Goal: Task Accomplishment & Management: Use online tool/utility

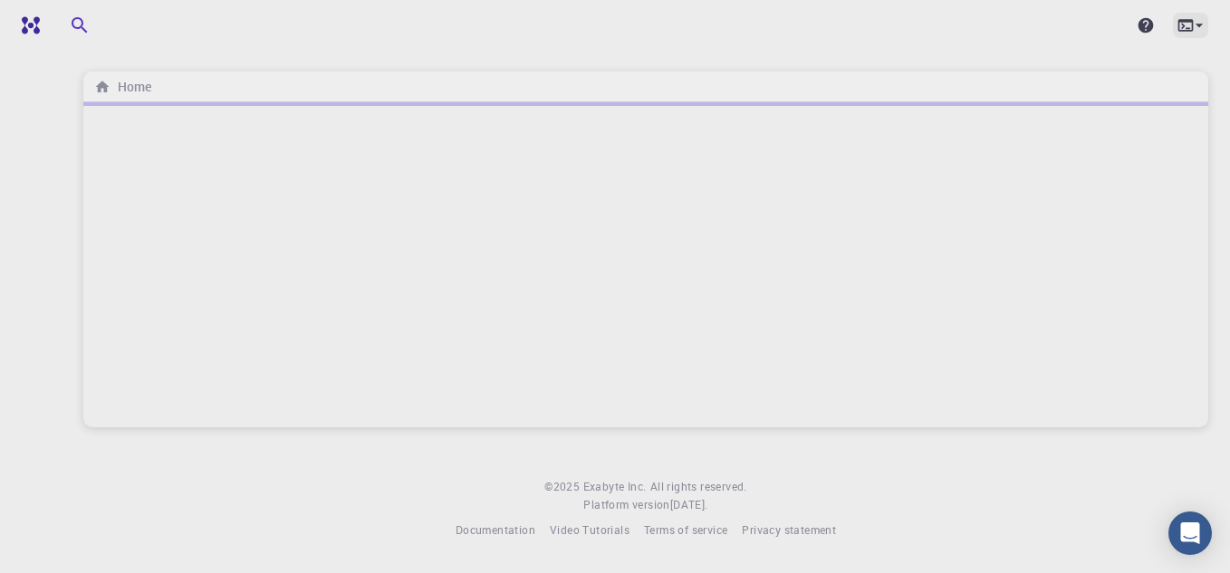
click at [1199, 23] on icon at bounding box center [1199, 25] width 18 height 18
click at [1199, 23] on div at bounding box center [615, 286] width 1230 height 573
click at [409, 173] on div at bounding box center [645, 264] width 1125 height 325
click at [188, 572] on body "Home © 2025 Exabyte Inc. All rights reserved. Platform version 2025.7.24 . Docu…" at bounding box center [615, 286] width 1230 height 573
click at [38, 28] on img at bounding box center [73, 25] width 103 height 14
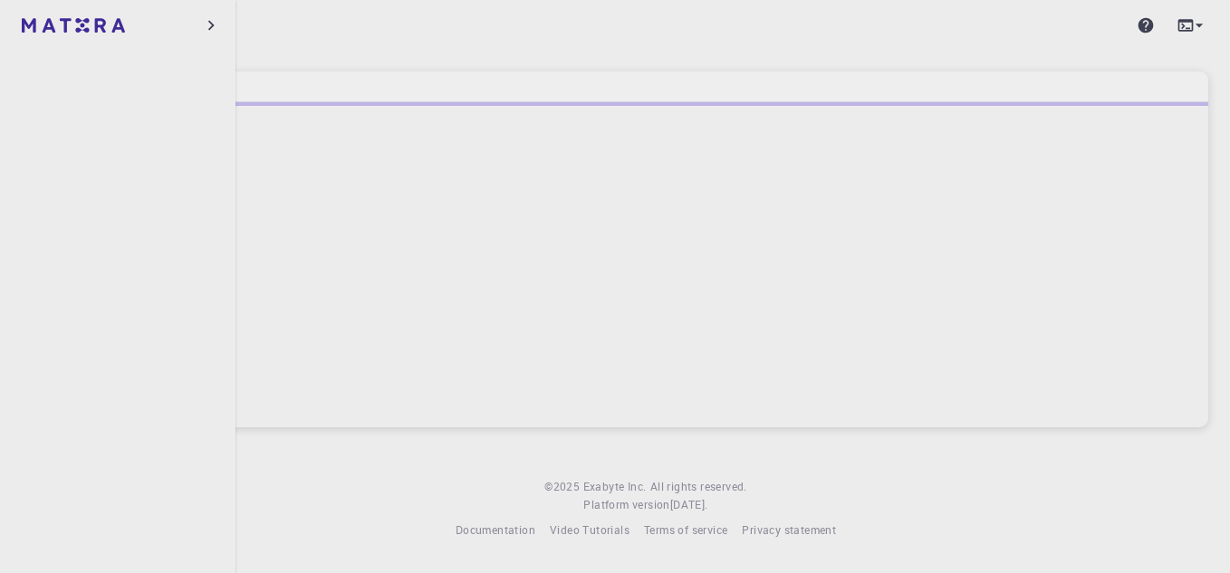
click at [207, 23] on icon "button" at bounding box center [211, 25] width 20 height 20
click at [261, 29] on icon "button" at bounding box center [254, 25] width 22 height 22
click at [212, 25] on icon "button" at bounding box center [211, 25] width 20 height 20
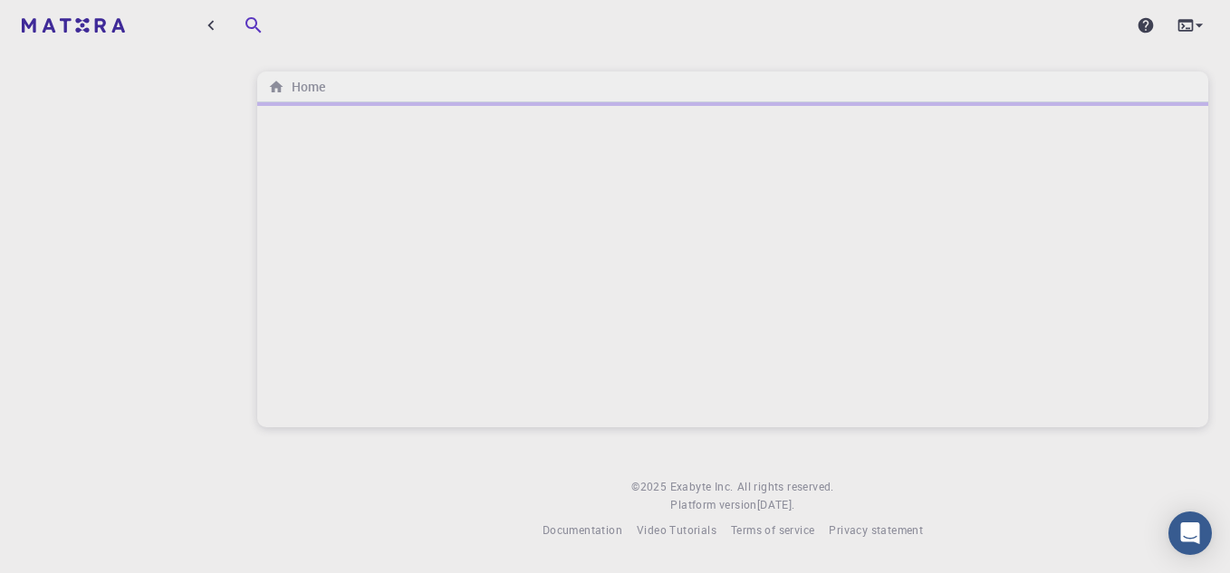
click at [255, 34] on icon "button" at bounding box center [254, 25] width 22 height 22
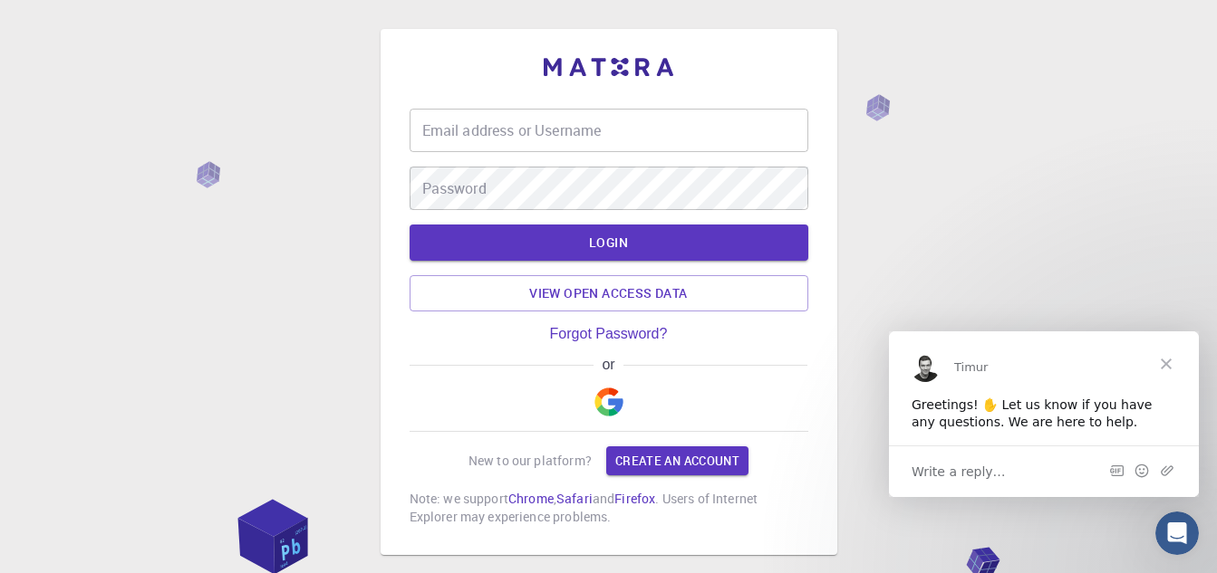
click at [573, 146] on input "Email address or Username" at bounding box center [608, 130] width 399 height 43
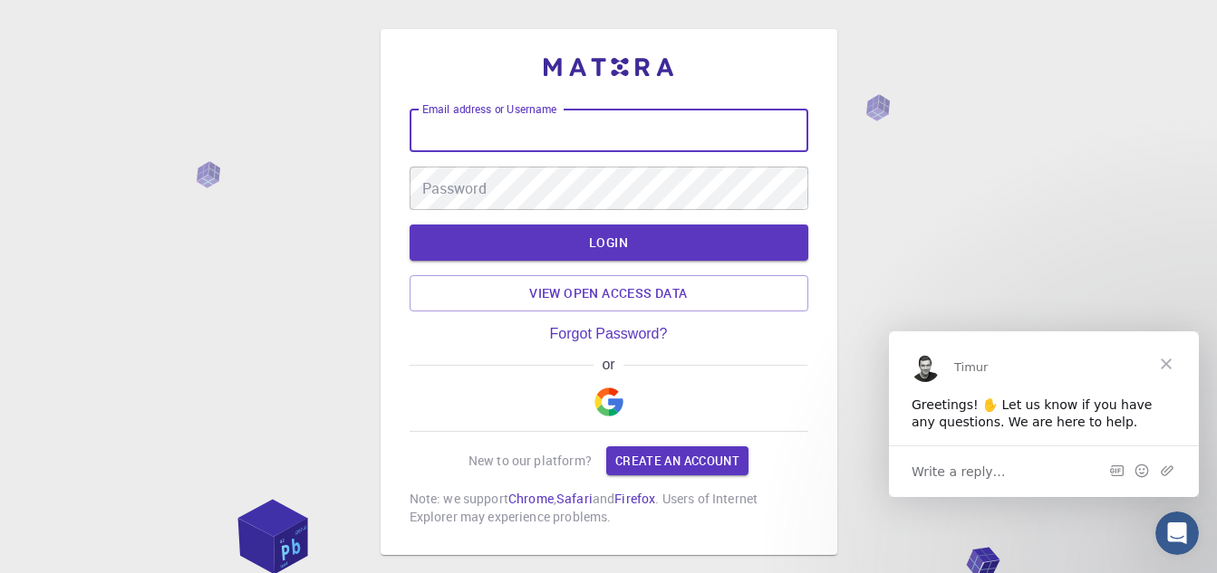
click at [573, 146] on input "Email address or Username" at bounding box center [608, 130] width 399 height 43
click at [613, 387] on button "button" at bounding box center [608, 402] width 43 height 58
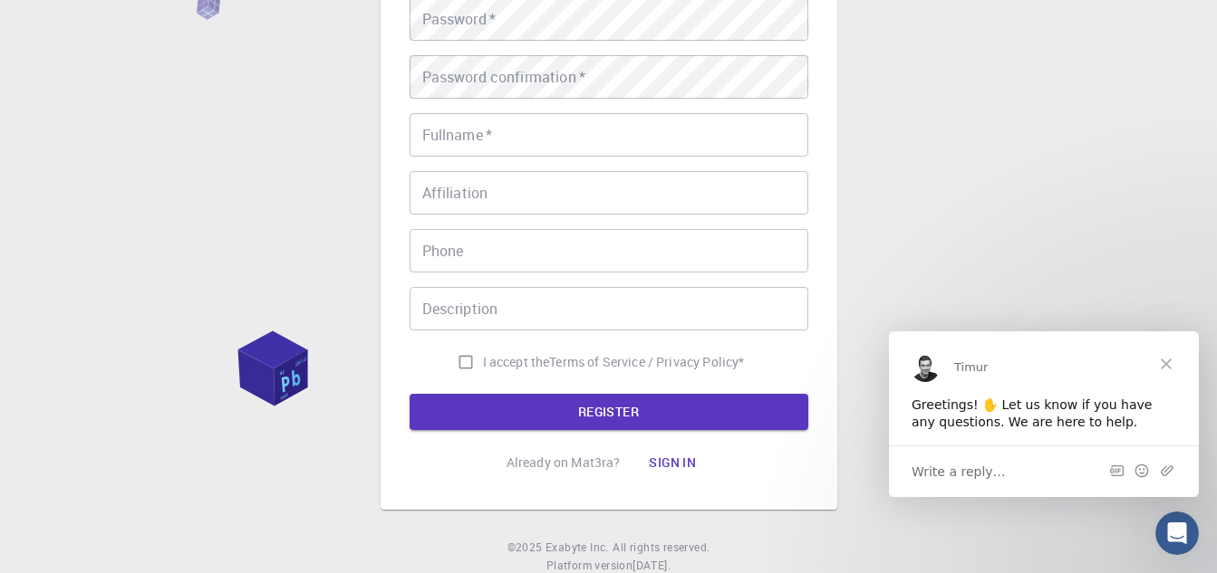
scroll to position [349, 0]
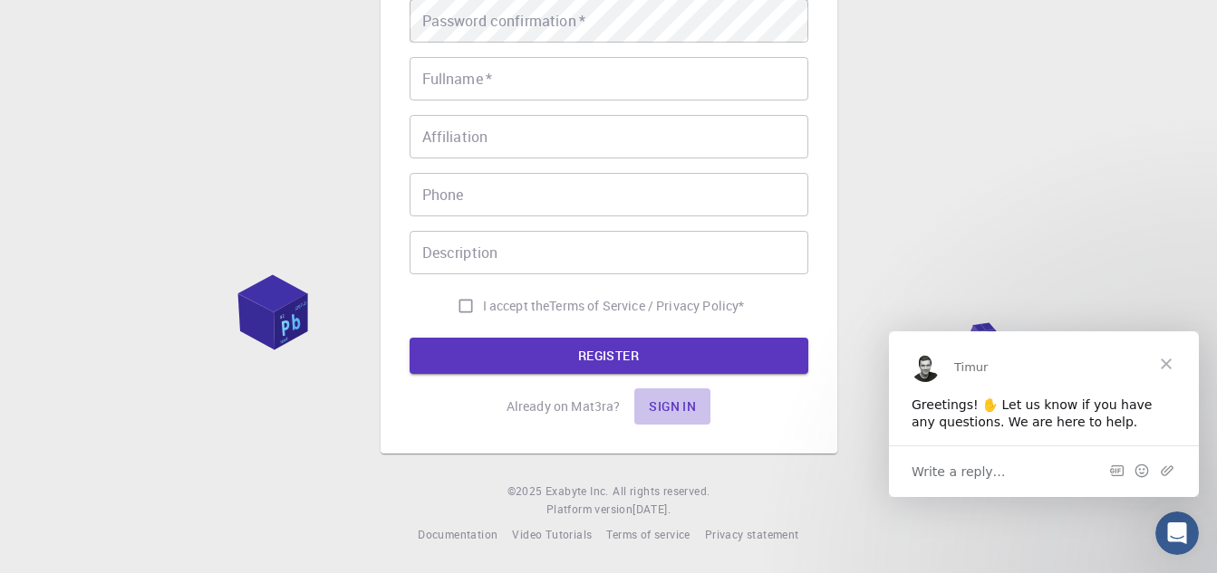
click at [660, 402] on button "Sign in" at bounding box center [672, 407] width 76 height 36
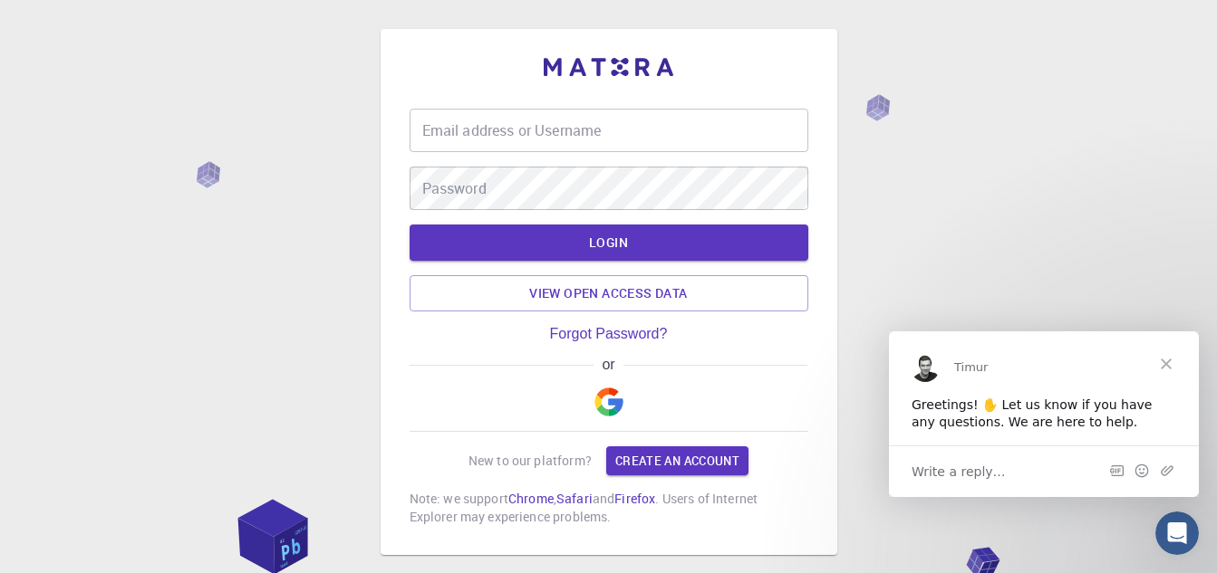
click at [609, 404] on img "button" at bounding box center [608, 402] width 29 height 29
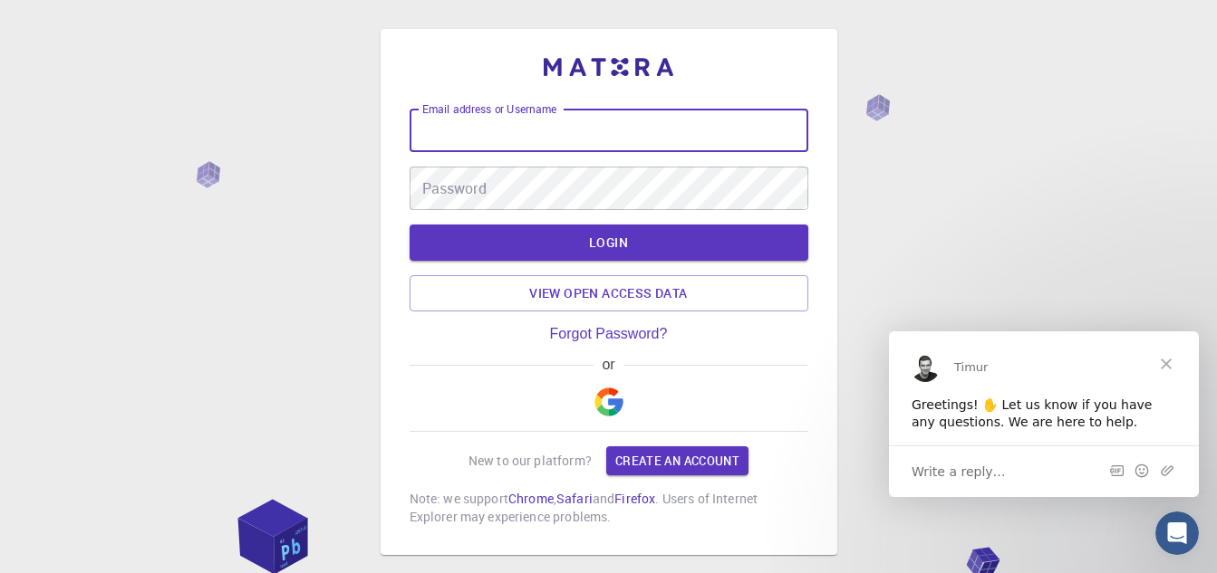
click at [603, 143] on input "Email address or Username" at bounding box center [608, 130] width 399 height 43
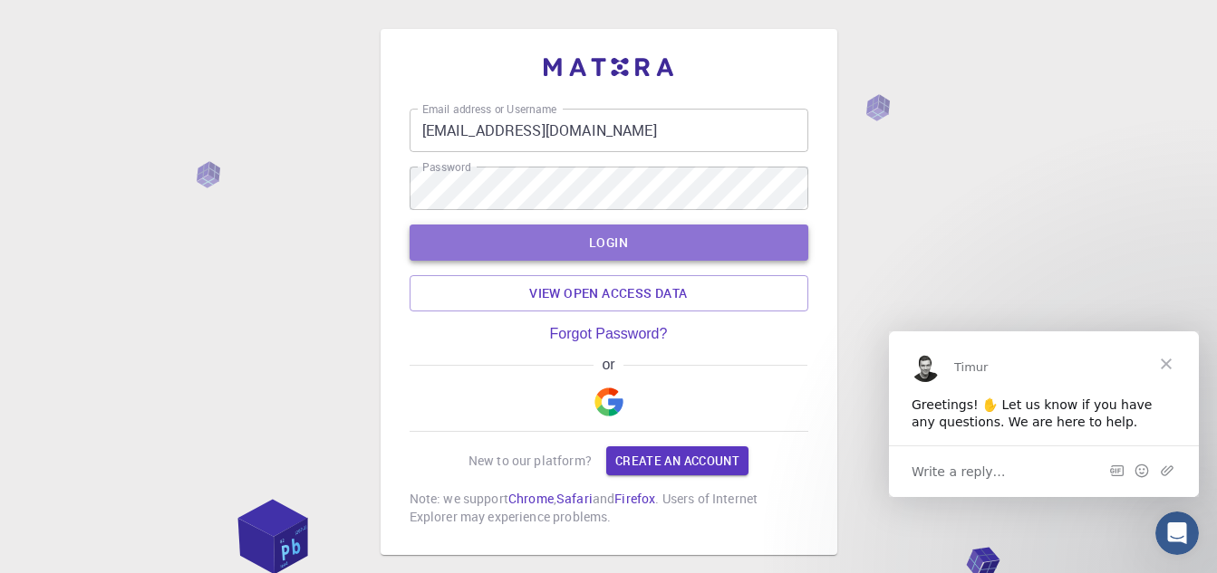
click at [600, 239] on button "LOGIN" at bounding box center [608, 243] width 399 height 36
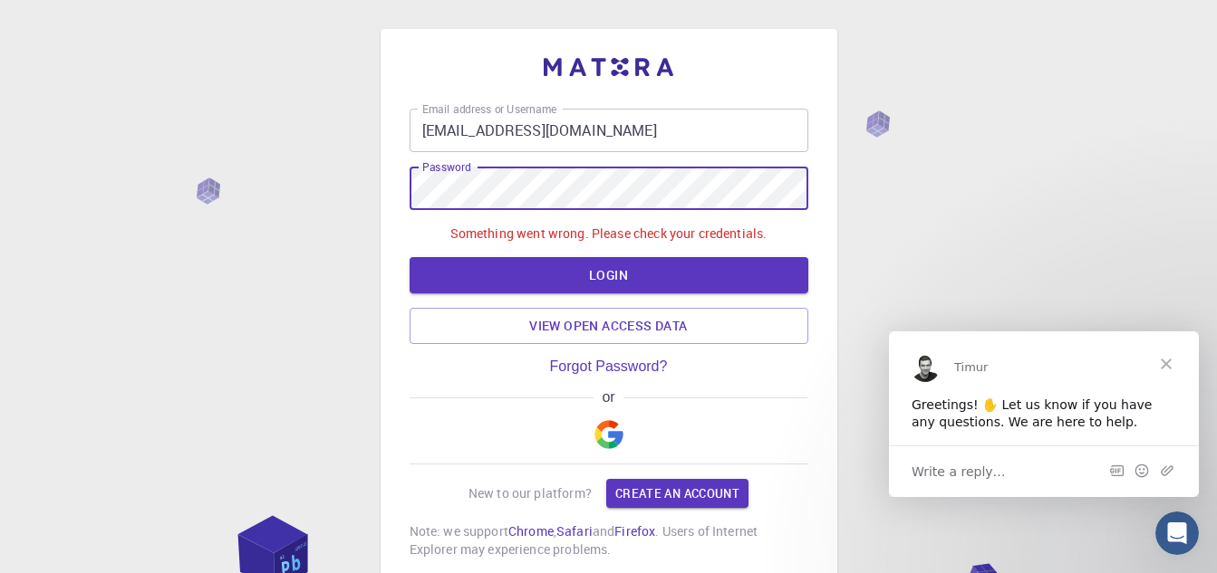
click at [347, 199] on div "Email address or Username muneebaqureshi88@gmail.com Email address or Username …" at bounding box center [608, 353] width 1217 height 707
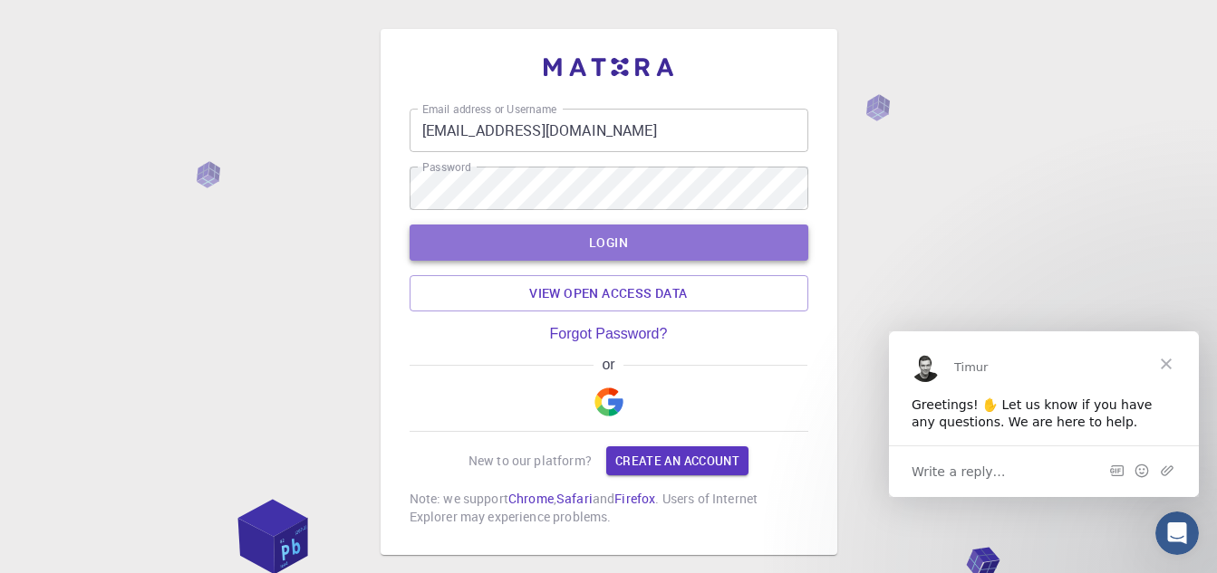
click at [661, 238] on button "LOGIN" at bounding box center [608, 243] width 399 height 36
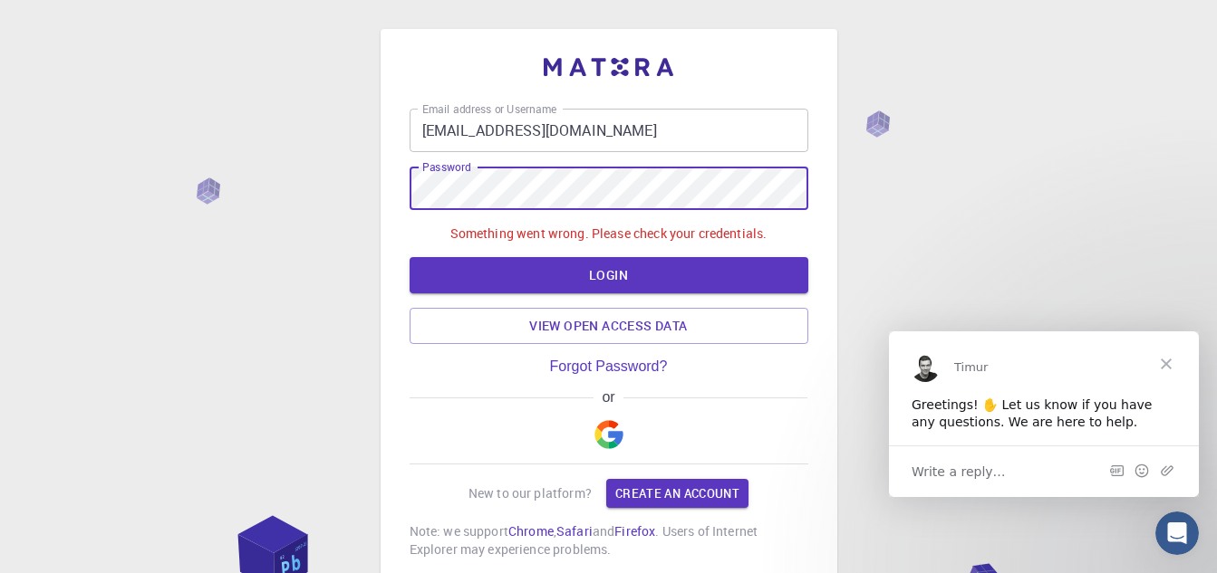
click at [284, 182] on div "Email address or Username muneebaqureshi88@gmail.com Email address or Username …" at bounding box center [608, 353] width 1217 height 707
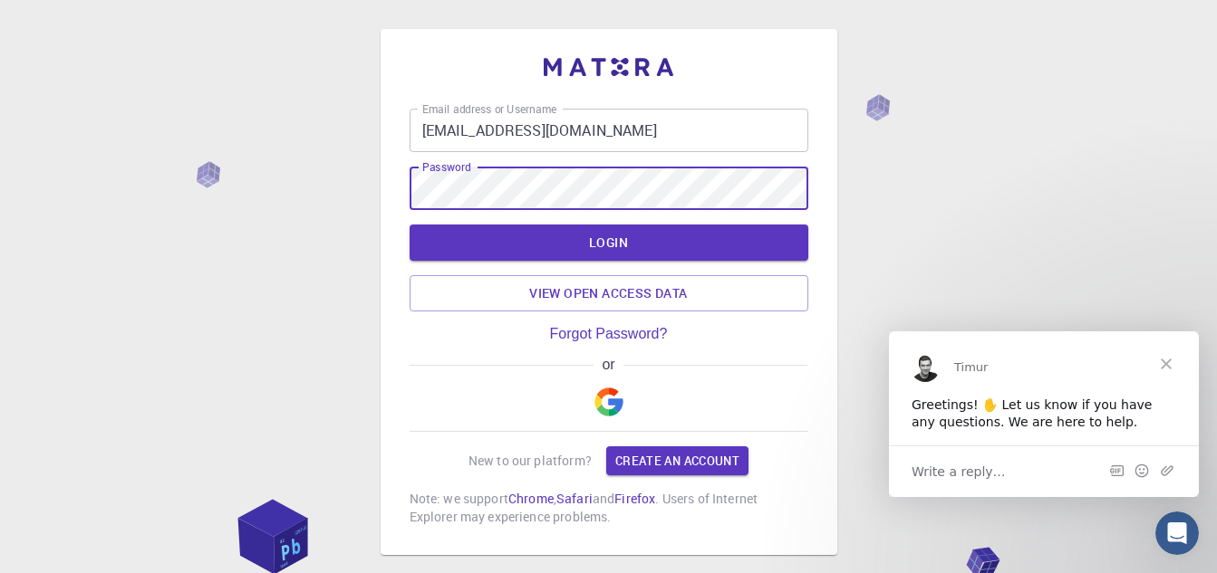
click at [409, 225] on button "LOGIN" at bounding box center [608, 243] width 399 height 36
click at [660, 128] on input "muneebaqureshi88@gmail.com" at bounding box center [608, 130] width 399 height 43
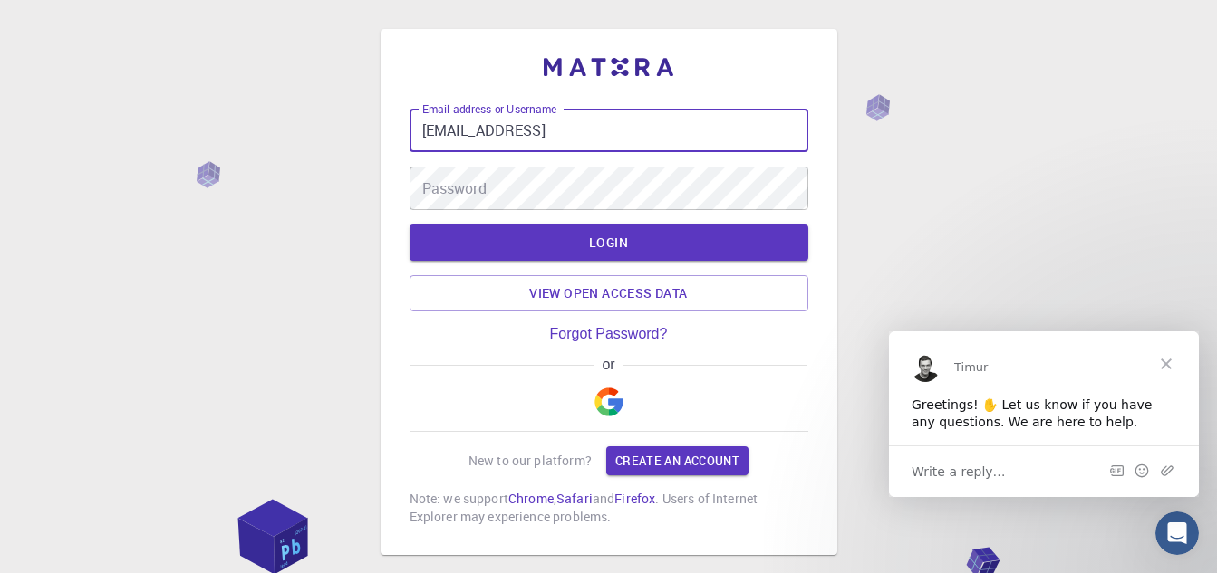
type input "muneebaqureshi88@gmail.com"
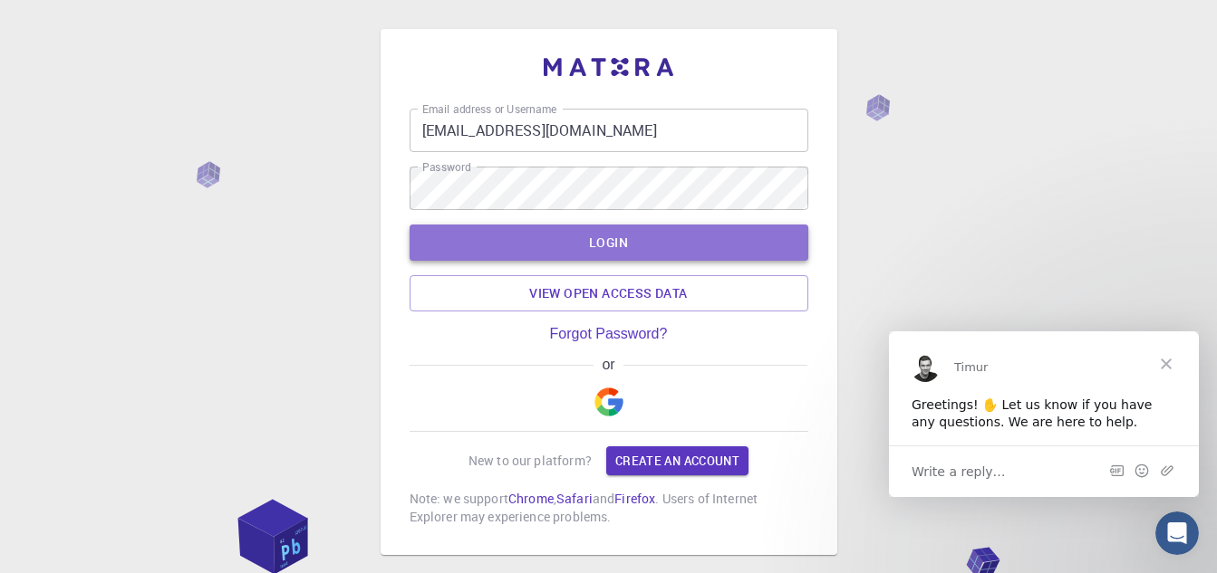
click at [574, 237] on button "LOGIN" at bounding box center [608, 243] width 399 height 36
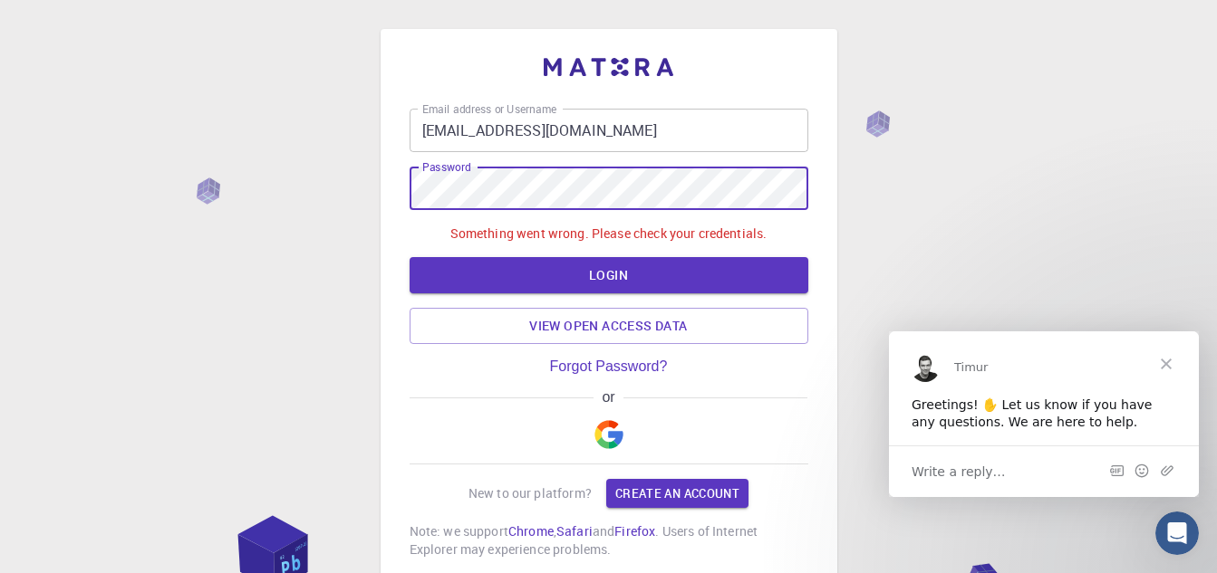
click at [363, 162] on div "Email address or Username muneebaqureshi88@gmail.com Email address or Username …" at bounding box center [608, 353] width 1217 height 707
click at [596, 353] on div "Email address or Username muneebaqureshi88@gmail.com Email address or Username …" at bounding box center [608, 334] width 399 height 450
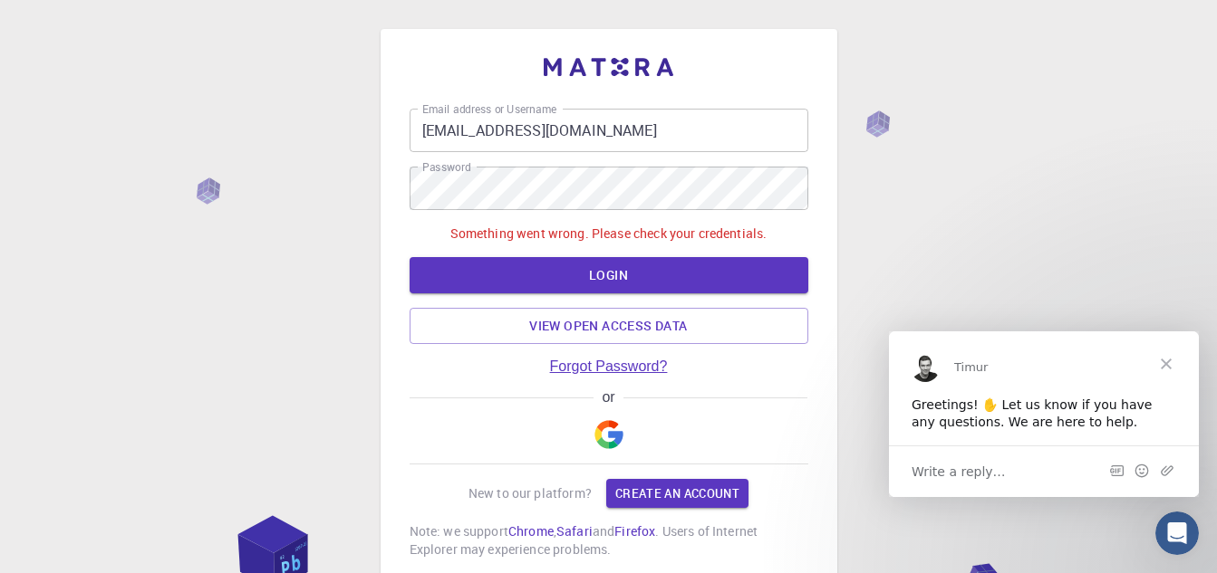
click at [594, 370] on link "Forgot Password?" at bounding box center [609, 367] width 118 height 16
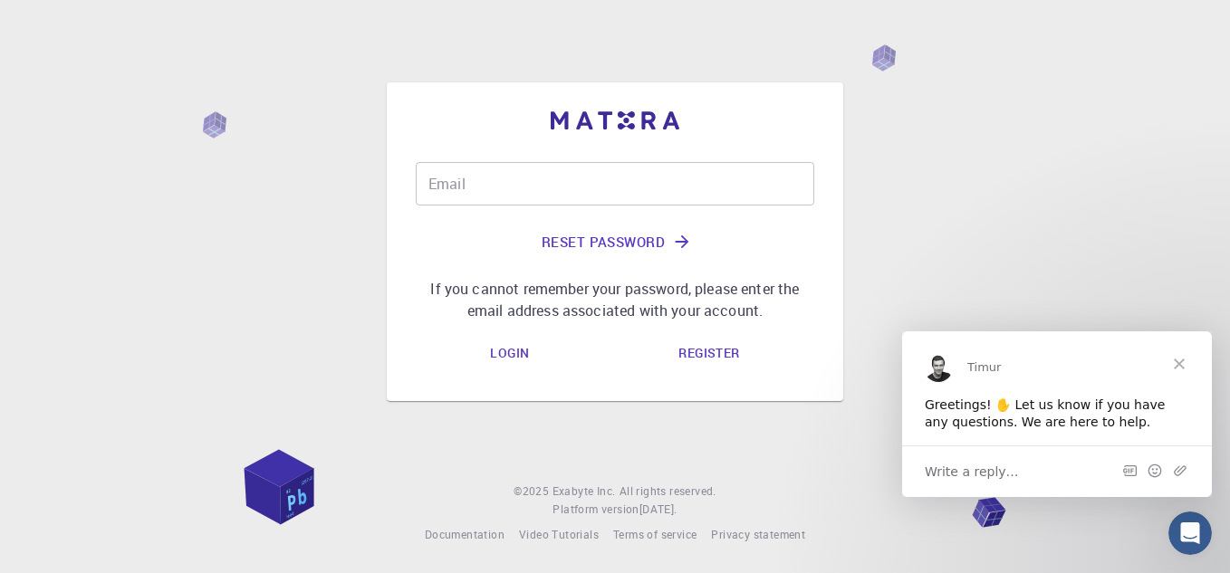
click at [571, 247] on button "Reset Password" at bounding box center [615, 241] width 399 height 43
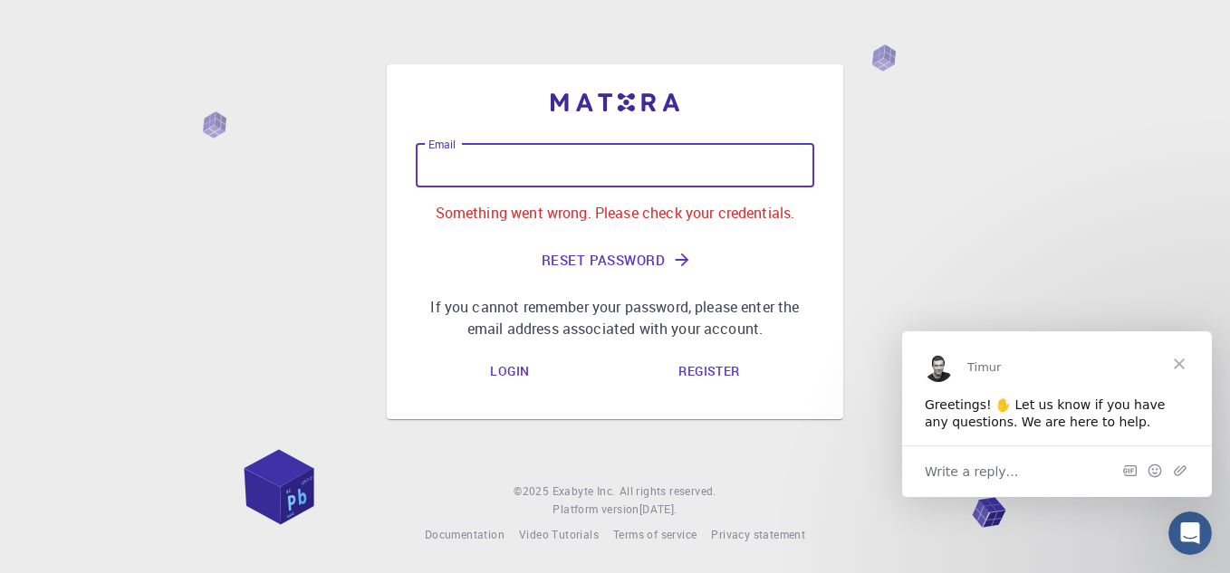
click at [496, 168] on input "Email" at bounding box center [615, 165] width 399 height 43
paste input "muneebaqureshi88@gmail.com"
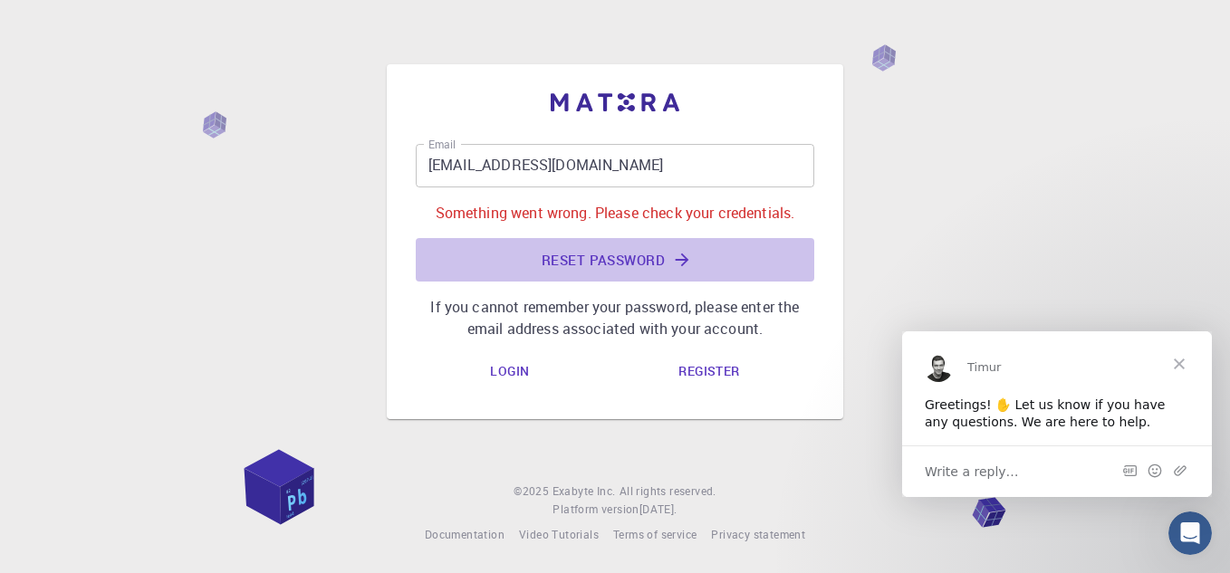
click at [642, 252] on button "Reset Password" at bounding box center [615, 259] width 399 height 43
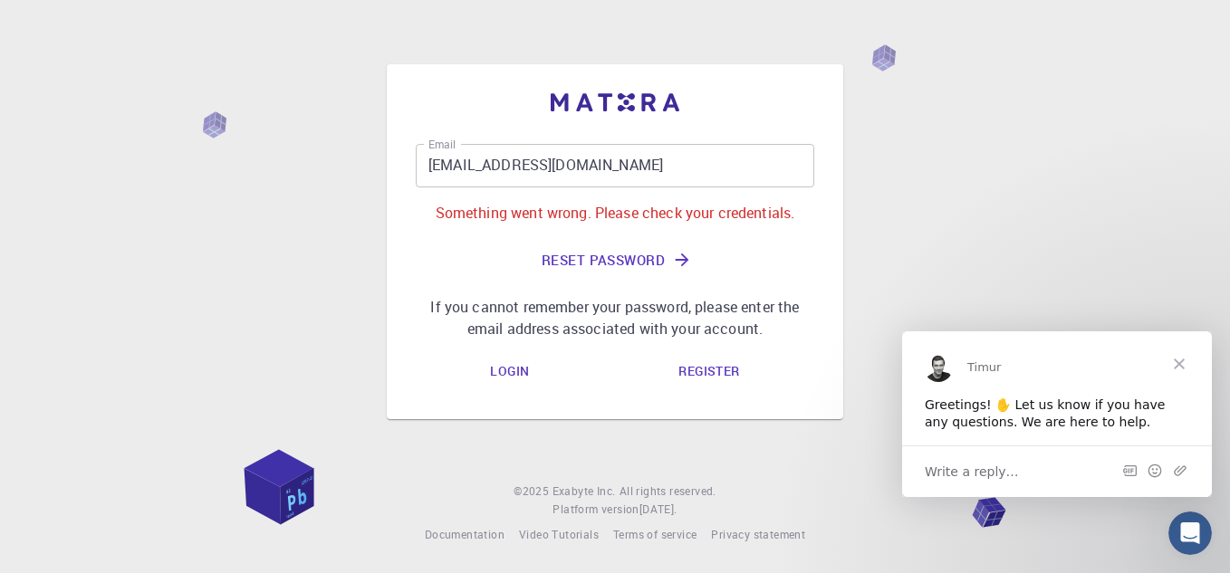
click at [761, 255] on button "Reset Password" at bounding box center [615, 259] width 399 height 43
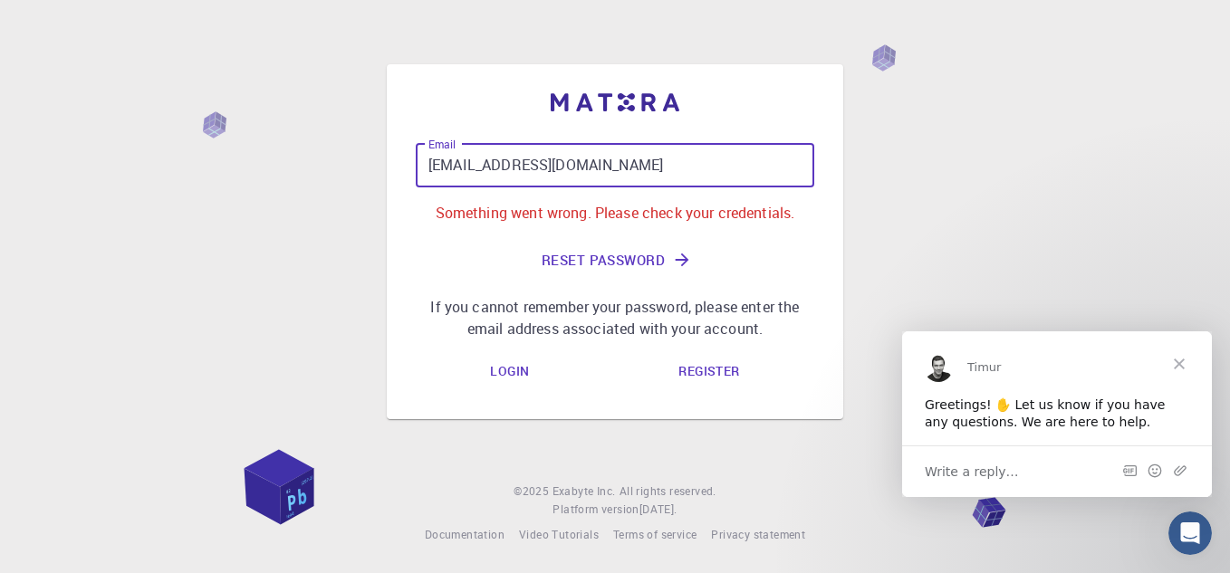
click at [464, 162] on input "muneebaqureshi88@gmail.com" at bounding box center [615, 165] width 399 height 43
click at [455, 168] on input "[EMAIL_ADDRESS][DOMAIN_NAME]" at bounding box center [615, 165] width 399 height 43
drag, startPoint x: 455, startPoint y: 168, endPoint x: 406, endPoint y: 168, distance: 48.9
click at [406, 168] on div "Email muneebaqureshi88@gmail.com Email Something went wrong. Please check your …" at bounding box center [615, 241] width 457 height 355
click at [453, 159] on input "[EMAIL_ADDRESS][DOMAIN_NAME]" at bounding box center [615, 165] width 399 height 43
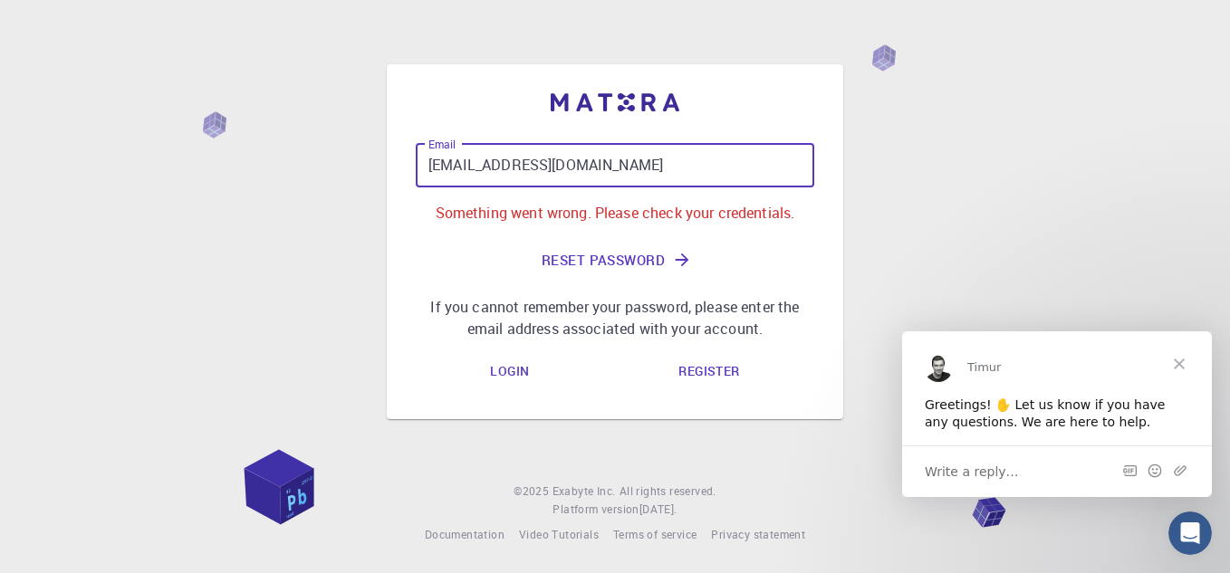
click at [458, 168] on input "[EMAIL_ADDRESS][DOMAIN_NAME]" at bounding box center [615, 165] width 399 height 43
type input "[EMAIL_ADDRESS][DOMAIN_NAME]"
click at [621, 255] on button "Reset Password" at bounding box center [615, 259] width 399 height 43
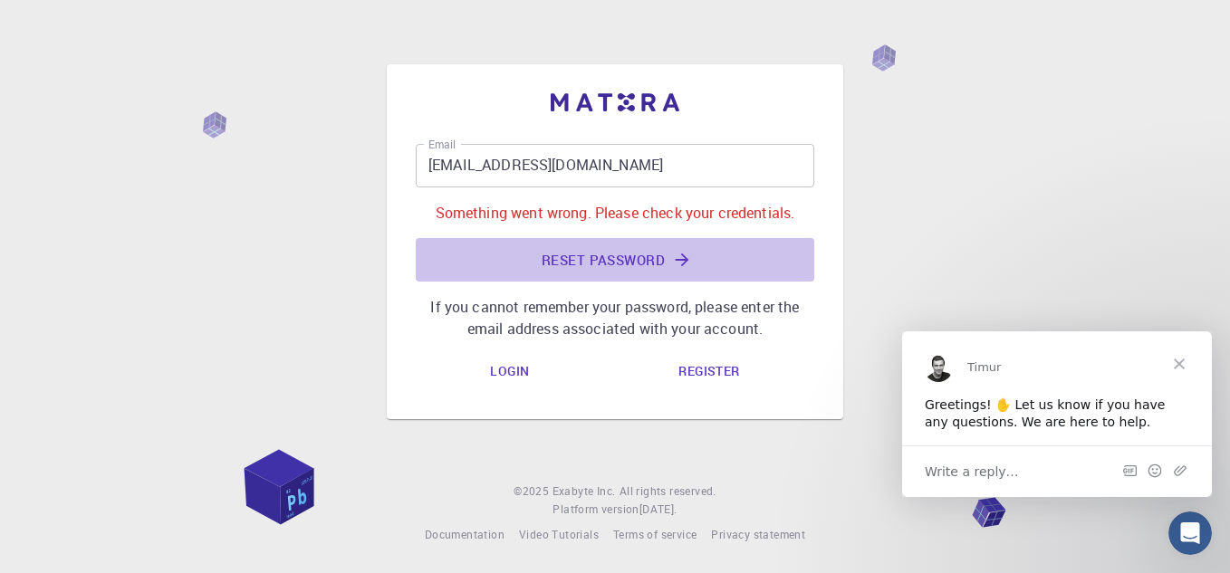
click at [611, 256] on button "Reset Password" at bounding box center [615, 259] width 399 height 43
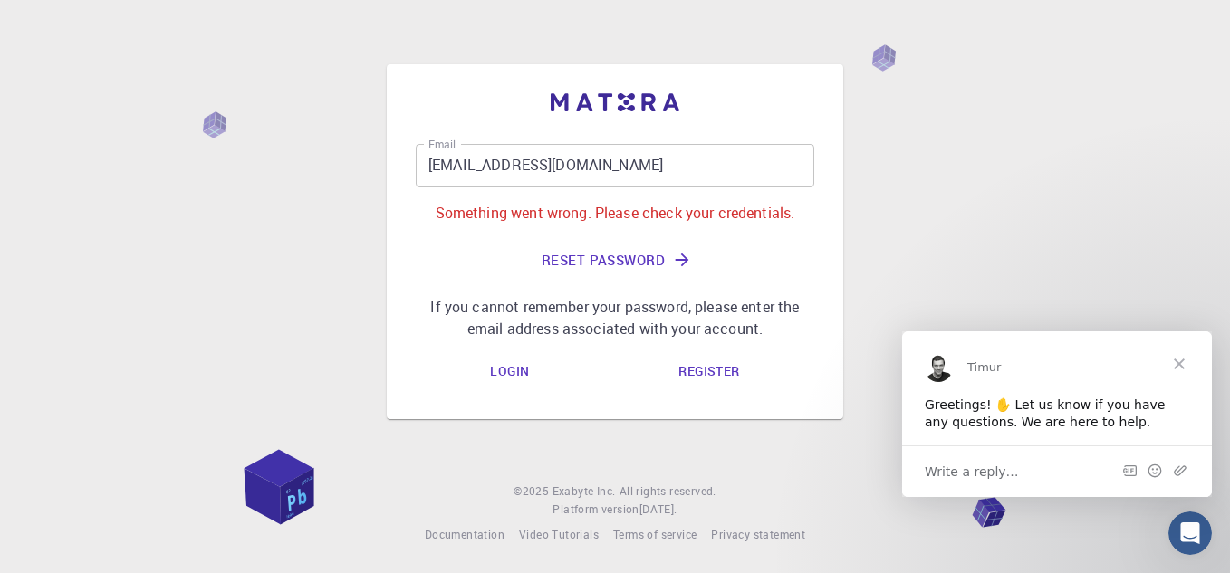
click at [512, 376] on link "Login" at bounding box center [510, 372] width 68 height 36
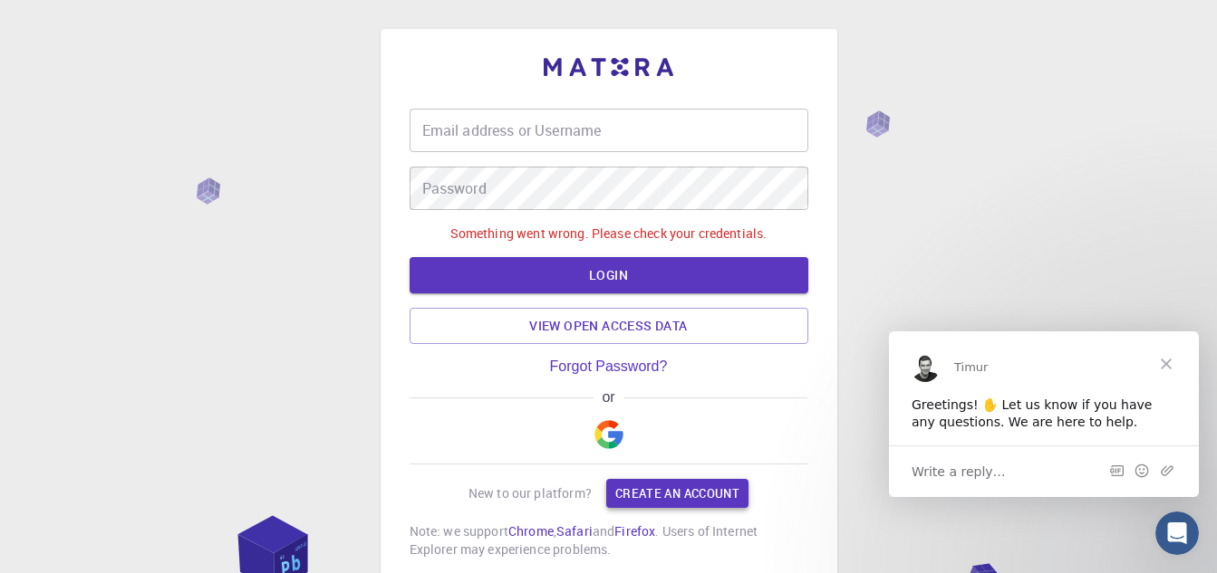
click at [662, 495] on link "Create an account" at bounding box center [677, 493] width 142 height 29
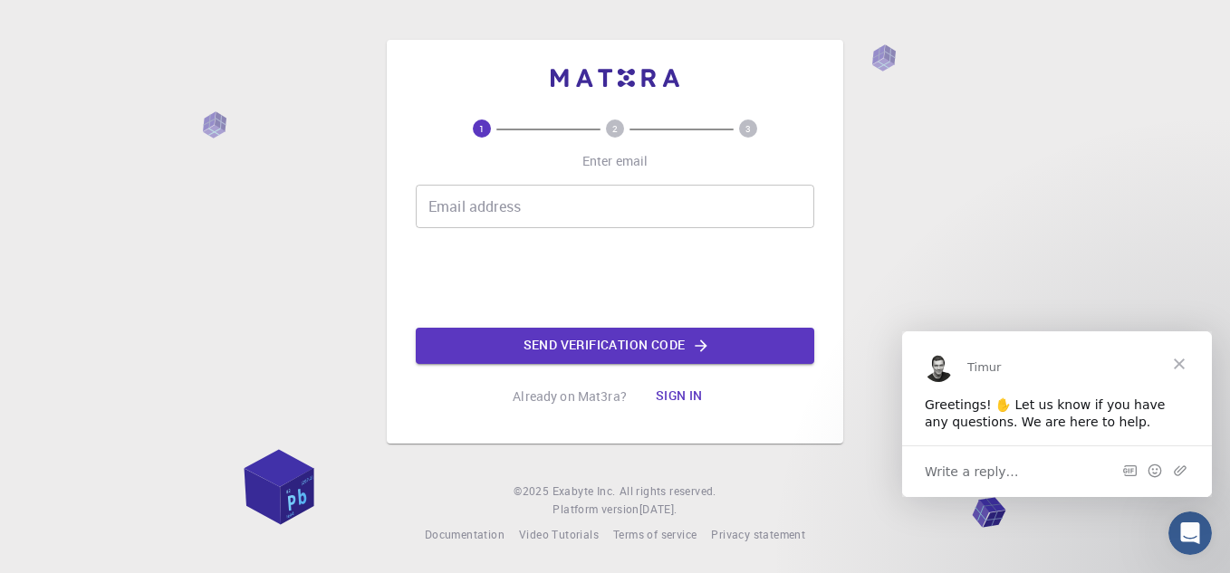
click at [454, 209] on input "Email address" at bounding box center [615, 206] width 399 height 43
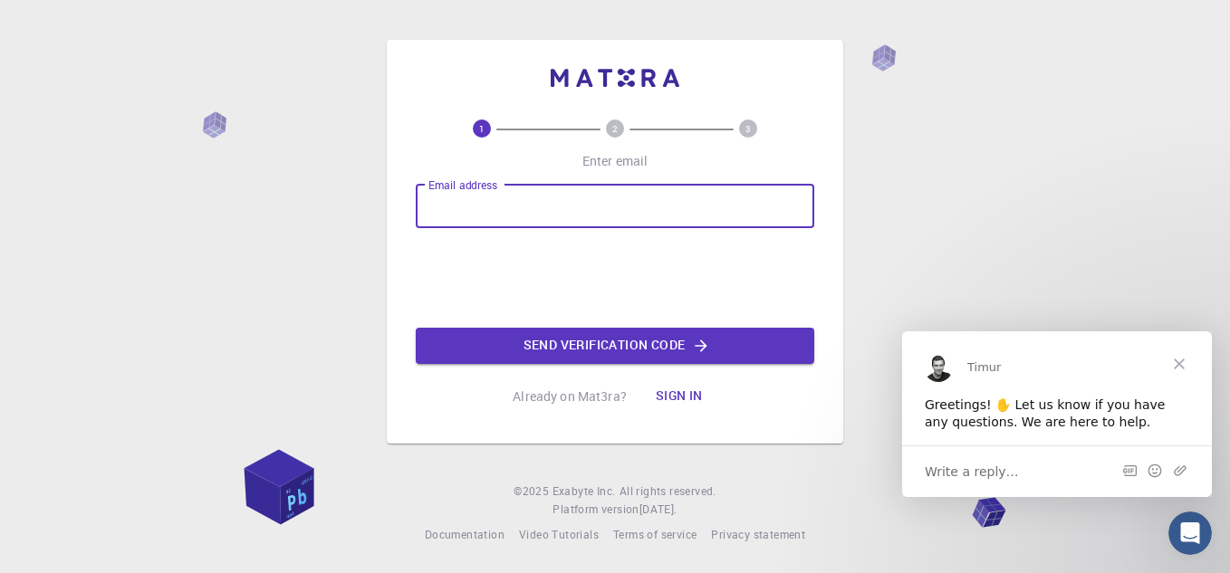
type input "[EMAIL_ADDRESS][DOMAIN_NAME]"
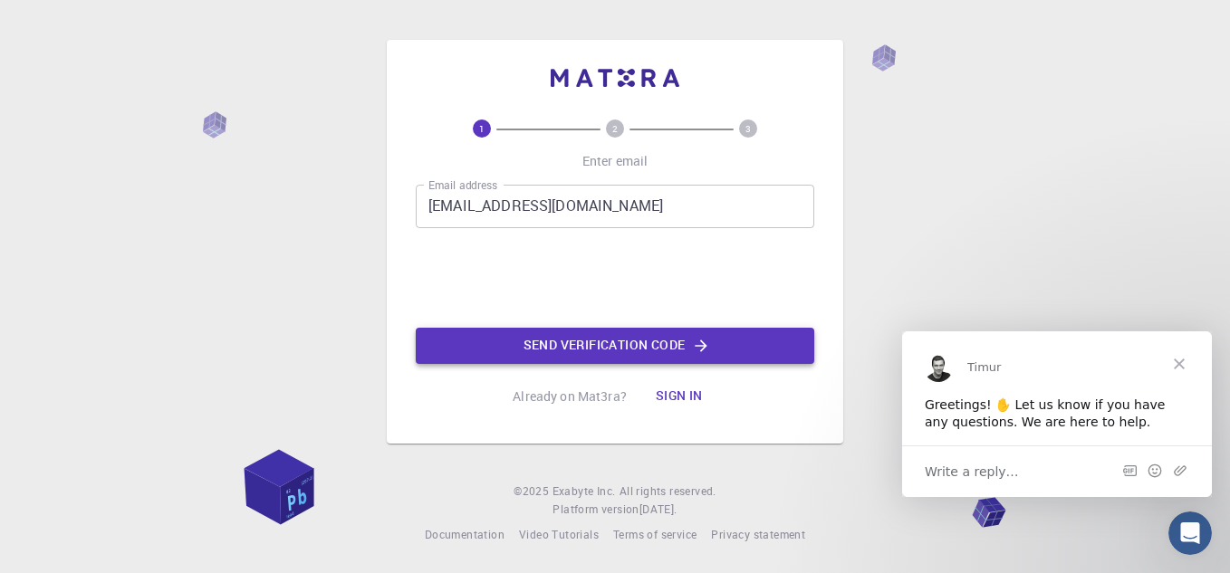
click at [575, 342] on button "Send verification code" at bounding box center [615, 346] width 399 height 36
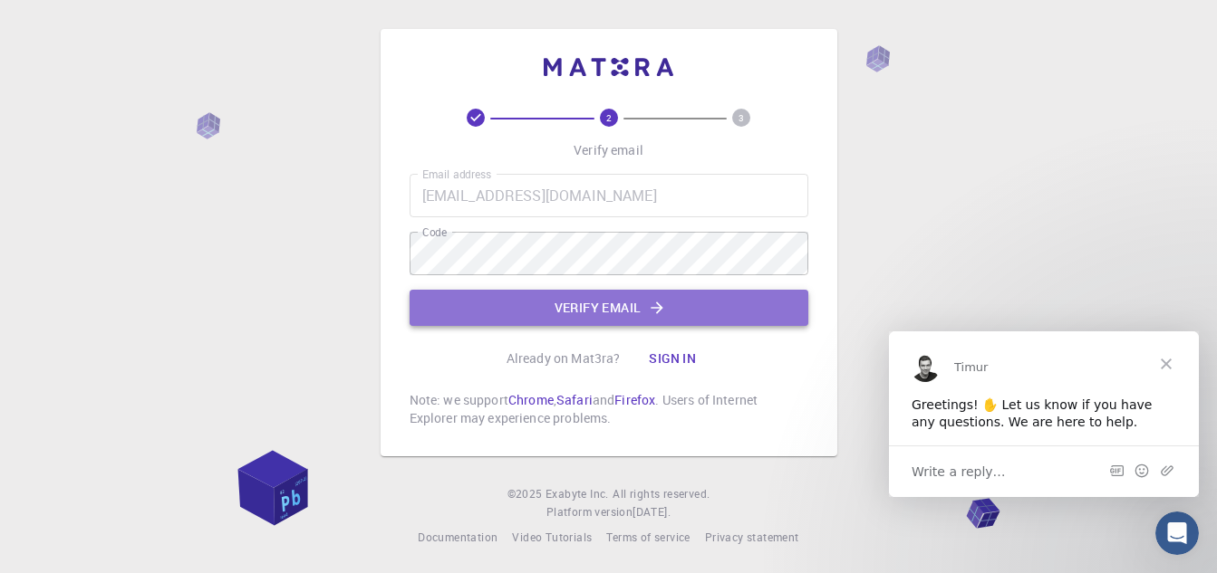
click at [589, 306] on button "Verify email" at bounding box center [608, 308] width 399 height 36
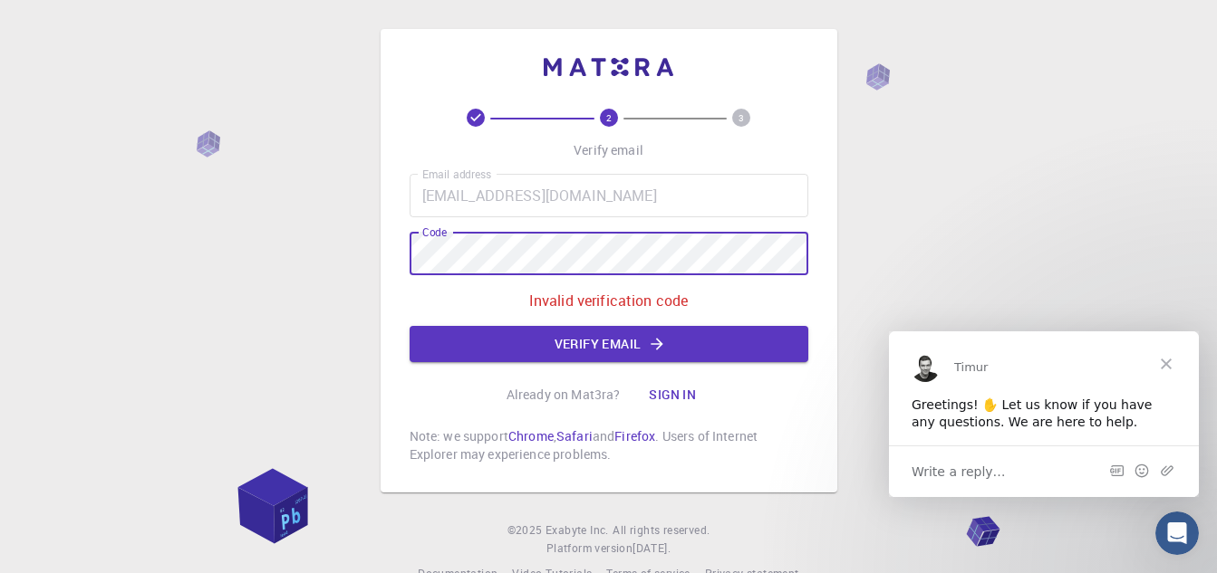
click at [336, 244] on div "2 3 Verify email Email address muneebaqureshi88@gmail.com Email address Code Co…" at bounding box center [608, 306] width 1217 height 612
click at [570, 327] on button "Verify email" at bounding box center [608, 344] width 399 height 36
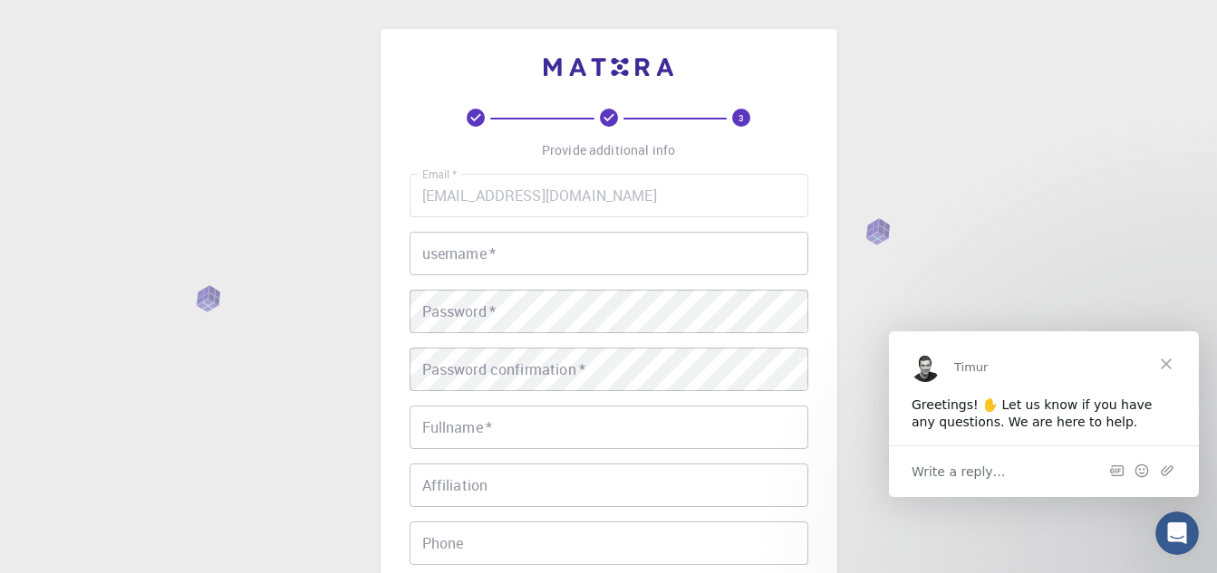
click at [524, 256] on input "username   *" at bounding box center [608, 253] width 399 height 43
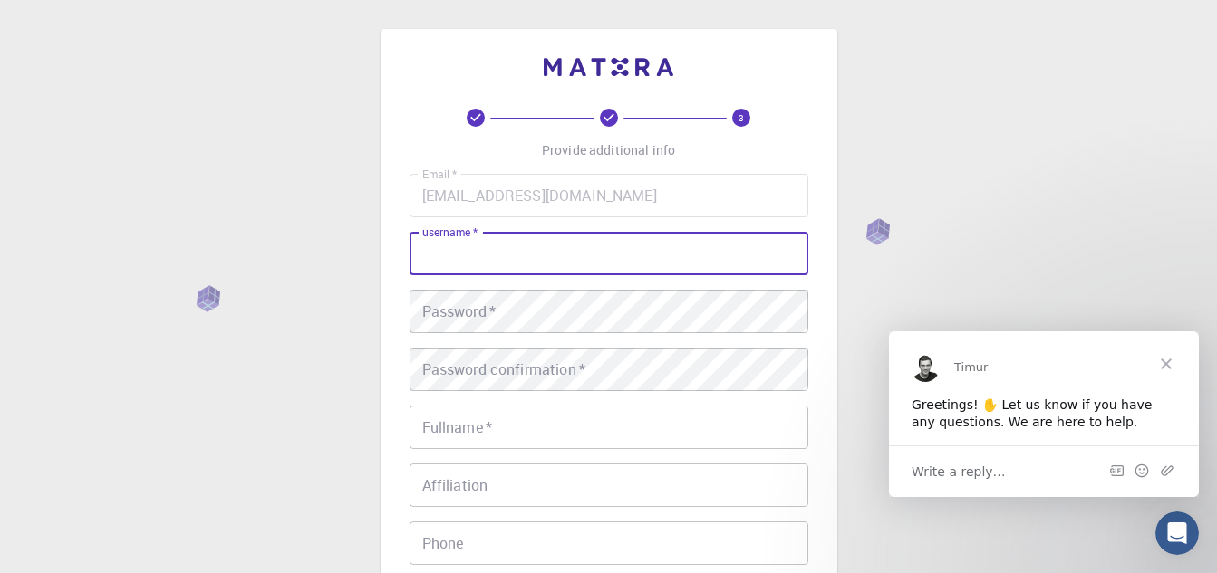
click at [526, 254] on input "username   *" at bounding box center [608, 253] width 399 height 43
type input "muneebaq123"
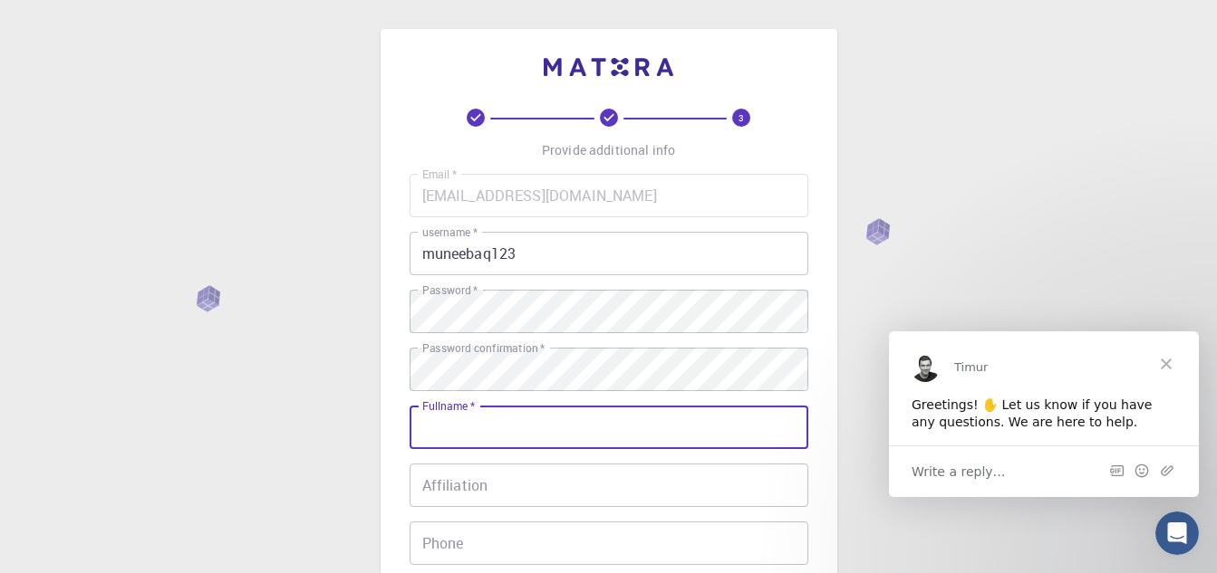
click at [503, 443] on input "Fullname   *" at bounding box center [608, 427] width 399 height 43
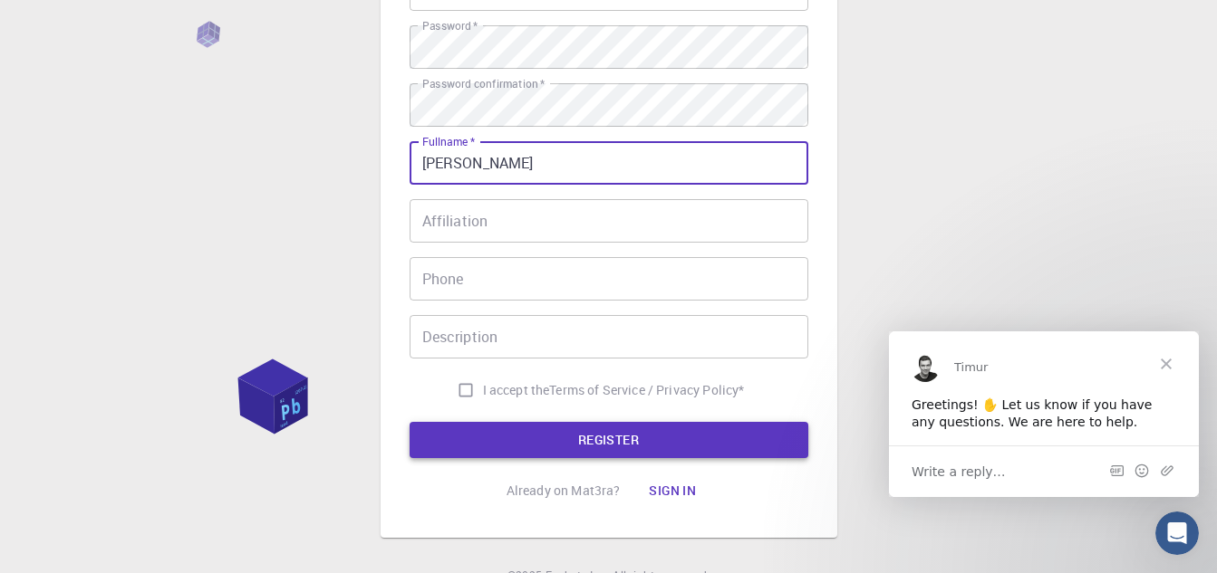
scroll to position [272, 0]
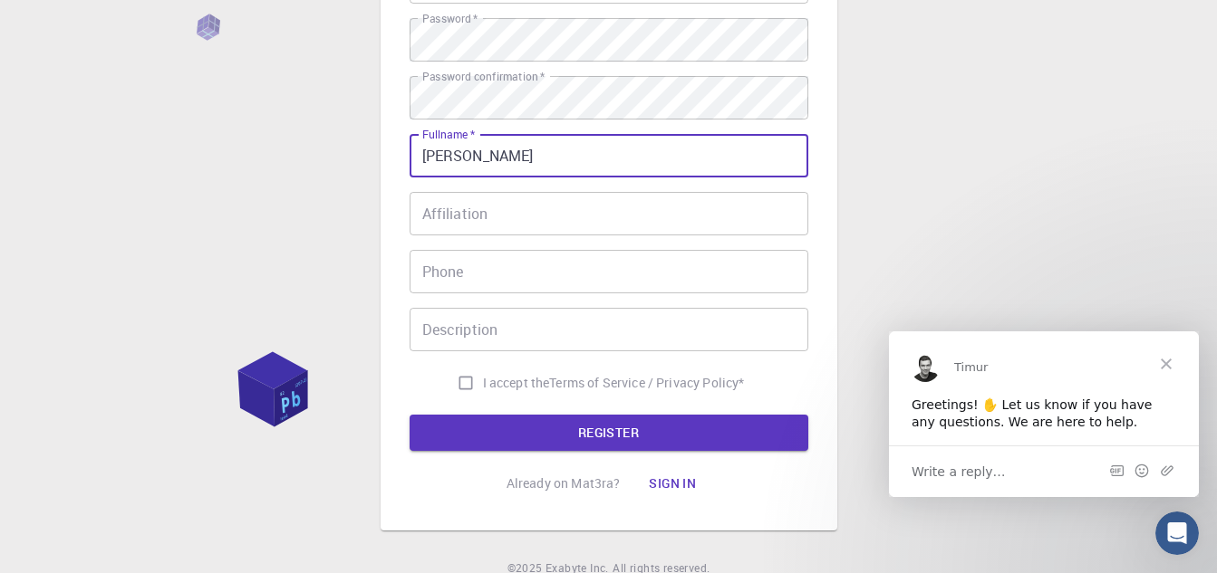
type input "[PERSON_NAME]"
click at [467, 274] on input "Phone" at bounding box center [608, 271] width 399 height 43
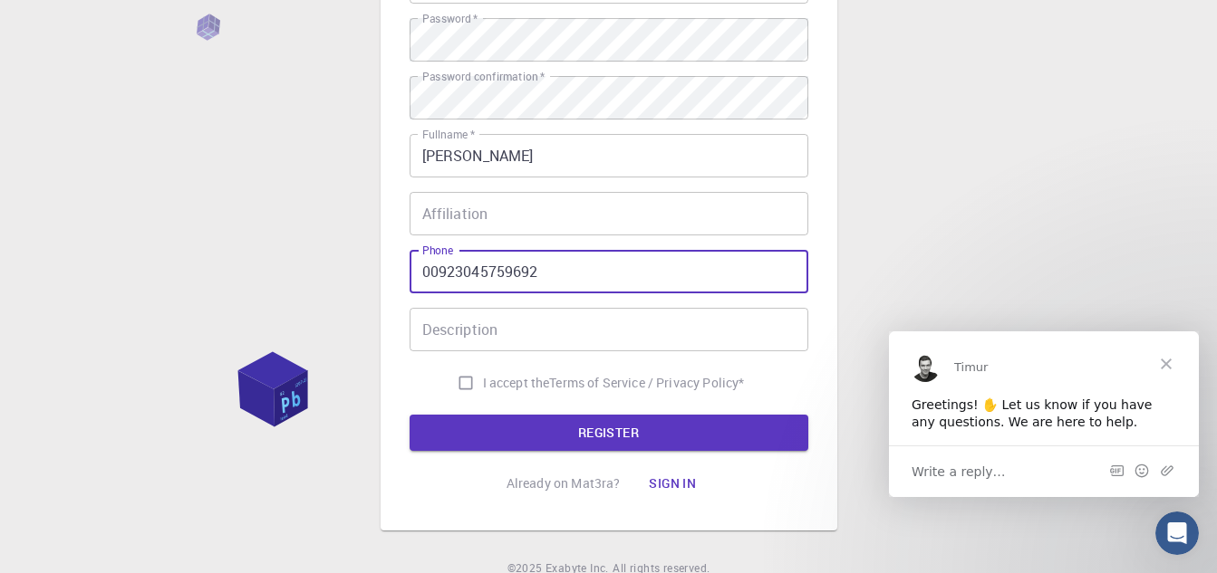
type input "00923045759692"
click at [519, 350] on input "Description" at bounding box center [608, 329] width 399 height 43
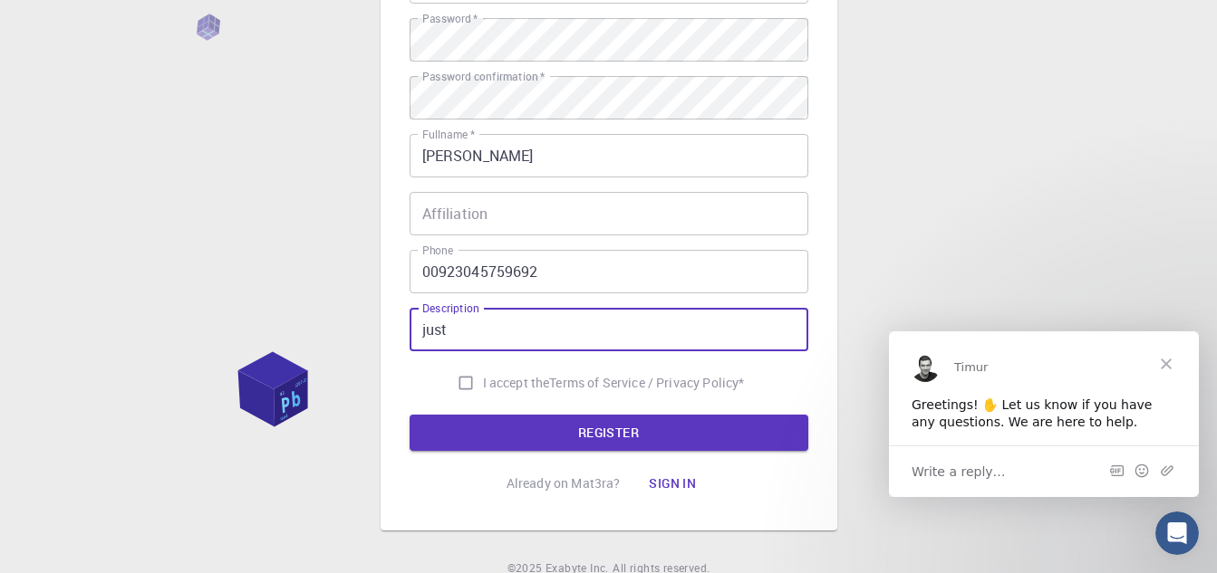
type input "just"
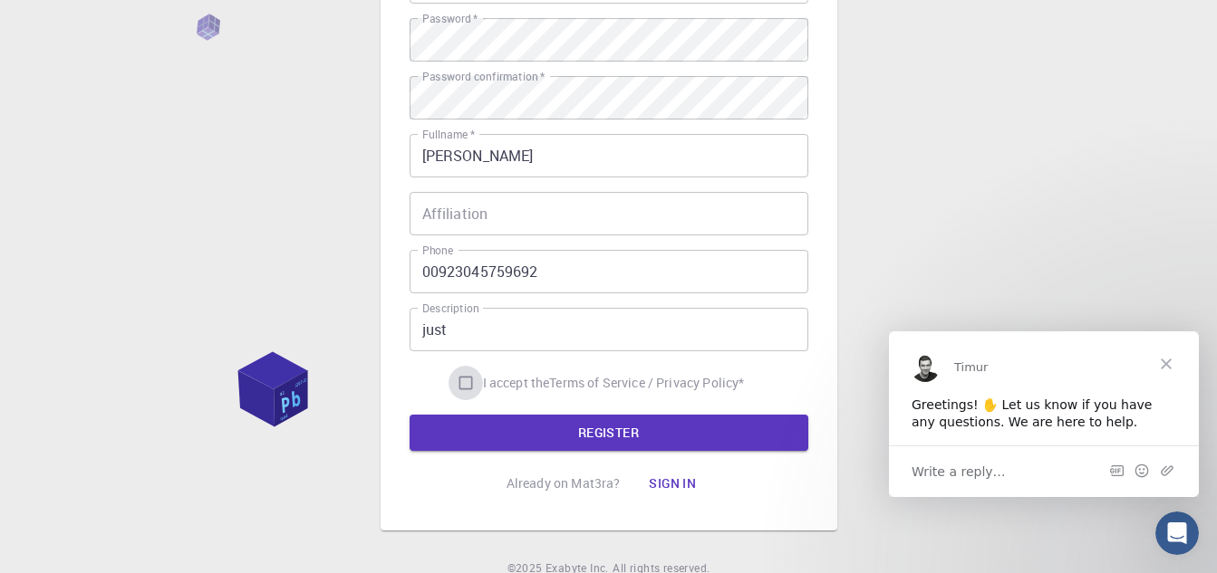
click at [457, 380] on input "I accept the Terms of Service / Privacy Policy *" at bounding box center [465, 383] width 34 height 34
checkbox input "true"
click at [596, 428] on button "REGISTER" at bounding box center [608, 433] width 399 height 36
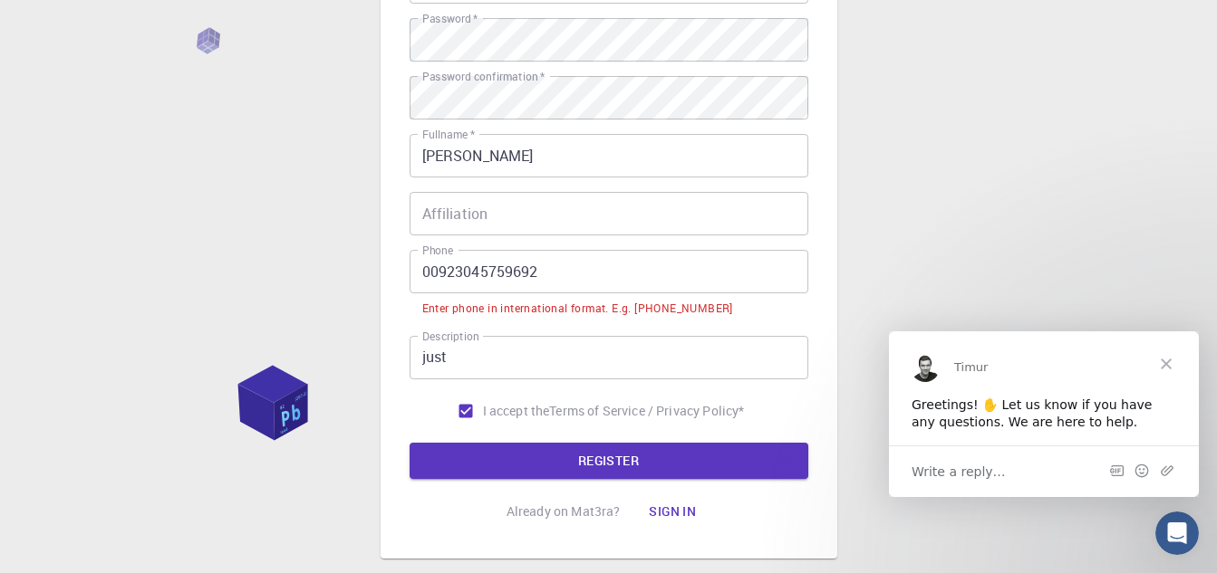
click at [445, 274] on input "00923045759692" at bounding box center [608, 271] width 399 height 43
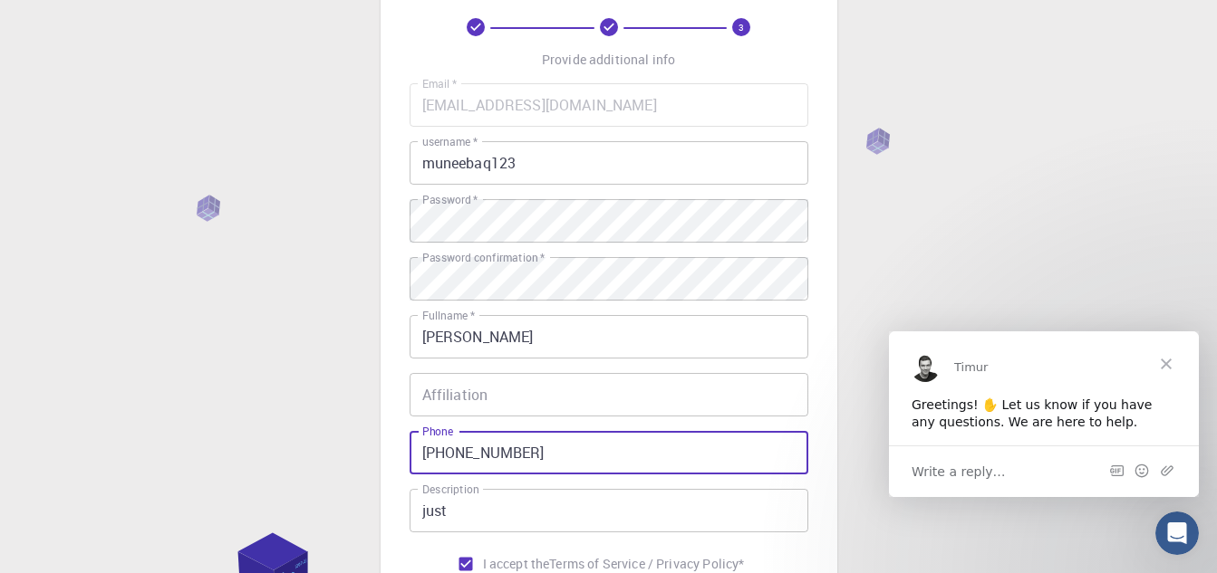
scroll to position [349, 0]
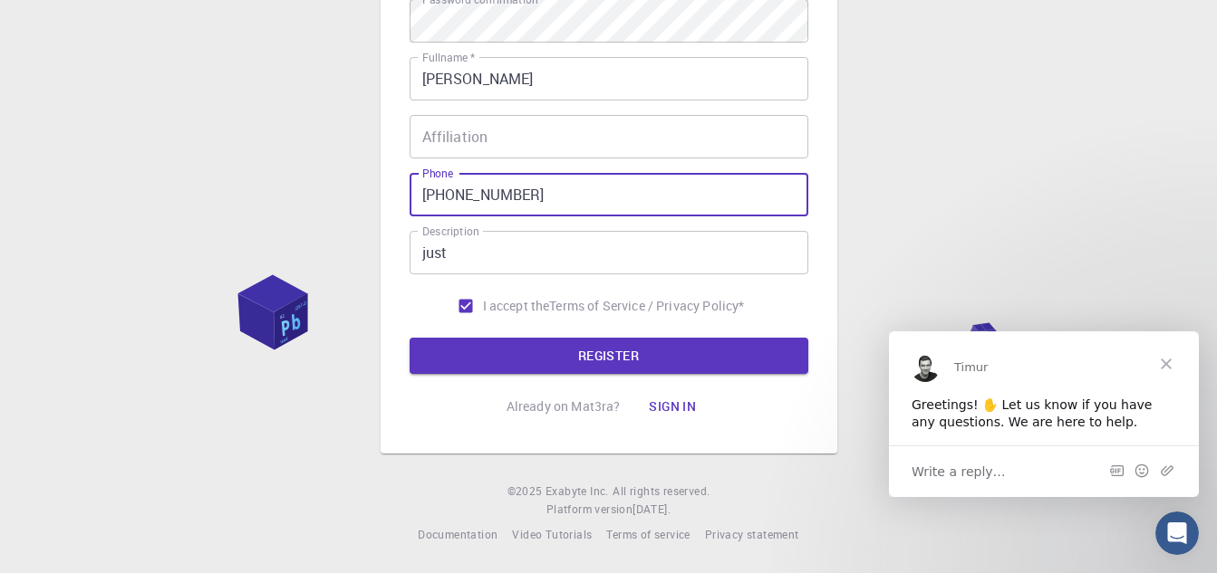
type input "+923045759692"
click at [618, 366] on button "REGISTER" at bounding box center [608, 356] width 399 height 36
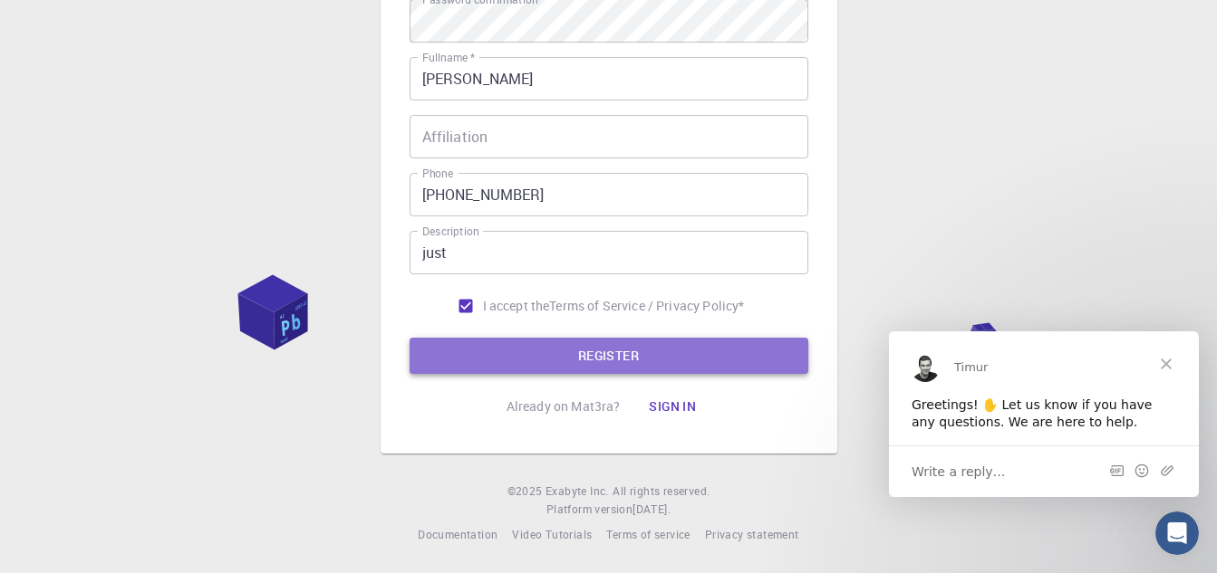
click at [640, 346] on button "REGISTER" at bounding box center [608, 356] width 399 height 36
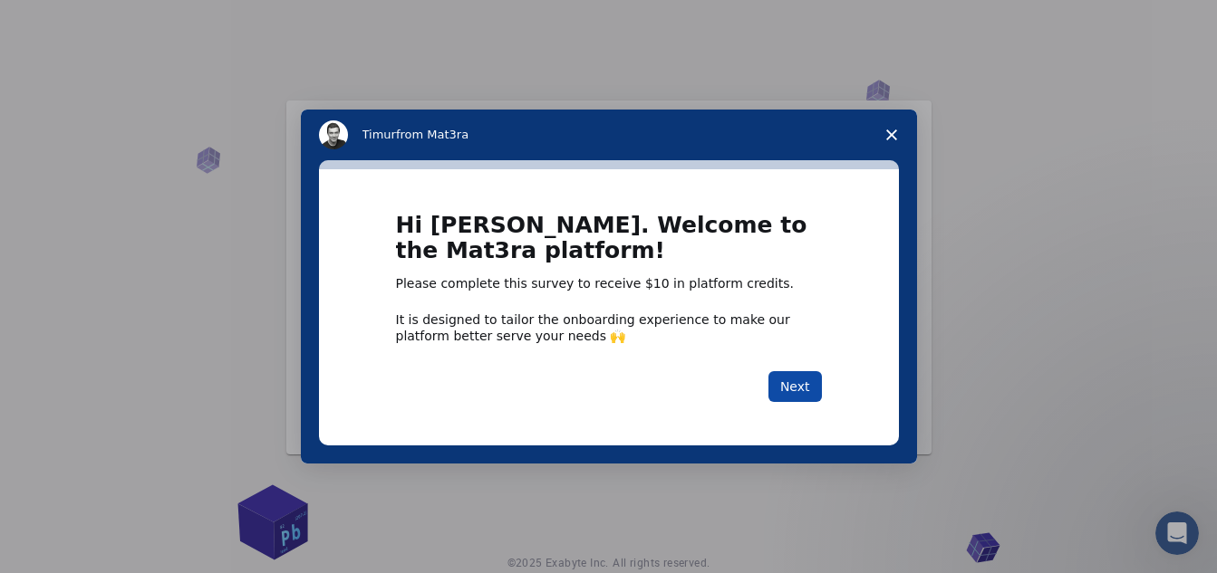
click at [811, 382] on button "Next" at bounding box center [794, 386] width 53 height 31
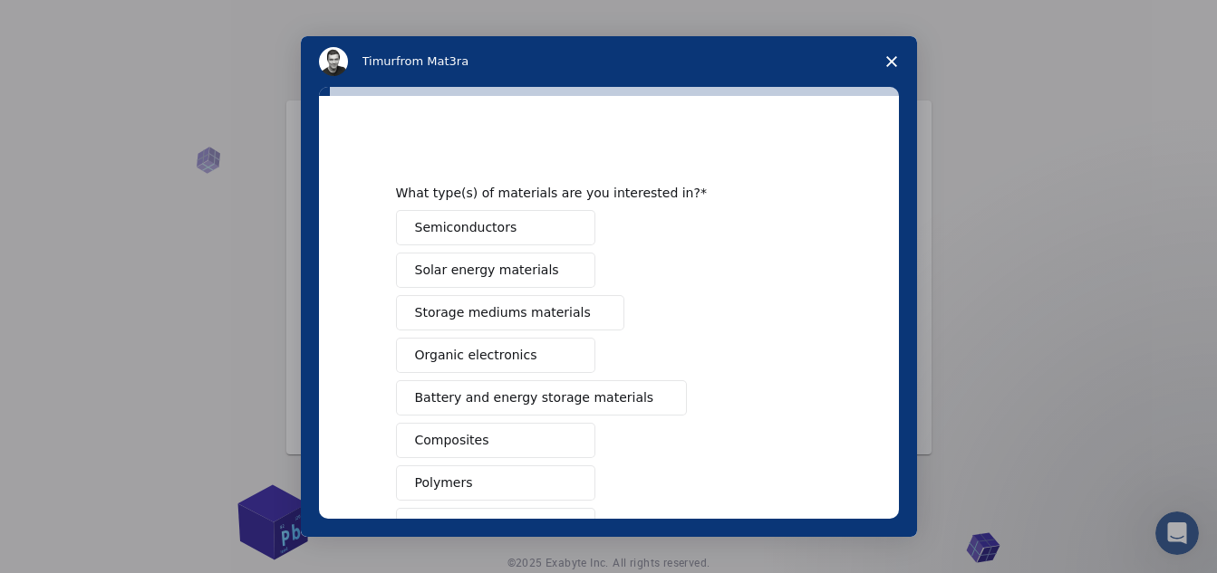
click at [515, 233] on button "Semiconductors" at bounding box center [495, 227] width 199 height 35
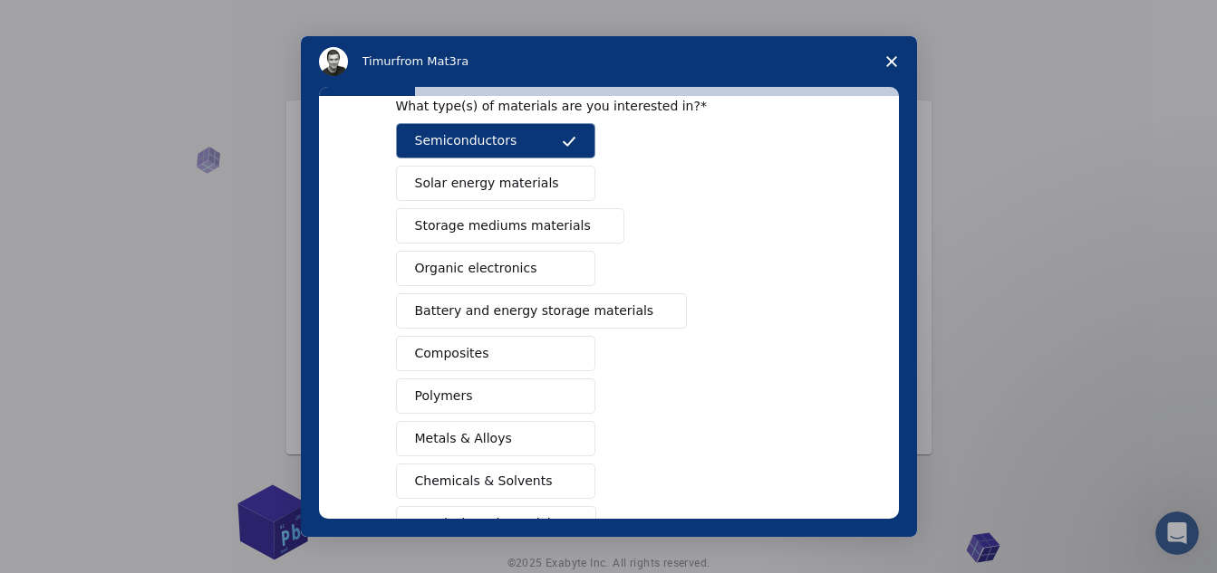
scroll to position [91, 0]
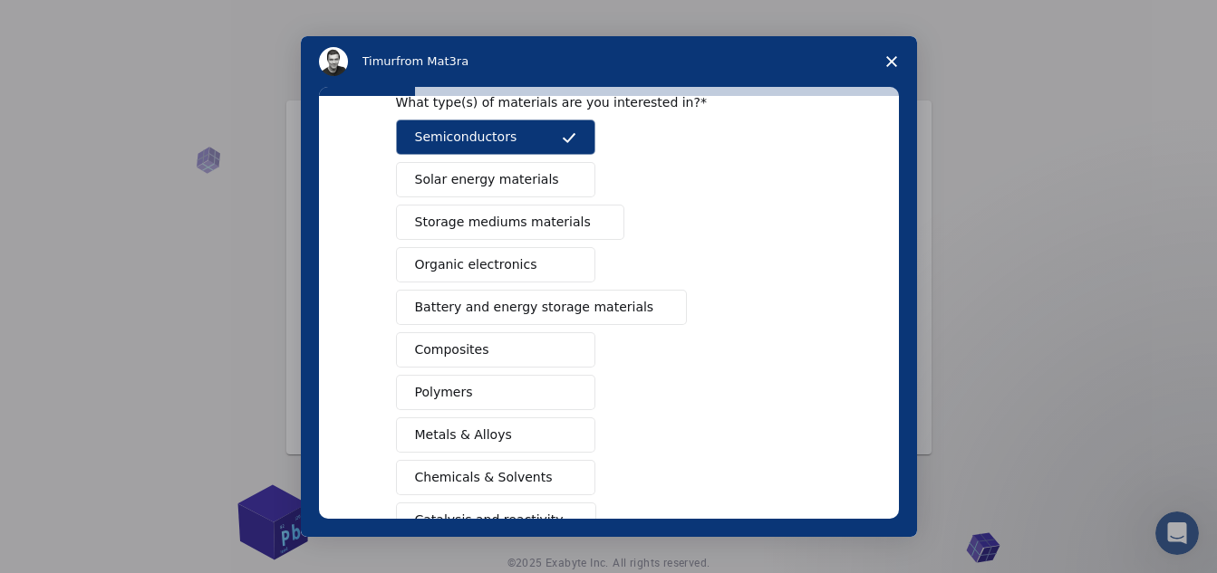
click at [538, 261] on button "Organic electronics" at bounding box center [495, 264] width 199 height 35
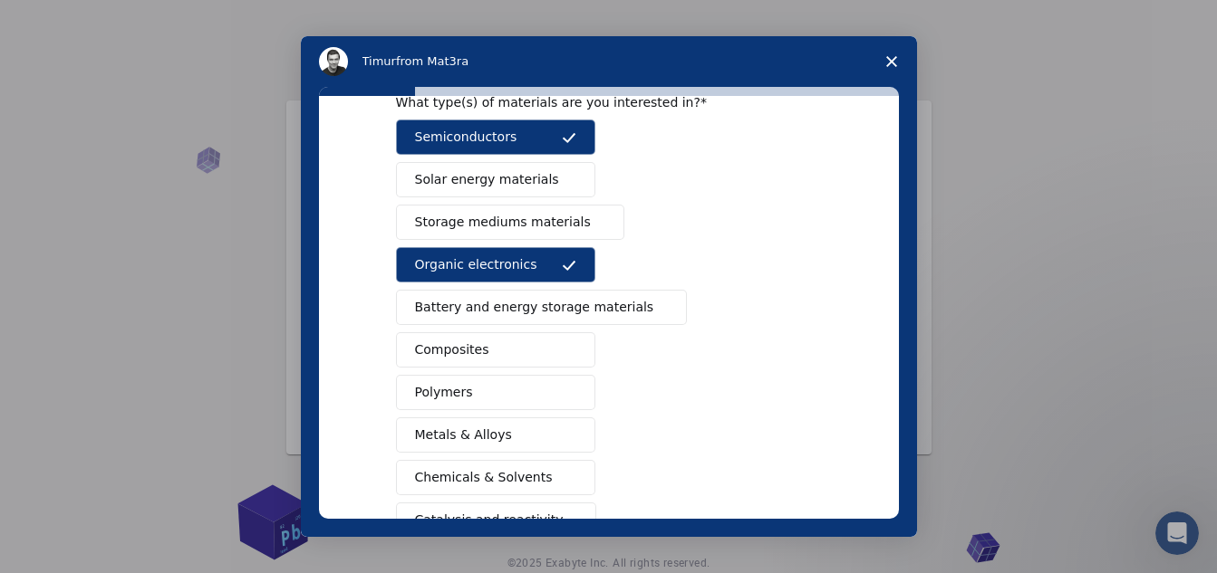
click at [562, 315] on span "Battery and energy storage materials" at bounding box center [534, 307] width 239 height 19
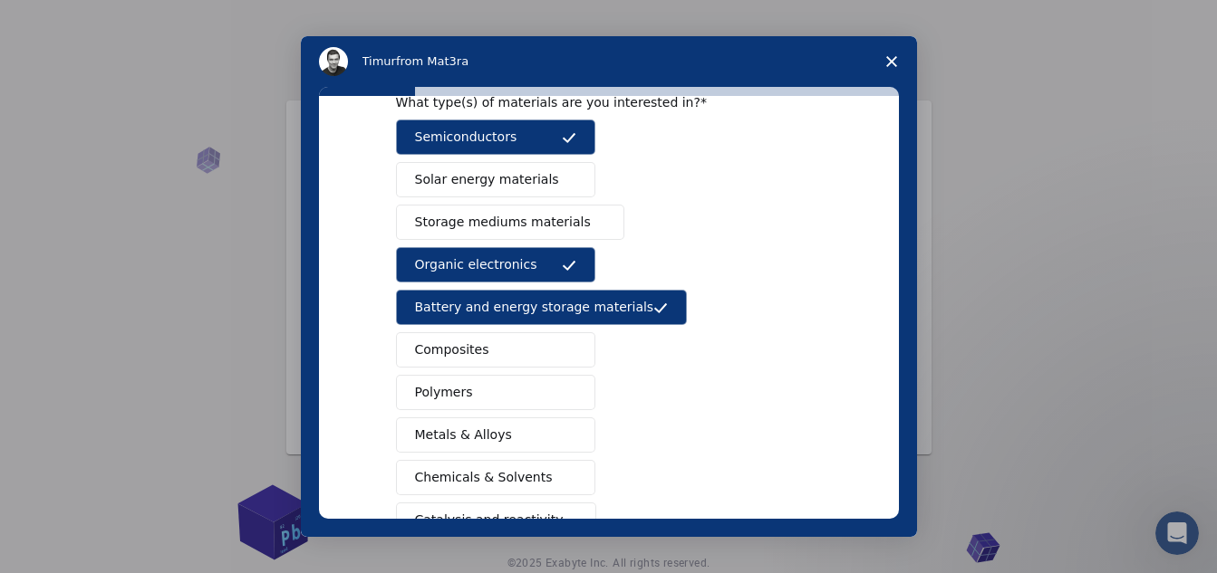
scroll to position [181, 0]
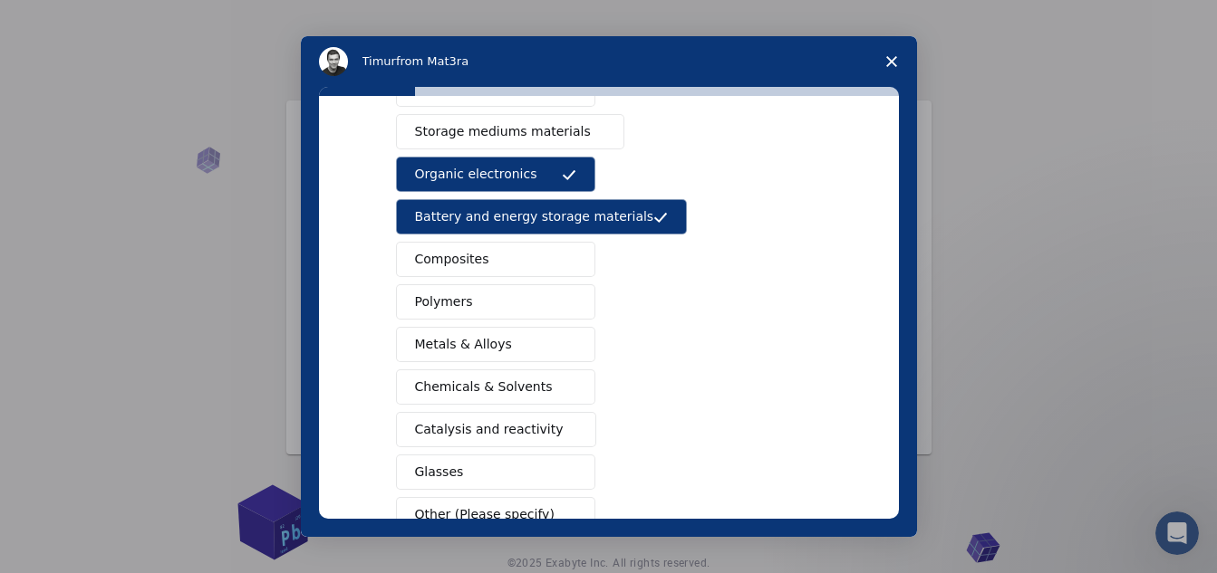
click at [524, 303] on button "Polymers" at bounding box center [495, 301] width 199 height 35
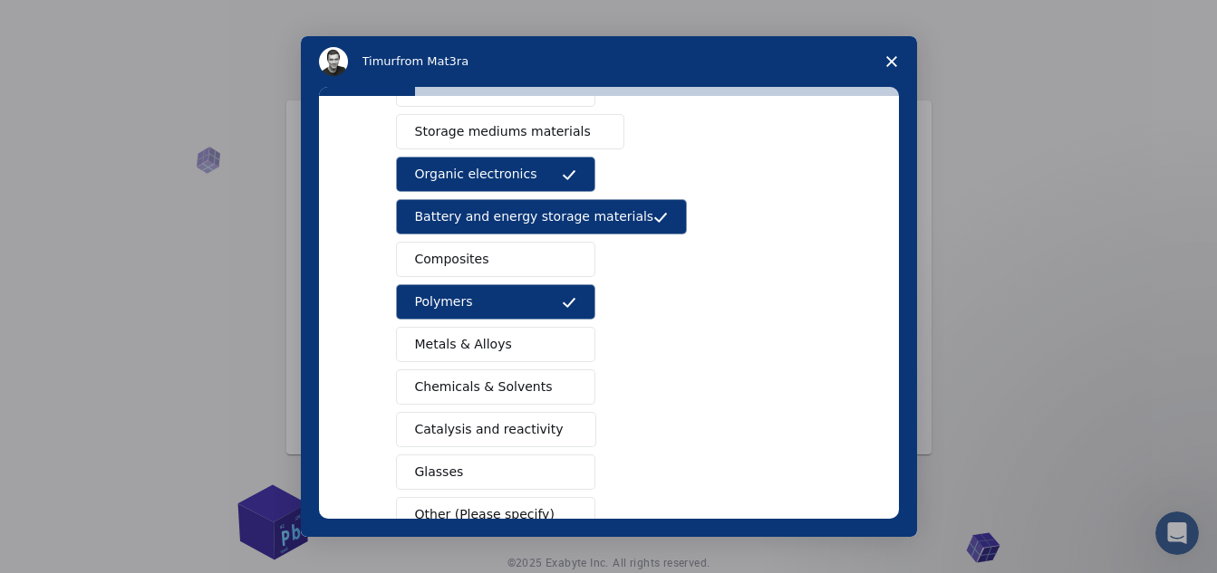
click at [515, 263] on button "Composites" at bounding box center [495, 259] width 199 height 35
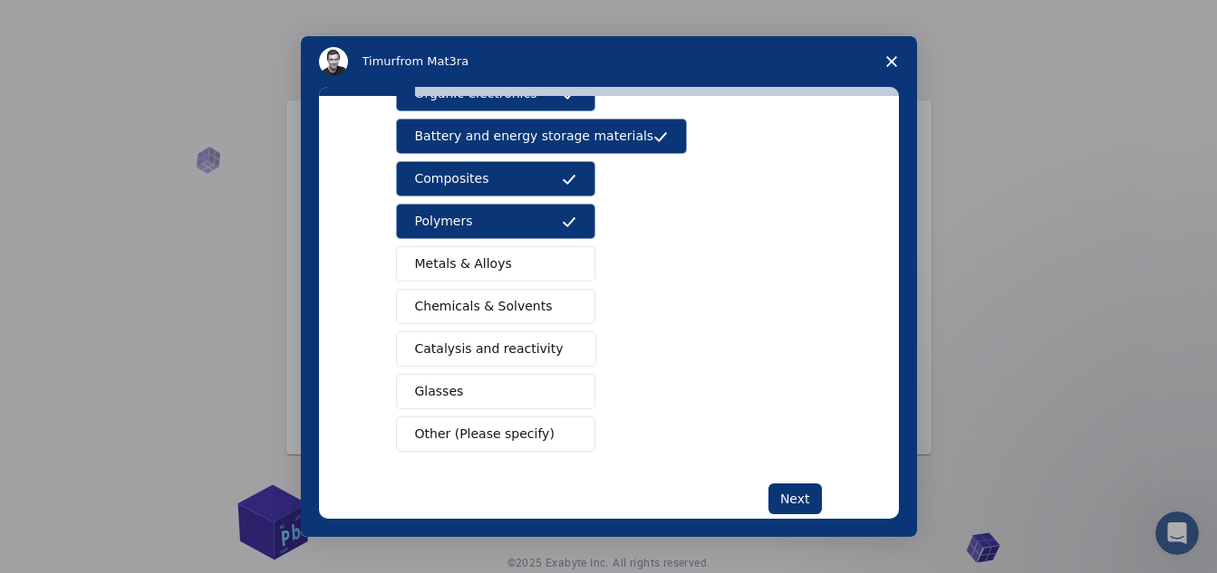
scroll to position [301, 0]
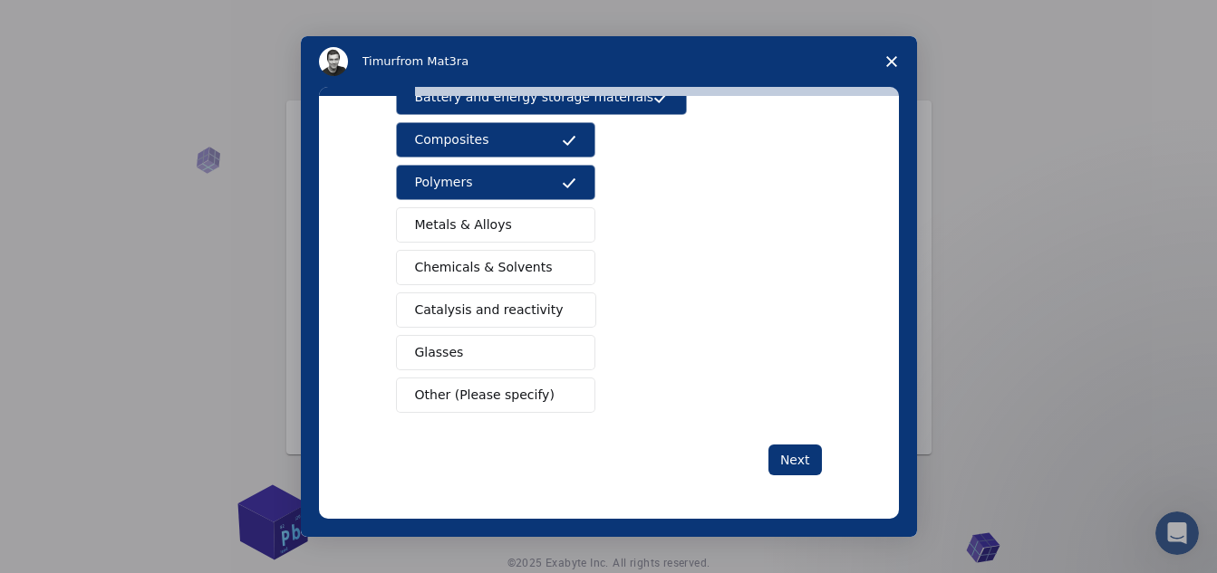
click at [518, 266] on span "Chemicals & Solvents" at bounding box center [484, 267] width 138 height 19
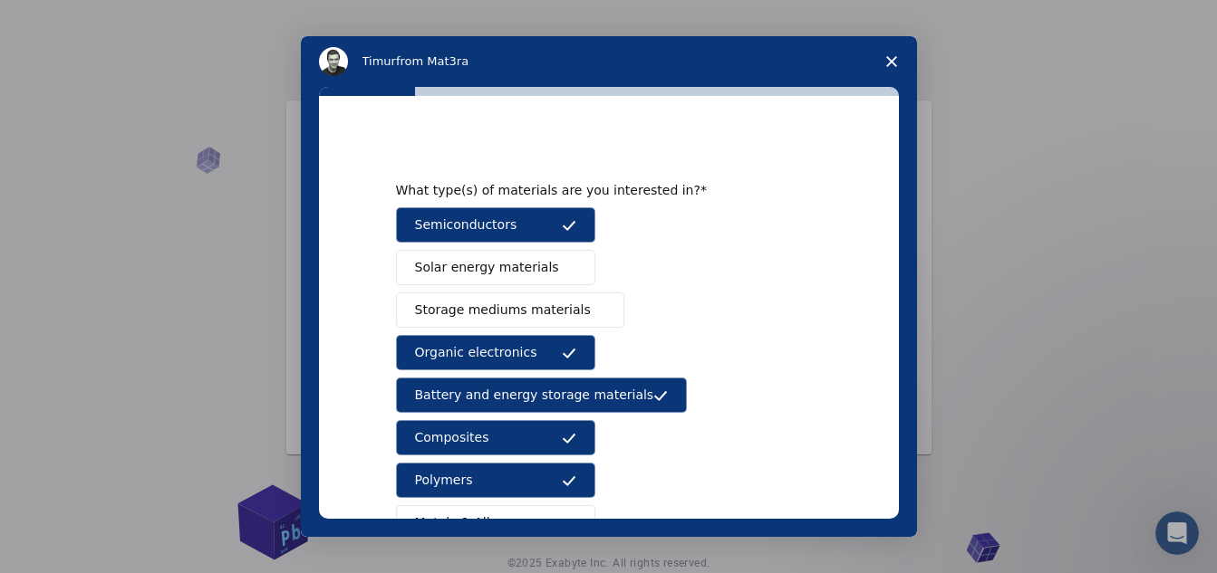
scroll to position [0, 0]
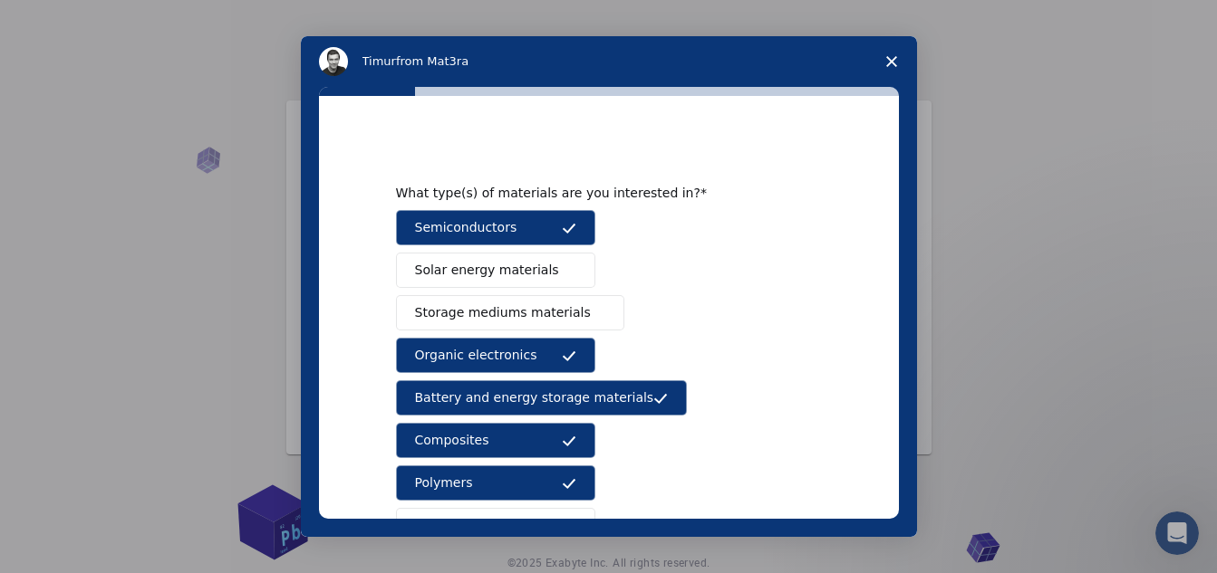
click at [510, 268] on span "Solar energy materials" at bounding box center [487, 270] width 144 height 19
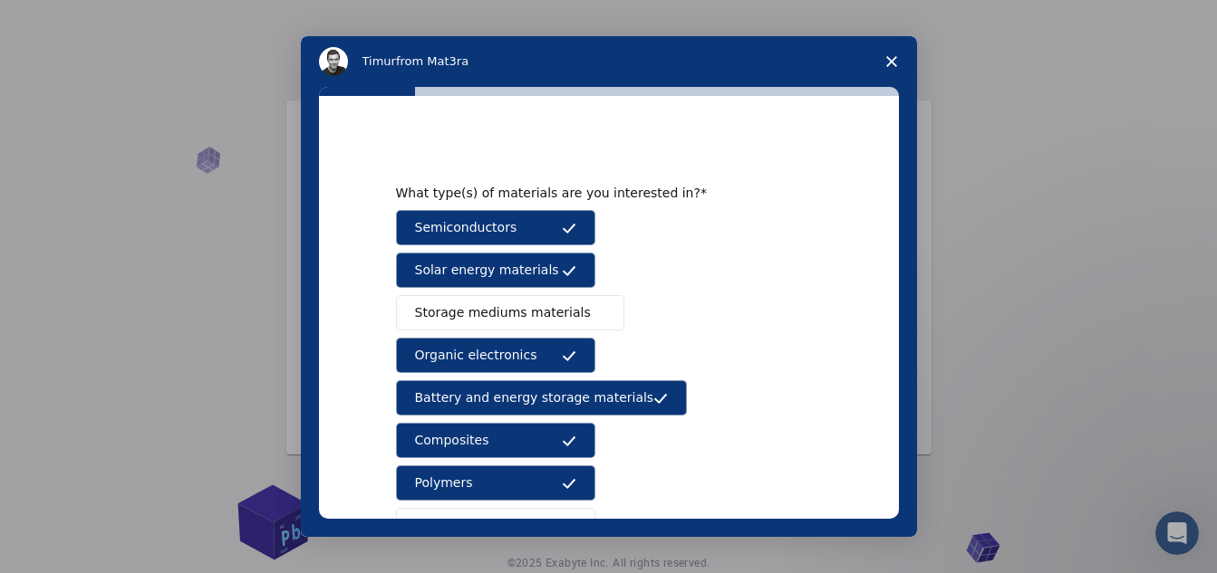
click at [511, 302] on button "Storage mediums materials" at bounding box center [510, 312] width 228 height 35
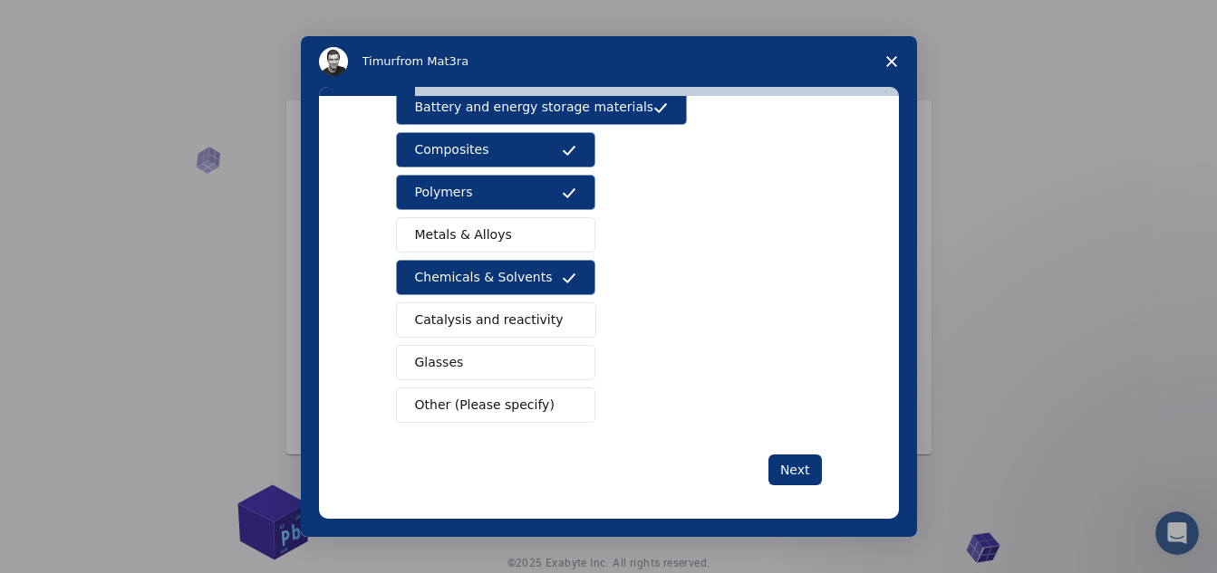
scroll to position [301, 0]
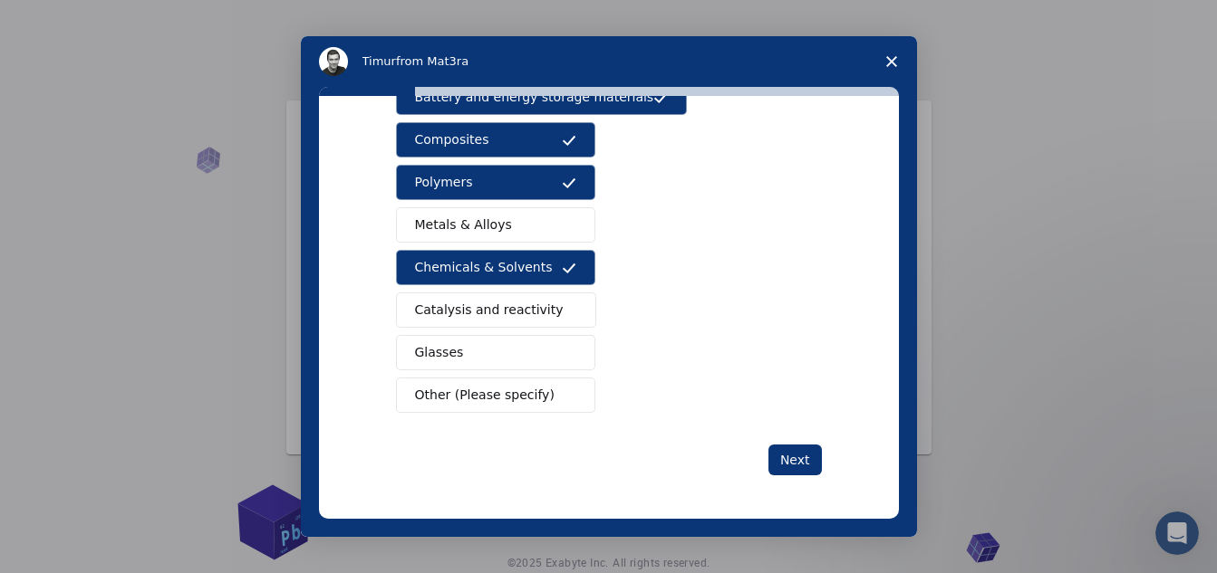
click at [492, 216] on span "Metals & Alloys" at bounding box center [463, 225] width 97 height 19
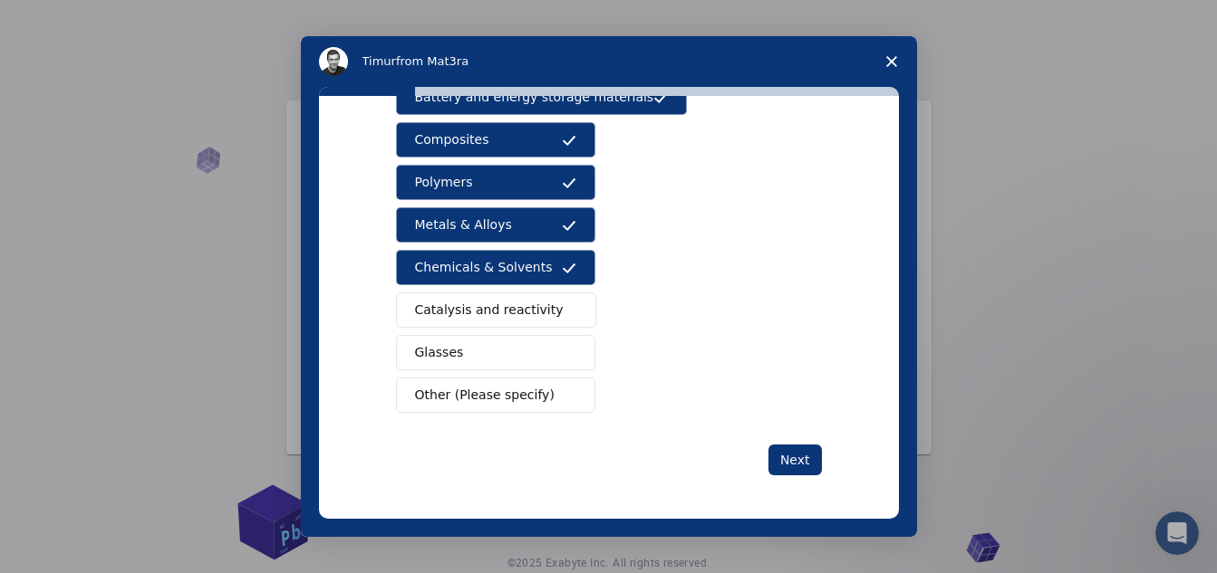
click at [495, 313] on span "Catalysis and reactivity" at bounding box center [489, 310] width 149 height 19
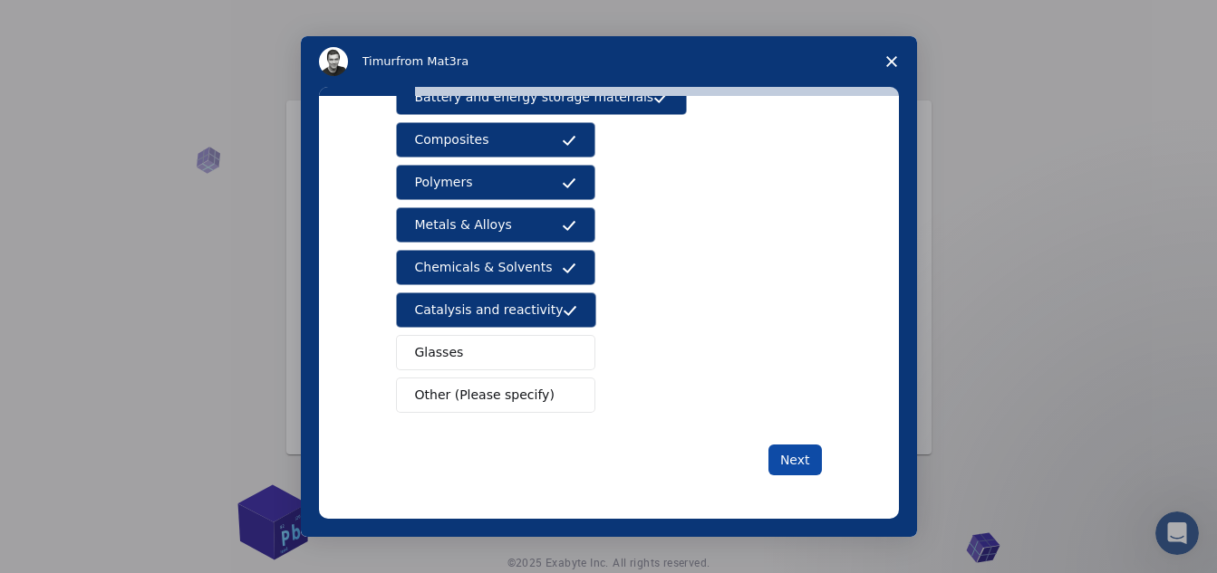
click at [795, 470] on button "Next" at bounding box center [794, 460] width 53 height 31
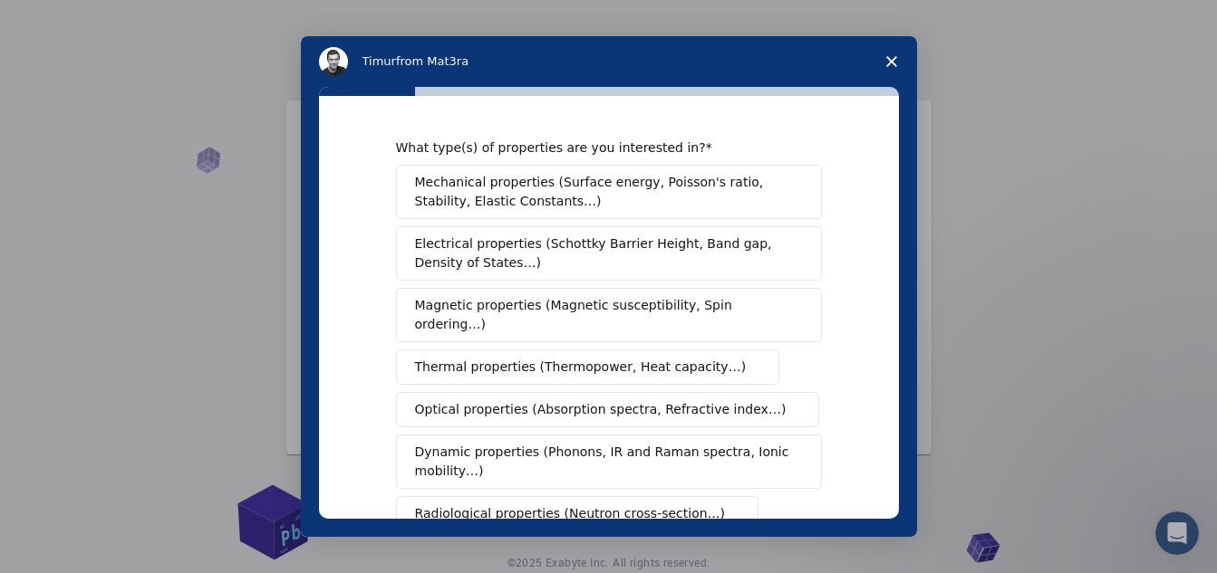
click at [566, 252] on span "Electrical properties (Schottky Barrier Height, Band gap, Density of States…)" at bounding box center [603, 254] width 377 height 38
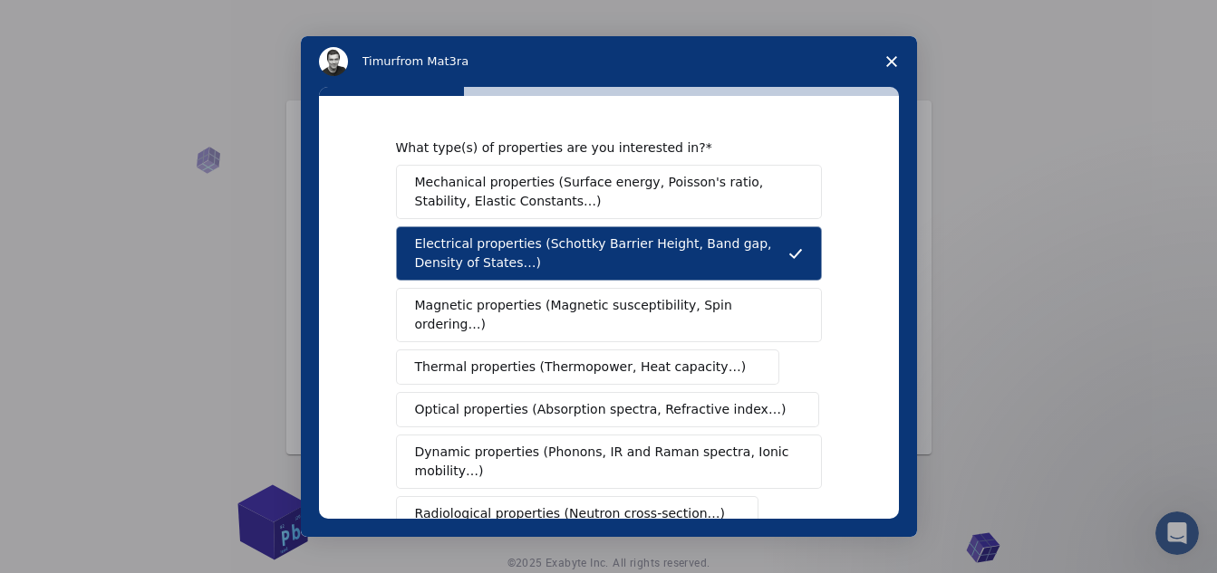
click at [609, 323] on button "Magnetic properties (Magnetic susceptibility, Spin ordering…)" at bounding box center [609, 315] width 426 height 54
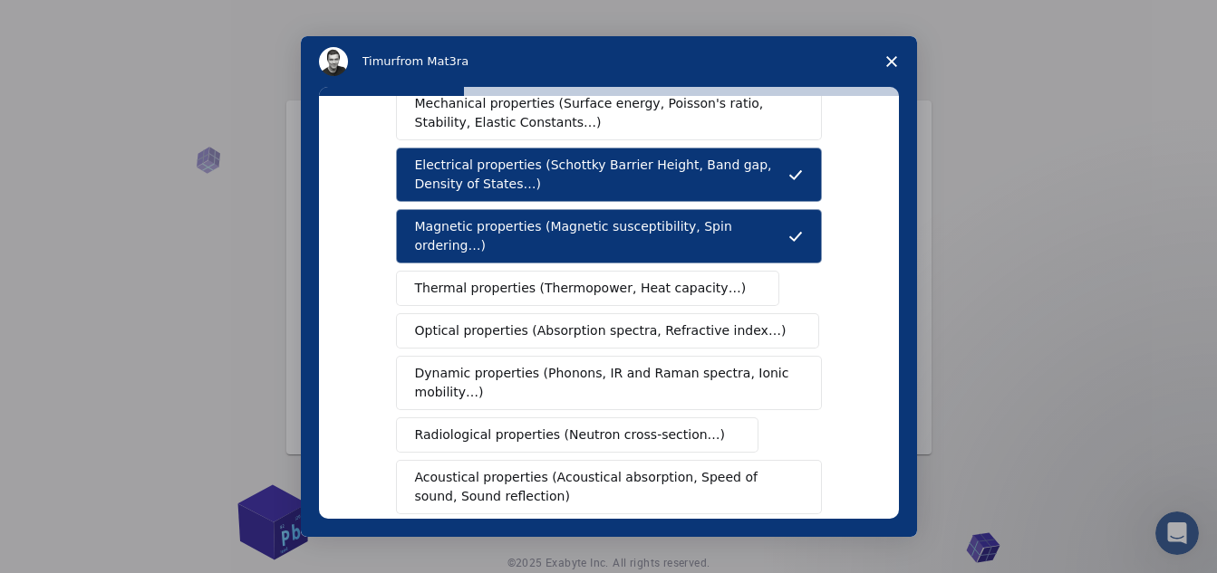
scroll to position [91, 0]
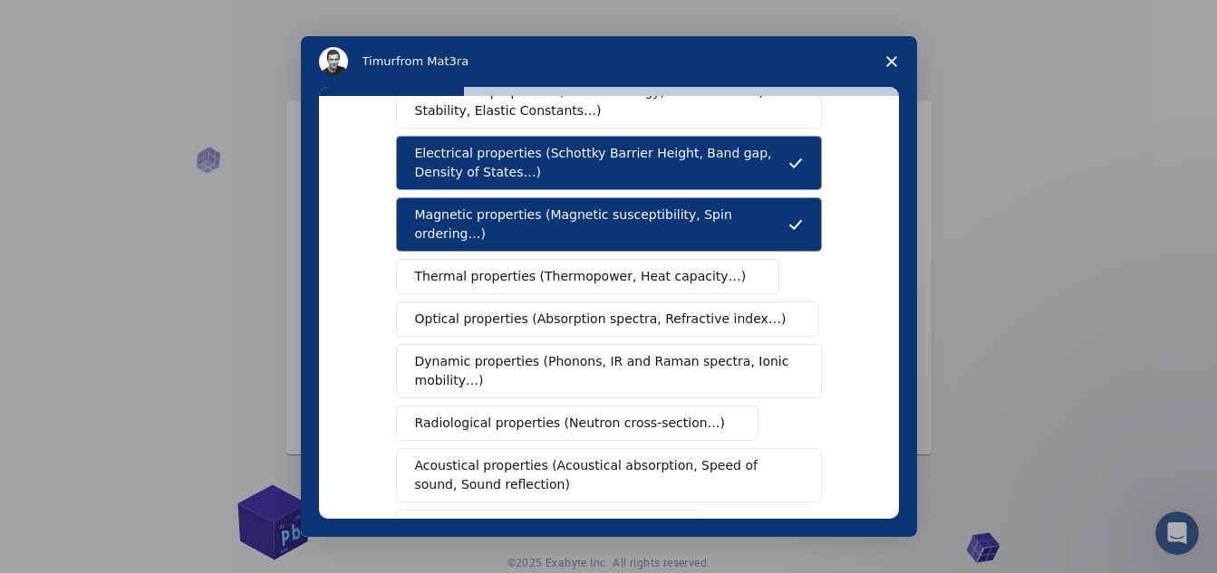
click at [623, 267] on span "Thermal properties (Thermopower, Heat capacity…)" at bounding box center [581, 276] width 332 height 19
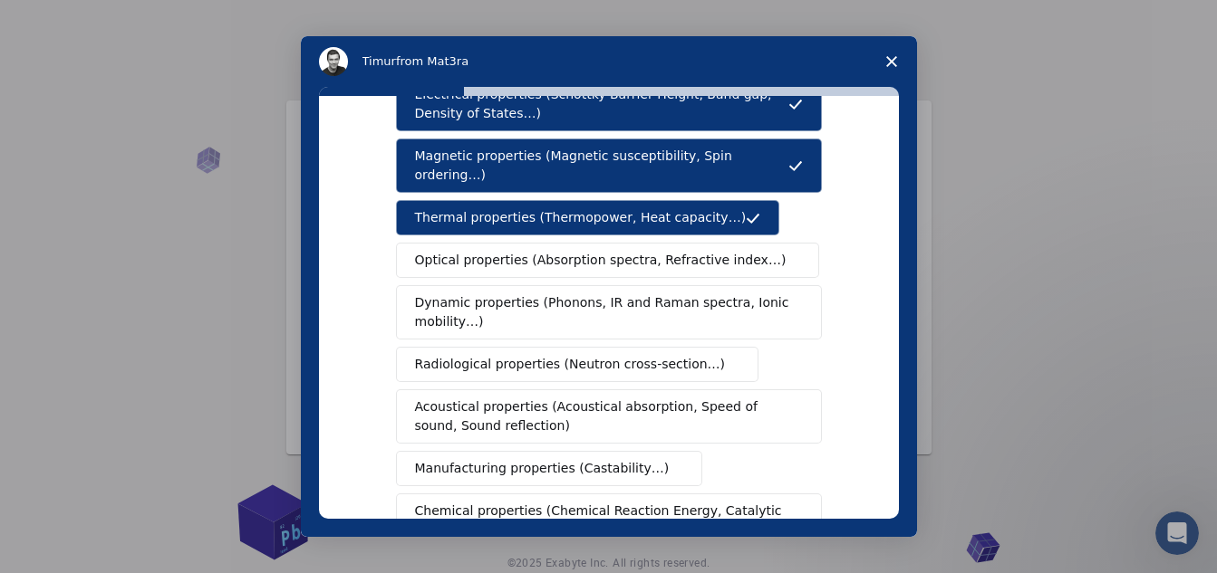
scroll to position [181, 0]
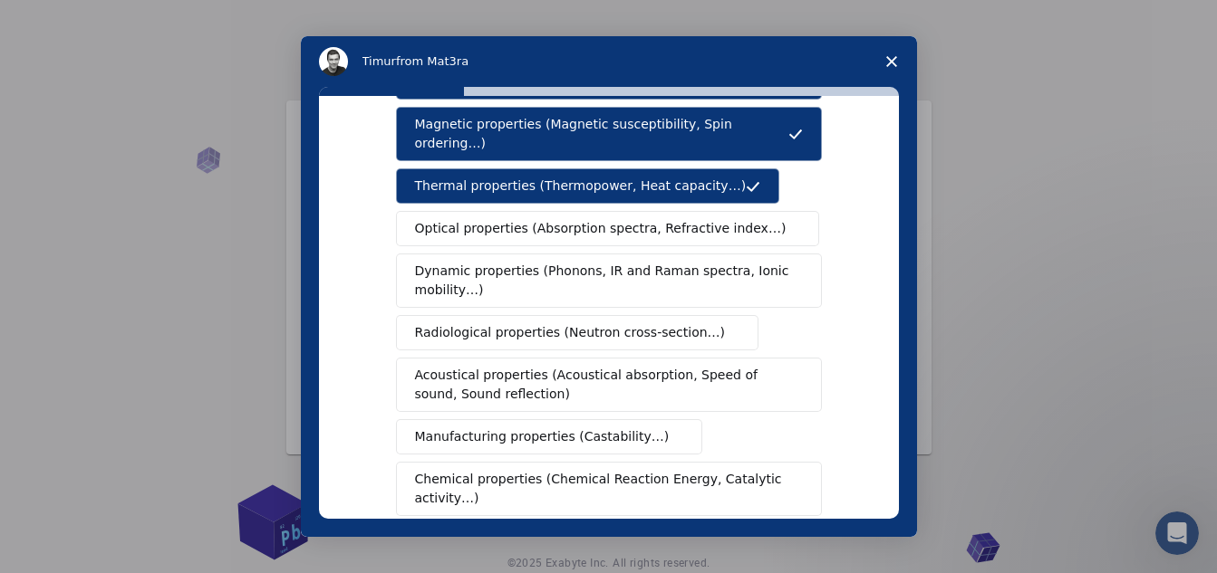
click at [620, 219] on span "Optical properties (Absorption spectra, Refractive index…)" at bounding box center [600, 228] width 371 height 19
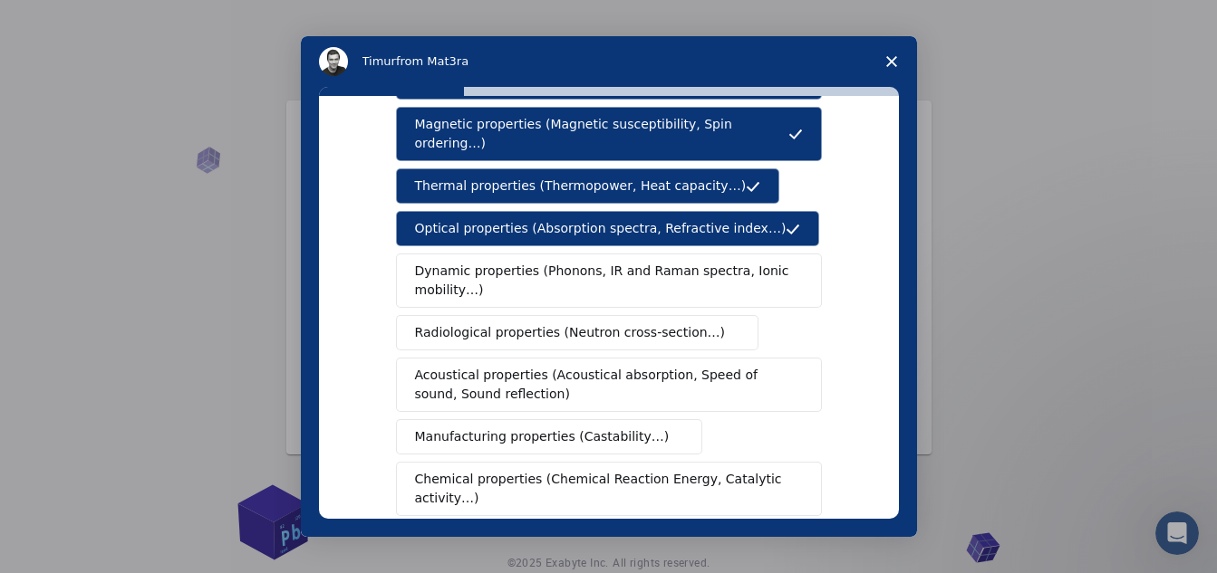
click at [569, 272] on span "Dynamic properties (Phonons, IR and Raman spectra, Ionic mobility…)" at bounding box center [603, 281] width 376 height 38
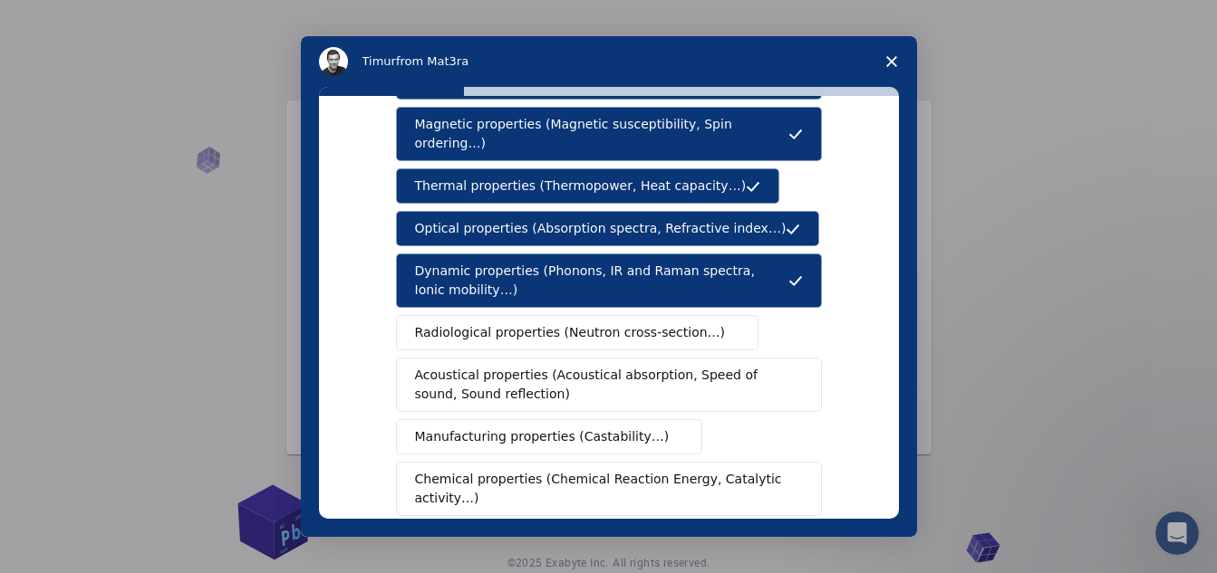
click at [582, 323] on span "Radiological properties (Neutron cross-section…)" at bounding box center [570, 332] width 311 height 19
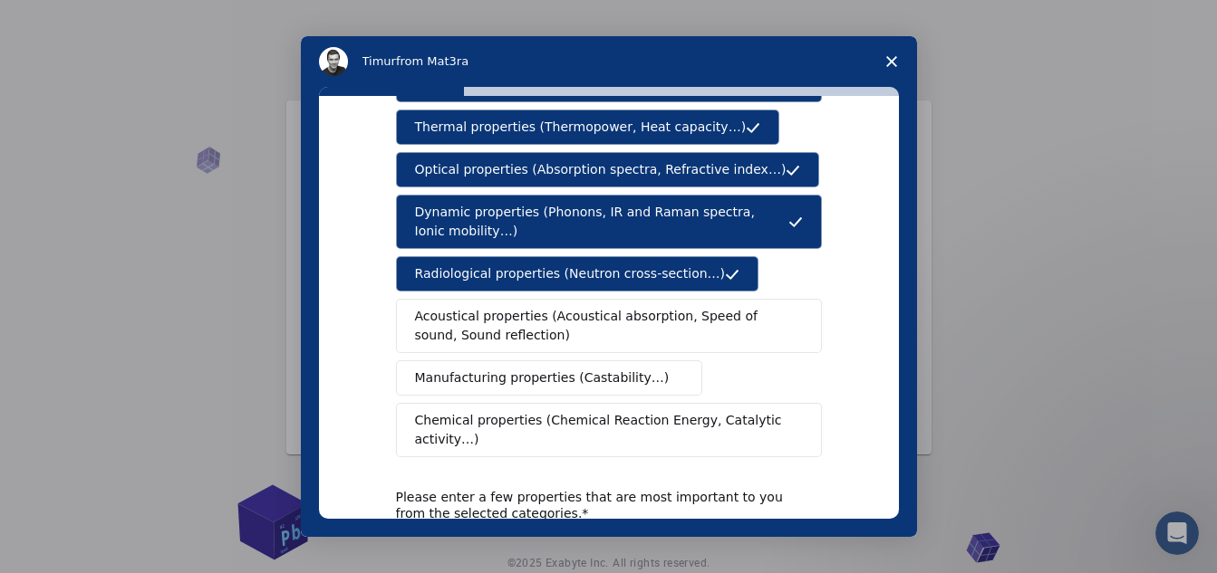
scroll to position [272, 0]
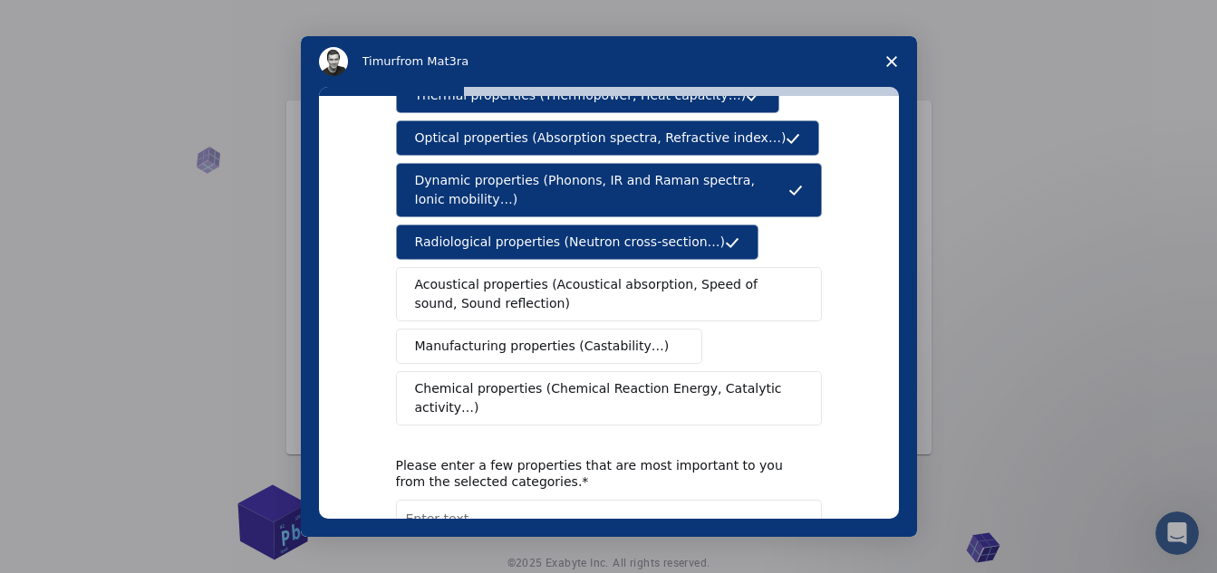
click at [589, 275] on span "Acoustical properties (Acoustical absorption, Speed of sound, Sound reflection)" at bounding box center [603, 294] width 377 height 38
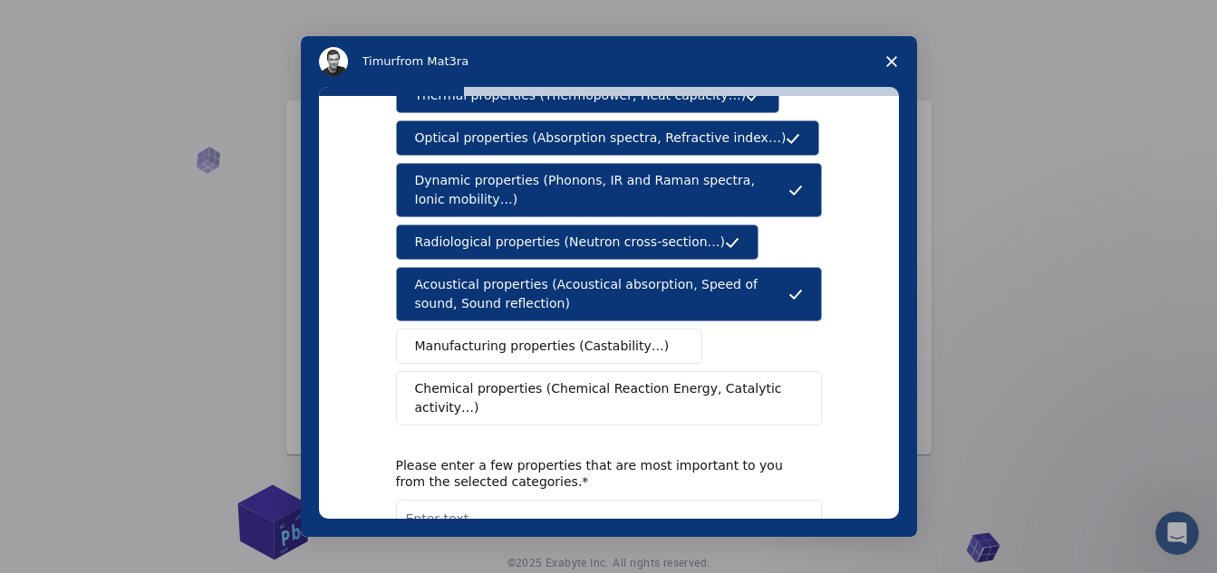
click at [589, 337] on span "Manufacturing properties (Castability…)" at bounding box center [542, 346] width 255 height 19
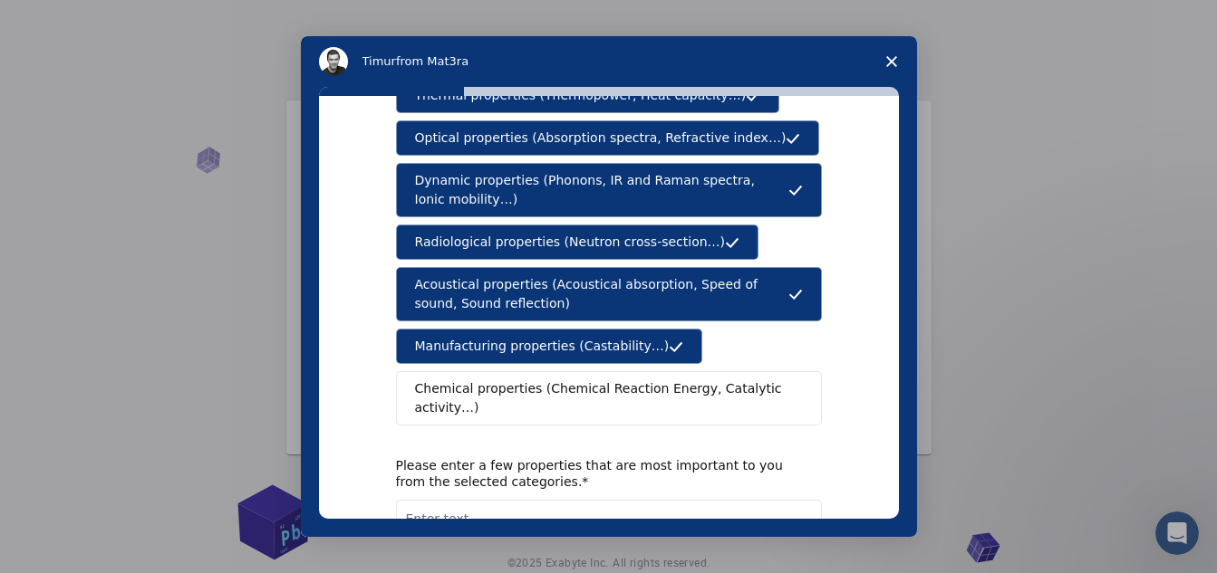
click at [590, 380] on span "Chemical properties (Chemical Reaction Energy, Catalytic activity…)" at bounding box center [602, 399] width 375 height 38
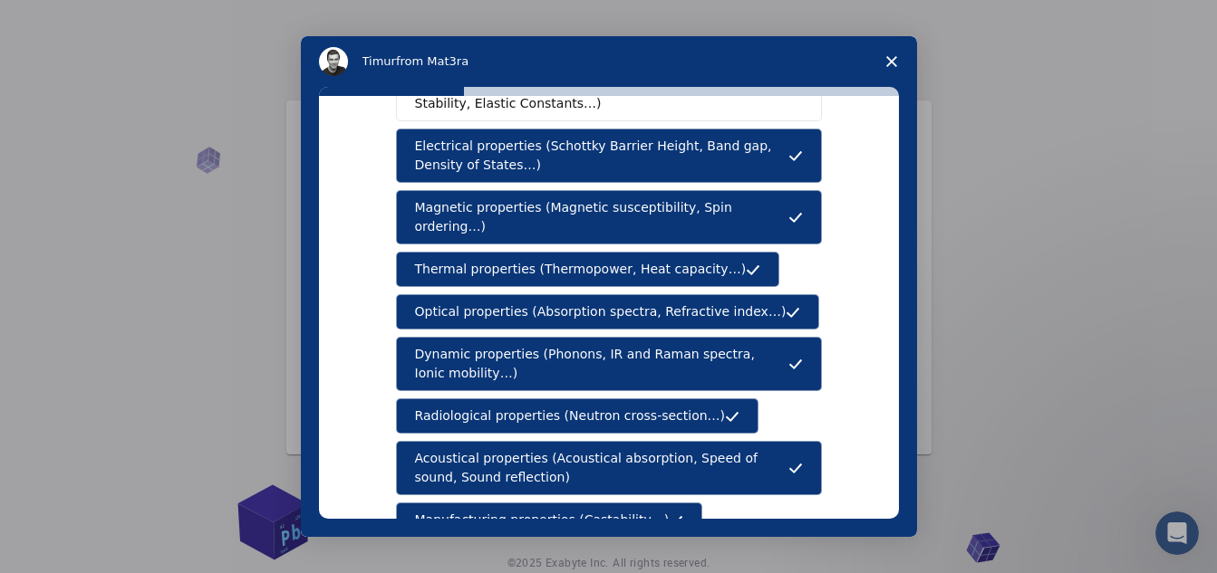
scroll to position [0, 0]
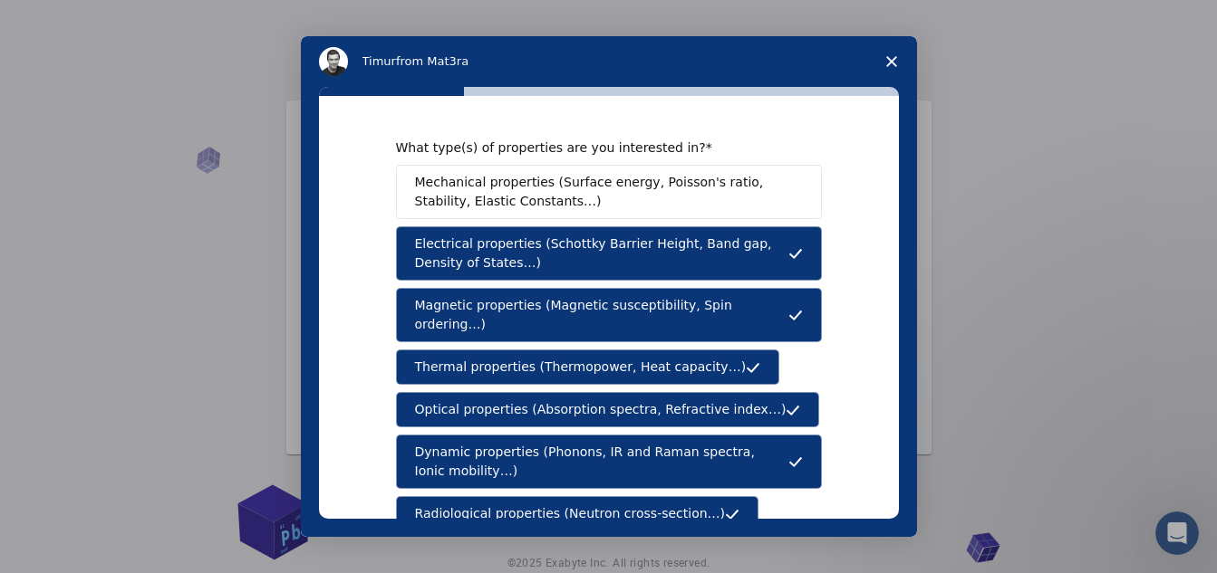
click at [577, 197] on span "Mechanical properties (Surface energy, Poisson's ratio, Stability, Elastic Cons…" at bounding box center [604, 192] width 378 height 38
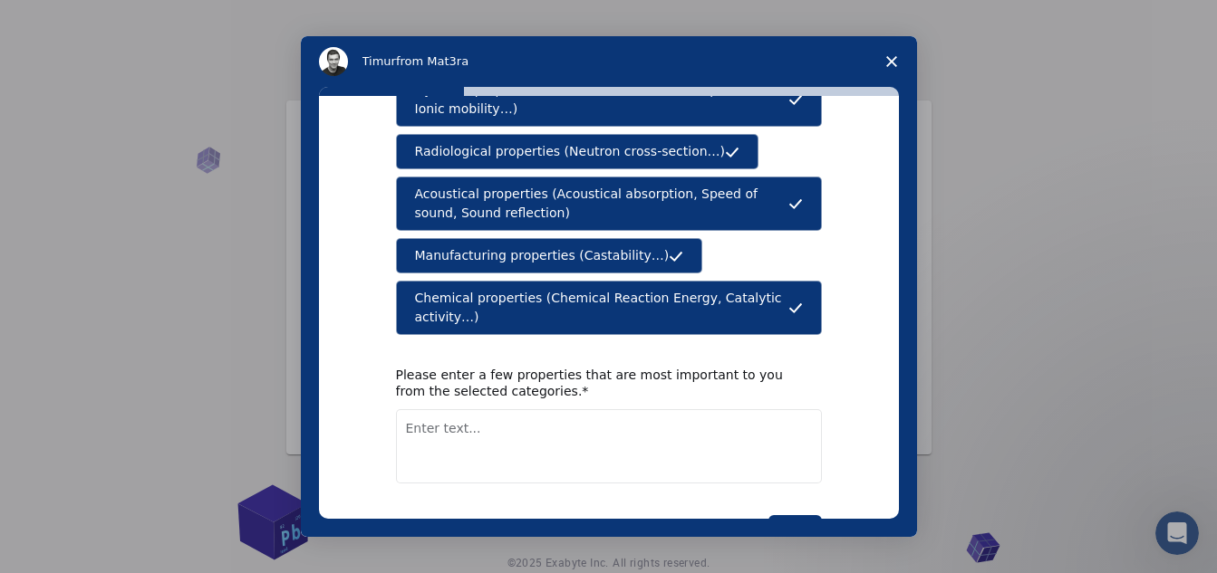
scroll to position [395, 0]
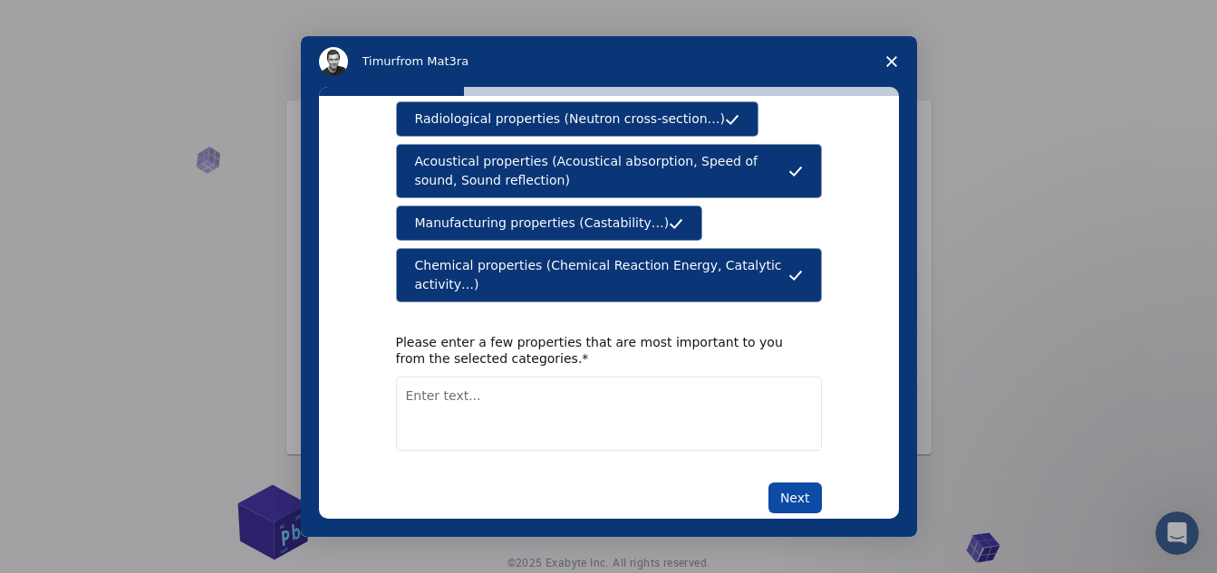
click at [792, 483] on button "Next" at bounding box center [794, 498] width 53 height 31
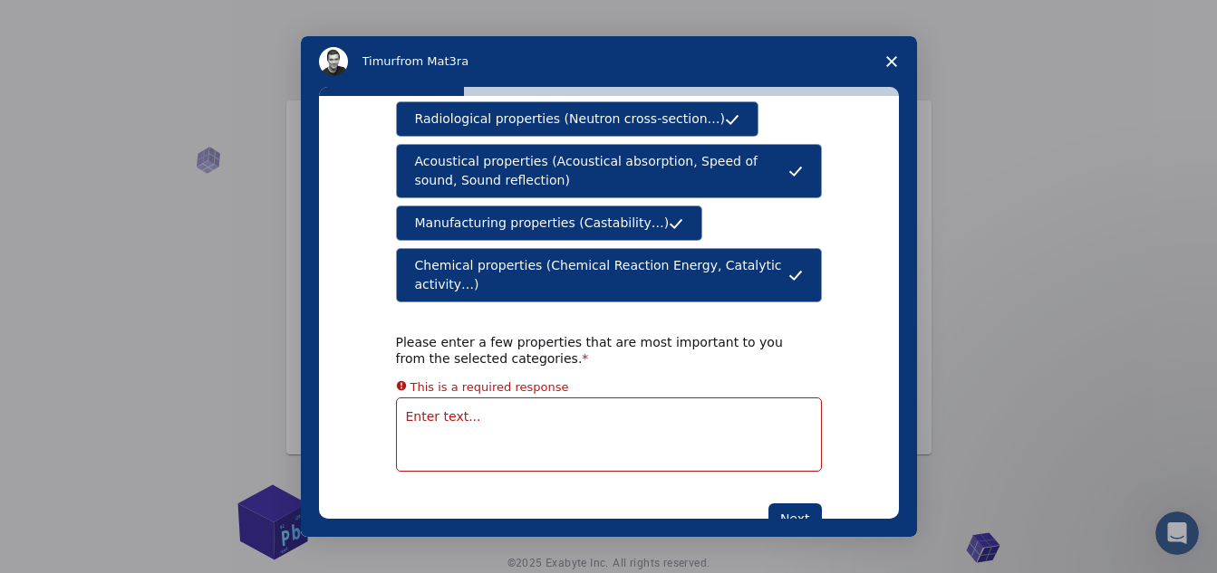
click at [557, 398] on textarea "Enter text..." at bounding box center [609, 435] width 426 height 74
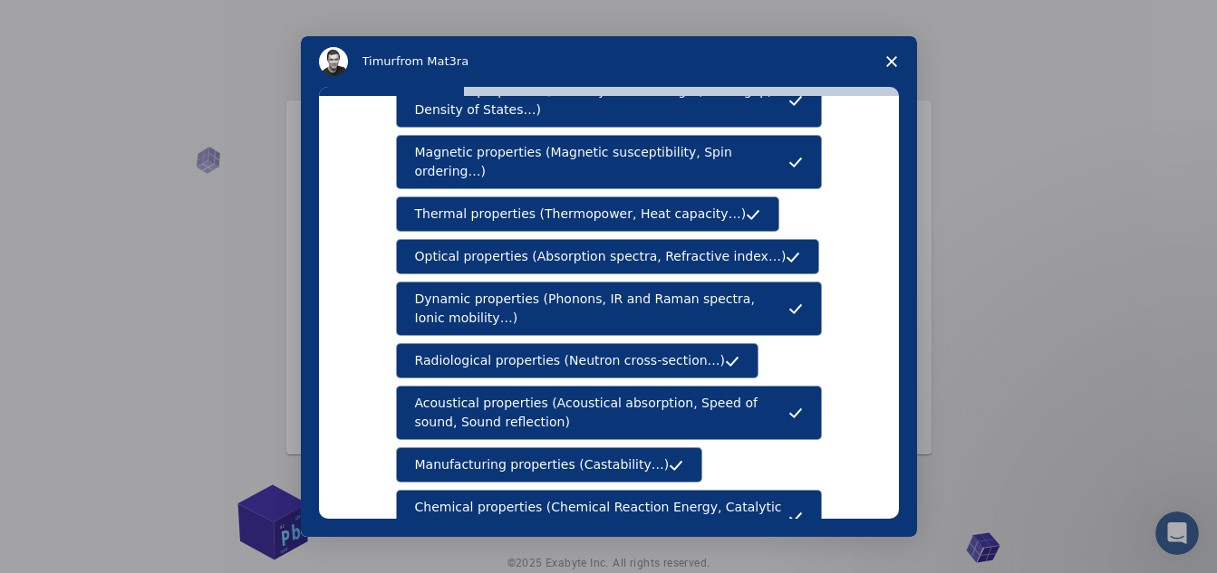
scroll to position [0, 0]
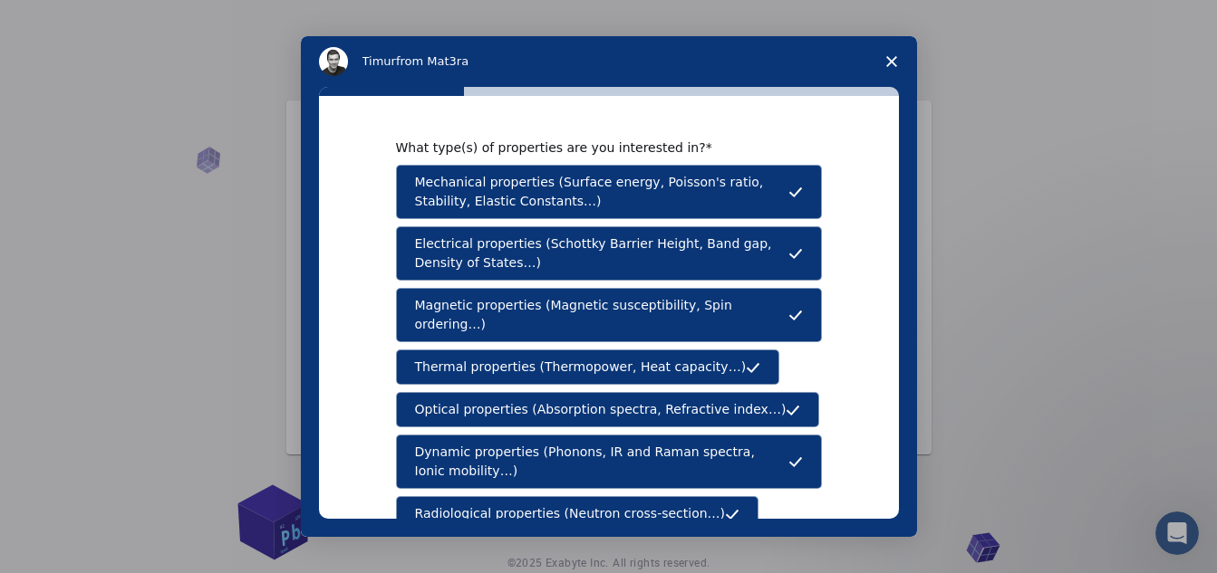
drag, startPoint x: 486, startPoint y: 262, endPoint x: 409, endPoint y: 234, distance: 81.1
click at [415, 236] on span "Electrical properties (Schottky Barrier Height, Band gap, Density of States…)" at bounding box center [601, 254] width 373 height 38
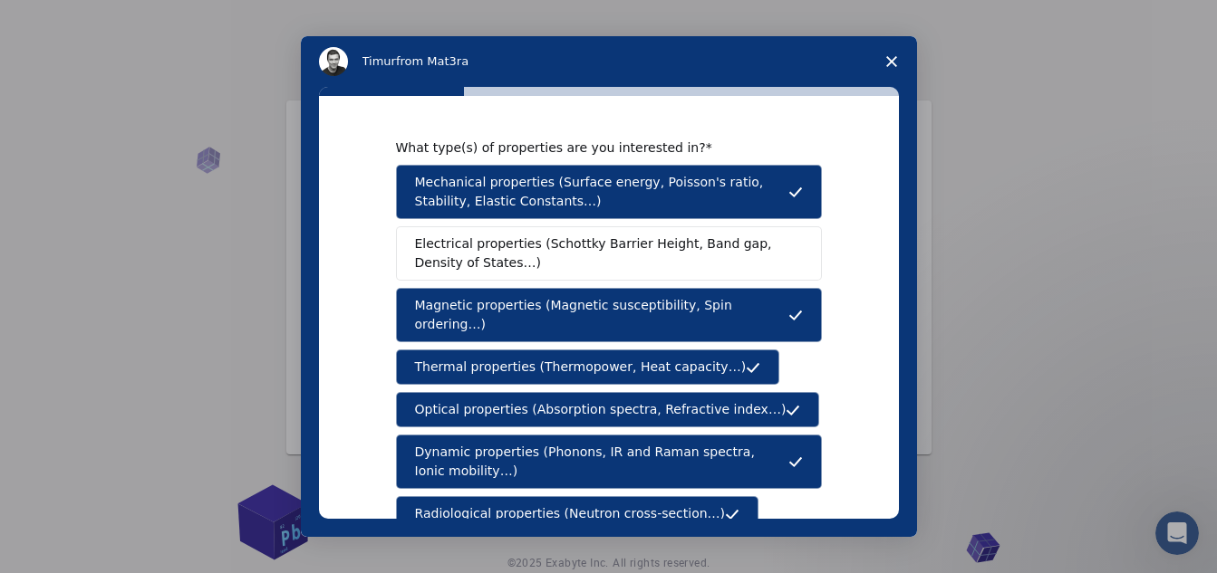
click at [415, 247] on span "Electrical properties (Schottky Barrier Height, Band gap, Density of States…)" at bounding box center [603, 254] width 377 height 38
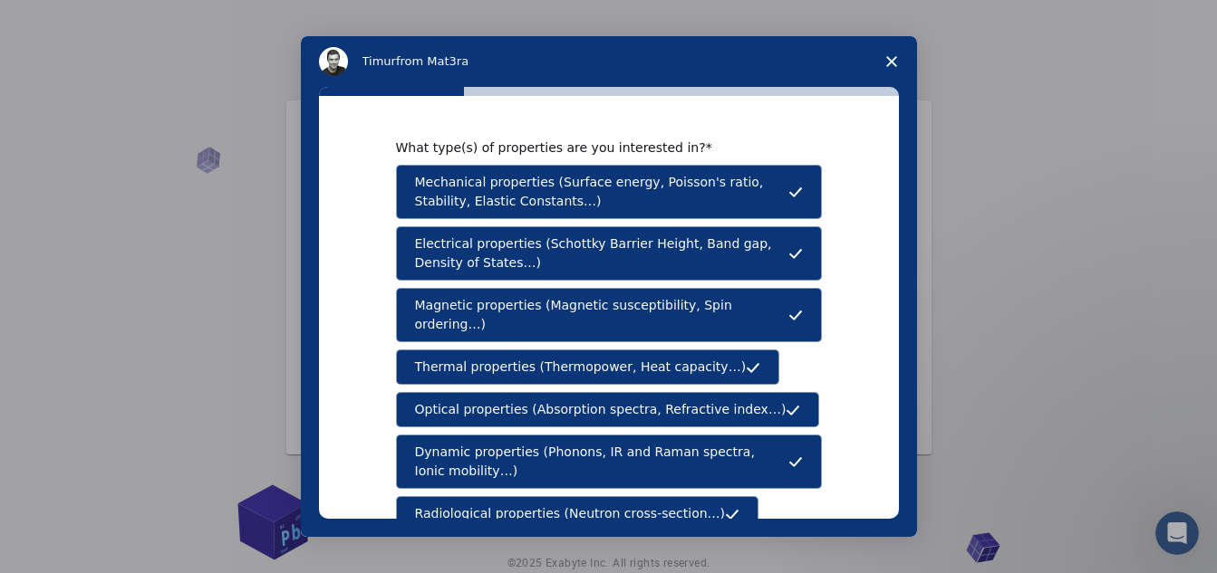
drag, startPoint x: 411, startPoint y: 241, endPoint x: 478, endPoint y: 271, distance: 73.4
click at [478, 271] on span "Electrical properties (Schottky Barrier Height, Band gap, Density of States…)" at bounding box center [601, 254] width 373 height 38
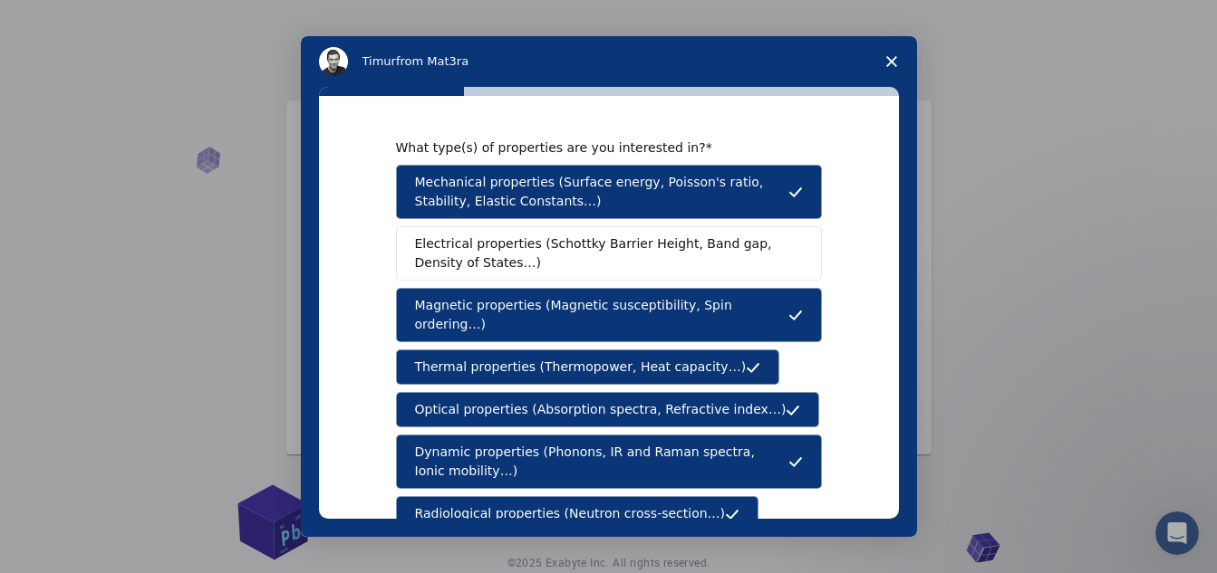
click at [484, 266] on span "Electrical properties (Schottky Barrier Height, Band gap, Density of States…)" at bounding box center [603, 254] width 377 height 38
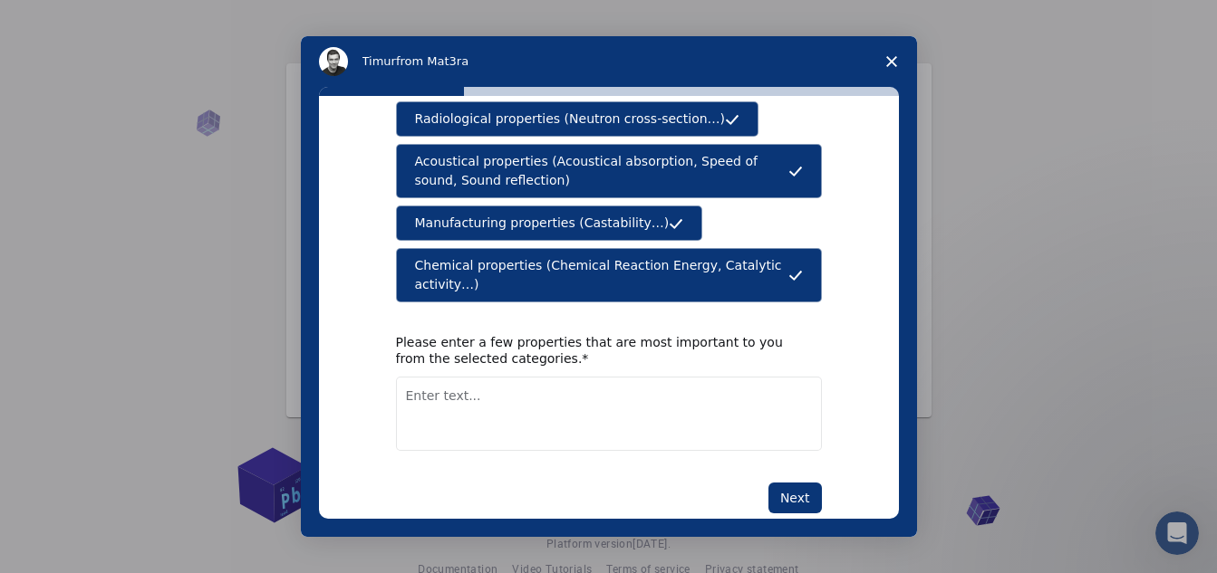
scroll to position [72, 0]
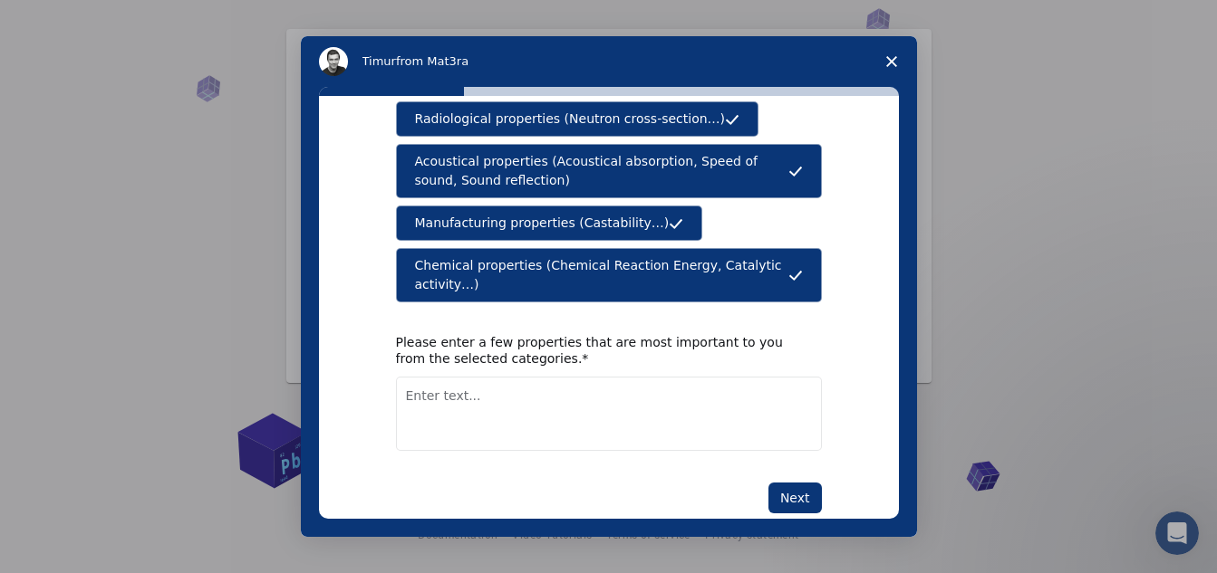
click at [530, 390] on textarea "Enter text..." at bounding box center [609, 414] width 426 height 74
type textarea "Electrical Properties"
click at [794, 483] on button "Next" at bounding box center [794, 498] width 53 height 31
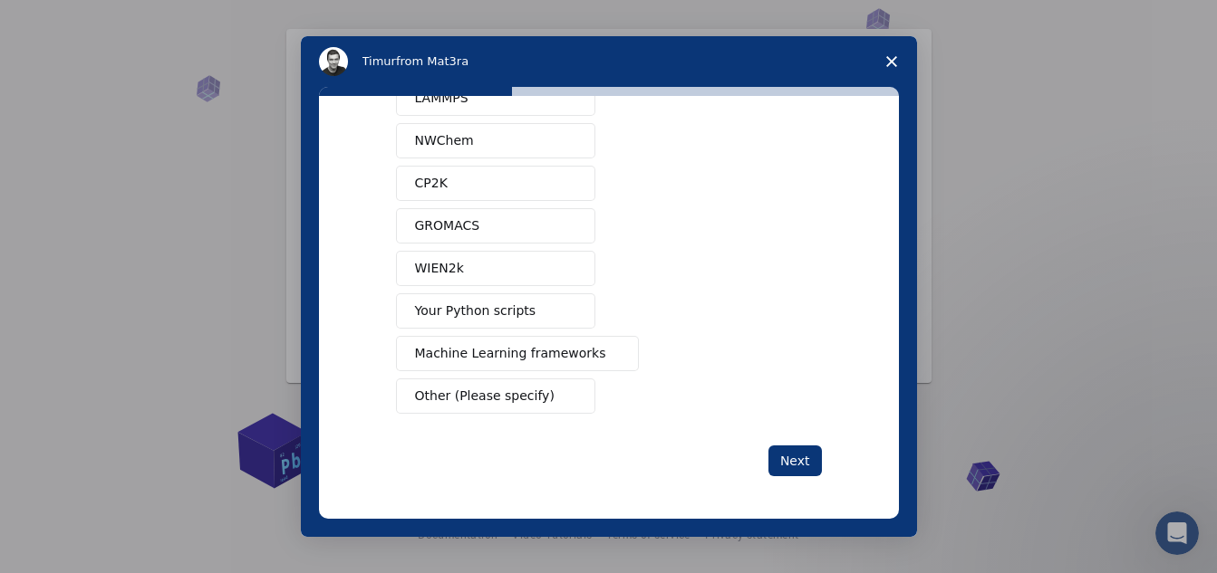
scroll to position [170, 0]
click at [515, 388] on span "Other (Please specify)" at bounding box center [484, 395] width 139 height 19
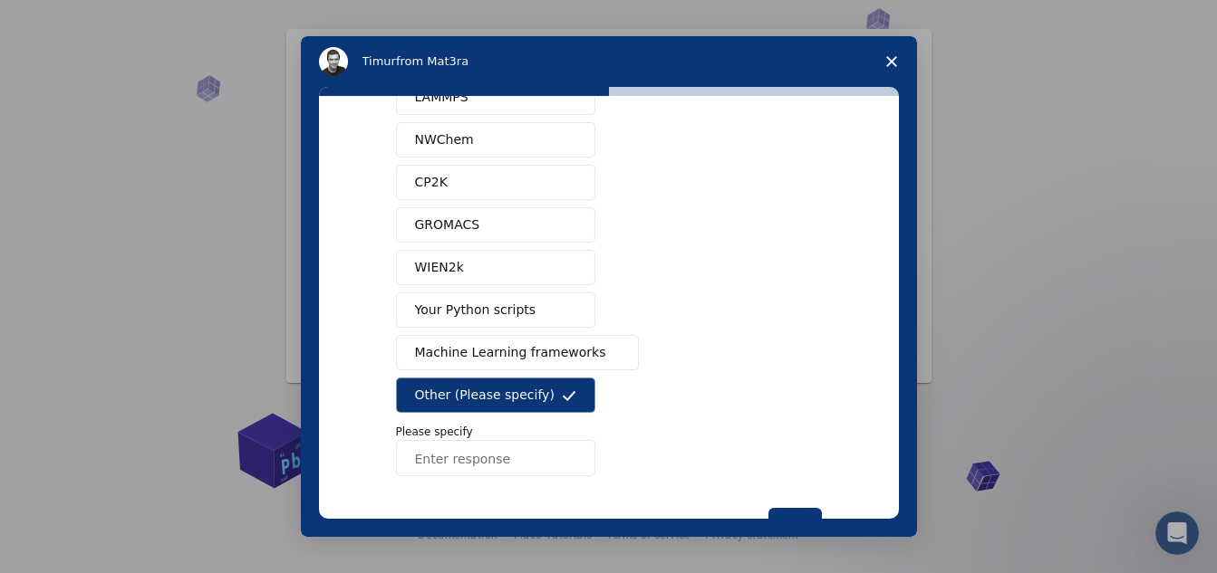
click at [478, 390] on span "Other (Please specify)" at bounding box center [484, 395] width 139 height 19
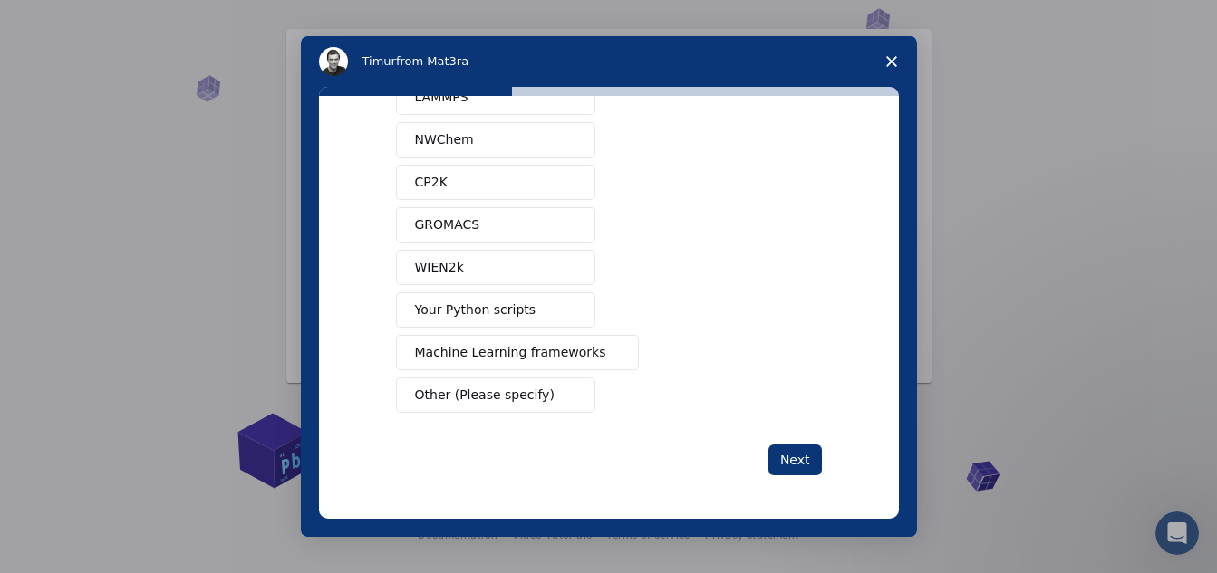
click at [493, 303] on span "Your Python scripts" at bounding box center [475, 310] width 121 height 19
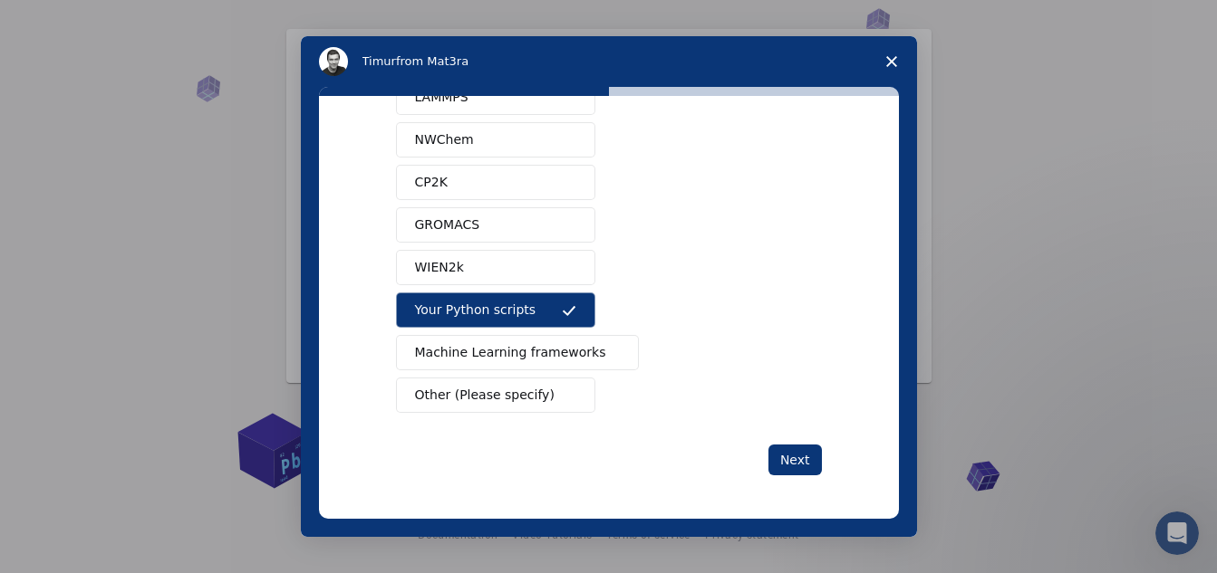
click at [515, 336] on button "Machine Learning frameworks" at bounding box center [518, 352] width 244 height 35
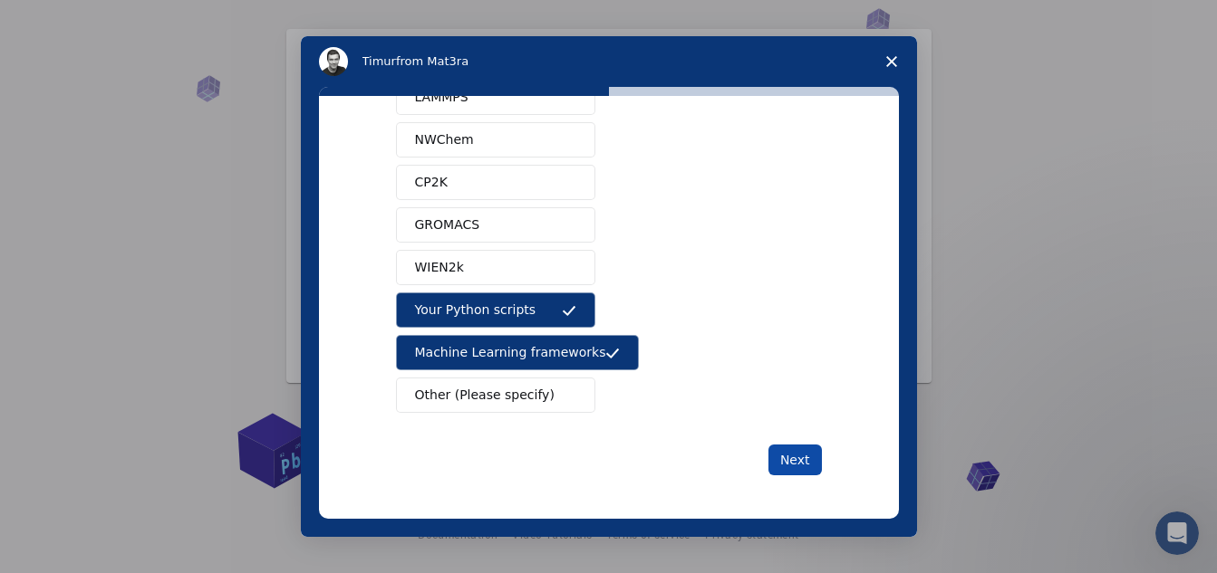
click at [786, 459] on button "Next" at bounding box center [794, 460] width 53 height 31
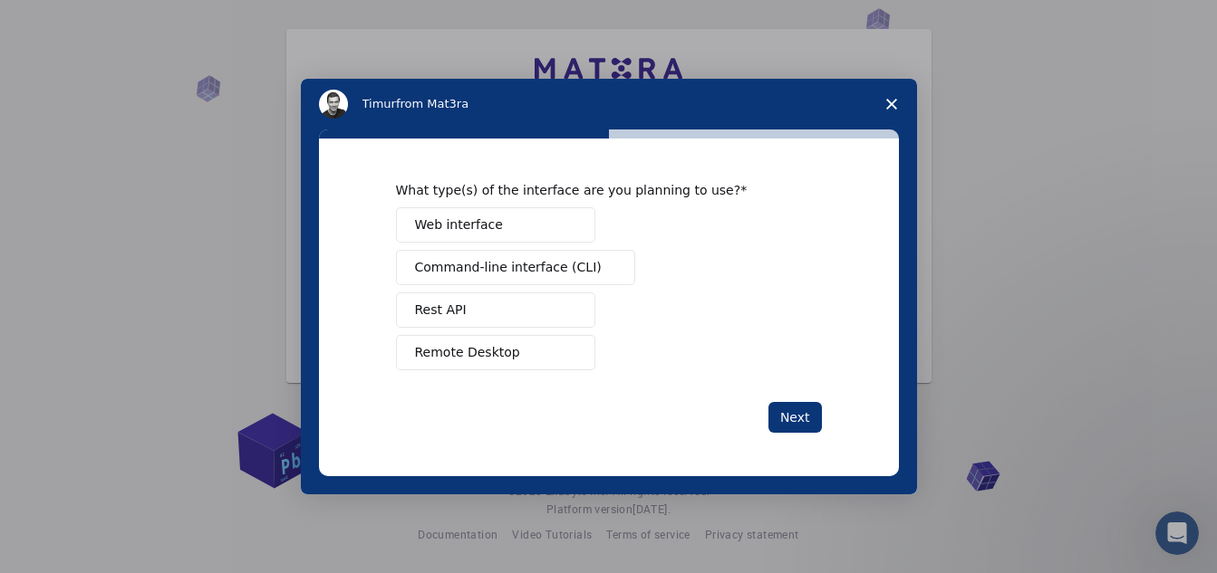
click at [546, 226] on button "Web interface" at bounding box center [495, 224] width 199 height 35
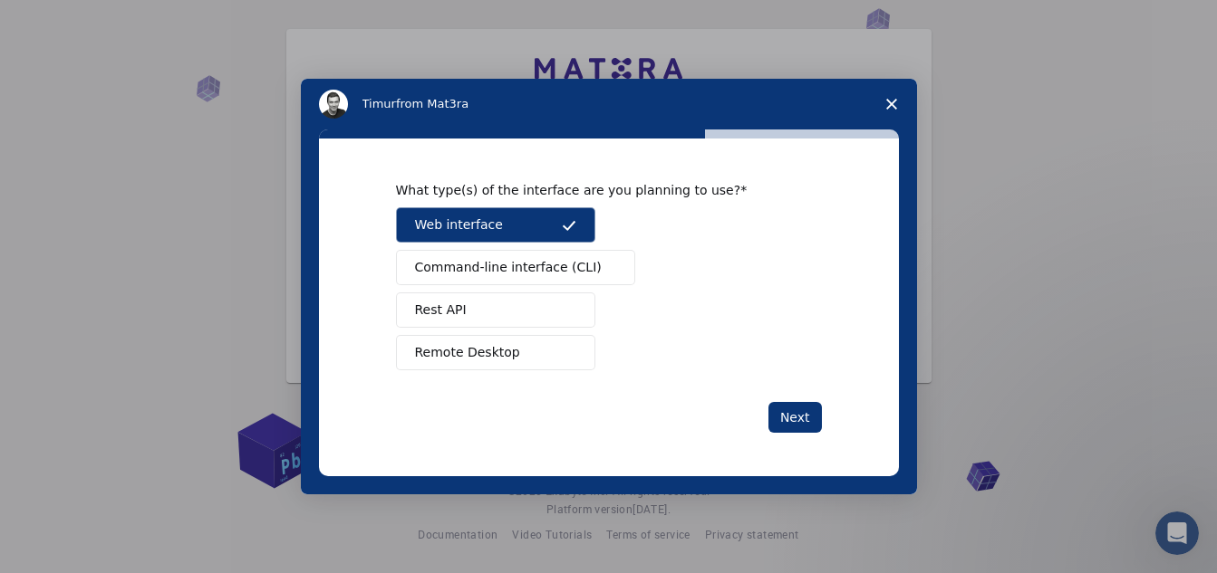
click at [535, 347] on button "Remote Desktop" at bounding box center [495, 352] width 199 height 35
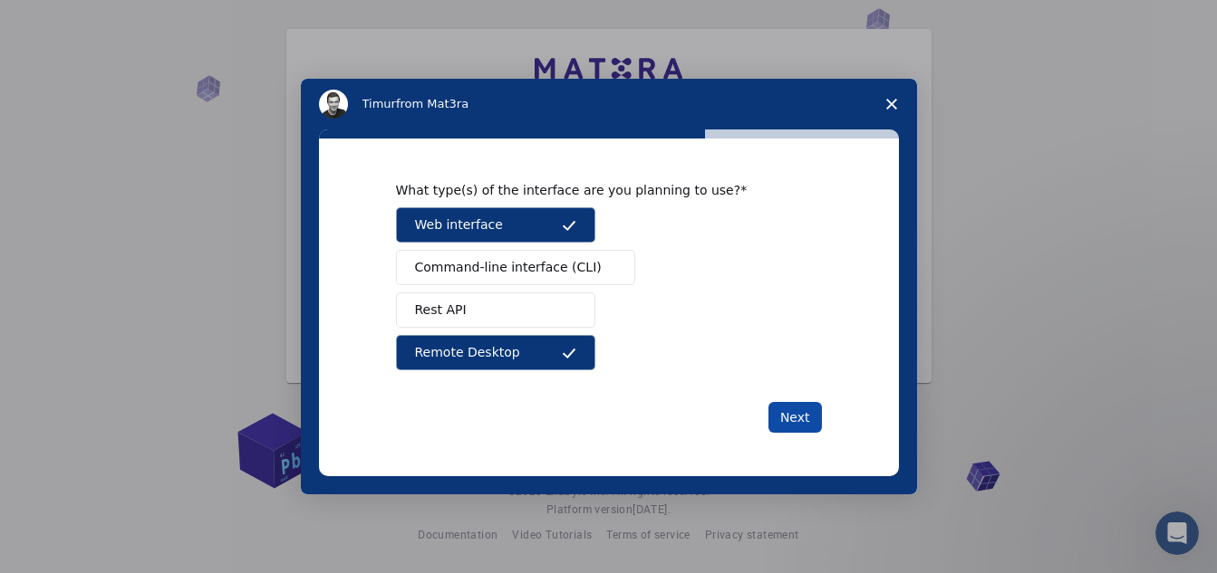
click at [786, 418] on button "Next" at bounding box center [794, 417] width 53 height 31
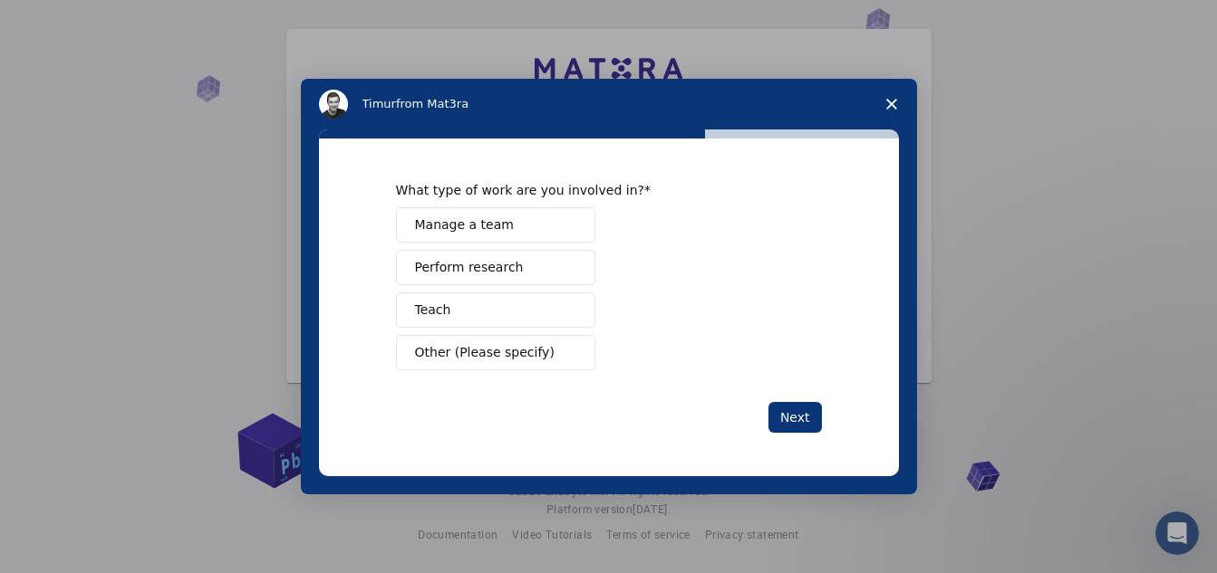
click at [504, 266] on span "Perform research" at bounding box center [469, 267] width 109 height 19
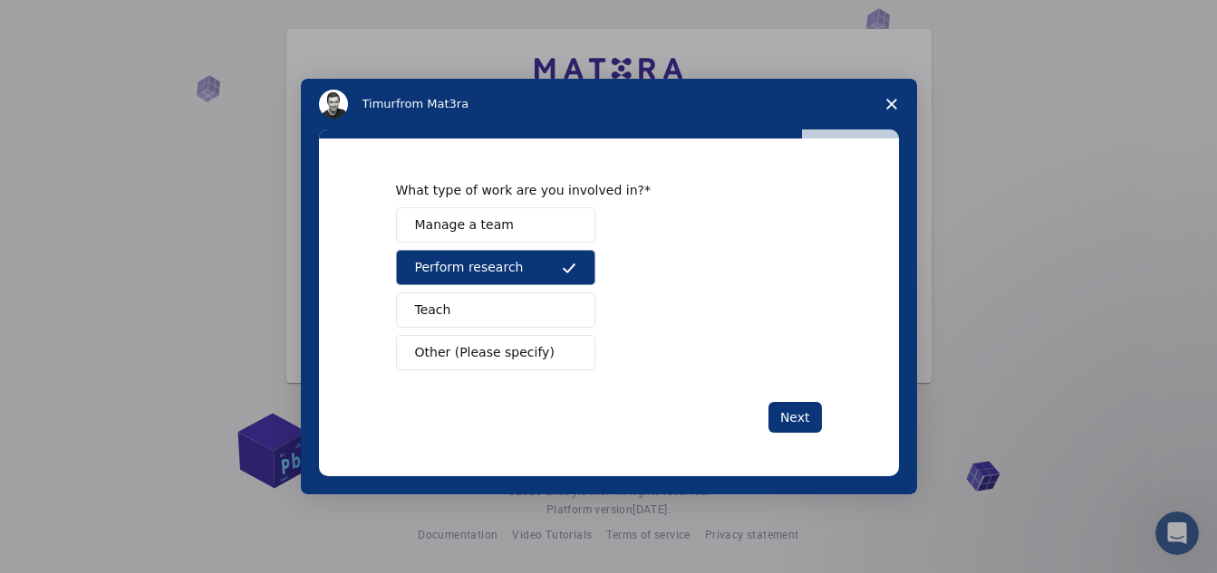
click at [507, 305] on button "Teach" at bounding box center [495, 310] width 199 height 35
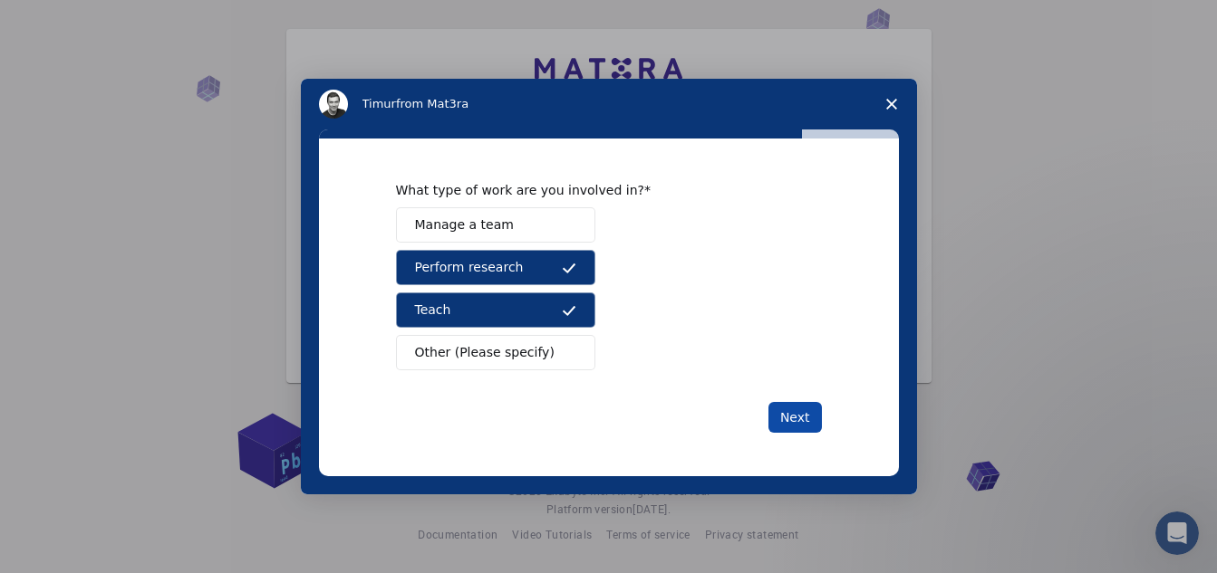
click at [799, 413] on button "Next" at bounding box center [794, 417] width 53 height 31
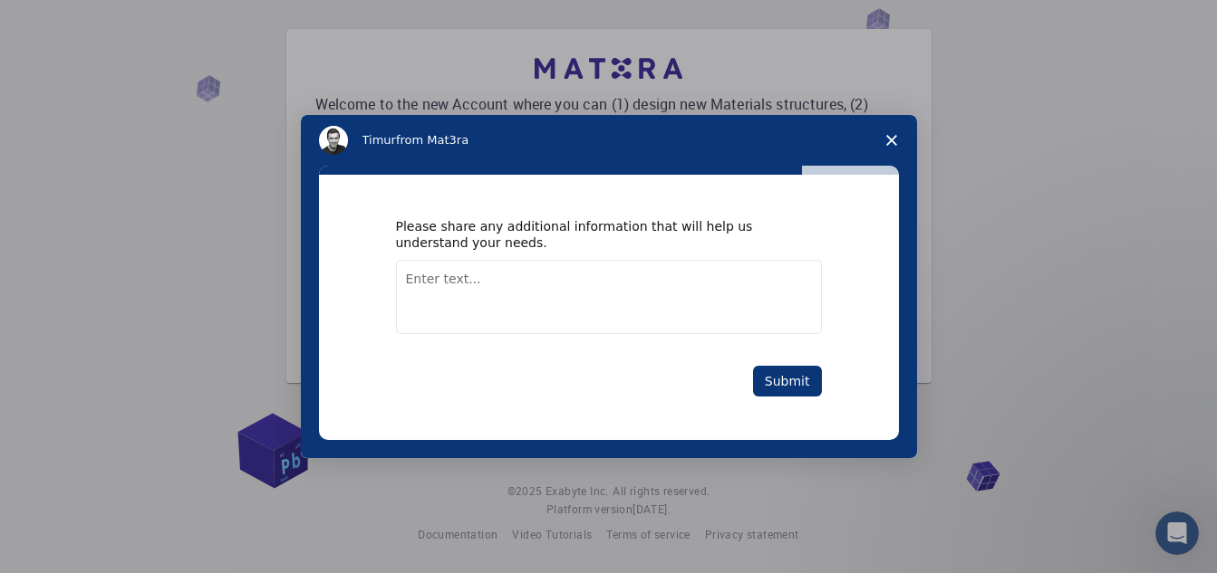
click at [627, 296] on textarea "Enter text..." at bounding box center [609, 297] width 426 height 74
type textarea "i am just excited to use the software"
click at [779, 378] on button "Submit" at bounding box center [787, 381] width 69 height 31
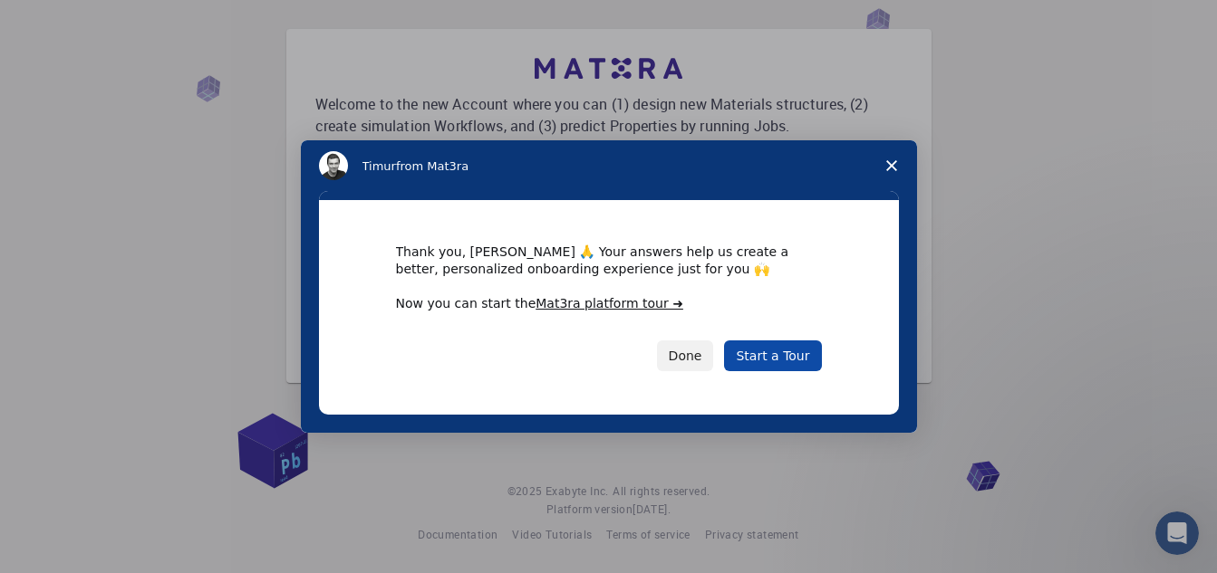
click at [769, 357] on link "Start a Tour" at bounding box center [772, 356] width 97 height 31
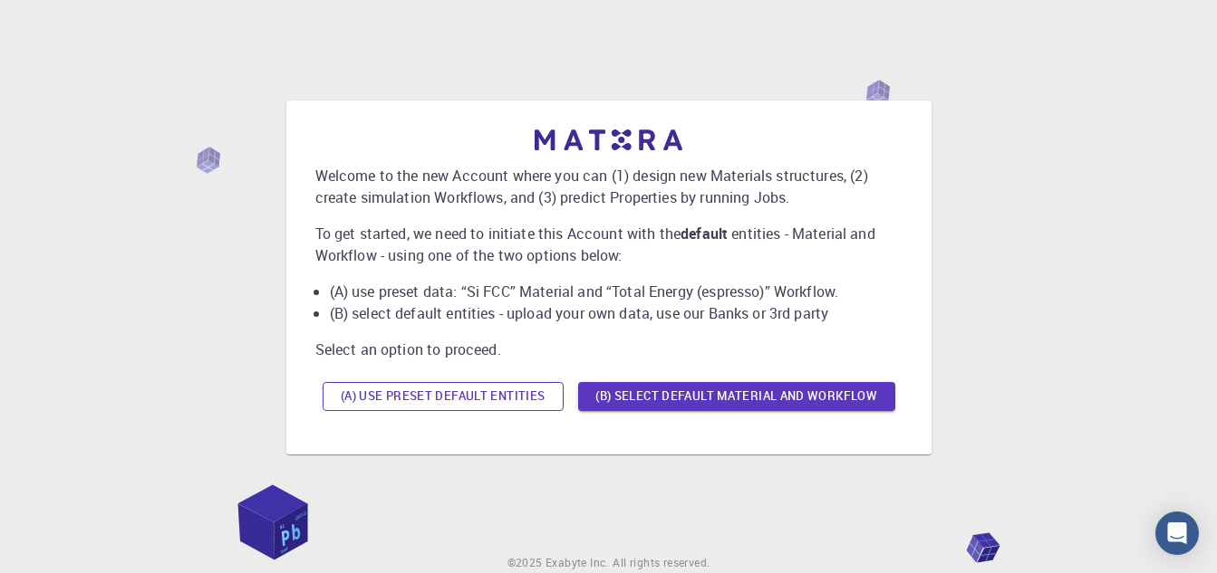
click at [393, 401] on button "(A) Use preset default entities" at bounding box center [442, 396] width 241 height 29
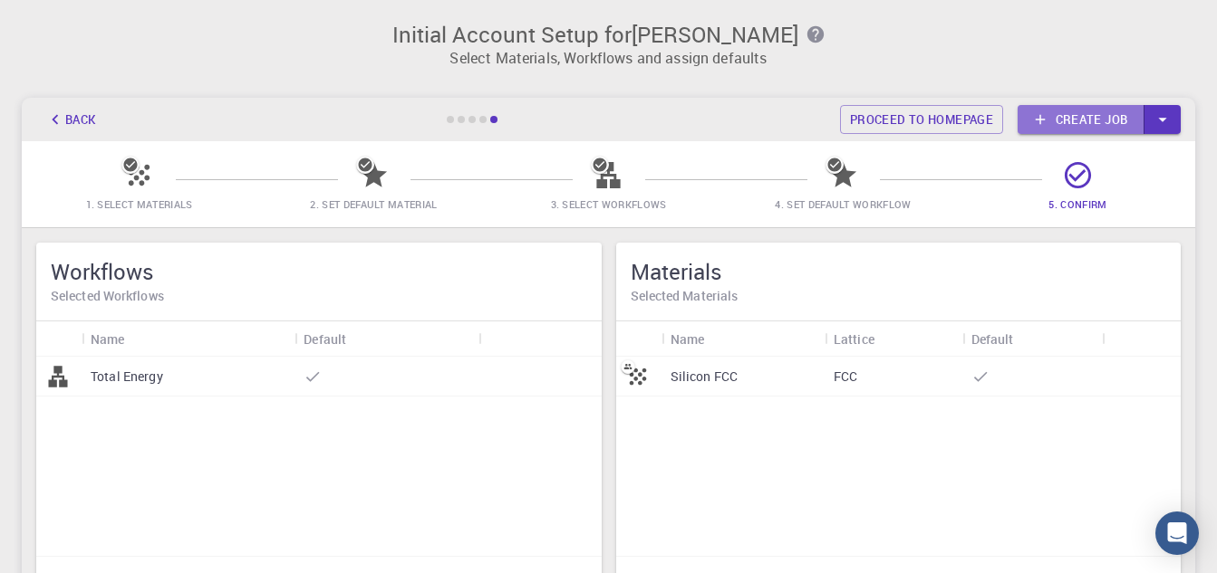
click at [1111, 120] on link "Create job" at bounding box center [1080, 119] width 127 height 29
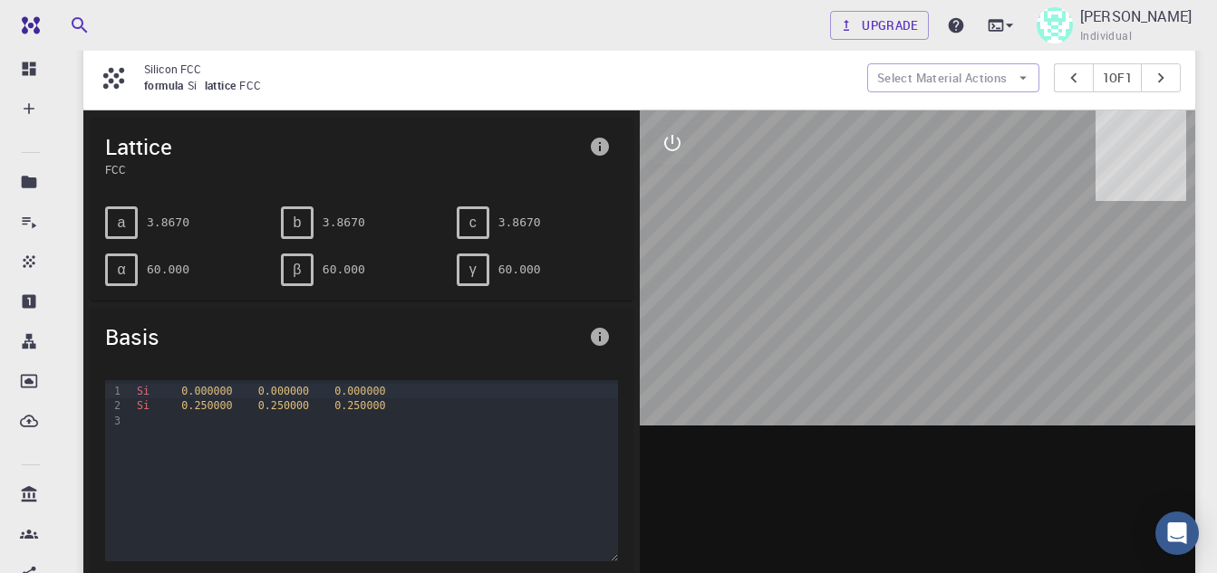
scroll to position [181, 0]
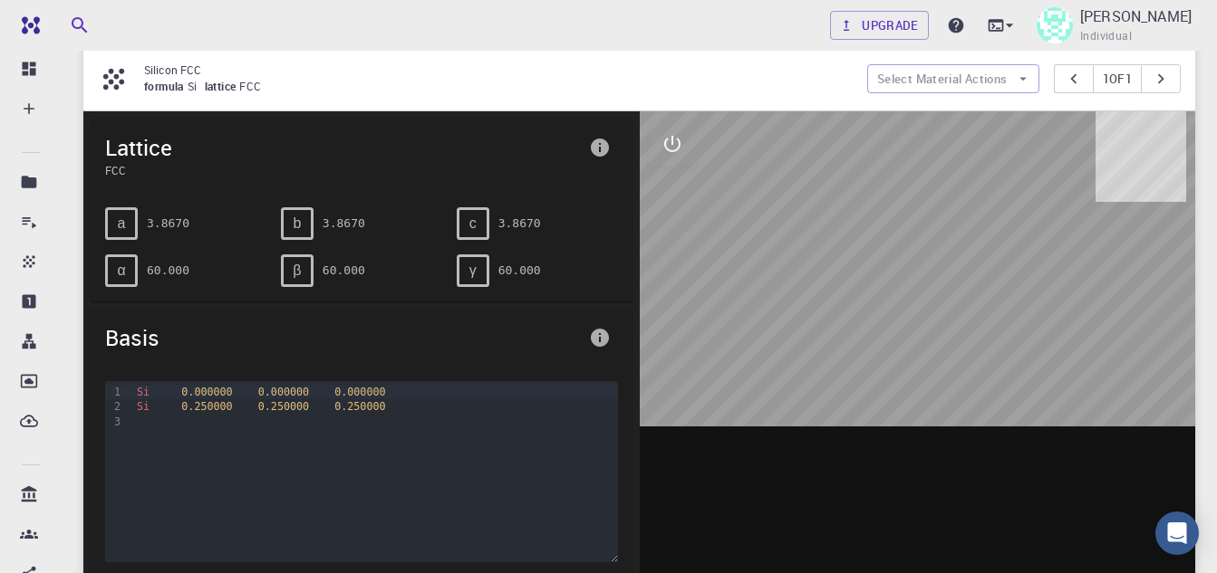
drag, startPoint x: 909, startPoint y: 280, endPoint x: 777, endPoint y: 298, distance: 132.6
click at [777, 298] on div at bounding box center [918, 392] width 556 height 563
drag, startPoint x: 970, startPoint y: 409, endPoint x: 878, endPoint y: 380, distance: 96.8
click at [878, 380] on div at bounding box center [918, 392] width 556 height 563
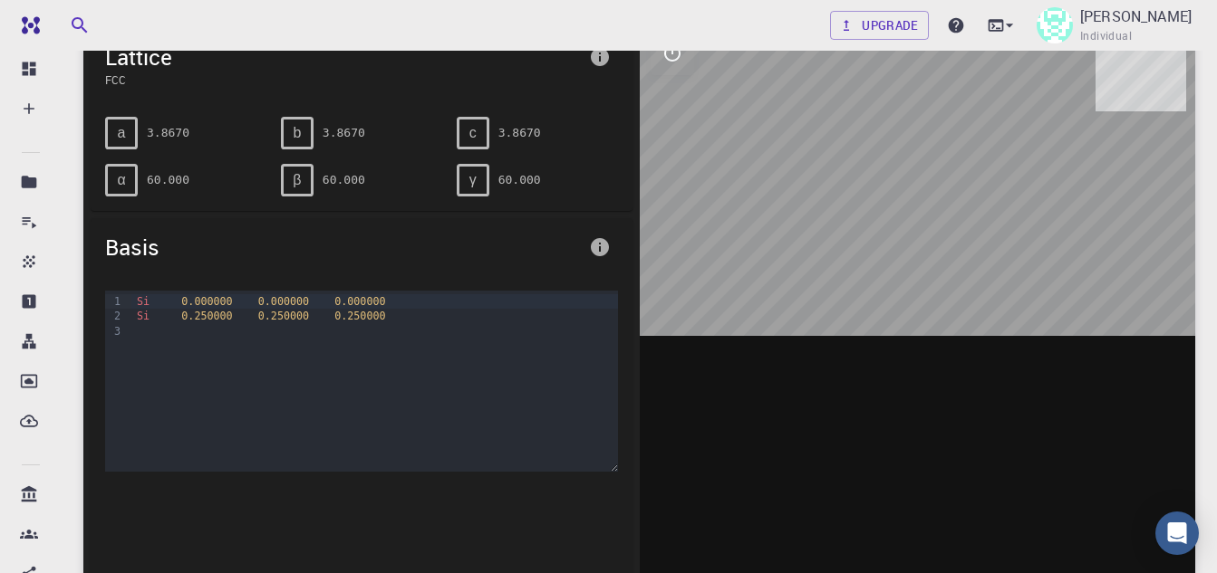
scroll to position [91, 0]
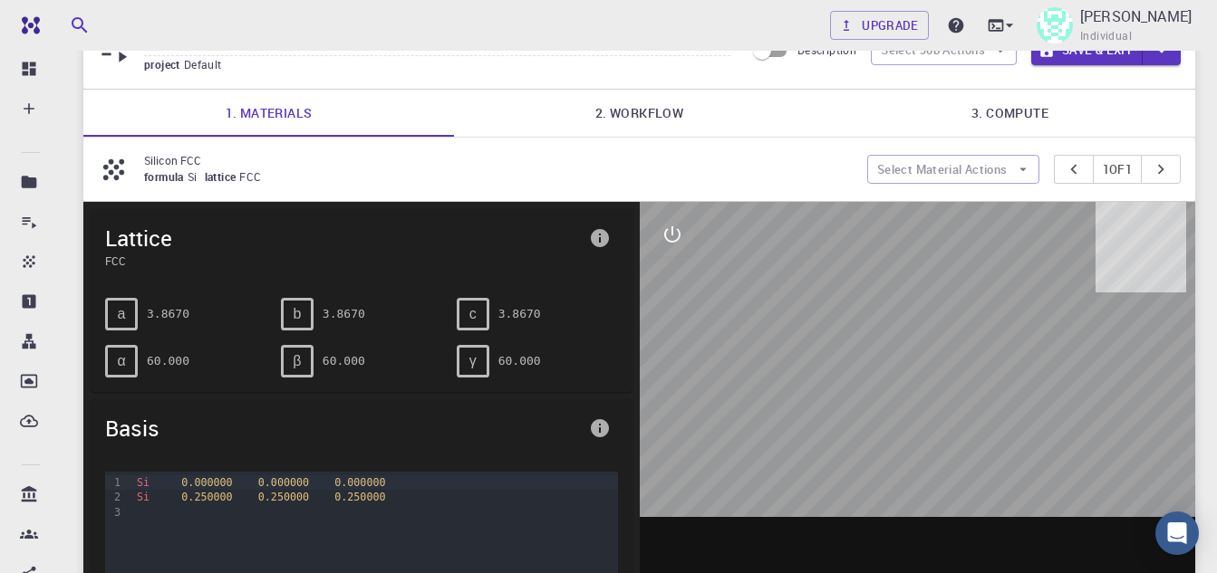
drag, startPoint x: 904, startPoint y: 326, endPoint x: 985, endPoint y: 395, distance: 106.0
click at [985, 395] on div at bounding box center [918, 483] width 556 height 563
drag, startPoint x: 947, startPoint y: 401, endPoint x: 967, endPoint y: 288, distance: 115.1
click at [946, 312] on div at bounding box center [918, 483] width 556 height 563
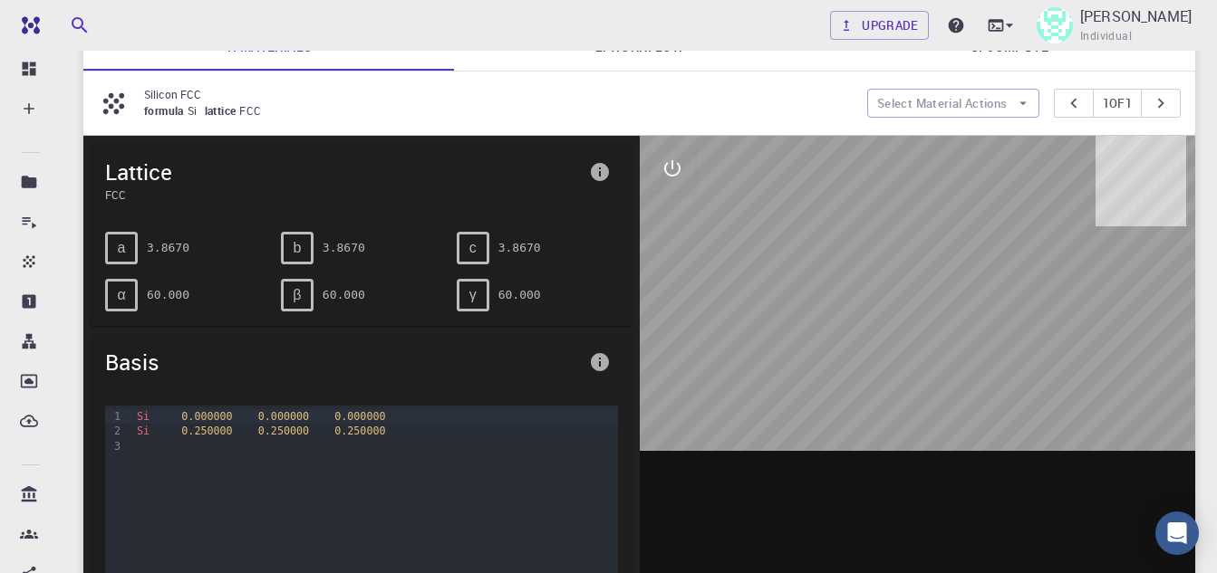
scroll to position [181, 0]
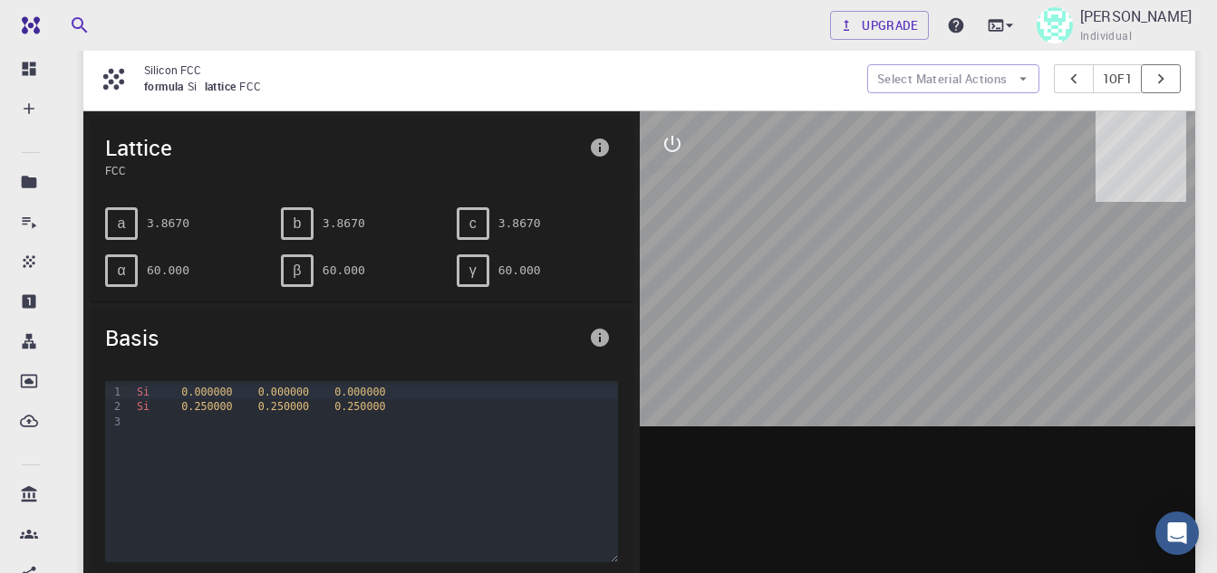
click at [1163, 80] on icon "pager" at bounding box center [1160, 79] width 20 height 20
click at [947, 341] on div at bounding box center [918, 392] width 556 height 563
drag, startPoint x: 943, startPoint y: 335, endPoint x: 840, endPoint y: 266, distance: 124.1
click at [850, 273] on div at bounding box center [918, 392] width 556 height 563
click at [488, 97] on div "Silicon FCC formula Si lattice FCC Select Material Actions 1 of 1" at bounding box center [638, 78] width 1111 height 63
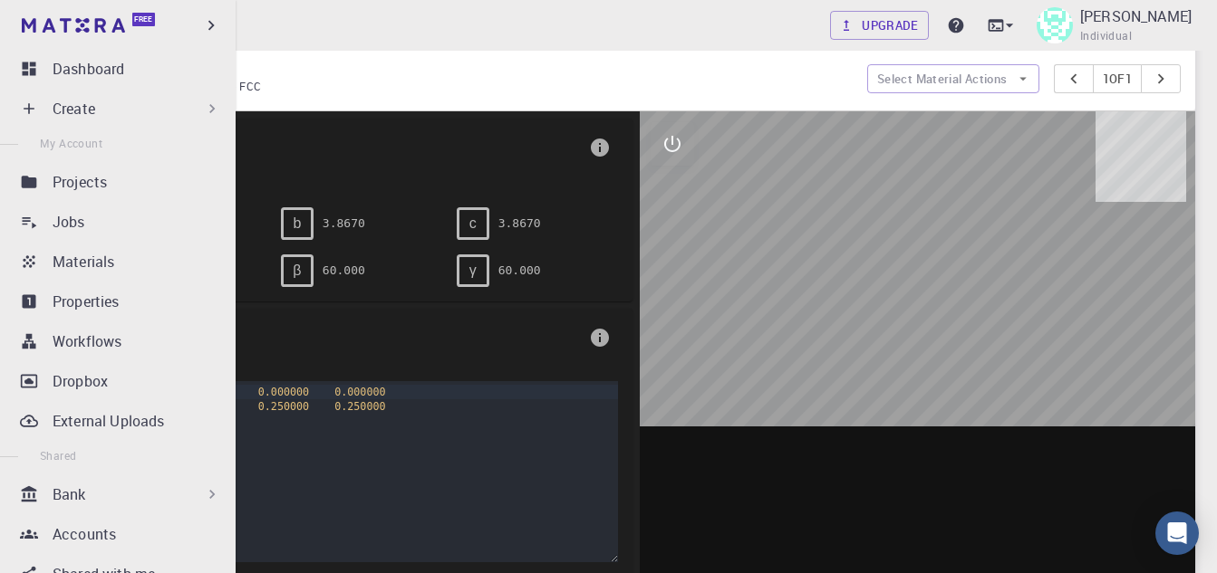
click at [133, 61] on div "Dashboard" at bounding box center [141, 69] width 176 height 22
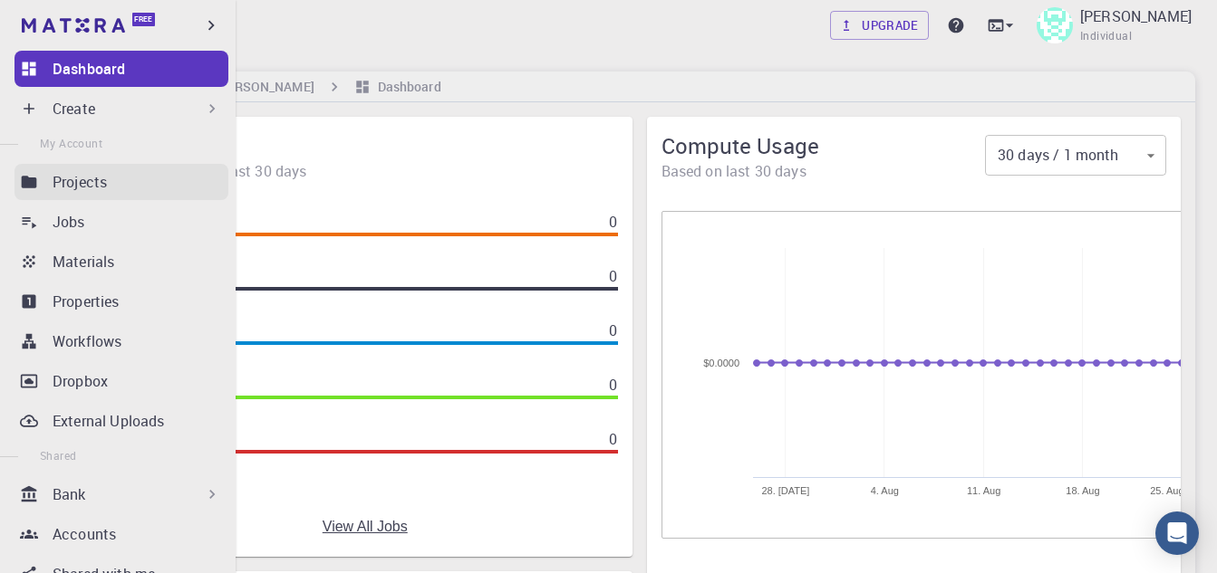
click at [58, 192] on p "Projects" at bounding box center [80, 182] width 54 height 22
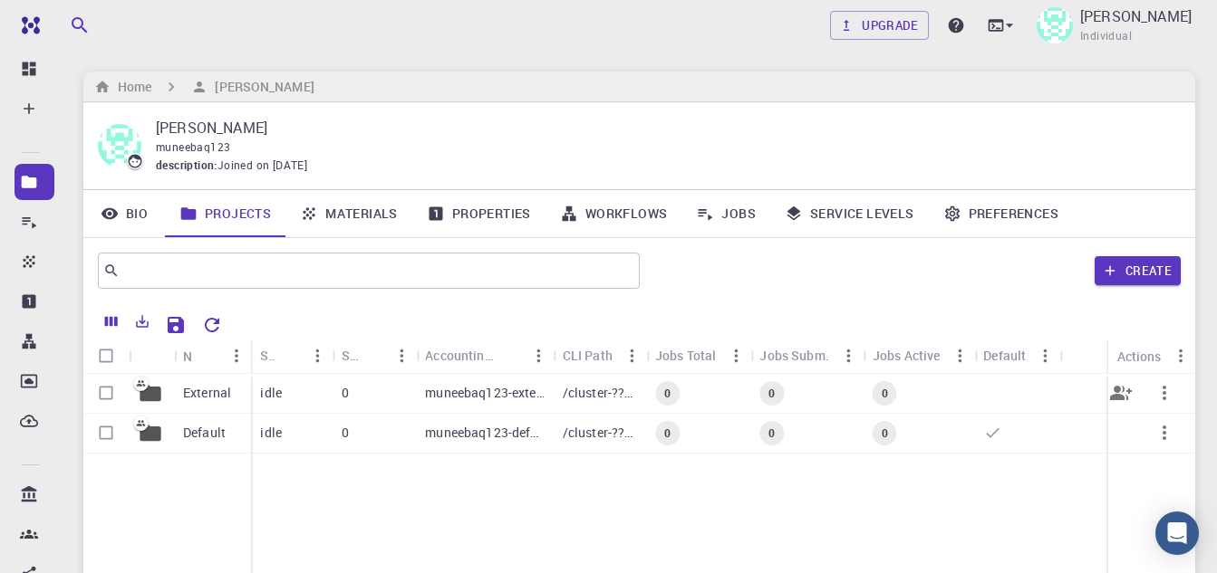
click at [441, 397] on p "muneebaq123-external" at bounding box center [484, 393] width 119 height 18
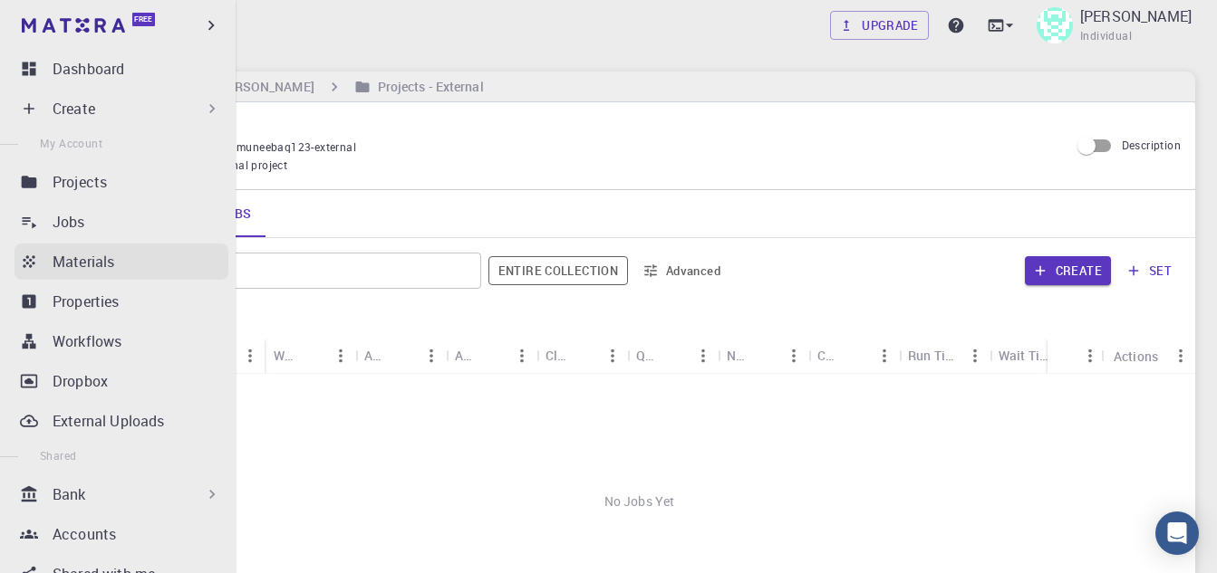
click at [67, 258] on p "Materials" at bounding box center [84, 262] width 62 height 22
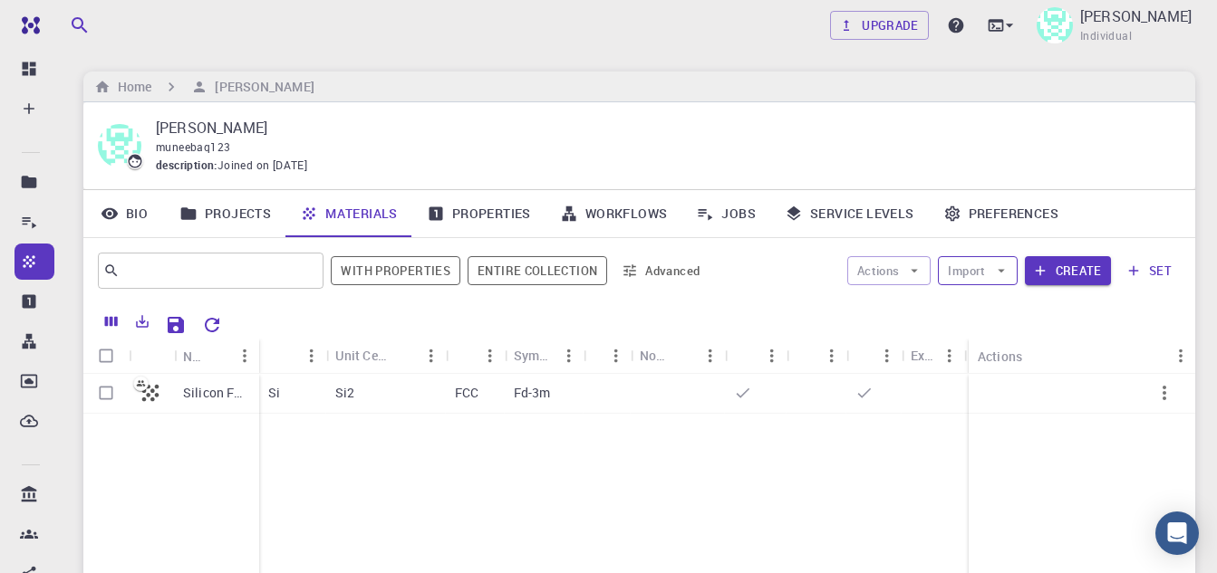
click at [990, 270] on button "Import" at bounding box center [977, 270] width 79 height 29
click at [1003, 334] on span "Import From Bank" at bounding box center [1043, 336] width 115 height 18
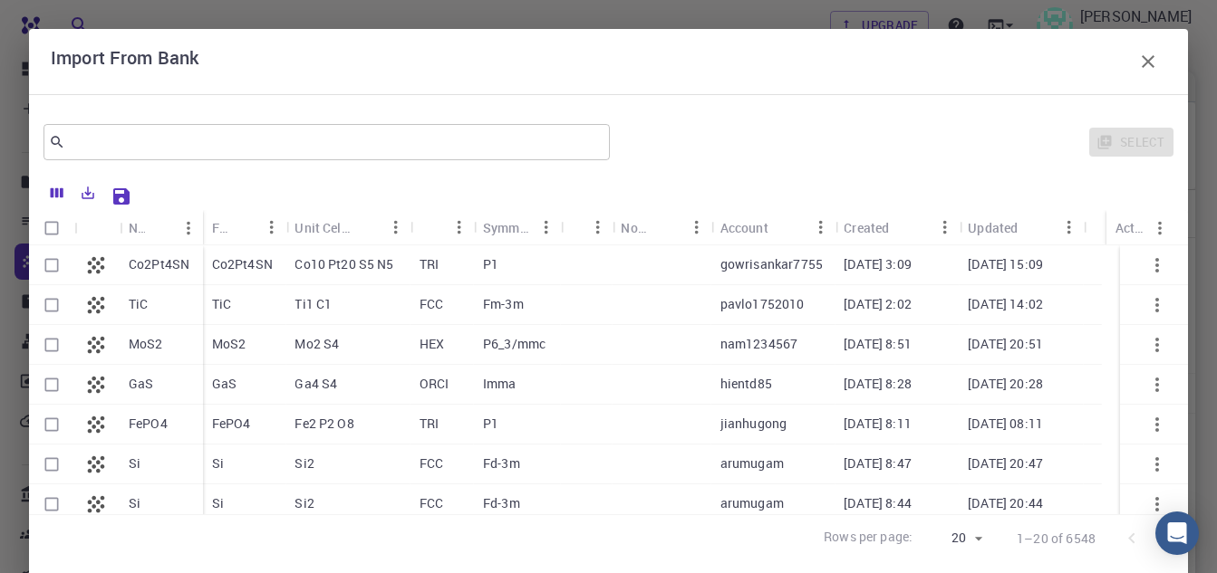
scroll to position [91, 0]
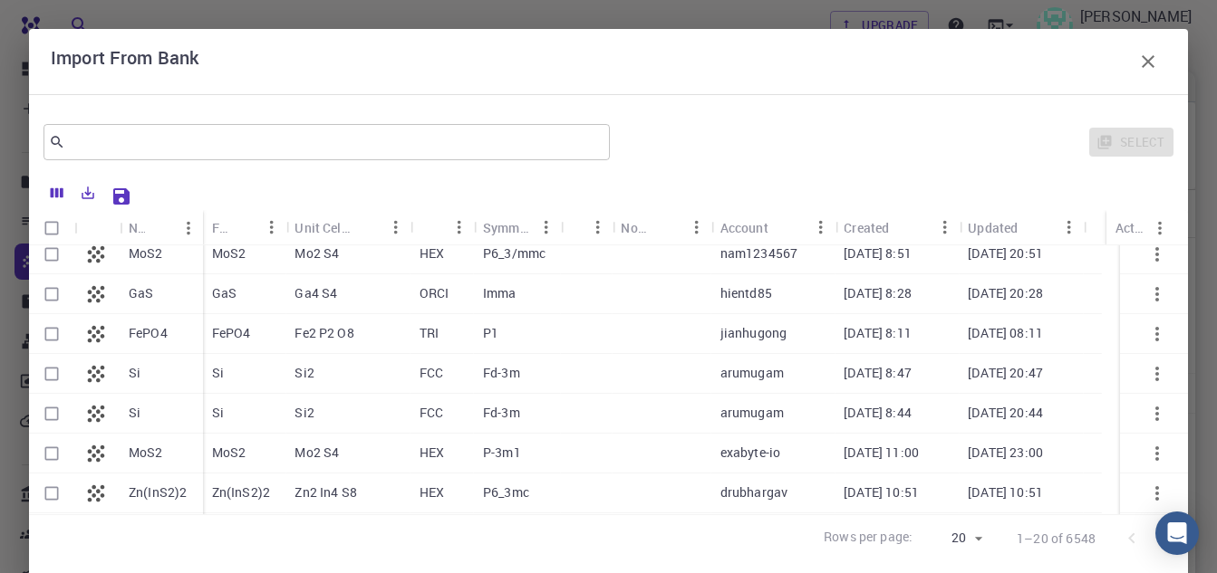
click at [343, 381] on div "Si2" at bounding box center [347, 374] width 124 height 40
checkbox input "true"
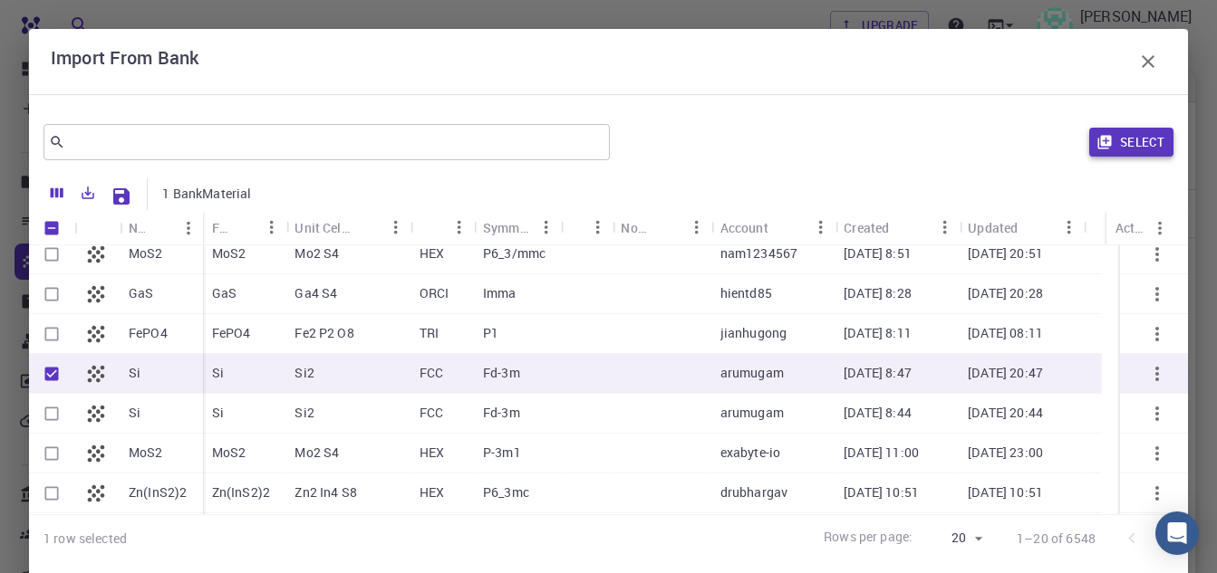
click at [1130, 135] on button "Select" at bounding box center [1131, 142] width 84 height 29
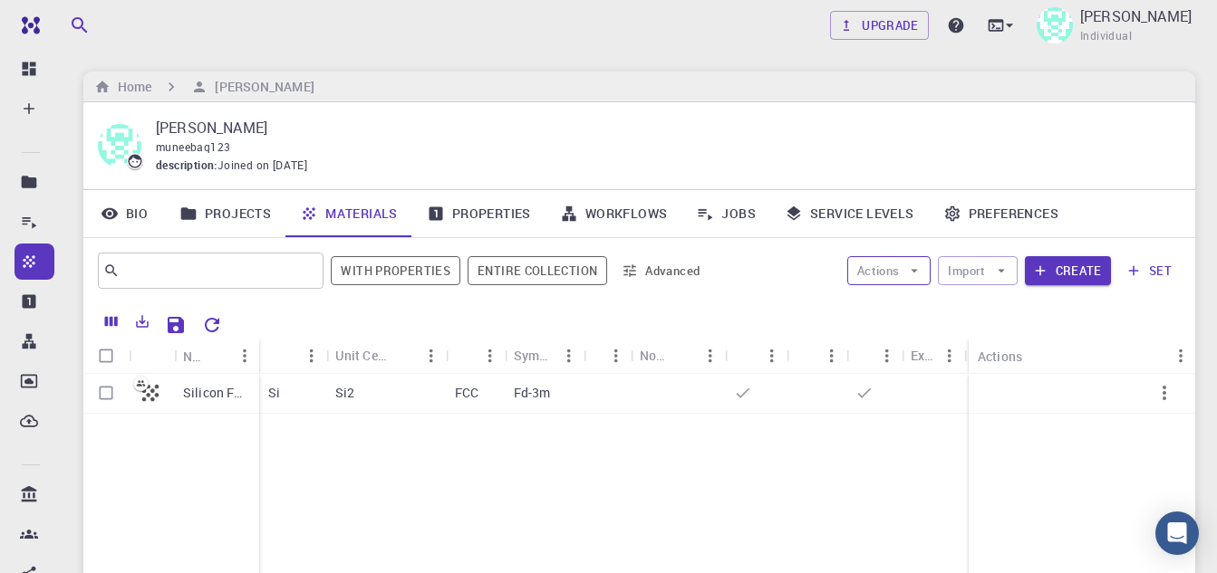
click at [915, 267] on icon "button" at bounding box center [914, 271] width 16 height 16
click at [1048, 270] on icon "button" at bounding box center [1040, 271] width 16 height 16
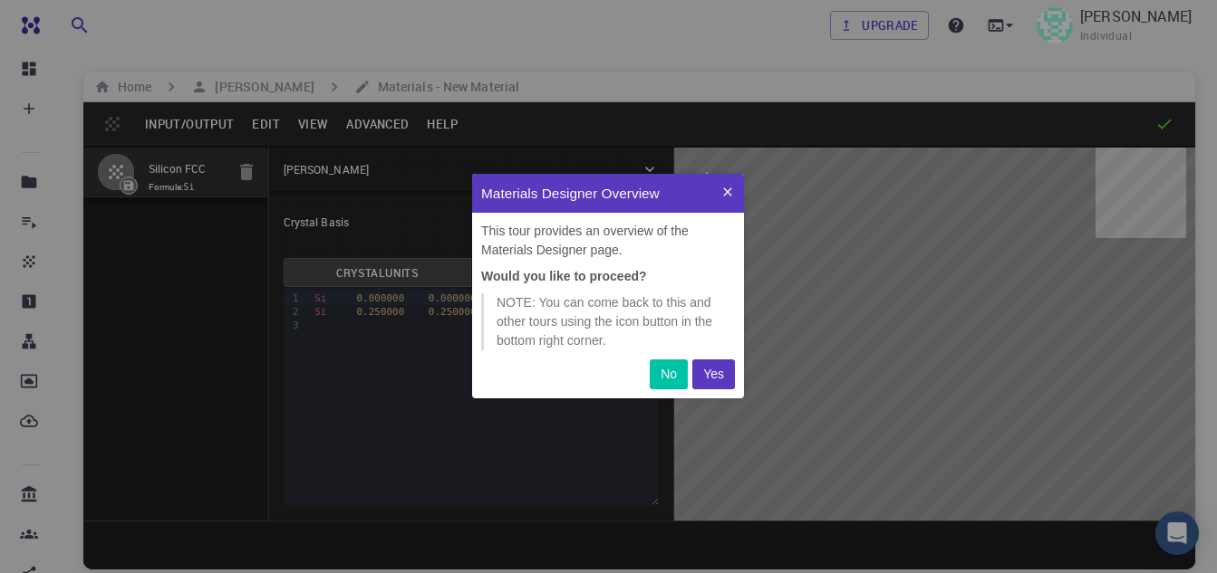
scroll to position [212, 258]
click at [709, 374] on p "Yes" at bounding box center [713, 374] width 21 height 19
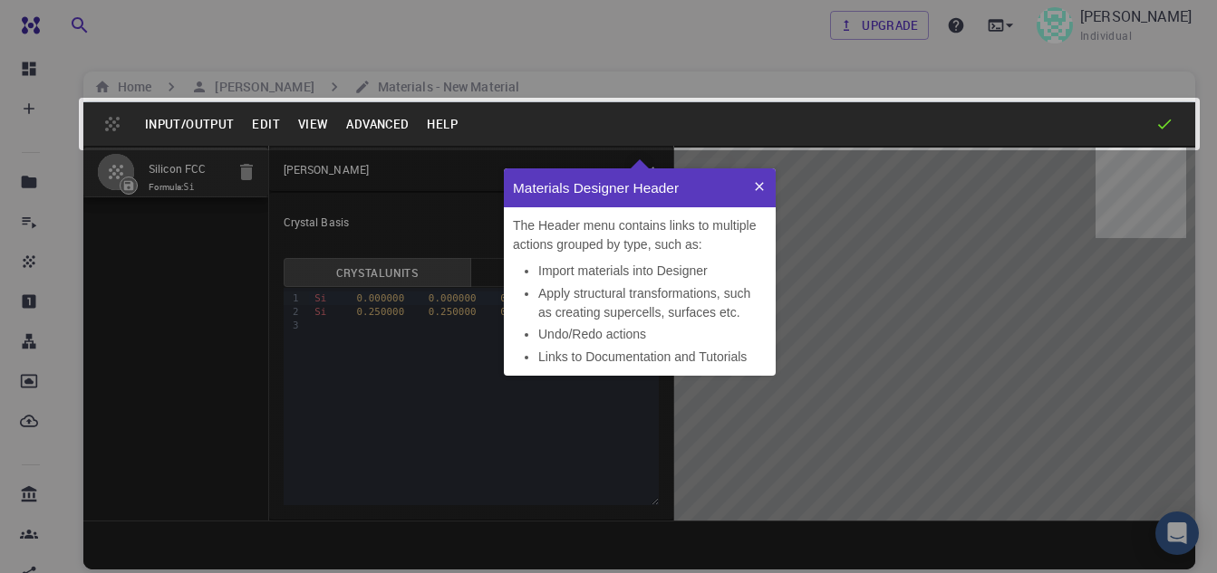
scroll to position [193, 258]
click at [623, 121] on div at bounding box center [638, 123] width 1111 height 43
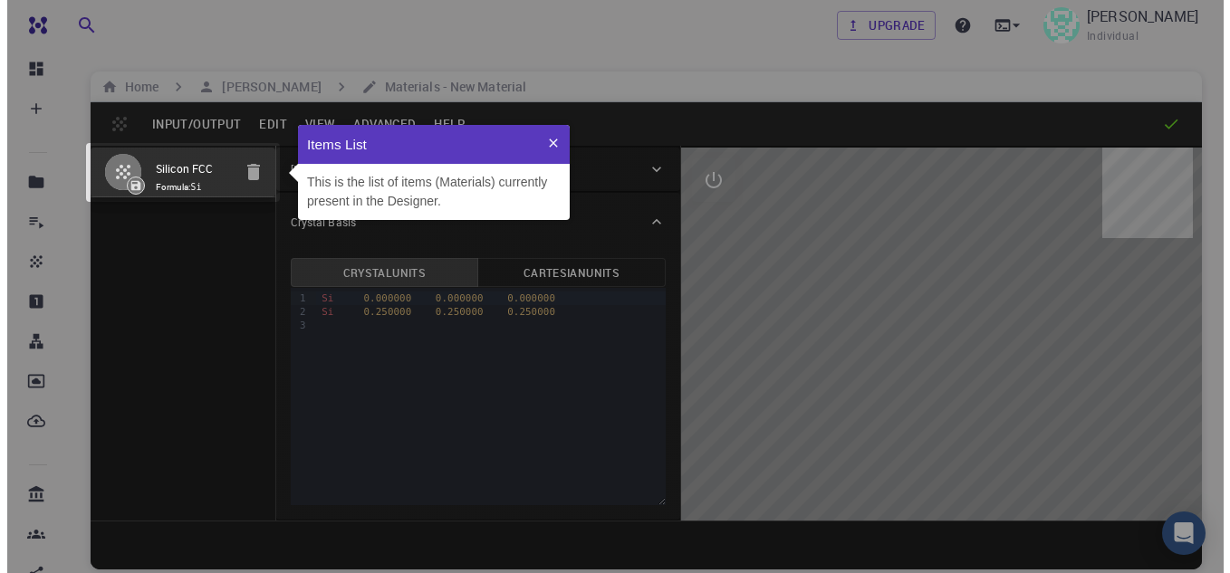
scroll to position [82, 258]
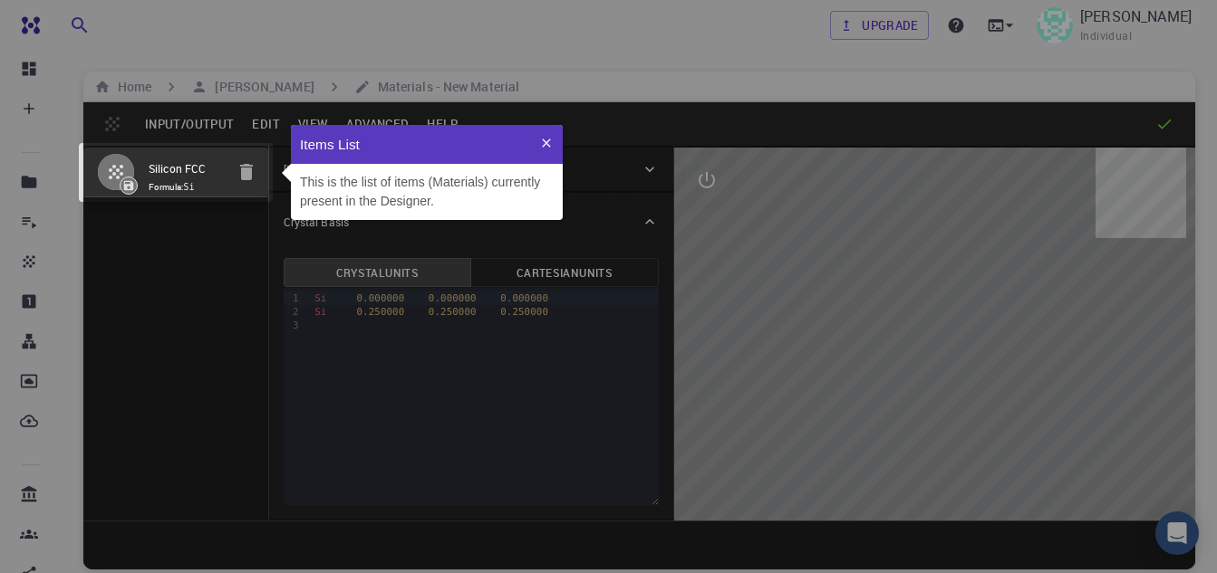
click at [601, 56] on icon at bounding box center [653, 331] width 1488 height 845
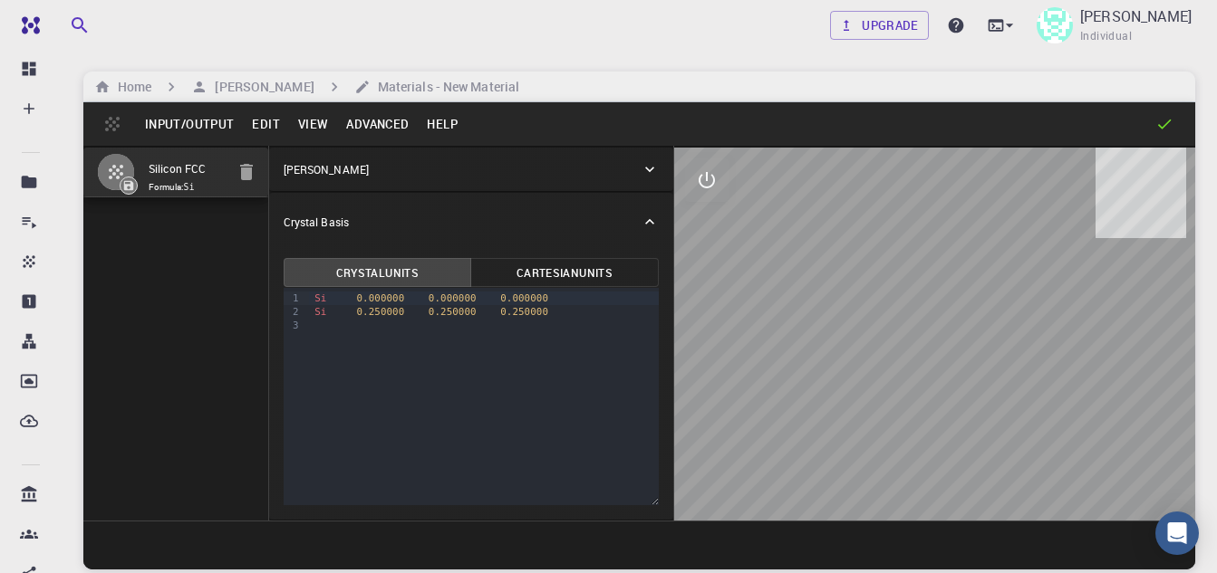
click at [601, 57] on div "Upgrade Muneeba Qureshi Individual Home Muneeba Qureshi Materials - New Materia…" at bounding box center [639, 355] width 1155 height 711
click at [134, 80] on h6 "Home" at bounding box center [131, 87] width 41 height 20
click at [270, 84] on div "Home Muneeba Qureshi Materials - New Material" at bounding box center [638, 87] width 1111 height 31
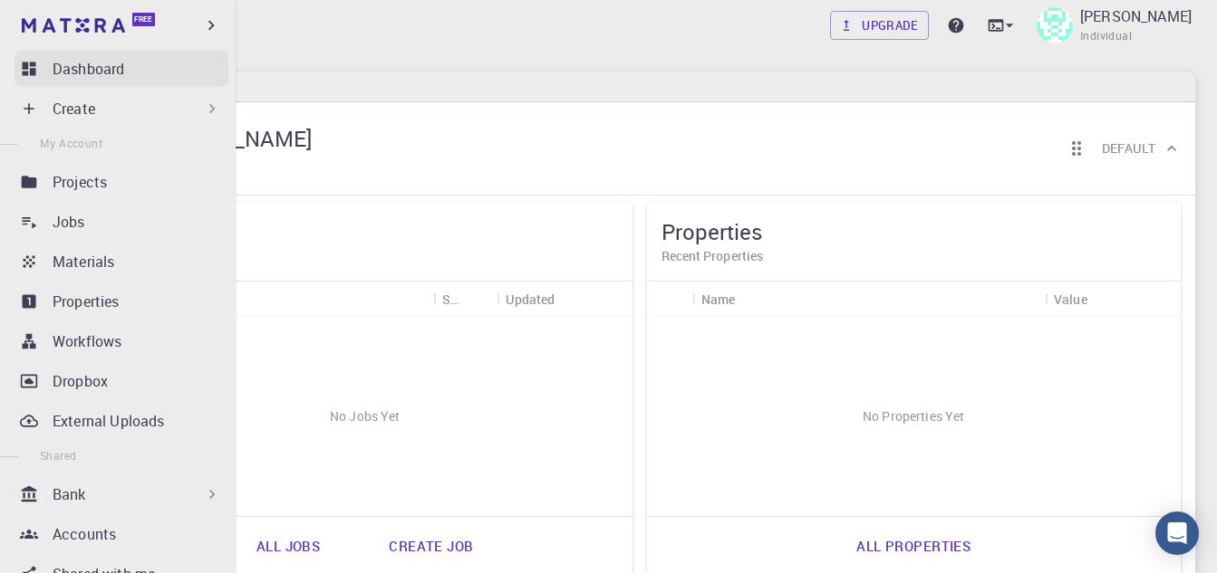
click at [116, 63] on p "Dashboard" at bounding box center [89, 69] width 72 height 22
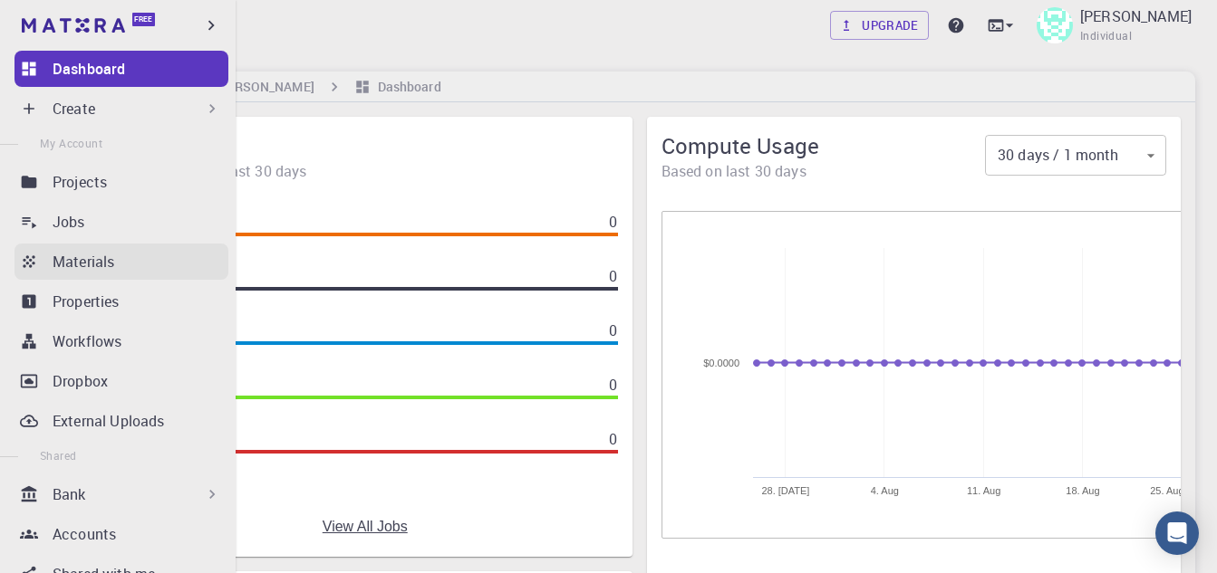
click at [120, 267] on div "Materials" at bounding box center [141, 262] width 176 height 22
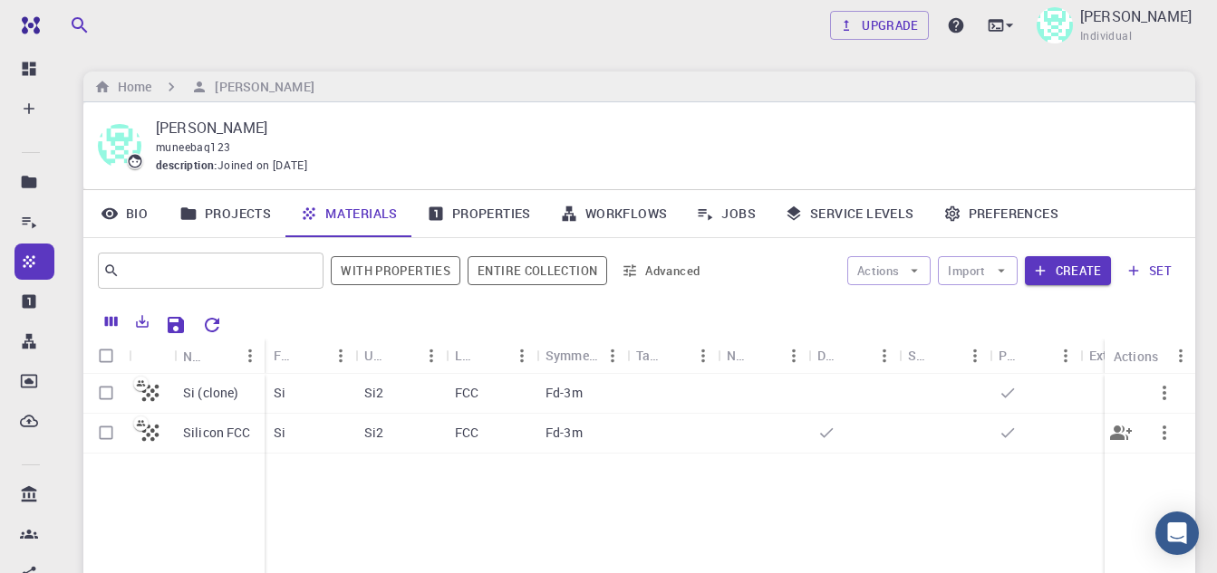
click at [367, 443] on div "Si2" at bounding box center [400, 434] width 91 height 40
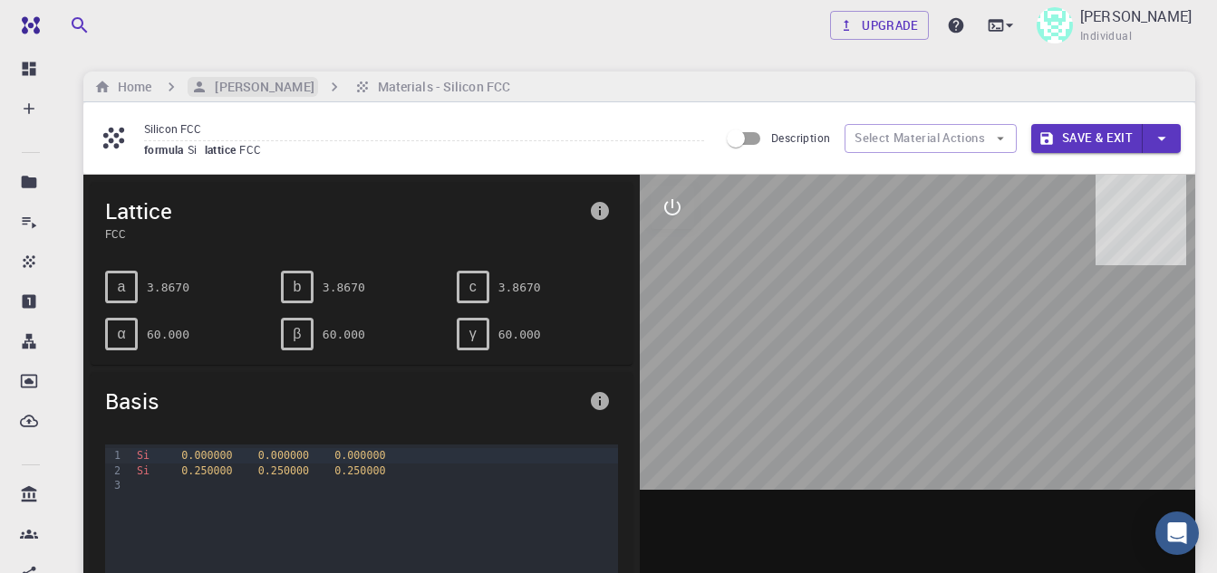
click at [258, 88] on h6 "[PERSON_NAME]" at bounding box center [260, 87] width 106 height 20
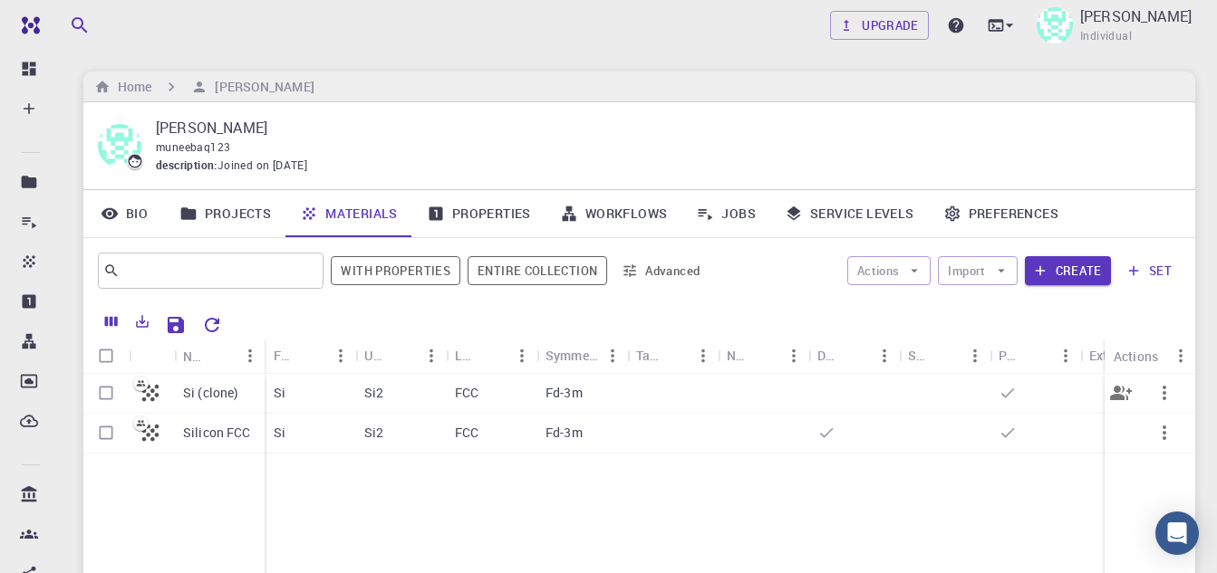
click at [655, 388] on div at bounding box center [672, 394] width 91 height 40
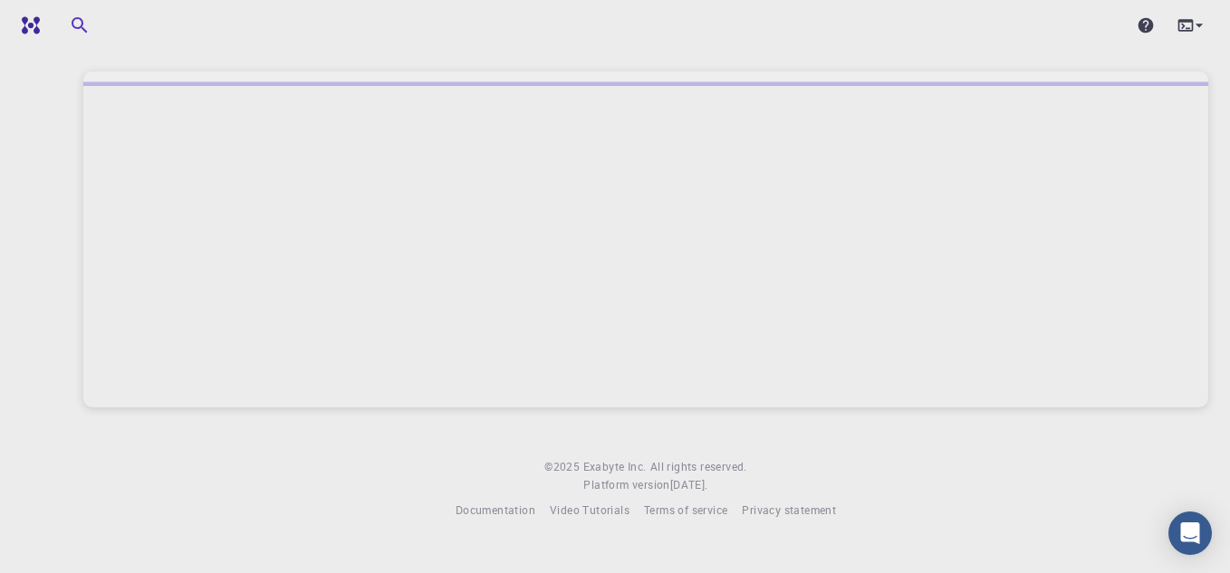
click at [1044, 43] on div at bounding box center [646, 25] width 1212 height 51
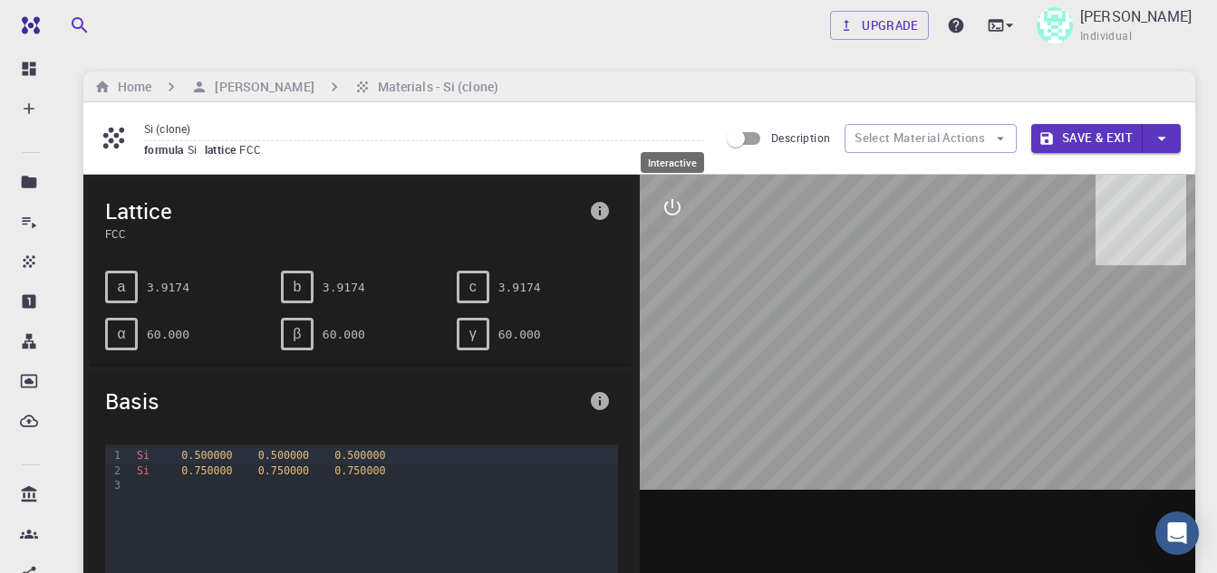
click at [668, 207] on icon "interactive" at bounding box center [672, 208] width 22 height 22
click at [671, 252] on icon "view" at bounding box center [672, 252] width 20 height 14
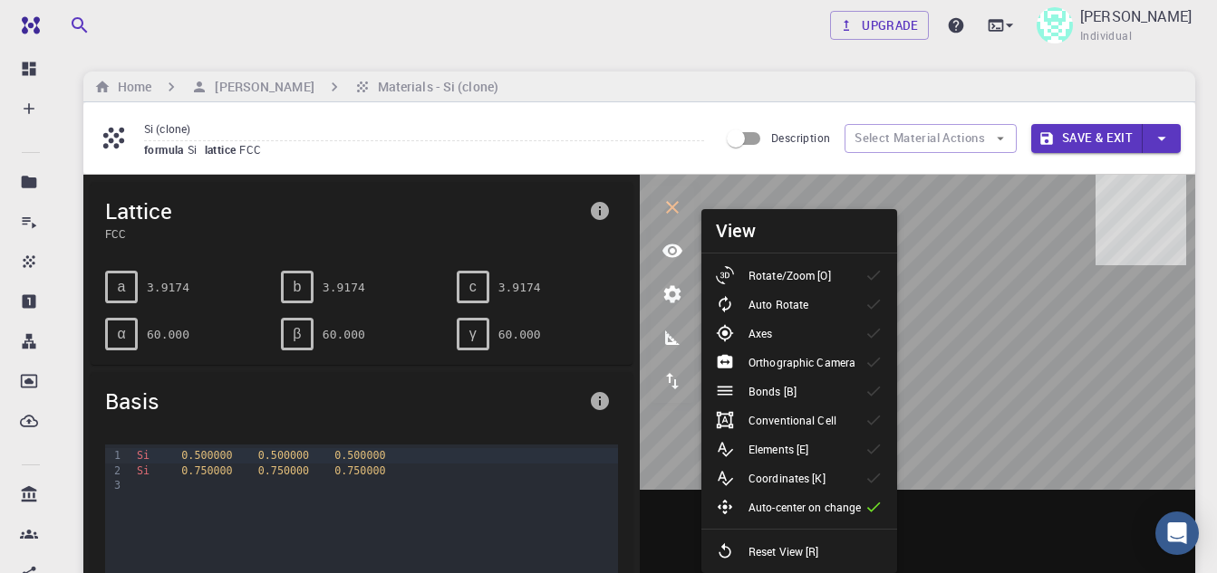
click at [823, 279] on p "Rotate/Zoom [O]" at bounding box center [789, 275] width 82 height 16
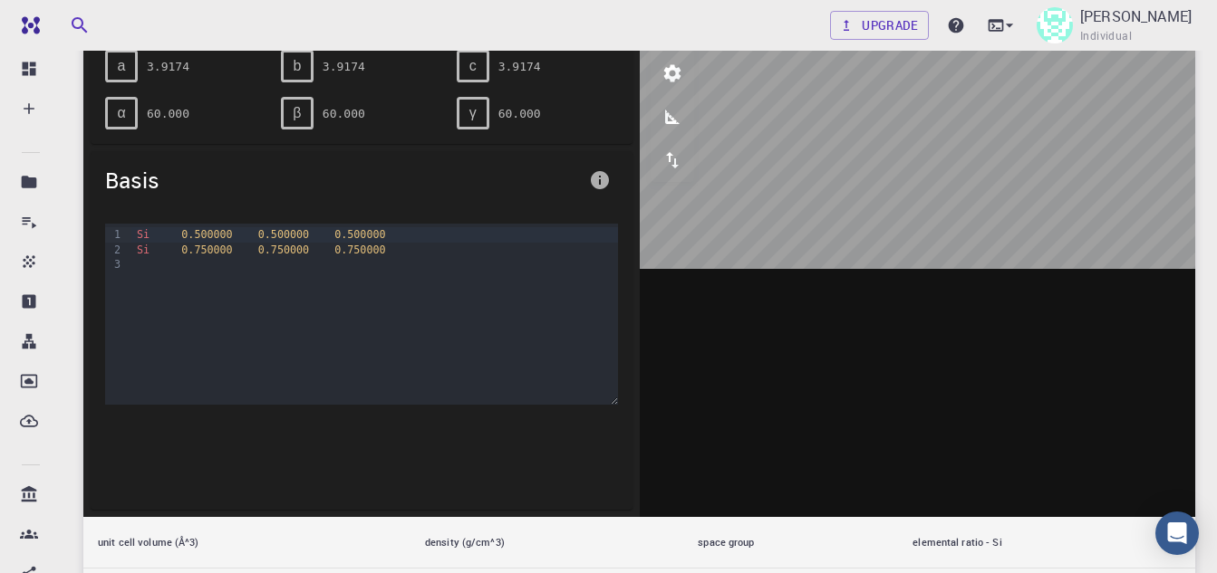
click at [1062, 276] on div at bounding box center [918, 235] width 556 height 563
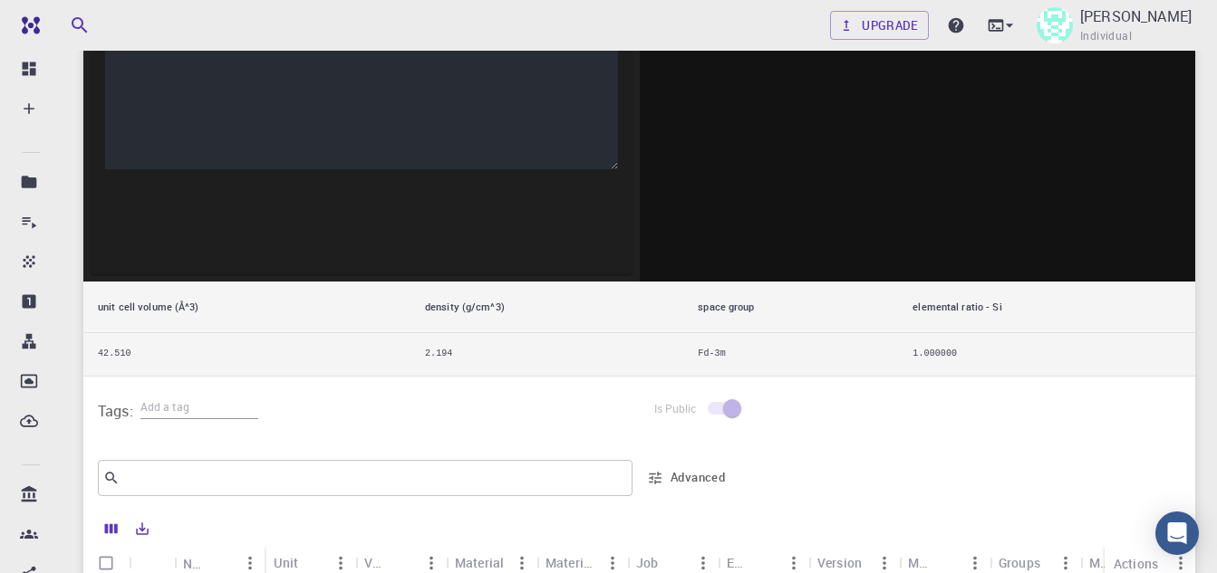
scroll to position [181, 0]
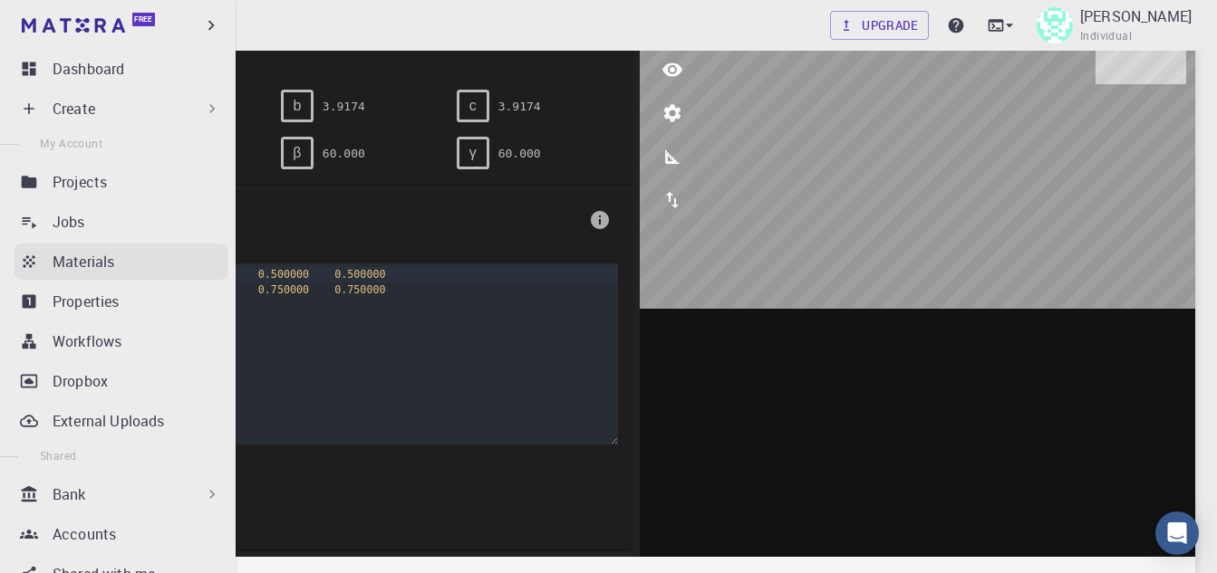
click at [106, 267] on p "Materials" at bounding box center [84, 262] width 62 height 22
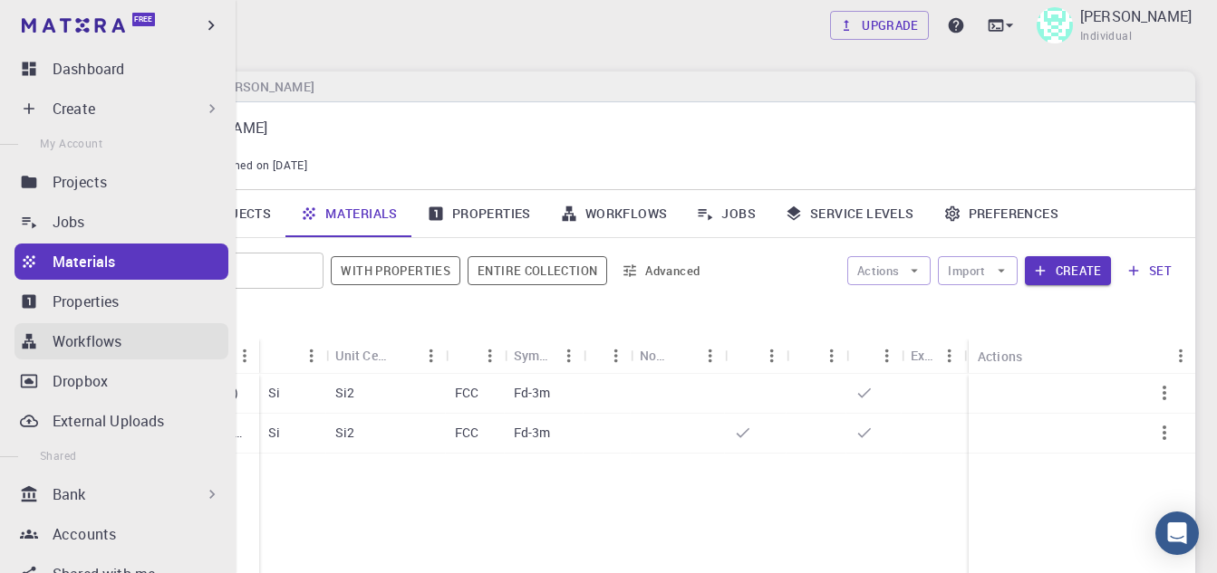
click at [56, 347] on p "Workflows" at bounding box center [87, 342] width 69 height 22
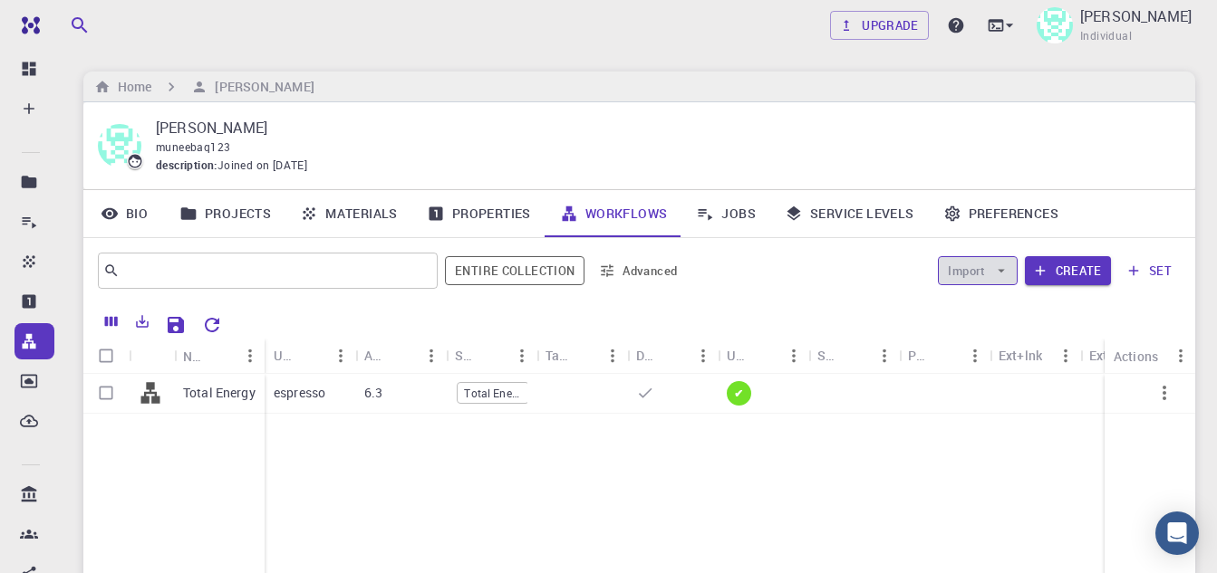
click at [994, 275] on icon "button" at bounding box center [1001, 271] width 16 height 16
click at [999, 299] on span "Import From Bank" at bounding box center [1032, 307] width 93 height 18
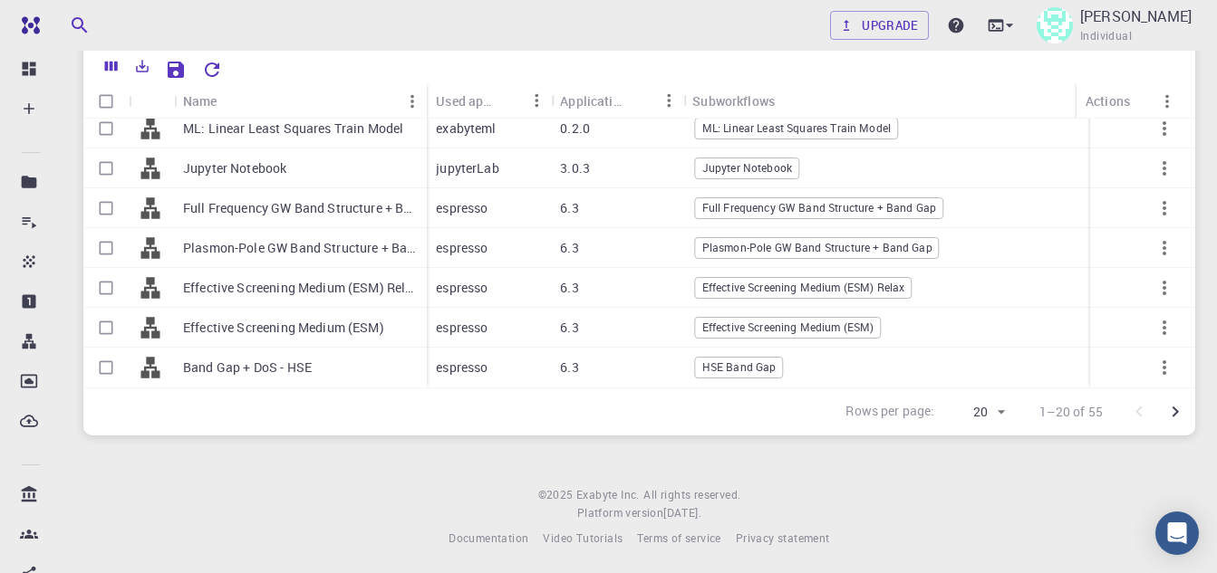
scroll to position [123, 0]
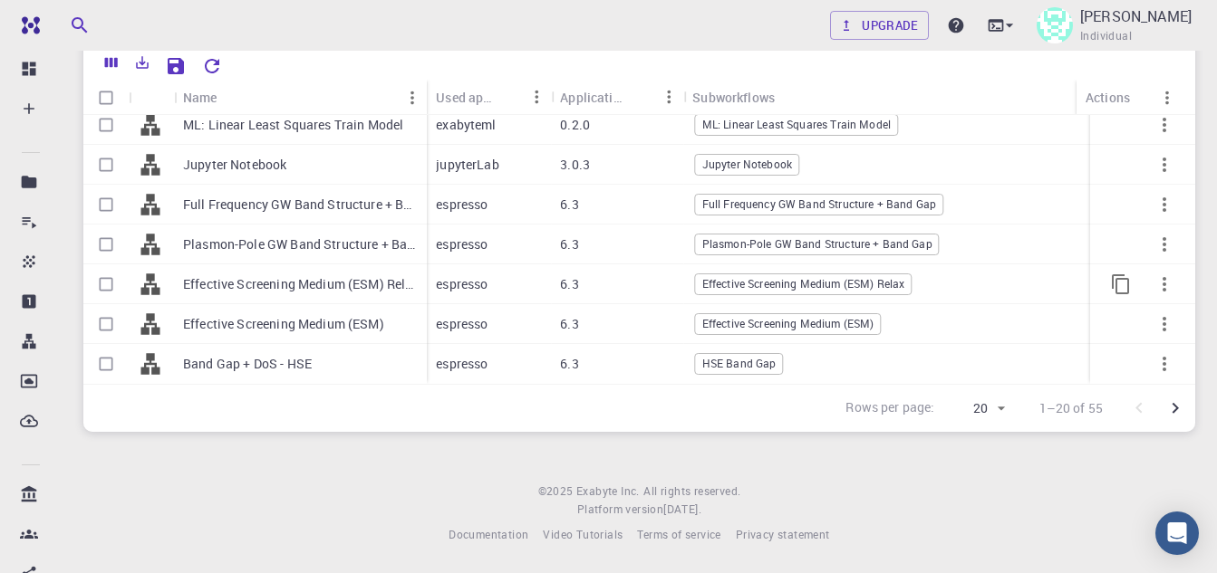
click at [313, 275] on p "Effective Screening Medium (ESM) Relax" at bounding box center [300, 284] width 235 height 18
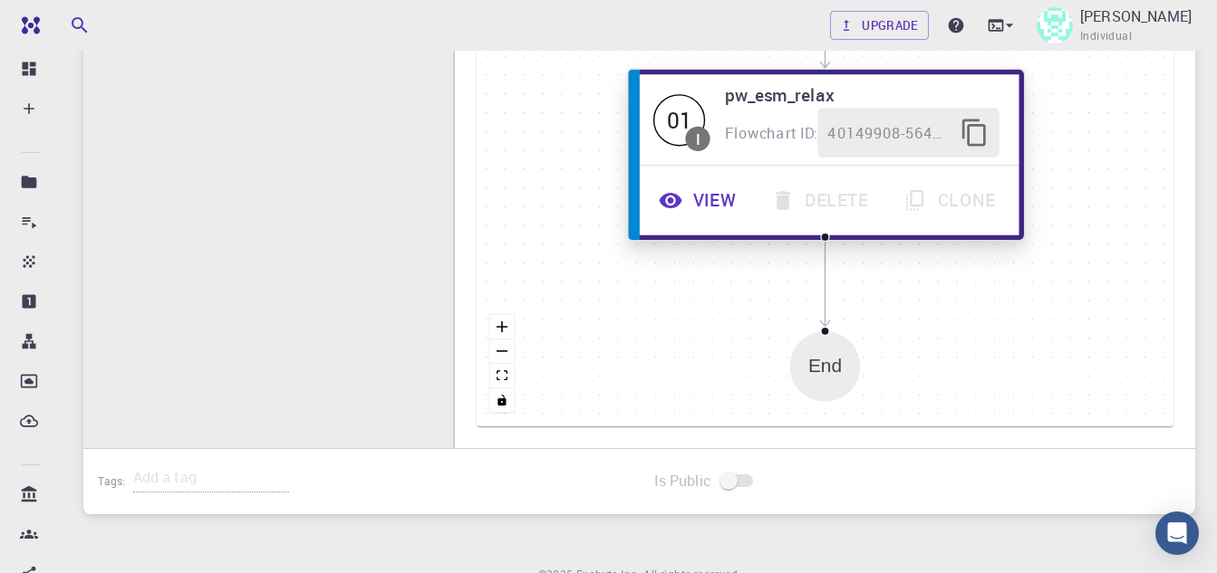
scroll to position [181, 0]
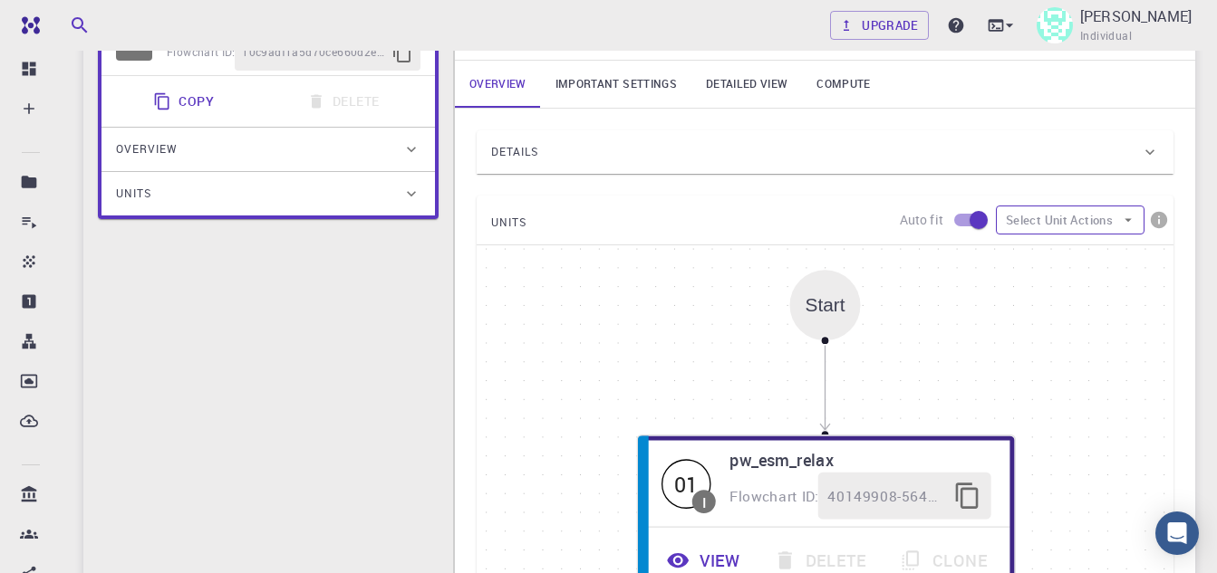
click at [1124, 232] on button "Select Unit Actions" at bounding box center [1069, 220] width 149 height 29
click at [599, 226] on div "UNITS Auto fit Select Unit Actions" at bounding box center [824, 220] width 697 height 49
click at [1148, 151] on icon at bounding box center [1149, 151] width 9 height 5
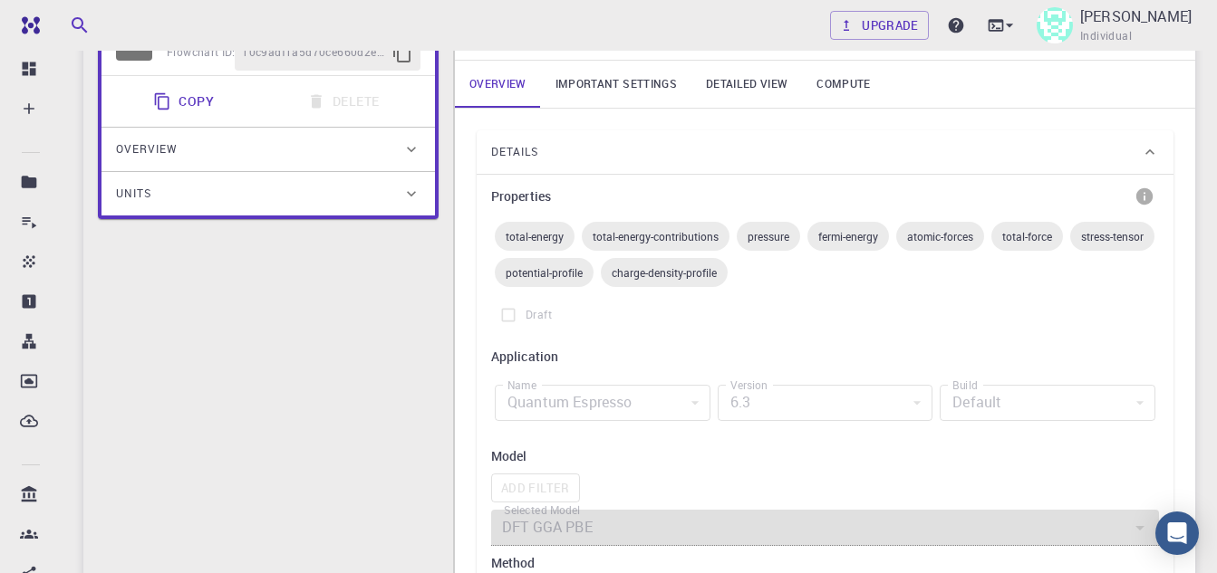
click at [536, 240] on span "total-energy" at bounding box center [535, 236] width 80 height 14
click at [536, 234] on span "total-energy" at bounding box center [535, 236] width 80 height 14
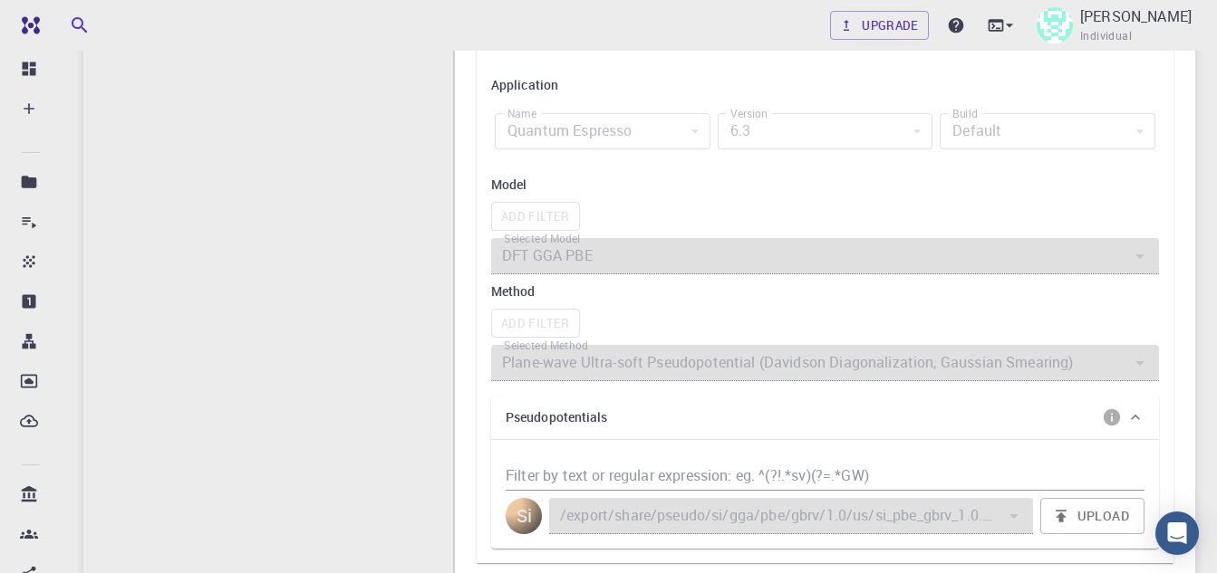
scroll to position [0, 0]
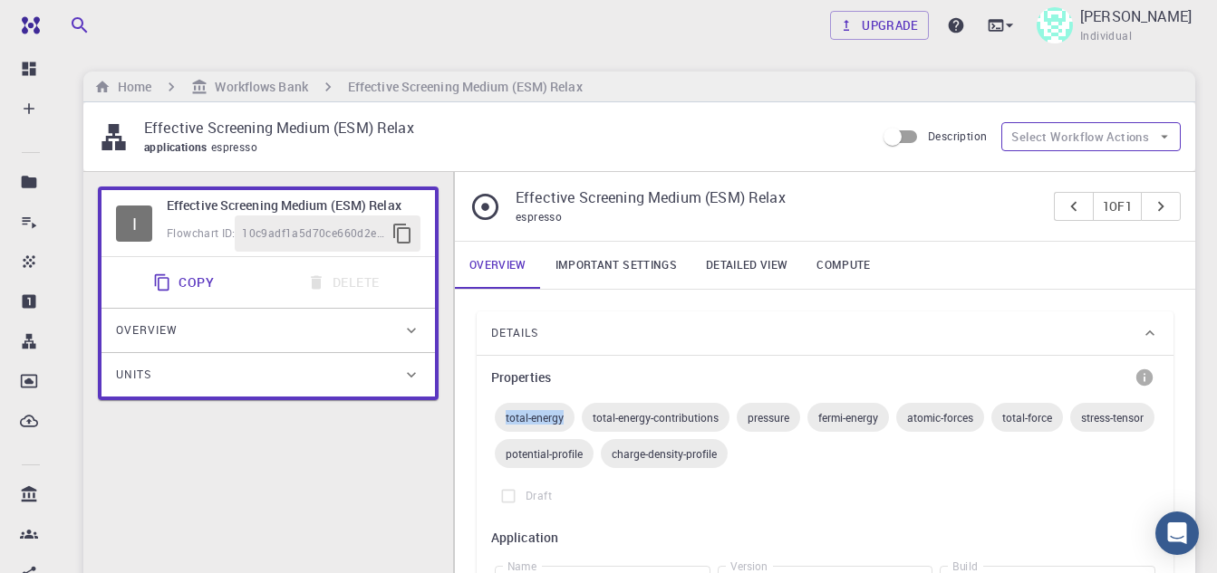
click at [1165, 138] on icon "button" at bounding box center [1163, 138] width 7 height 4
click at [1164, 138] on icon "button" at bounding box center [1163, 138] width 7 height 4
click at [697, 157] on div "applications espresso" at bounding box center [502, 148] width 716 height 18
click at [610, 270] on link "Important settings" at bounding box center [616, 265] width 150 height 47
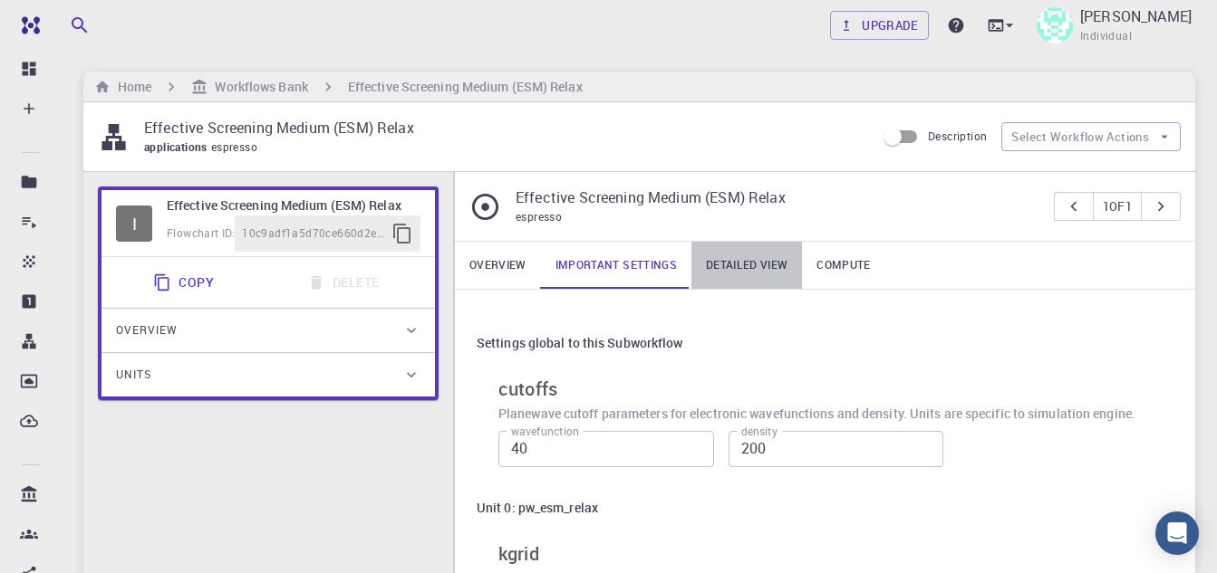
click at [783, 260] on link "Detailed view" at bounding box center [746, 265] width 111 height 47
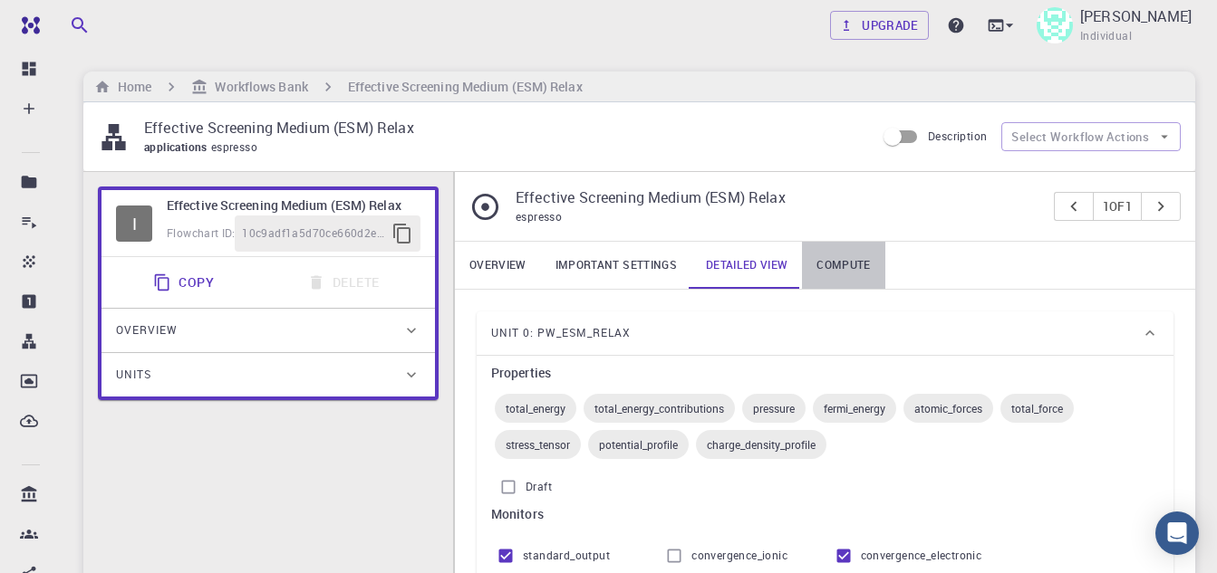
click at [865, 261] on link "Compute" at bounding box center [843, 265] width 82 height 47
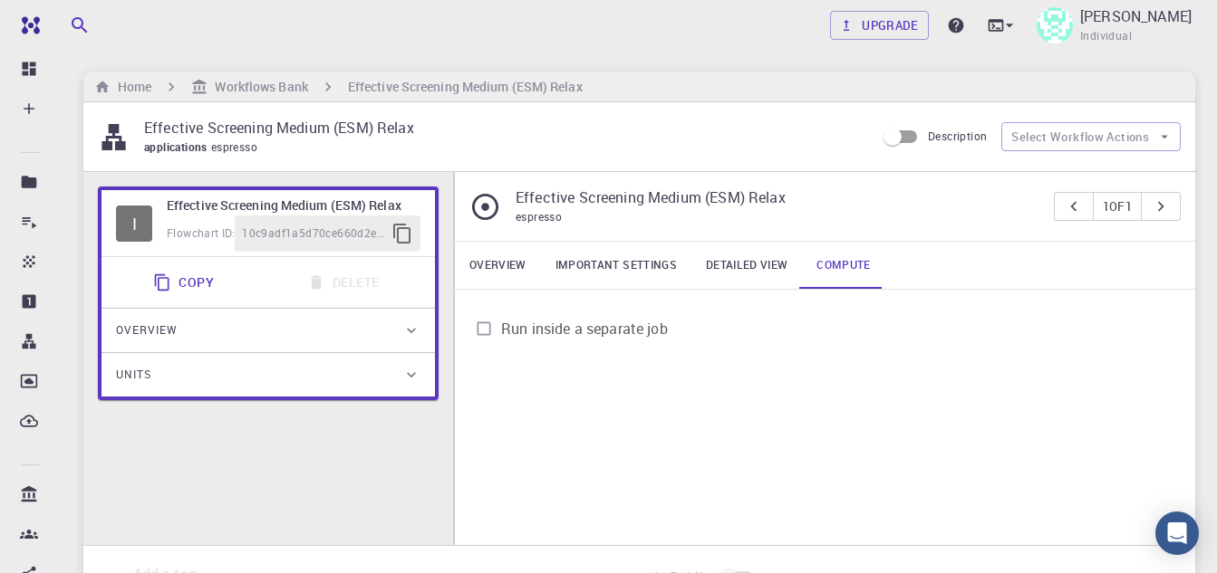
click at [505, 261] on link "Overview" at bounding box center [498, 265] width 86 height 47
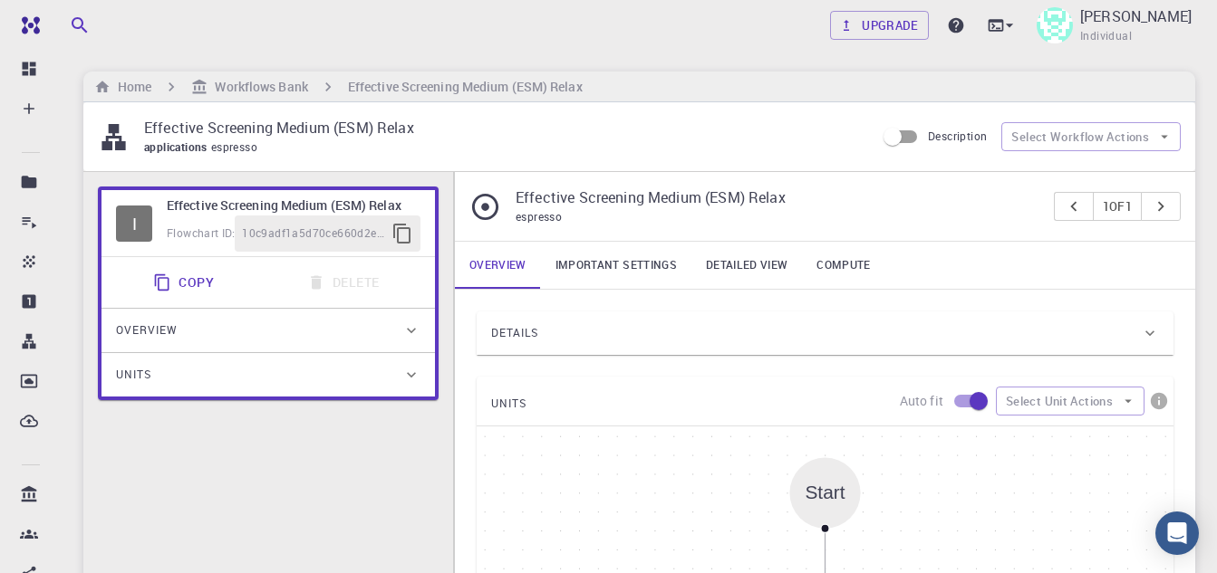
scroll to position [453, 0]
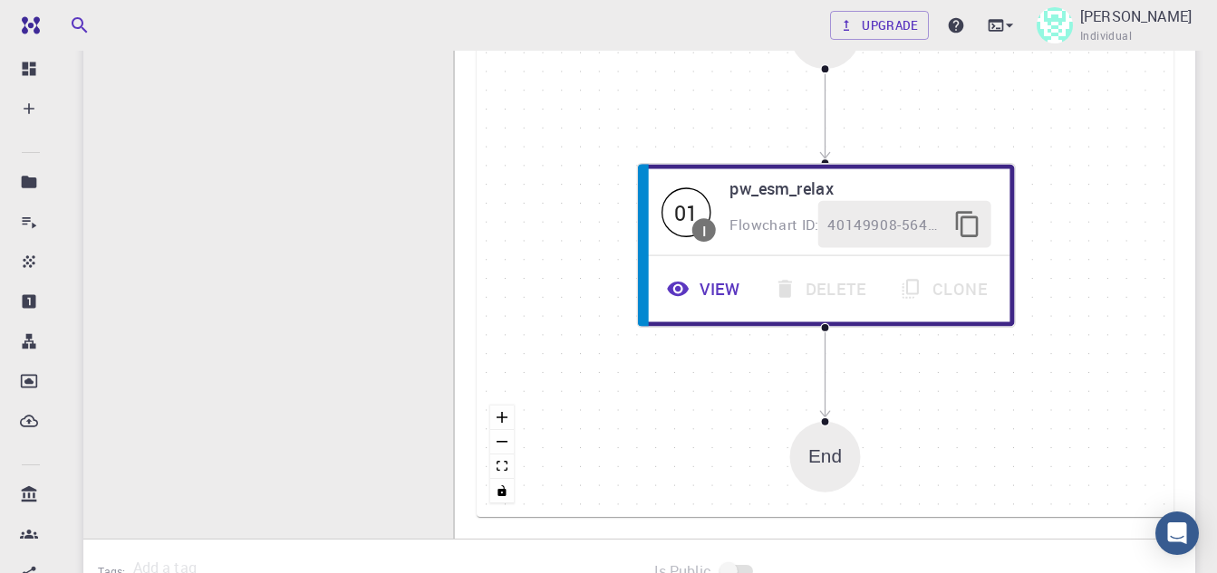
click at [887, 370] on div "Start 01 I pw_esm_relax Flowchart ID: 40149908-5644-4906-a044-37c8b1c51830 View…" at bounding box center [824, 245] width 697 height 543
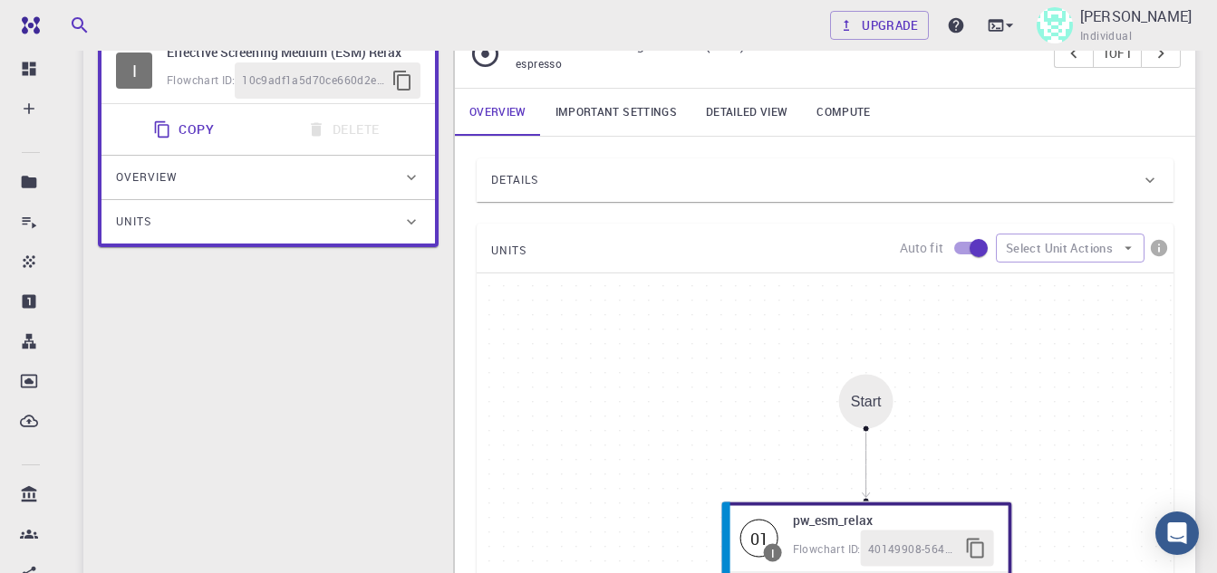
scroll to position [272, 0]
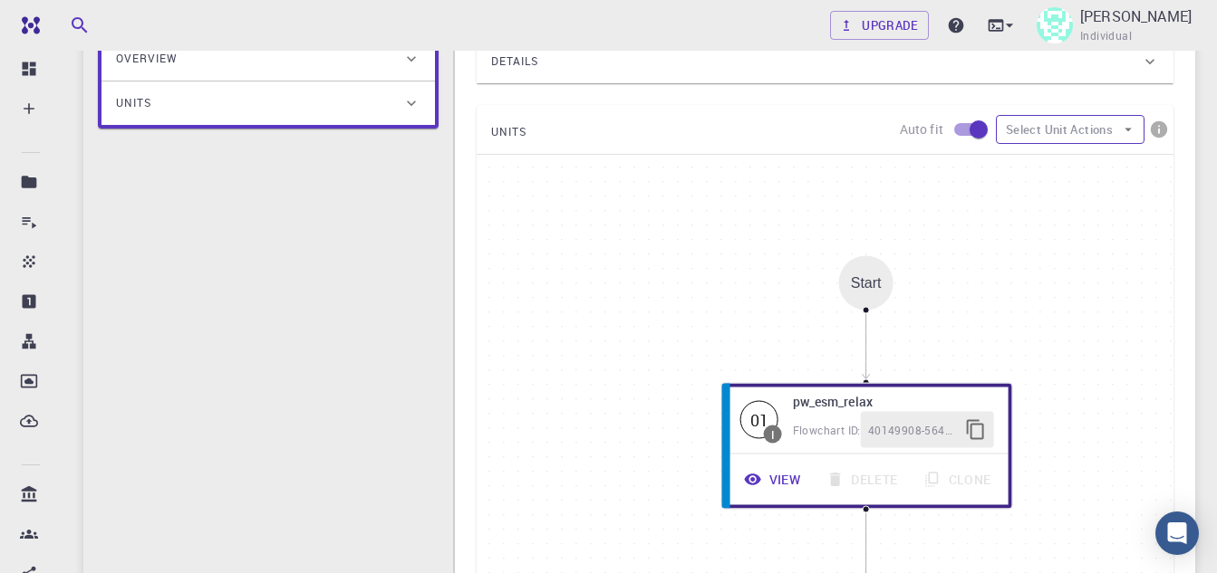
click at [1134, 134] on icon "button" at bounding box center [1128, 129] width 16 height 16
click at [1131, 134] on icon "button" at bounding box center [1128, 129] width 16 height 16
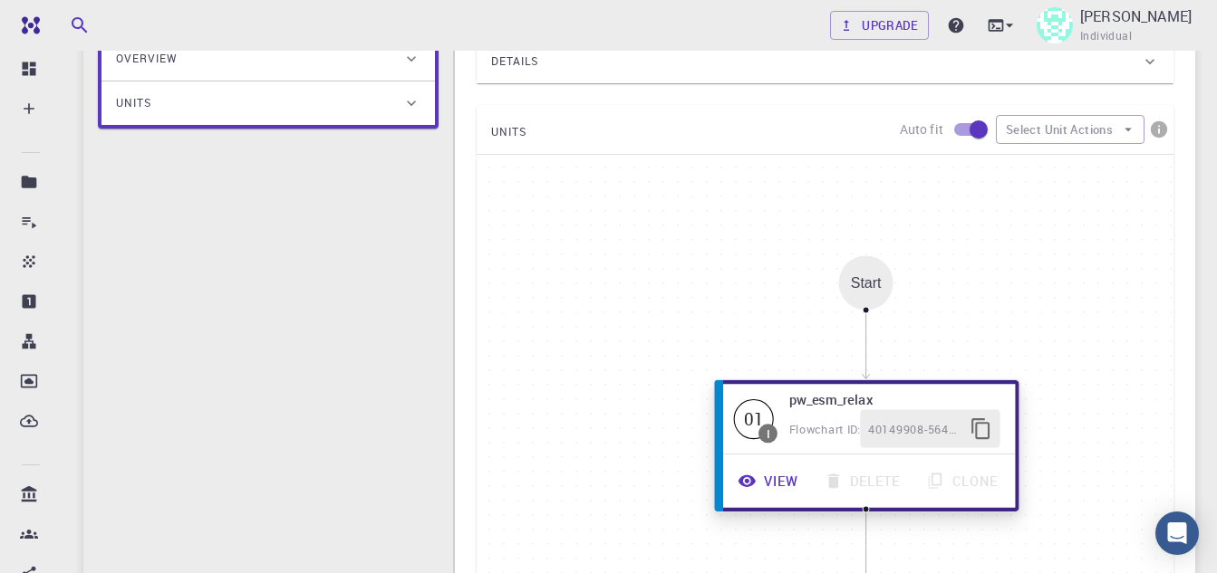
scroll to position [543, 0]
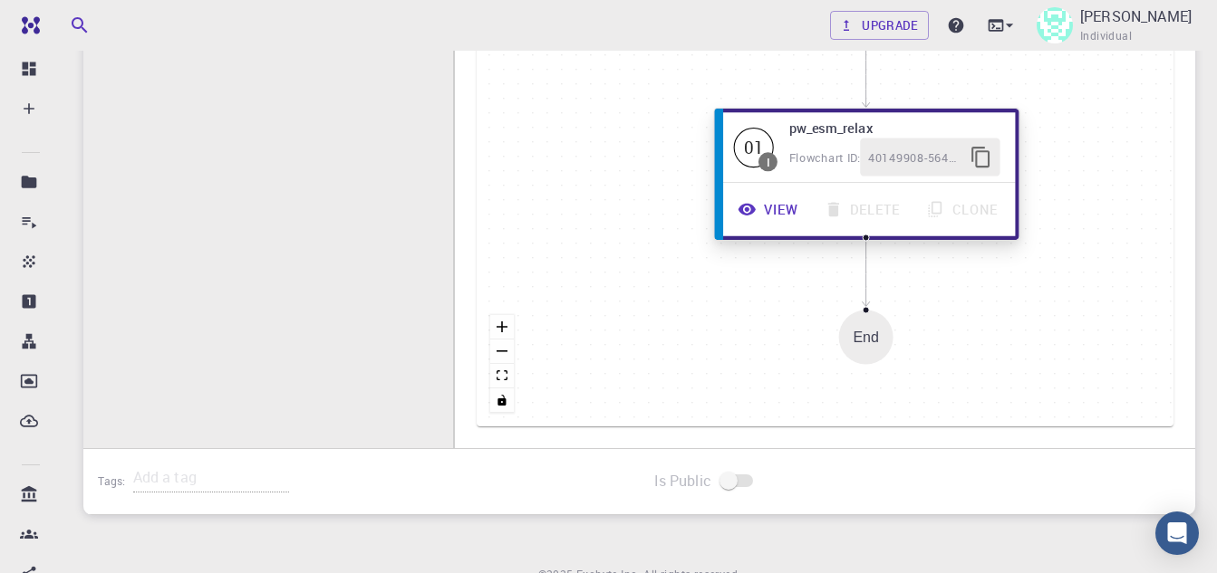
drag, startPoint x: 905, startPoint y: 185, endPoint x: 813, endPoint y: 211, distance: 95.2
click at [813, 211] on div "View Delete Clone" at bounding box center [867, 209] width 282 height 38
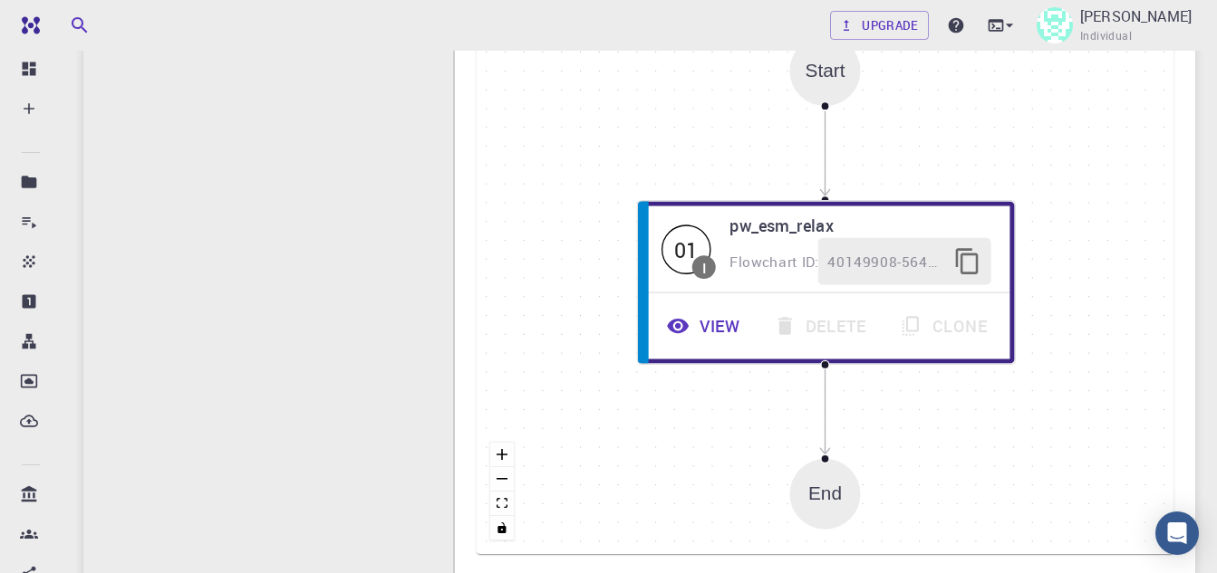
scroll to position [181, 0]
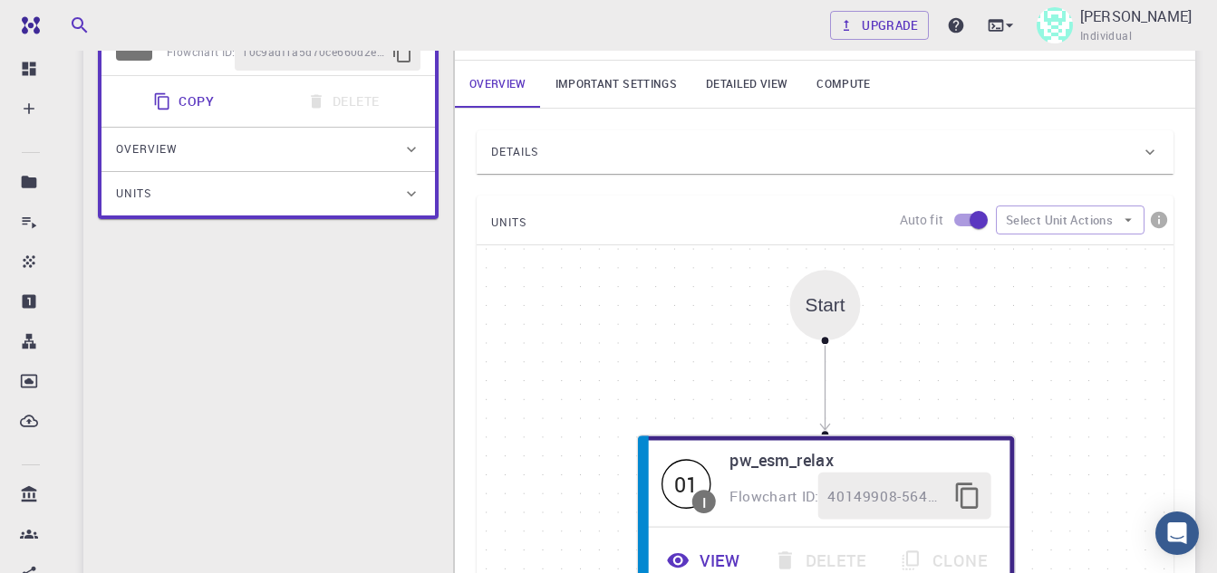
click at [638, 65] on link "Important settings" at bounding box center [616, 84] width 150 height 47
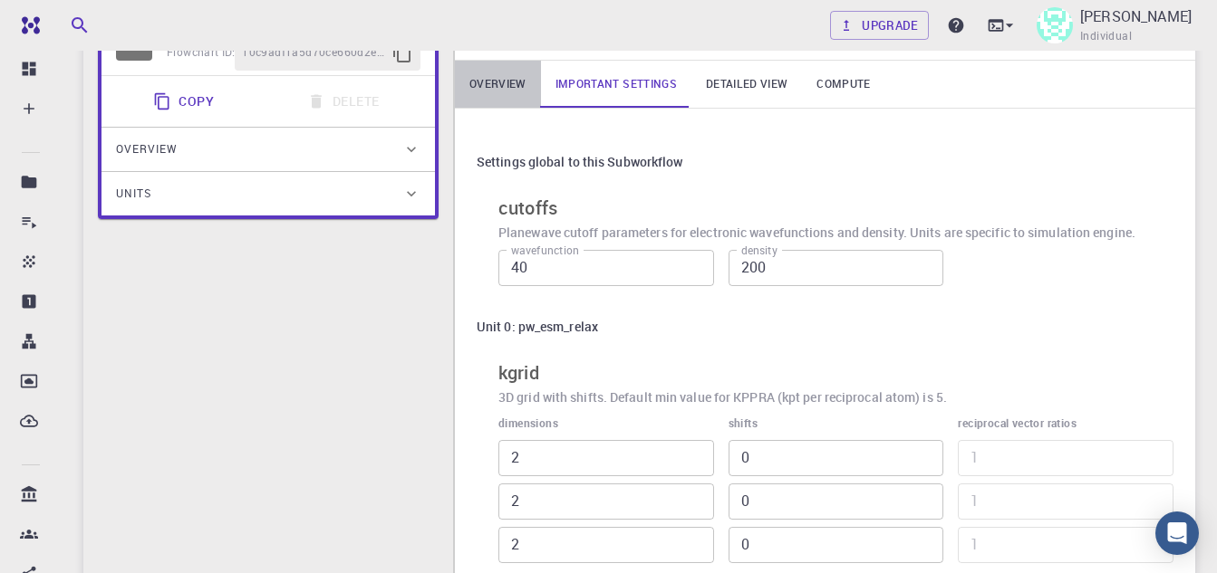
click at [487, 91] on link "Overview" at bounding box center [498, 84] width 86 height 47
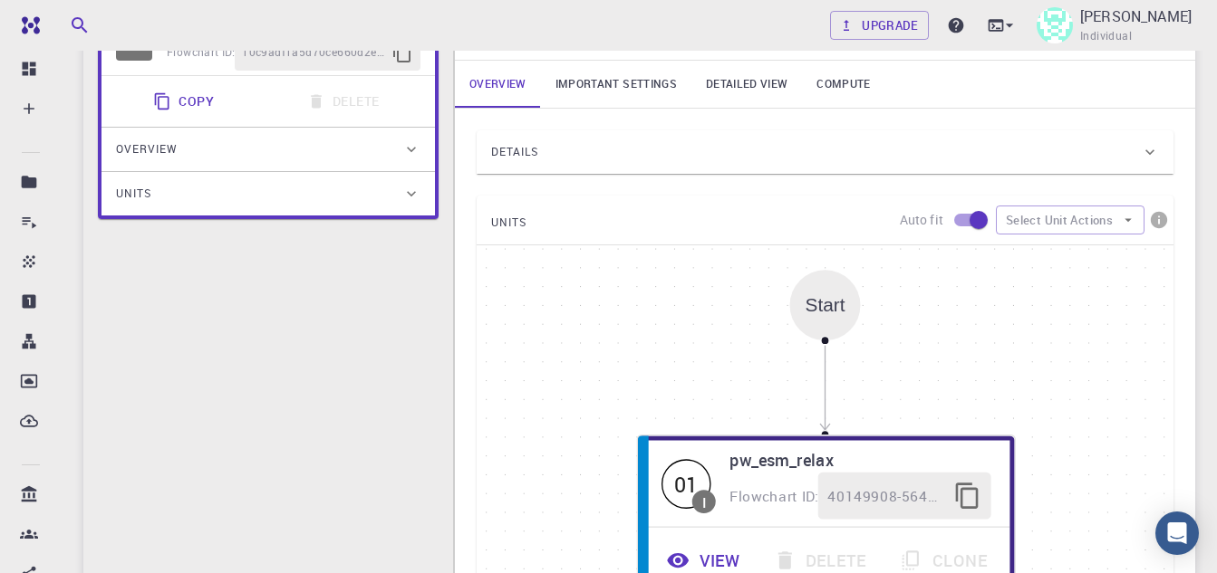
click at [1149, 162] on div "Details" at bounding box center [824, 151] width 697 height 43
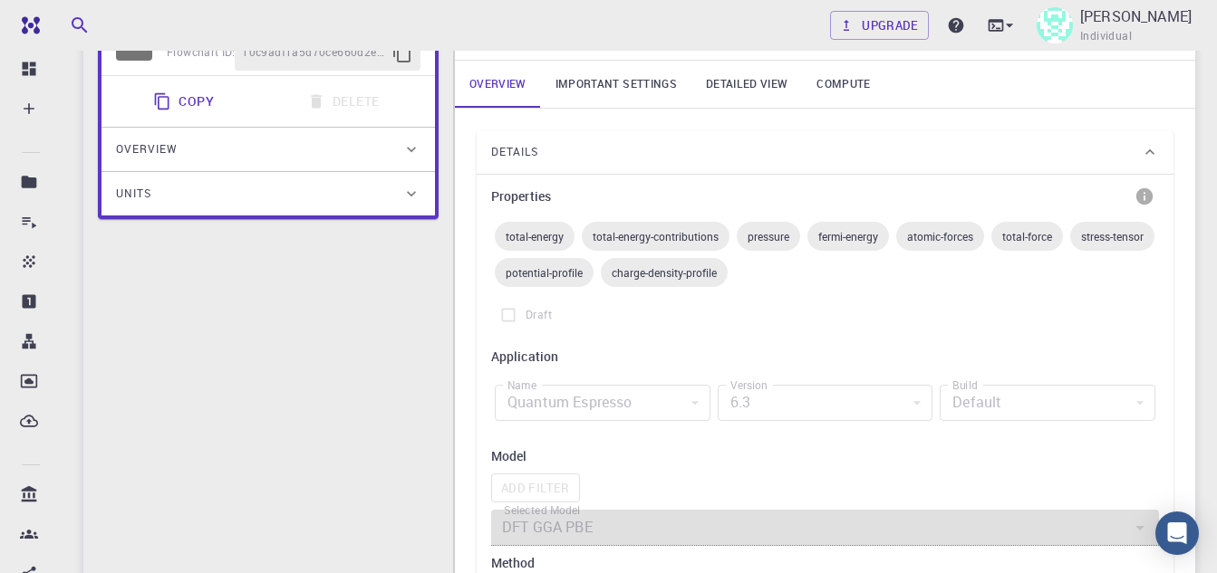
click at [1149, 159] on icon at bounding box center [1149, 152] width 18 height 18
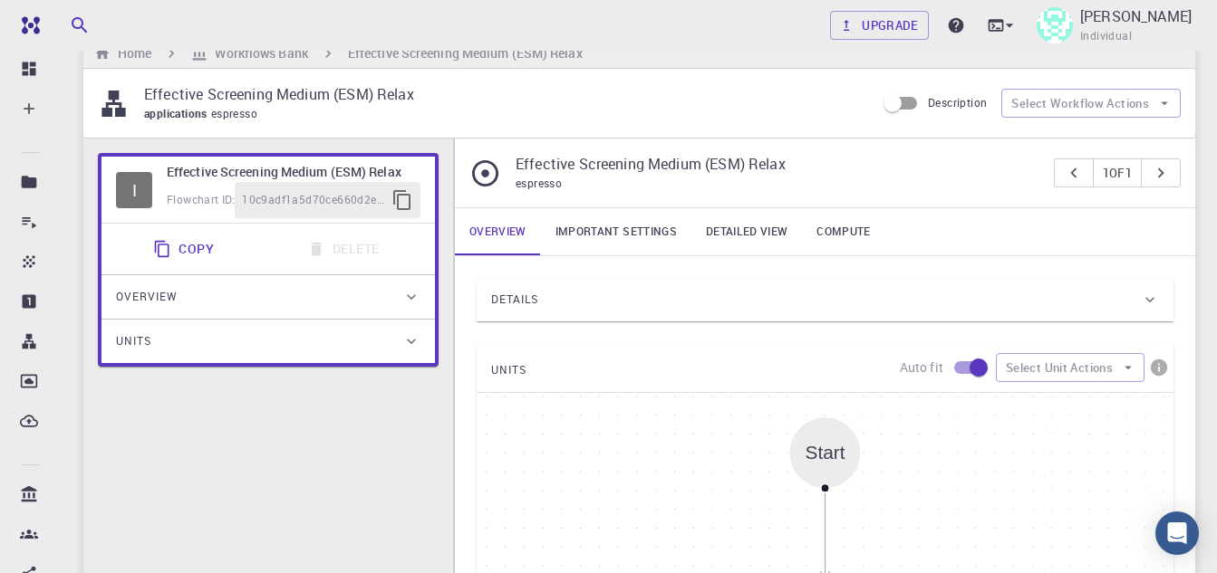
scroll to position [0, 0]
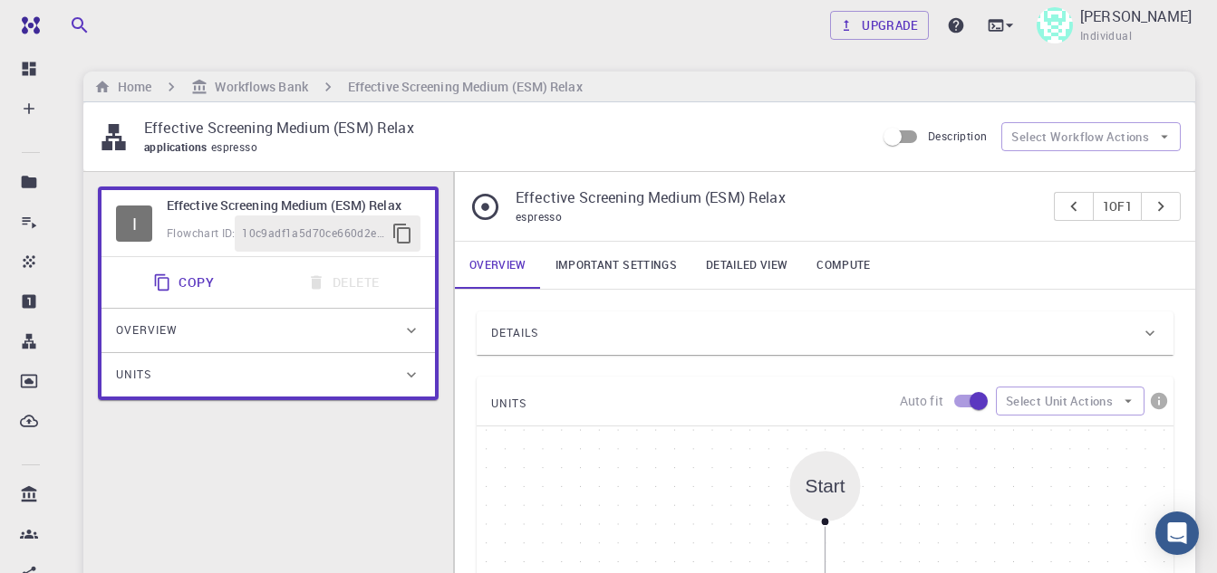
click at [355, 202] on h6 "Effective Screening Medium (ESM) Relax" at bounding box center [294, 206] width 254 height 20
click at [250, 378] on div "Units" at bounding box center [259, 375] width 286 height 29
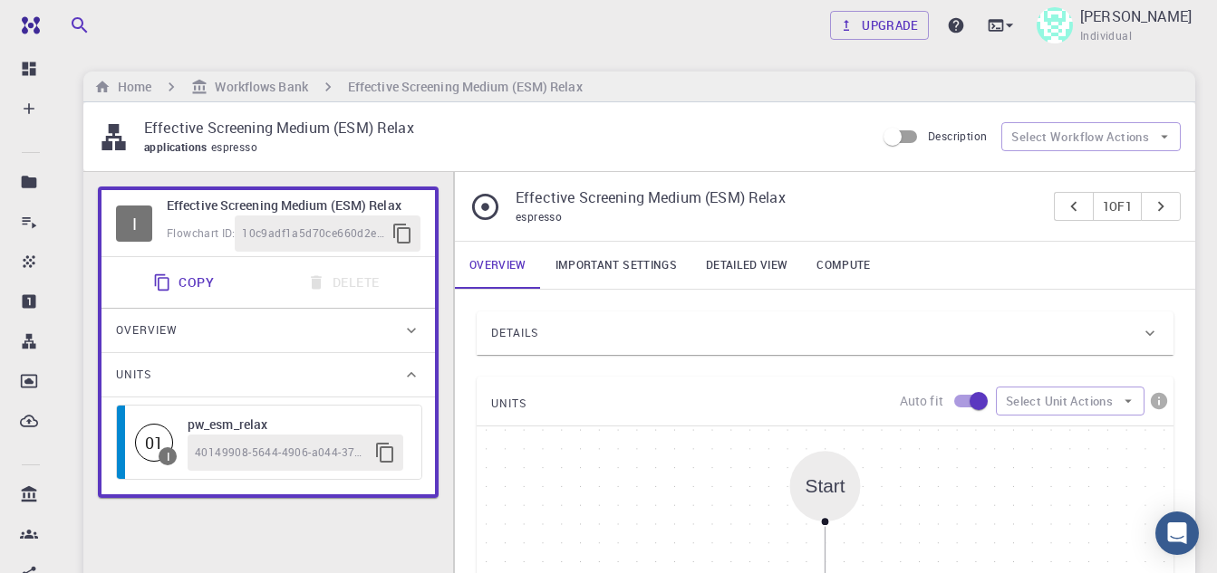
click at [293, 252] on div "I Effective Screening Medium (ESM) Relax Flowchart ID: 10c9adf1a5d70ce660d2e337" at bounding box center [267, 223] width 333 height 66
click at [227, 230] on span "Flowchart ID:" at bounding box center [201, 233] width 68 height 14
click at [327, 188] on div "I Effective Screening Medium (ESM) Relax Flowchart ID: 10c9adf1a5d70ce660d2e337…" at bounding box center [268, 343] width 341 height 312
drag, startPoint x: 327, startPoint y: 188, endPoint x: 149, endPoint y: 251, distance: 188.5
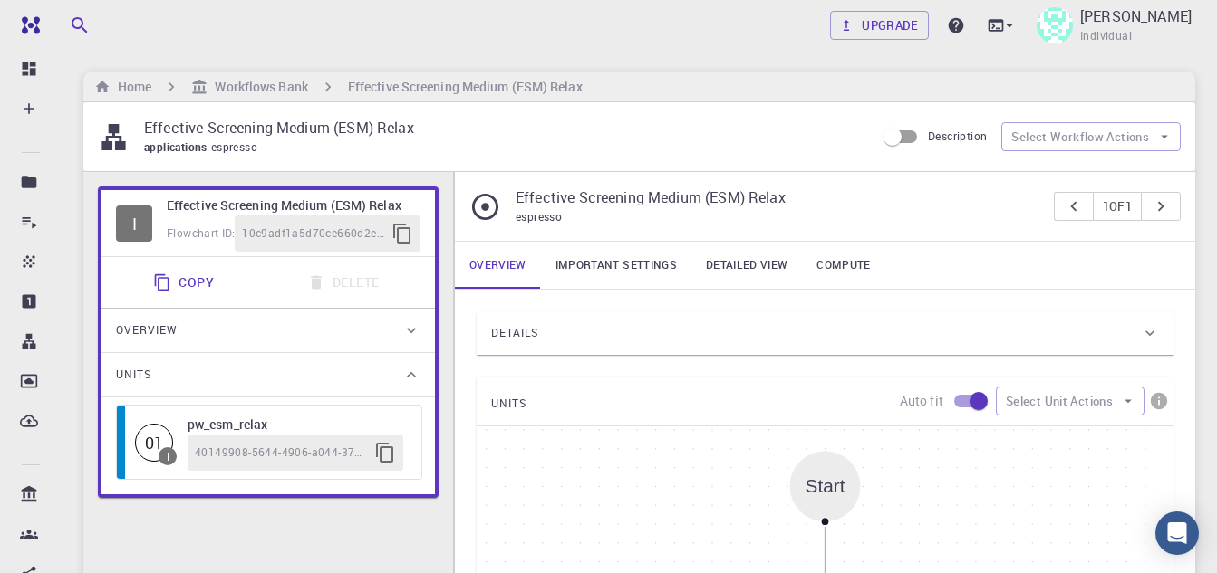
click at [149, 251] on div "I Effective Screening Medium (ESM) Relax Flowchart ID: 10c9adf1a5d70ce660d2e337" at bounding box center [267, 223] width 333 height 66
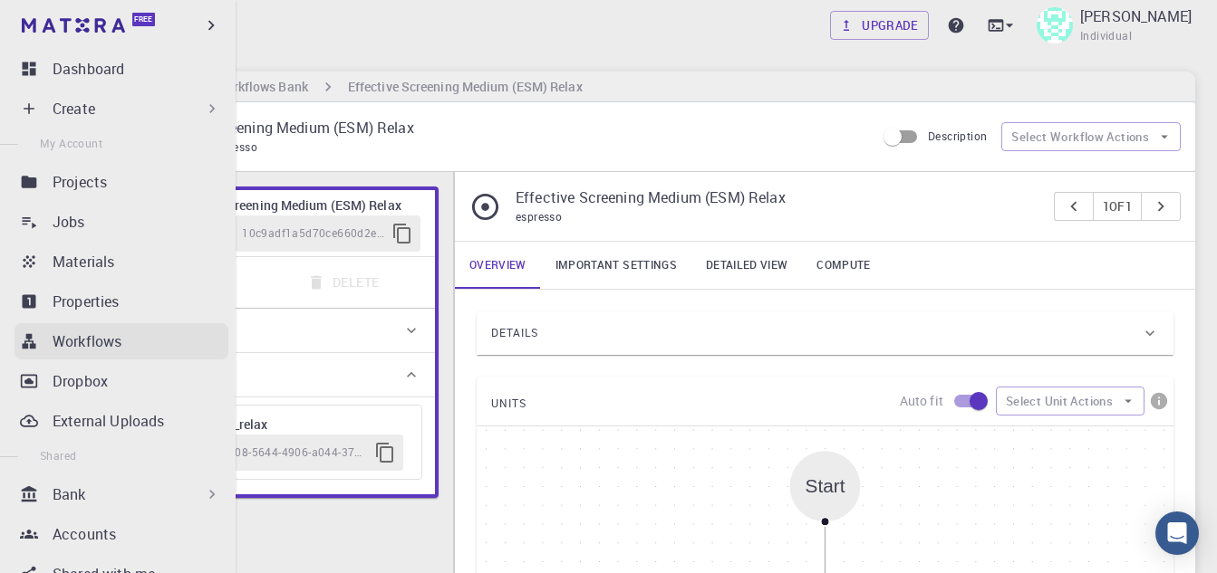
click at [94, 348] on p "Workflows" at bounding box center [87, 342] width 69 height 22
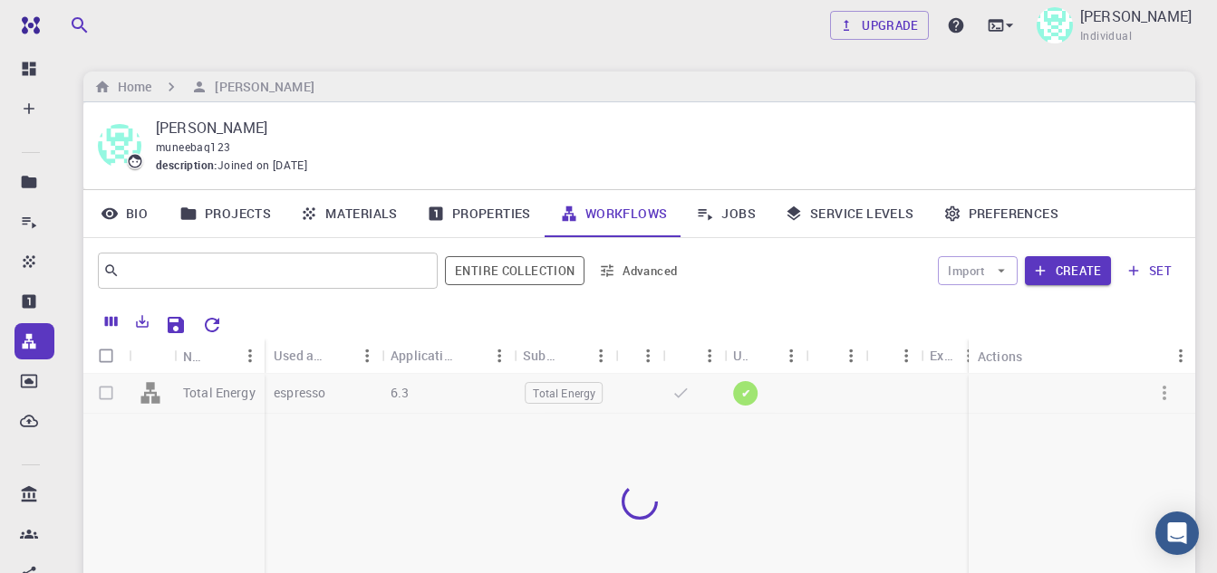
click at [103, 390] on div at bounding box center [638, 501] width 1111 height 255
click at [500, 517] on div at bounding box center [638, 501] width 1111 height 255
click at [107, 397] on div at bounding box center [638, 501] width 1111 height 255
click at [110, 391] on div at bounding box center [638, 501] width 1111 height 255
drag, startPoint x: 1087, startPoint y: 260, endPoint x: 1084, endPoint y: 284, distance: 24.6
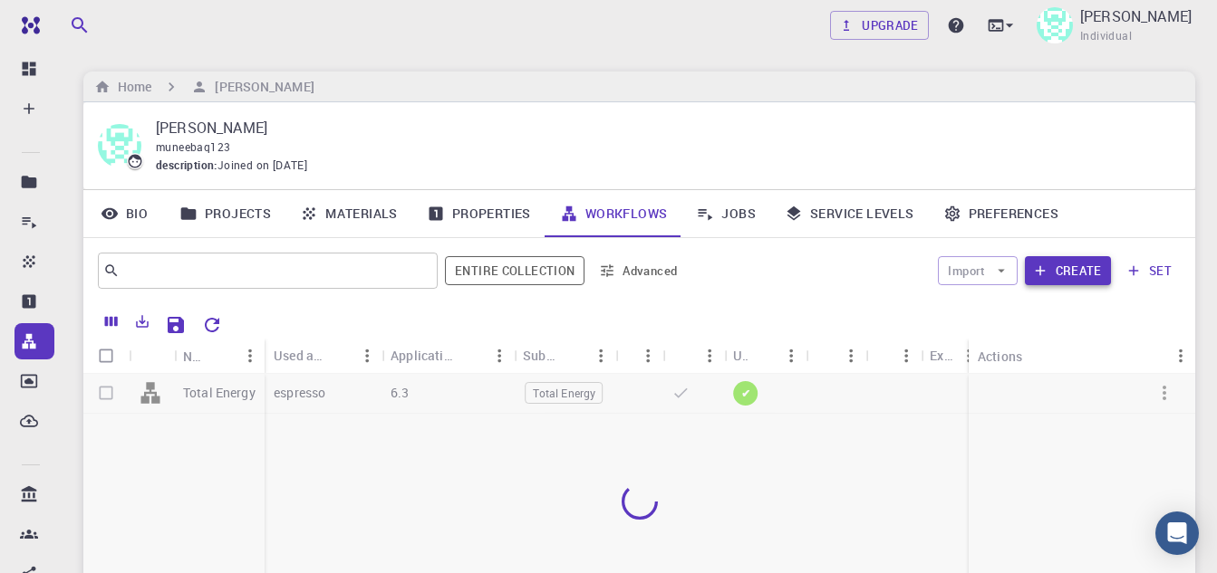
click at [1087, 261] on button "Create" at bounding box center [1067, 270] width 86 height 29
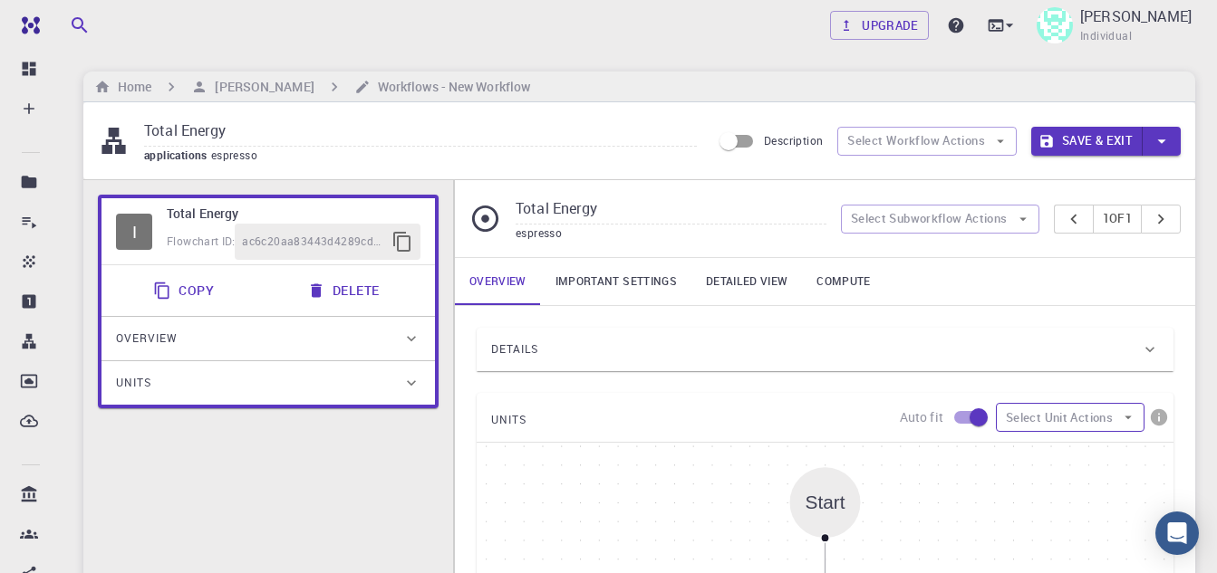
click at [1133, 409] on icon "button" at bounding box center [1128, 417] width 16 height 16
click at [1088, 445] on span "Add Unit" at bounding box center [1086, 454] width 88 height 18
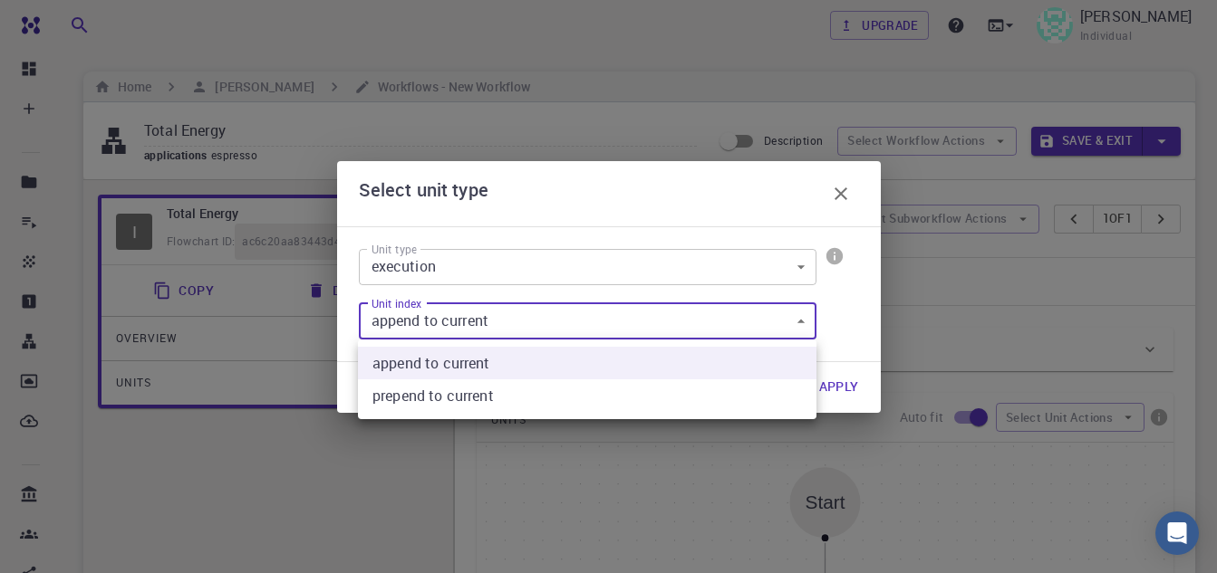
click at [636, 325] on div at bounding box center [608, 286] width 1217 height 573
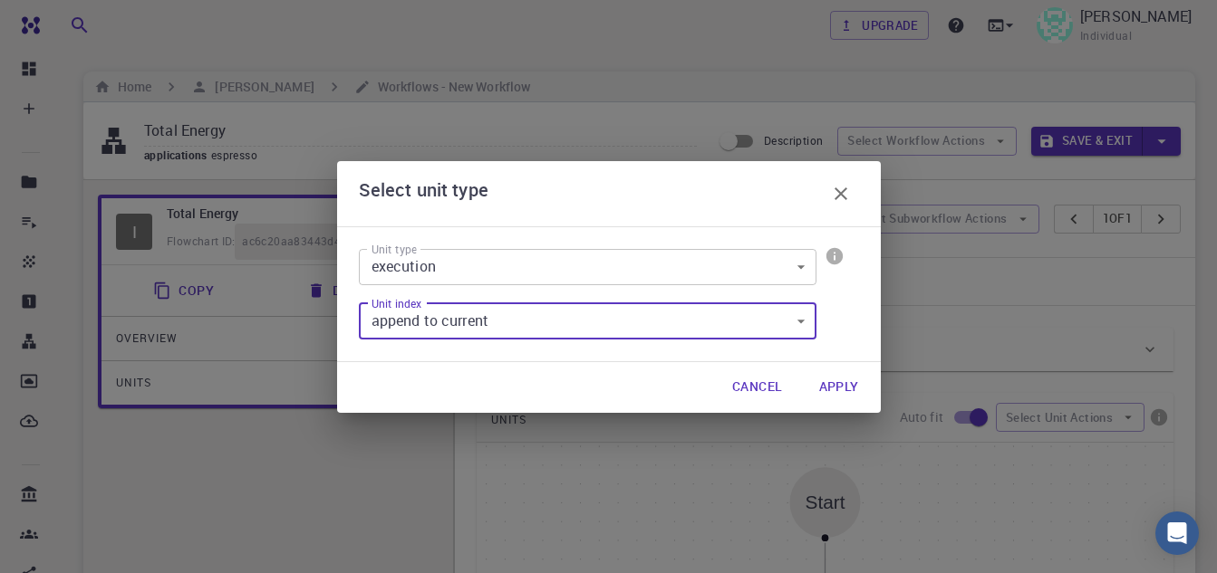
scroll to position [181, 0]
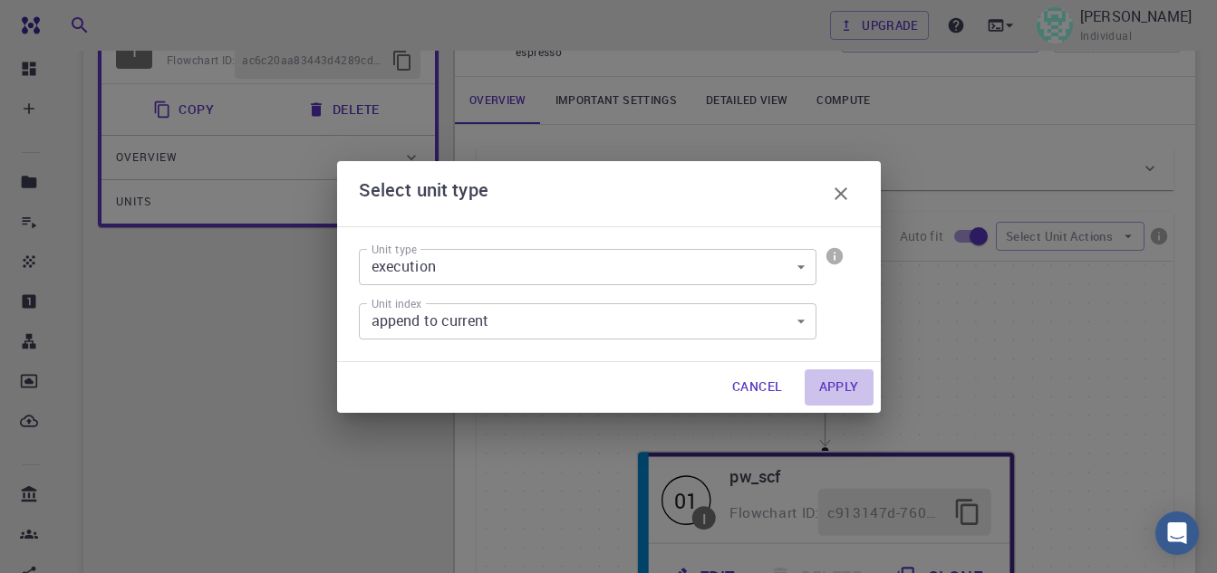
click at [851, 388] on button "Apply" at bounding box center [838, 388] width 69 height 36
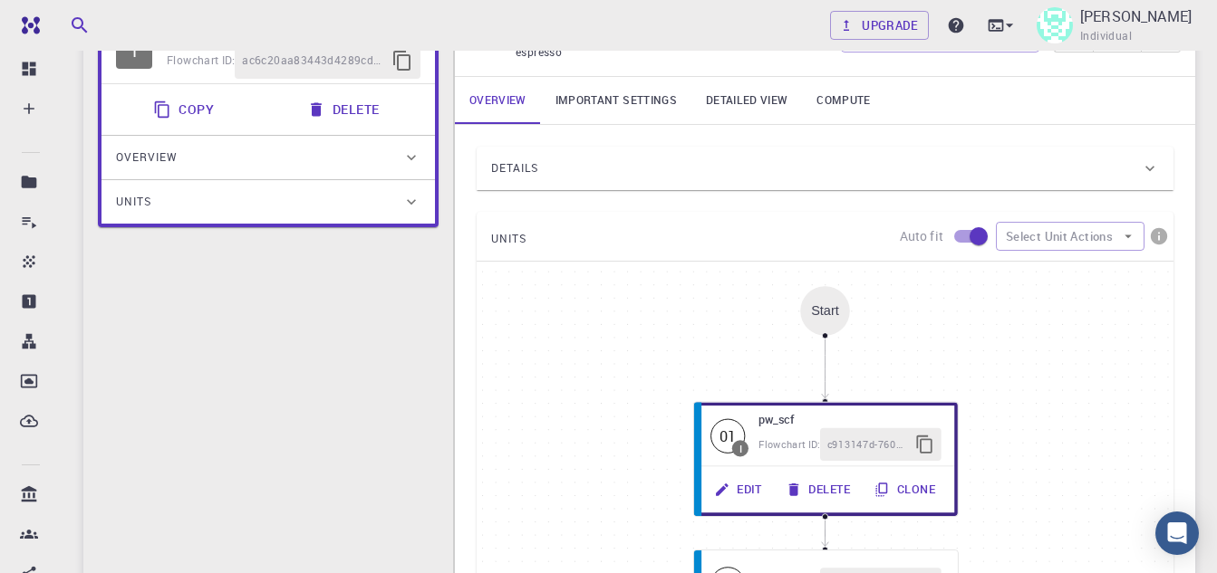
scroll to position [362, 0]
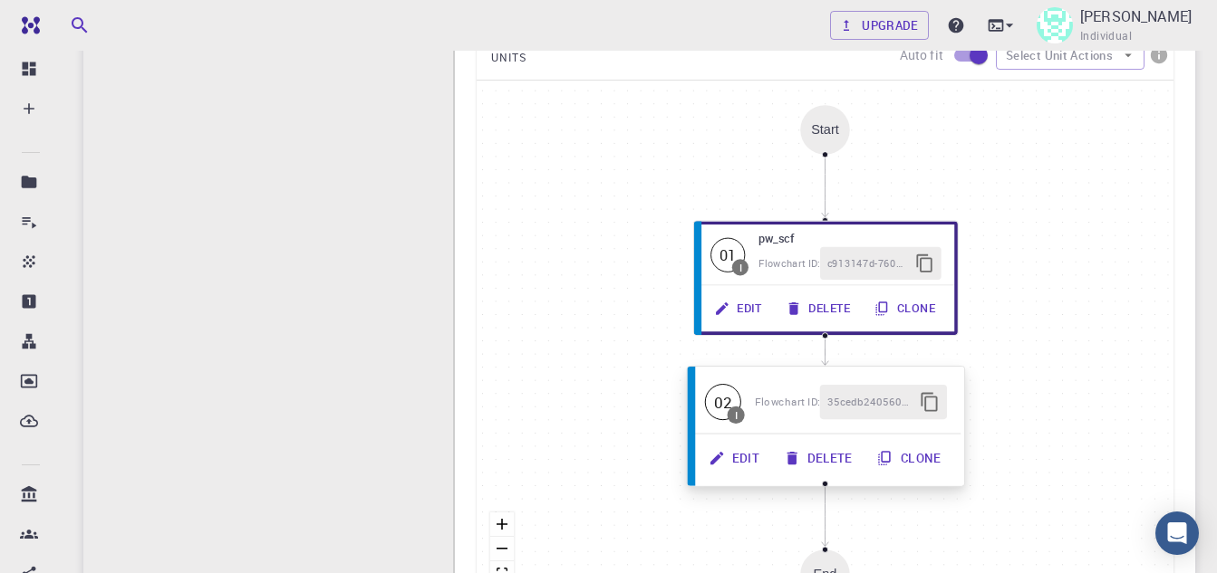
click at [803, 393] on div "Flowchart ID:" at bounding box center [787, 402] width 65 height 18
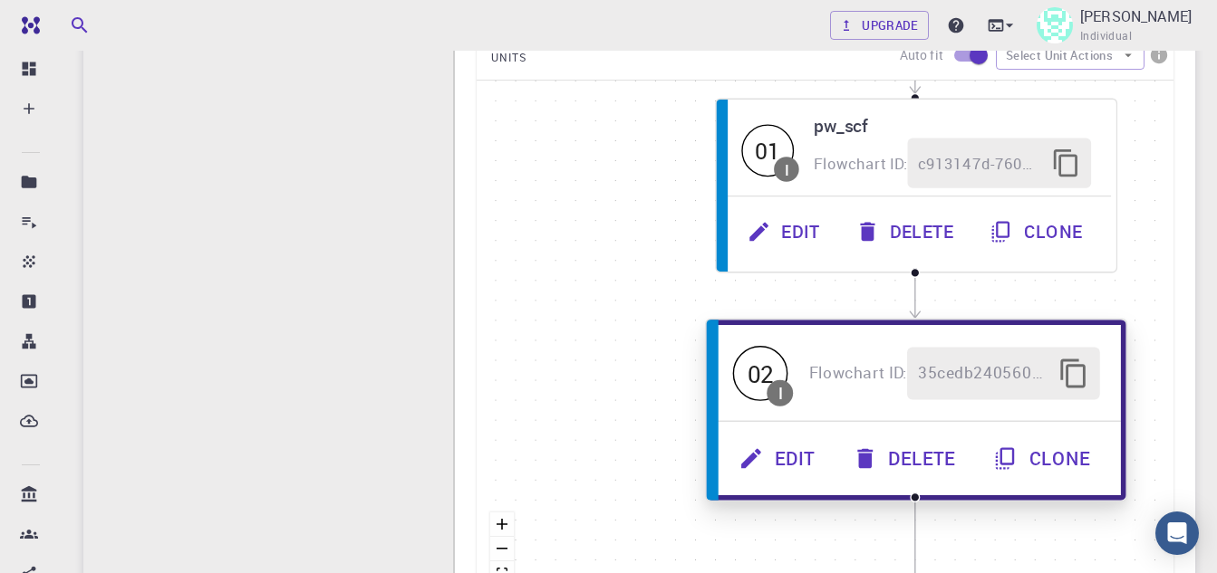
click at [794, 452] on button "Edit" at bounding box center [778, 459] width 113 height 53
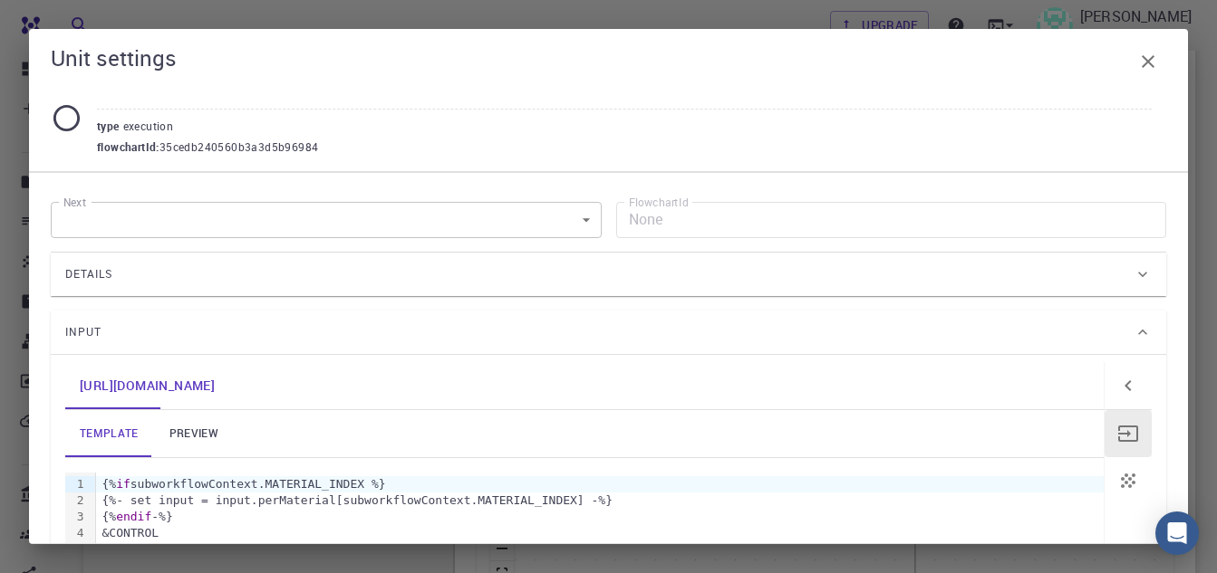
click at [1153, 67] on icon "button" at bounding box center [1147, 61] width 13 height 13
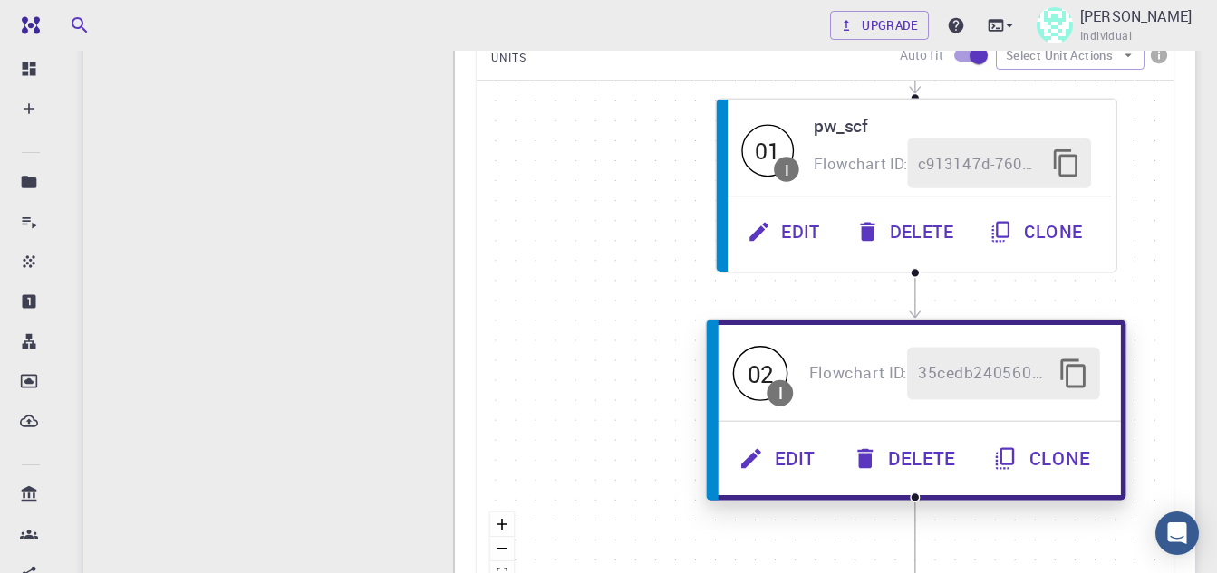
click at [908, 451] on button "Delete" at bounding box center [905, 459] width 140 height 53
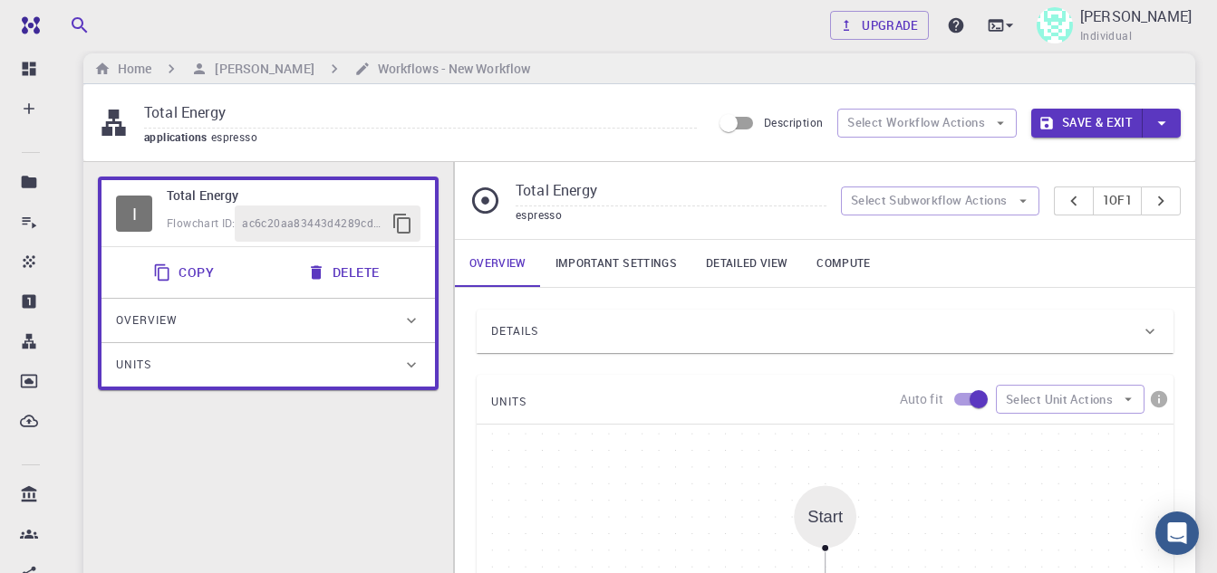
scroll to position [0, 0]
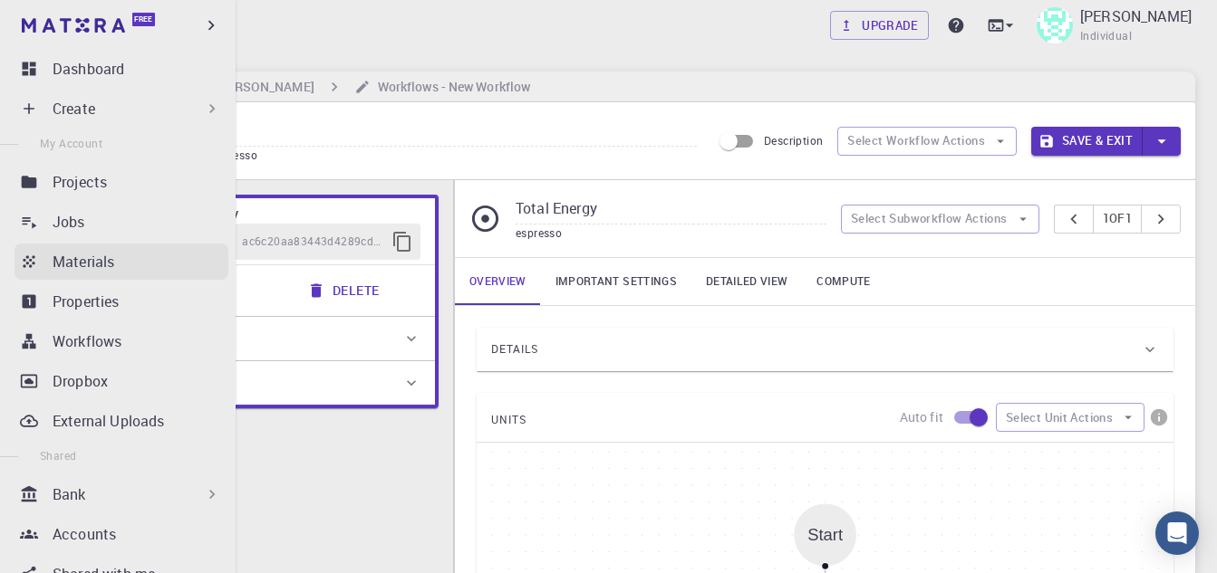
click at [72, 275] on link "Materials" at bounding box center [121, 262] width 214 height 36
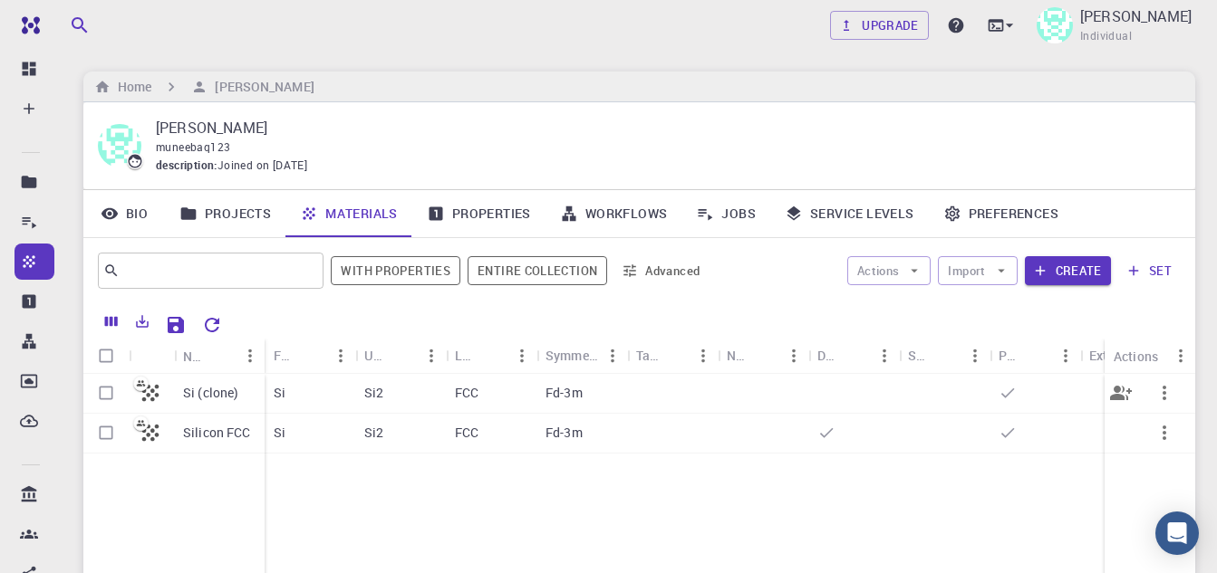
click at [103, 389] on input "Select row" at bounding box center [106, 393] width 34 height 34
checkbox input "true"
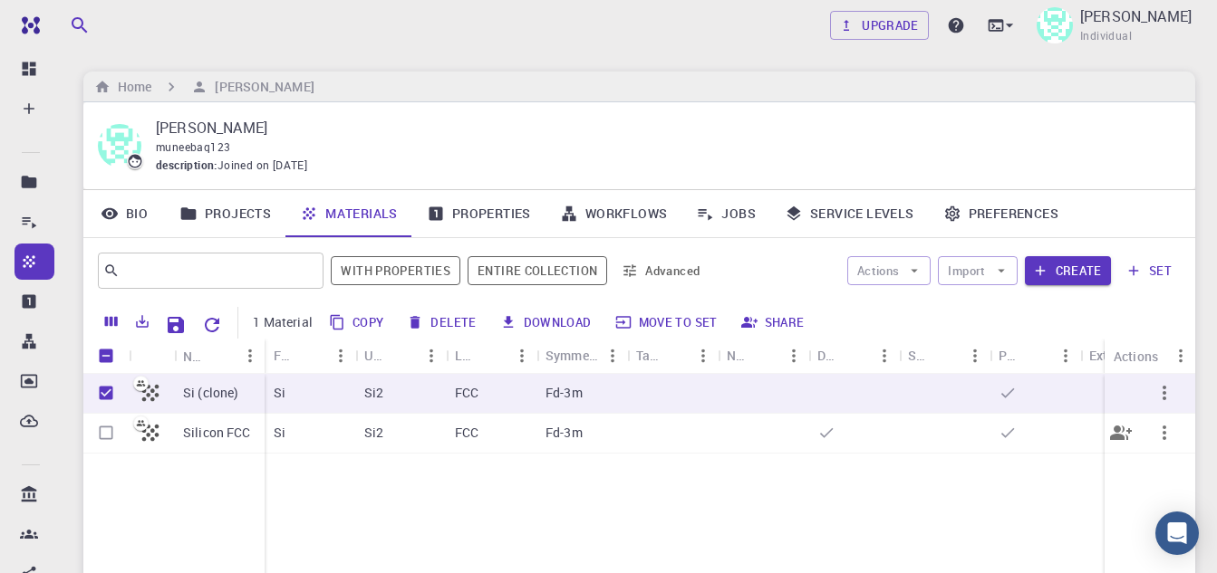
checkbox input "true"
click at [108, 436] on input "Select row" at bounding box center [106, 433] width 34 height 34
checkbox input "true"
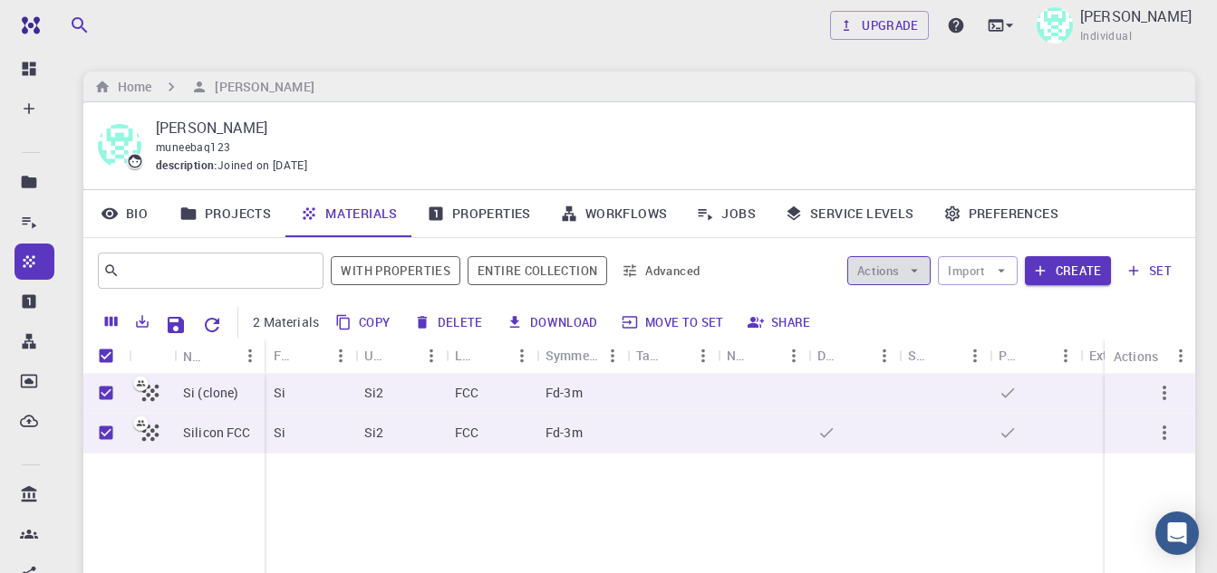
click at [922, 272] on icon "button" at bounding box center [914, 271] width 16 height 16
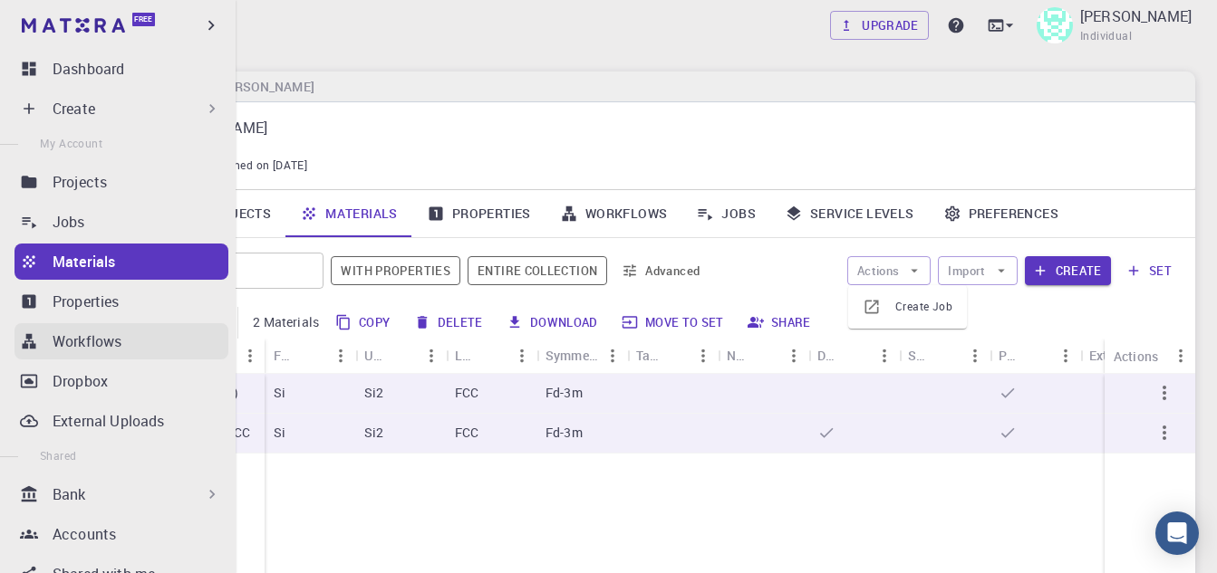
click at [58, 346] on p "Workflows" at bounding box center [87, 342] width 69 height 22
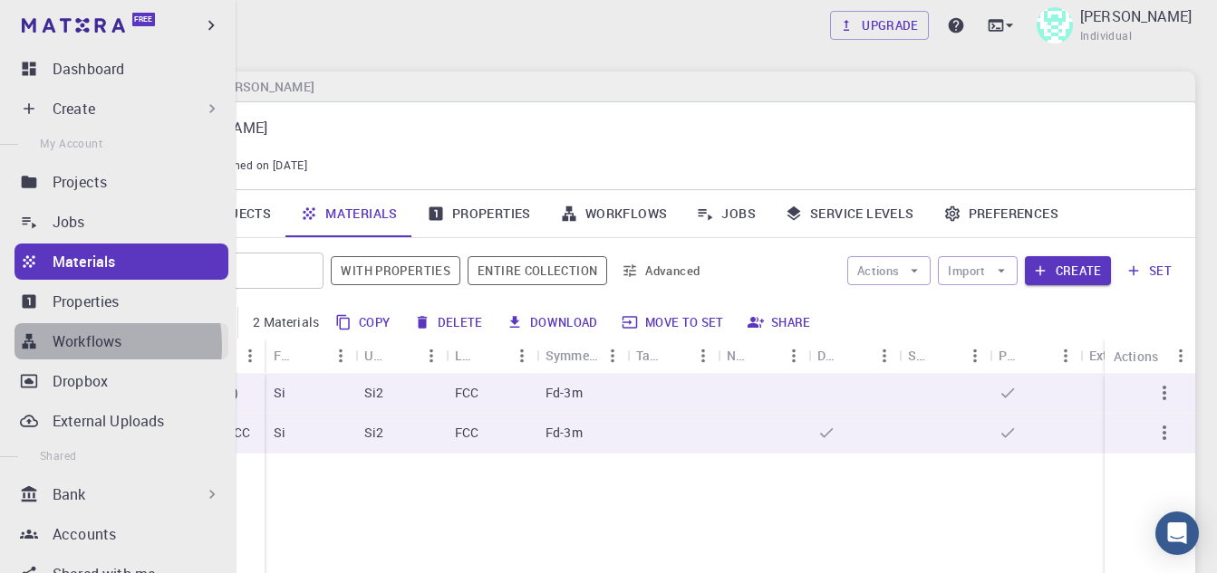
click at [58, 346] on p "Workflows" at bounding box center [87, 342] width 69 height 22
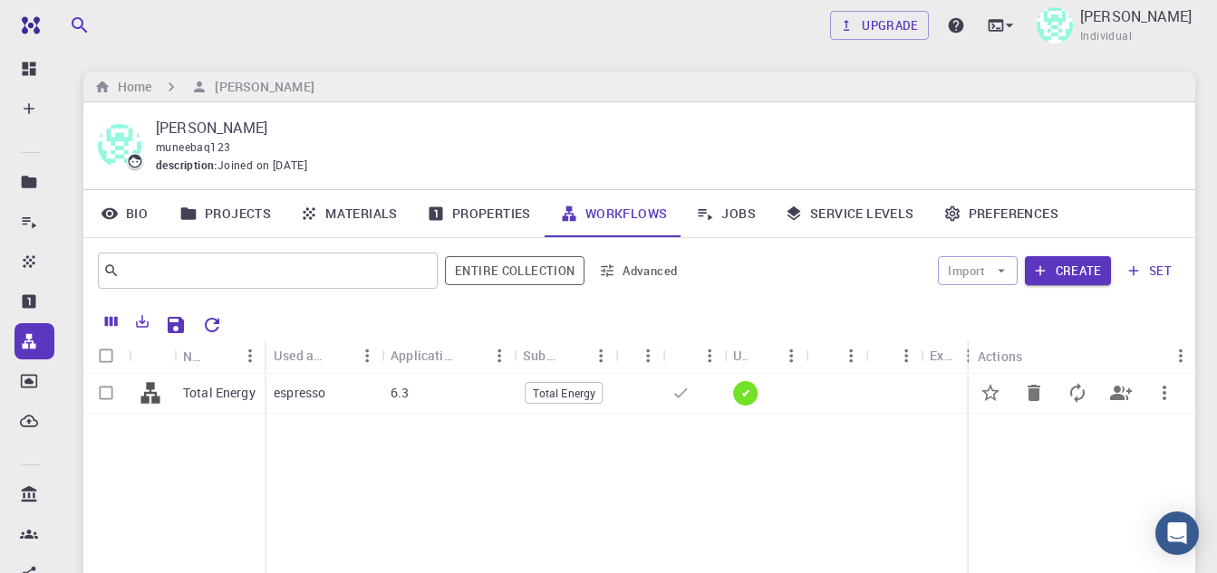
click at [811, 386] on div at bounding box center [835, 394] width 60 height 40
click at [212, 394] on p "Total Energy" at bounding box center [219, 393] width 72 height 18
click at [104, 390] on input "Select row" at bounding box center [106, 393] width 34 height 34
checkbox input "true"
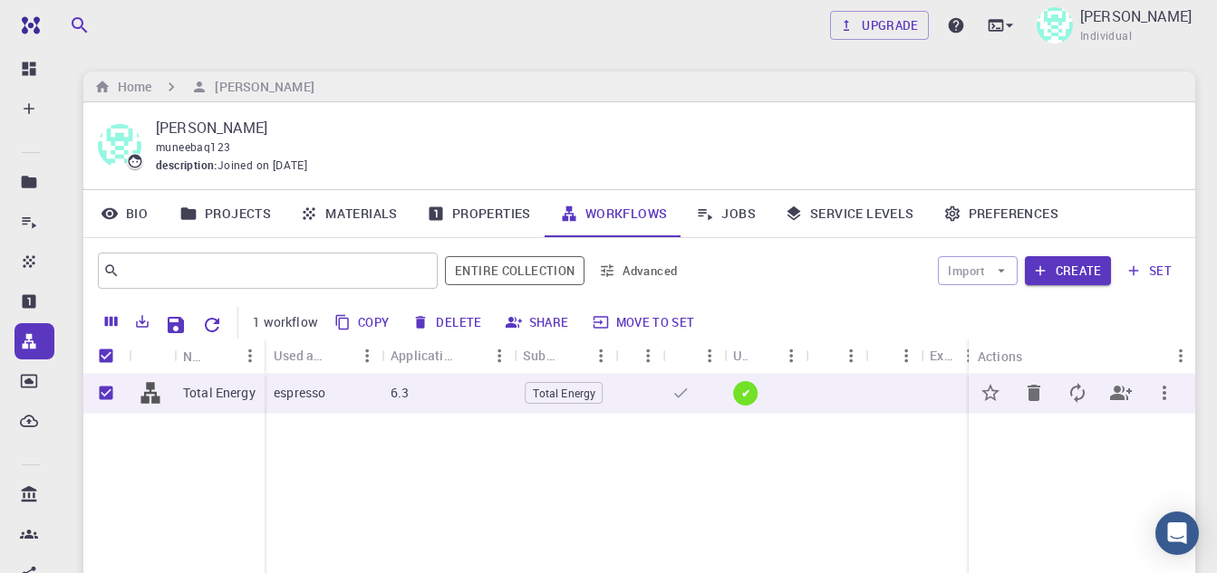
checkbox input "true"
click at [105, 395] on input "Unselect row" at bounding box center [106, 393] width 34 height 34
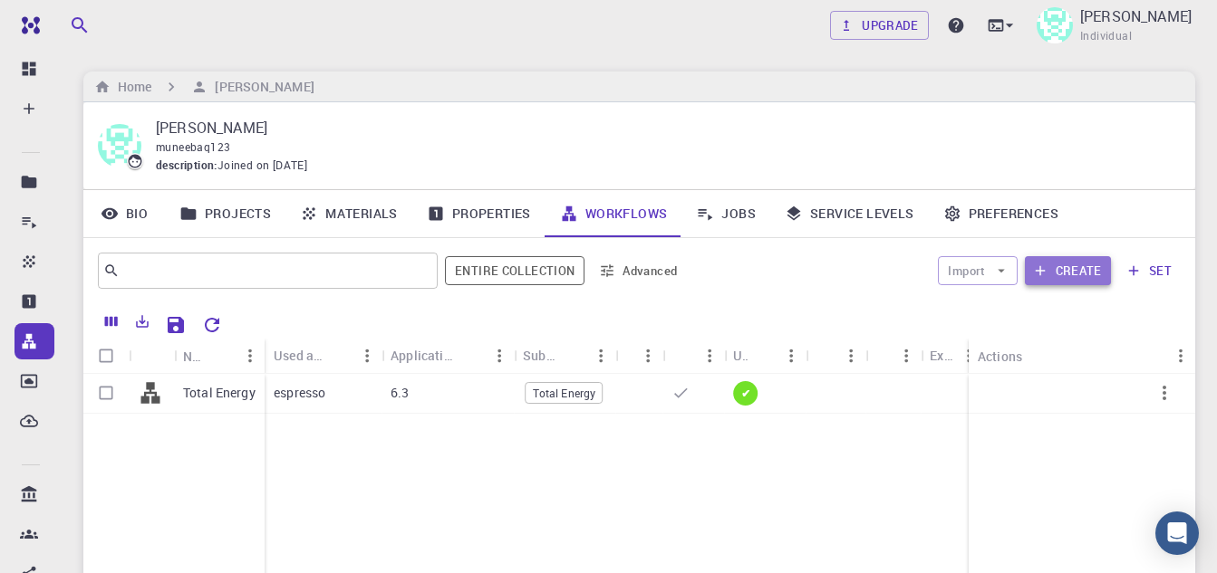
click at [1083, 270] on button "Create" at bounding box center [1067, 270] width 86 height 29
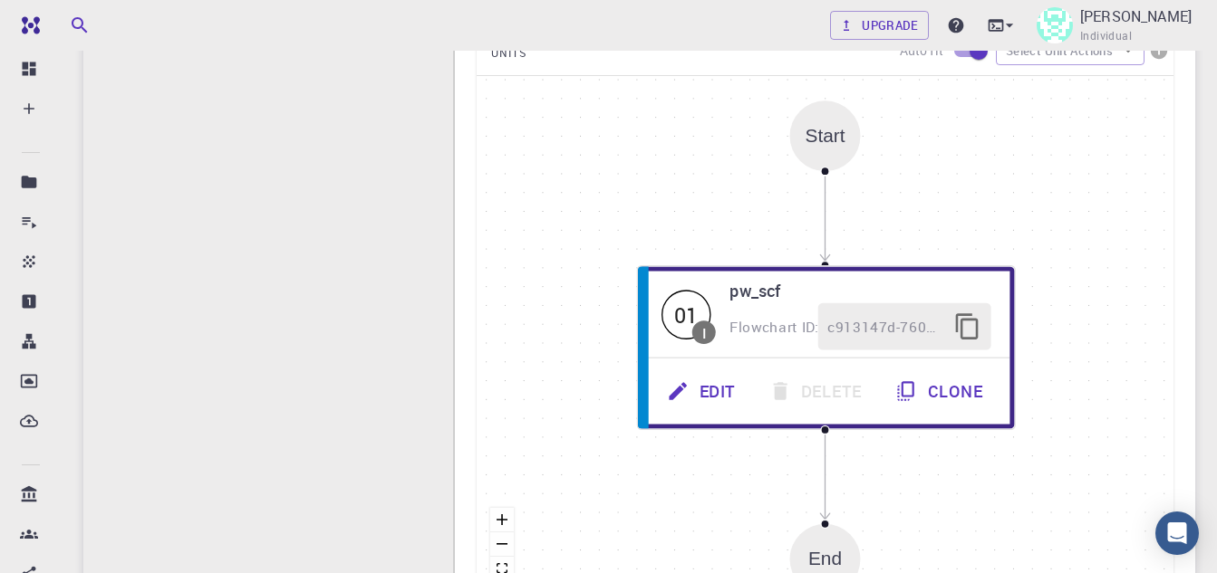
scroll to position [91, 0]
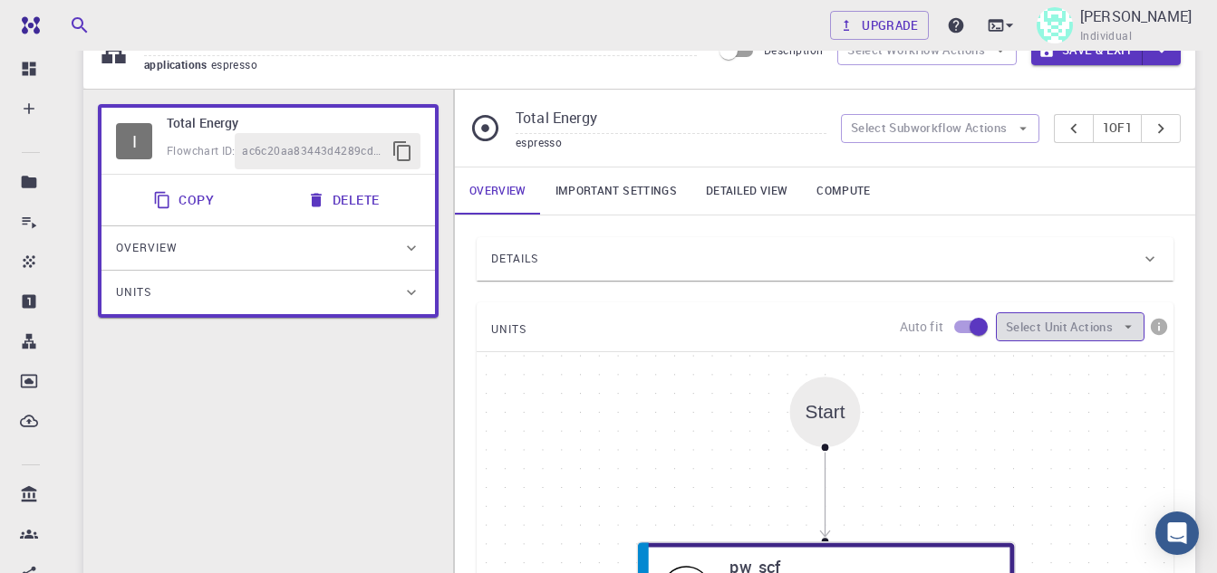
click at [1120, 324] on icon "button" at bounding box center [1128, 327] width 16 height 16
click at [1086, 358] on span "Add Unit" at bounding box center [1086, 363] width 88 height 18
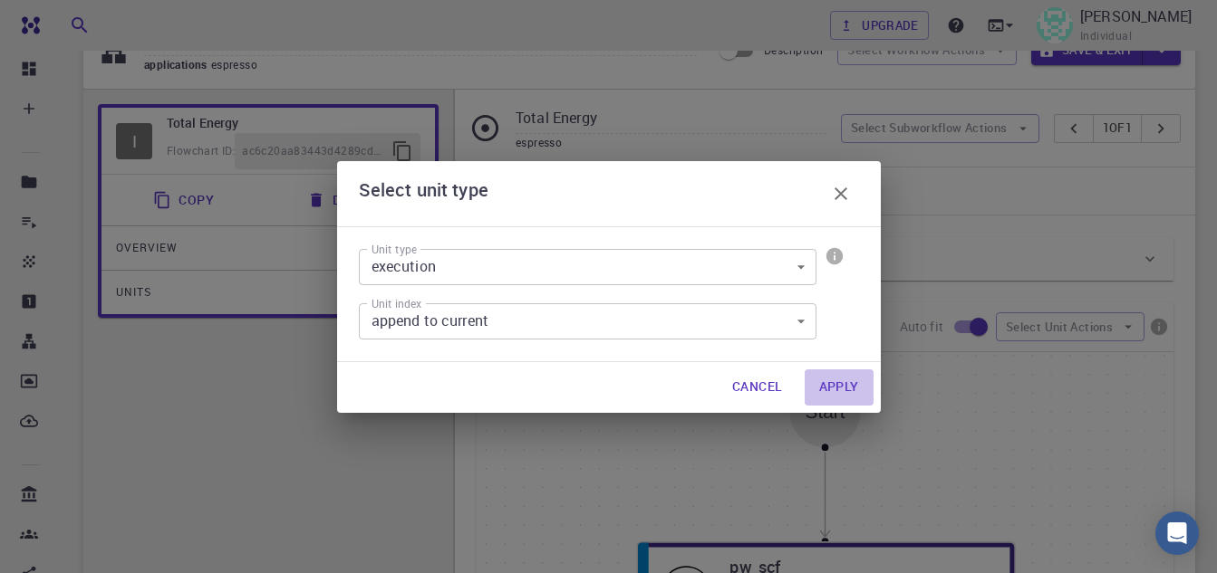
click at [833, 385] on button "Apply" at bounding box center [838, 388] width 69 height 36
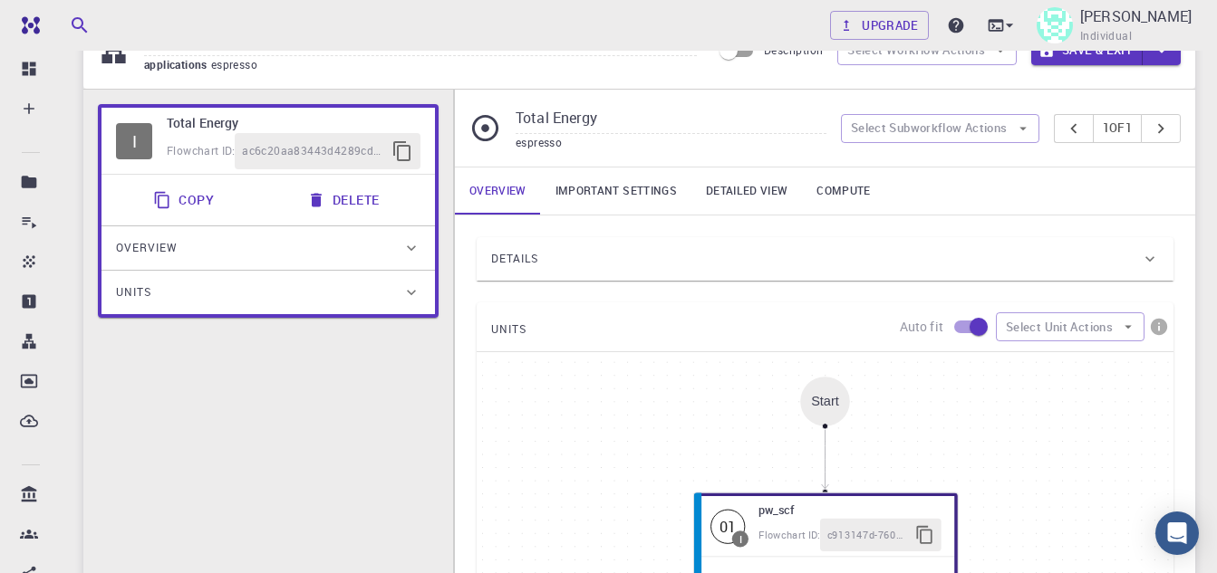
scroll to position [453, 0]
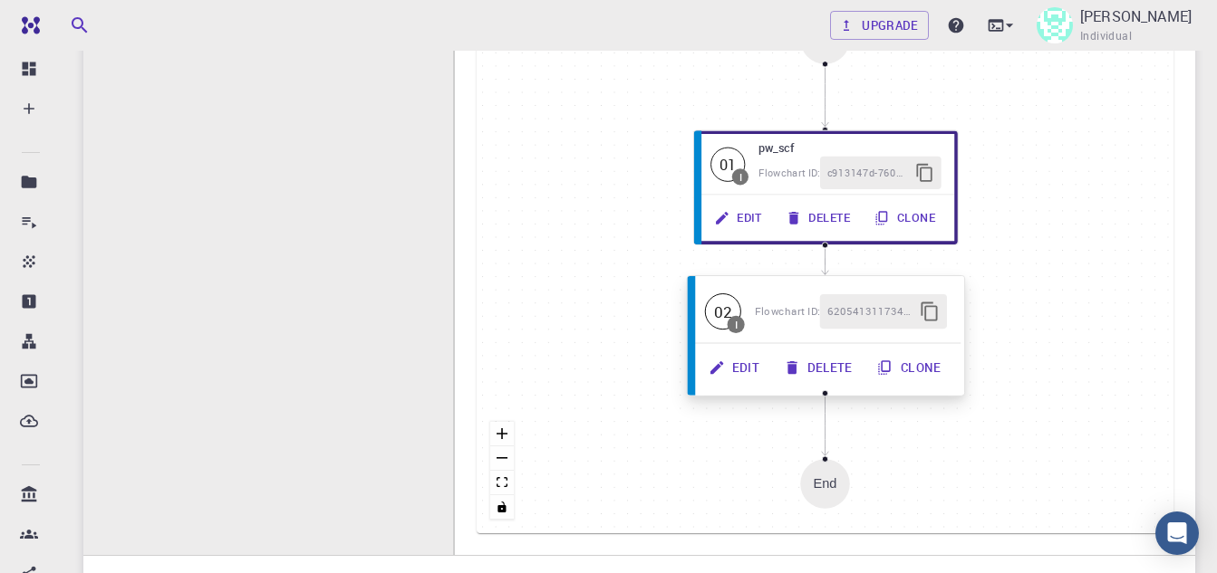
click at [814, 363] on button "Delete" at bounding box center [819, 368] width 93 height 34
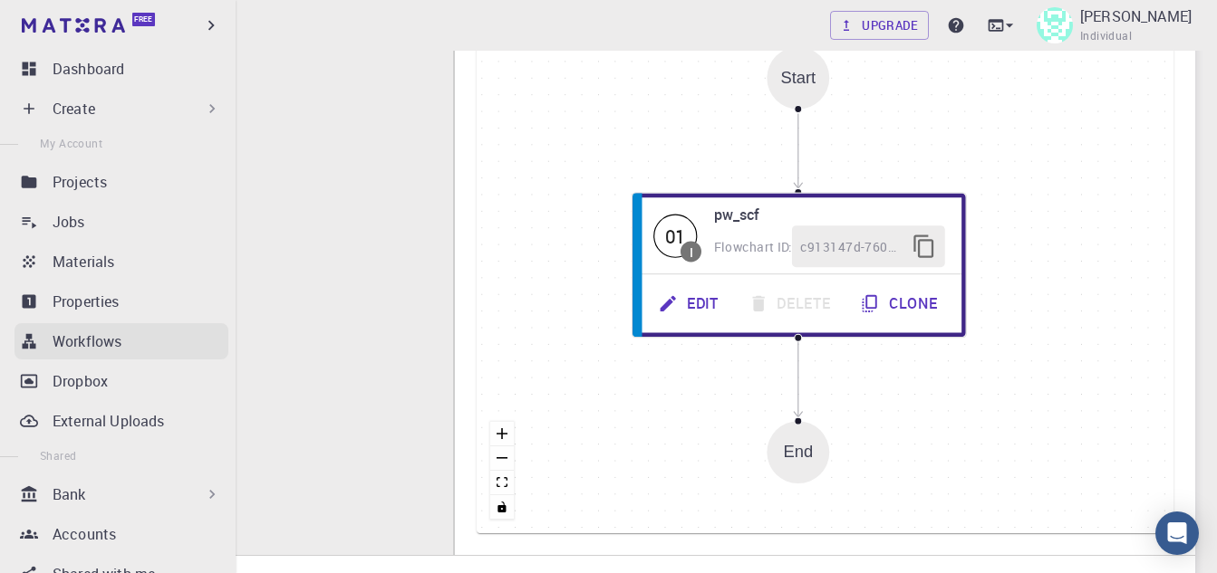
click at [82, 341] on p "Workflows" at bounding box center [87, 342] width 69 height 22
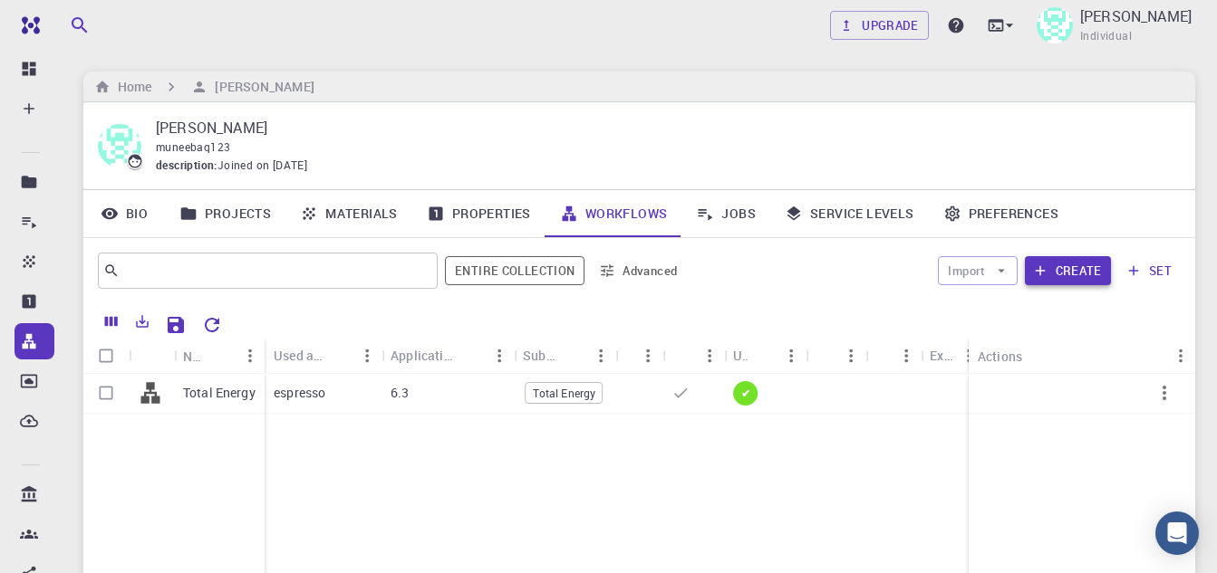
click at [1079, 277] on button "Create" at bounding box center [1067, 270] width 86 height 29
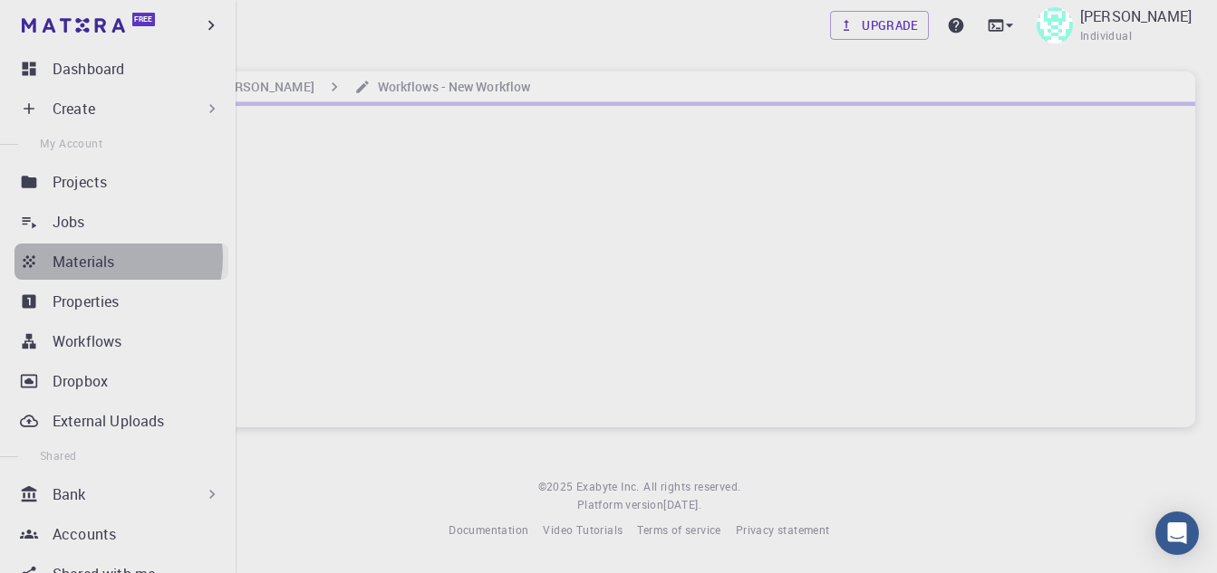
click at [114, 258] on p "Materials" at bounding box center [84, 262] width 62 height 22
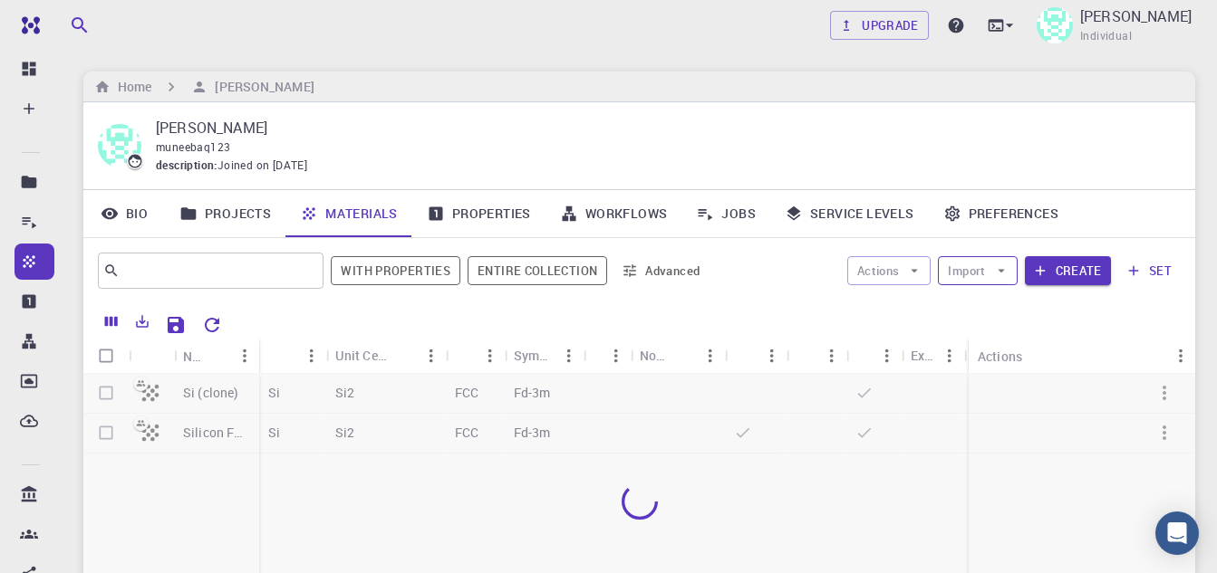
click at [990, 275] on button "Import" at bounding box center [977, 270] width 79 height 29
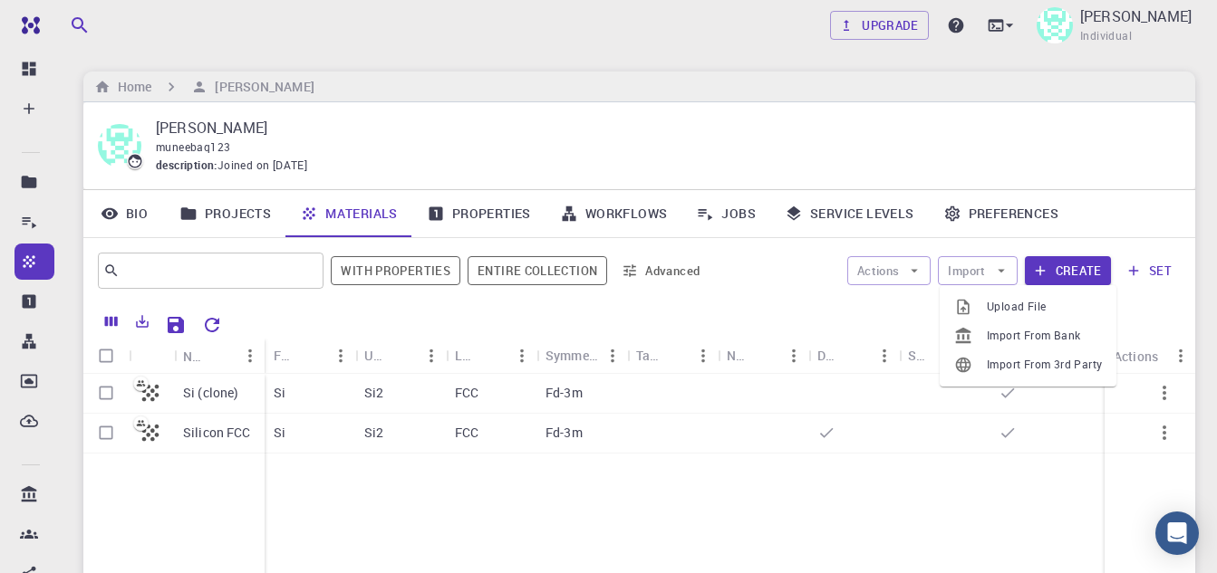
click at [1003, 341] on span "Import From Bank" at bounding box center [1043, 336] width 115 height 18
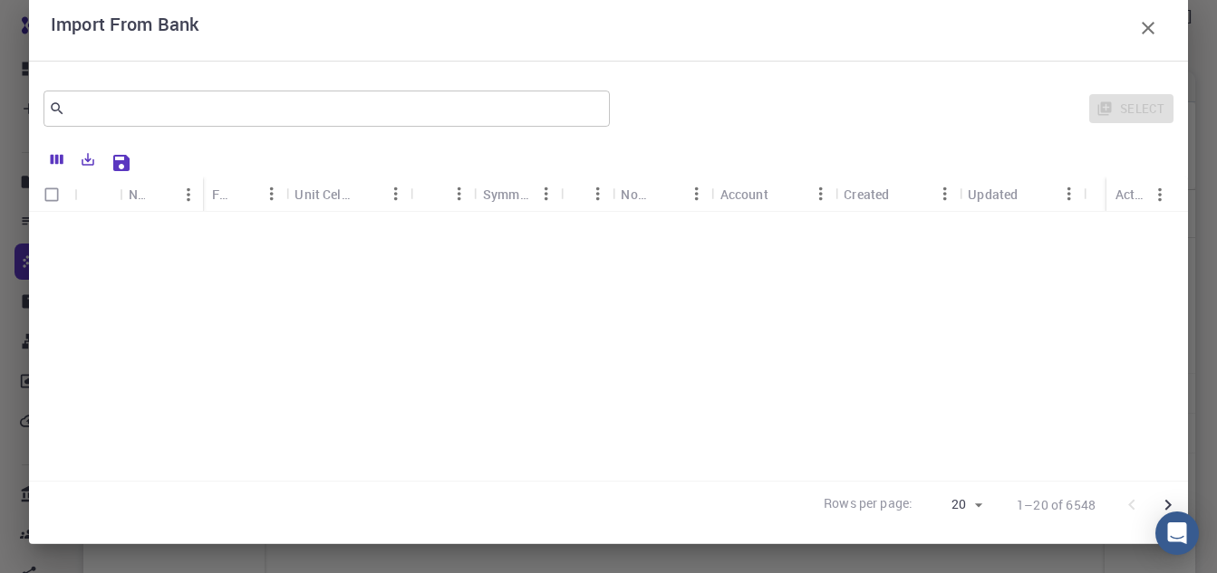
scroll to position [5, 0]
click at [1165, 505] on icon "Go to next page" at bounding box center [1168, 505] width 6 height 11
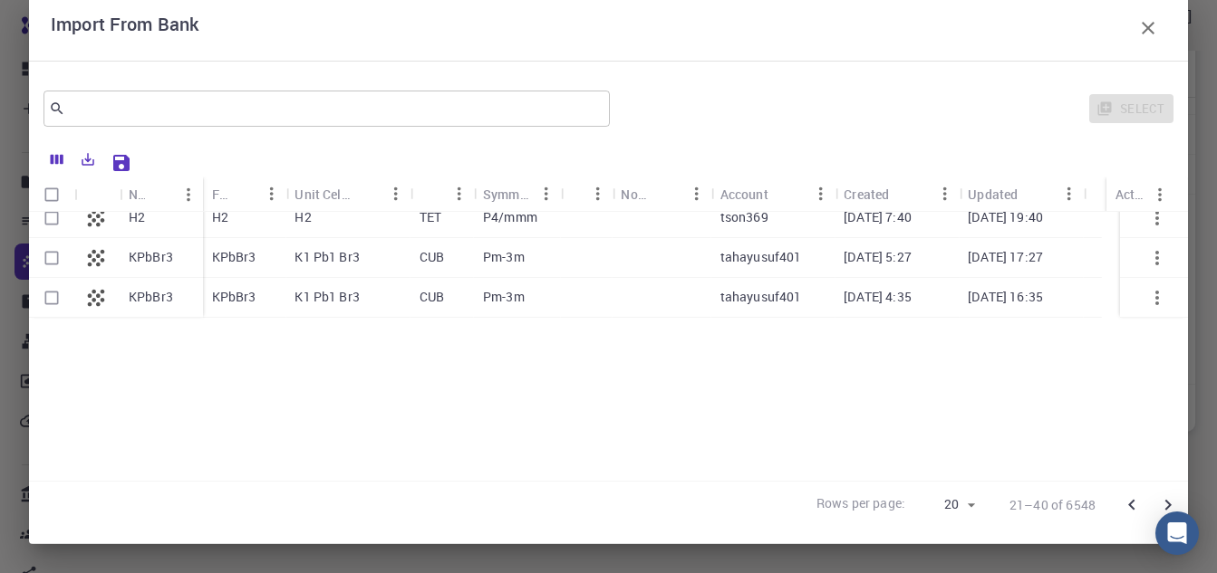
scroll to position [166, 0]
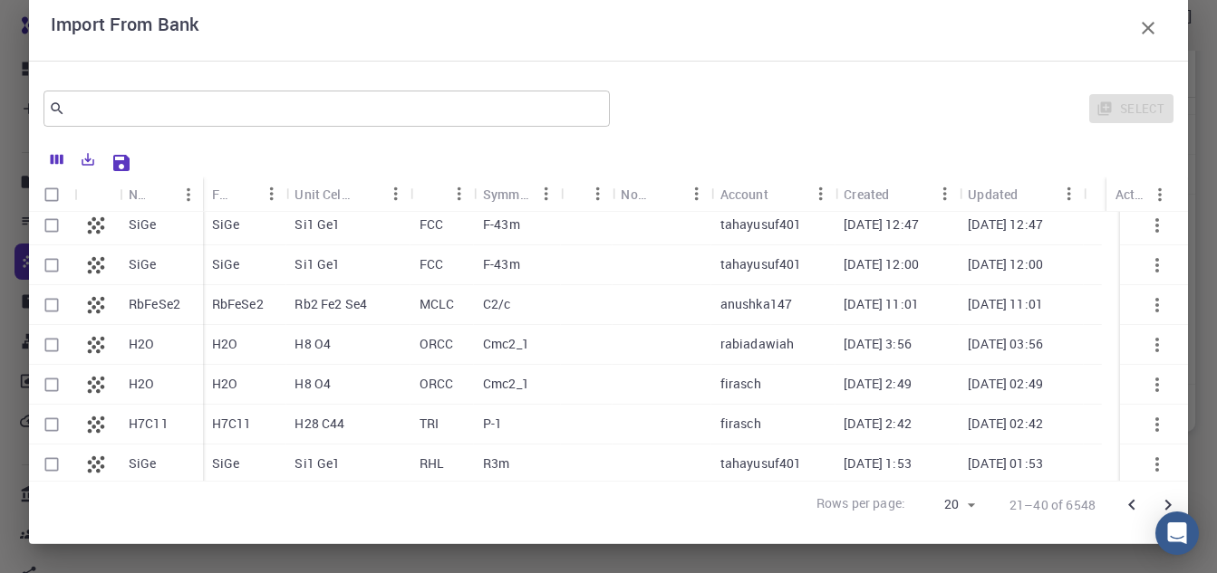
click at [422, 232] on p "FCC" at bounding box center [431, 225] width 24 height 18
checkbox input "true"
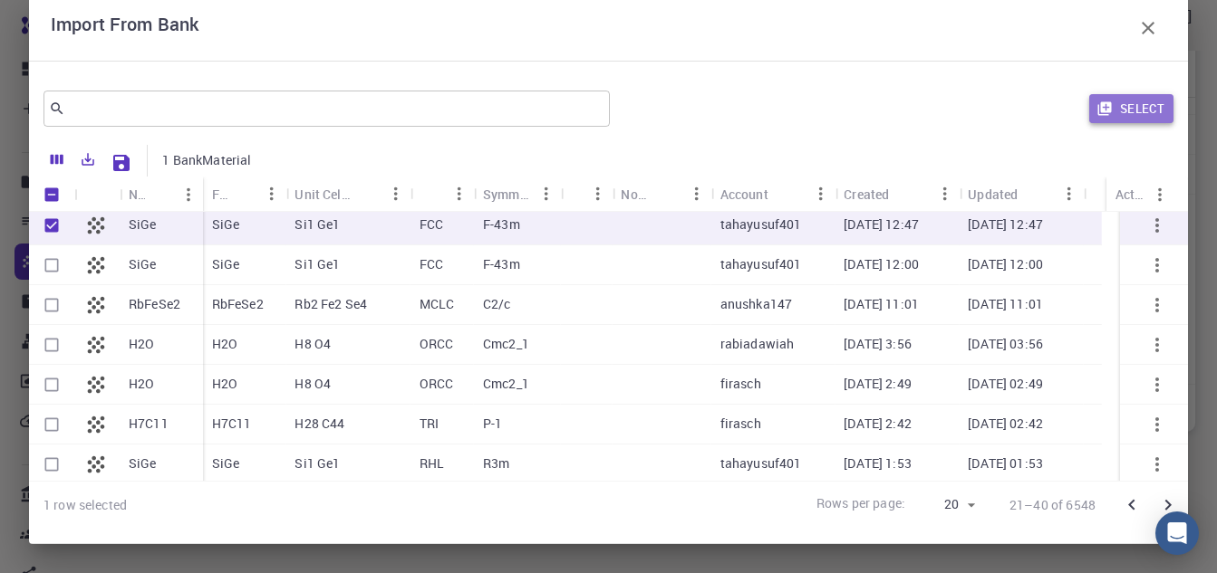
click at [1132, 111] on button "Select" at bounding box center [1131, 108] width 84 height 29
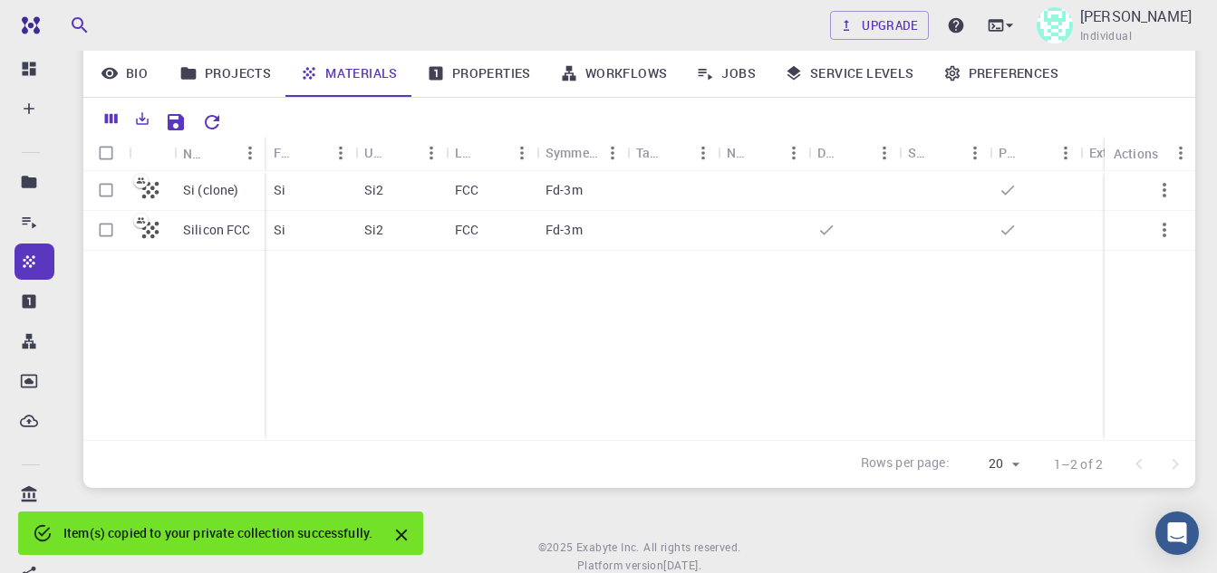
scroll to position [77, 0]
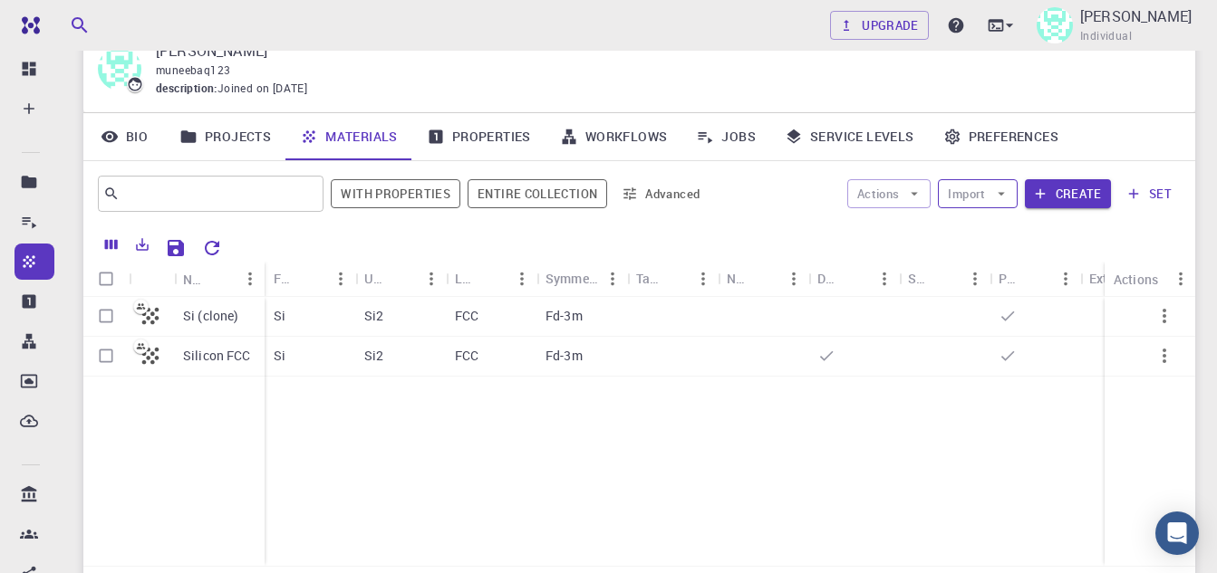
click at [984, 195] on button "Import" at bounding box center [977, 193] width 79 height 29
click at [995, 265] on span "Import From Bank" at bounding box center [1043, 259] width 115 height 18
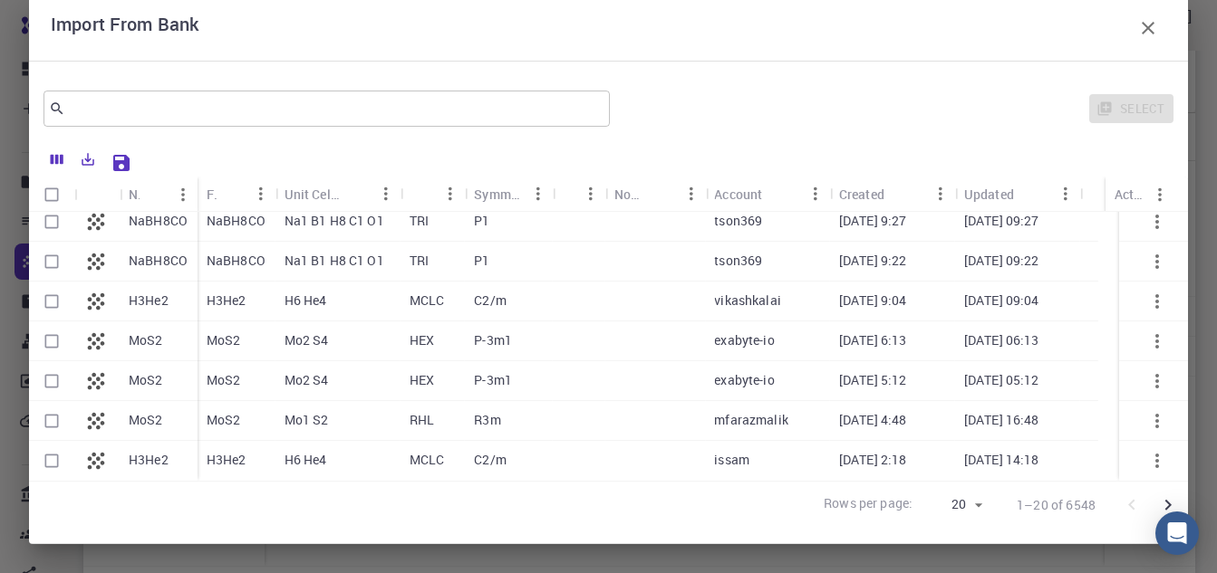
scroll to position [258, 0]
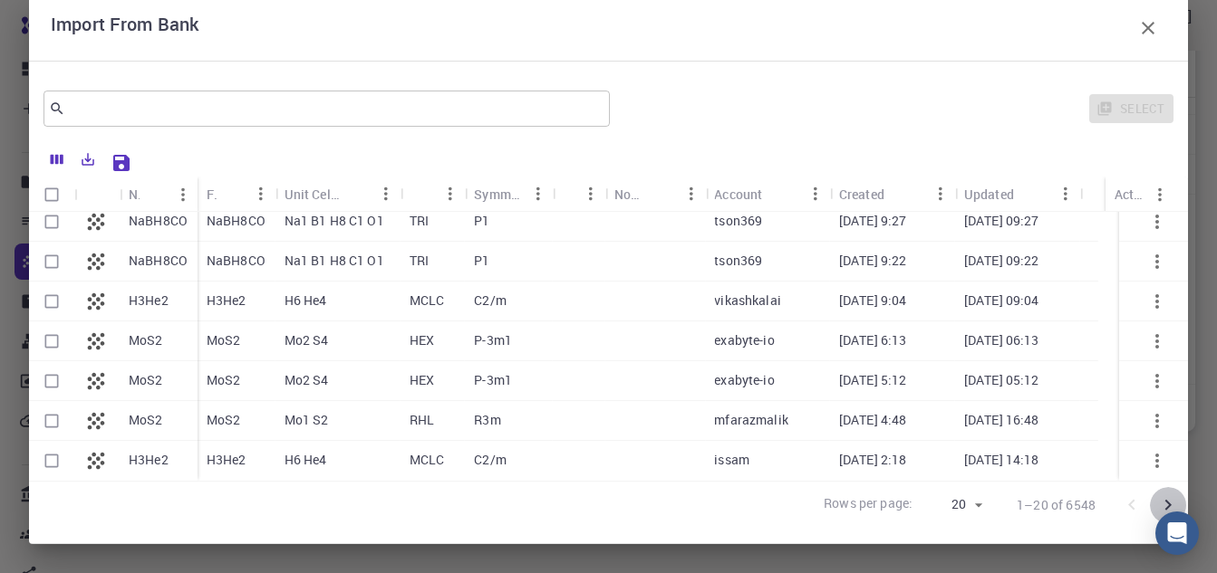
click at [1165, 503] on icon "Go to next page" at bounding box center [1168, 505] width 6 height 11
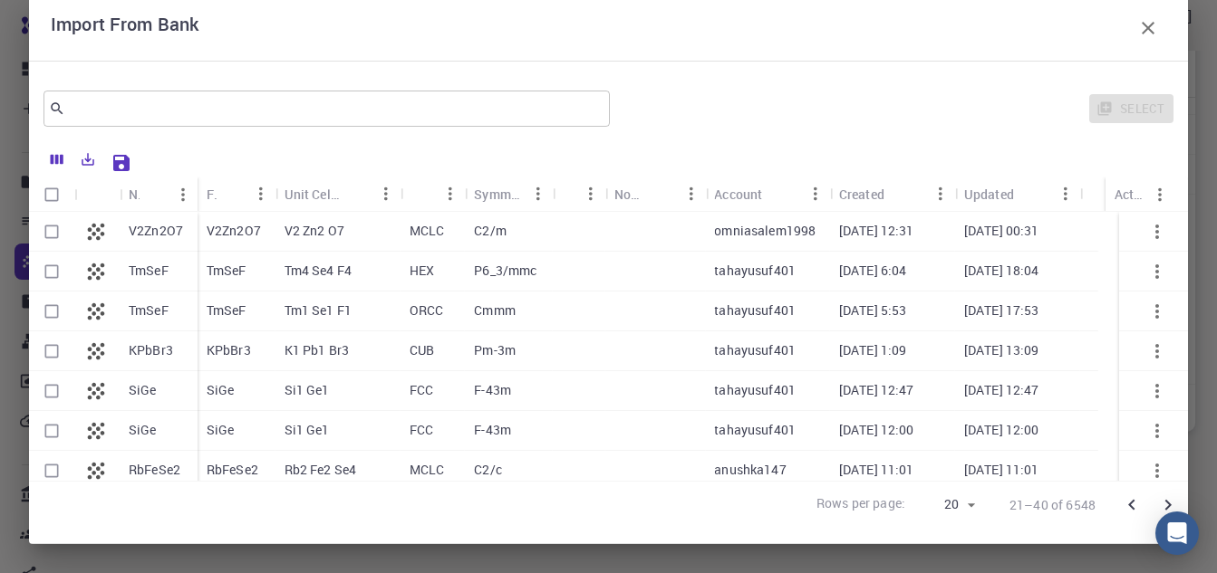
scroll to position [34, 0]
click at [51, 399] on input "Select row" at bounding box center [51, 391] width 34 height 34
checkbox input "true"
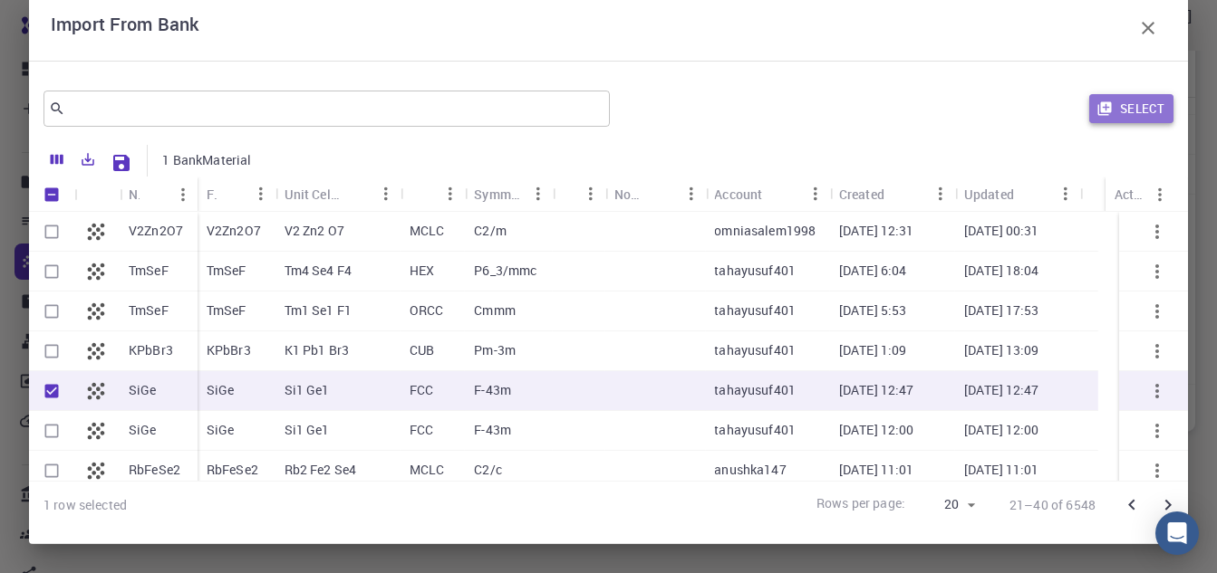
click at [1104, 109] on button "Select" at bounding box center [1131, 108] width 84 height 29
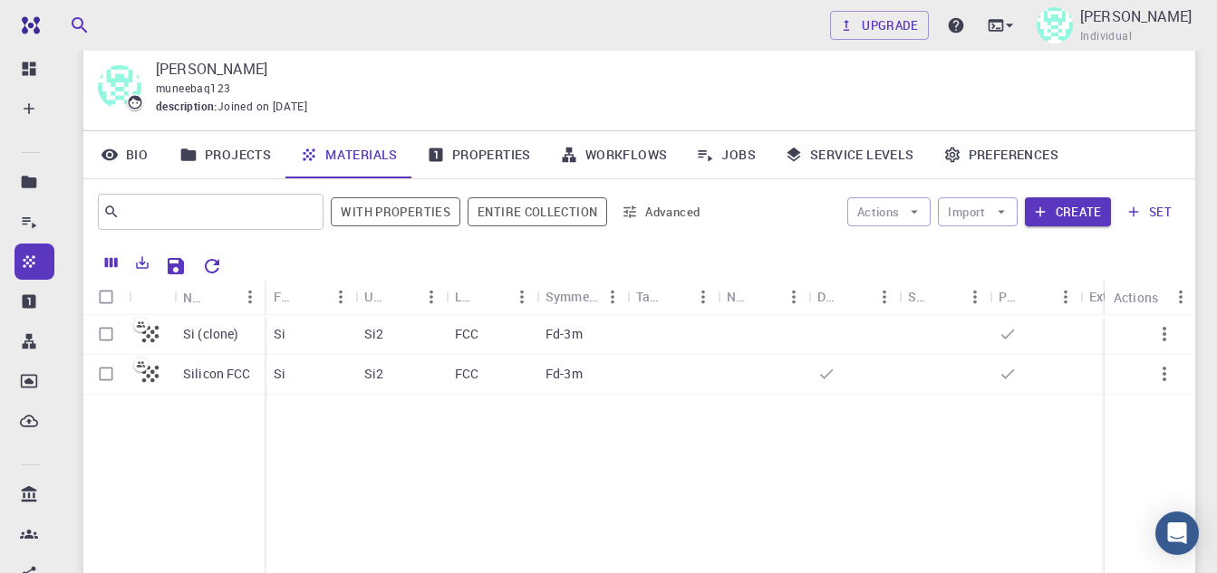
scroll to position [91, 0]
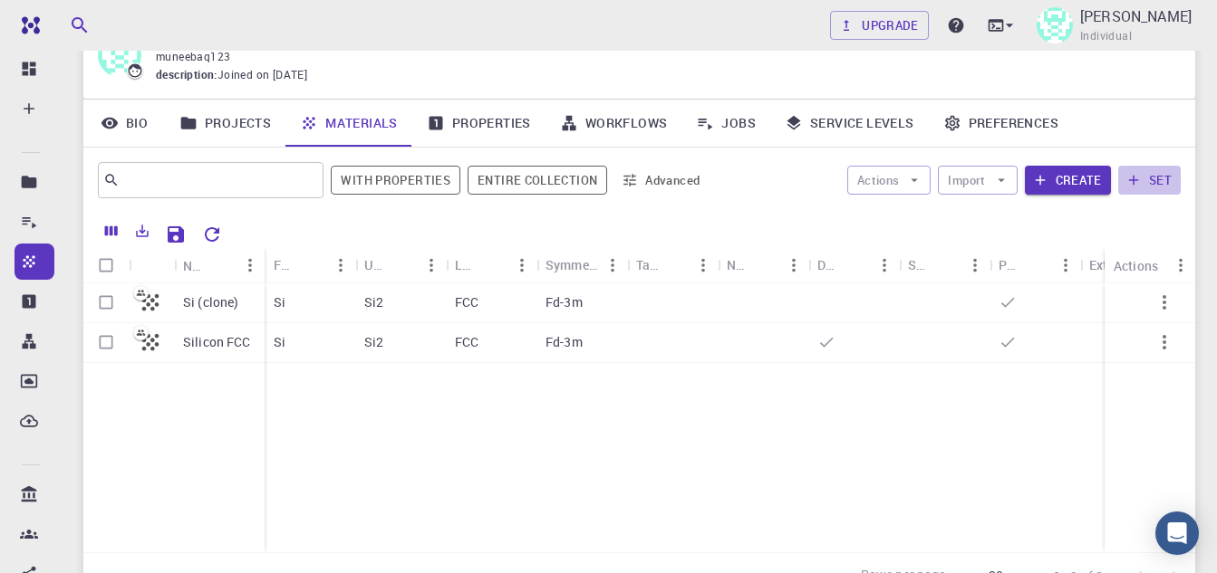
click at [1146, 185] on button "set" at bounding box center [1149, 180] width 63 height 29
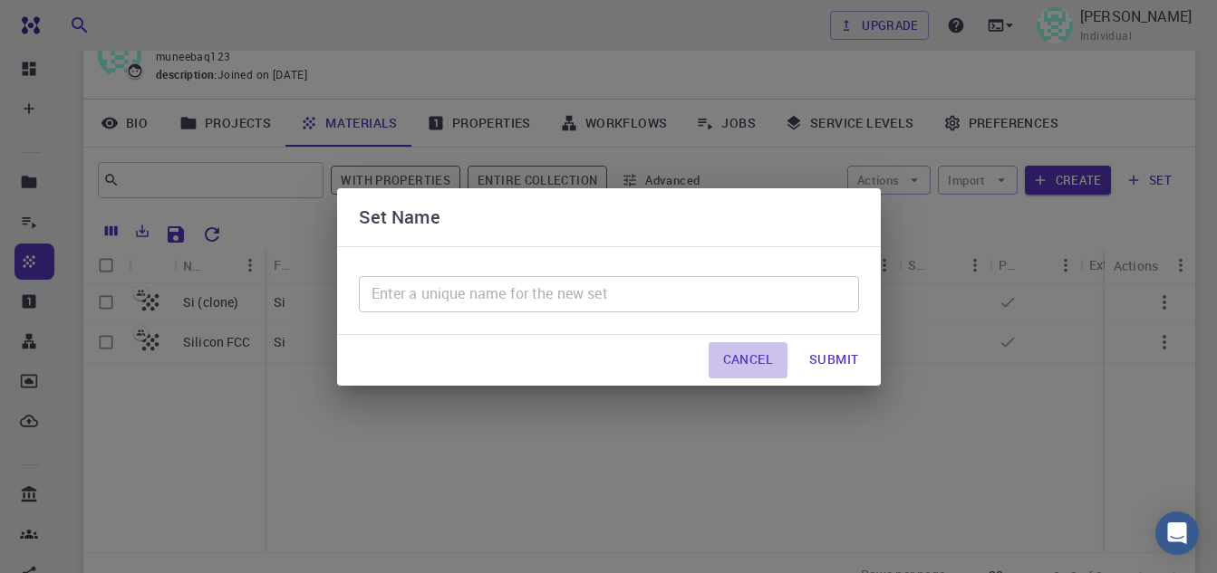
click at [765, 360] on button "Cancel" at bounding box center [747, 360] width 79 height 36
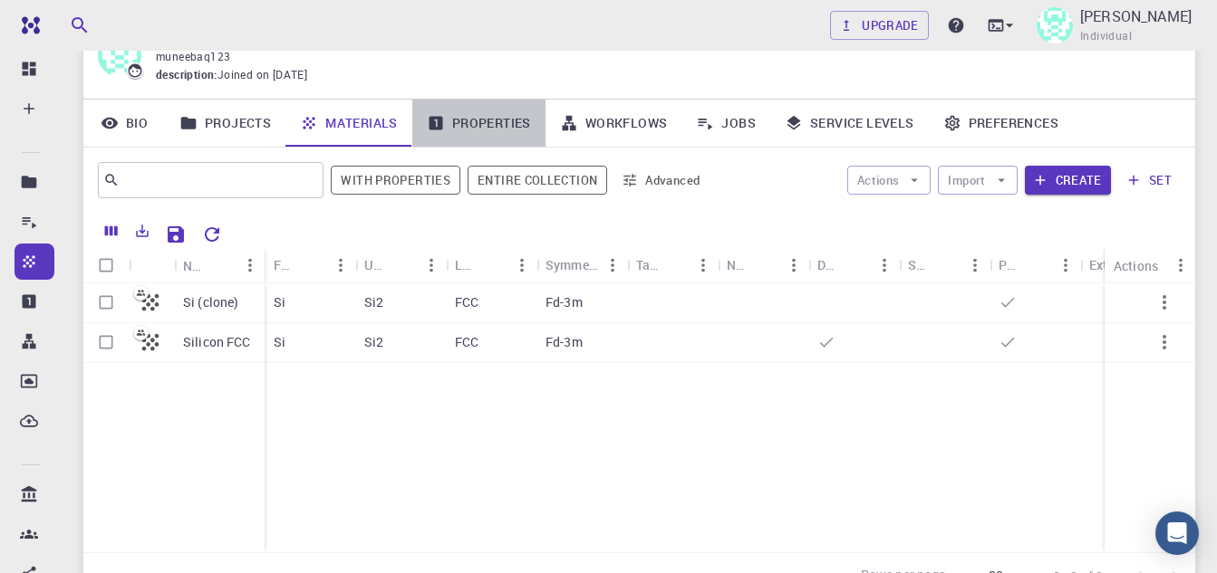
click at [470, 147] on link "Properties" at bounding box center [478, 123] width 133 height 47
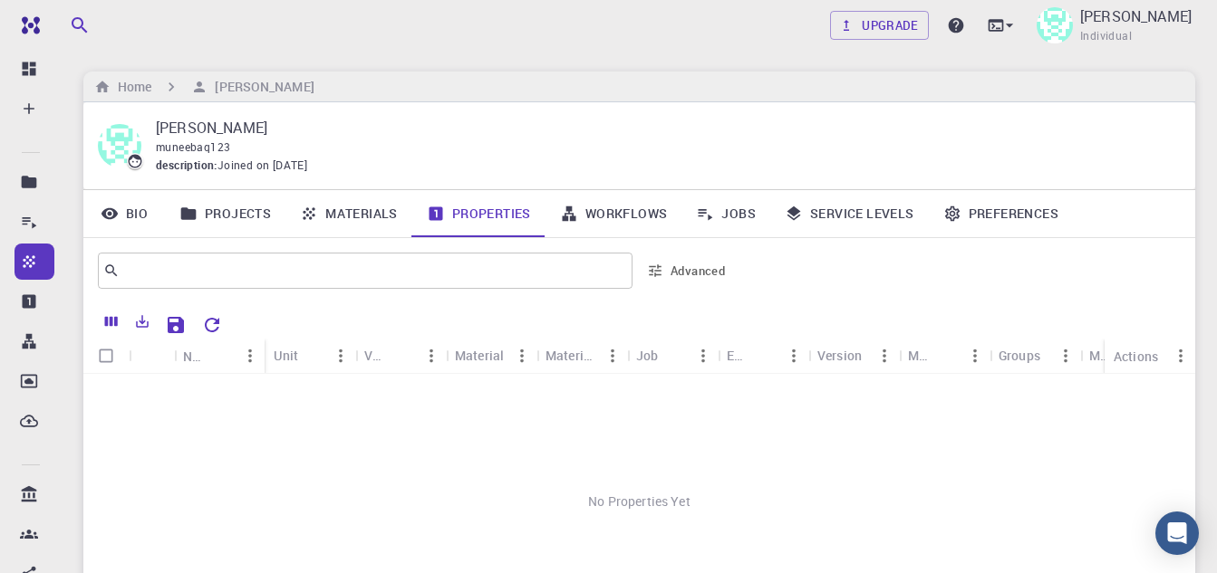
click at [615, 200] on link "Workflows" at bounding box center [613, 213] width 137 height 47
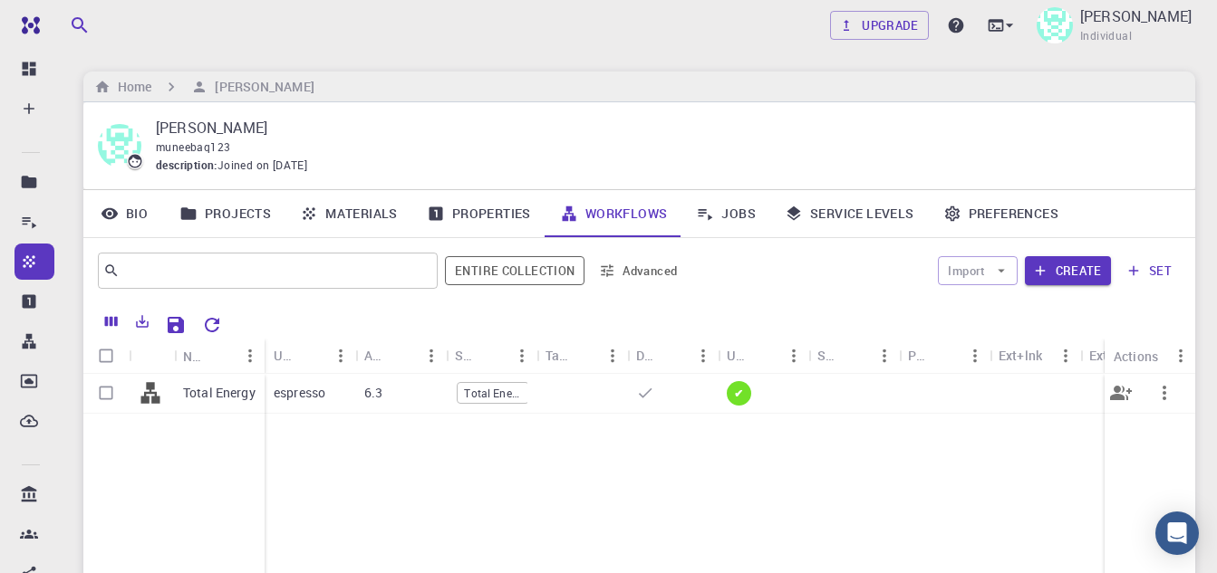
click at [108, 388] on input "Select row" at bounding box center [106, 393] width 34 height 34
checkbox input "true"
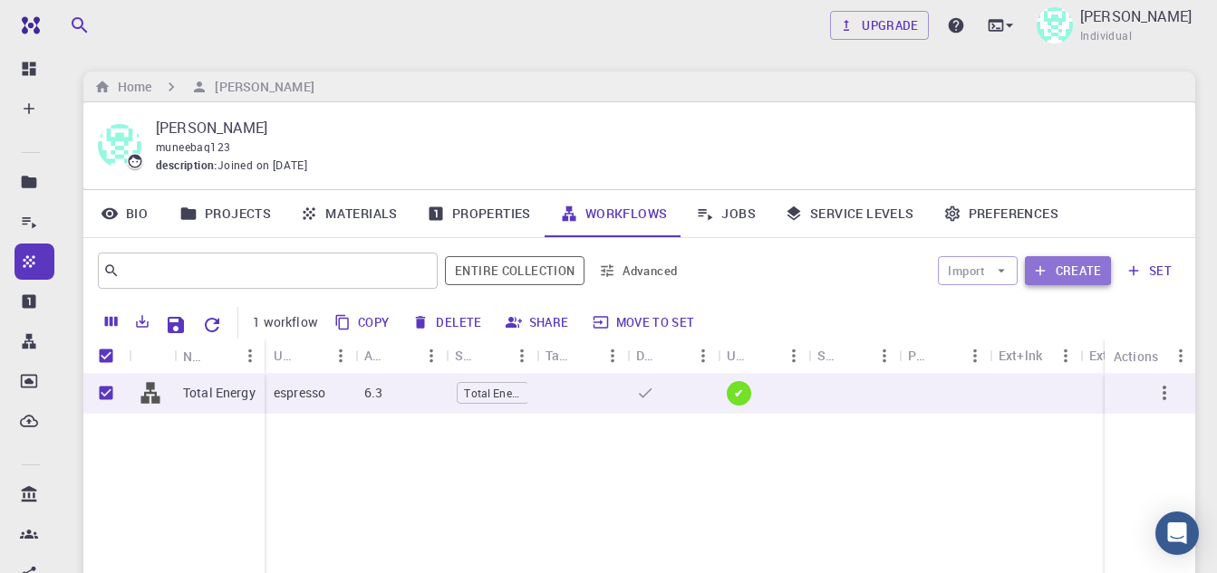
click at [1064, 269] on button "Create" at bounding box center [1067, 270] width 86 height 29
click at [1064, 273] on button "Create" at bounding box center [1067, 270] width 86 height 29
click at [1079, 272] on button "Create" at bounding box center [1067, 270] width 86 height 29
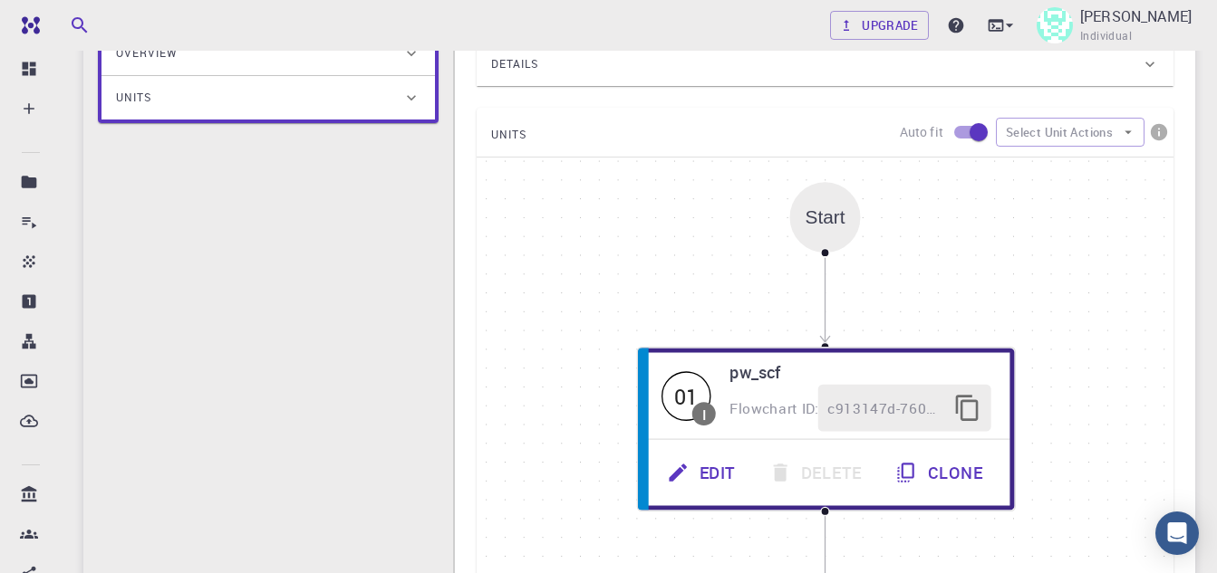
scroll to position [272, 0]
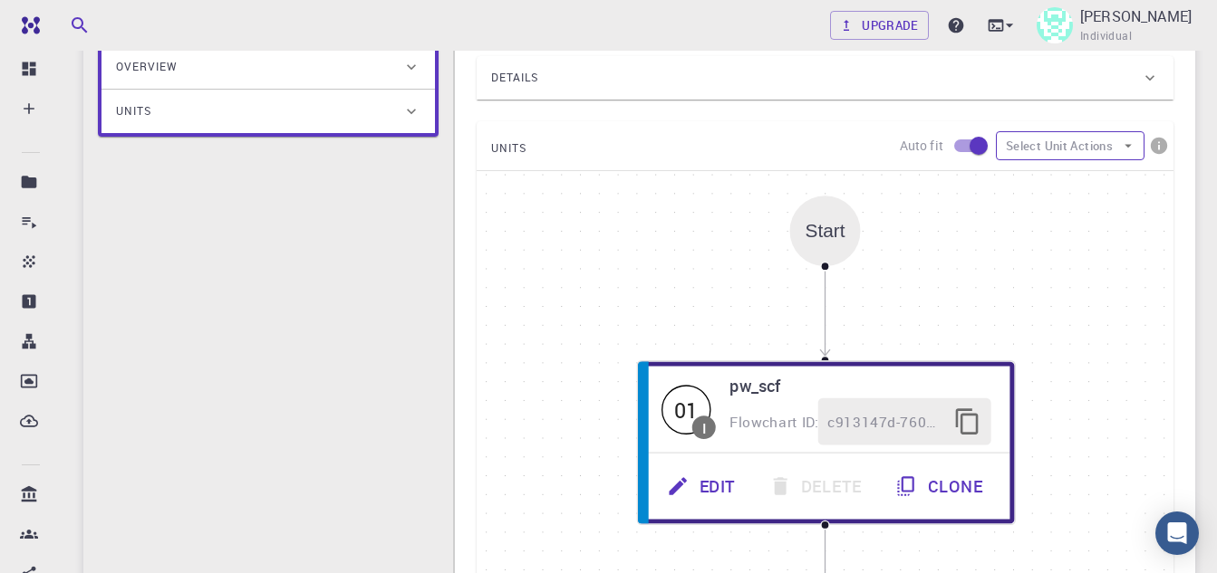
click at [1121, 145] on icon "button" at bounding box center [1128, 146] width 16 height 16
click at [1098, 182] on span "Add Unit" at bounding box center [1086, 182] width 88 height 18
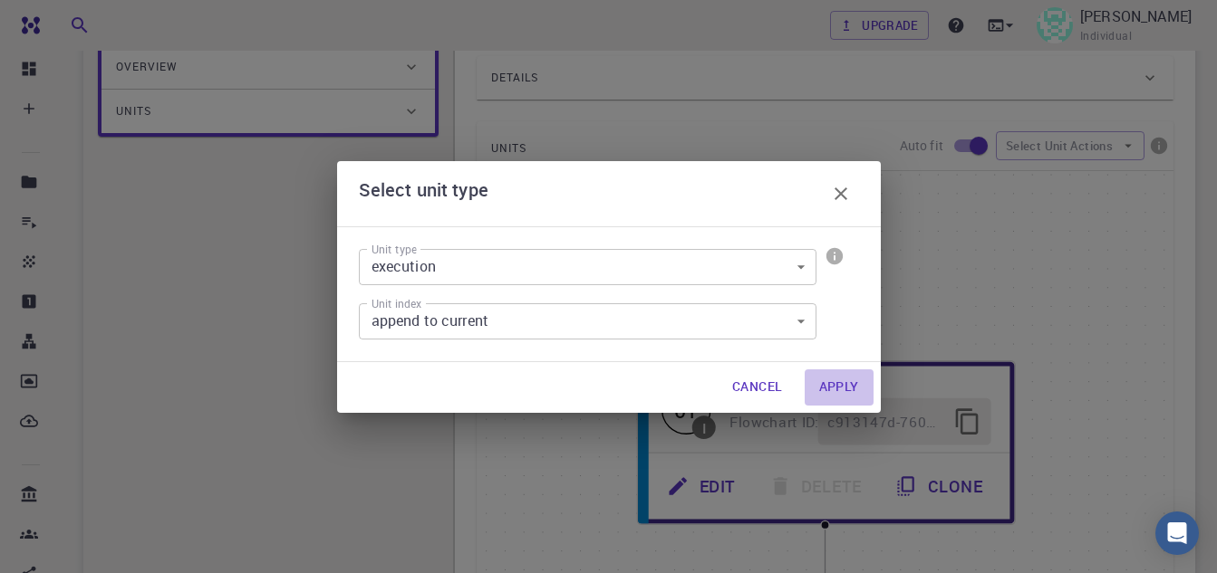
click at [849, 390] on button "Apply" at bounding box center [838, 388] width 69 height 36
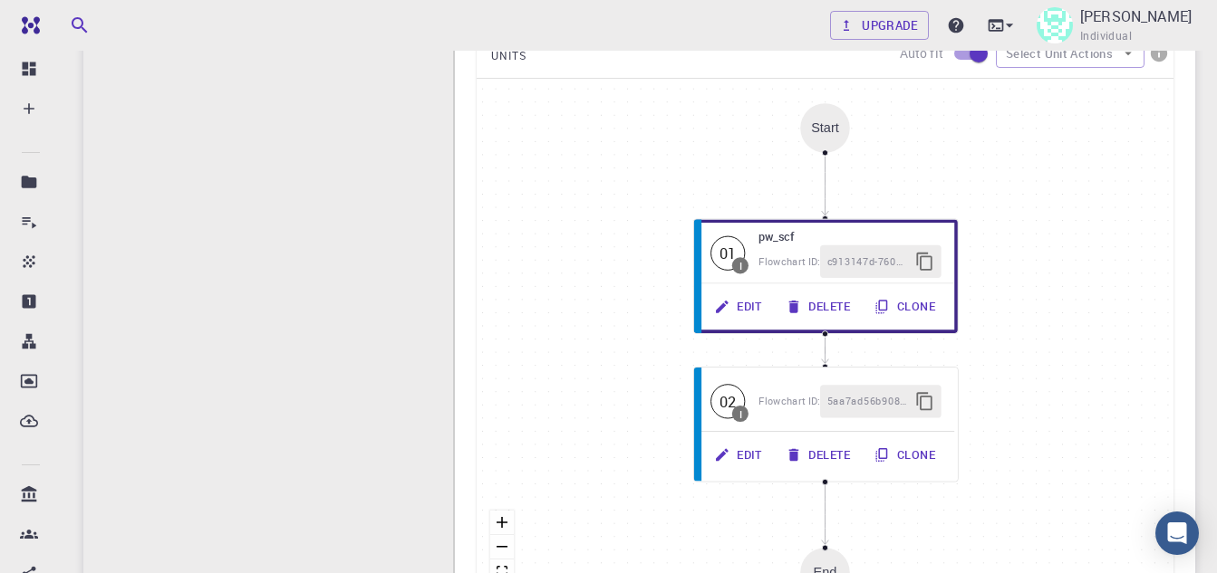
scroll to position [362, 0]
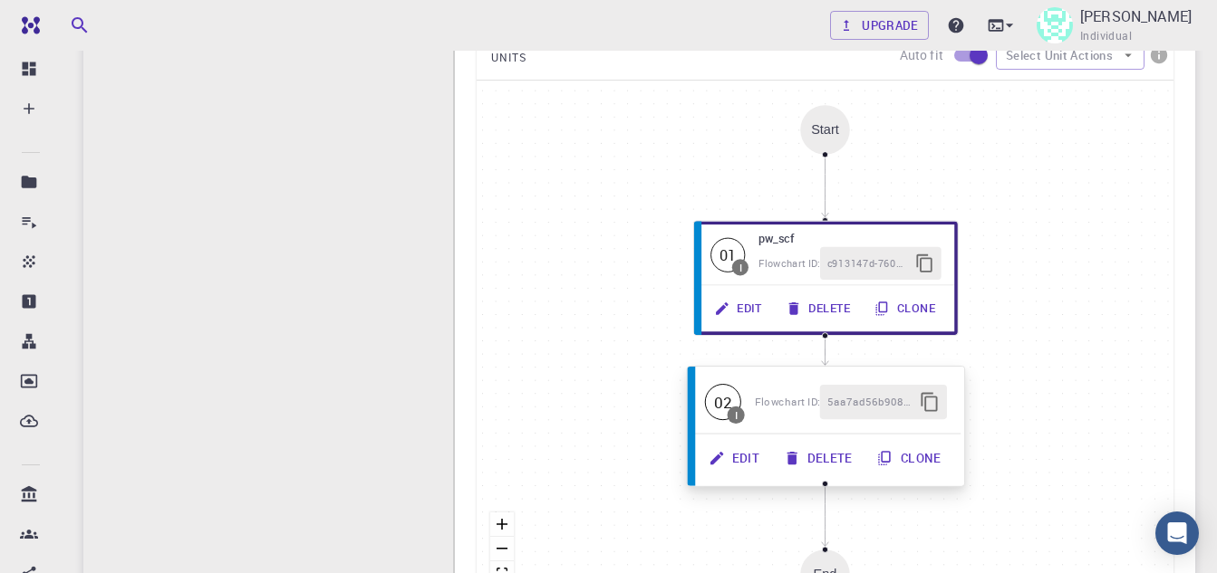
click at [733, 453] on button "Edit" at bounding box center [734, 458] width 75 height 34
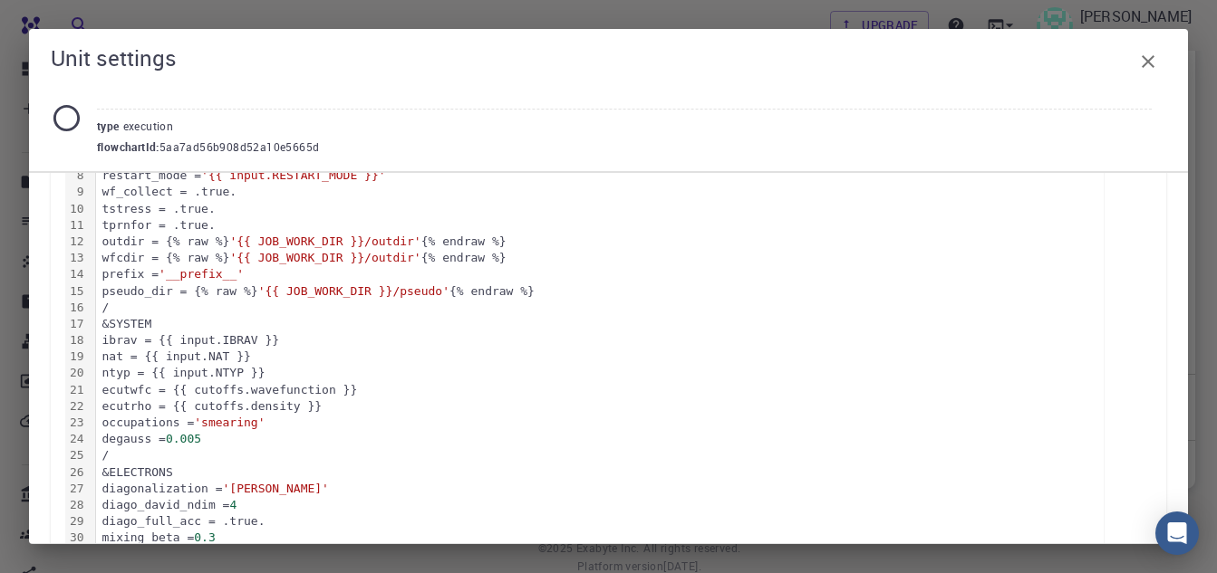
scroll to position [0, 0]
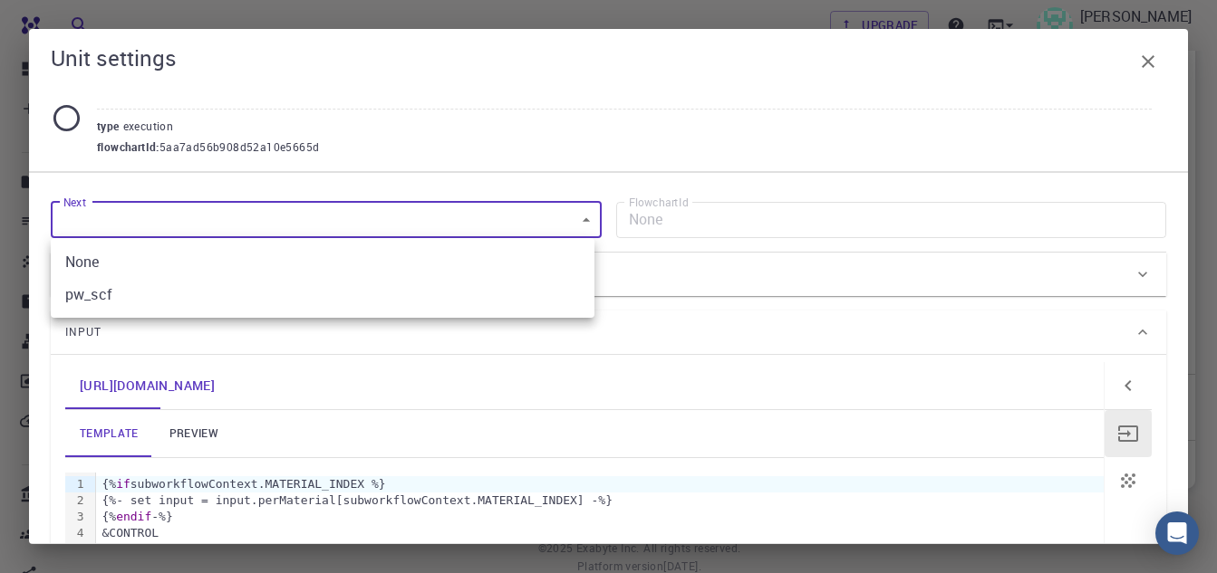
click at [458, 293] on li "pw_scf" at bounding box center [322, 294] width 543 height 33
type input "c913147d-760d-496d-93a7-dc0771034d54"
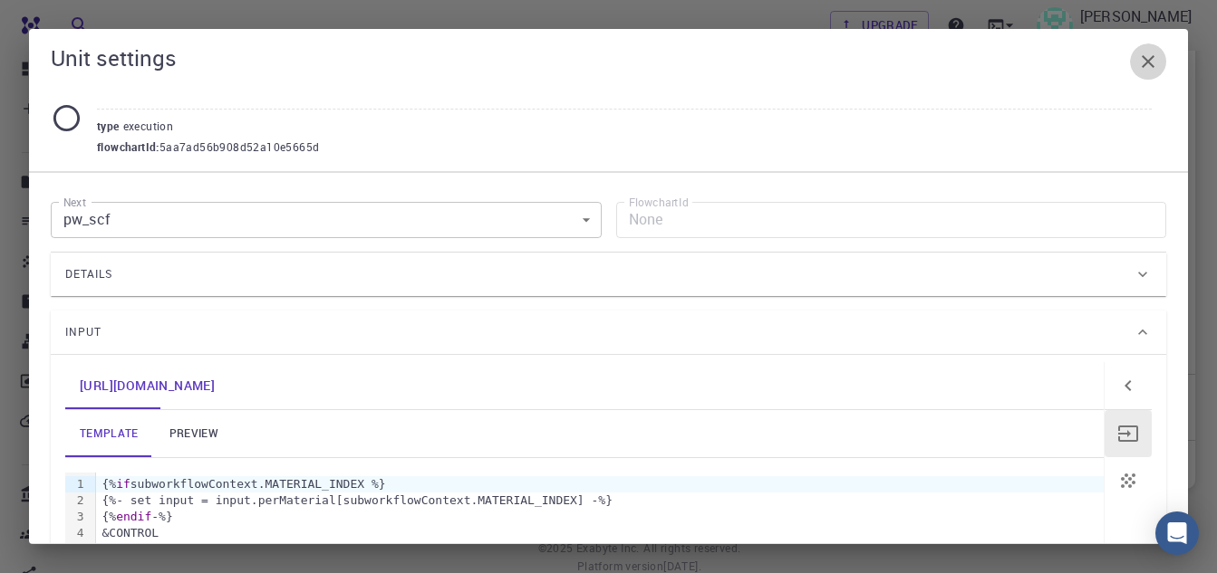
click at [1154, 67] on icon "button" at bounding box center [1148, 62] width 22 height 22
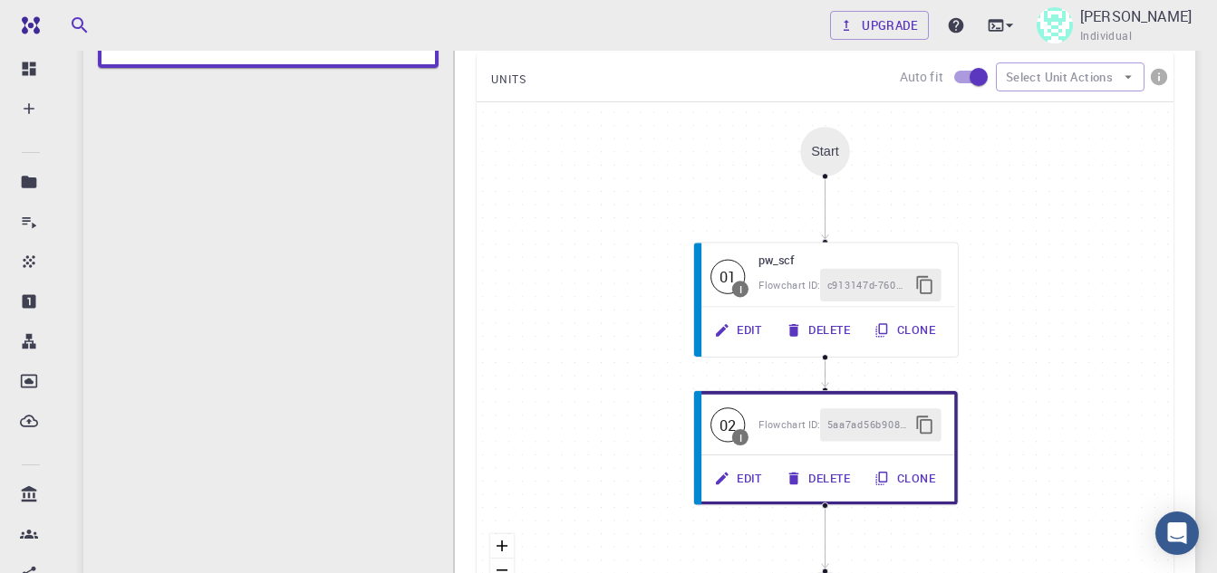
scroll to position [453, 0]
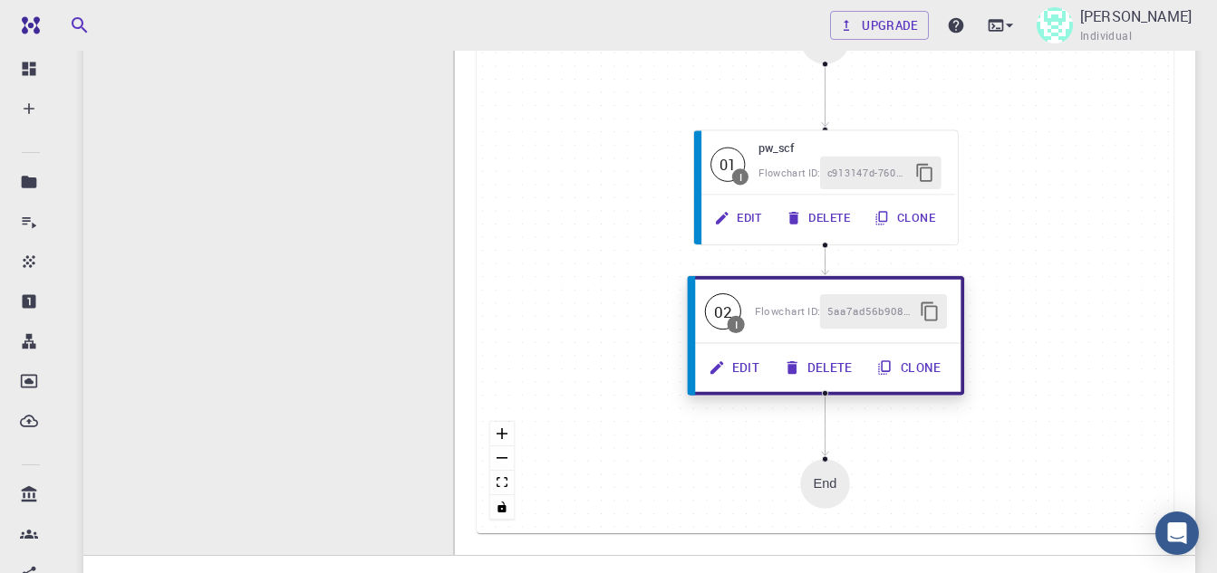
click at [769, 304] on span "Flowchart ID:" at bounding box center [787, 311] width 65 height 14
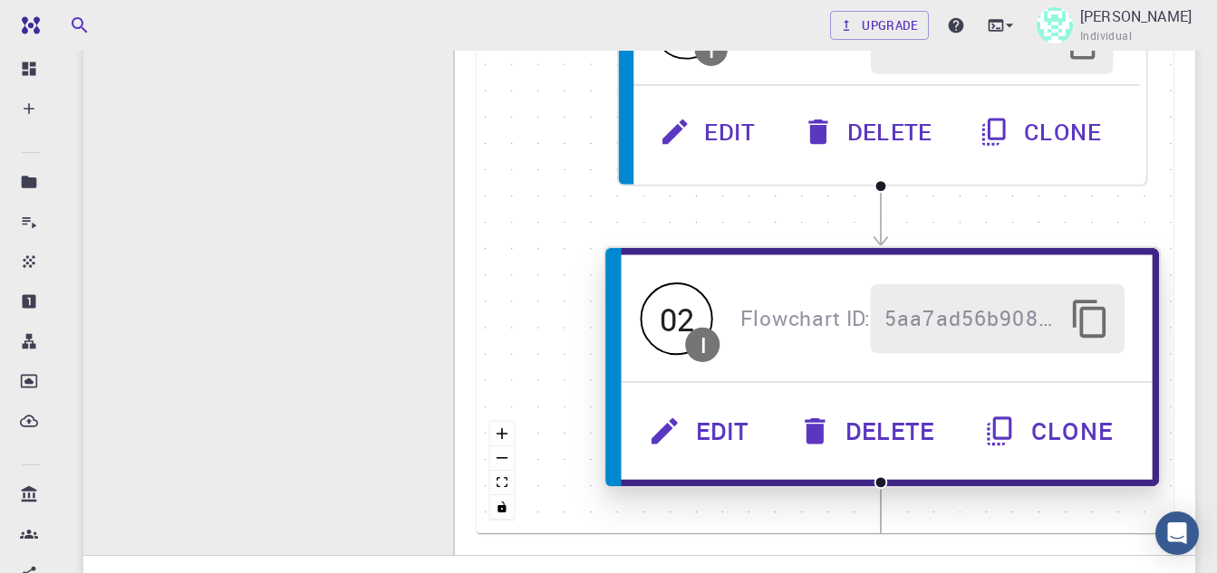
click at [705, 431] on button "Edit" at bounding box center [700, 431] width 149 height 69
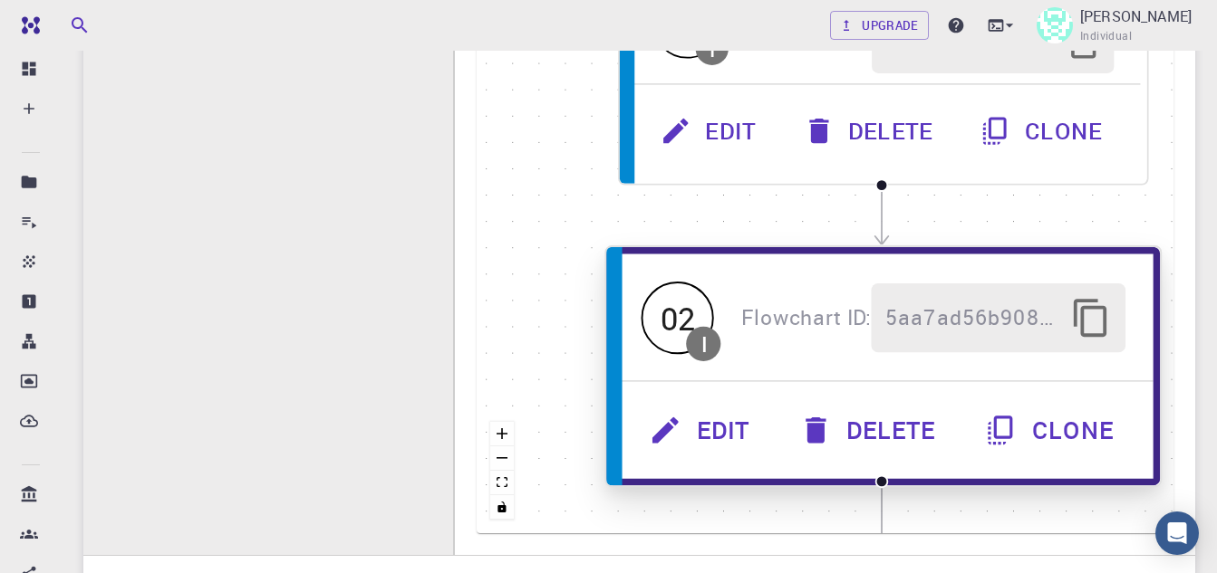
click at [678, 431] on icon "button" at bounding box center [665, 430] width 34 height 34
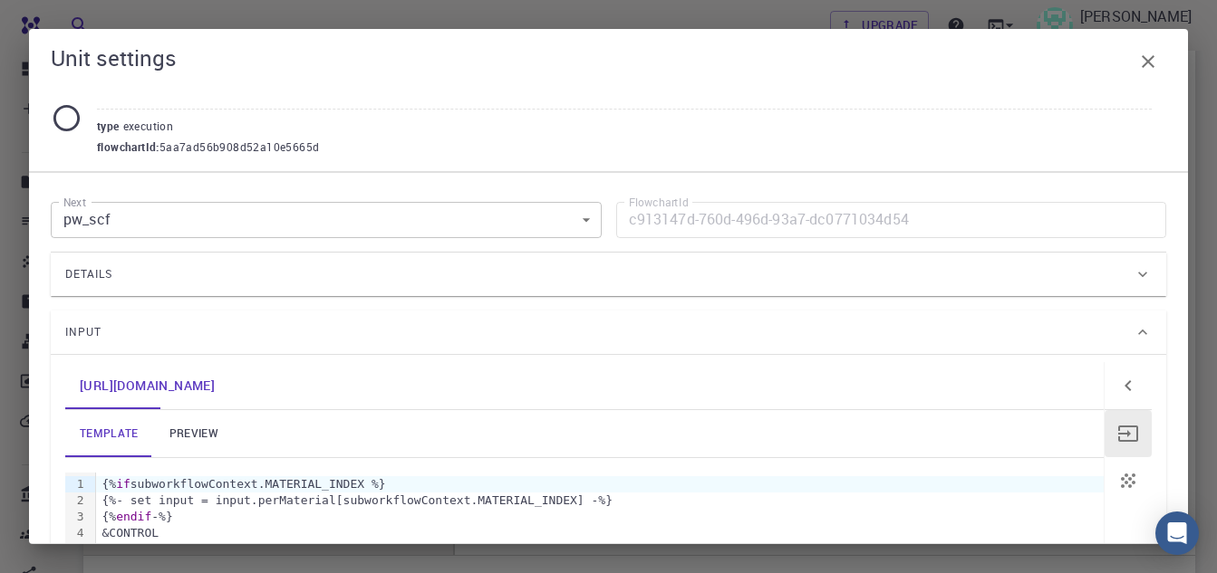
click at [160, 222] on body "Free Dashboard Create New Job New Material Create Material Upload File Import f…" at bounding box center [608, 179] width 1217 height 1265
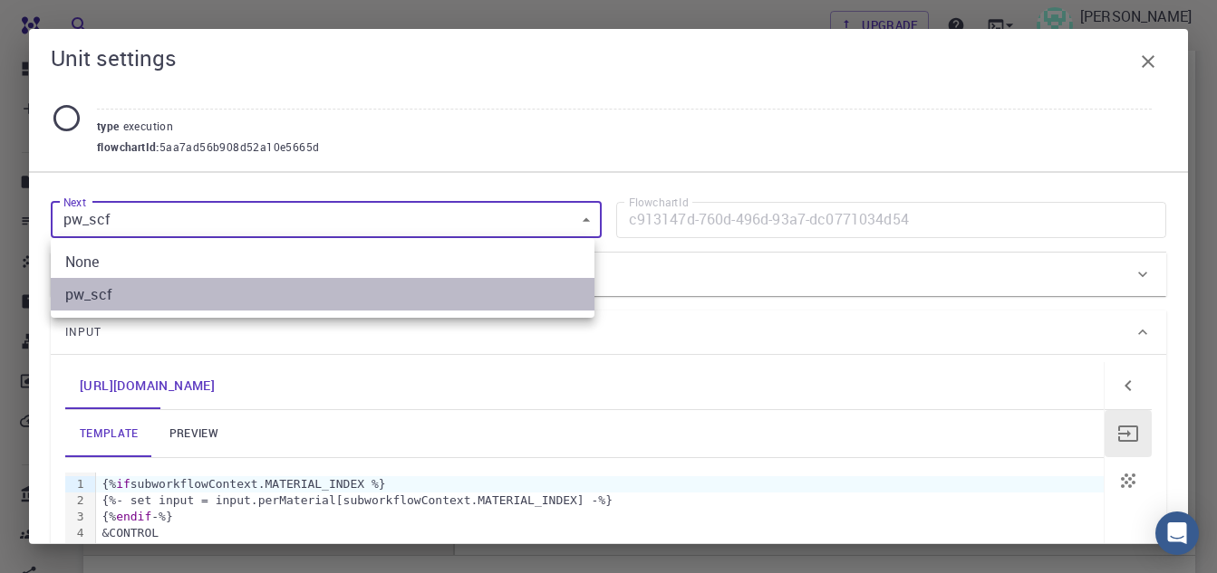
click at [108, 299] on li "pw_scf" at bounding box center [322, 294] width 543 height 33
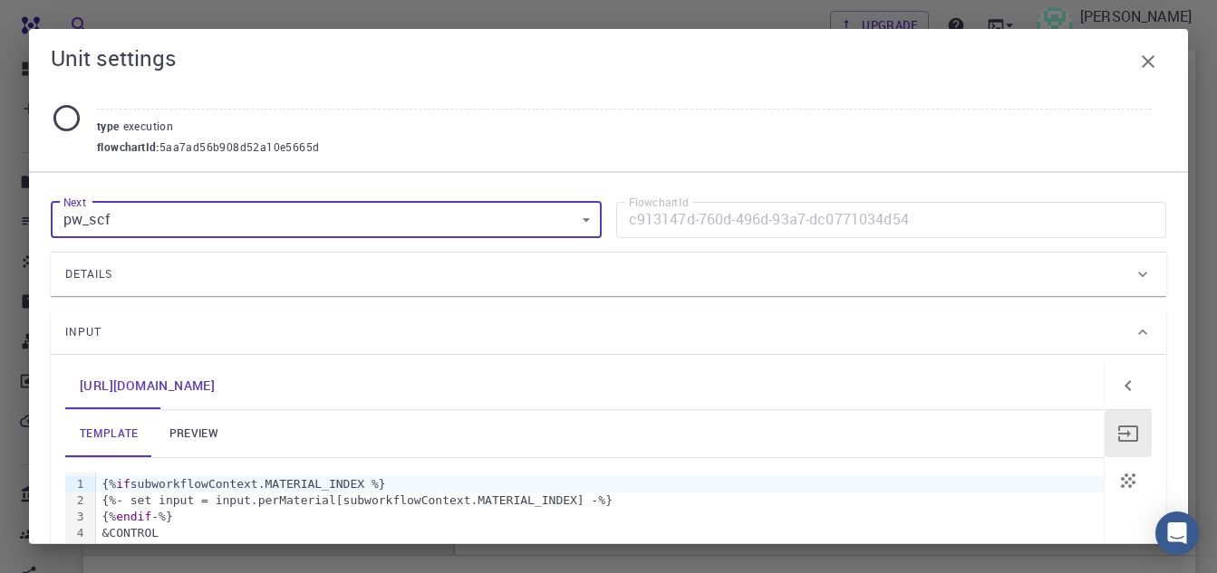
click at [176, 351] on div "Input" at bounding box center [608, 332] width 1115 height 43
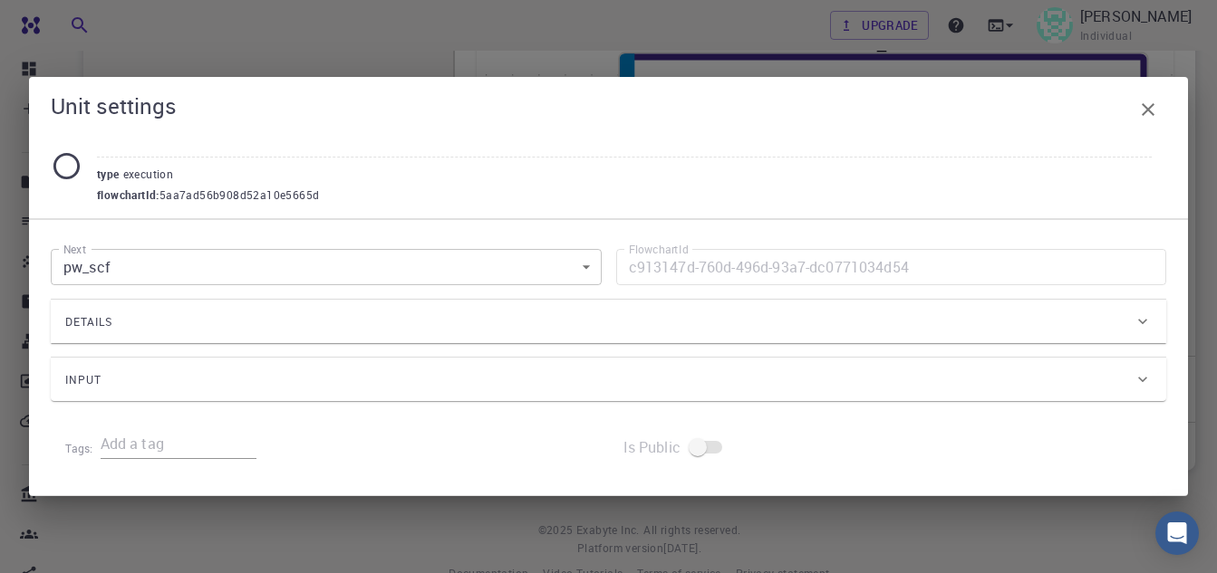
scroll to position [691, 0]
click at [192, 367] on div "Input" at bounding box center [599, 380] width 1068 height 29
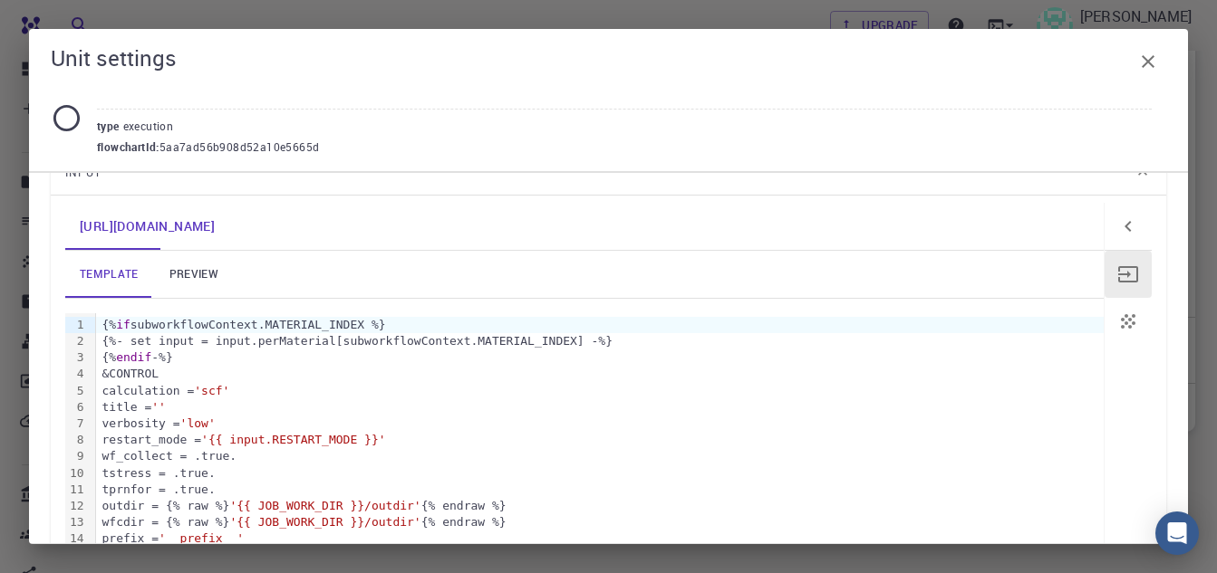
scroll to position [181, 0]
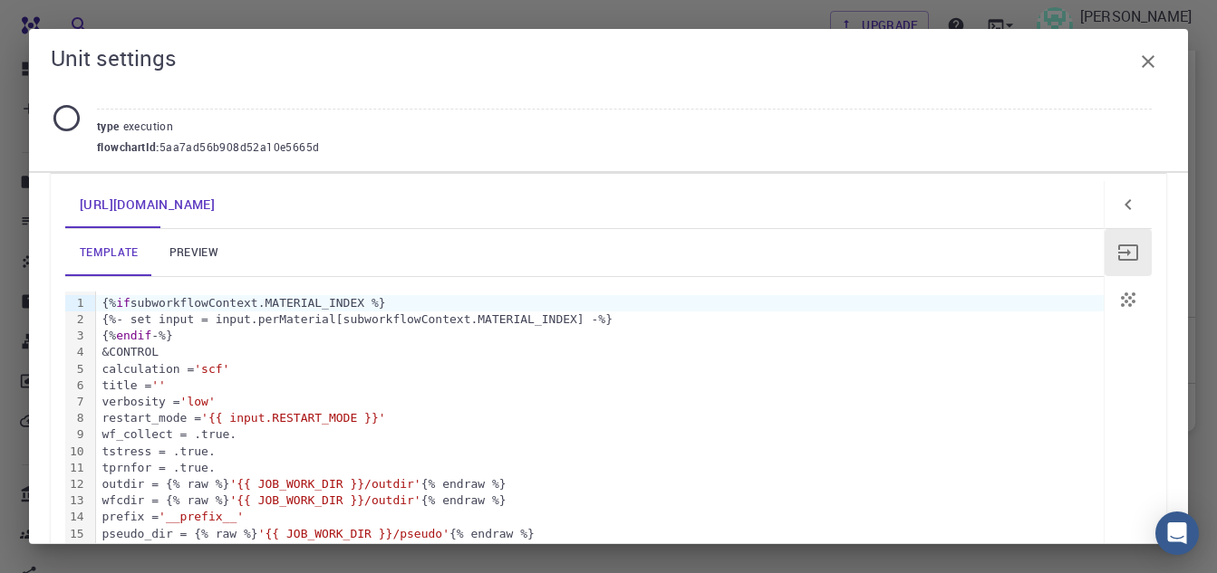
click at [187, 256] on link "preview" at bounding box center [194, 252] width 82 height 47
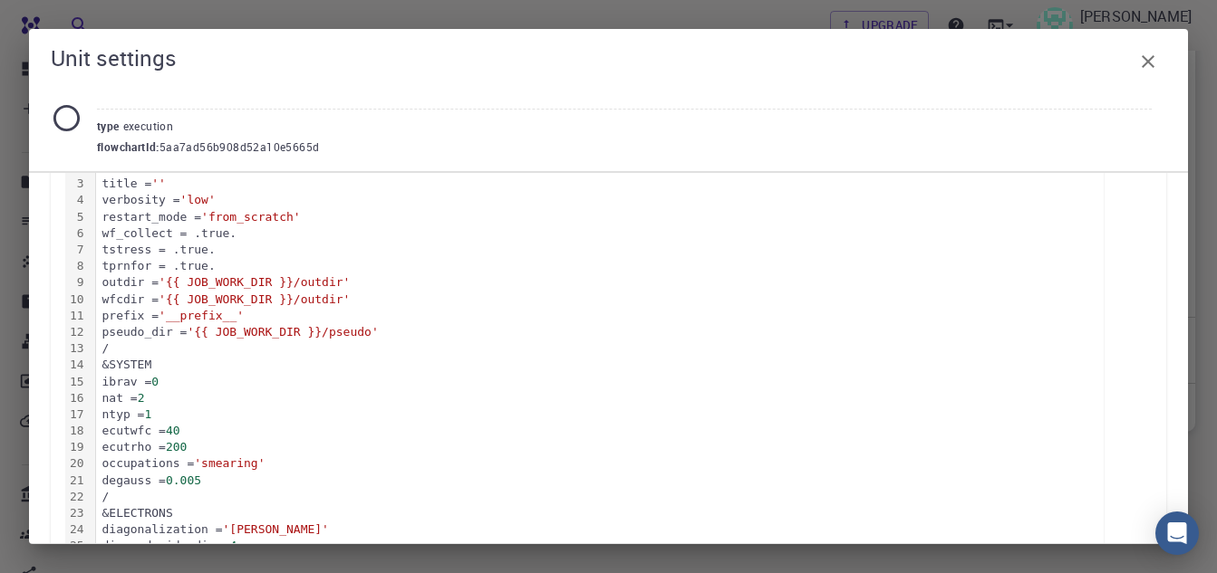
scroll to position [0, 0]
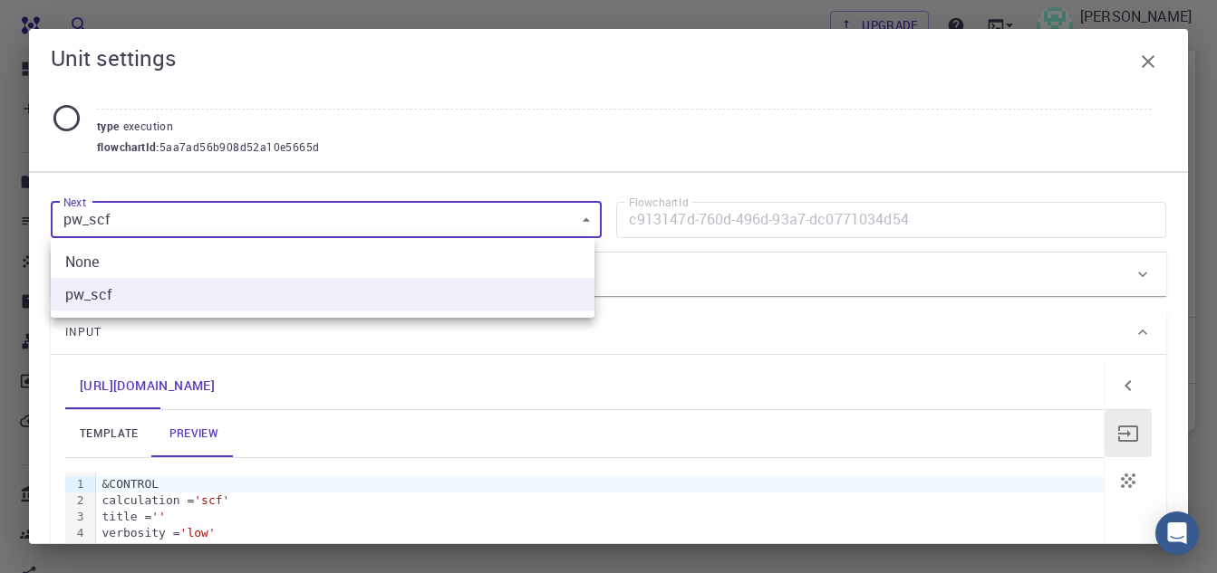
click at [497, 264] on li "None" at bounding box center [322, 261] width 543 height 33
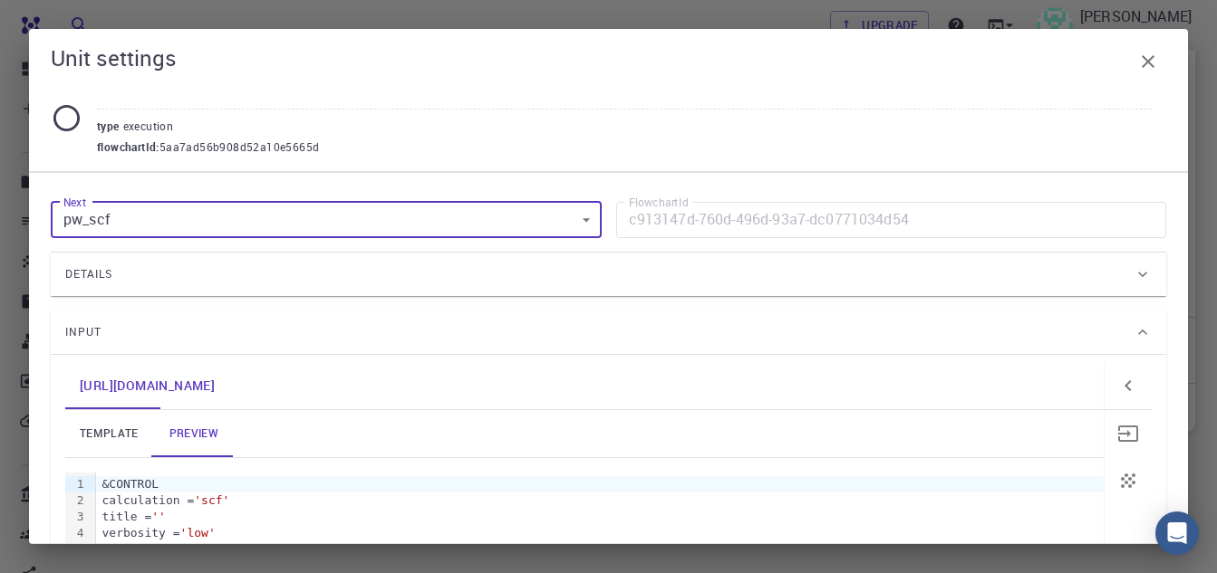
click at [1117, 432] on icon "button" at bounding box center [1128, 434] width 22 height 22
type input "None"
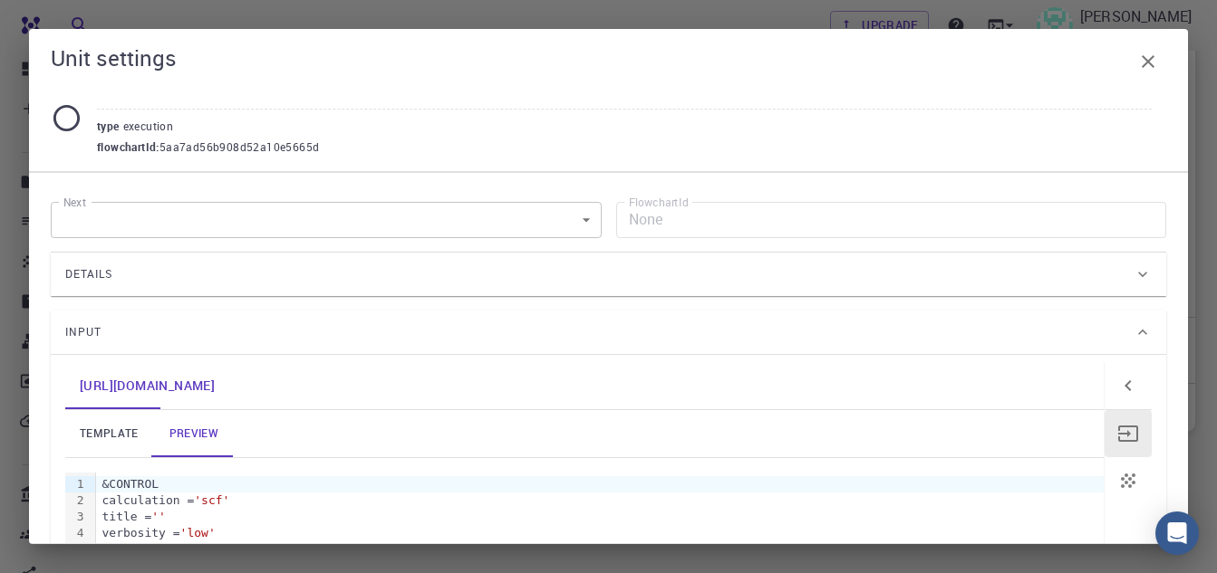
click at [1141, 64] on icon "button" at bounding box center [1148, 62] width 22 height 22
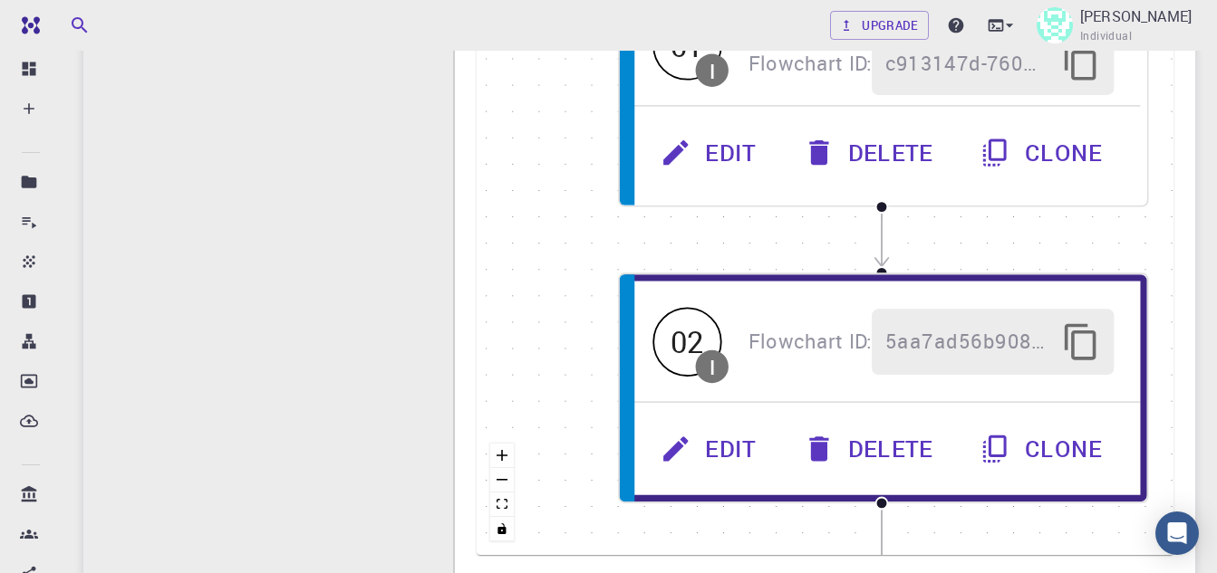
scroll to position [419, 0]
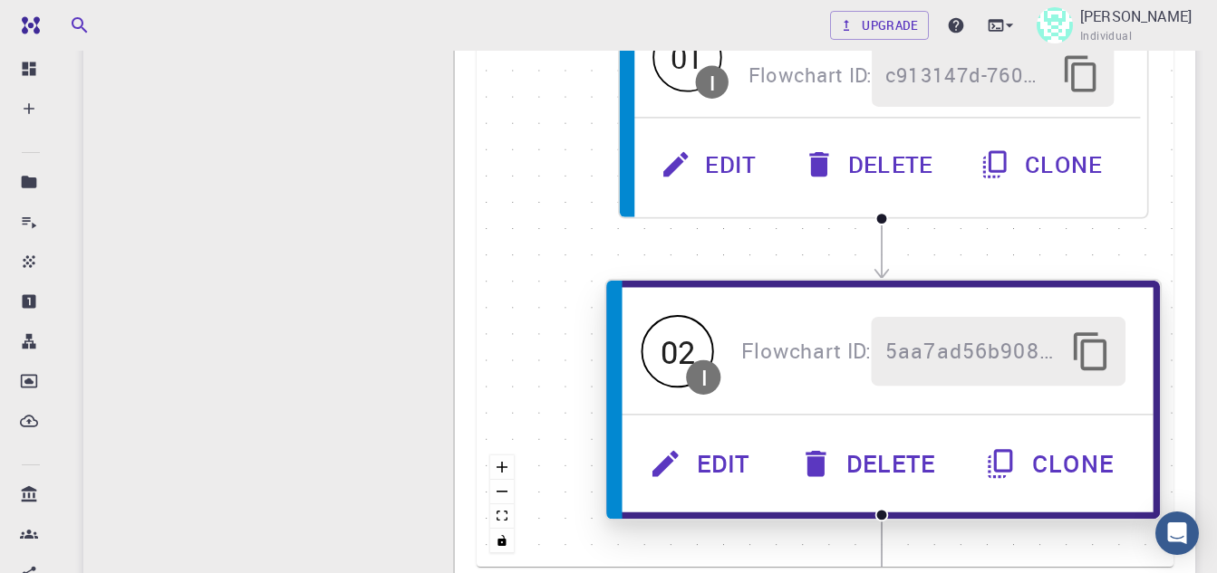
click at [804, 367] on div "Flowchart ID:" at bounding box center [806, 350] width 130 height 36
click at [689, 455] on button "Edit" at bounding box center [701, 463] width 149 height 69
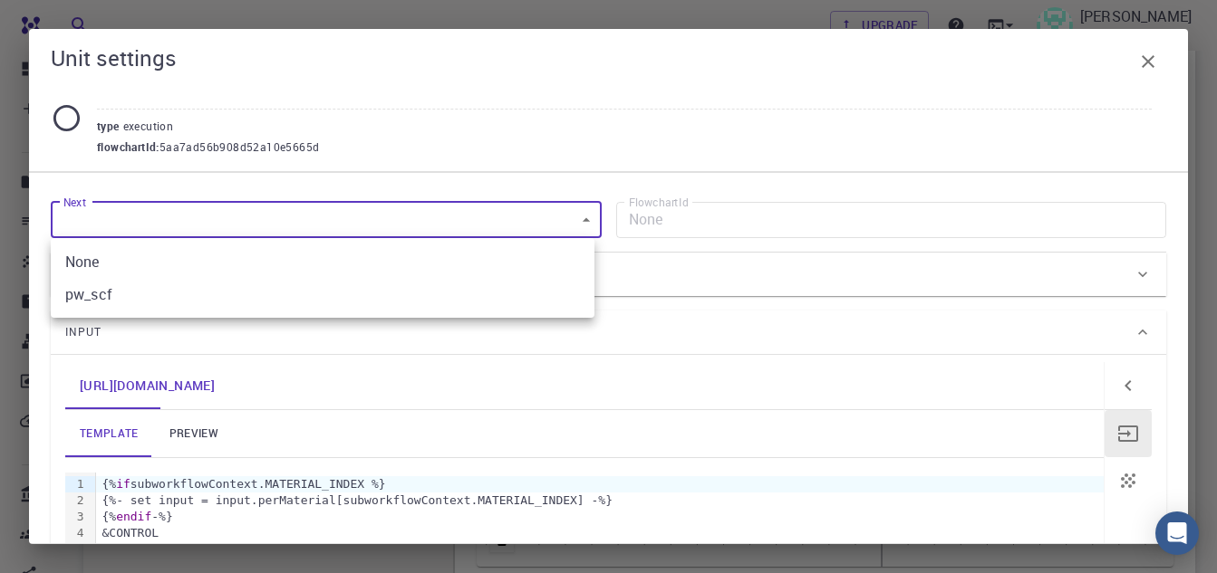
click at [291, 232] on body "Free Dashboard Create New Job New Material Create Material Upload File Import f…" at bounding box center [608, 213] width 1217 height 1265
click at [226, 287] on li "pw_scf" at bounding box center [322, 294] width 543 height 33
type input "c913147d-760d-496d-93a7-dc0771034d54"
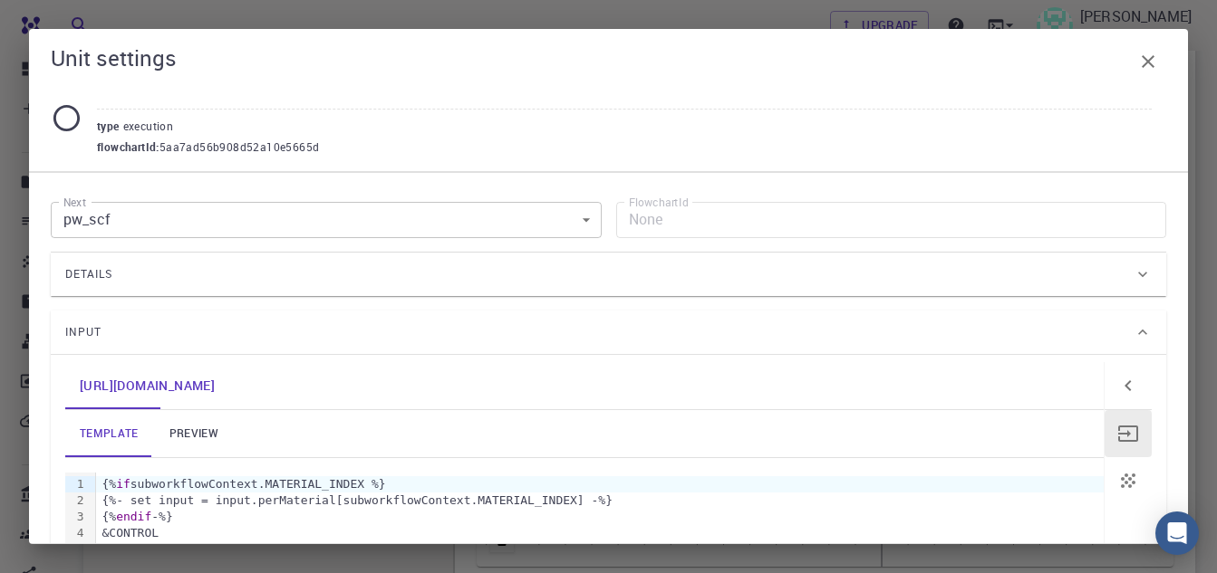
click at [64, 101] on div "type execution flowchartId : 5aa7ad56b908d52a10e5665d" at bounding box center [608, 118] width 1115 height 77
click at [68, 116] on icon at bounding box center [67, 118] width 32 height 32
click at [277, 141] on span "5aa7ad56b908d52a10e5665d" at bounding box center [239, 148] width 160 height 18
click at [661, 281] on div "Details" at bounding box center [599, 274] width 1068 height 29
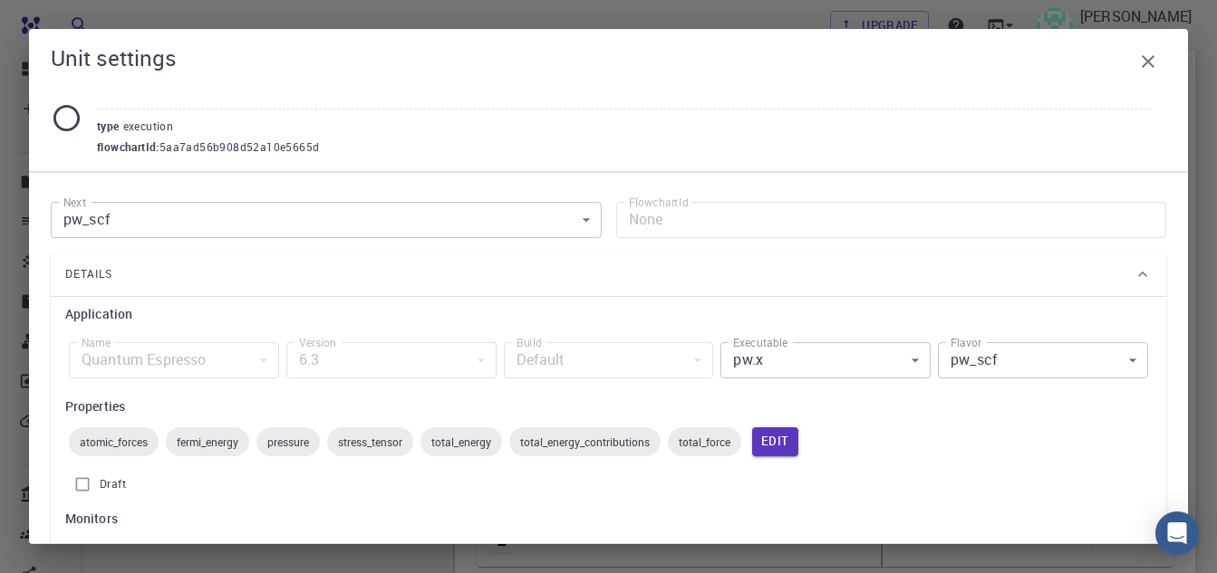
click at [661, 281] on div "Details" at bounding box center [599, 274] width 1068 height 29
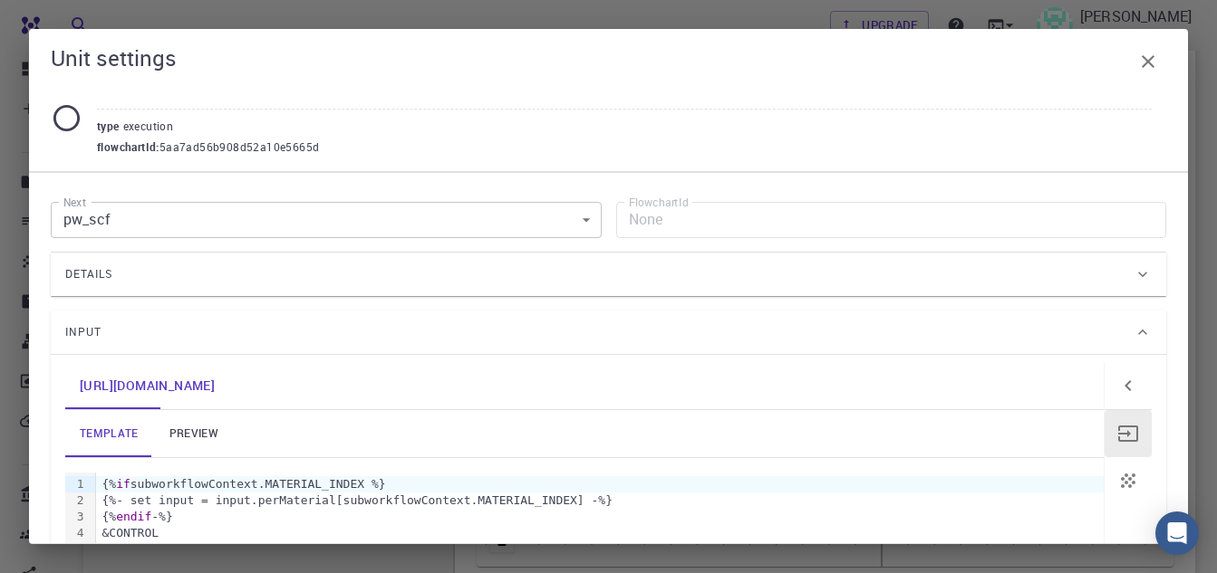
click at [661, 281] on div "Details" at bounding box center [599, 274] width 1068 height 29
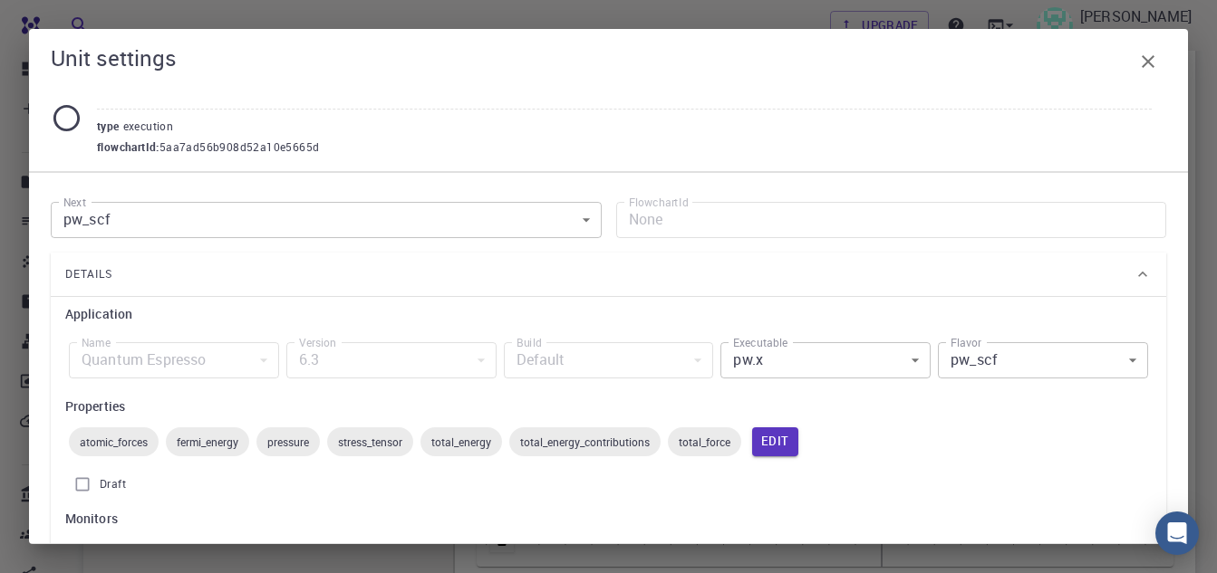
click at [892, 359] on body "Free Dashboard Create New Job New Material Create Material Upload File Import f…" at bounding box center [608, 213] width 1217 height 1265
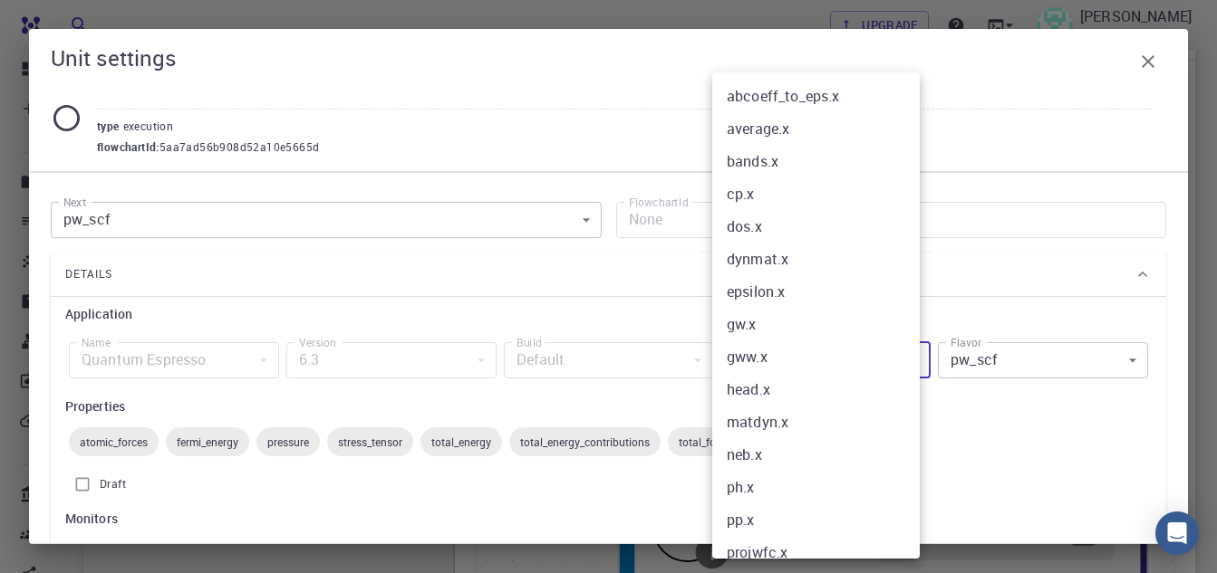
scroll to position [238, 0]
click at [1022, 421] on div at bounding box center [608, 286] width 1217 height 573
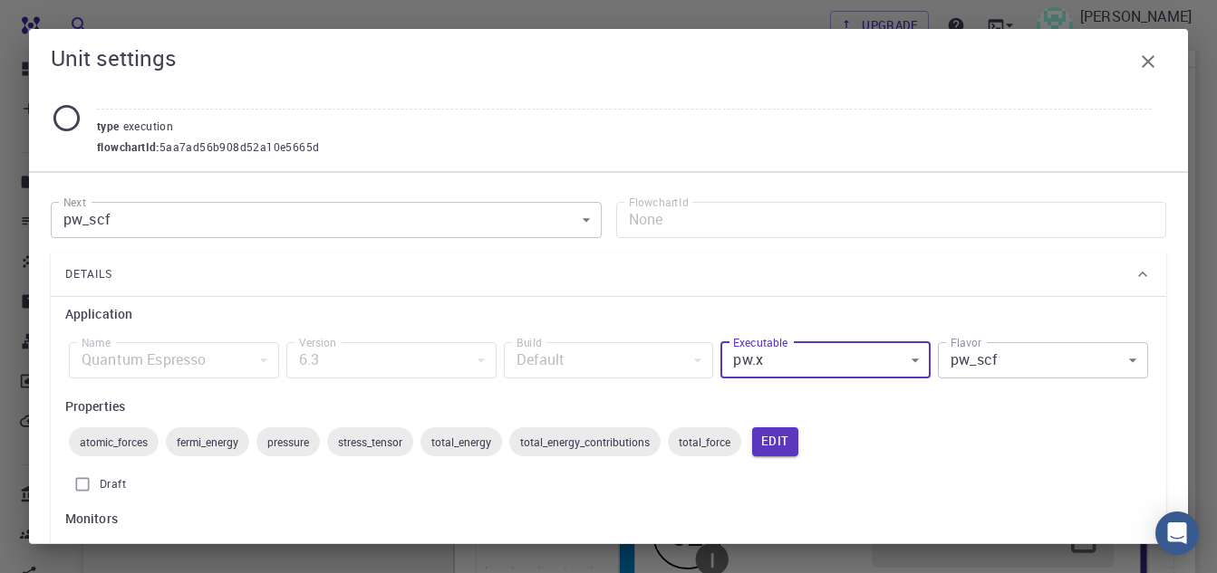
click at [444, 451] on div "total_energy" at bounding box center [461, 442] width 82 height 29
click at [457, 441] on span "total_energy" at bounding box center [461, 442] width 82 height 14
click at [784, 437] on button "Edit" at bounding box center [775, 442] width 46 height 29
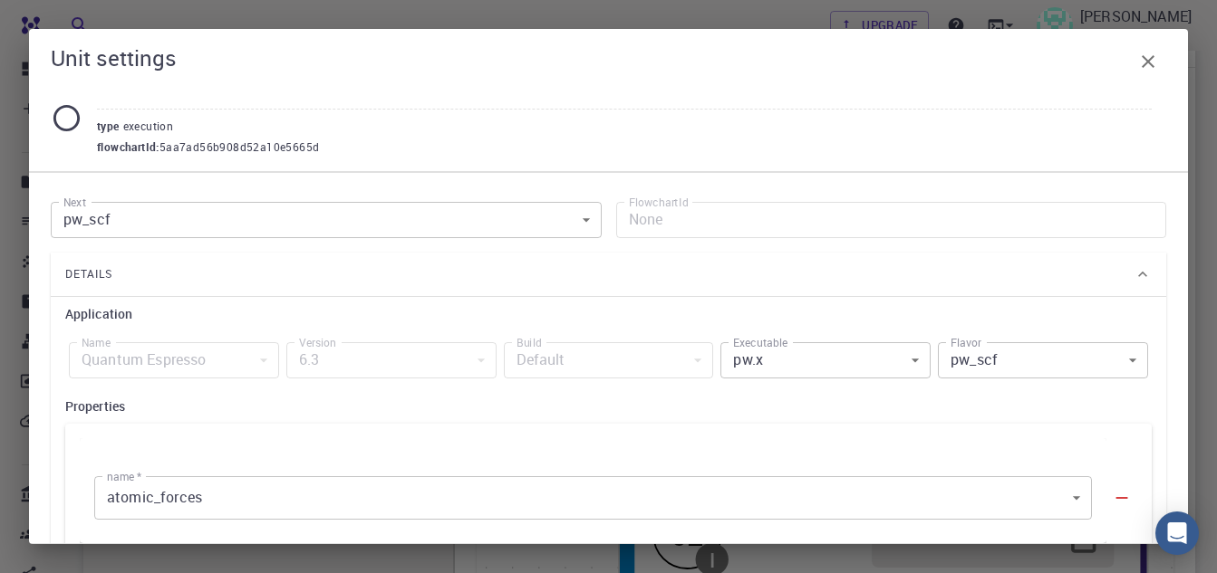
scroll to position [272, 0]
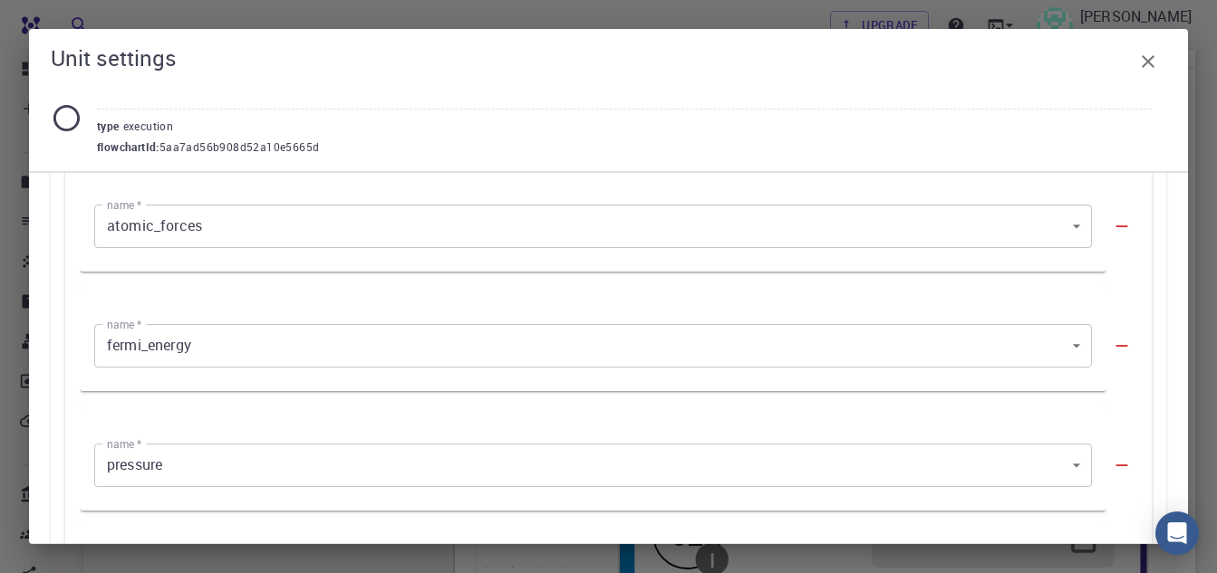
click at [473, 231] on body "Free Dashboard Create New Job New Material Create Material Upload File Import f…" at bounding box center [608, 394] width 1217 height 1265
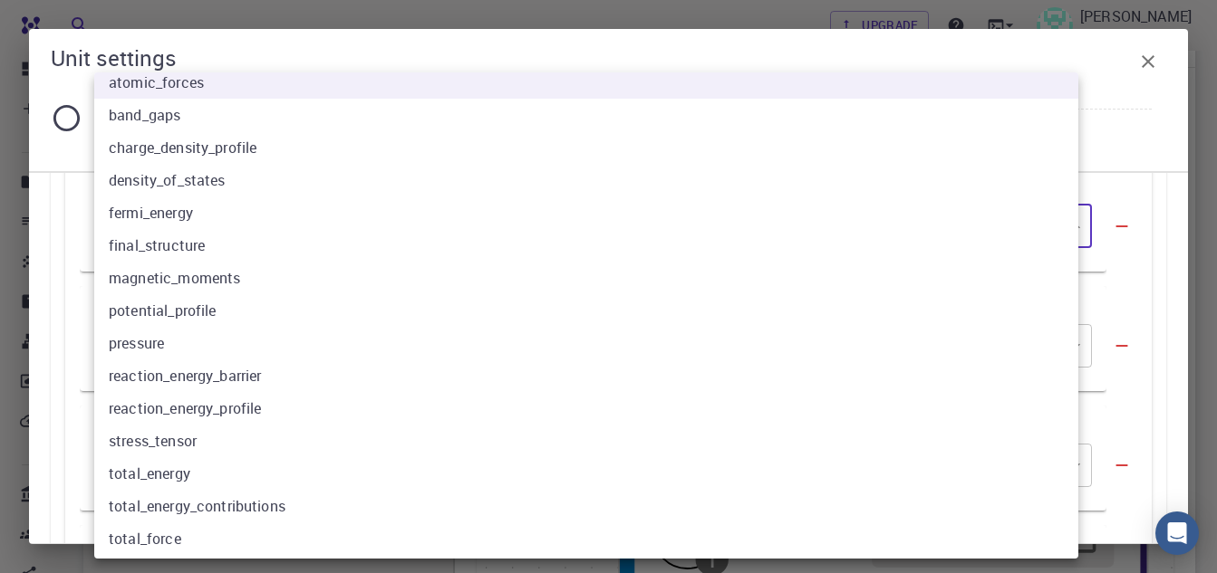
scroll to position [17, 0]
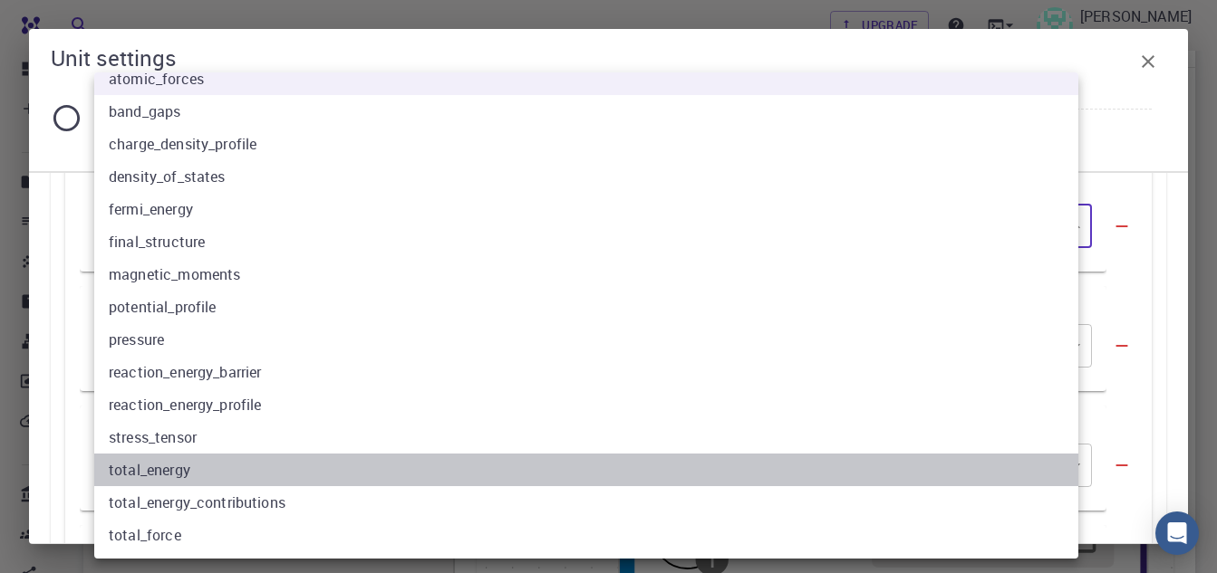
click at [272, 459] on li "total_energy" at bounding box center [592, 470] width 997 height 33
type input "12"
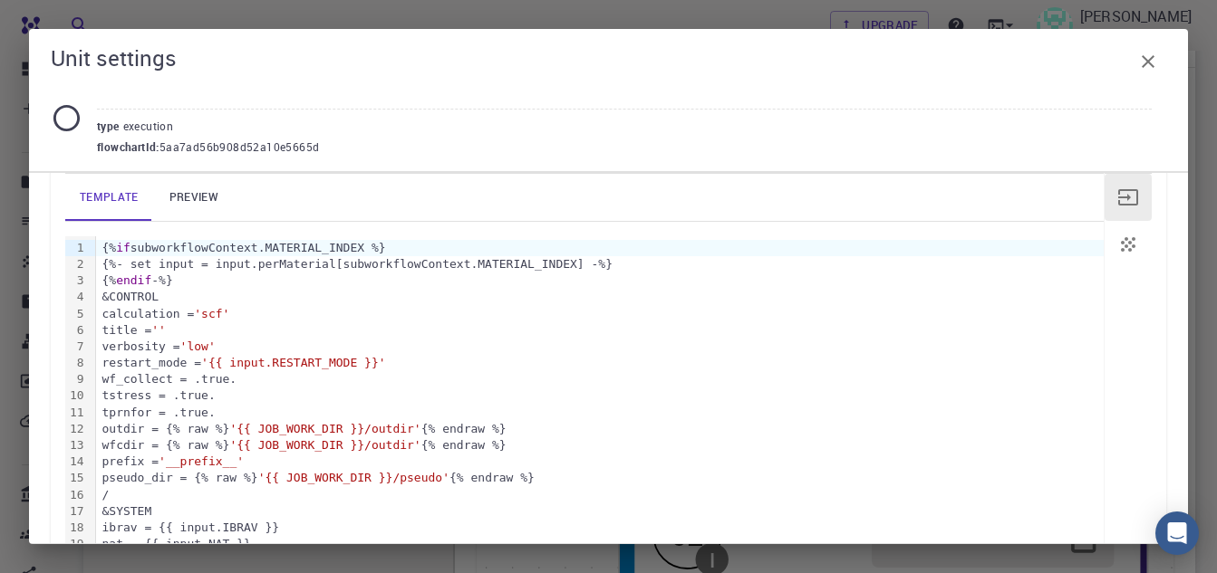
scroll to position [1178, 0]
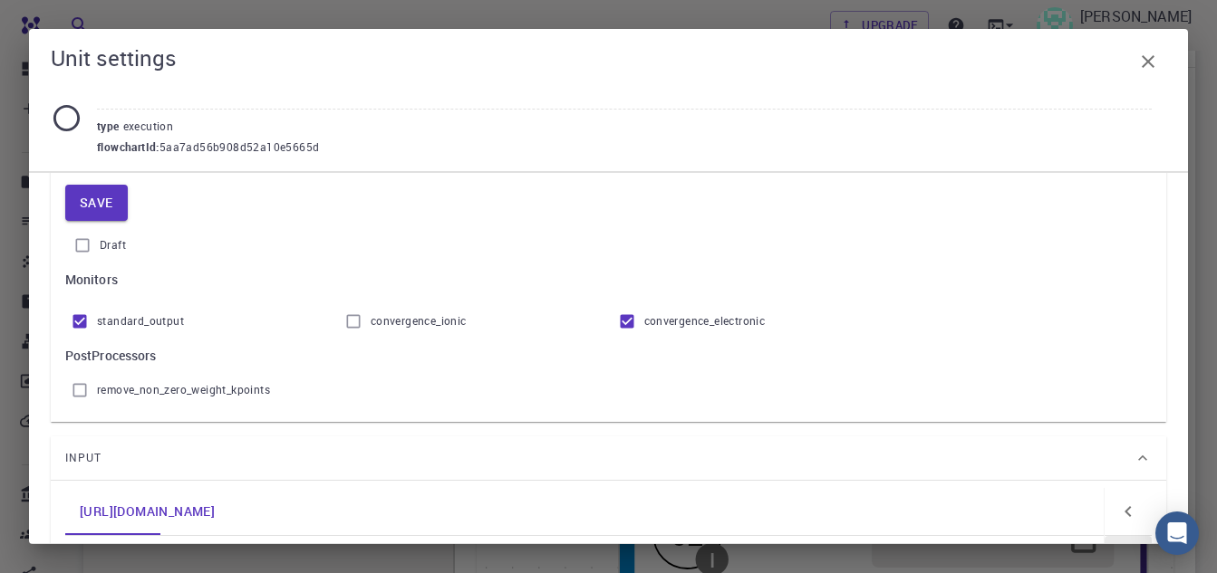
click at [107, 197] on button "Save" at bounding box center [96, 203] width 63 height 36
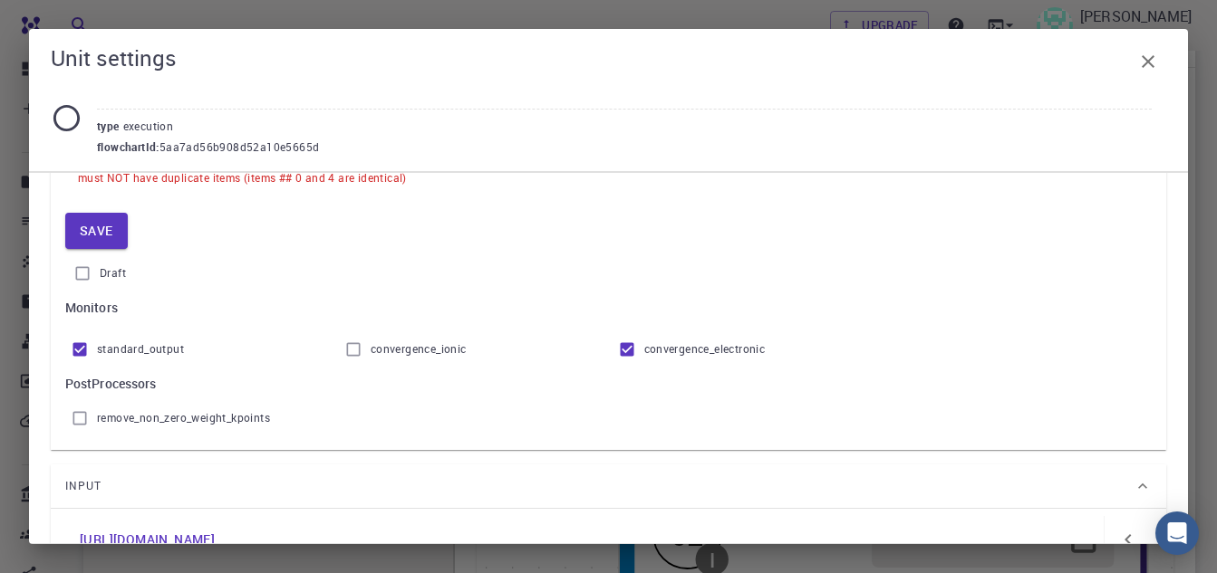
scroll to position [815, 0]
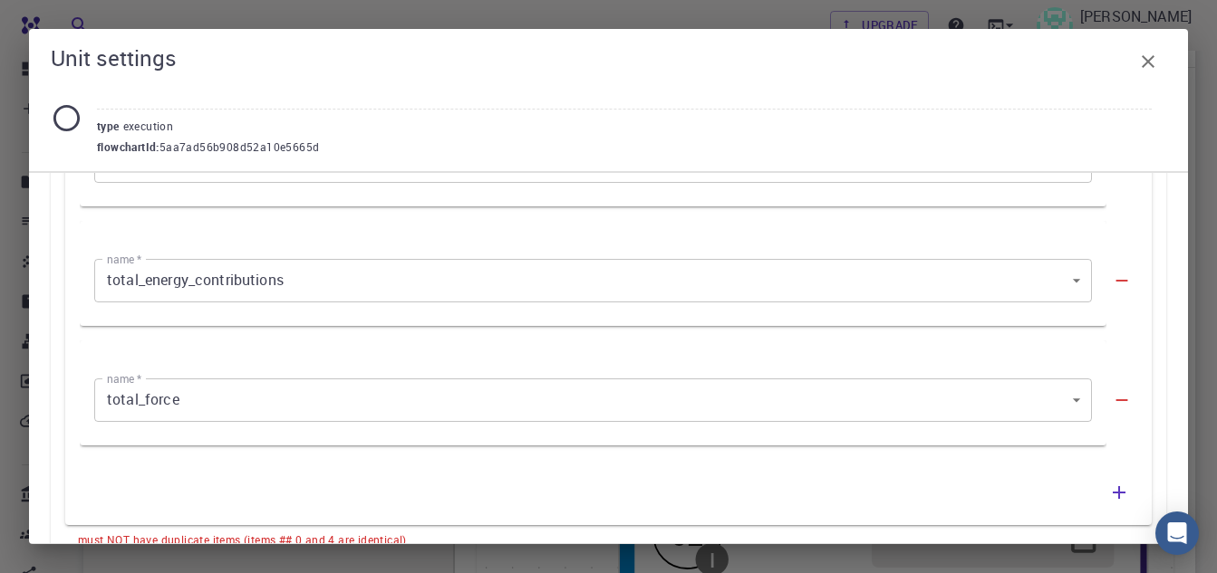
click at [390, 399] on body "Free Dashboard Create New Job New Material Create Material Upload File Import f…" at bounding box center [608, 394] width 1217 height 1265
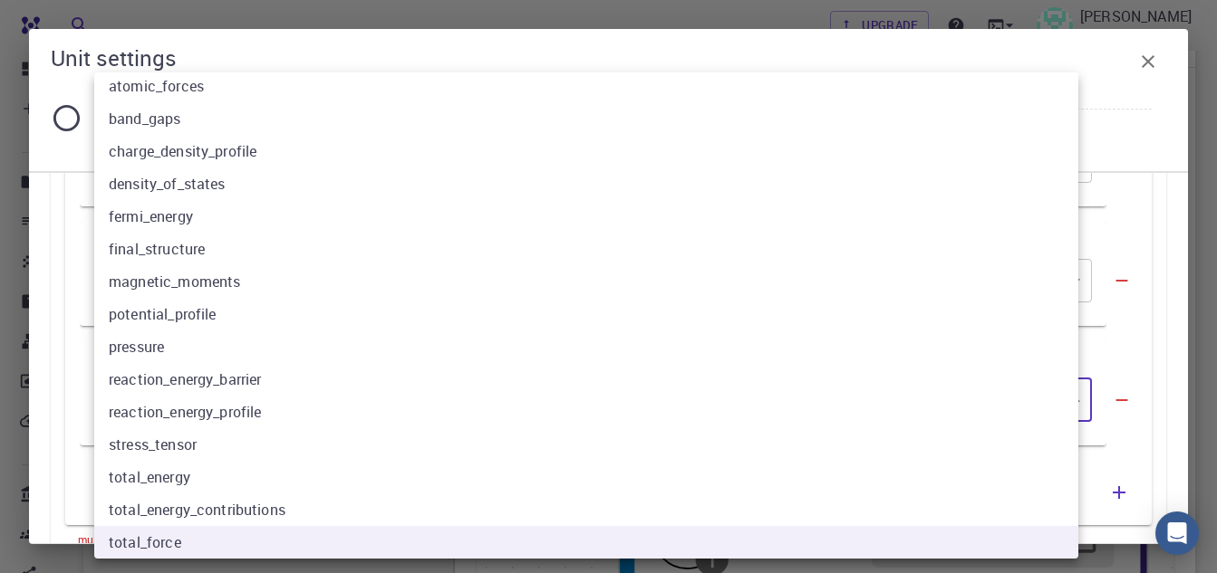
scroll to position [17, 0]
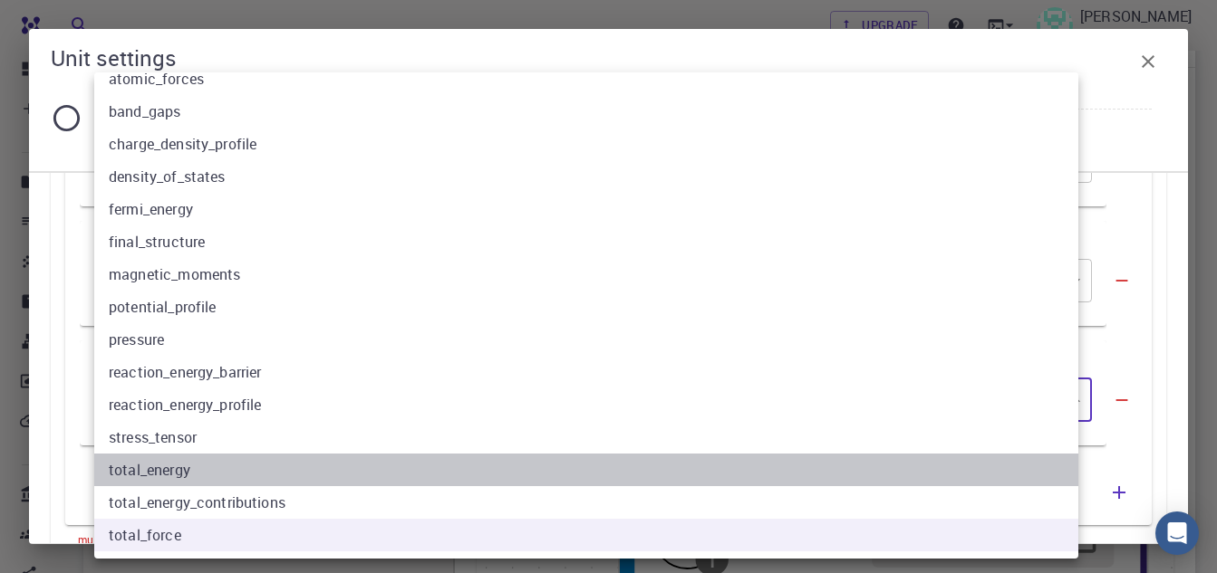
click at [201, 466] on li "total_energy" at bounding box center [592, 470] width 997 height 33
type input "12"
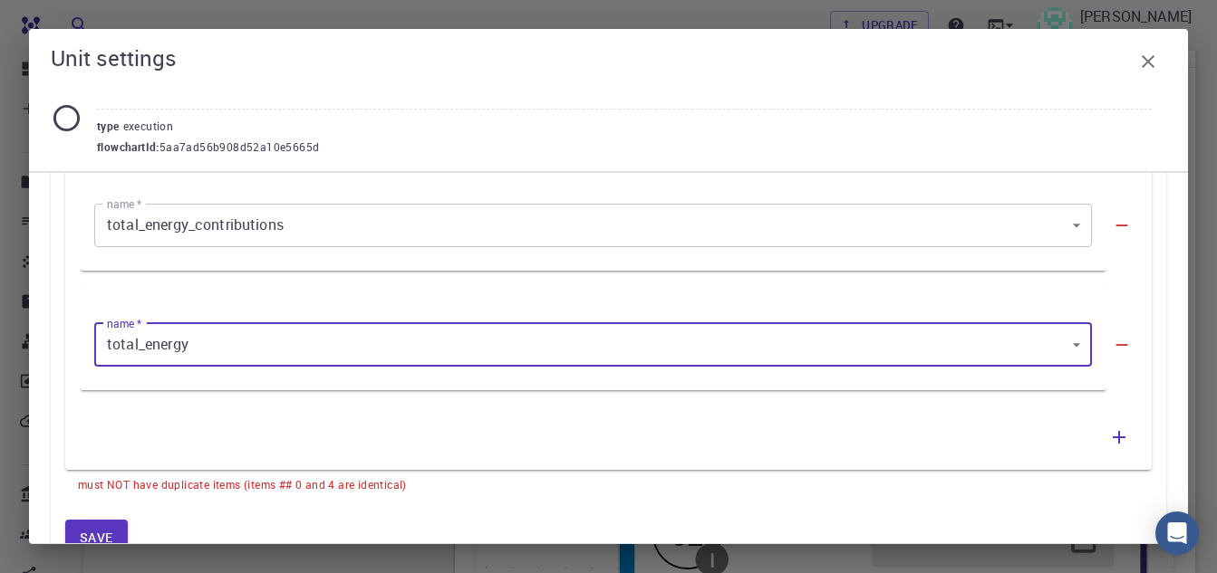
scroll to position [725, 0]
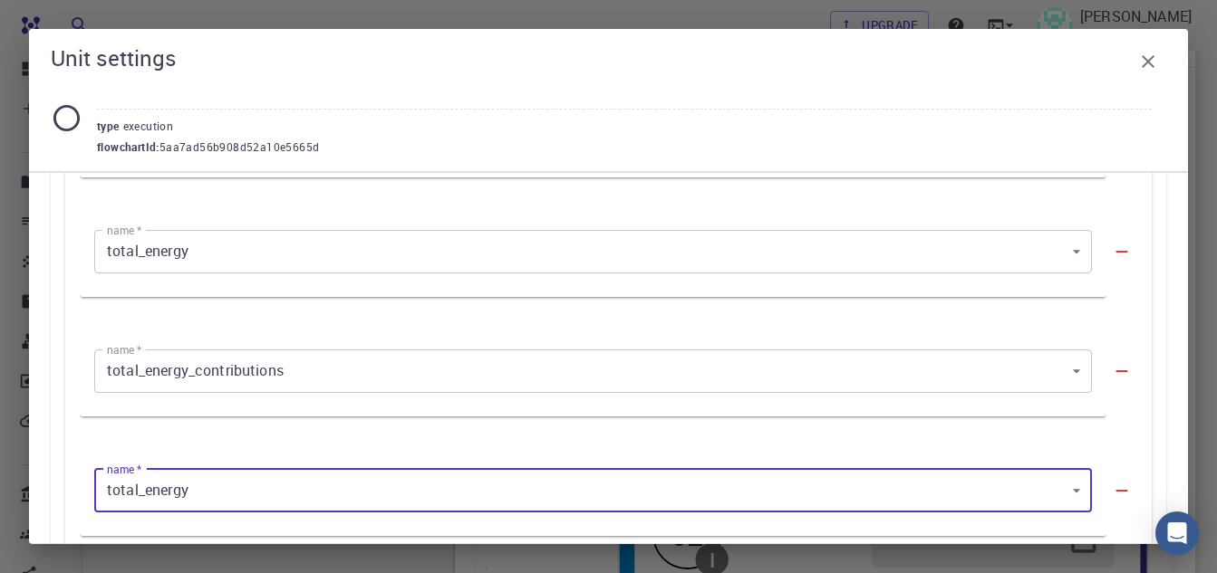
click at [263, 356] on body "Free Dashboard Create New Job New Material Create Material Upload File Import f…" at bounding box center [608, 394] width 1217 height 1265
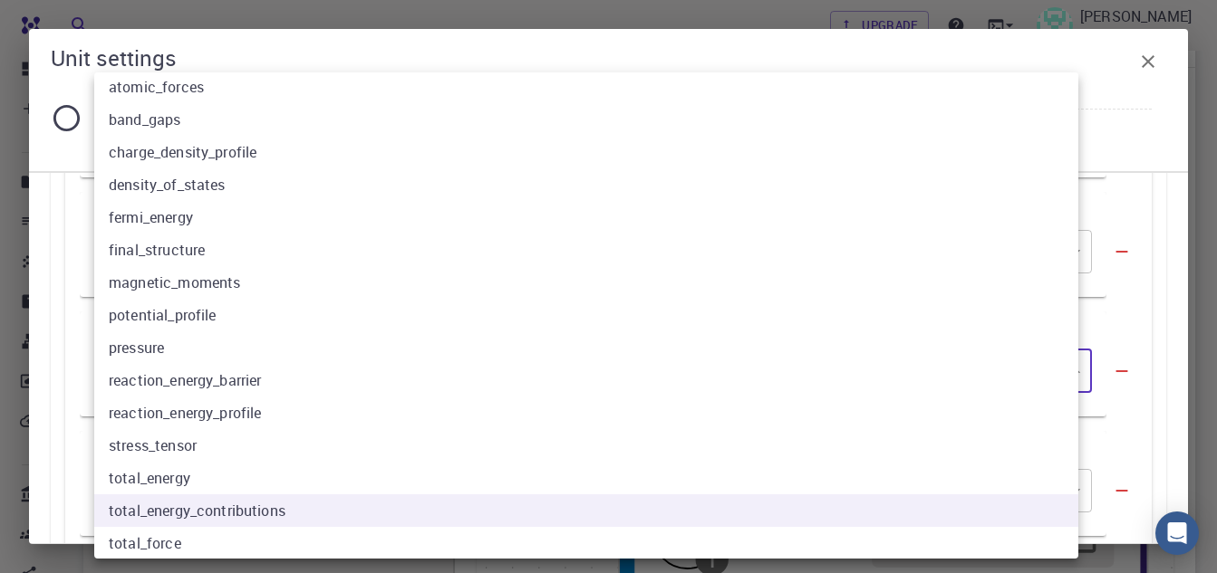
scroll to position [17, 0]
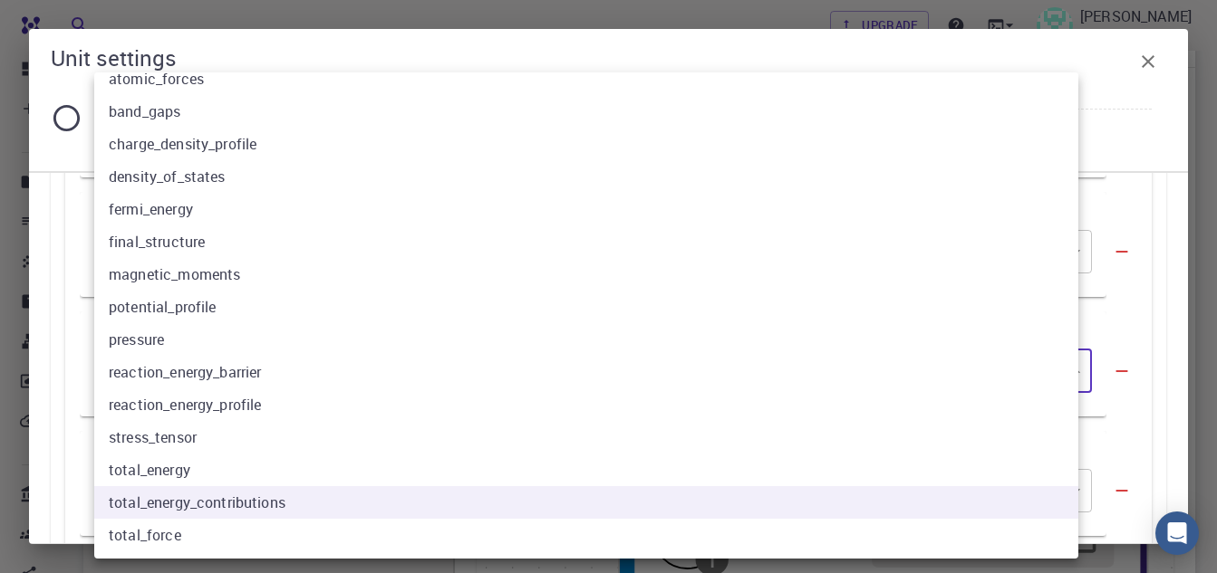
click at [139, 461] on li "total_energy" at bounding box center [592, 470] width 997 height 33
type input "12"
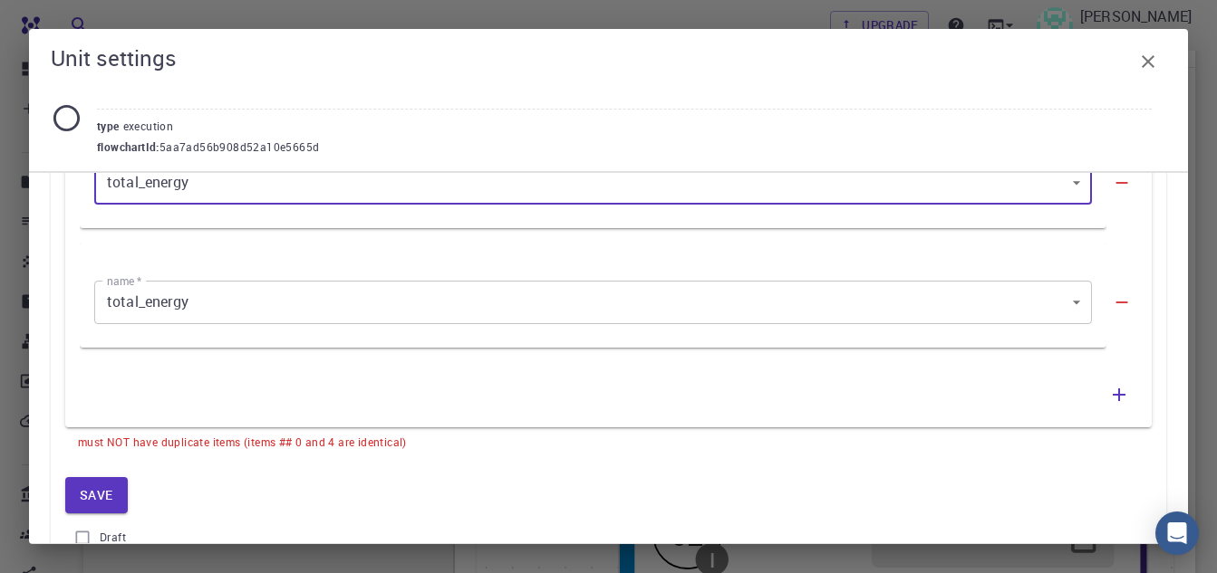
scroll to position [906, 0]
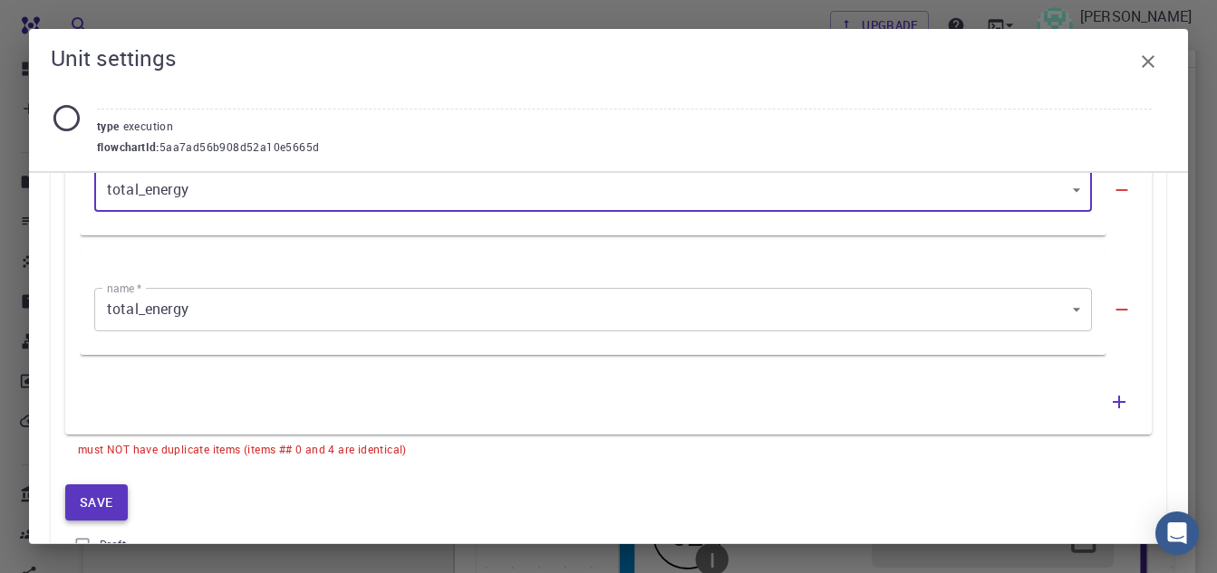
click at [81, 492] on button "Save" at bounding box center [96, 503] width 63 height 36
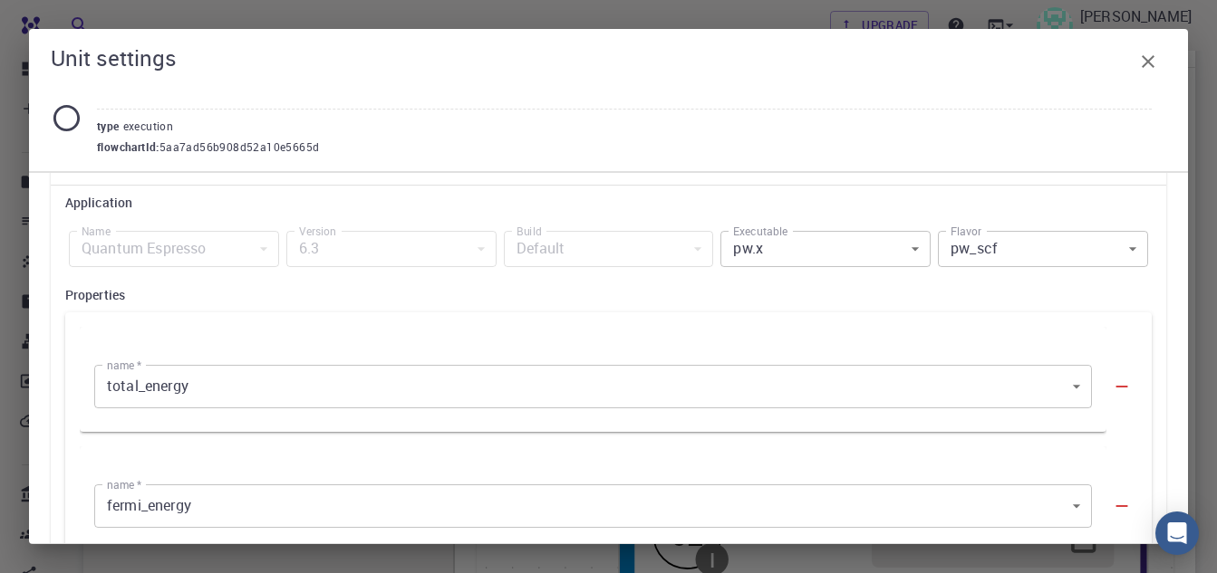
scroll to position [91, 0]
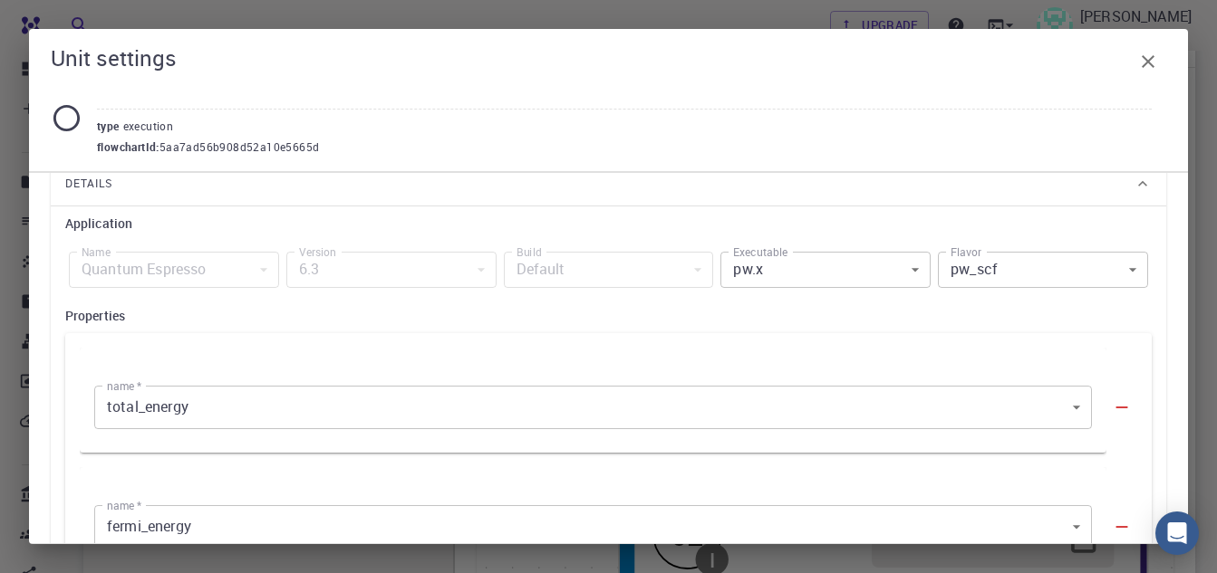
click at [1154, 62] on icon "button" at bounding box center [1148, 62] width 22 height 22
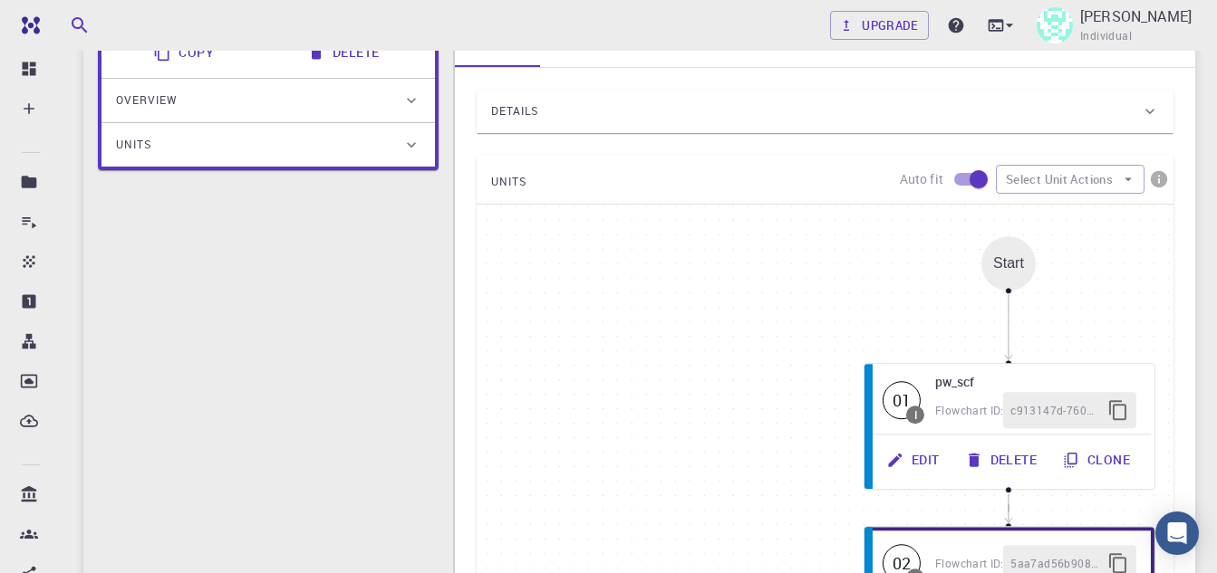
scroll to position [231, 0]
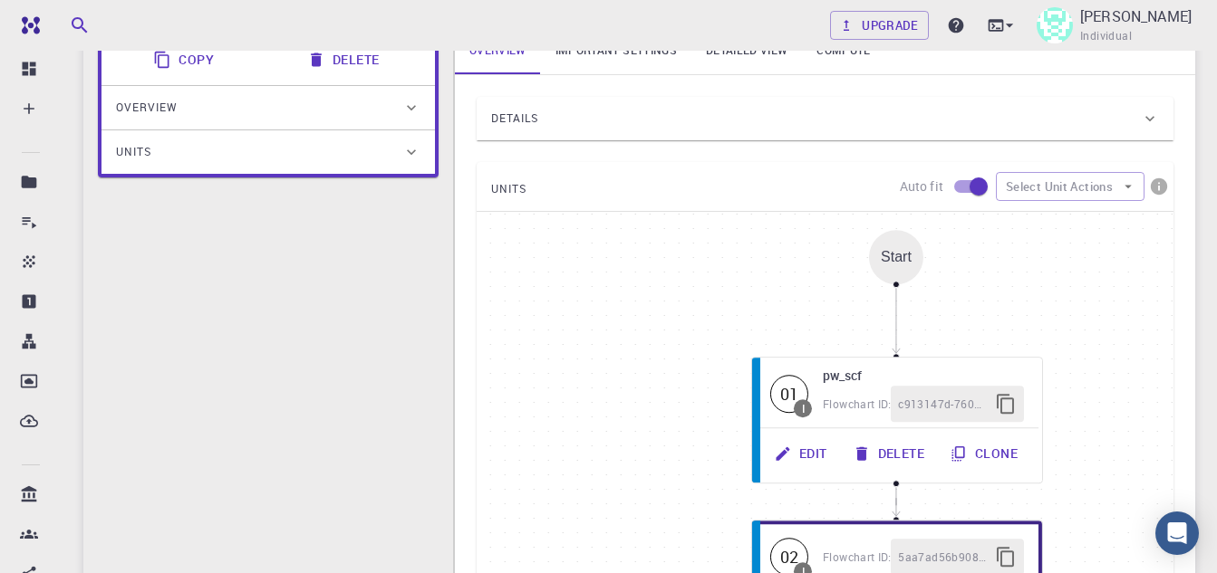
drag, startPoint x: 1097, startPoint y: 290, endPoint x: 985, endPoint y: 276, distance: 113.1
click at [985, 276] on div "Start 01 I pw_scf Flowchart ID: c913147d-760d-496d-93a7-dc0771034d54 Edit Delet…" at bounding box center [824, 483] width 697 height 543
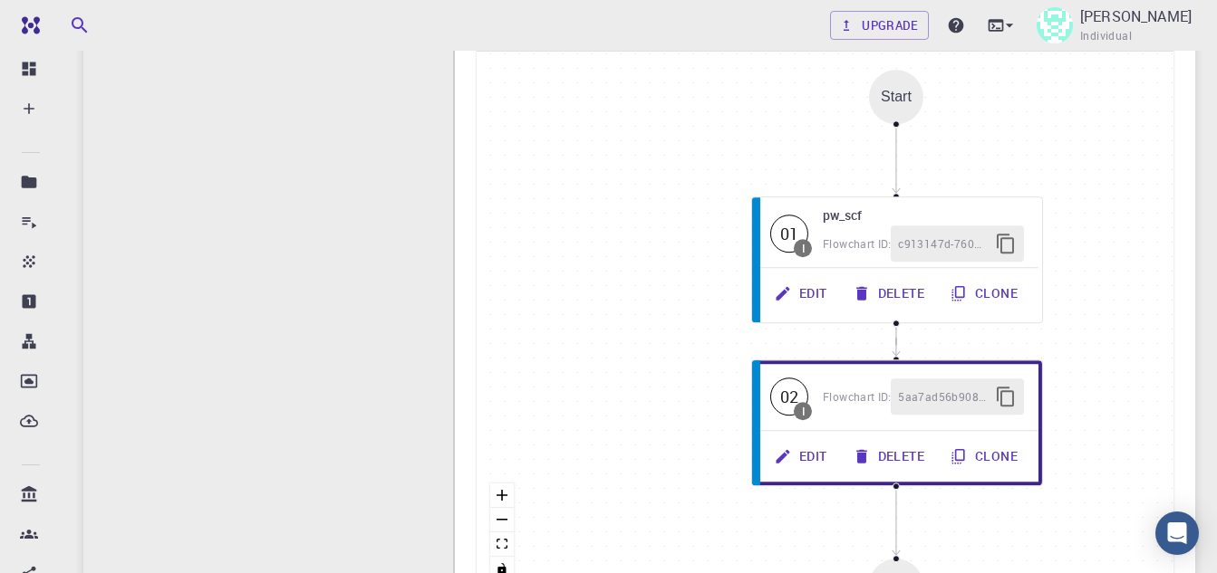
scroll to position [412, 0]
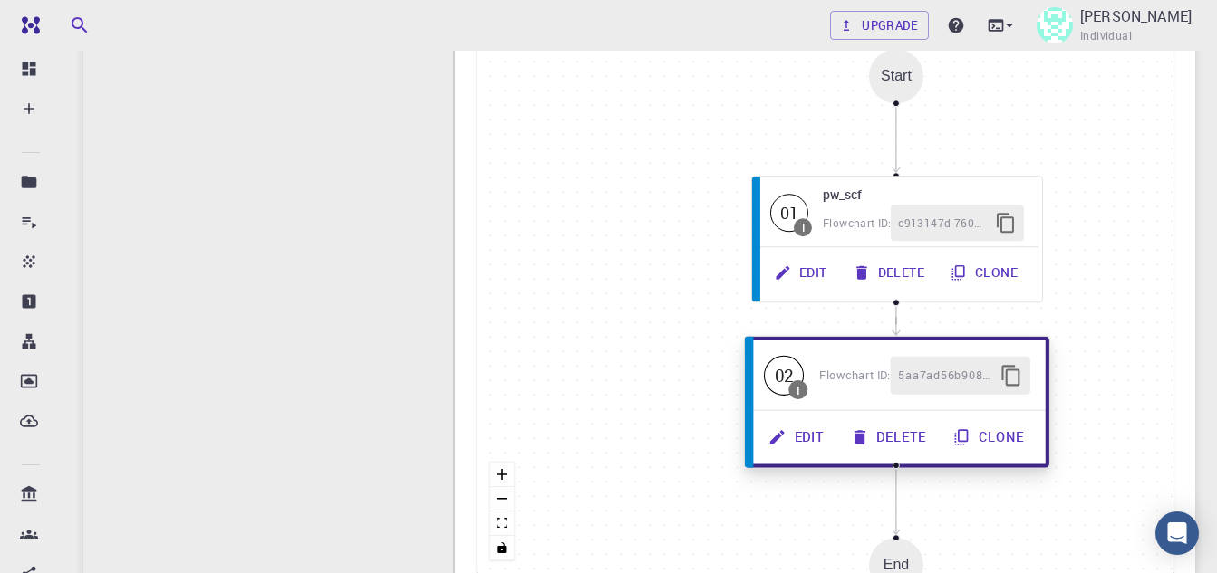
click at [879, 426] on button "Delete" at bounding box center [889, 437] width 102 height 38
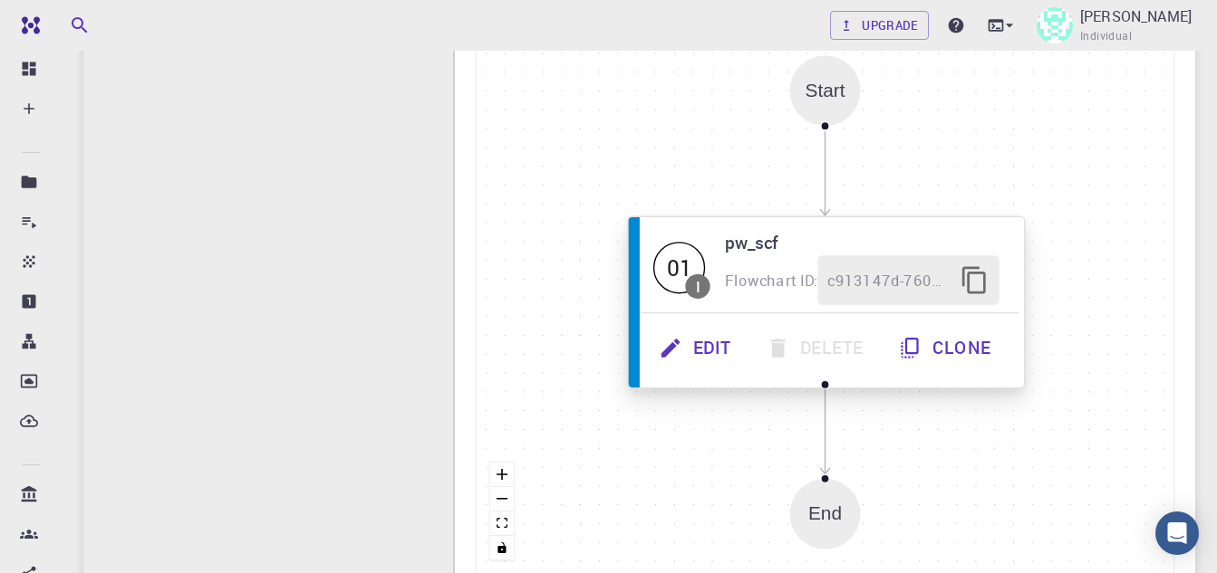
click at [962, 341] on button "Clone" at bounding box center [946, 348] width 127 height 50
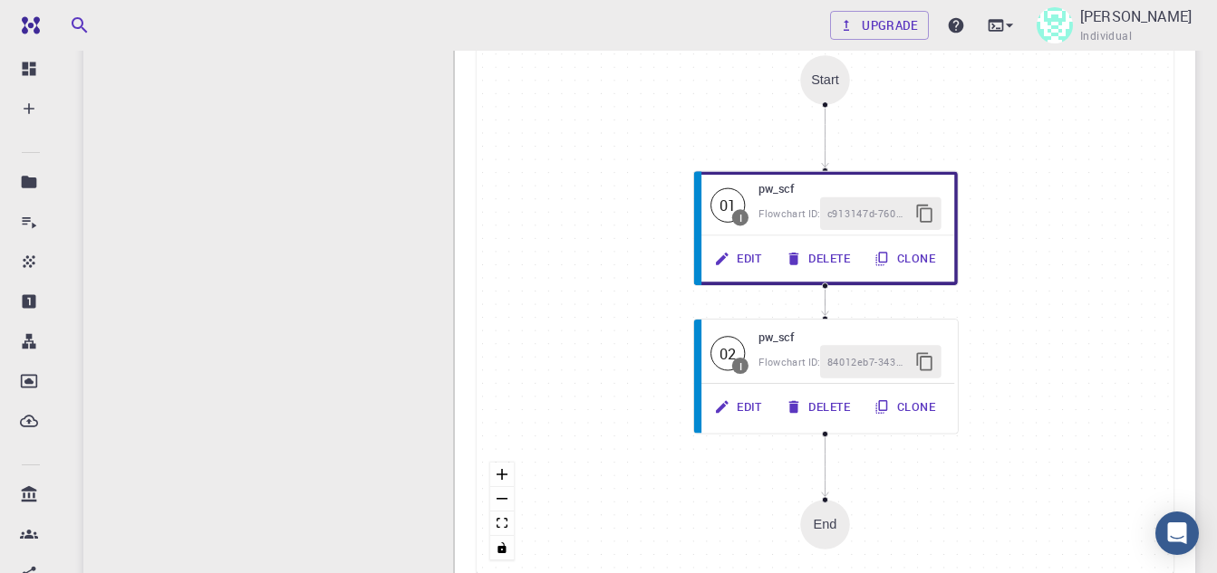
click at [1059, 322] on div "Start 01 I pw_scf Flowchart ID: c913147d-760d-496d-93a7-dc0771034d54 Edit Delet…" at bounding box center [824, 302] width 697 height 543
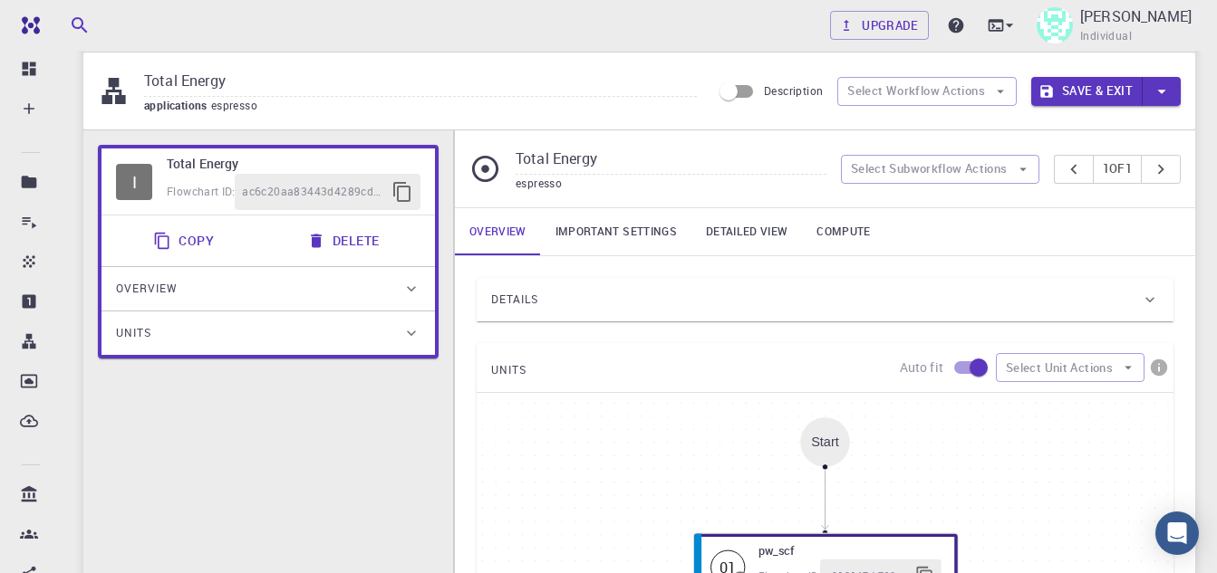
scroll to position [0, 0]
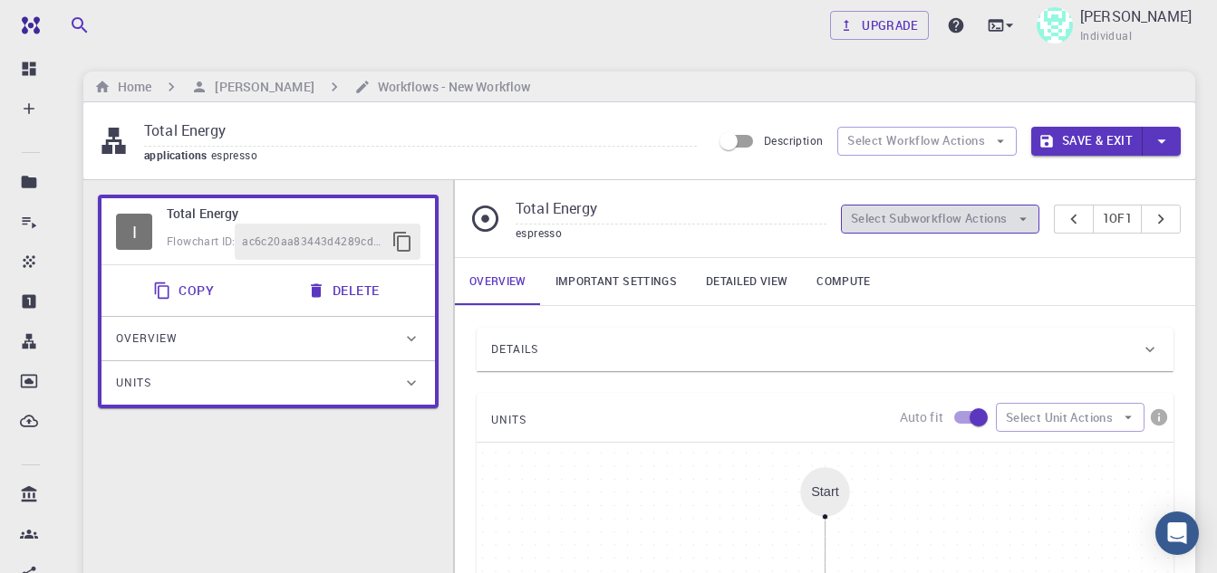
click at [976, 215] on button "Select Subworkflow Actions" at bounding box center [940, 219] width 198 height 29
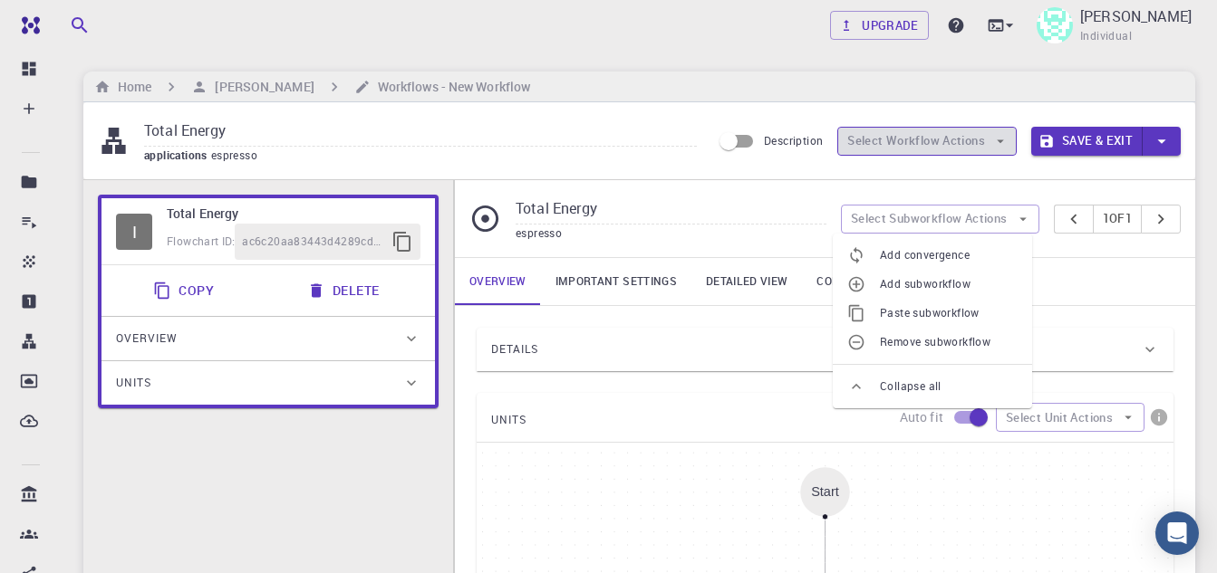
click at [1015, 153] on button "Select Workflow Actions" at bounding box center [926, 141] width 179 height 29
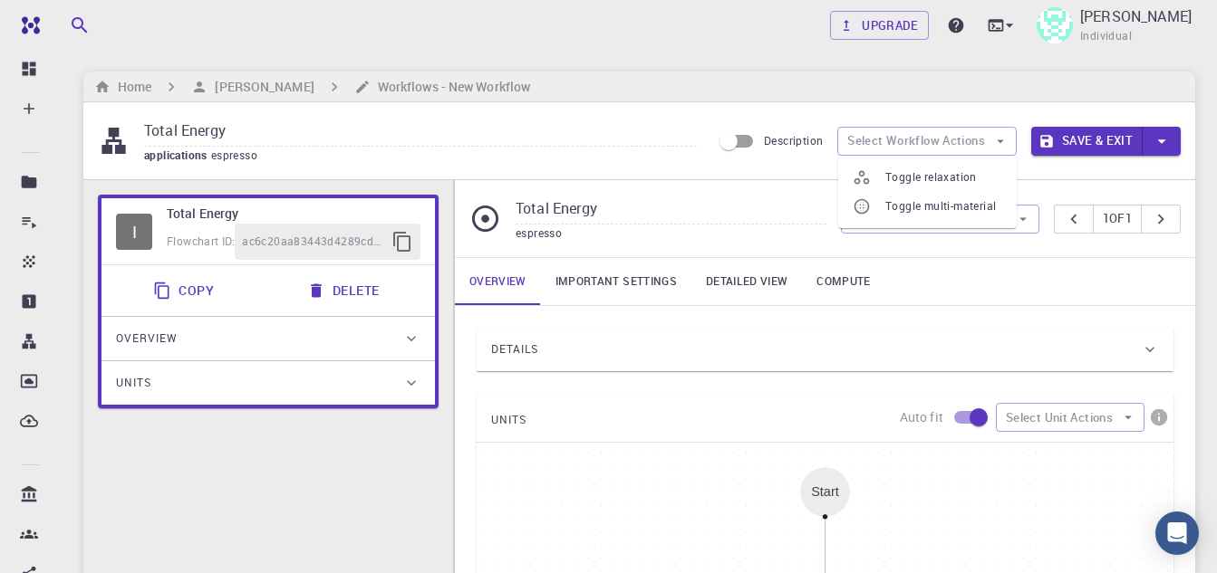
click at [1072, 142] on button "Save & Exit" at bounding box center [1086, 141] width 111 height 29
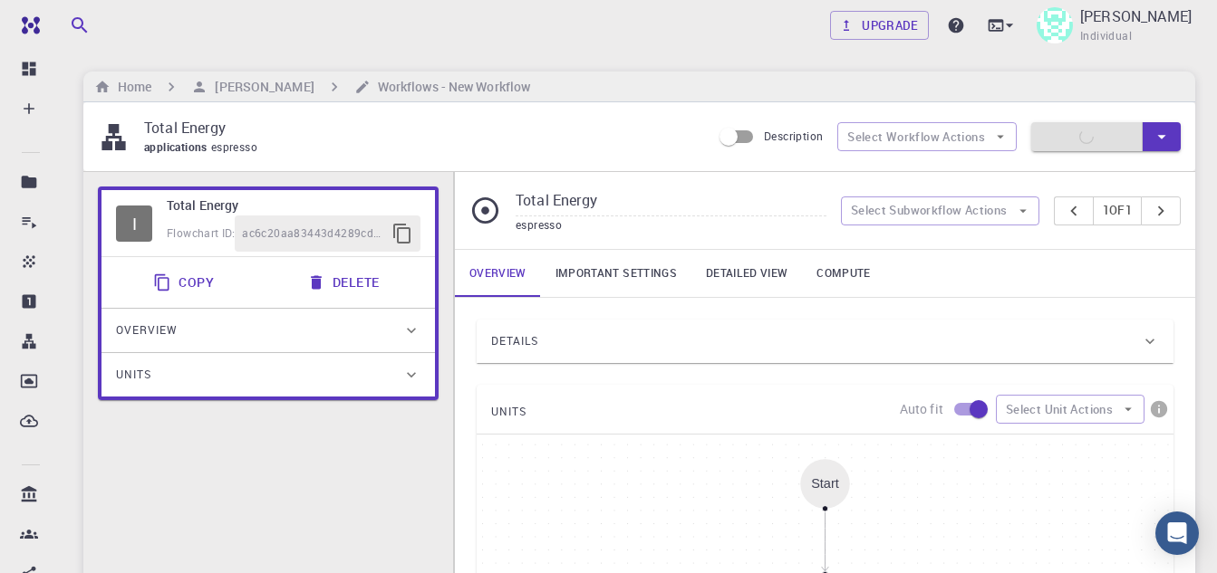
click at [1169, 137] on icon "button" at bounding box center [1161, 137] width 20 height 20
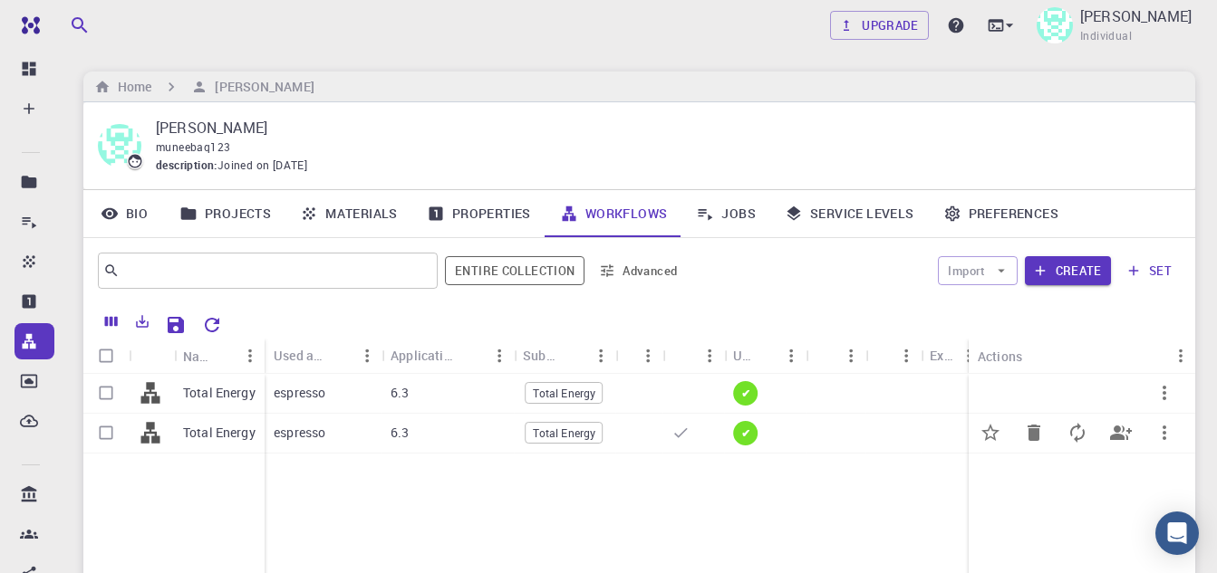
click at [166, 431] on div at bounding box center [151, 434] width 45 height 40
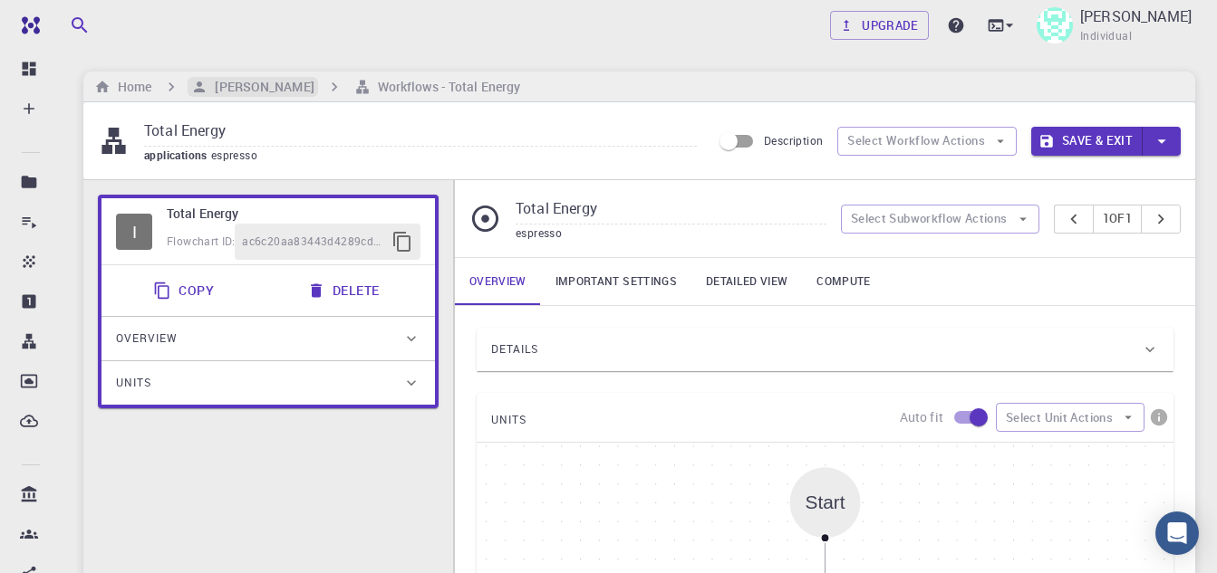
click at [212, 91] on h6 "[PERSON_NAME]" at bounding box center [260, 87] width 106 height 20
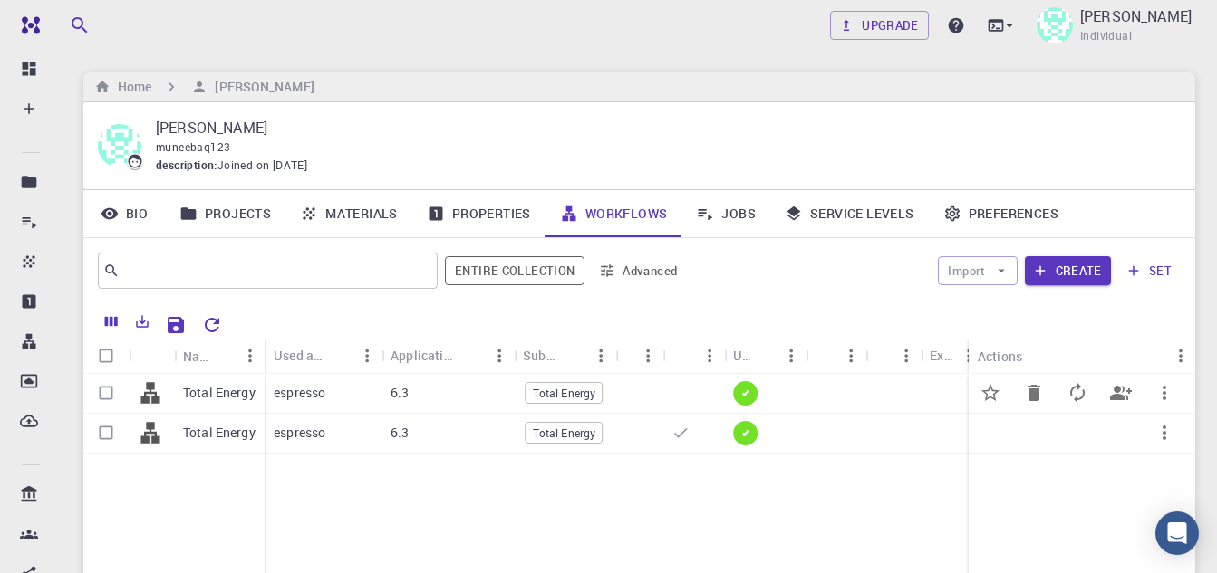
click at [141, 399] on icon at bounding box center [150, 393] width 19 height 21
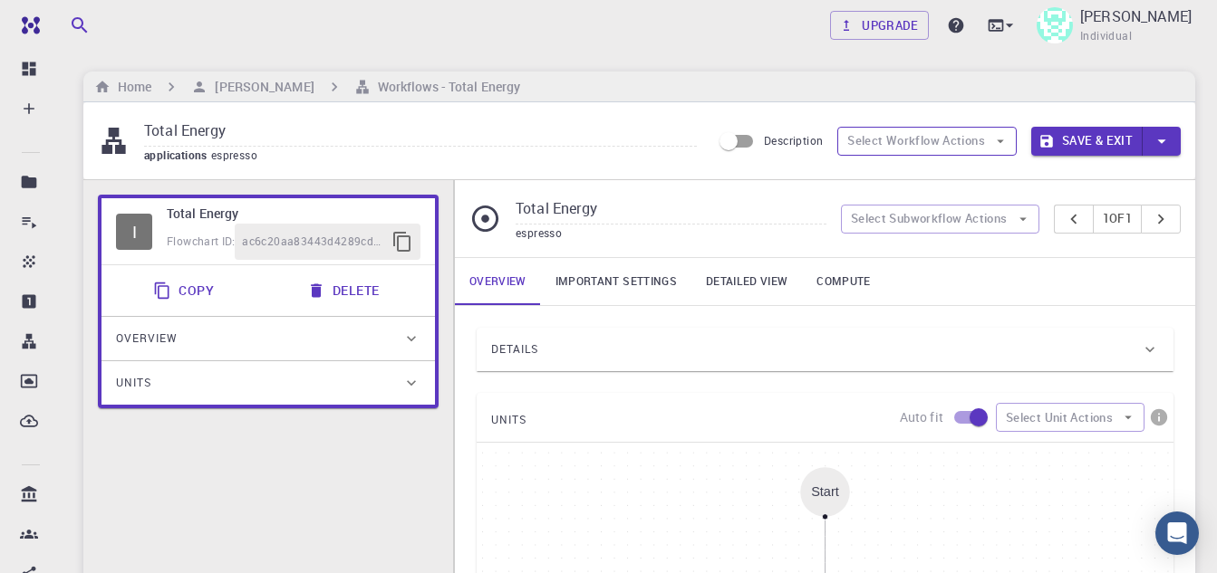
click at [932, 138] on button "Select Workflow Actions" at bounding box center [926, 141] width 179 height 29
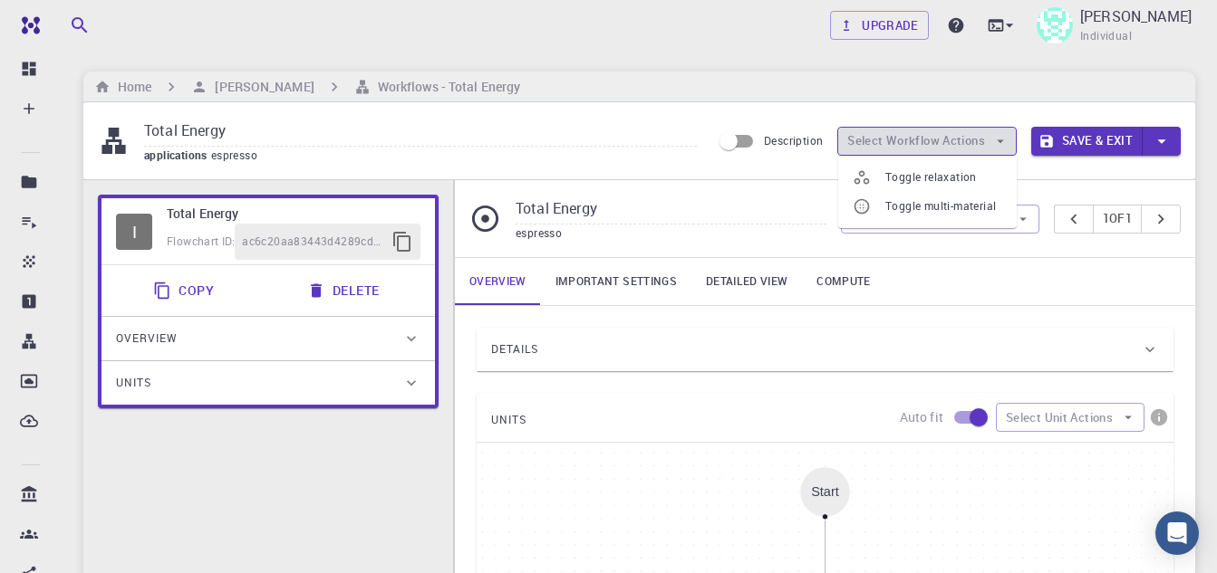
click at [932, 138] on button "Select Workflow Actions" at bounding box center [926, 141] width 179 height 29
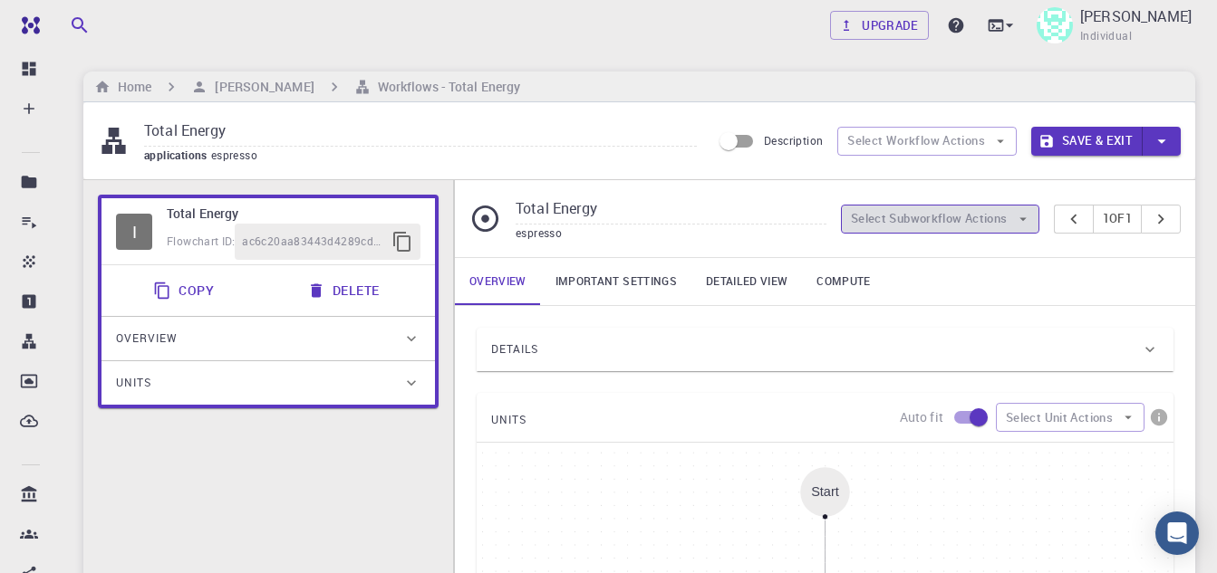
click at [910, 216] on button "Select Subworkflow Actions" at bounding box center [940, 219] width 198 height 29
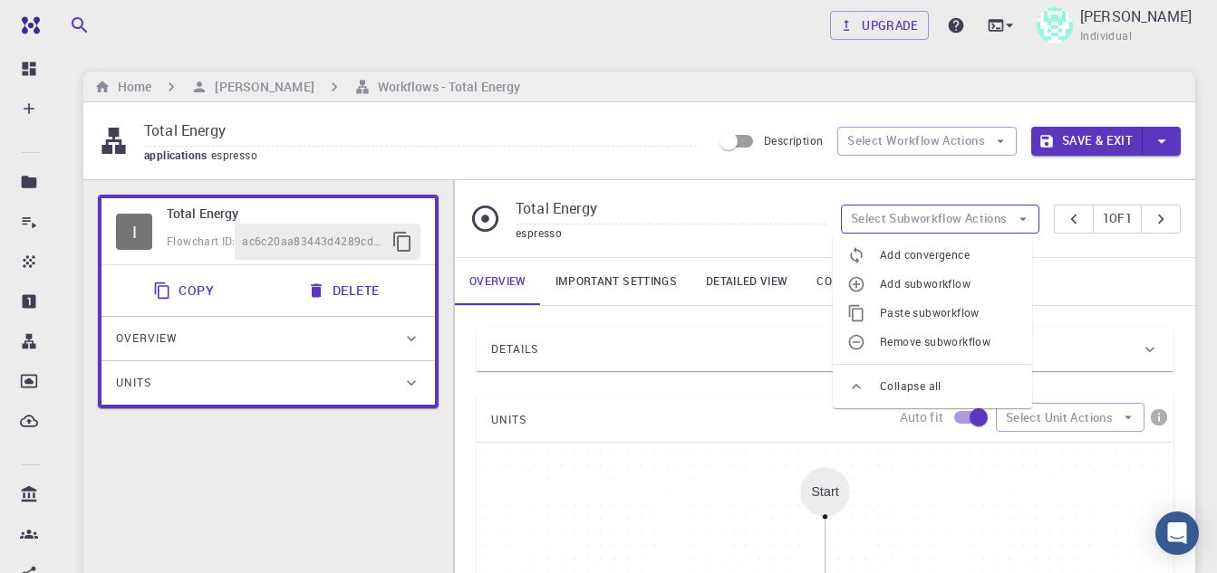
click at [910, 216] on button "Select Subworkflow Actions" at bounding box center [940, 219] width 198 height 29
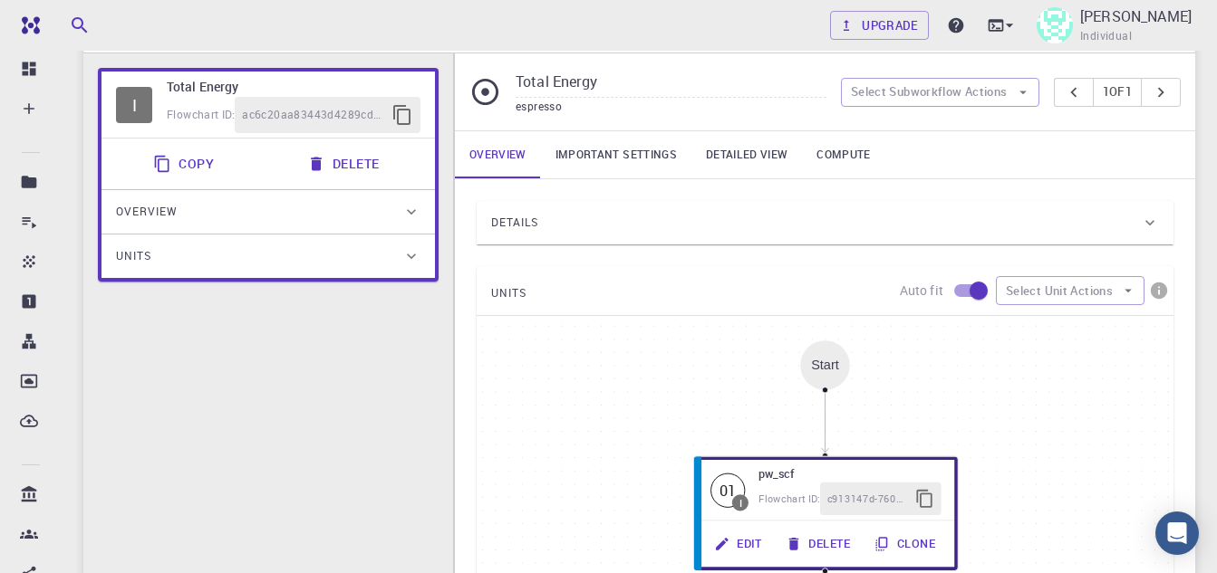
scroll to position [272, 0]
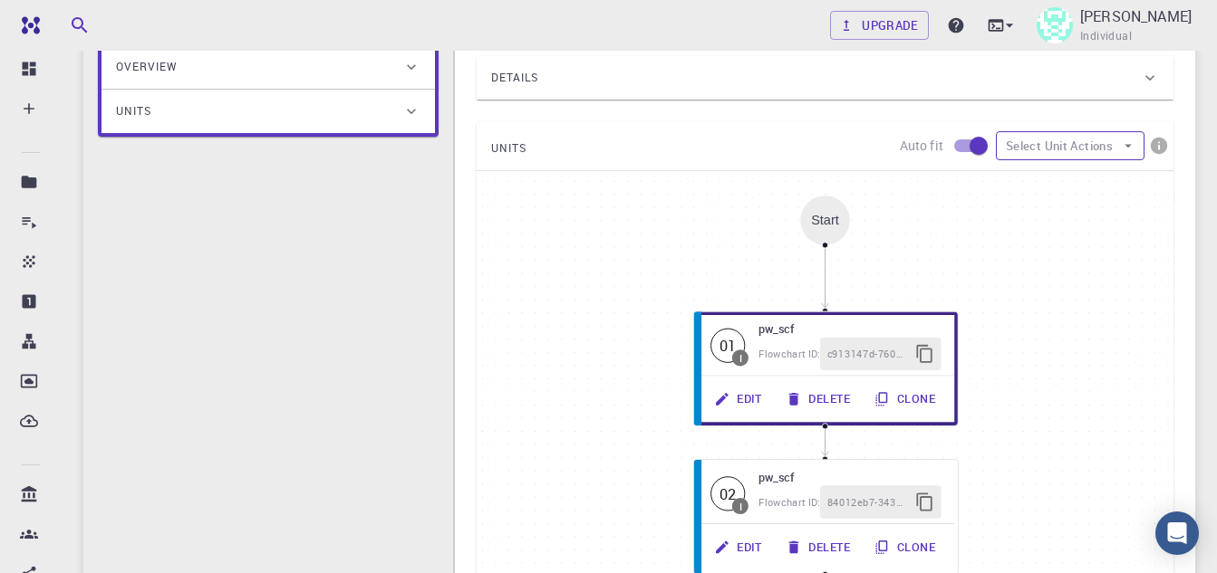
click at [1075, 144] on button "Select Unit Actions" at bounding box center [1069, 145] width 149 height 29
click at [710, 123] on div "UNITS Auto fit Select Unit Actions" at bounding box center [824, 145] width 697 height 49
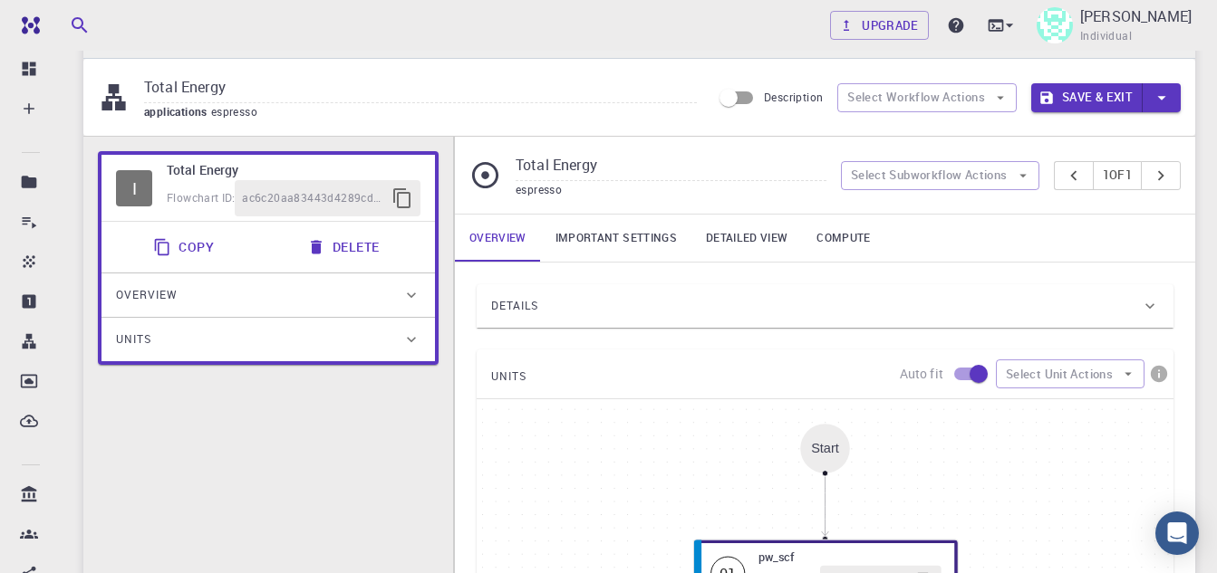
scroll to position [0, 0]
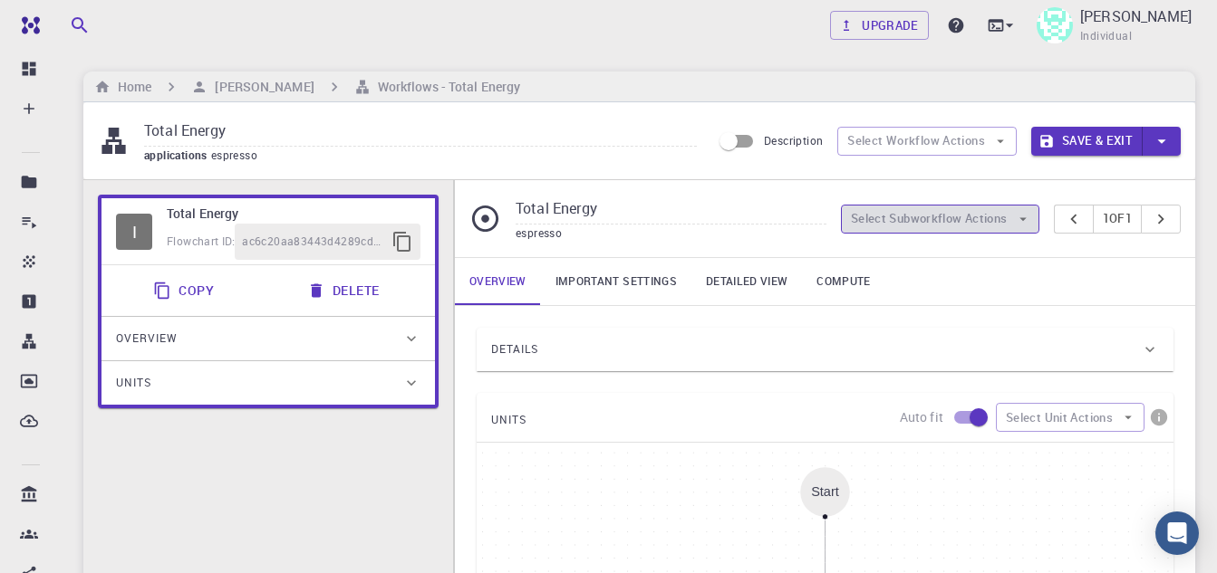
click at [1005, 216] on button "Select Subworkflow Actions" at bounding box center [940, 219] width 198 height 29
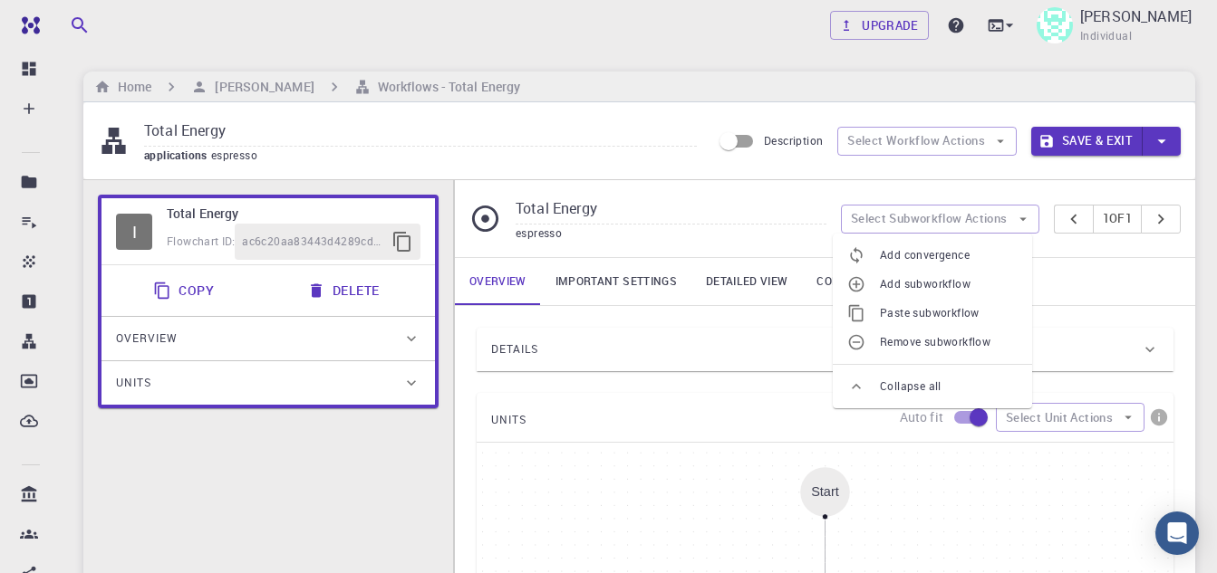
click at [1047, 294] on div "Overview Important settings Detailed view Compute" at bounding box center [825, 281] width 740 height 47
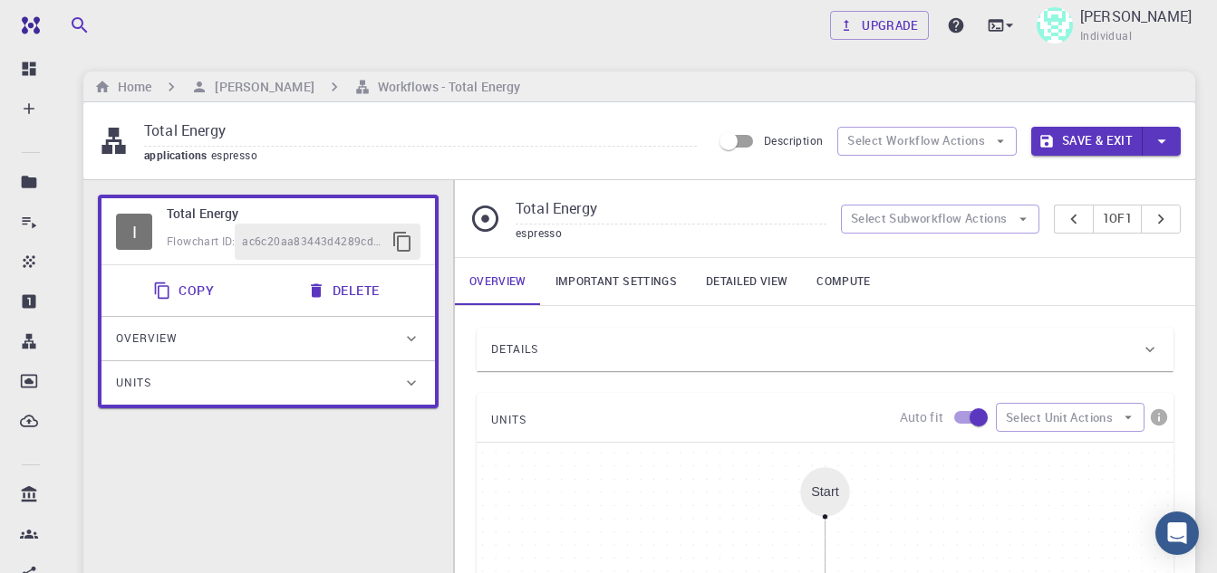
click at [1161, 145] on icon "button" at bounding box center [1161, 141] width 20 height 20
click at [1063, 214] on li "Save" at bounding box center [1082, 212] width 103 height 33
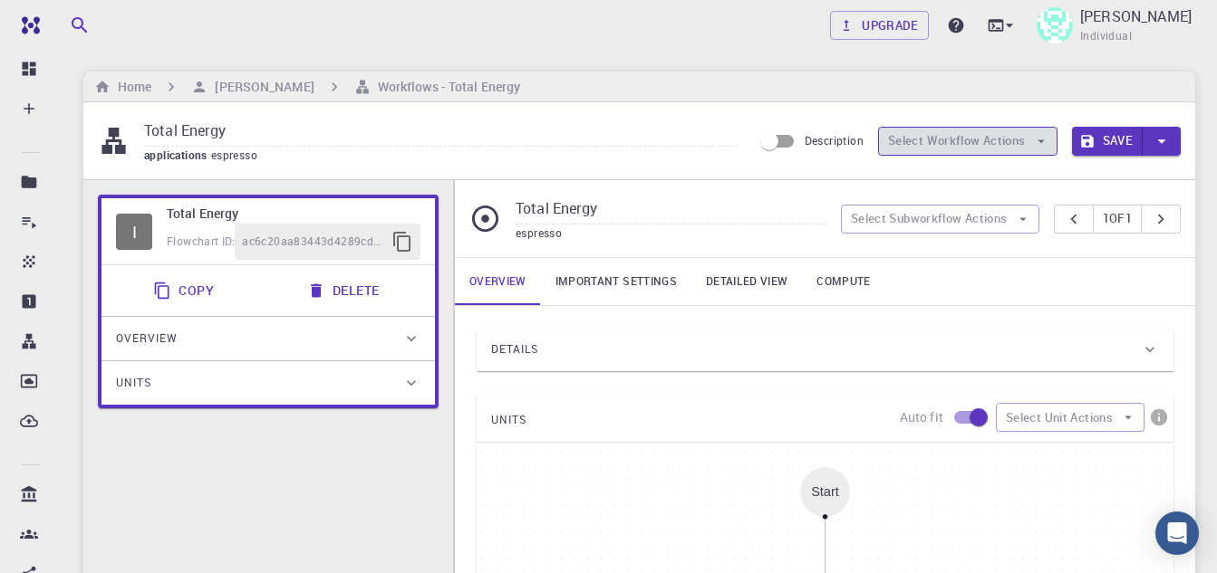
click at [1034, 145] on icon "button" at bounding box center [1041, 141] width 16 height 16
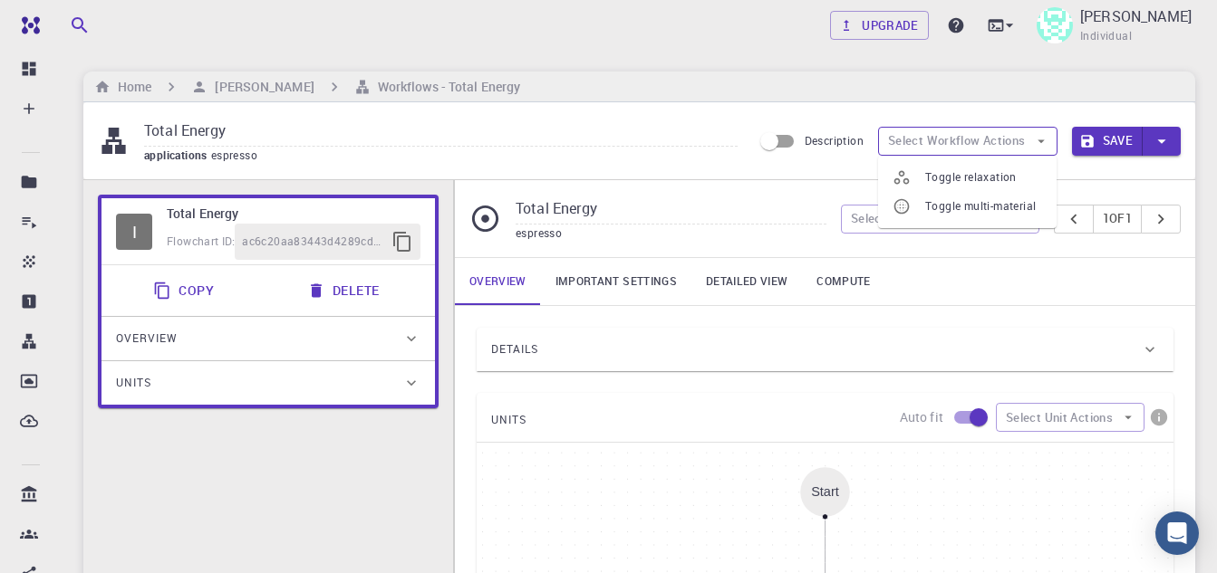
click at [1034, 145] on icon "button" at bounding box center [1041, 141] width 16 height 16
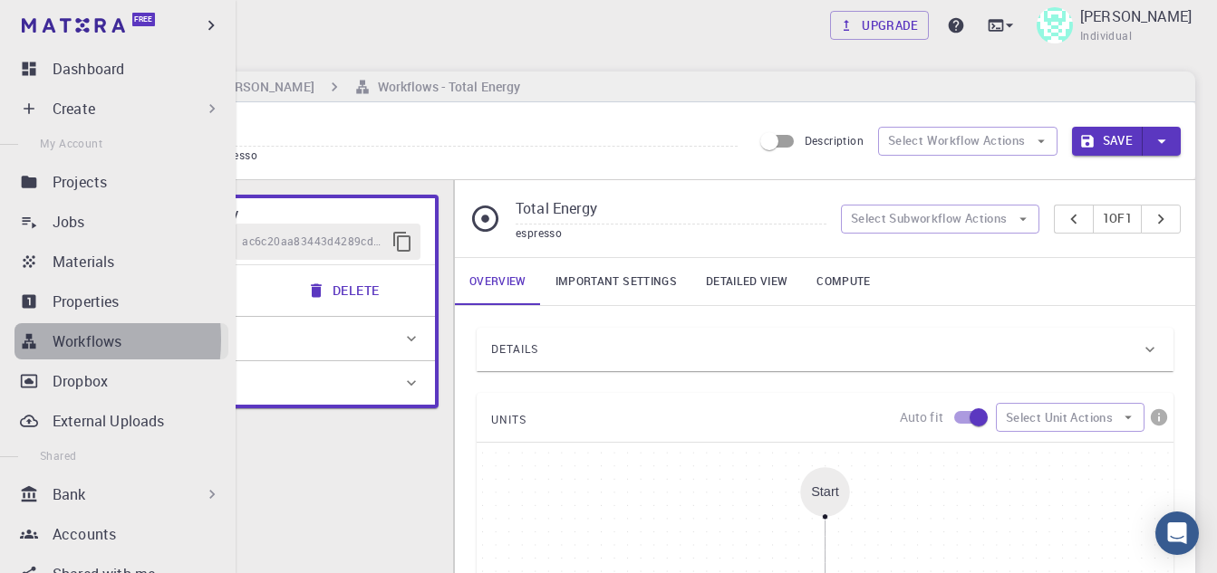
click at [37, 340] on icon at bounding box center [29, 341] width 18 height 18
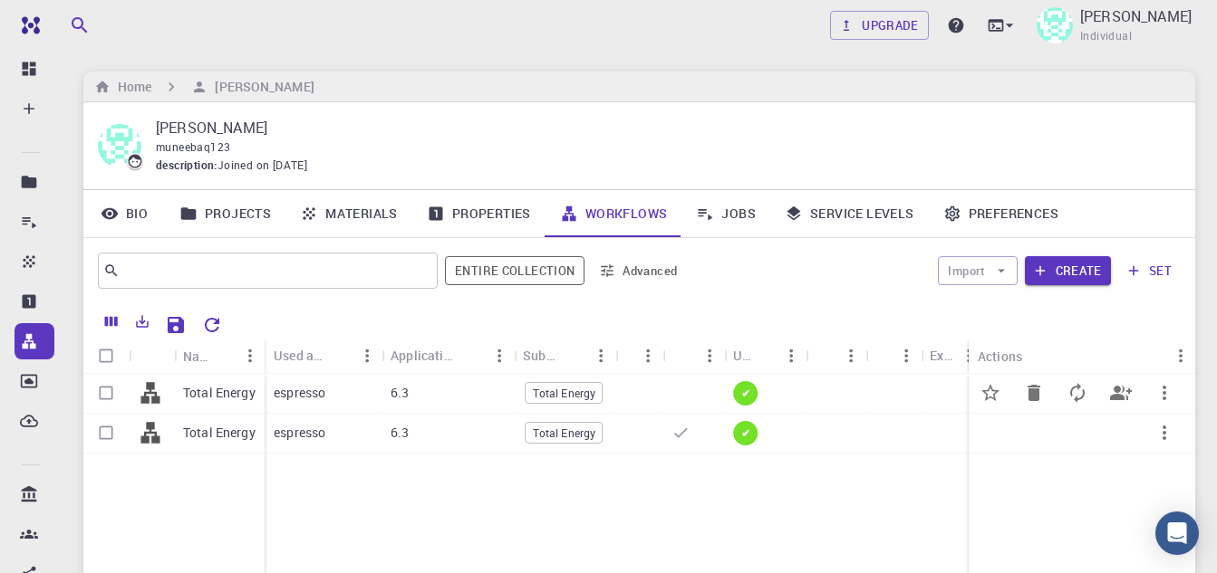
click at [99, 395] on input "Select row" at bounding box center [106, 393] width 34 height 34
checkbox input "true"
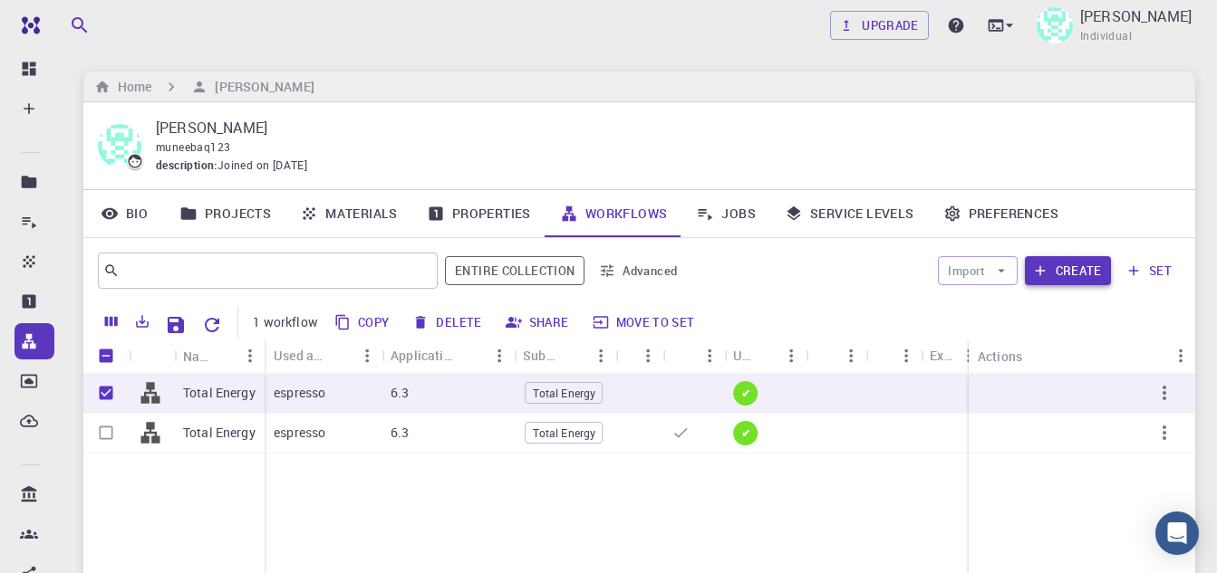
click at [1048, 265] on icon "button" at bounding box center [1040, 271] width 16 height 16
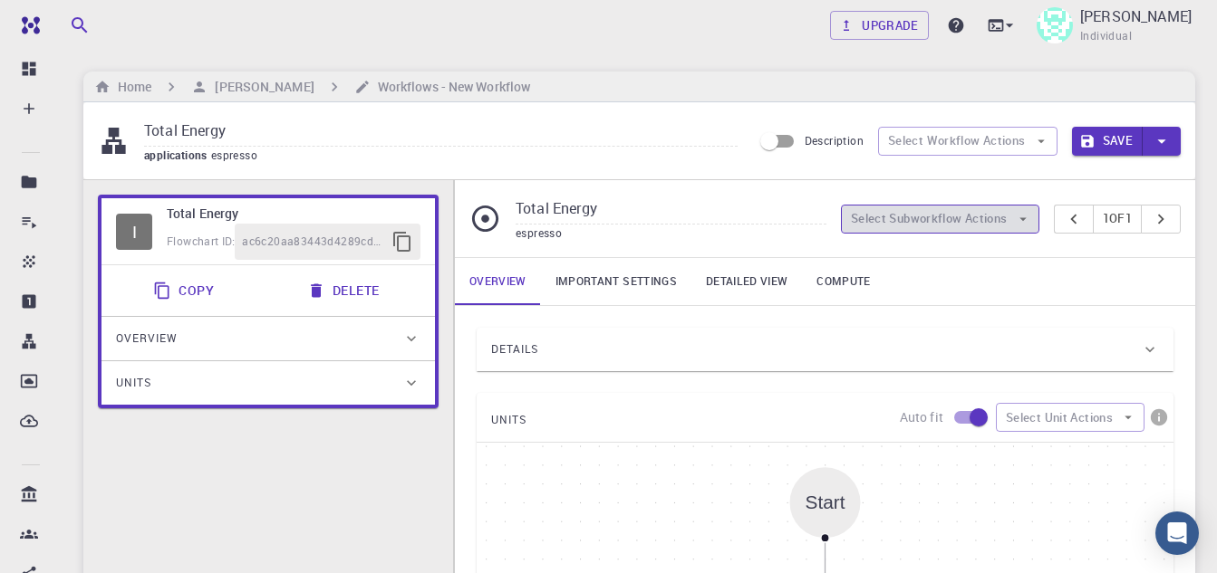
click at [991, 221] on button "Select Subworkflow Actions" at bounding box center [940, 219] width 198 height 29
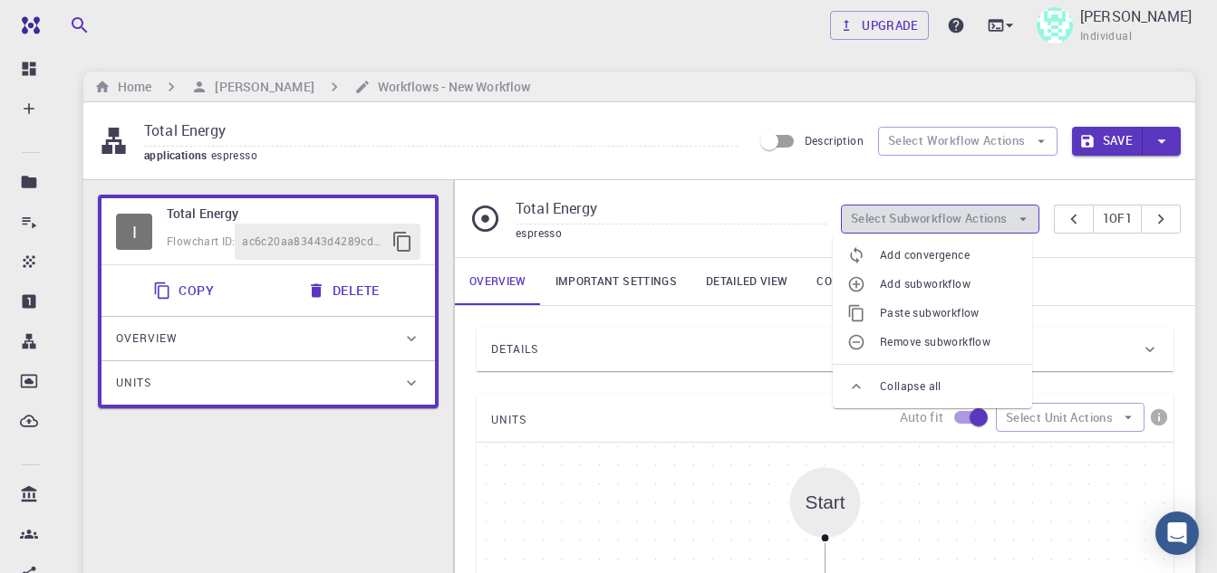
click at [991, 221] on button "Select Subworkflow Actions" at bounding box center [940, 219] width 198 height 29
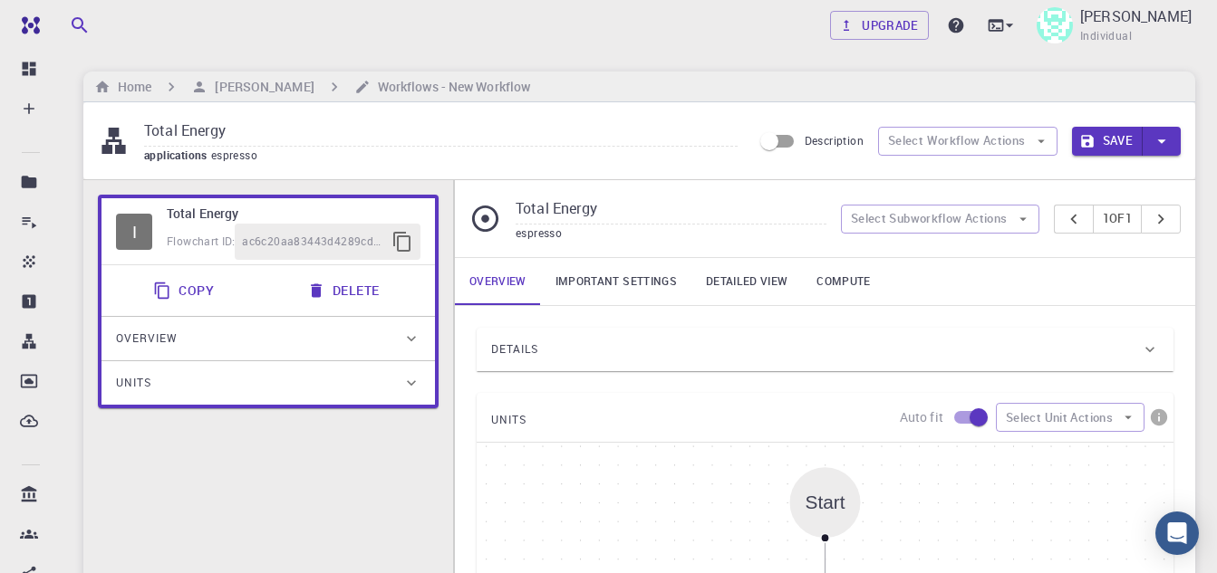
click at [537, 236] on span "espresso" at bounding box center [538, 233] width 46 height 14
click at [584, 281] on link "Important settings" at bounding box center [616, 281] width 150 height 47
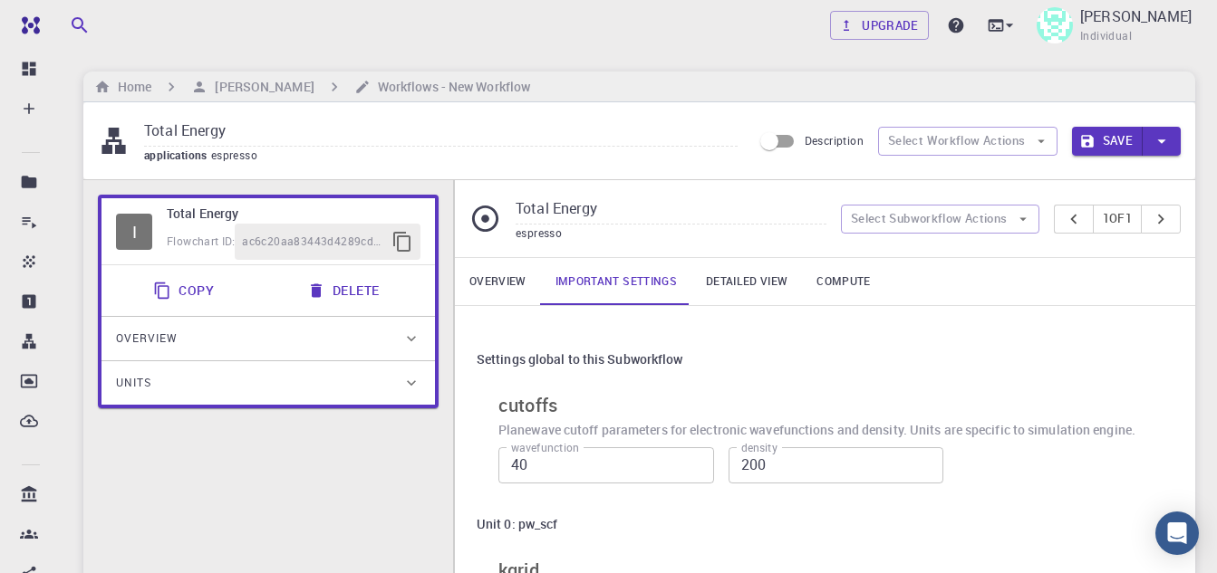
click at [740, 279] on link "Detailed view" at bounding box center [746, 281] width 111 height 47
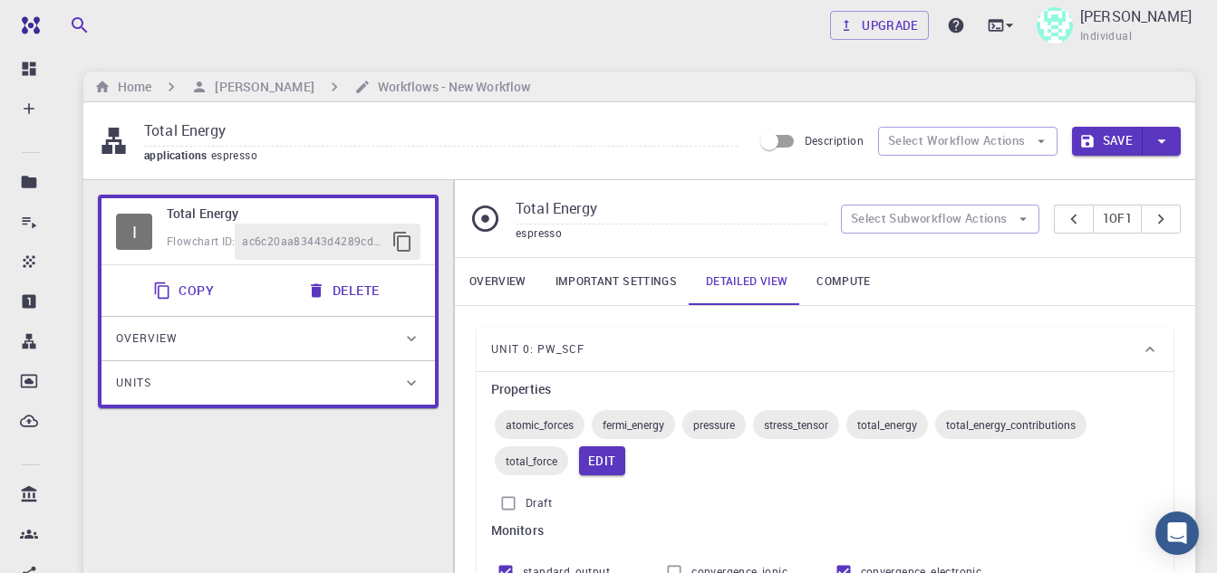
click at [851, 278] on link "Compute" at bounding box center [843, 281] width 82 height 47
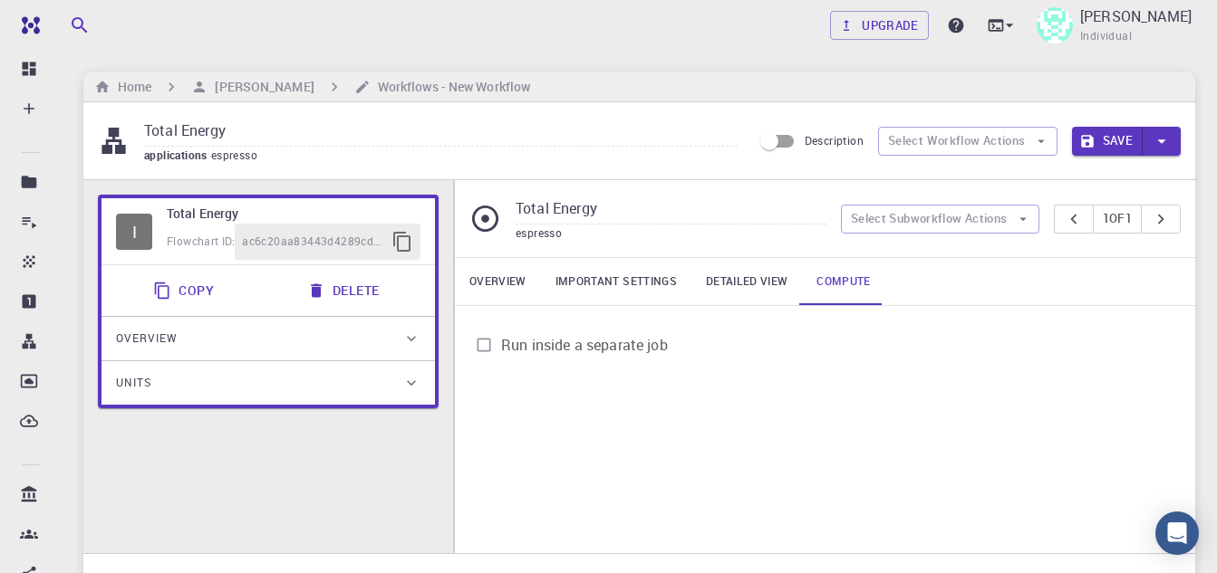
click at [505, 349] on span "Run inside a separate job" at bounding box center [584, 345] width 167 height 22
click at [501, 349] on input "Run inside a separate job" at bounding box center [483, 345] width 34 height 34
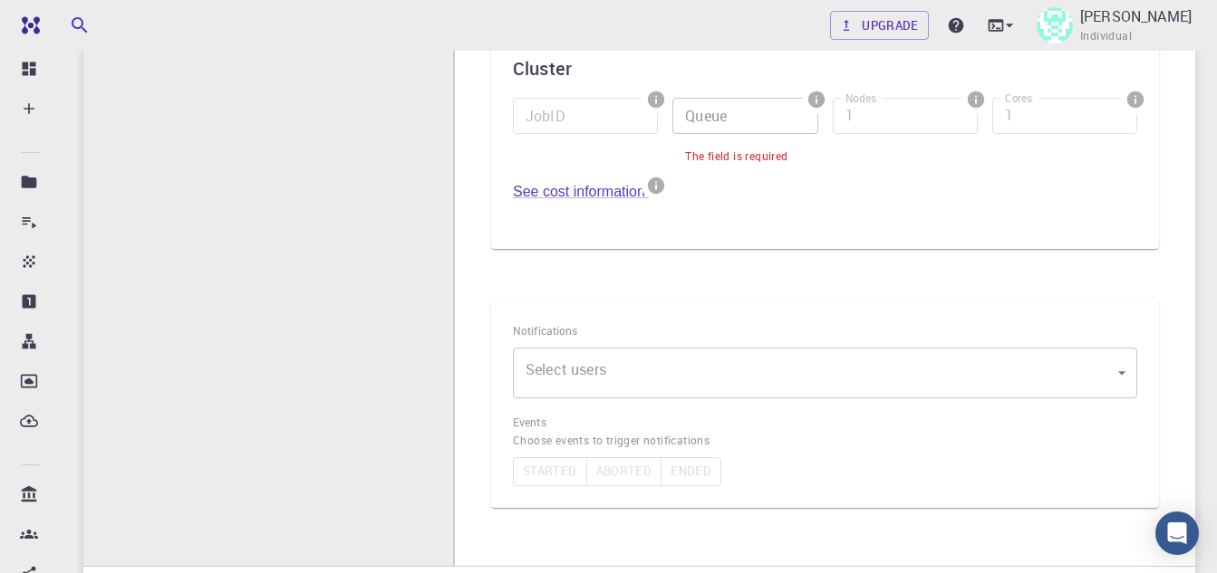
scroll to position [91, 0]
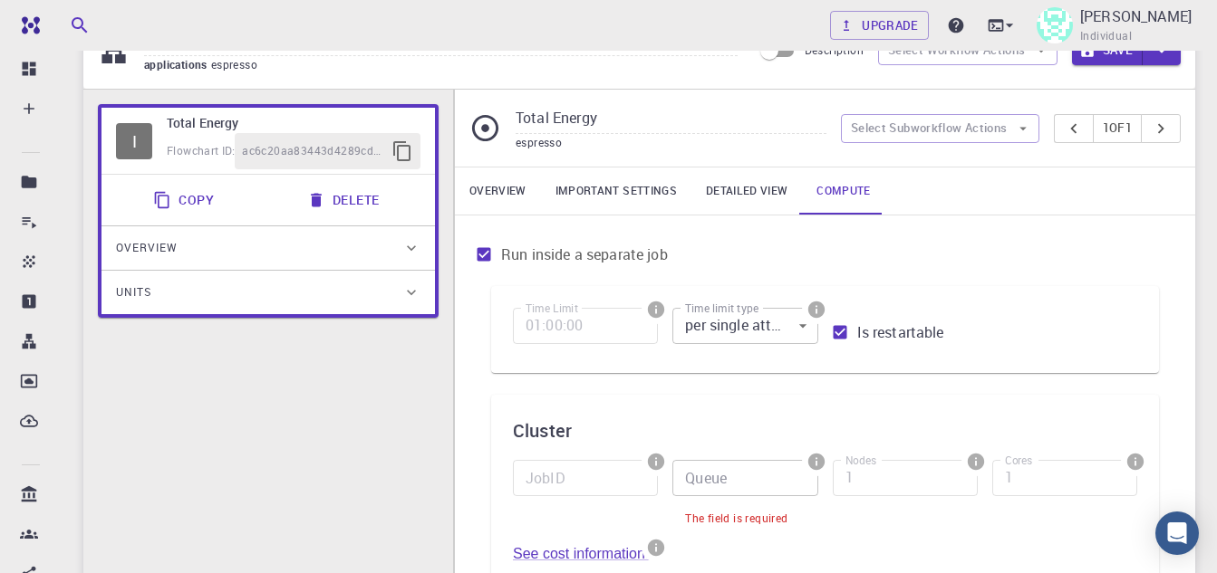
click at [475, 256] on input "Run inside a separate job" at bounding box center [483, 254] width 34 height 34
checkbox input "false"
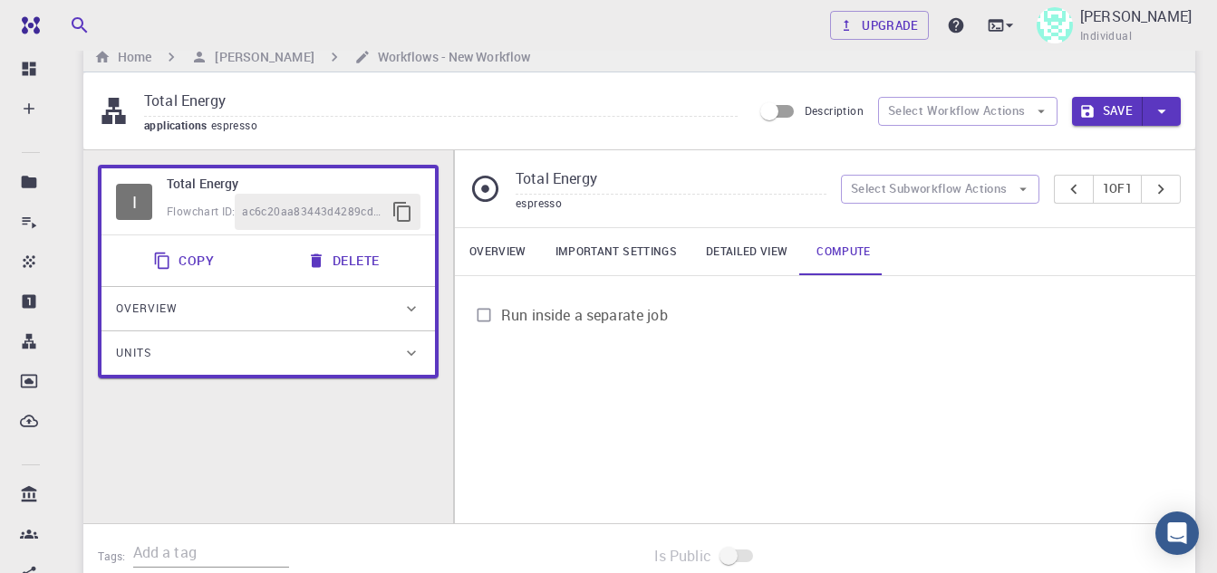
scroll to position [0, 0]
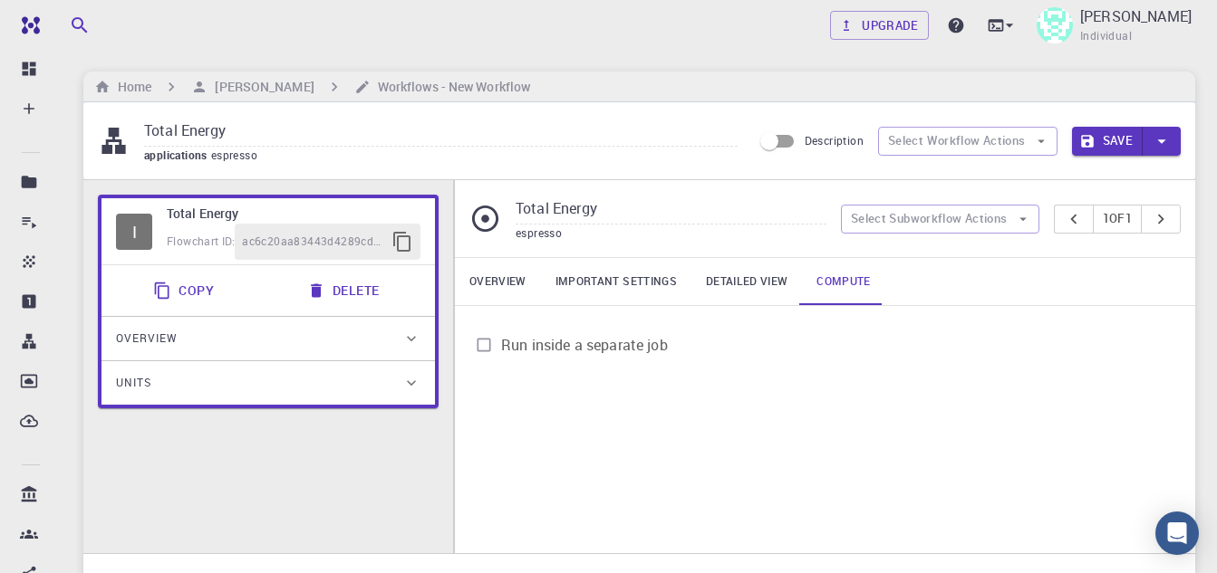
click at [472, 288] on link "Overview" at bounding box center [498, 281] width 86 height 47
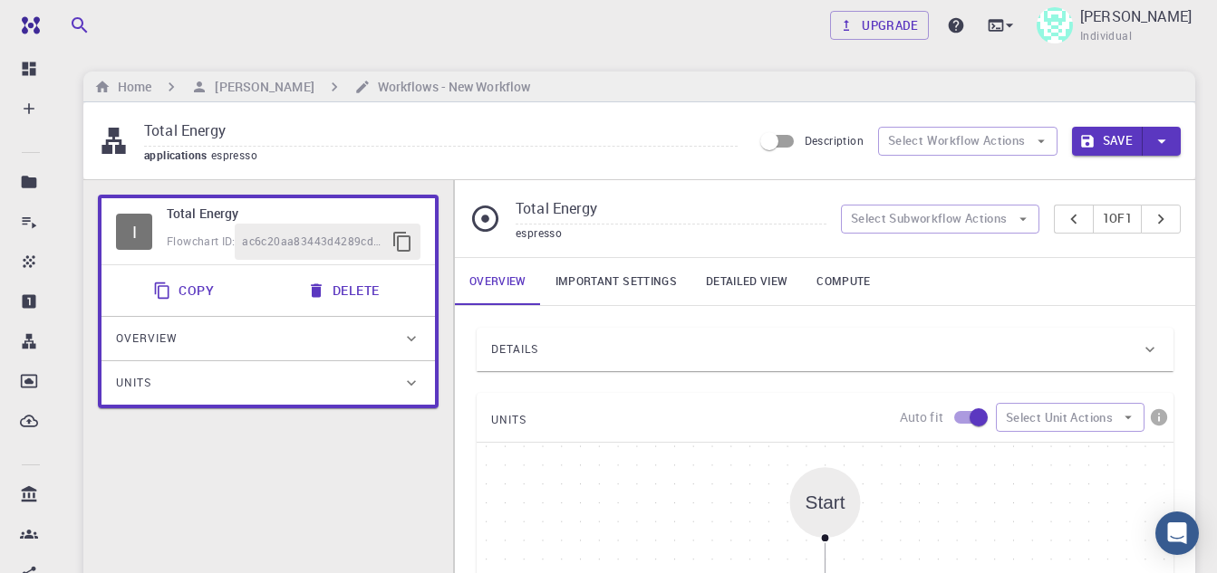
click at [507, 223] on div "Total Energy espresso" at bounding box center [654, 219] width 371 height 48
click at [813, 519] on div "Start" at bounding box center [825, 502] width 71 height 71
click at [1156, 139] on icon "button" at bounding box center [1161, 141] width 20 height 20
click at [1156, 139] on div at bounding box center [608, 286] width 1217 height 573
click at [1009, 138] on button "Select Workflow Actions" at bounding box center [967, 141] width 179 height 29
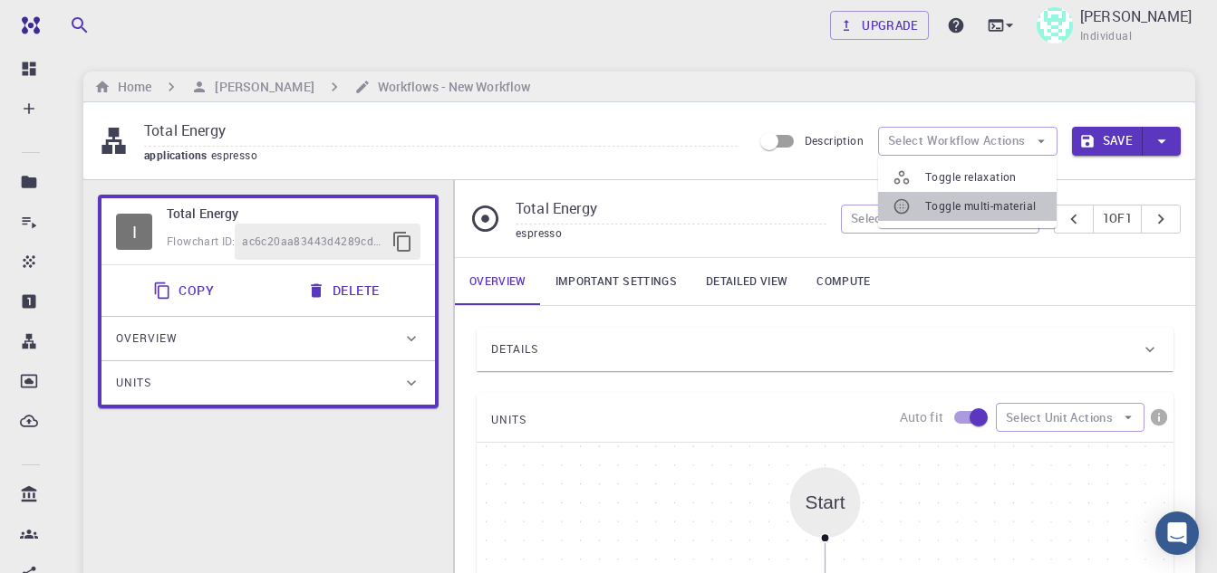
click at [948, 211] on span "Toggle multi-material" at bounding box center [983, 206] width 117 height 18
click at [975, 209] on button "Select Subworkflow Actions" at bounding box center [940, 219] width 198 height 29
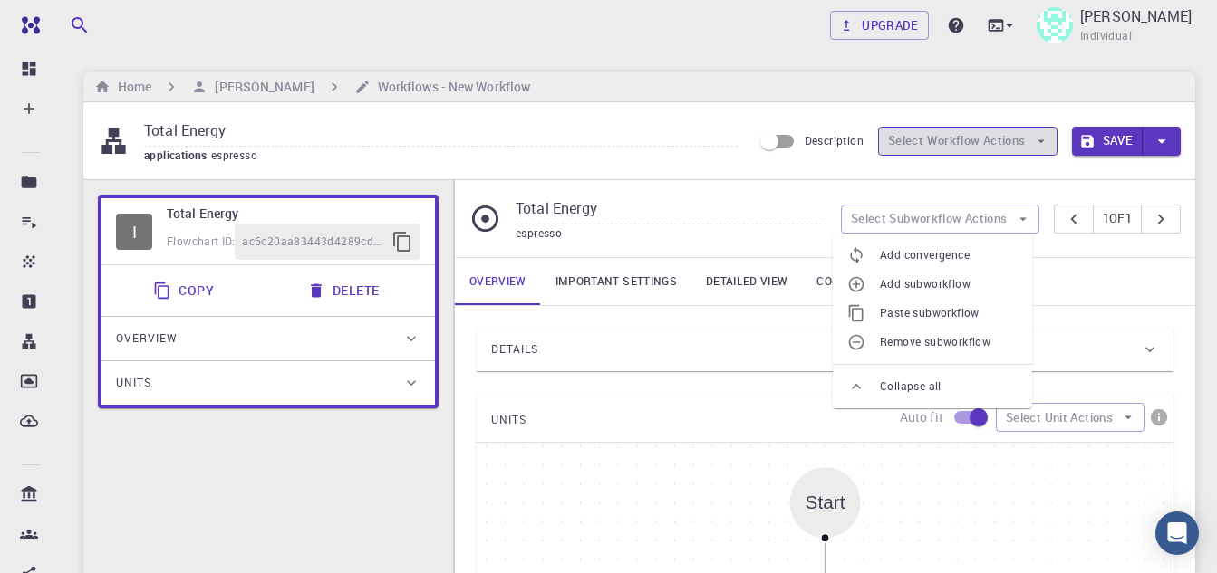
click at [988, 148] on button "Select Workflow Actions" at bounding box center [967, 141] width 179 height 29
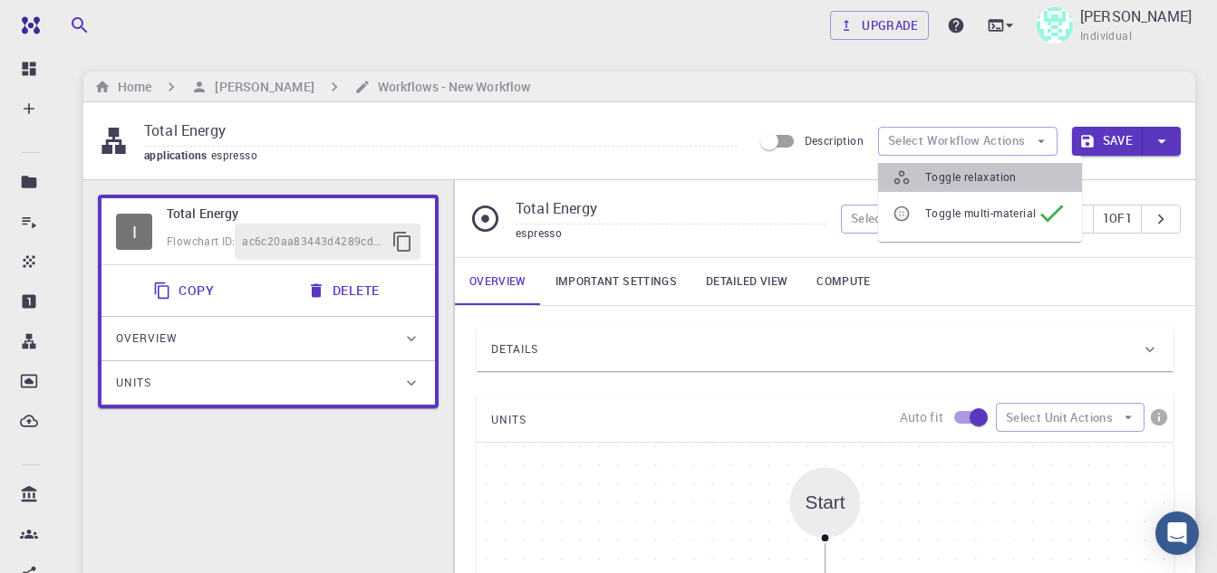
click at [967, 170] on span "Toggle relaxation" at bounding box center [996, 177] width 142 height 18
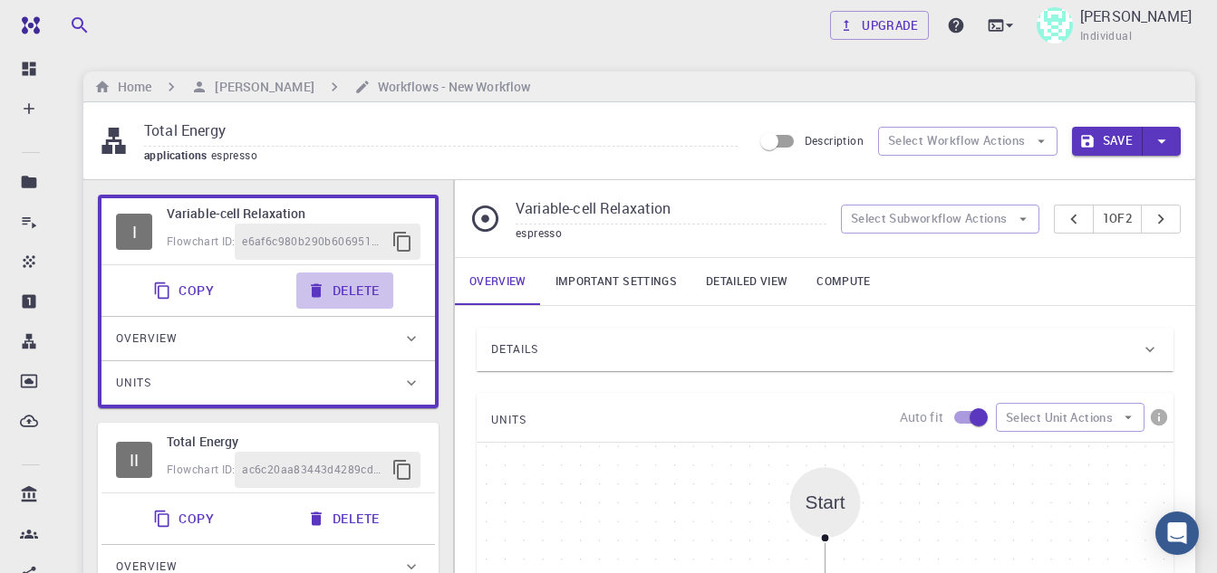
click at [350, 290] on button "Delete" at bounding box center [344, 291] width 97 height 36
type input "Total Energy"
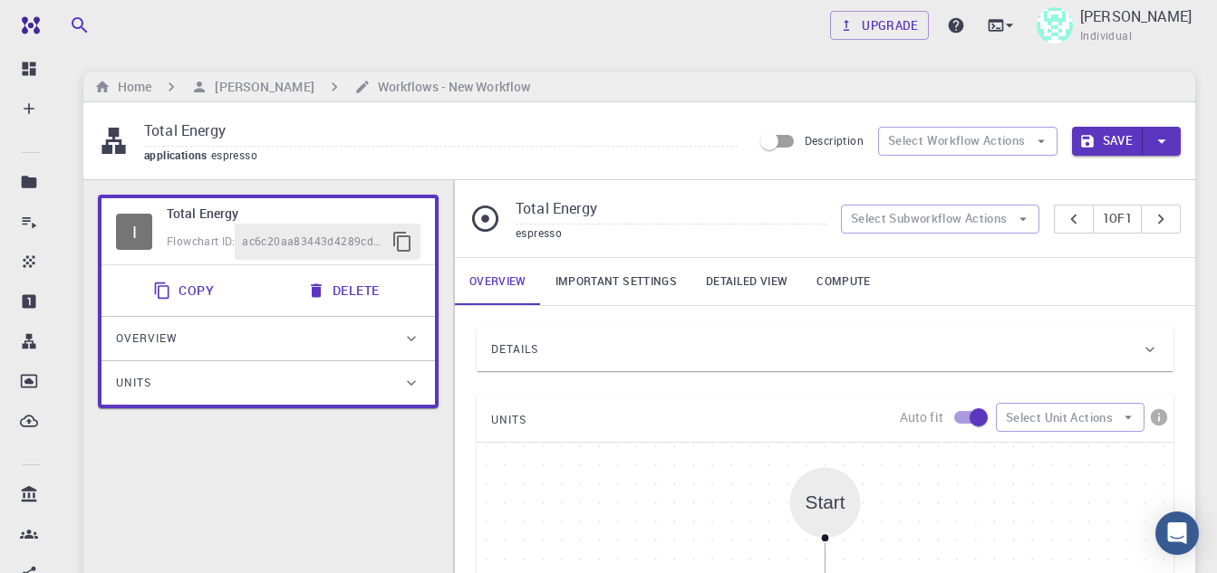
click at [291, 227] on div "ac6c20aa83443d4289cd80a2" at bounding box center [328, 242] width 186 height 36
click at [221, 223] on h6 "Total Energy" at bounding box center [294, 214] width 254 height 20
click at [220, 223] on h6 "Total Energy" at bounding box center [294, 214] width 254 height 20
click at [104, 237] on div "I Total Energy Flowchart ID: ac6c20aa83443d4289cd80a2" at bounding box center [267, 231] width 333 height 66
click at [282, 82] on h6 "[PERSON_NAME]" at bounding box center [260, 87] width 106 height 20
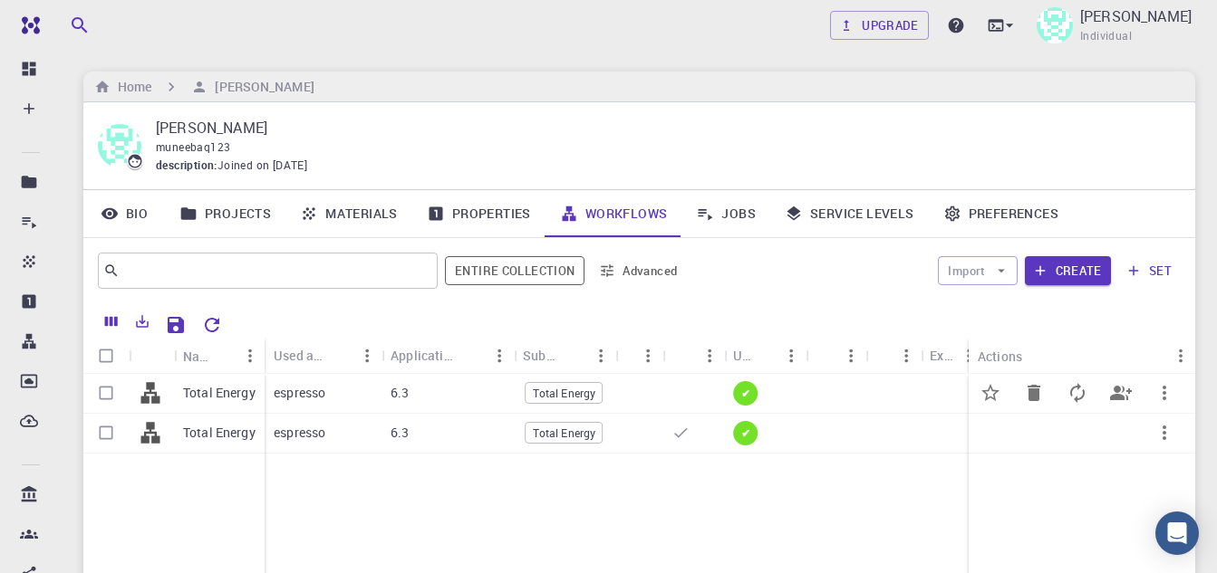
click at [1161, 383] on icon "button" at bounding box center [1164, 393] width 22 height 22
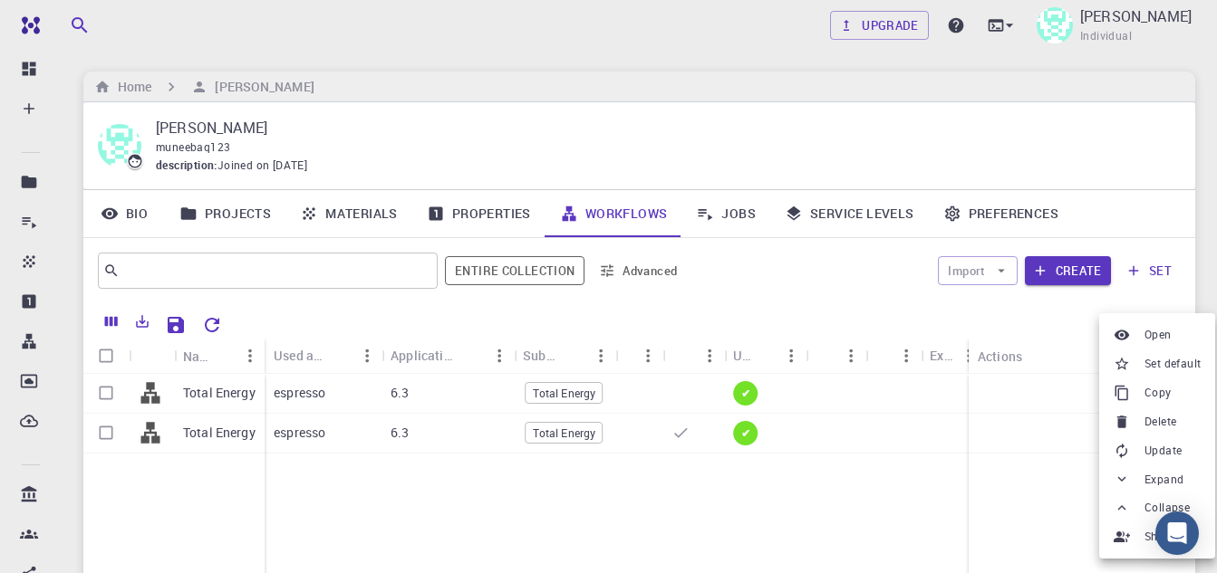
click at [1158, 324] on li "Open" at bounding box center [1157, 335] width 116 height 29
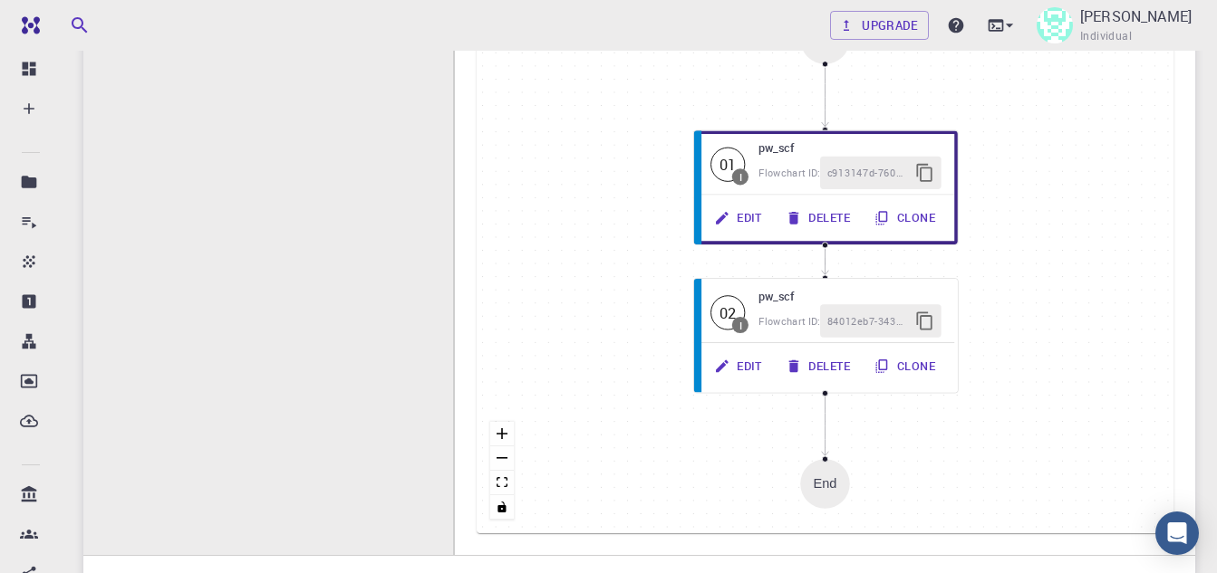
scroll to position [362, 0]
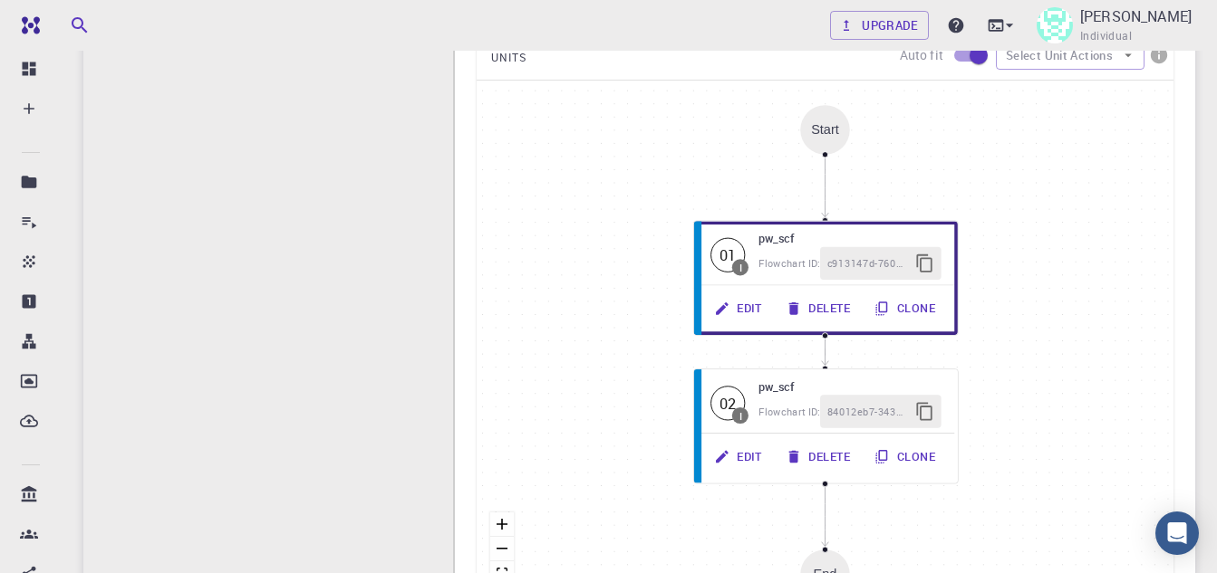
drag, startPoint x: 784, startPoint y: 267, endPoint x: 656, endPoint y: 193, distance: 148.5
click at [656, 193] on div "Start 01 I pw_scf Flowchart ID: c913147d-760d-496d-93a7-dc0771034d54 Edit Delet…" at bounding box center [824, 352] width 697 height 543
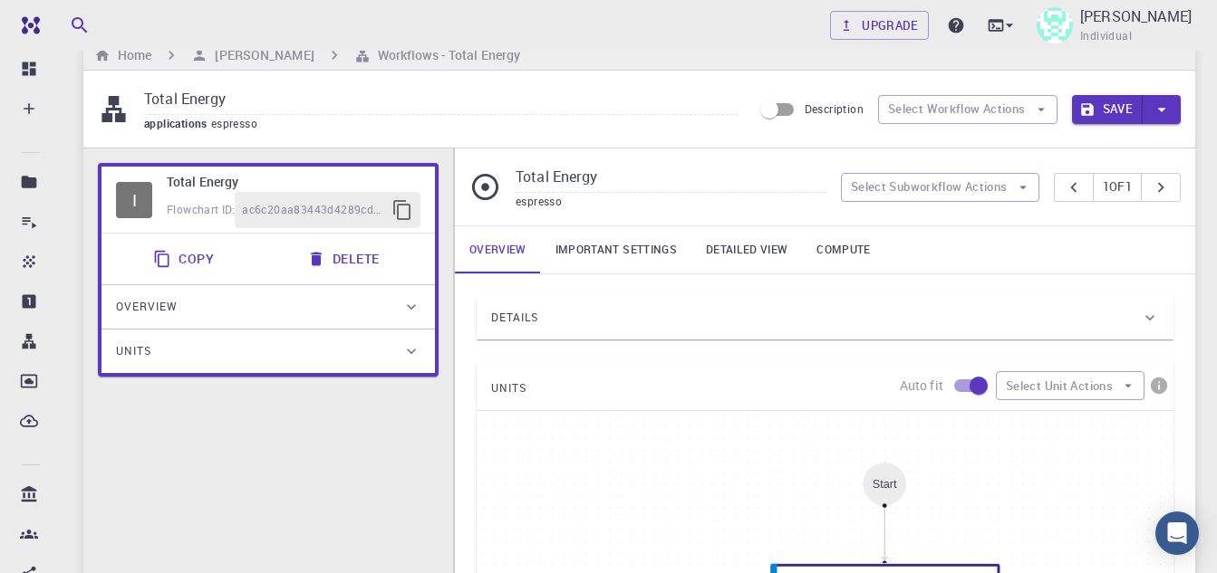
scroll to position [0, 0]
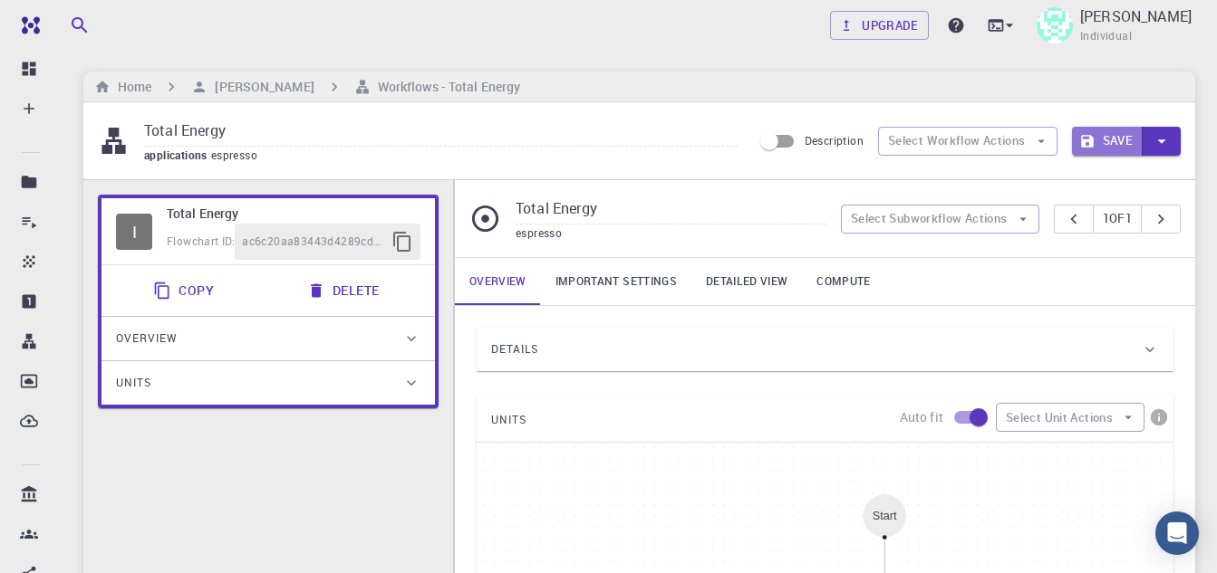
click at [1094, 144] on icon "button" at bounding box center [1087, 141] width 16 height 16
click at [972, 140] on button "Select Workflow Actions" at bounding box center [967, 141] width 179 height 29
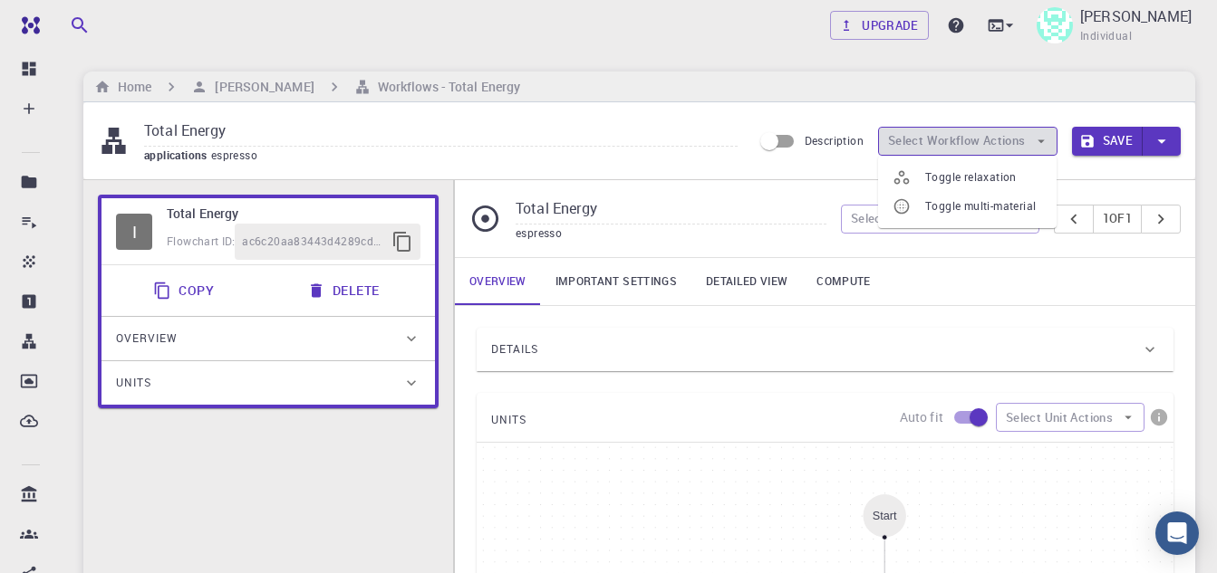
click at [972, 140] on button "Select Workflow Actions" at bounding box center [967, 141] width 179 height 29
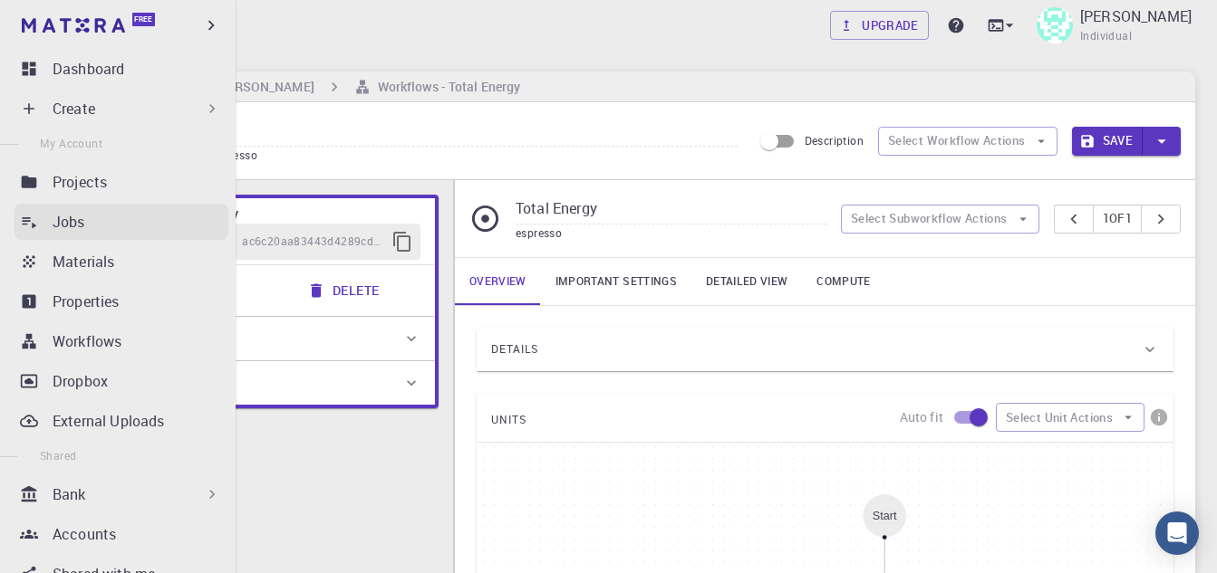
click at [89, 225] on div "Jobs" at bounding box center [141, 222] width 176 height 22
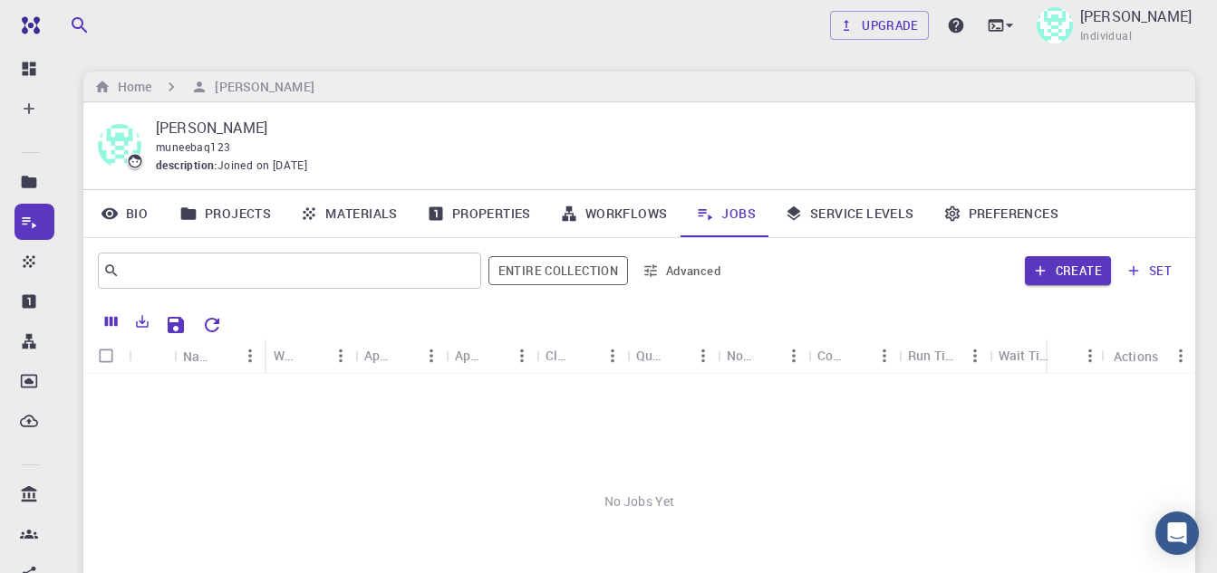
click at [813, 211] on link "Service Levels" at bounding box center [849, 213] width 159 height 47
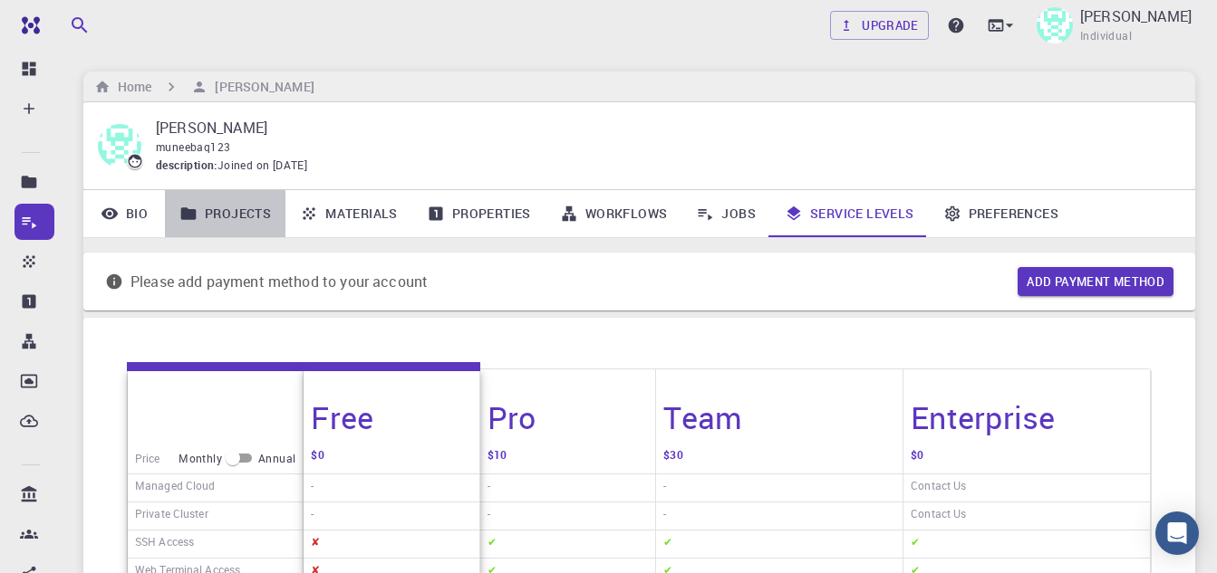
click at [207, 214] on link "Projects" at bounding box center [225, 213] width 120 height 47
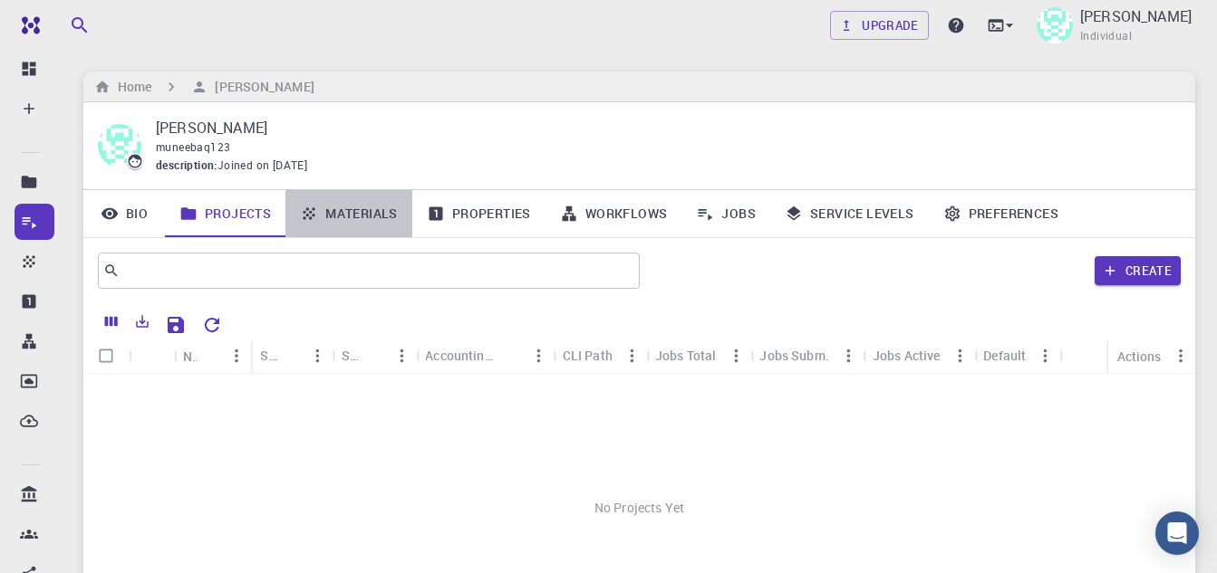
click at [362, 218] on link "Materials" at bounding box center [348, 213] width 127 height 47
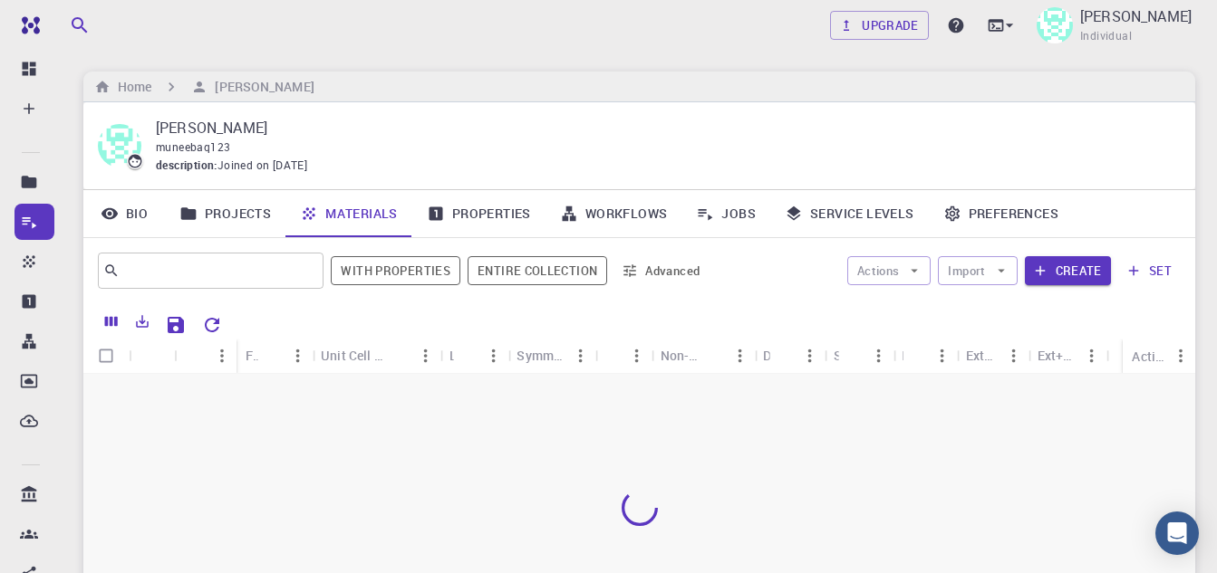
scroll to position [91, 0]
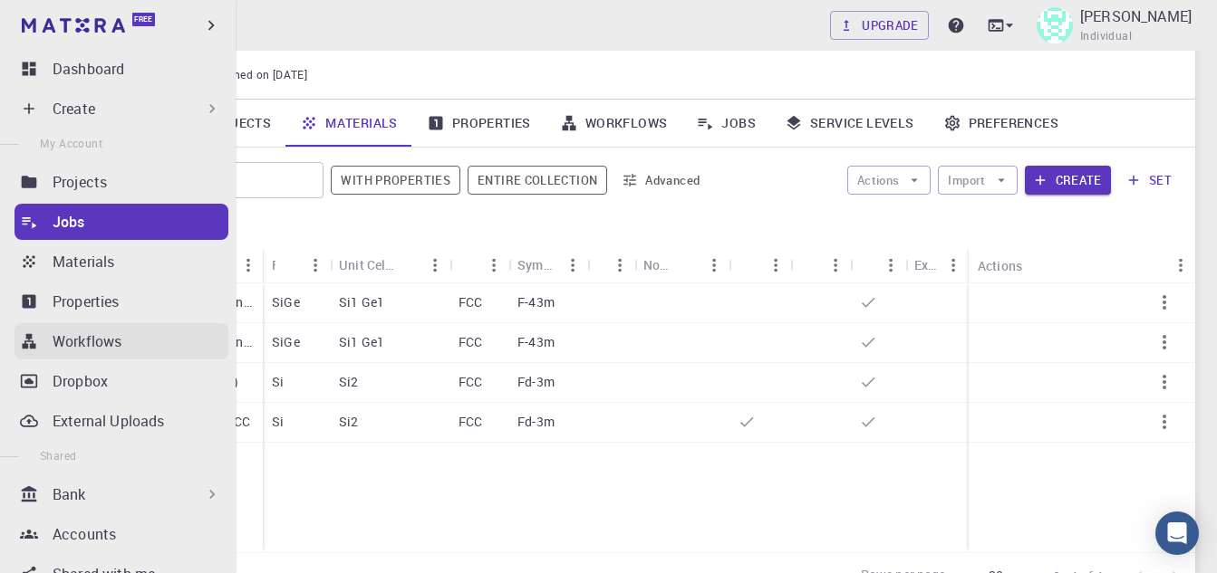
click at [77, 349] on p "Workflows" at bounding box center [87, 342] width 69 height 22
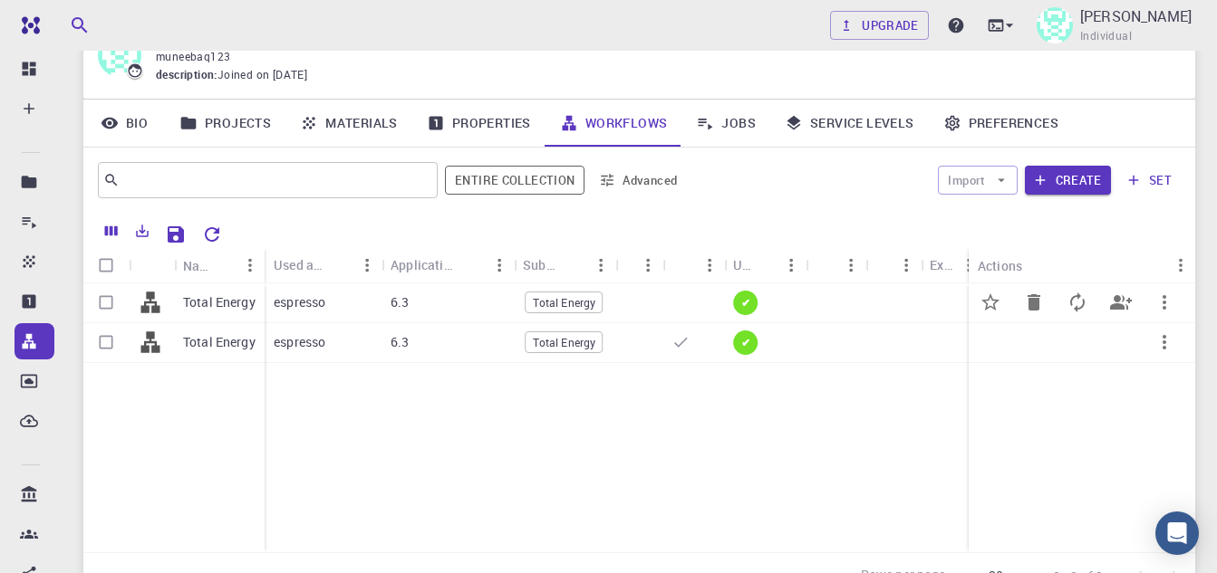
click at [1172, 308] on icon "button" at bounding box center [1164, 303] width 22 height 22
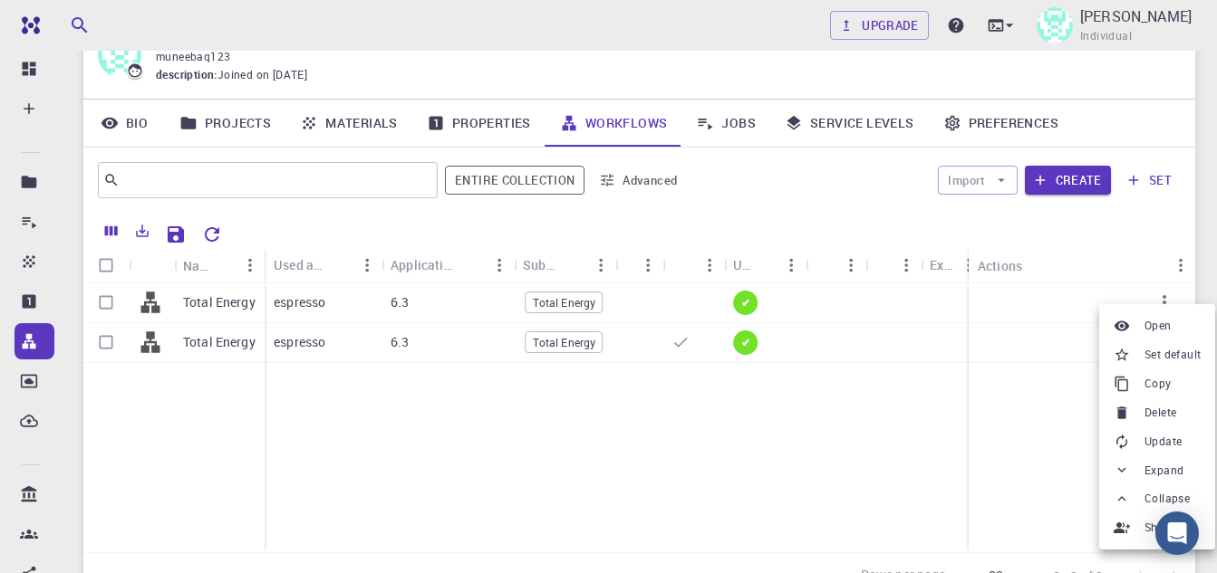
click at [109, 341] on div at bounding box center [608, 286] width 1217 height 573
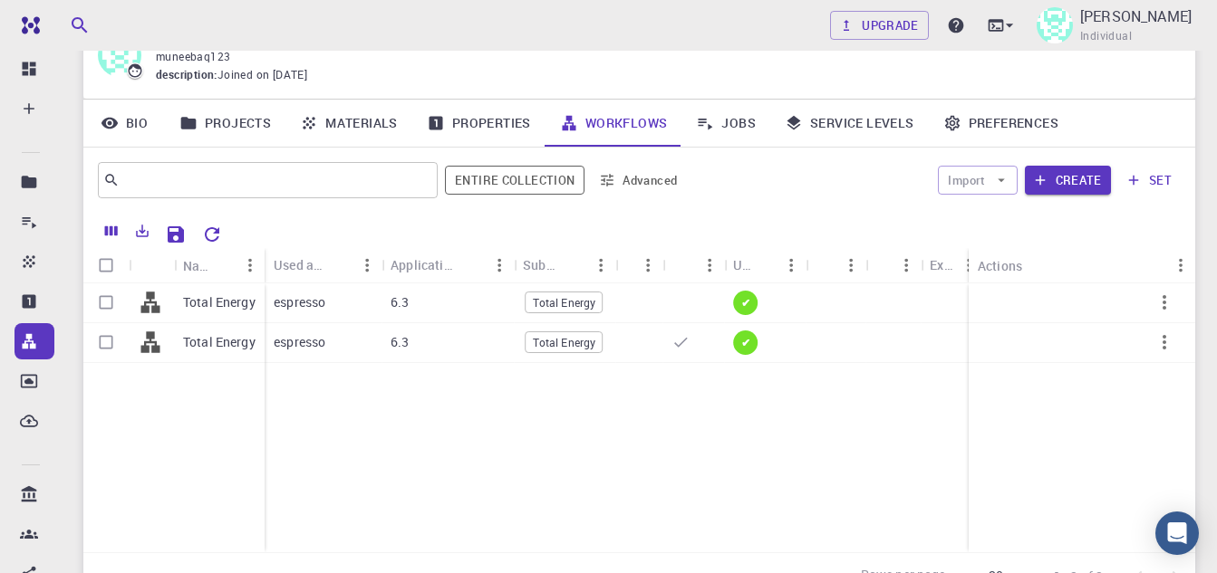
click at [198, 342] on p "Total Energy" at bounding box center [219, 342] width 72 height 18
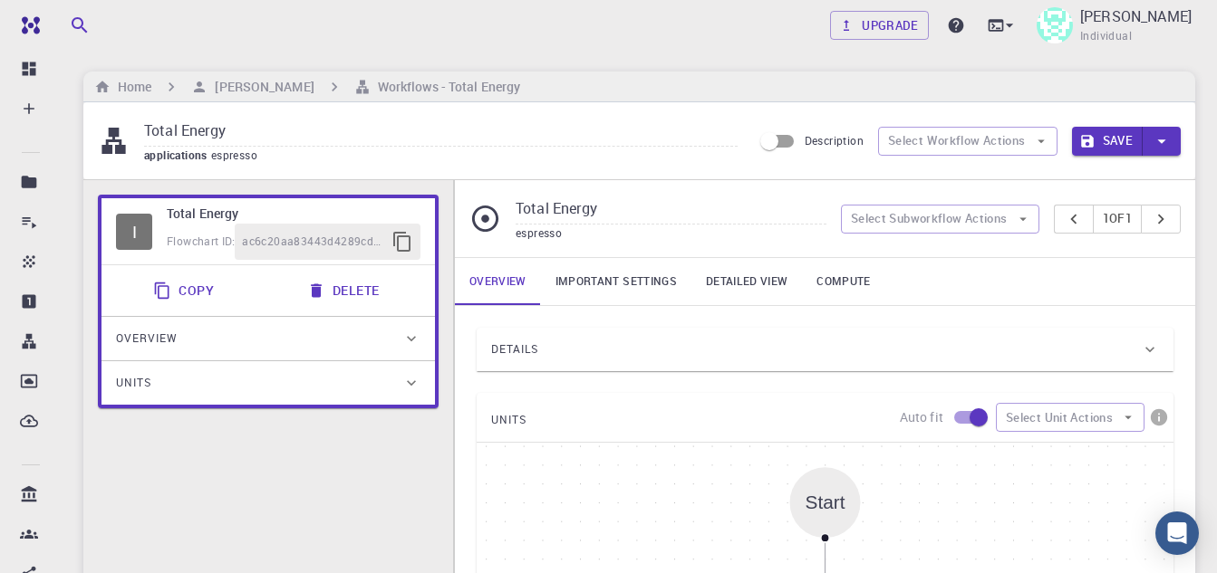
click at [355, 295] on button "Delete" at bounding box center [344, 291] width 97 height 36
click at [332, 284] on button "Delete" at bounding box center [344, 291] width 97 height 36
click at [966, 212] on button "Select Subworkflow Actions" at bounding box center [940, 219] width 198 height 29
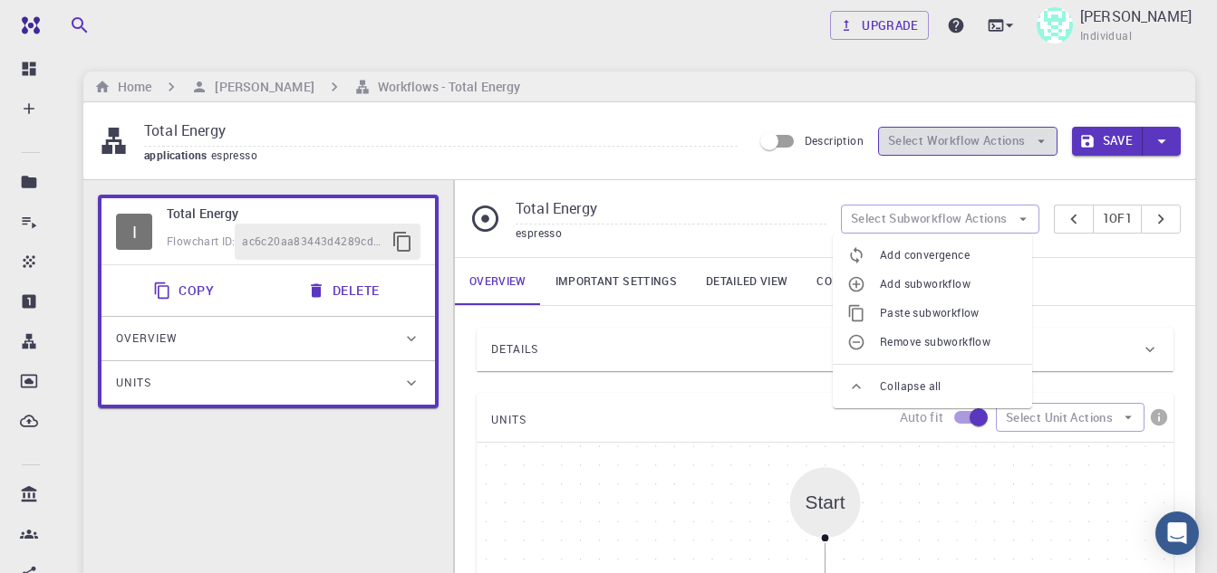
click at [992, 139] on button "Select Workflow Actions" at bounding box center [967, 141] width 179 height 29
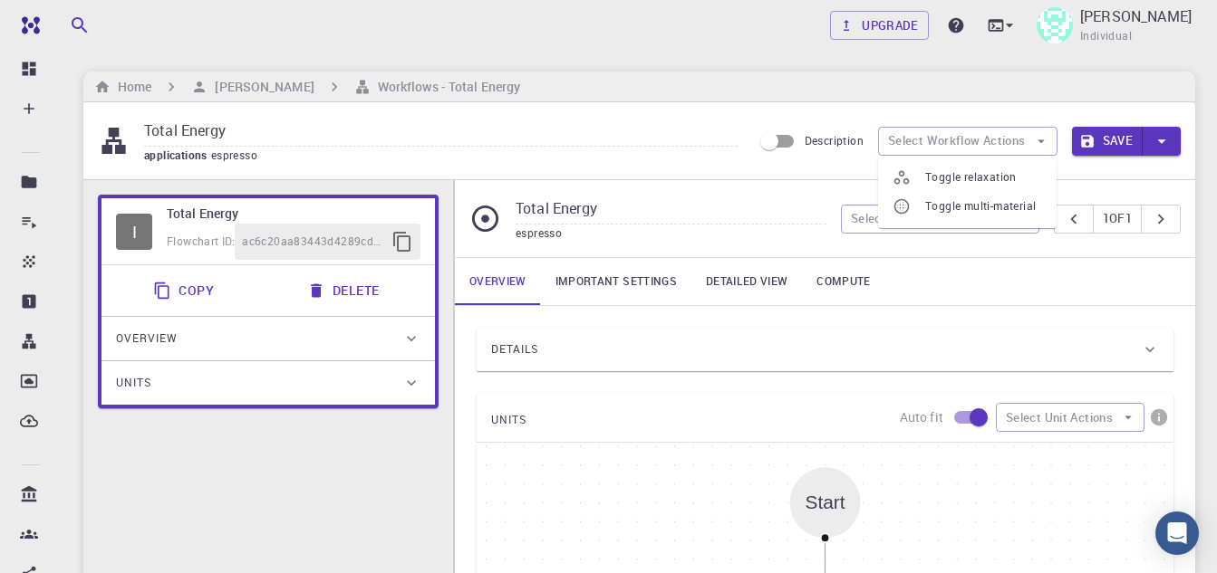
click at [986, 185] on span "Toggle relaxation" at bounding box center [983, 177] width 117 height 18
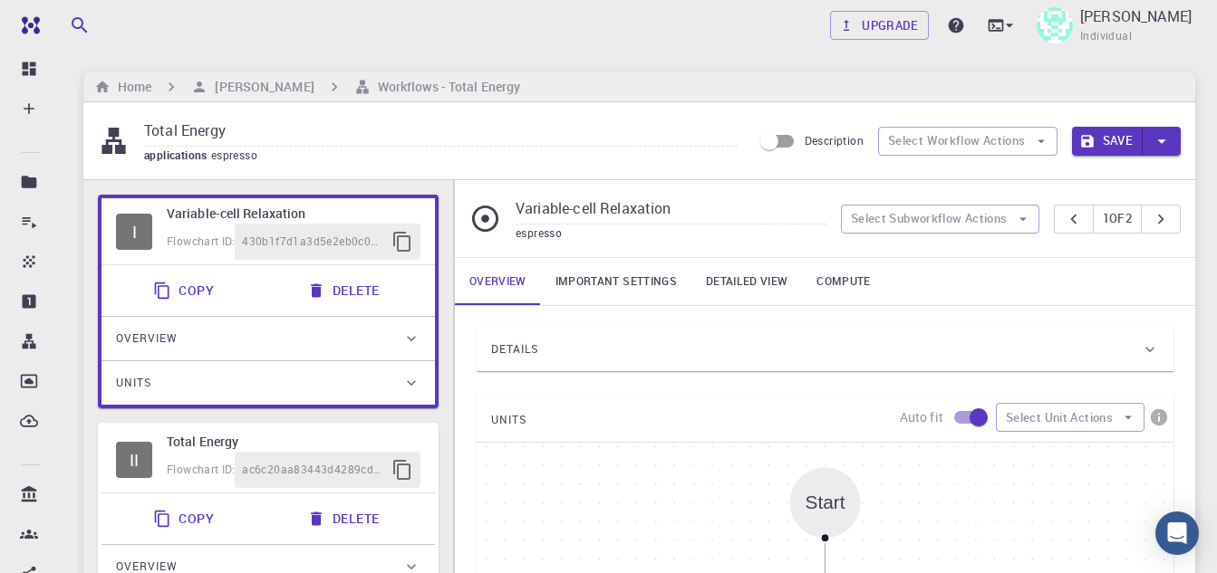
click at [374, 278] on button "Delete" at bounding box center [344, 291] width 97 height 36
type input "Total Energy"
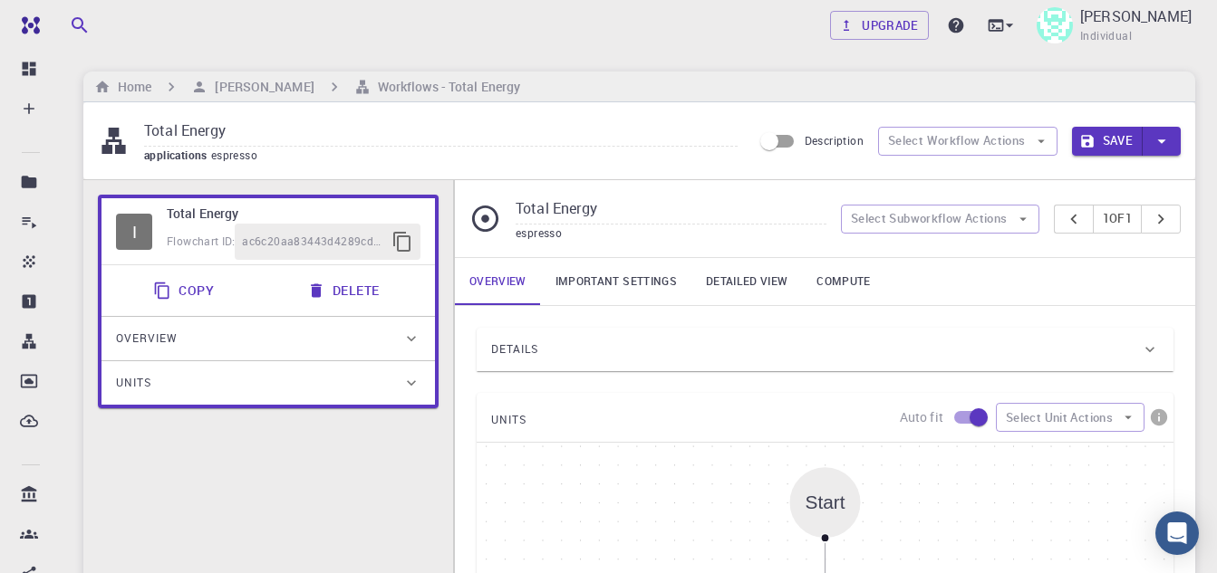
click at [374, 278] on button "Delete" at bounding box center [344, 291] width 97 height 36
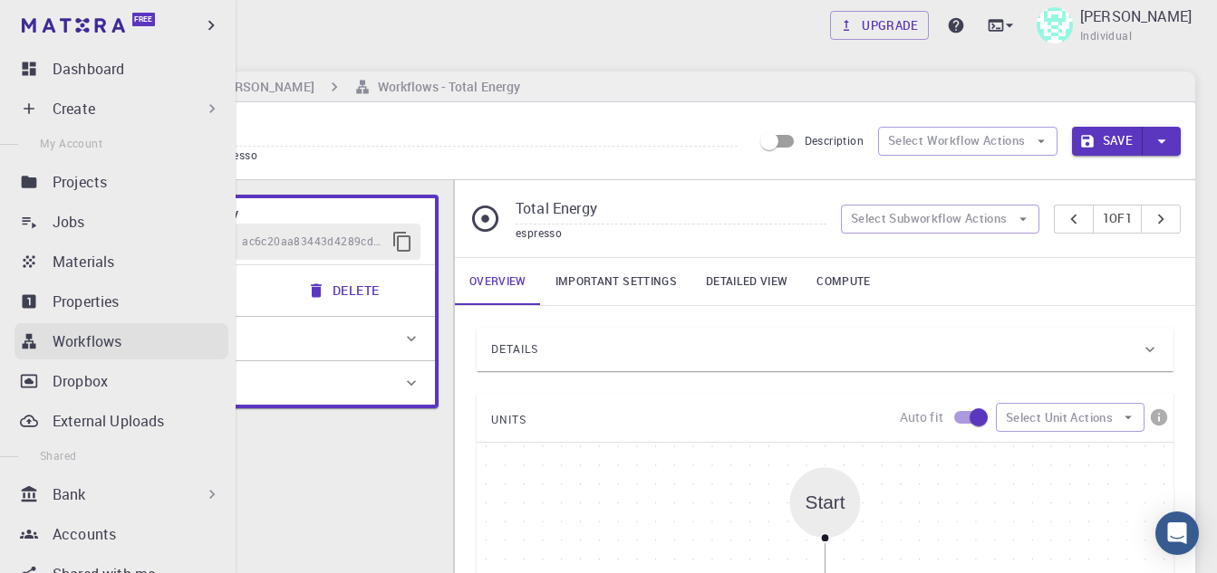
click at [43, 355] on link "Workflows" at bounding box center [121, 341] width 214 height 36
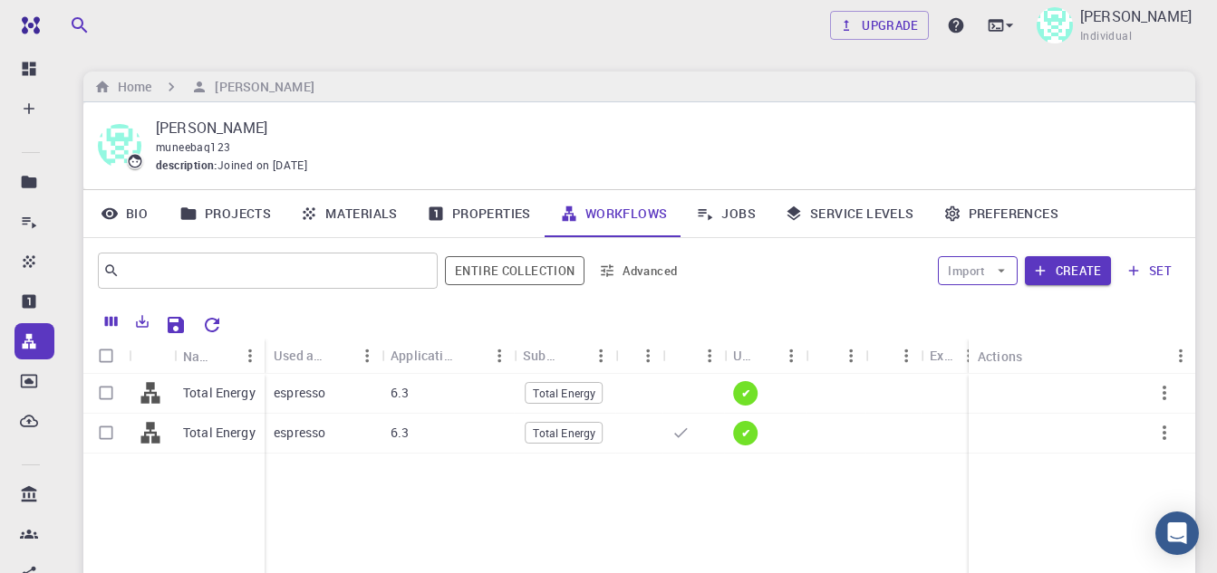
click at [1004, 272] on icon "button" at bounding box center [1001, 271] width 16 height 16
click at [1004, 319] on li "Import From Bank" at bounding box center [1016, 307] width 155 height 29
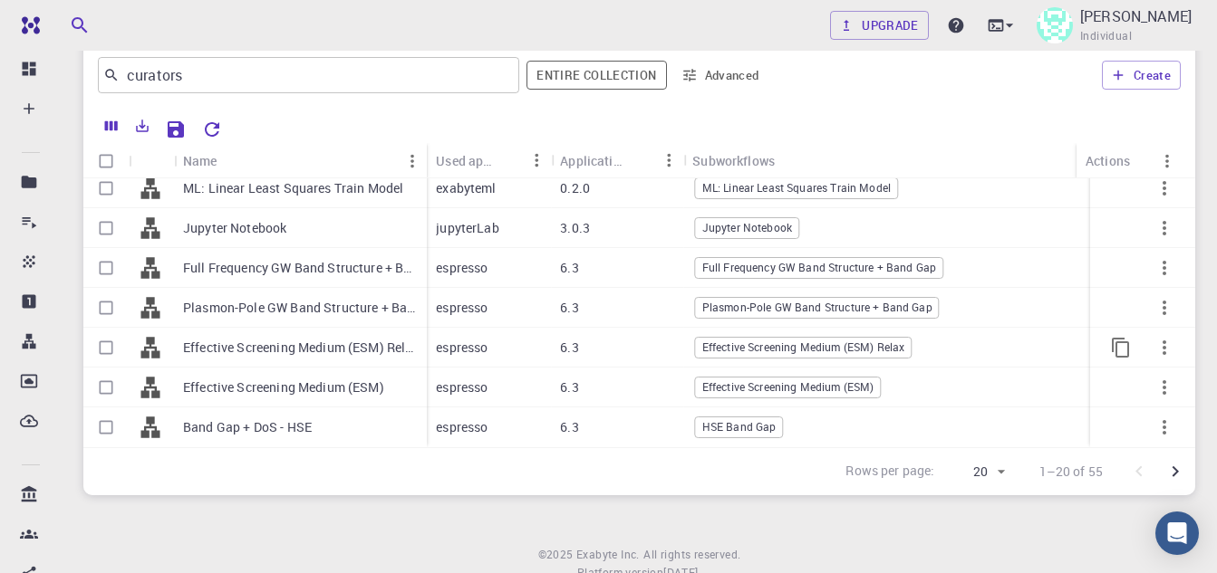
scroll to position [123, 0]
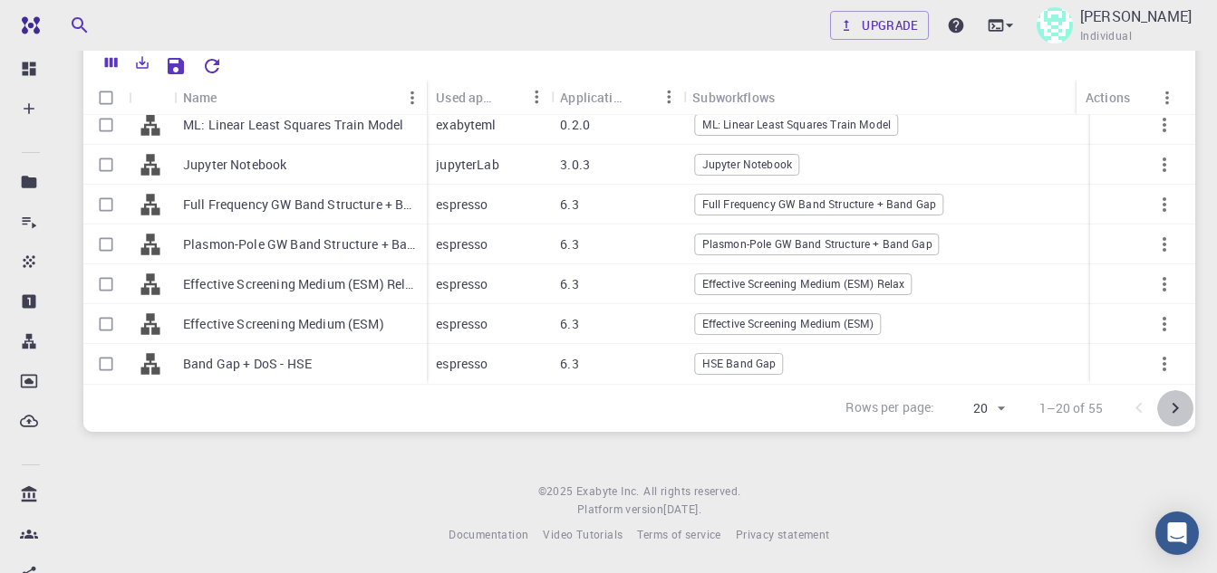
click at [1179, 408] on icon "Go to next page" at bounding box center [1175, 409] width 22 height 22
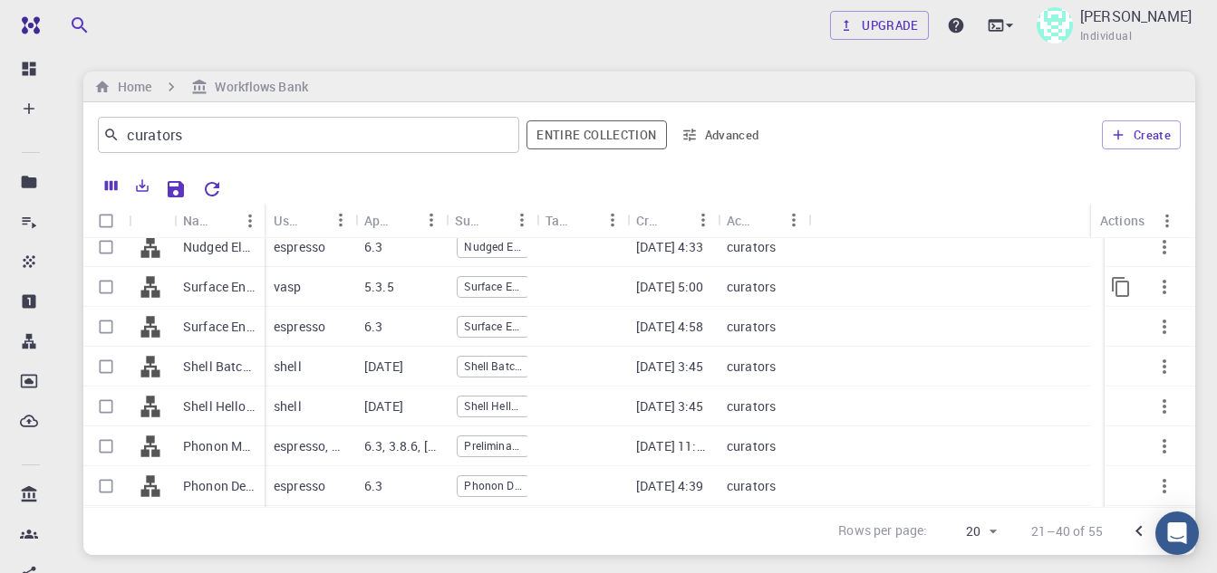
scroll to position [181, 0]
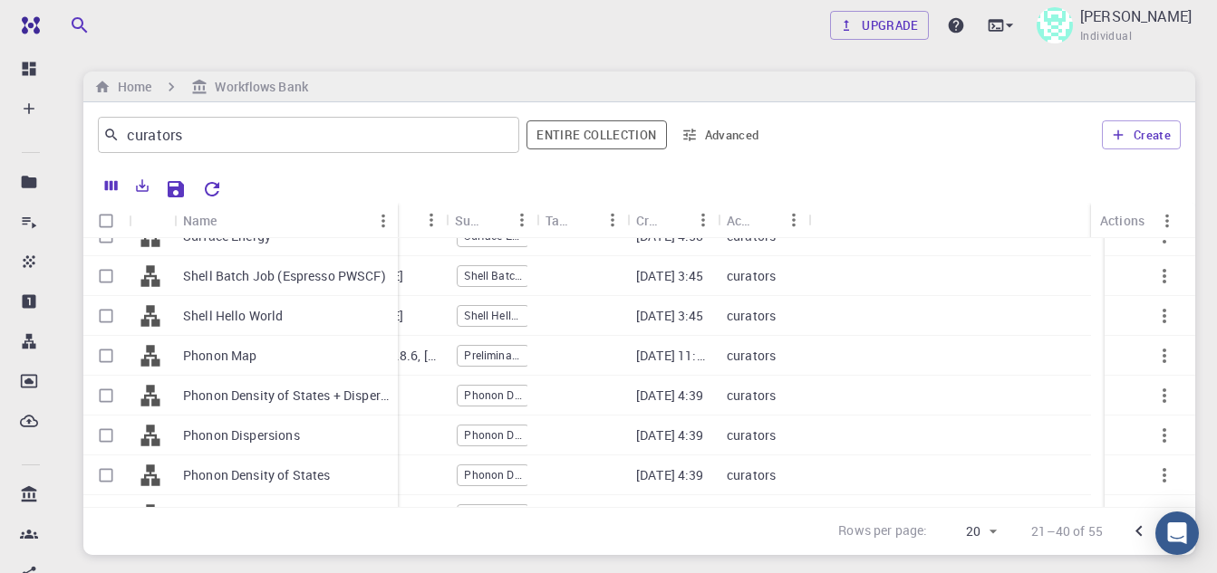
drag, startPoint x: 260, startPoint y: 207, endPoint x: 393, endPoint y: 206, distance: 133.2
click at [393, 206] on div "Name" at bounding box center [399, 220] width 18 height 35
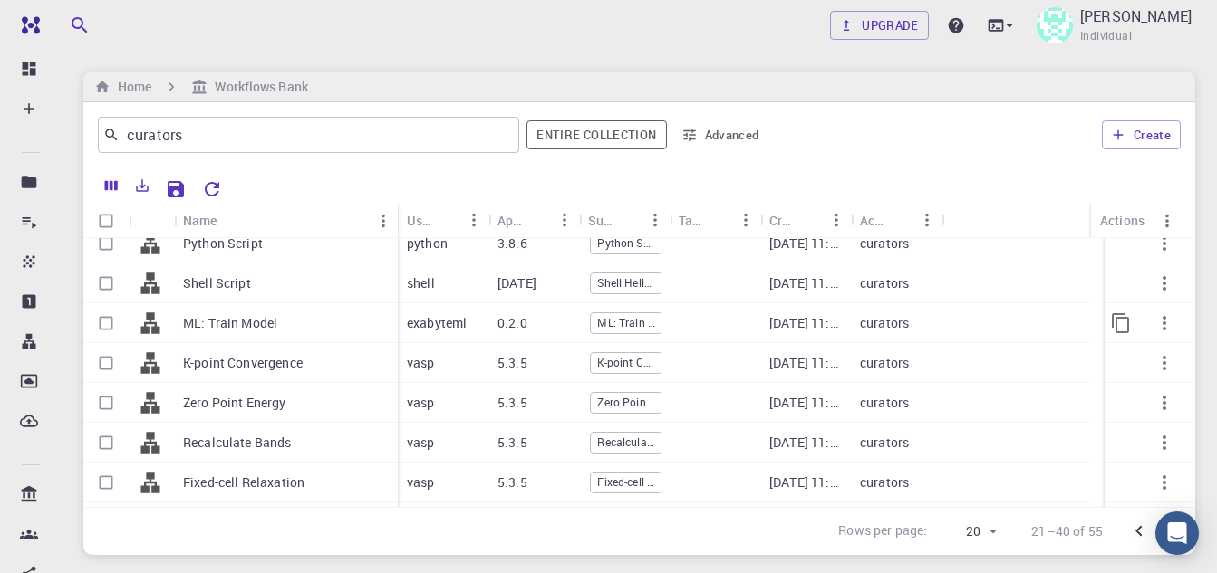
scroll to position [528, 0]
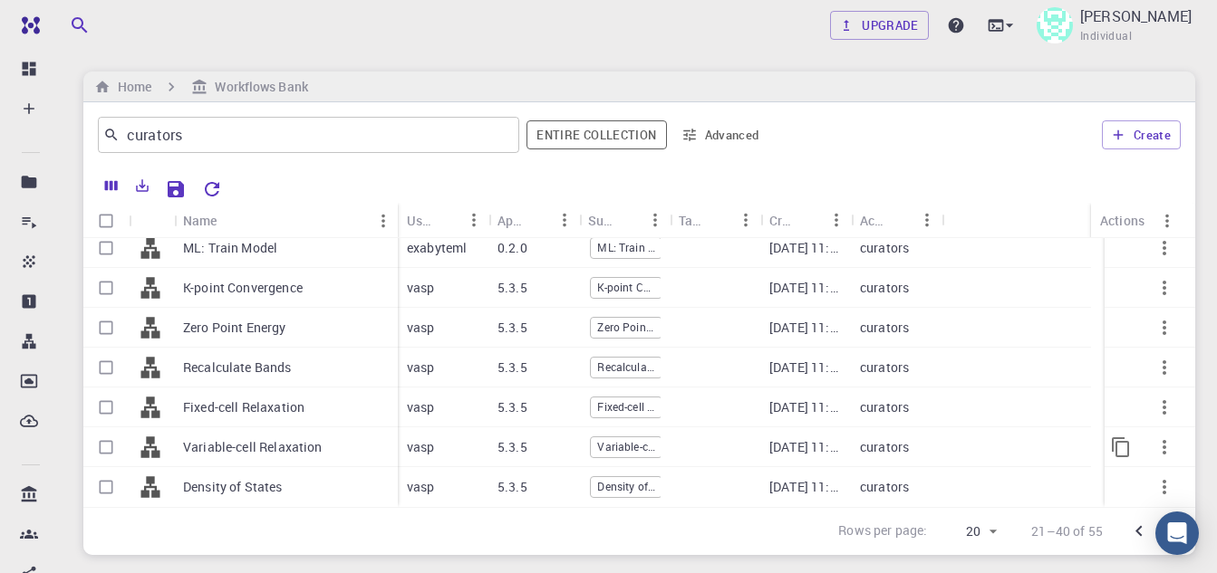
click at [258, 461] on div "Variable-cell Relaxation" at bounding box center [286, 448] width 224 height 40
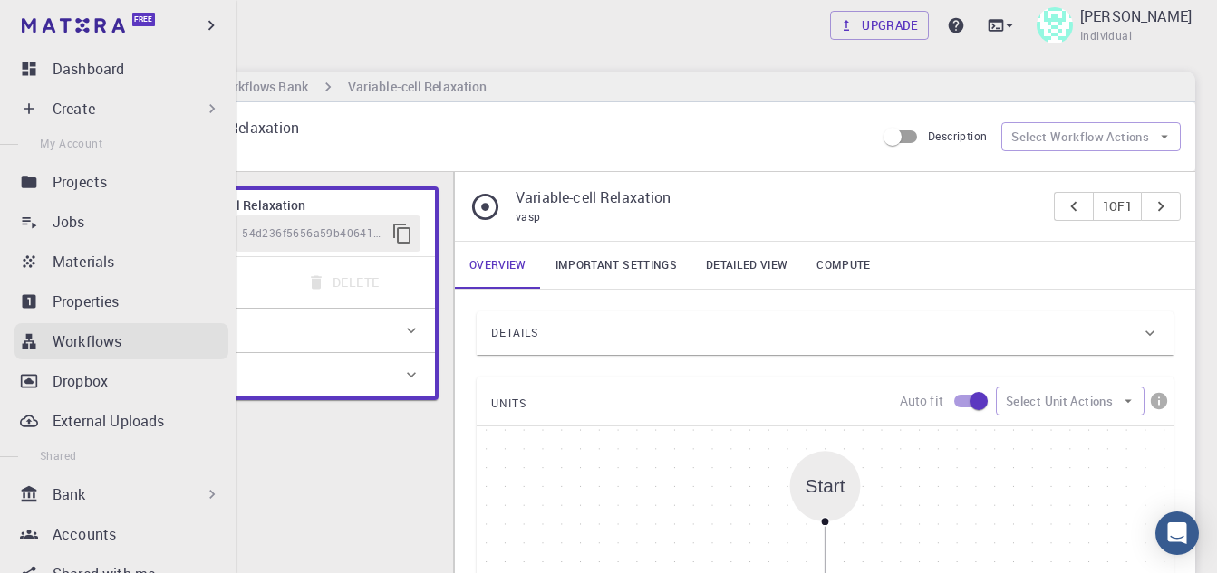
click at [89, 335] on p "Workflows" at bounding box center [87, 342] width 69 height 22
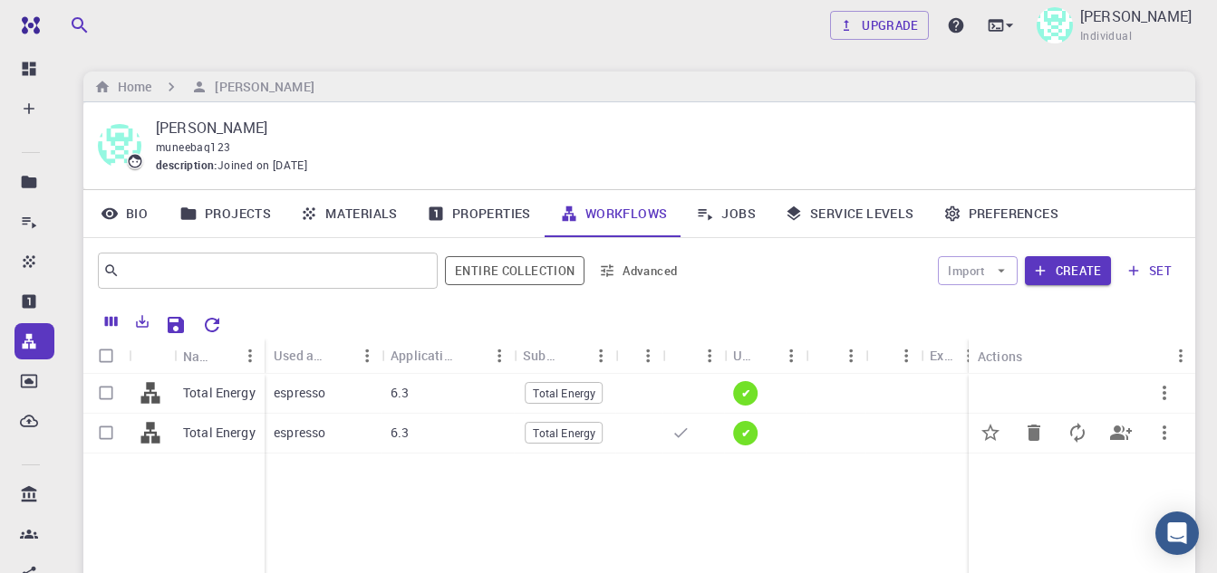
click at [102, 436] on input "Select row" at bounding box center [106, 433] width 34 height 34
checkbox input "true"
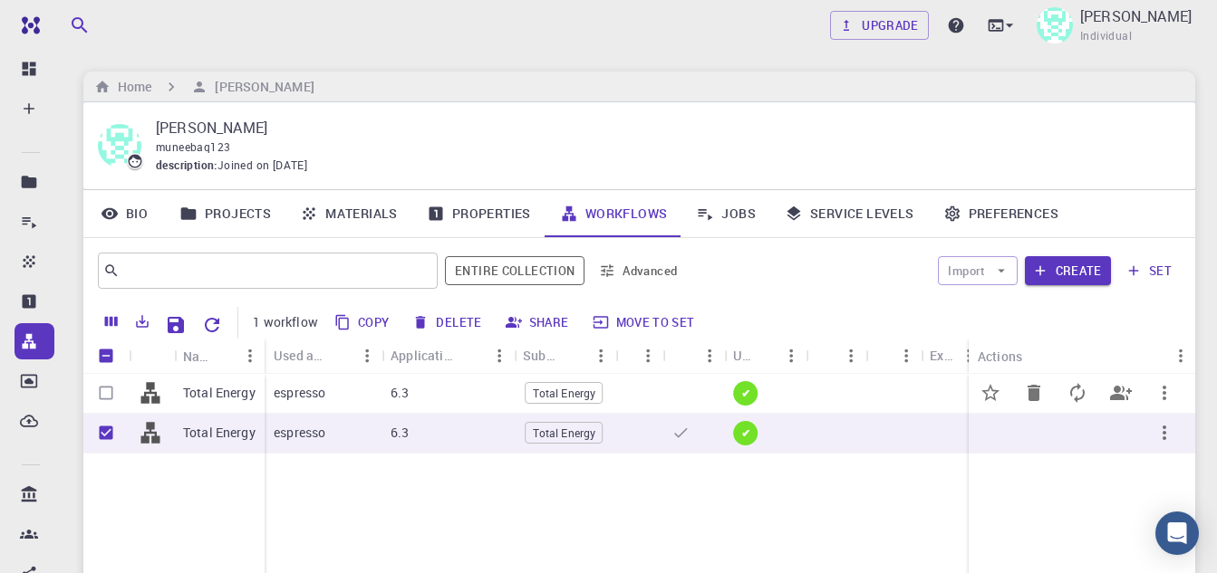
click at [103, 390] on input "Select row" at bounding box center [106, 393] width 34 height 34
checkbox input "true"
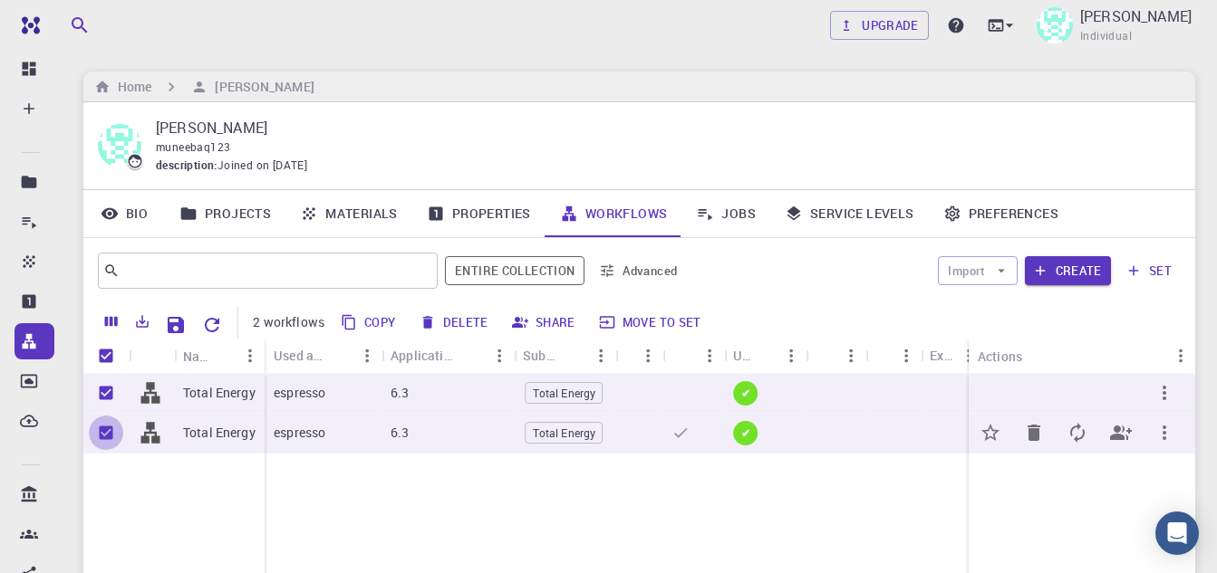
click at [109, 432] on input "Unselect row" at bounding box center [106, 433] width 34 height 34
checkbox input "false"
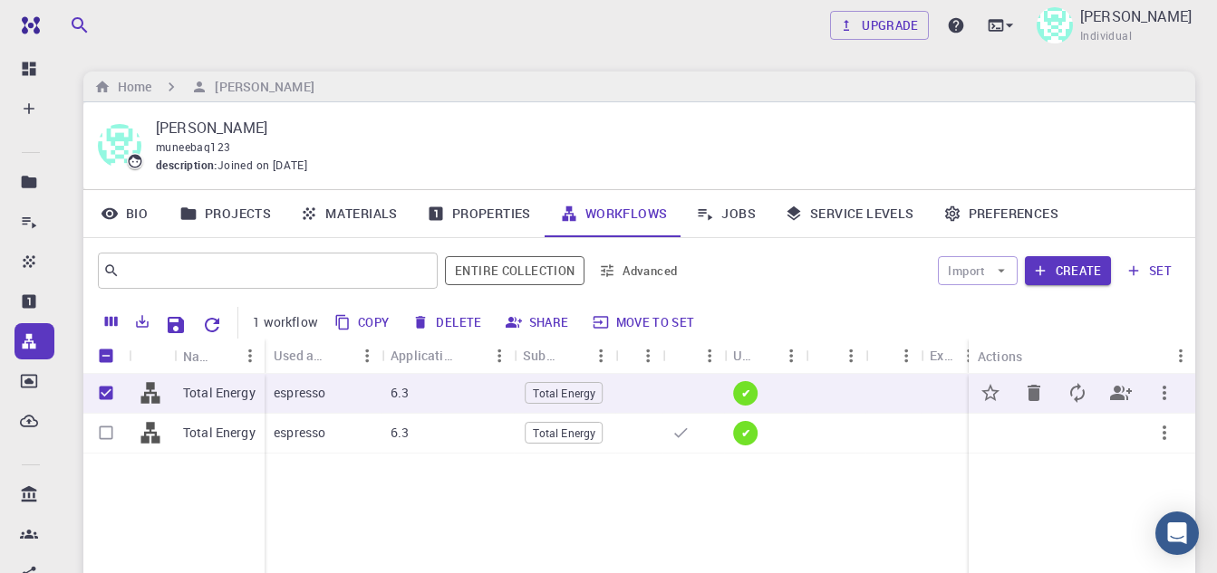
click at [224, 380] on div "Total Energy" at bounding box center [219, 394] width 91 height 40
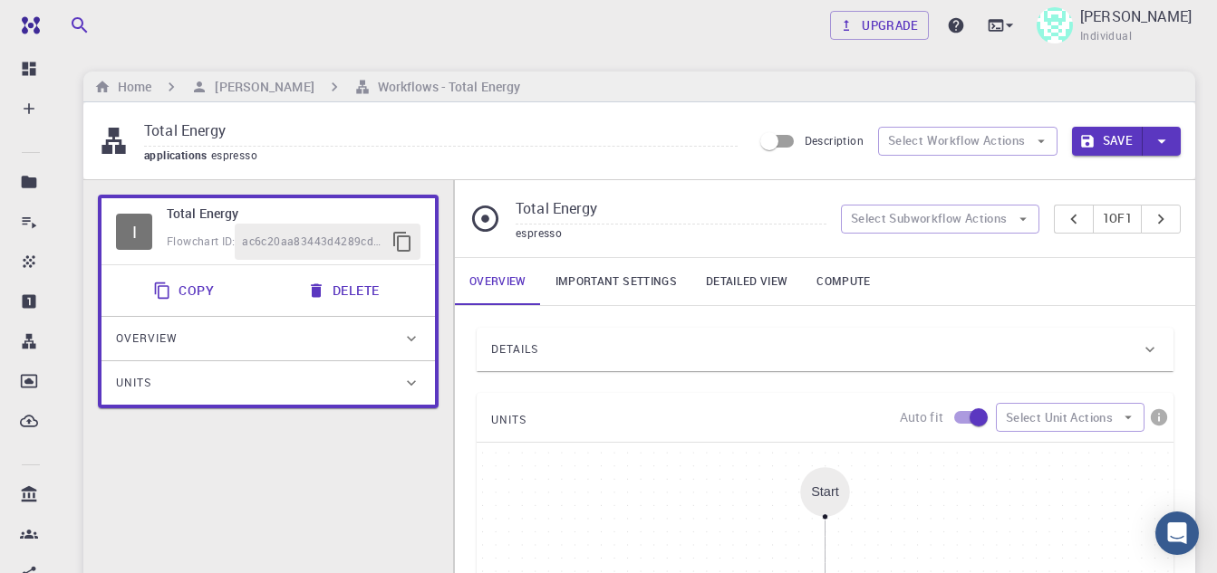
click at [615, 289] on link "Important settings" at bounding box center [616, 281] width 150 height 47
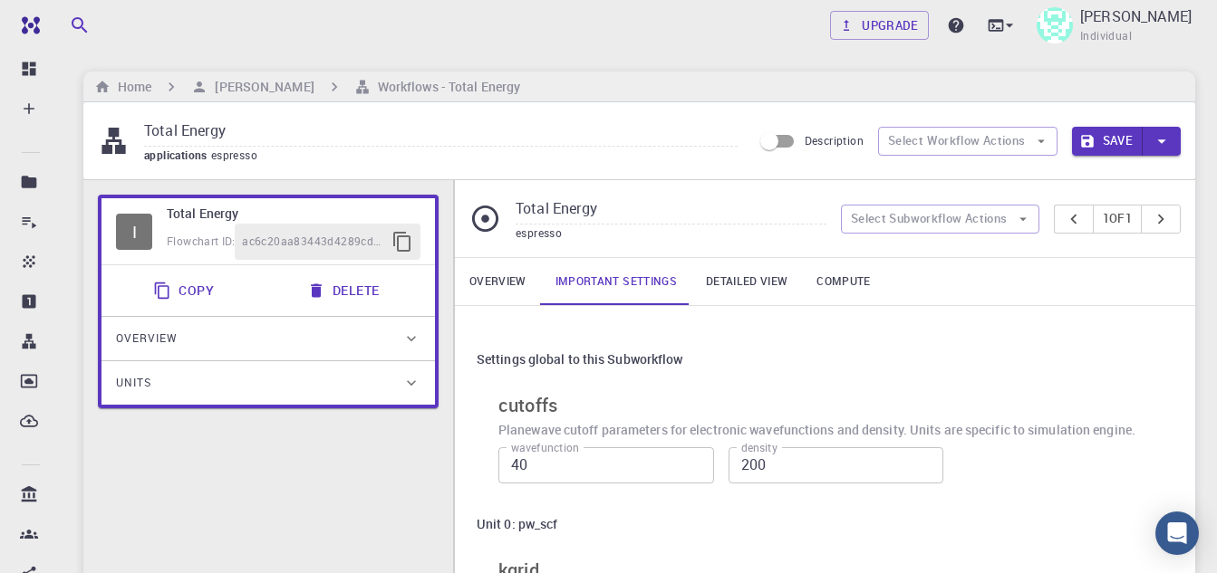
click at [861, 282] on link "Compute" at bounding box center [843, 281] width 82 height 47
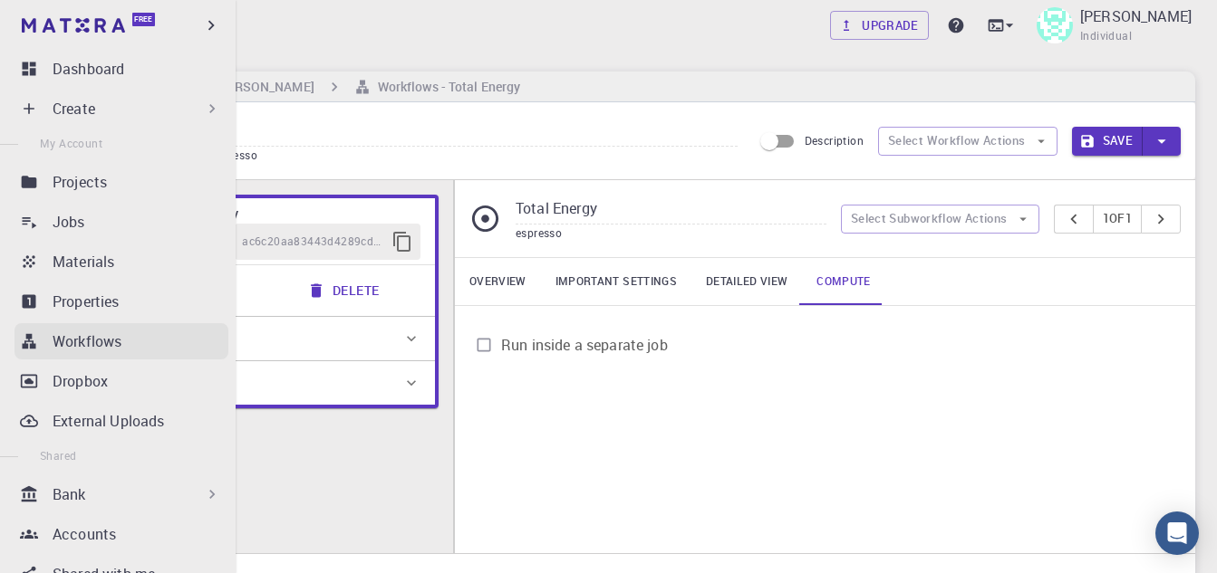
click at [101, 351] on p "Workflows" at bounding box center [87, 342] width 69 height 22
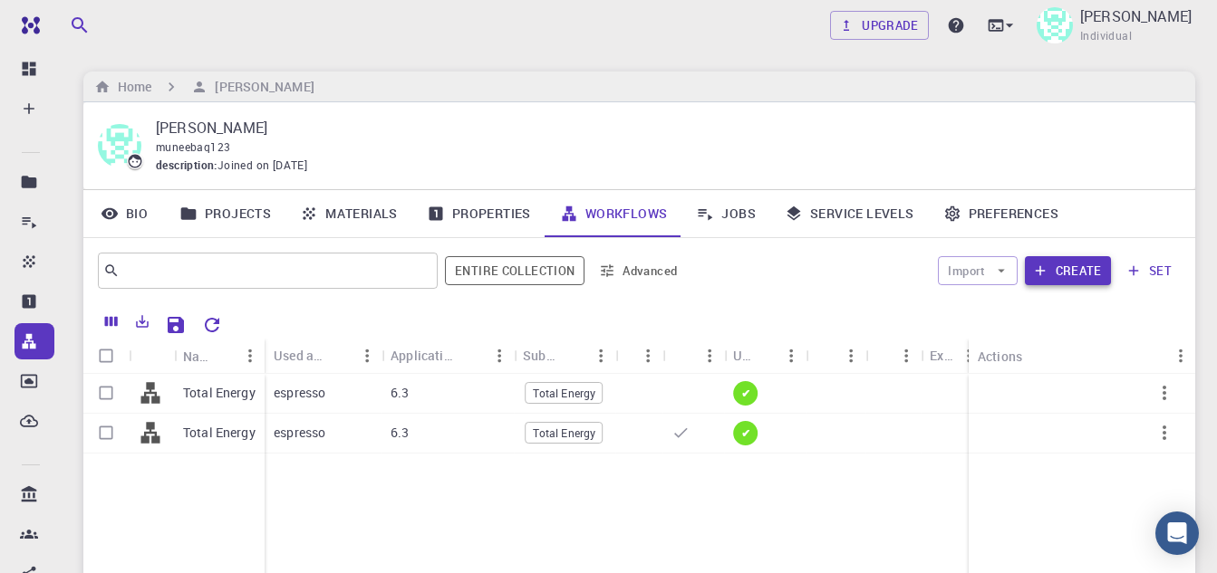
click at [1066, 275] on button "Create" at bounding box center [1067, 270] width 86 height 29
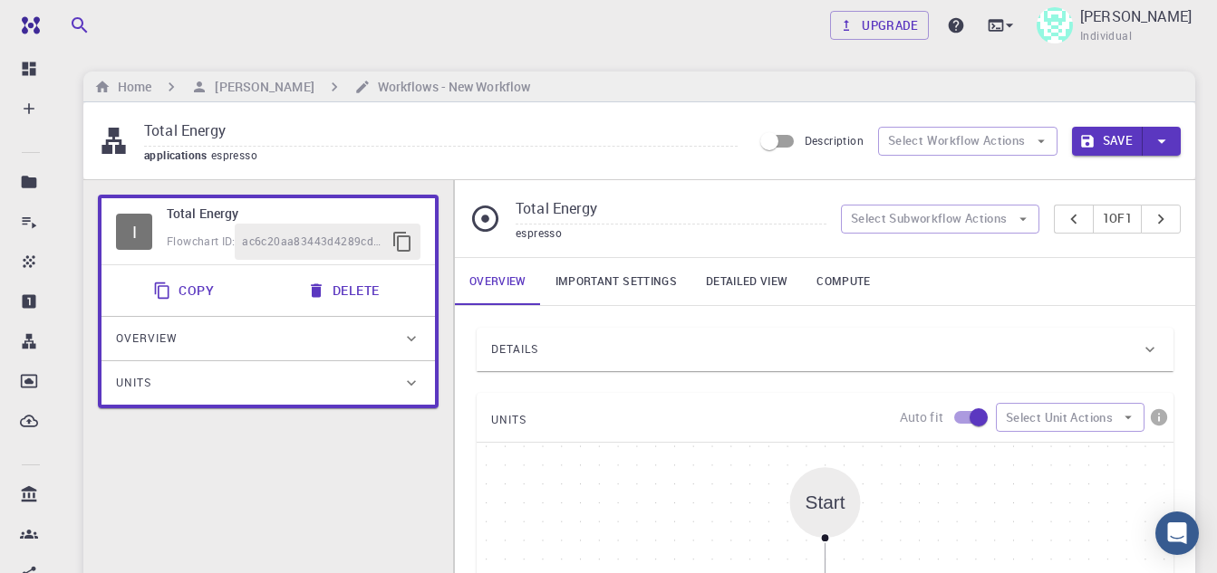
click at [351, 278] on button "Delete" at bounding box center [344, 291] width 97 height 36
click at [1014, 134] on button "Select Workflow Actions" at bounding box center [967, 141] width 179 height 29
click at [773, 183] on div "Total Energy espresso Select Subworkflow Actions 1 of 1" at bounding box center [825, 218] width 740 height 77
click at [642, 289] on link "Important settings" at bounding box center [616, 281] width 150 height 47
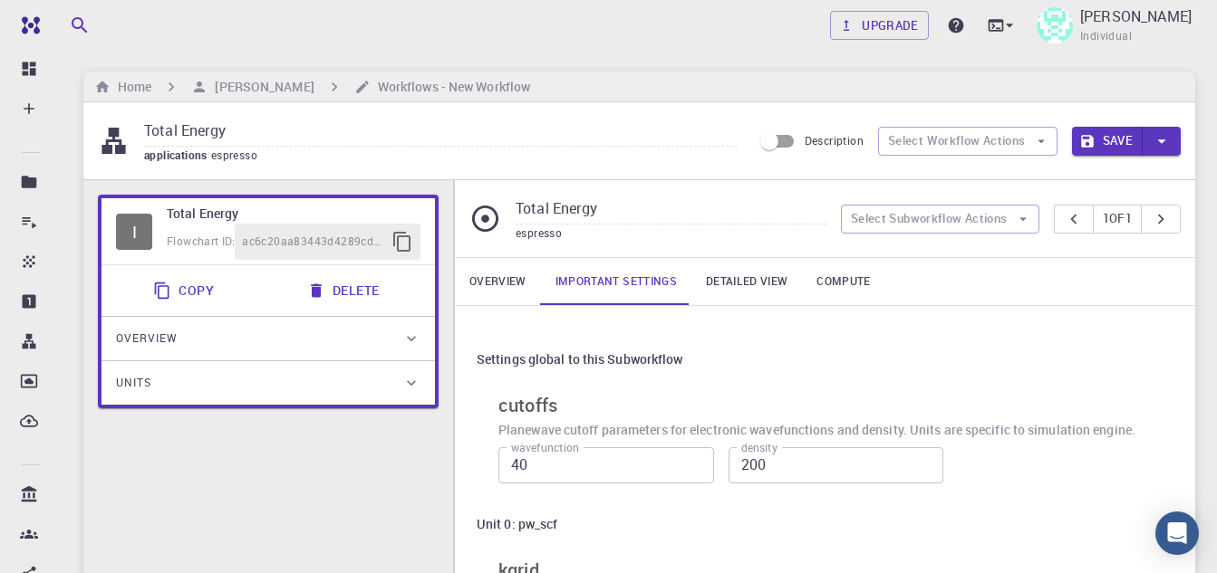
click at [781, 281] on link "Detailed view" at bounding box center [746, 281] width 111 height 47
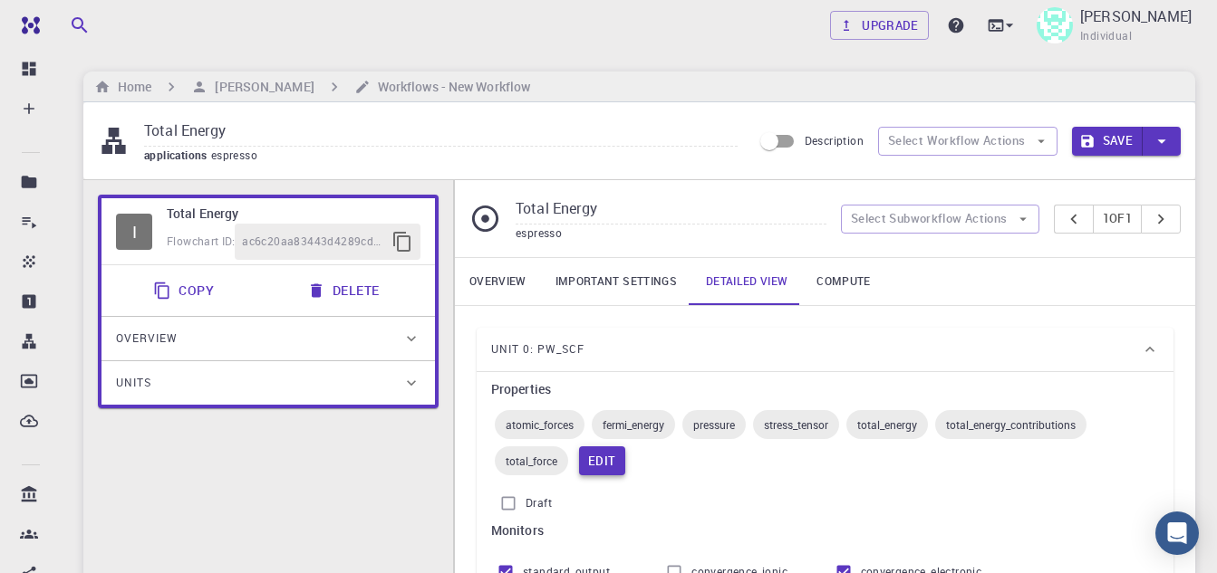
click at [607, 457] on button "Edit" at bounding box center [602, 461] width 46 height 29
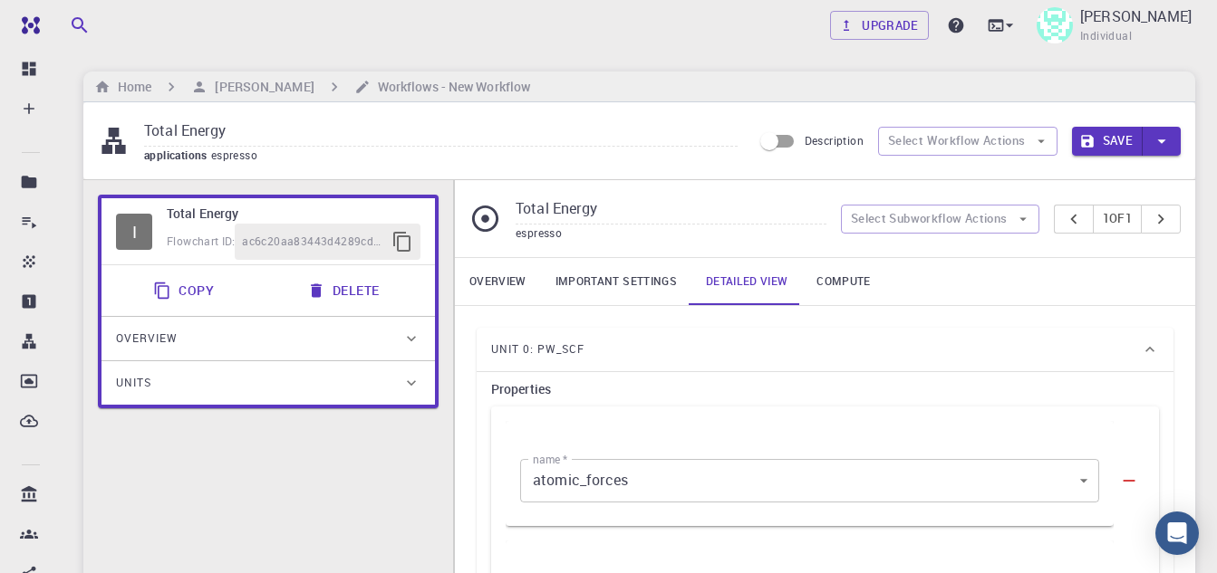
click at [827, 271] on link "Compute" at bounding box center [843, 281] width 82 height 47
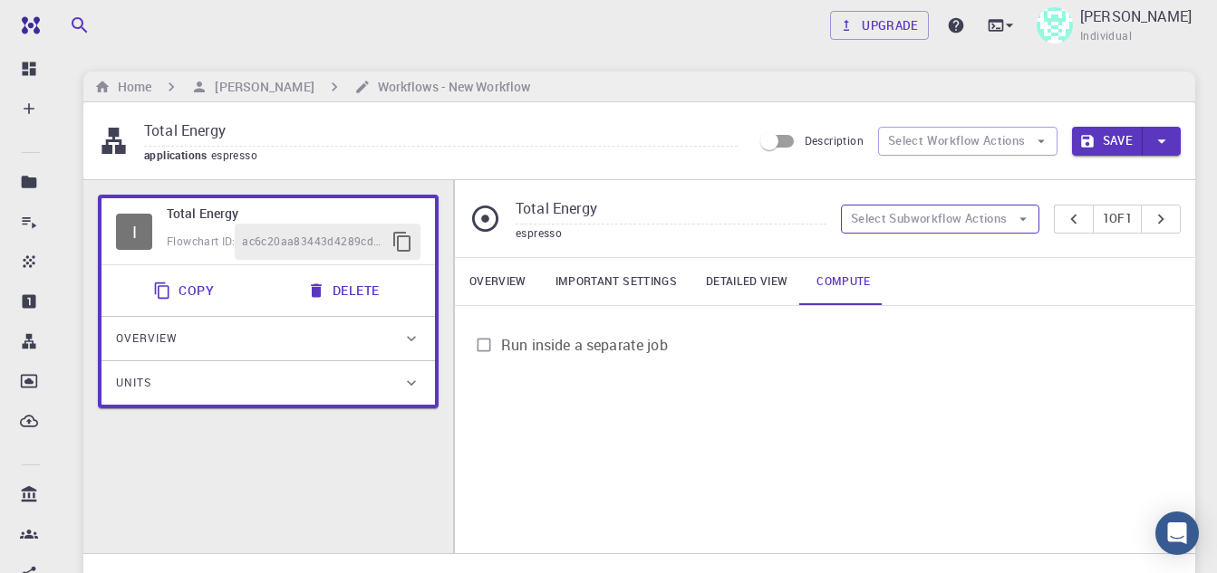
click at [928, 221] on button "Select Subworkflow Actions" at bounding box center [940, 219] width 198 height 29
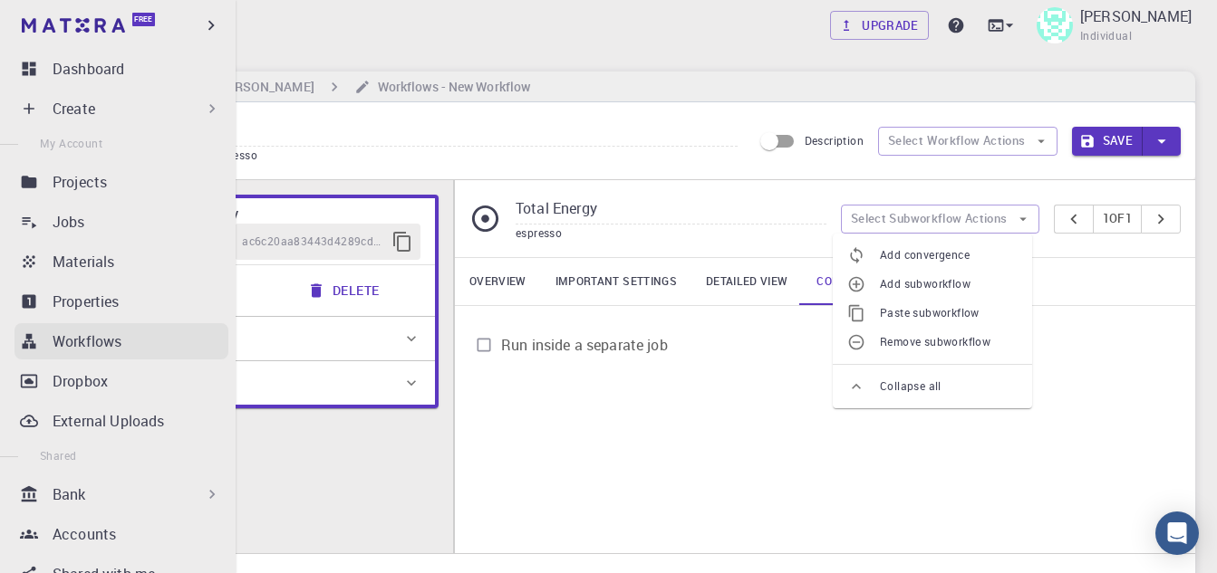
click at [81, 351] on p "Workflows" at bounding box center [87, 342] width 69 height 22
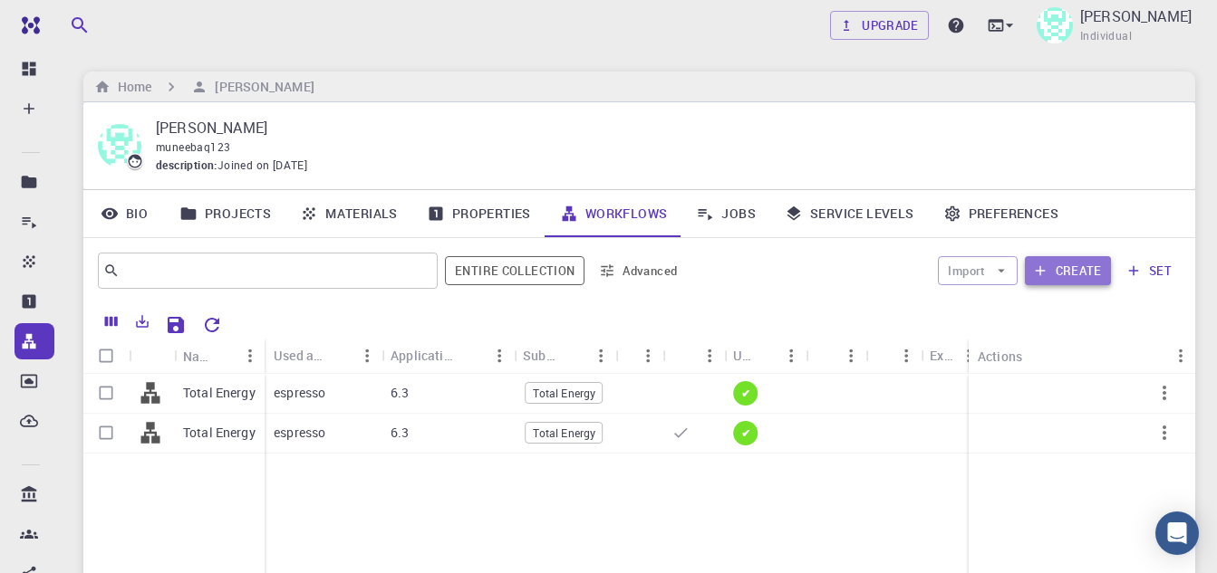
click at [1087, 265] on button "Create" at bounding box center [1067, 270] width 86 height 29
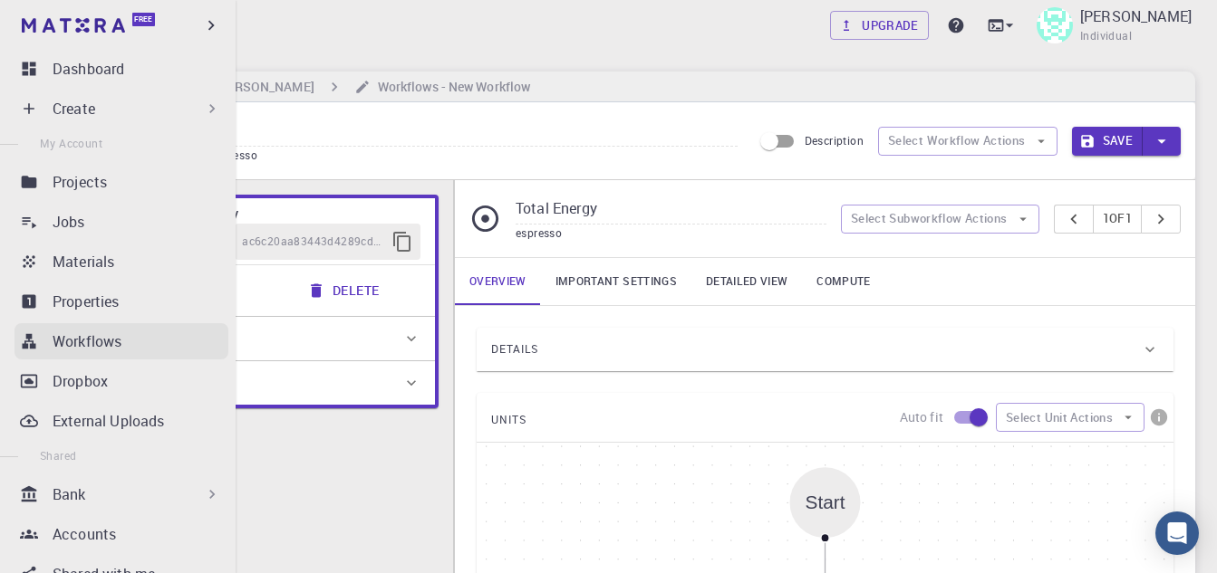
click at [38, 345] on link "Workflows" at bounding box center [121, 341] width 214 height 36
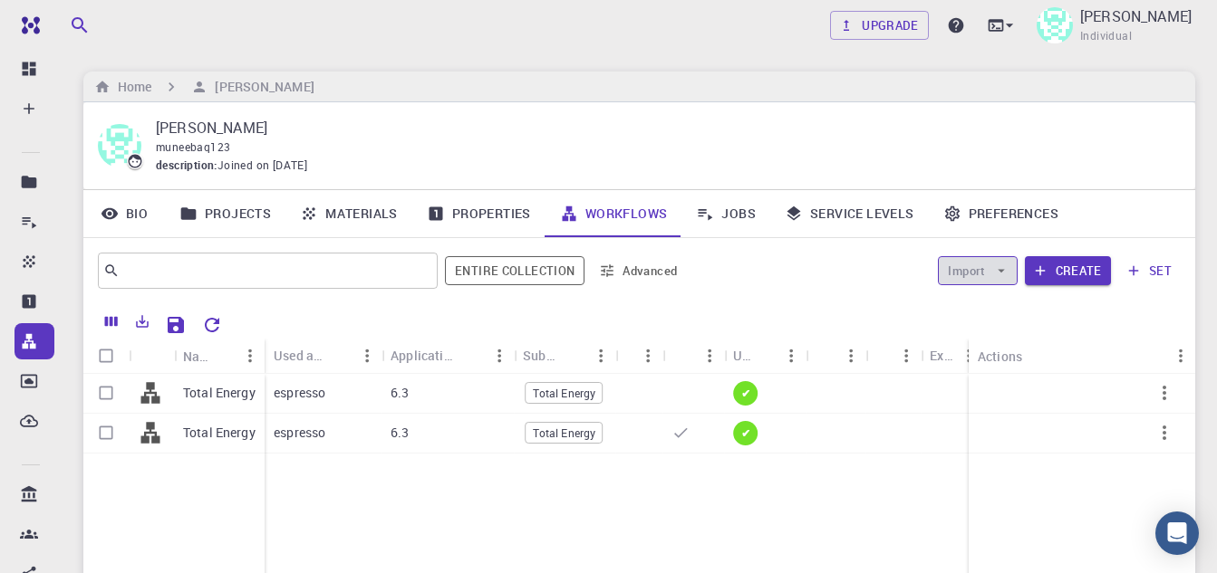
click at [991, 274] on button "Import" at bounding box center [977, 270] width 79 height 29
click at [986, 317] on li "Import From Bank" at bounding box center [1016, 307] width 155 height 29
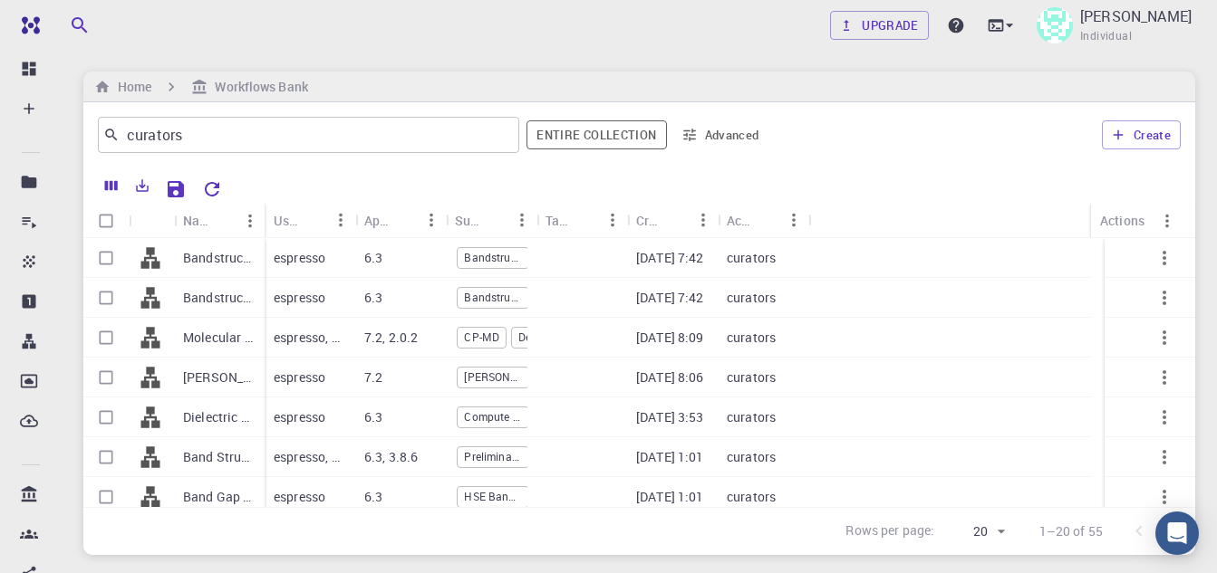
drag, startPoint x: 264, startPoint y: 213, endPoint x: 396, endPoint y: 234, distance: 133.9
click at [275, 224] on div "Name" at bounding box center [266, 220] width 18 height 35
click at [320, 226] on div "Used application" at bounding box center [309, 220] width 91 height 35
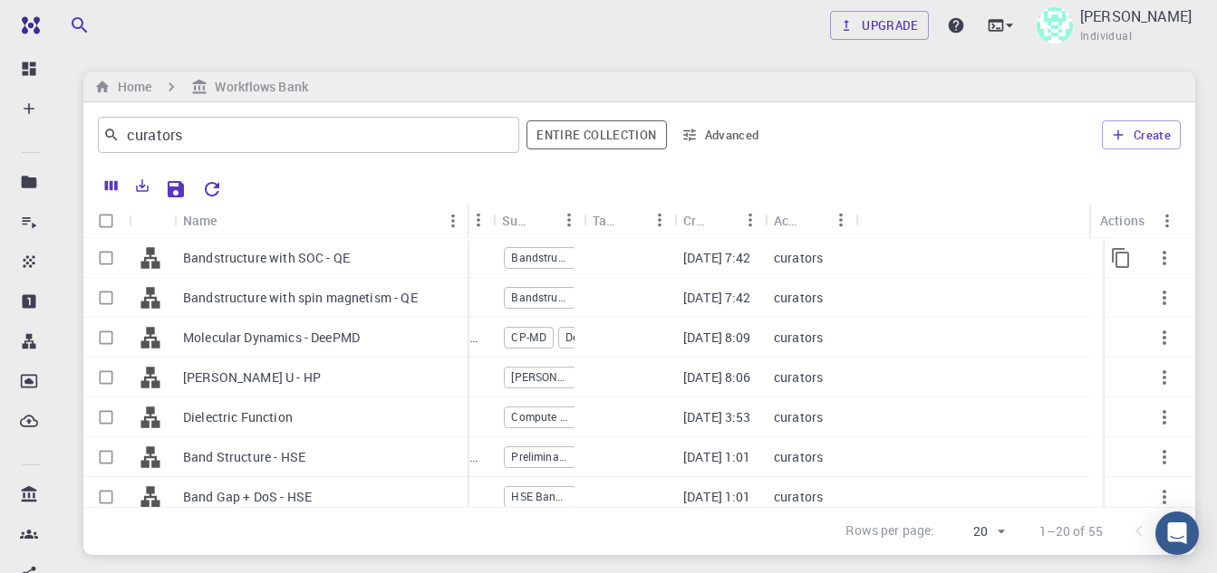
drag, startPoint x: 308, startPoint y: 224, endPoint x: 516, endPoint y: 247, distance: 209.7
click at [470, 243] on div "Name Application Version Used application Subworkflows Tags Created Account Act…" at bounding box center [638, 355] width 1111 height 304
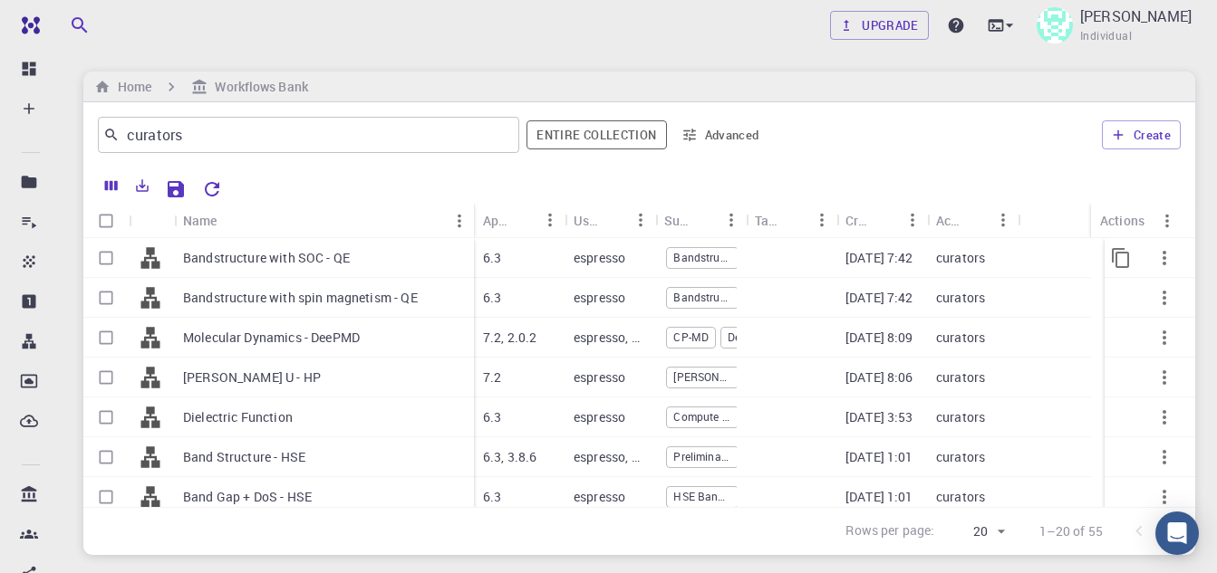
click at [516, 247] on div "6.3" at bounding box center [519, 258] width 91 height 40
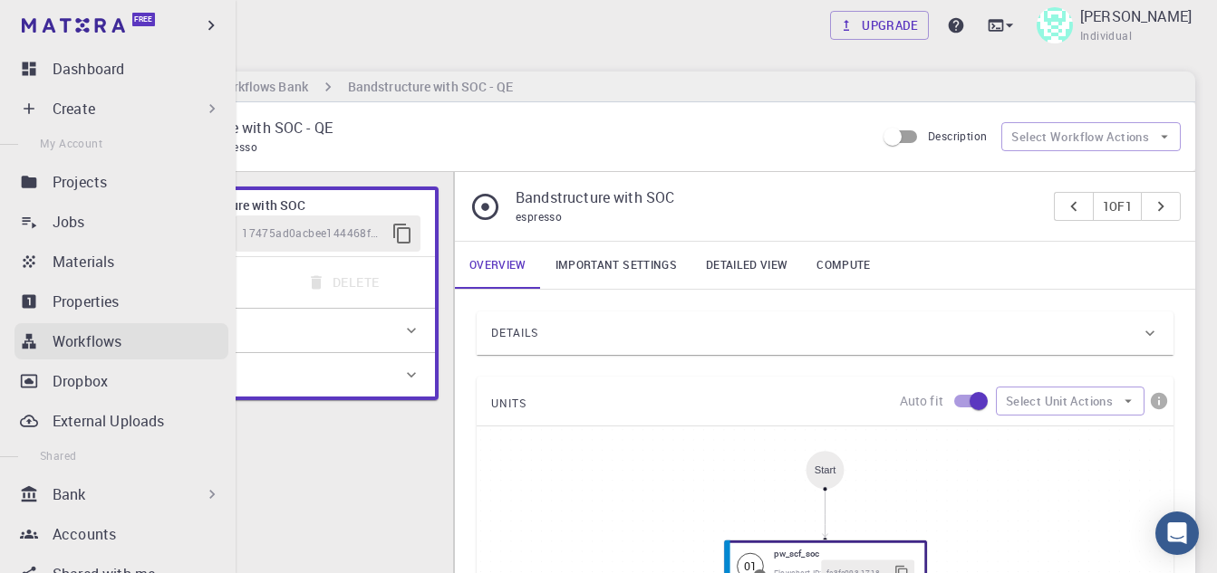
click at [34, 341] on icon at bounding box center [29, 341] width 18 height 18
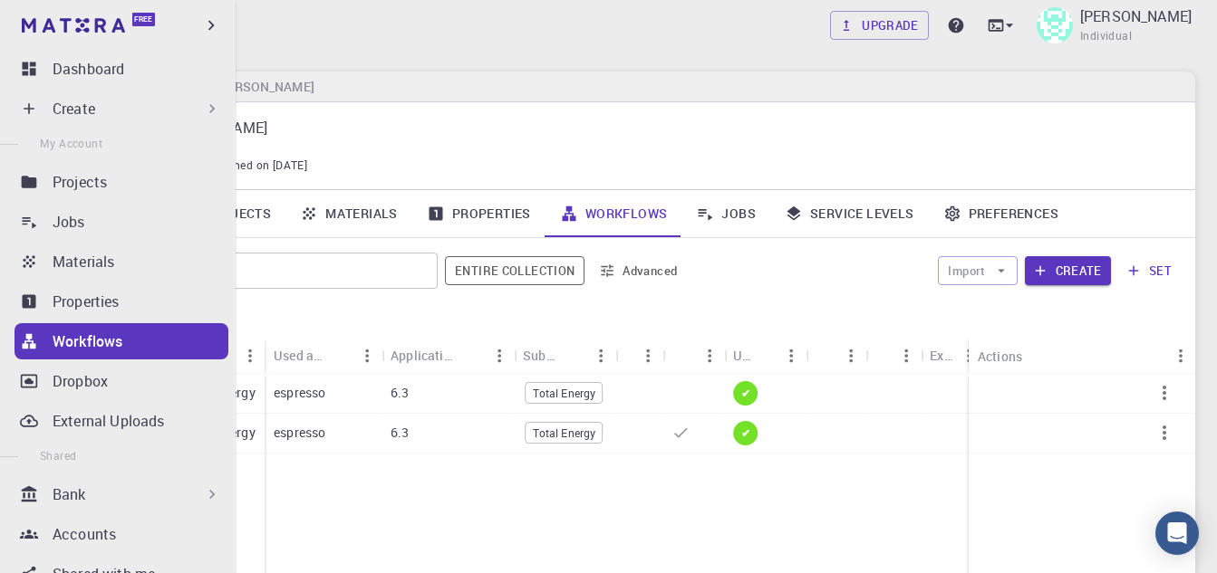
click at [63, 338] on p "Workflows" at bounding box center [88, 342] width 70 height 22
click at [99, 336] on p "Workflows" at bounding box center [88, 342] width 70 height 22
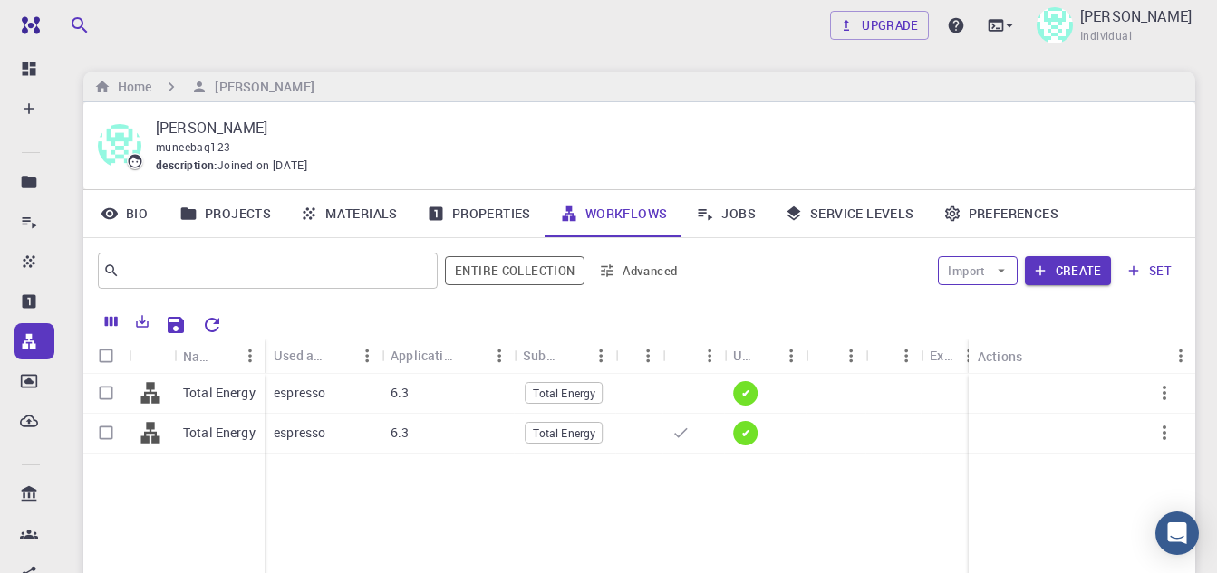
click at [972, 268] on button "Import" at bounding box center [977, 270] width 79 height 29
click at [982, 305] on div at bounding box center [970, 307] width 33 height 18
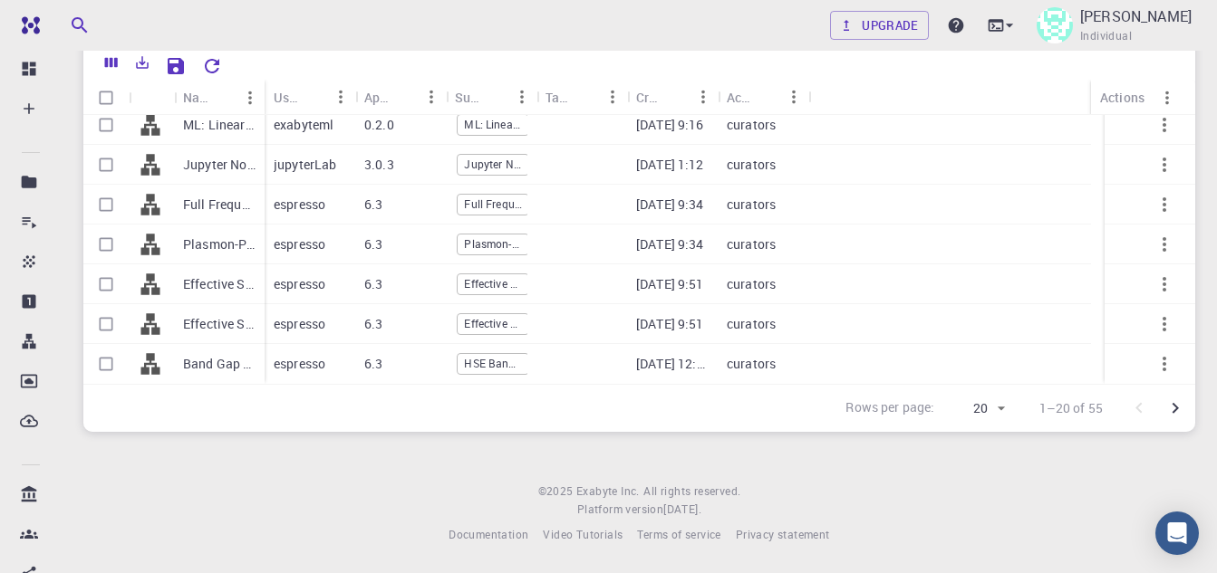
scroll to position [528, 0]
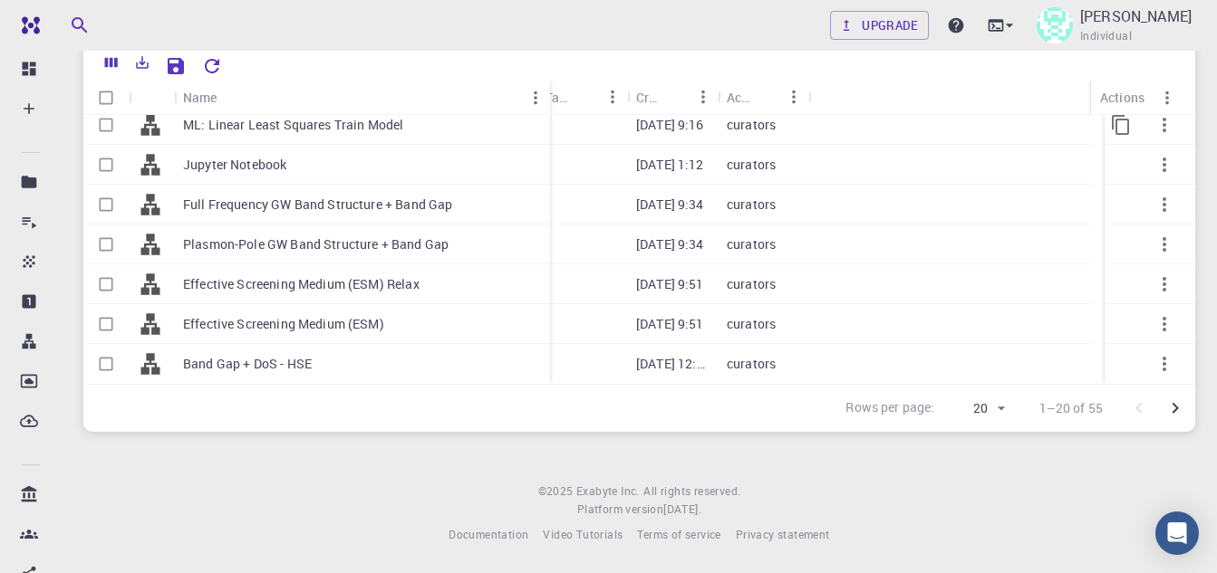
drag, startPoint x: 262, startPoint y: 91, endPoint x: 547, endPoint y: 128, distance: 287.7
click at [547, 128] on div "Name Used application Application Version Subworkflows Tags Created Account Act…" at bounding box center [638, 232] width 1111 height 304
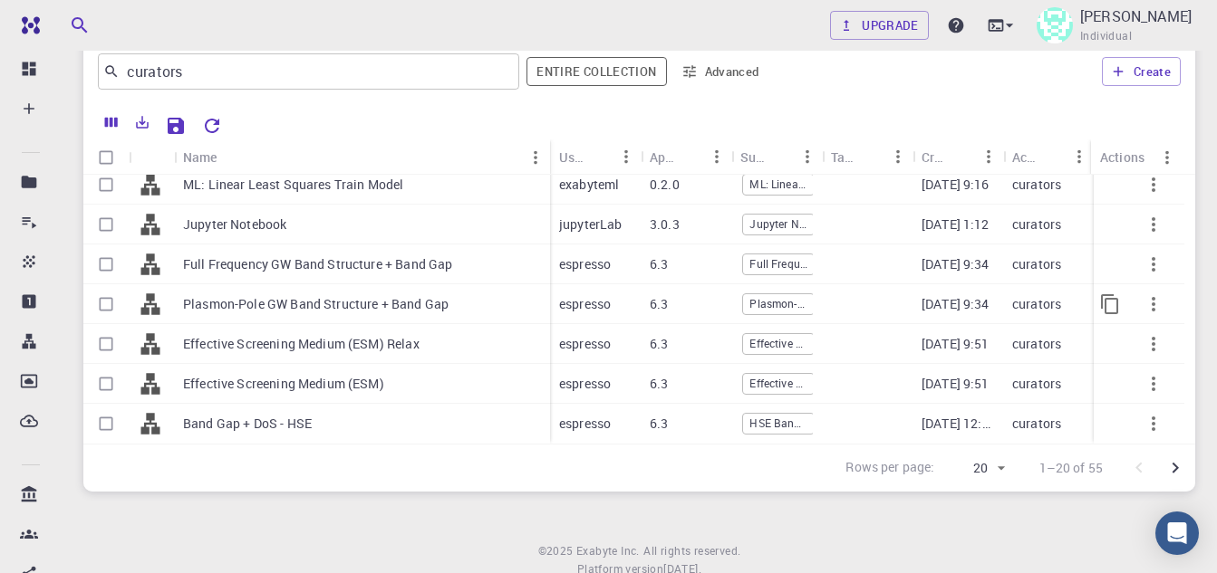
scroll to position [123, 0]
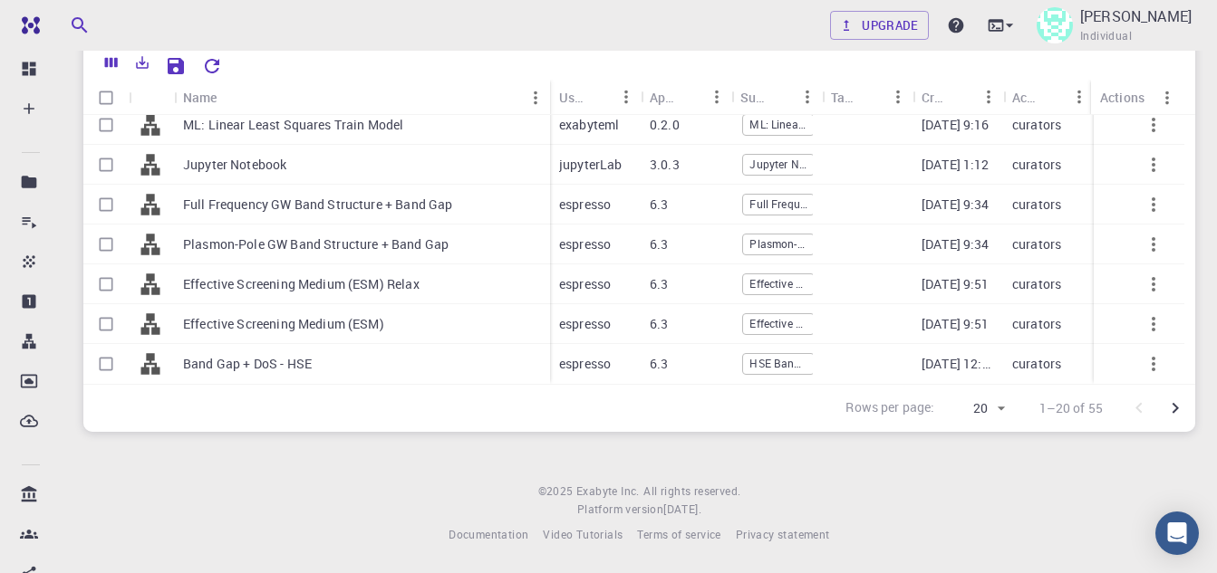
click at [1175, 408] on icon "Go to next page" at bounding box center [1175, 409] width 22 height 22
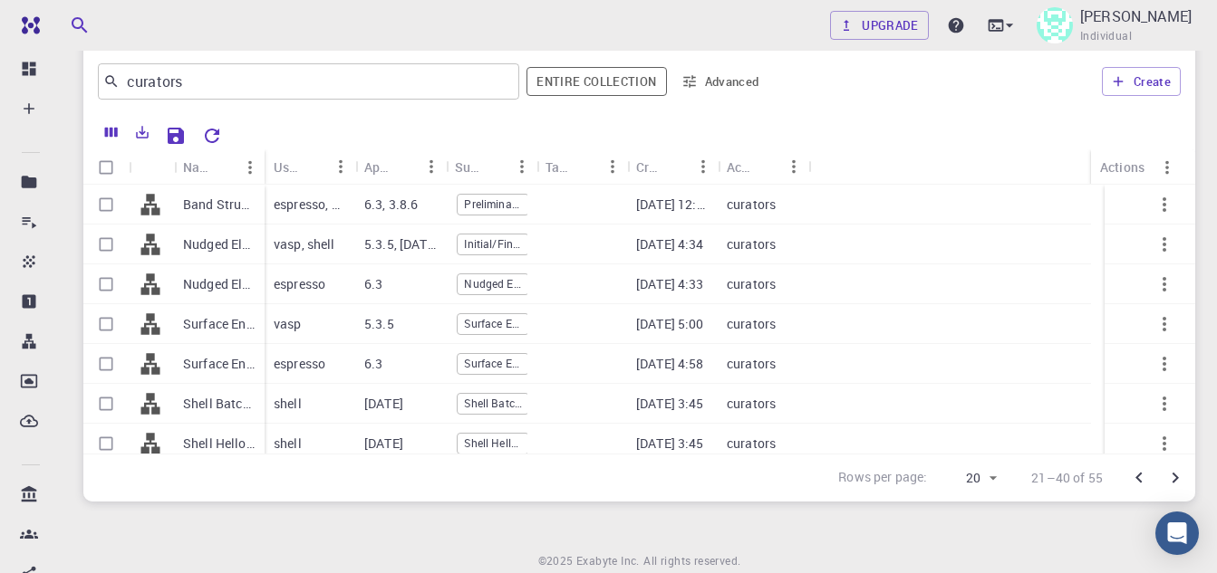
scroll to position [0, 0]
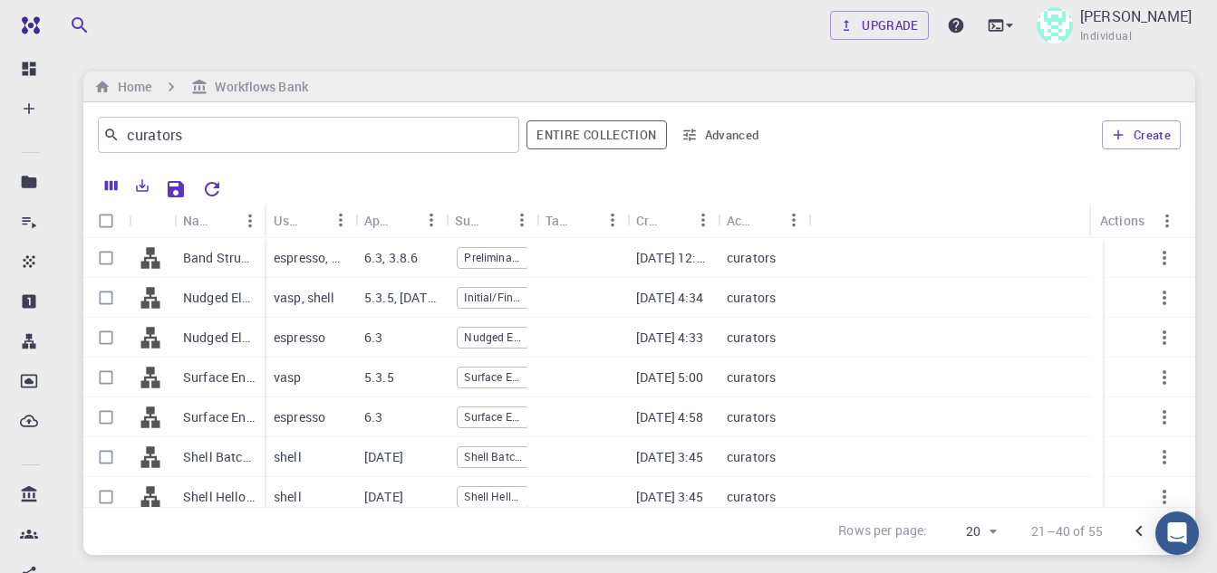
drag, startPoint x: 263, startPoint y: 222, endPoint x: 429, endPoint y: 231, distance: 166.9
click at [275, 232] on div "Name" at bounding box center [266, 220] width 18 height 35
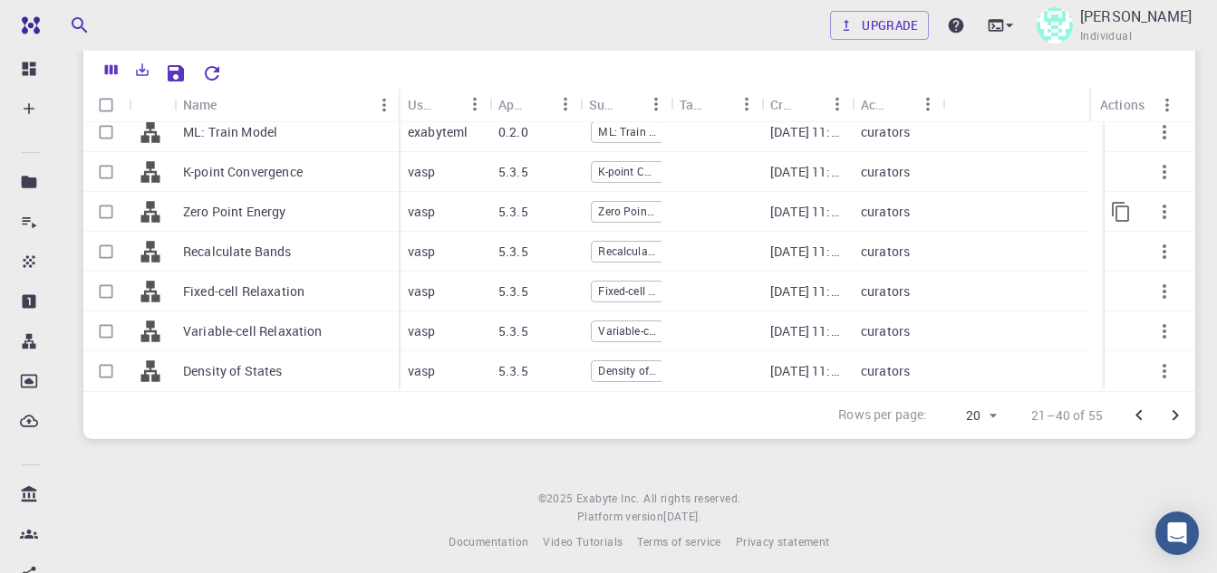
scroll to position [123, 0]
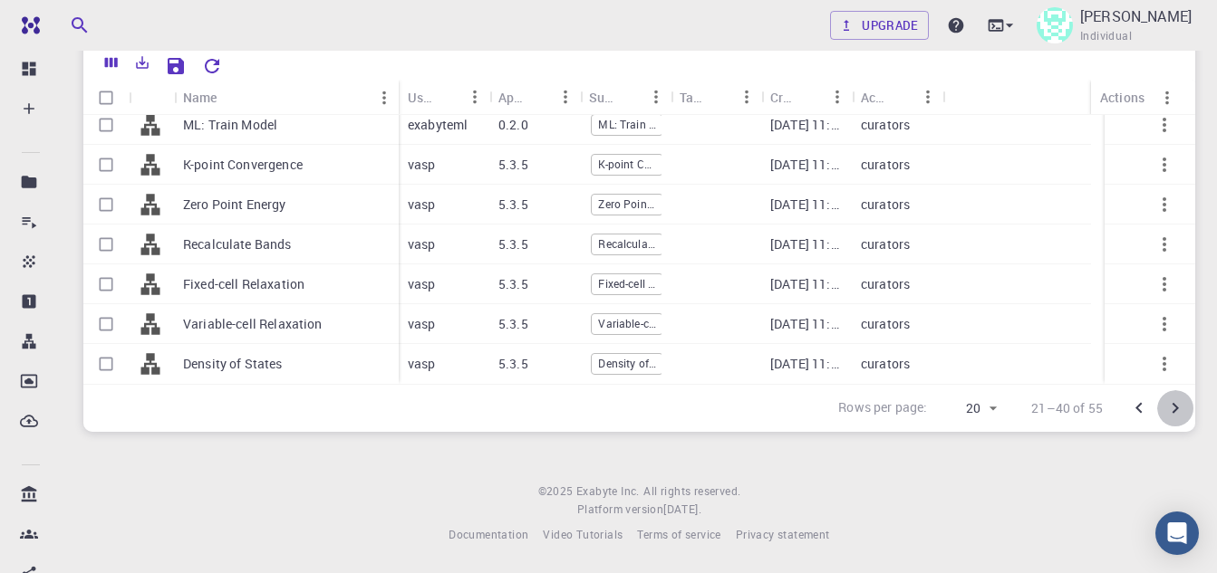
click at [1171, 400] on icon "Go to next page" at bounding box center [1175, 409] width 22 height 22
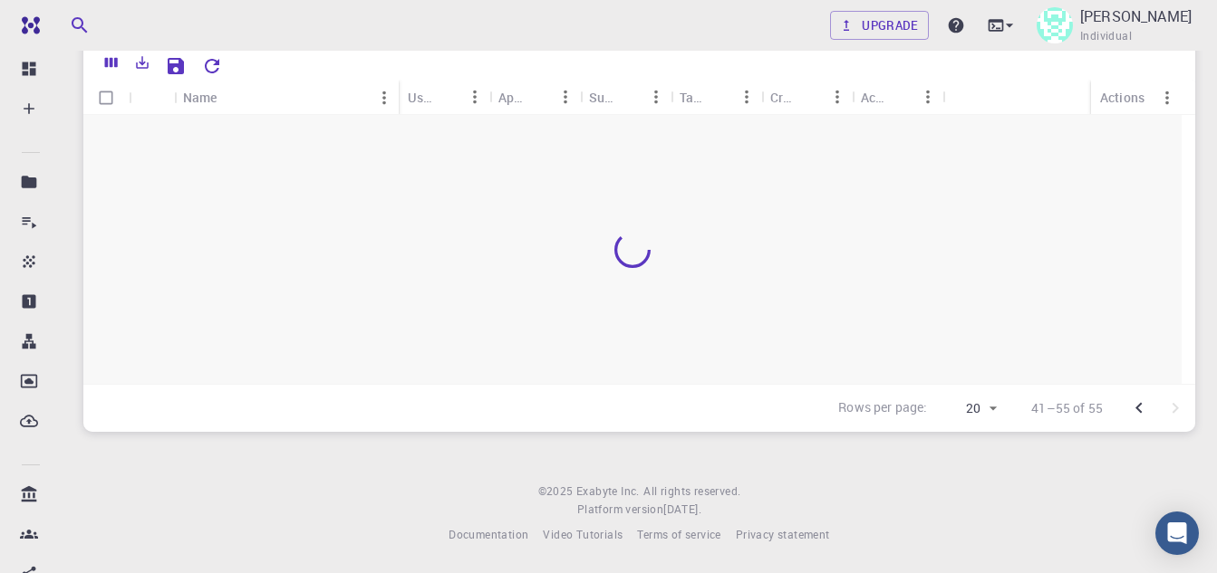
scroll to position [0, 0]
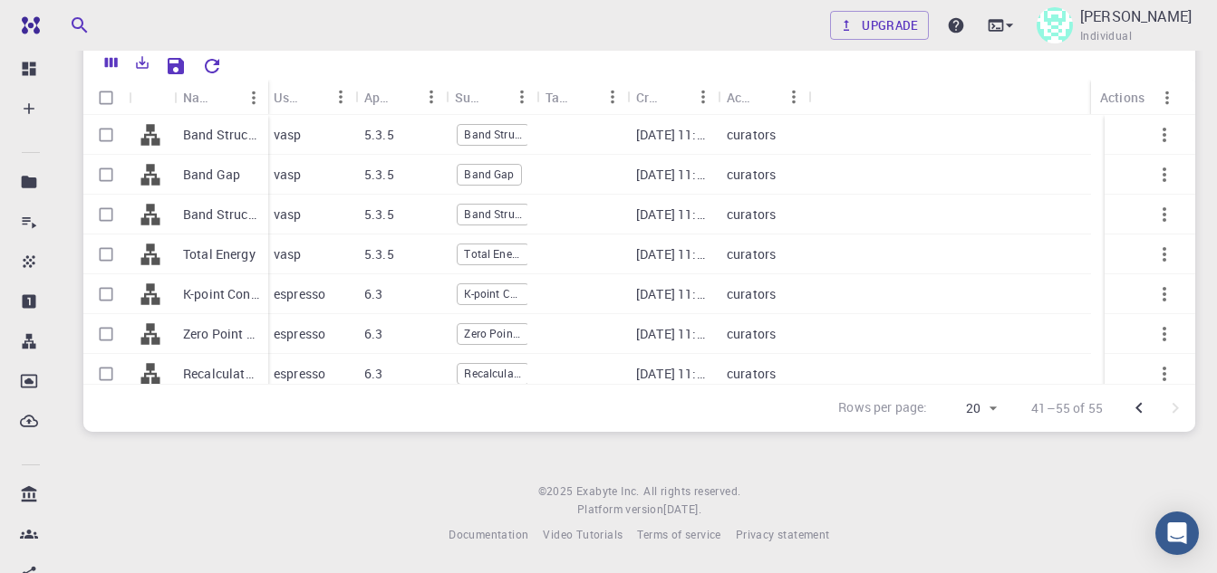
drag, startPoint x: 264, startPoint y: 84, endPoint x: 522, endPoint y: 81, distance: 258.2
click at [279, 83] on div "Name" at bounding box center [270, 97] width 18 height 35
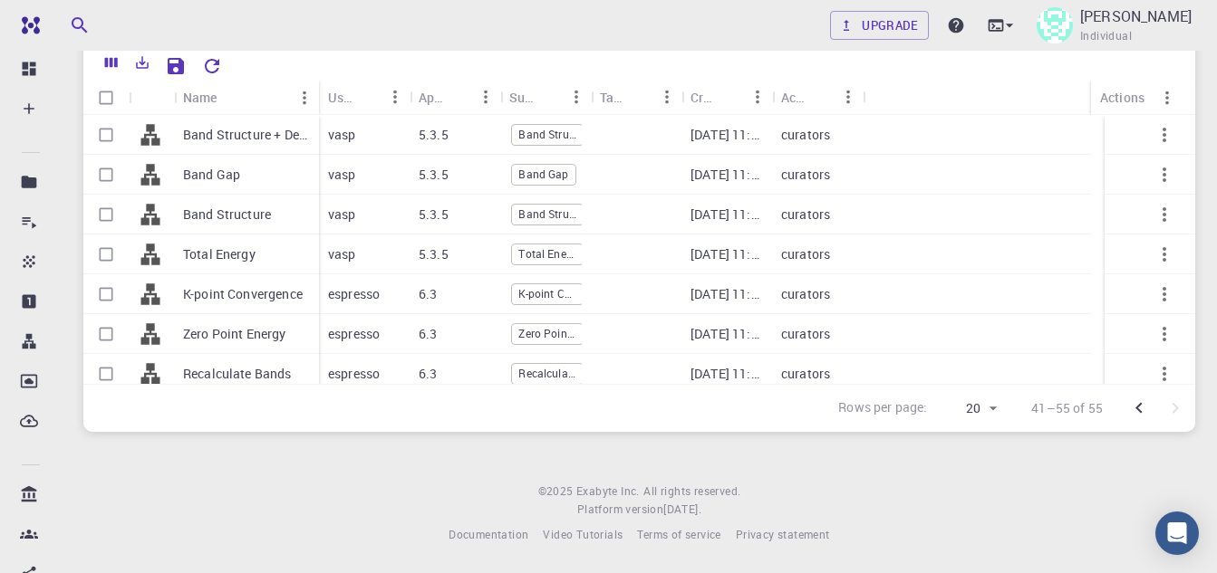
click at [591, 79] on div at bounding box center [705, 64] width 951 height 32
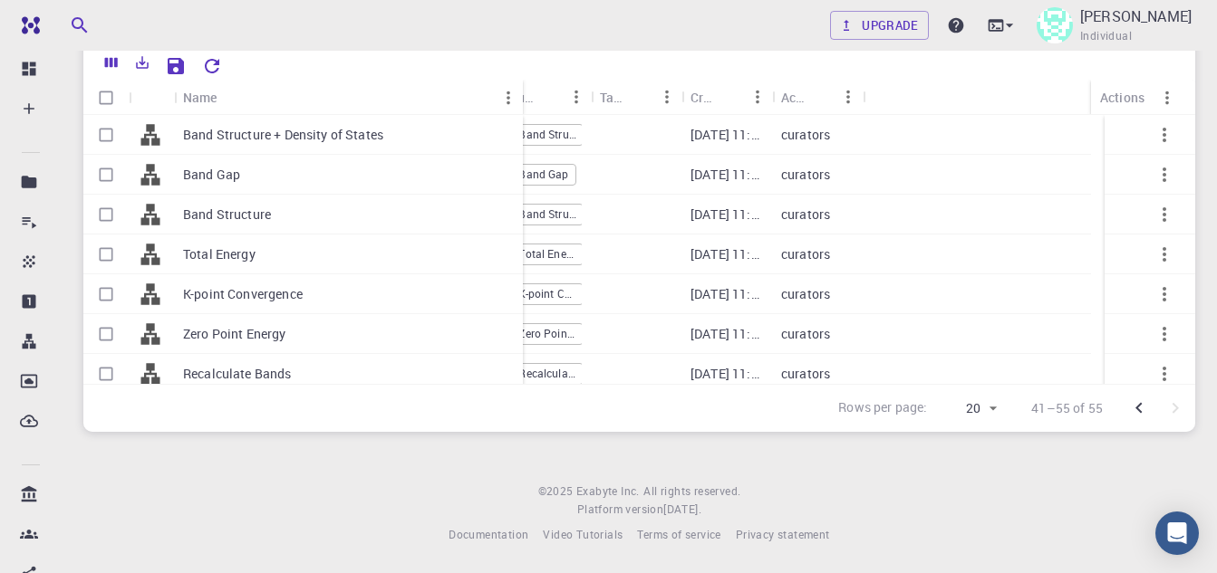
drag, startPoint x: 317, startPoint y: 91, endPoint x: 521, endPoint y: 91, distance: 203.8
click at [521, 91] on div "Name" at bounding box center [524, 97] width 18 height 35
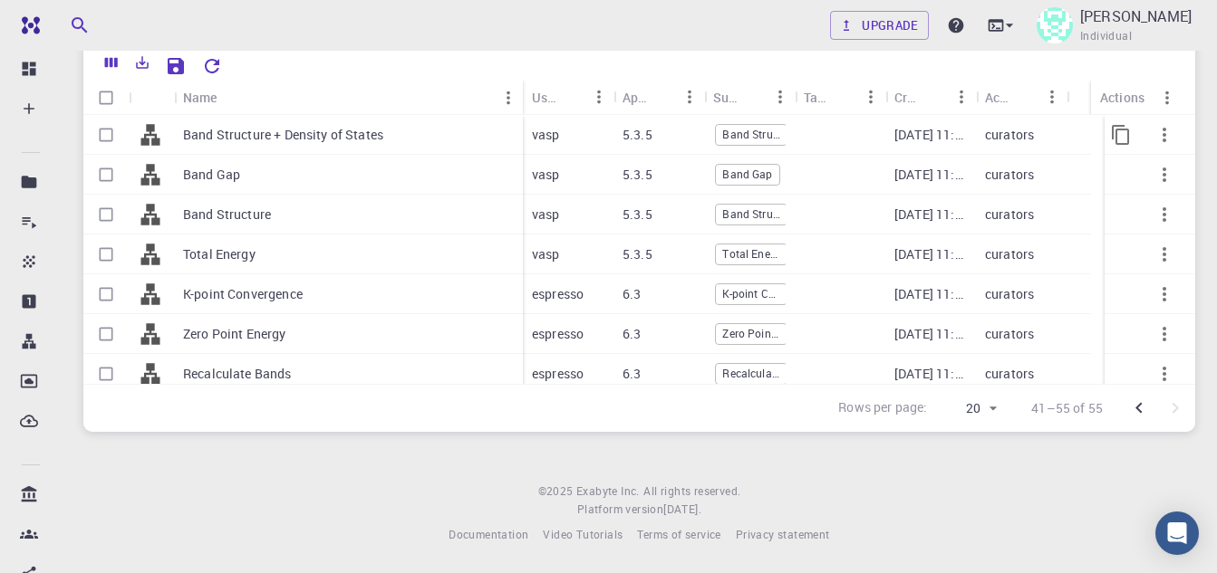
click at [105, 132] on input "Select row" at bounding box center [106, 135] width 34 height 34
checkbox input "true"
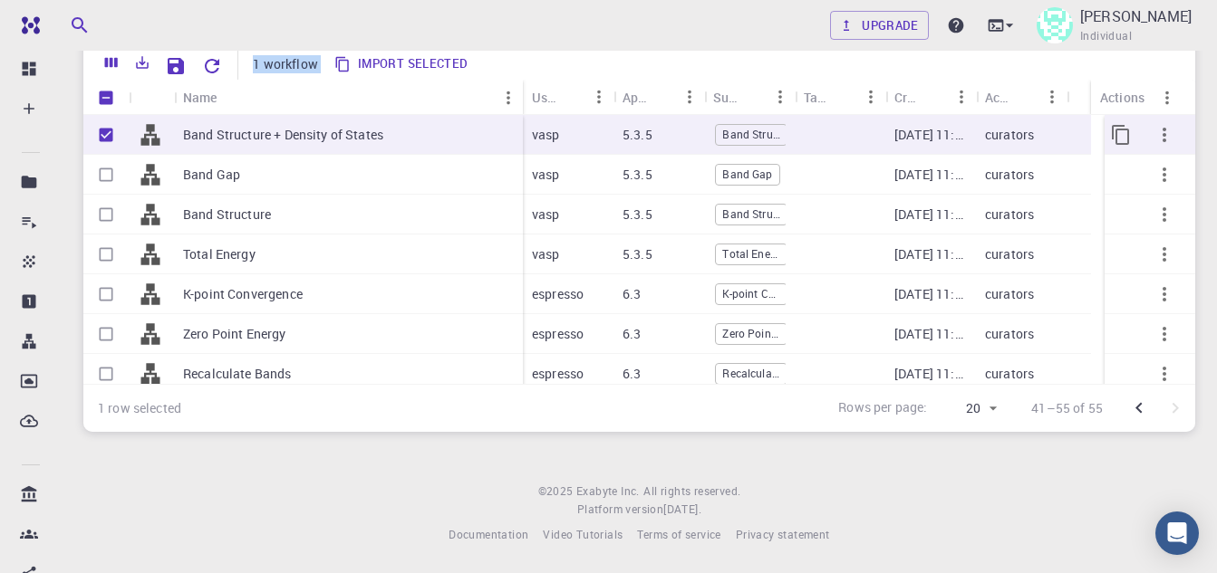
checkbox input "true"
click at [242, 139] on p "Band Structure + Density of States" at bounding box center [283, 135] width 200 height 18
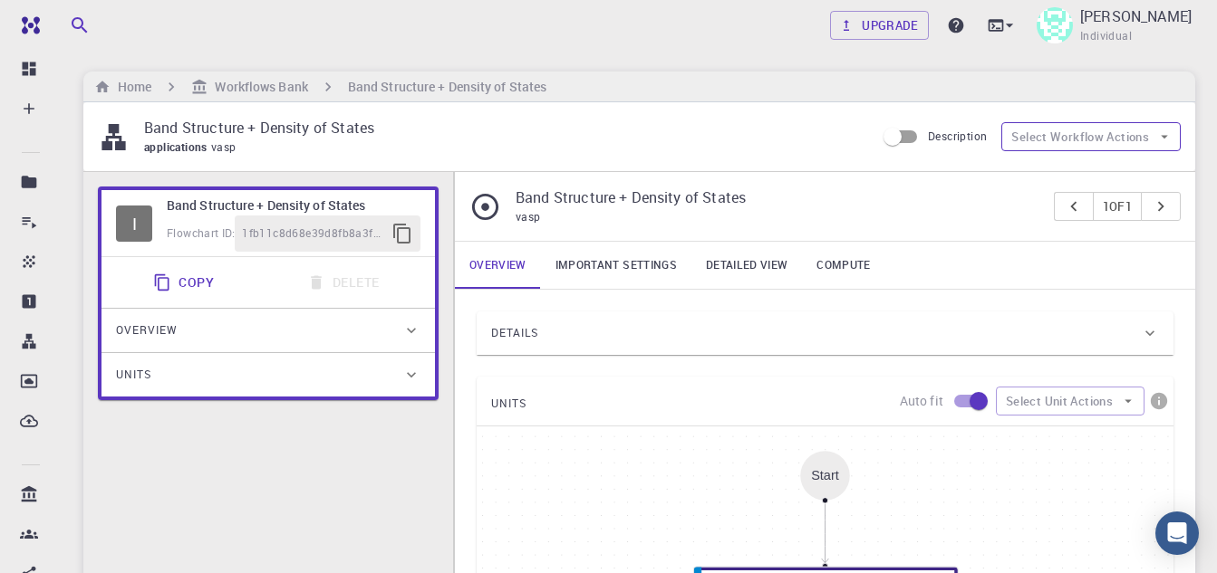
click at [1159, 140] on icon "button" at bounding box center [1164, 137] width 16 height 16
click at [930, 215] on div "vasp" at bounding box center [777, 217] width 524 height 18
click at [621, 257] on link "Important settings" at bounding box center [616, 265] width 150 height 47
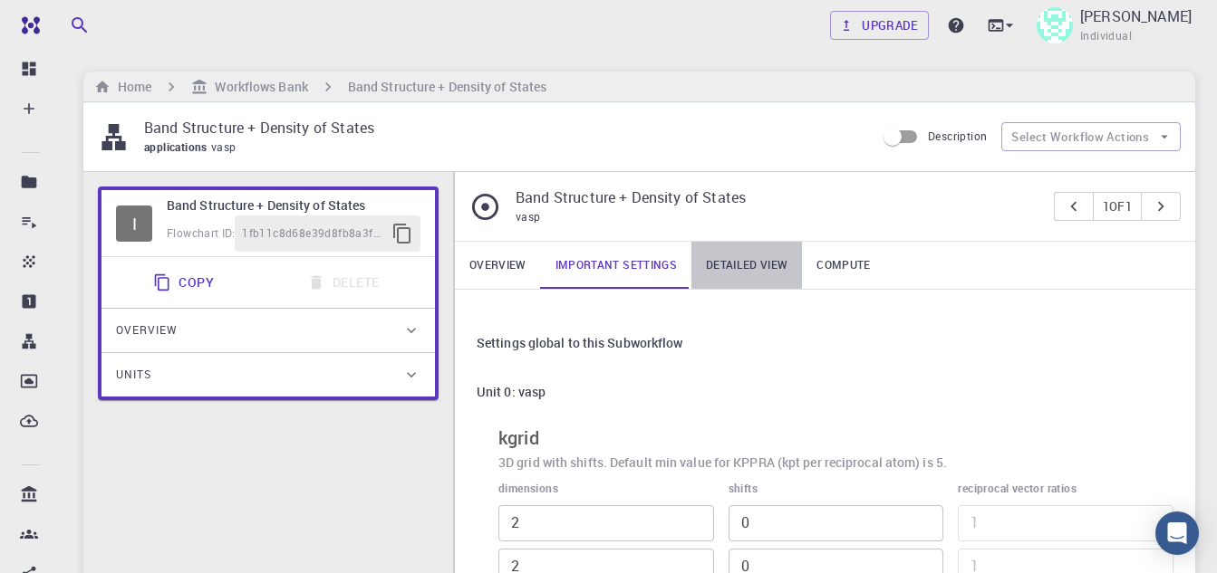
click at [728, 255] on link "Detailed view" at bounding box center [746, 265] width 111 height 47
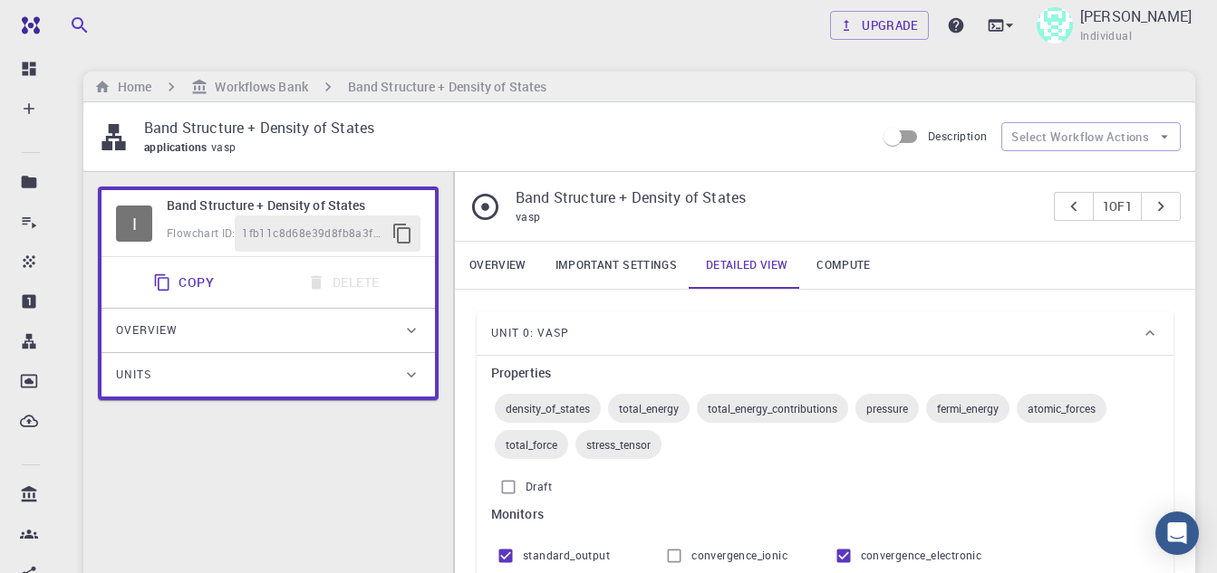
click at [847, 264] on link "Compute" at bounding box center [843, 265] width 82 height 47
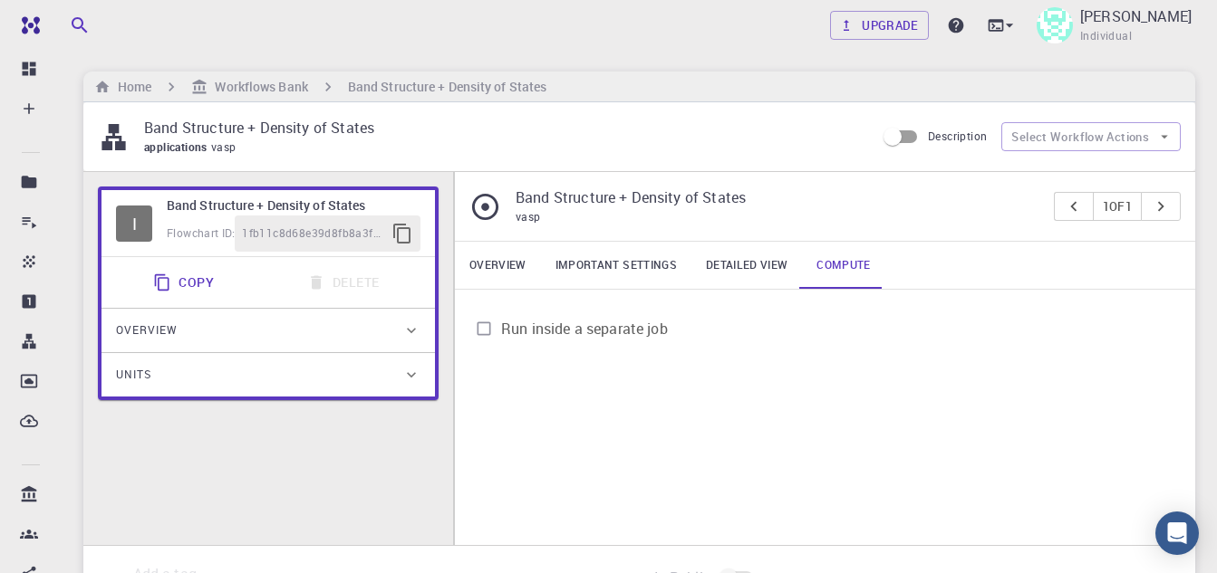
click at [611, 327] on span "Run inside a separate job" at bounding box center [584, 329] width 167 height 22
click at [501, 327] on input "Run inside a separate job" at bounding box center [483, 329] width 34 height 34
checkbox input "true"
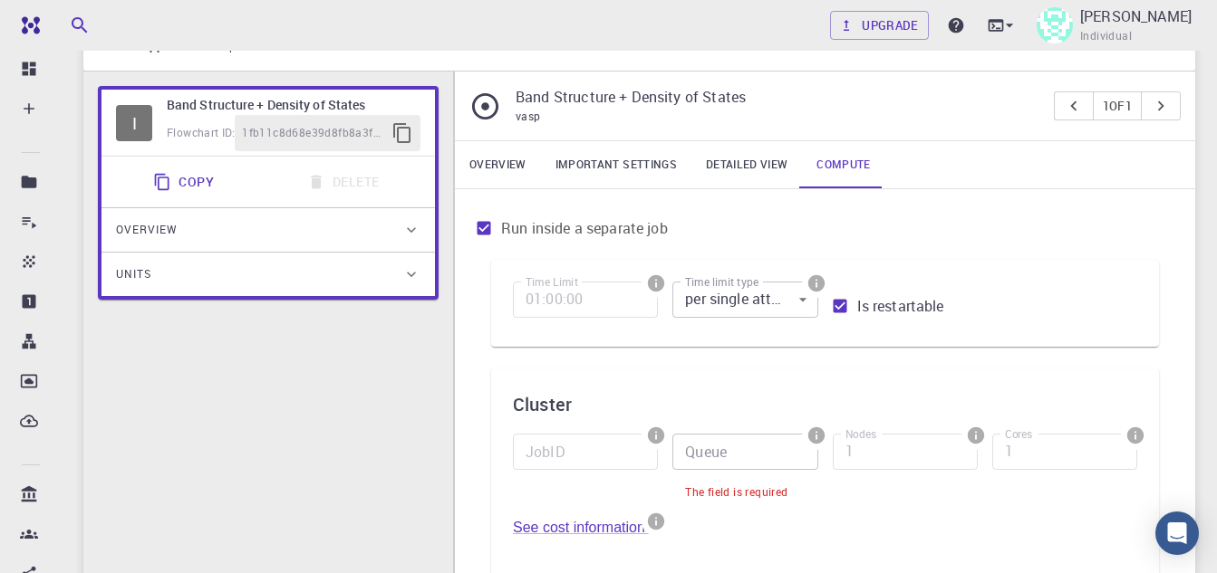
scroll to position [181, 0]
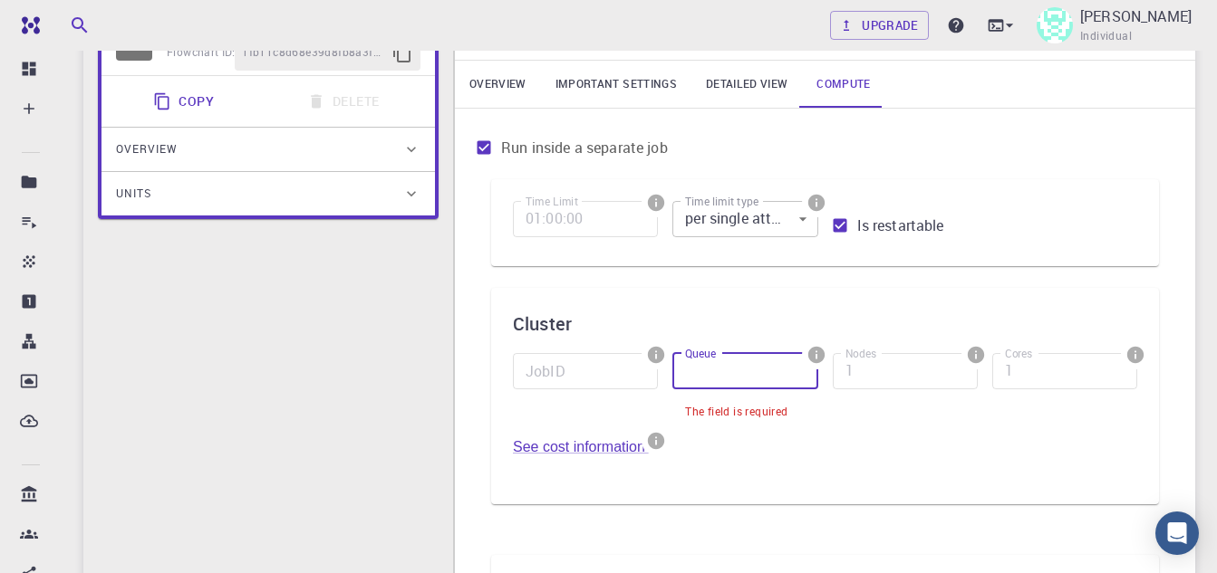
click at [746, 371] on input "Queue" at bounding box center [744, 371] width 145 height 36
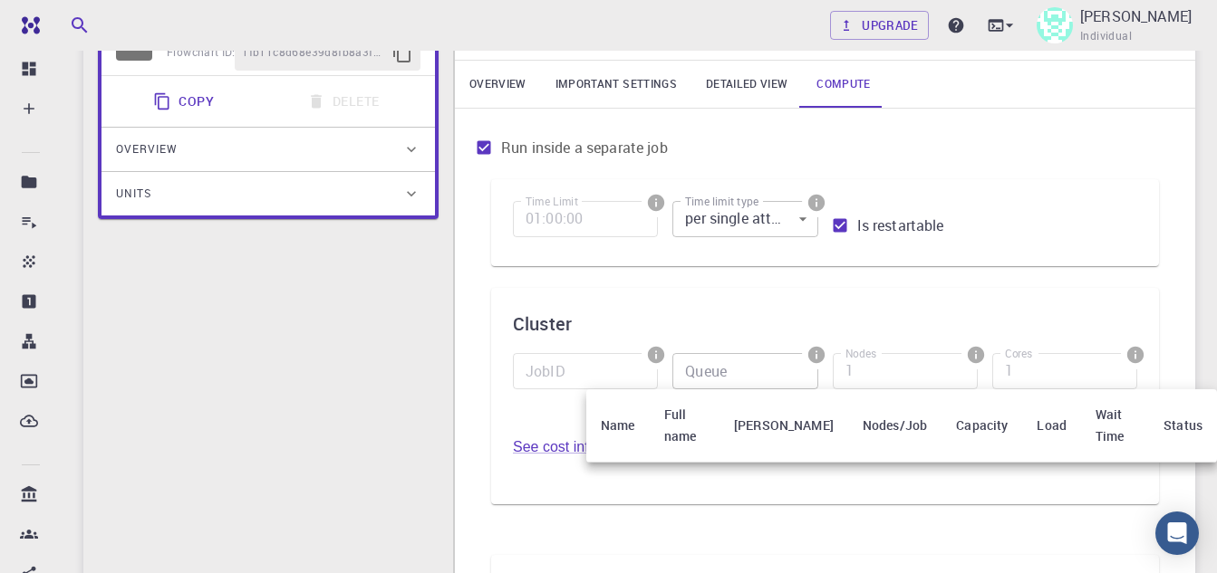
click at [620, 411] on th "Name" at bounding box center [617, 426] width 63 height 73
click at [789, 414] on th "[PERSON_NAME]" at bounding box center [783, 426] width 129 height 73
click at [863, 419] on th "Nodes/Job" at bounding box center [894, 426] width 93 height 73
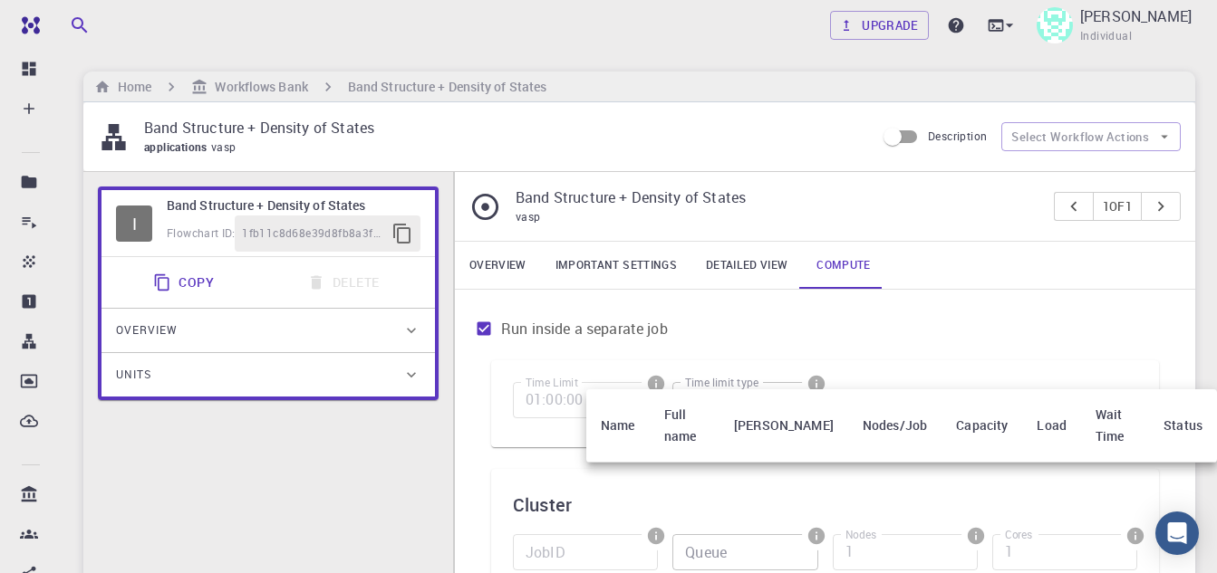
click at [563, 139] on div at bounding box center [608, 286] width 1217 height 573
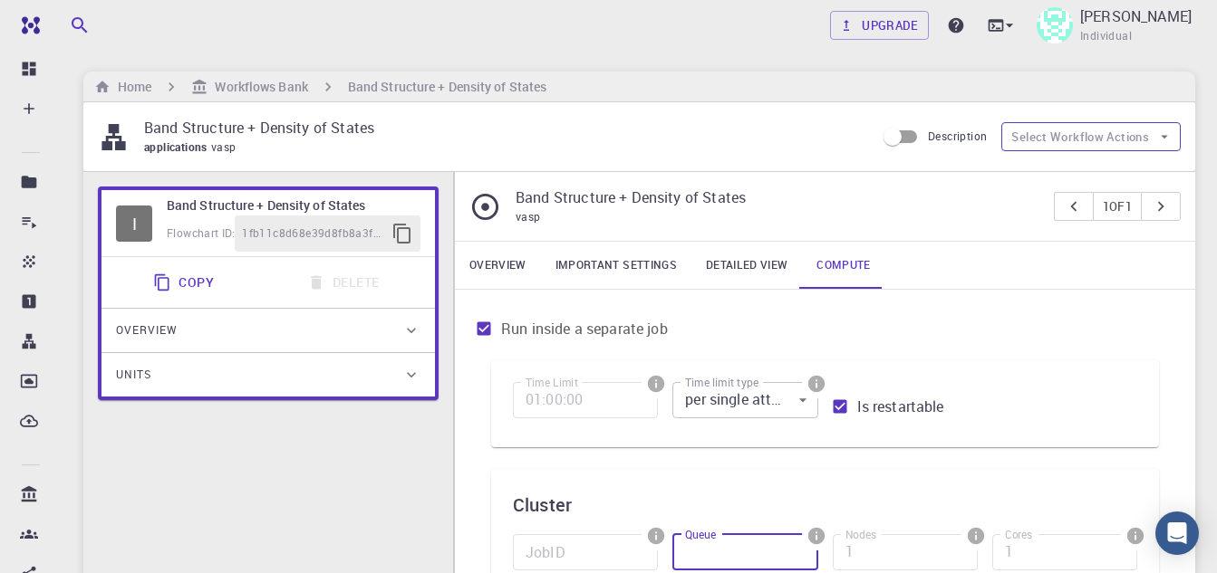
click at [1088, 132] on button "Select Workflow Actions" at bounding box center [1090, 136] width 179 height 29
click at [626, 130] on p "Band Structure + Density of States" at bounding box center [502, 128] width 716 height 22
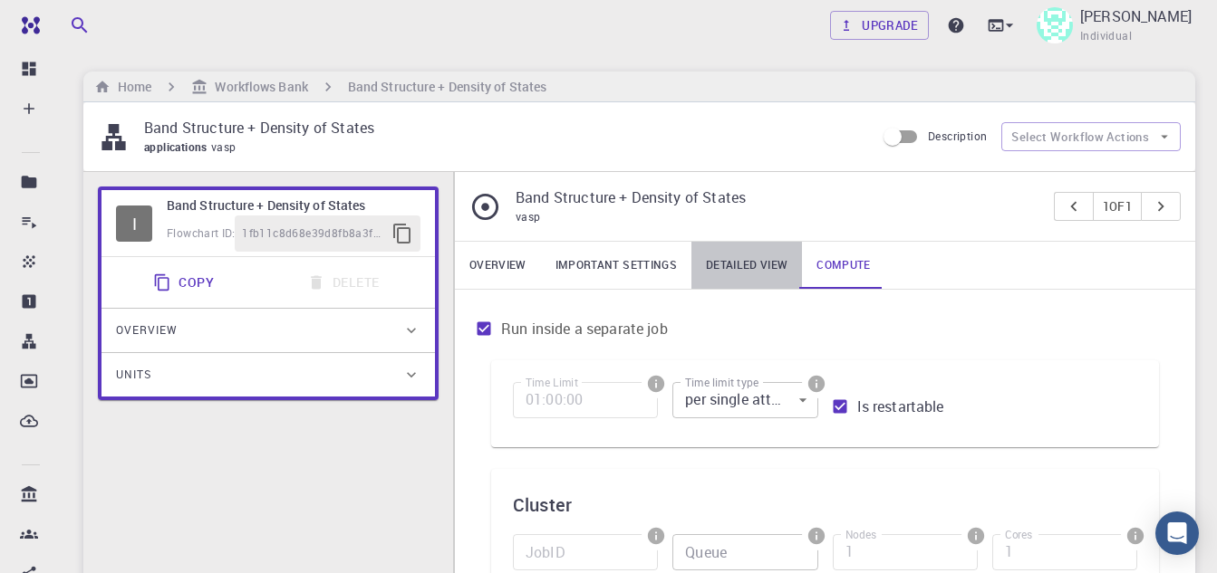
click at [769, 274] on link "Detailed view" at bounding box center [746, 265] width 111 height 47
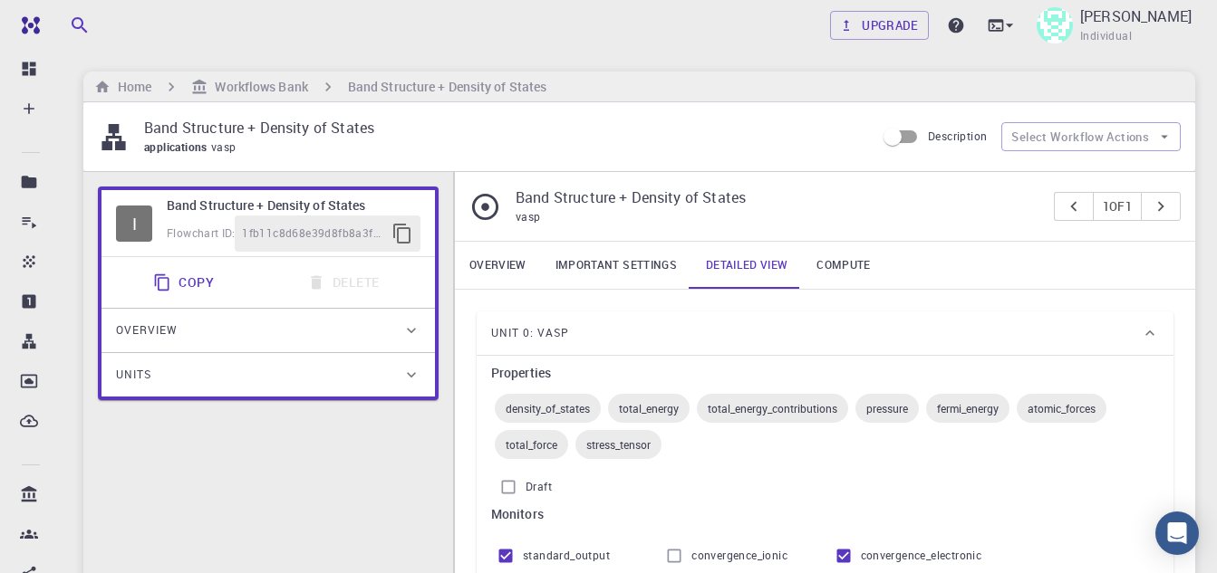
click at [586, 260] on link "Important settings" at bounding box center [616, 265] width 150 height 47
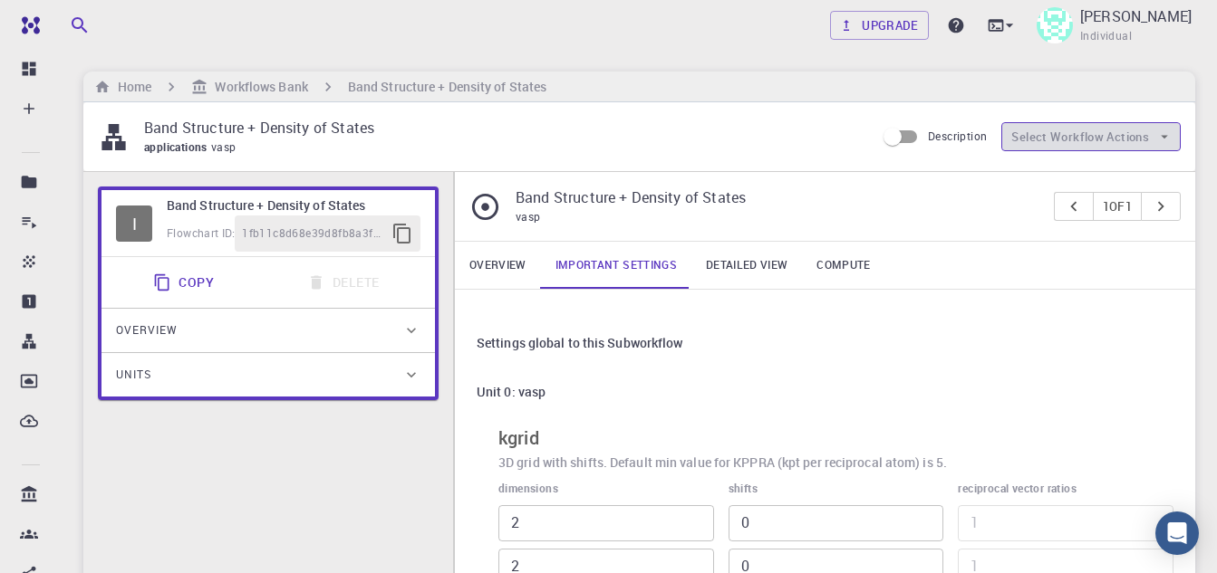
click at [1161, 146] on button "Select Workflow Actions" at bounding box center [1090, 136] width 179 height 29
click at [702, 151] on div "applications vasp" at bounding box center [502, 148] width 716 height 18
click at [476, 271] on link "Overview" at bounding box center [498, 265] width 86 height 47
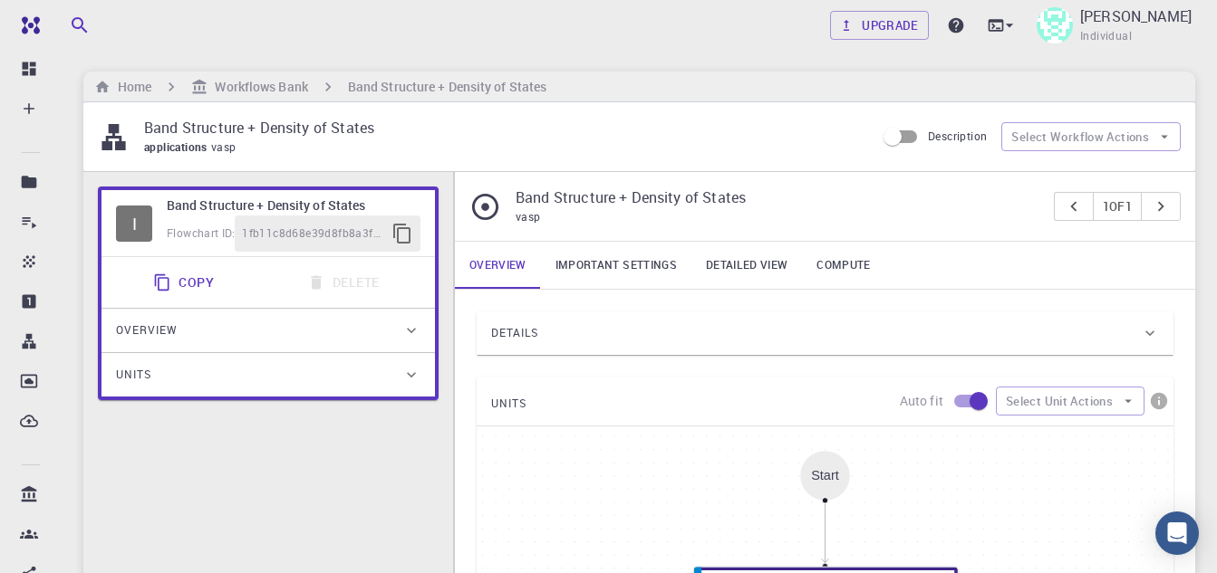
scroll to position [149, 0]
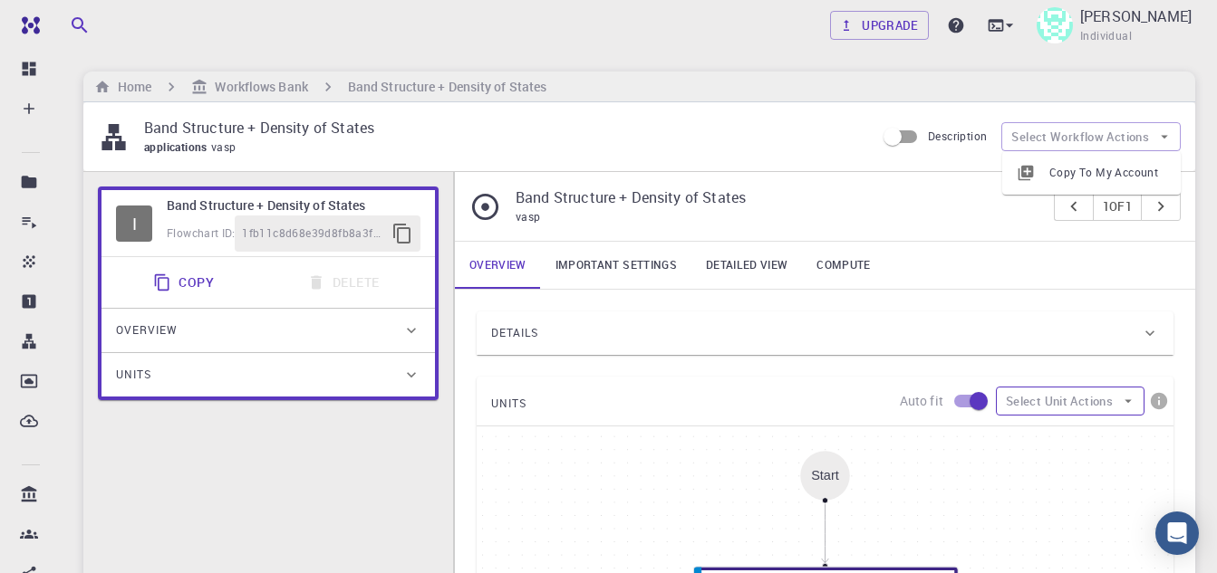
click at [1117, 393] on button "Select Unit Actions" at bounding box center [1069, 401] width 149 height 29
click at [758, 324] on div "Details" at bounding box center [815, 333] width 649 height 29
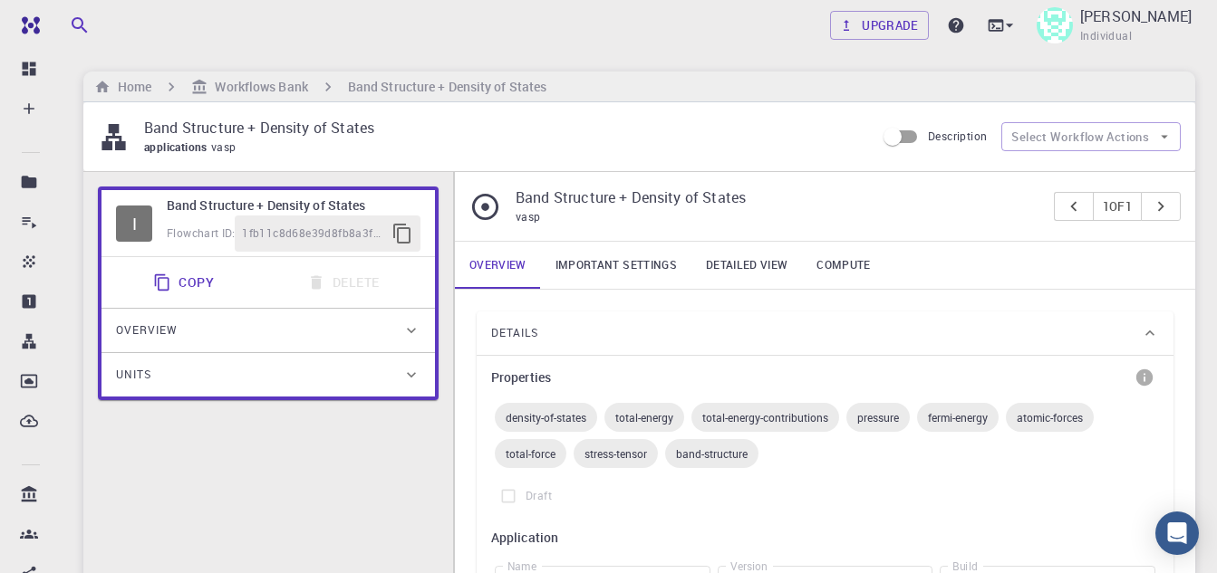
click at [831, 256] on link "Compute" at bounding box center [843, 265] width 82 height 47
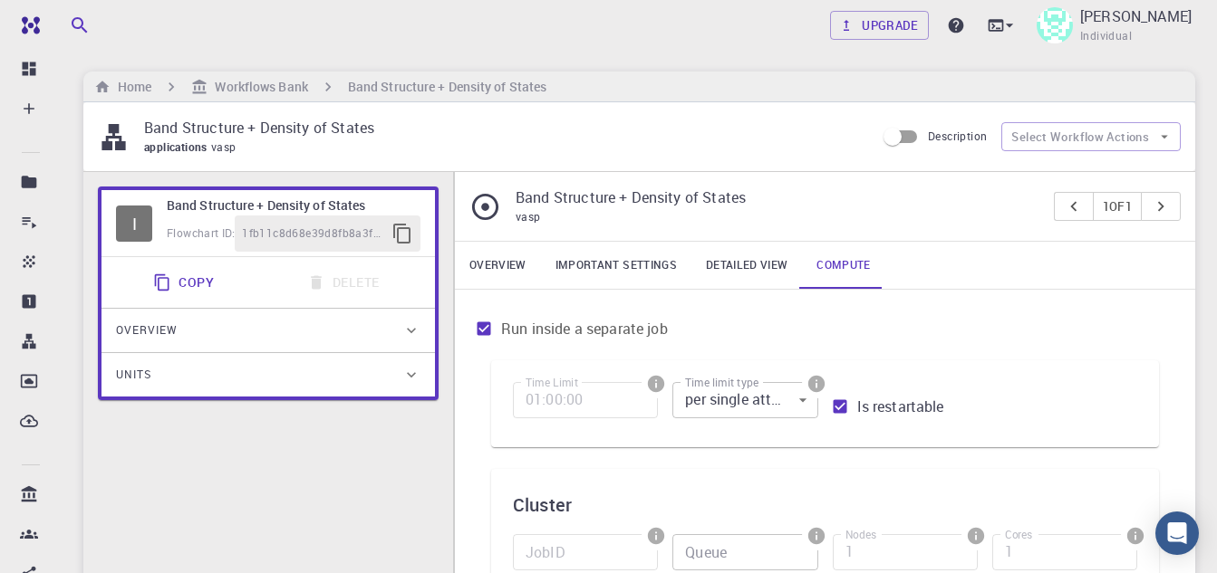
click at [834, 403] on input "Is restartable" at bounding box center [839, 407] width 34 height 34
checkbox input "true"
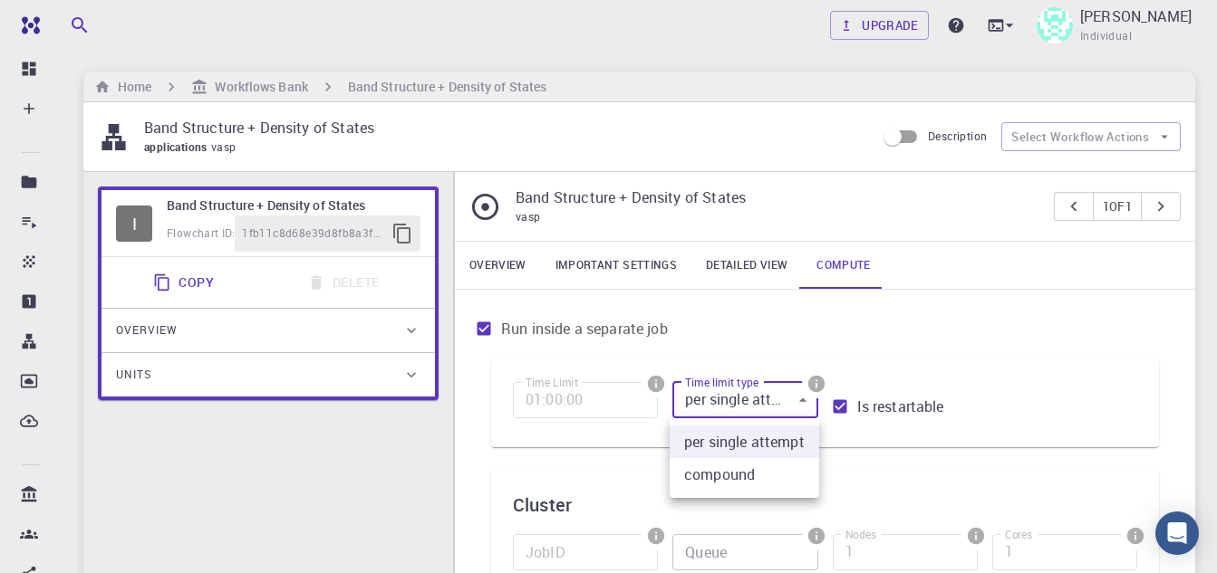
click at [719, 469] on li "compound" at bounding box center [743, 474] width 149 height 33
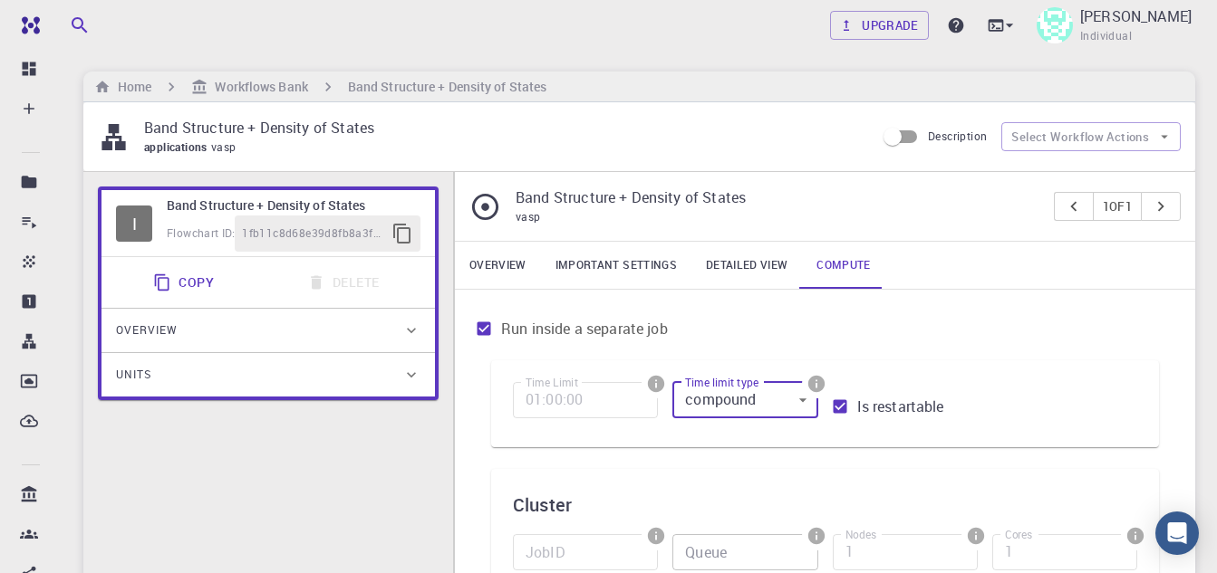
type input "1"
click at [957, 343] on div at bounding box center [608, 286] width 1217 height 573
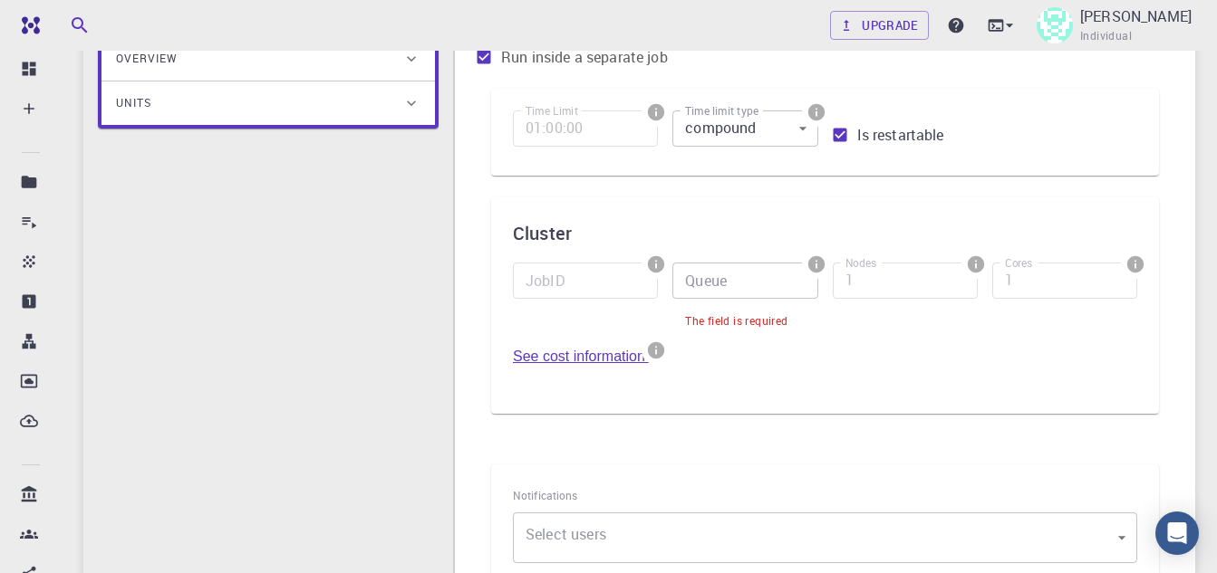
click at [554, 355] on link "See cost information." at bounding box center [583, 356] width 140 height 15
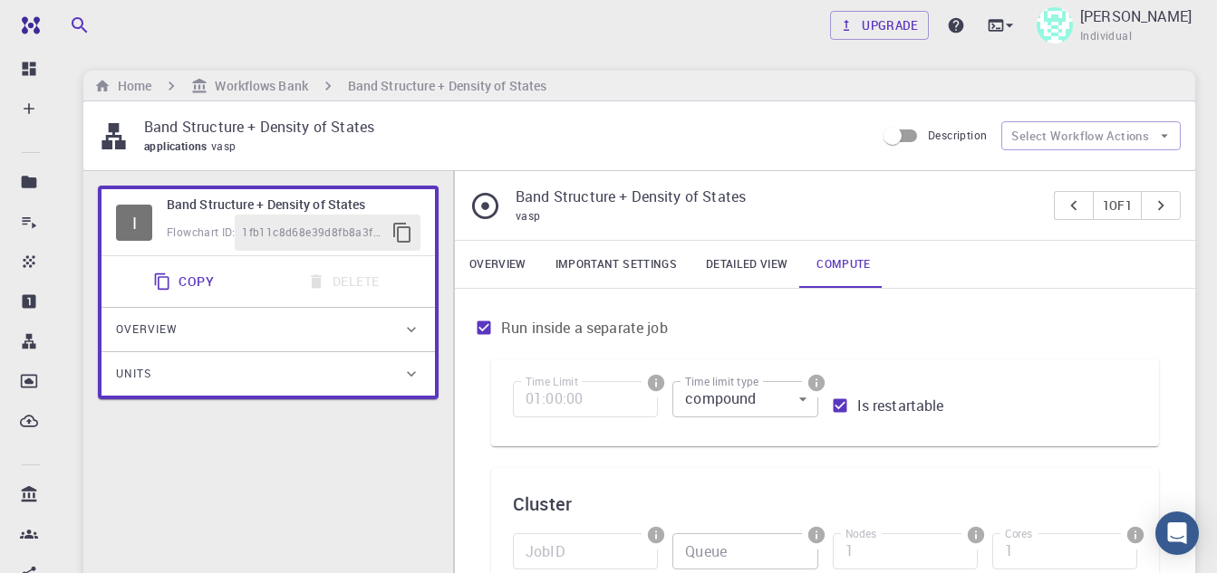
scroll to position [0, 0]
click at [274, 82] on h6 "Workflows Bank" at bounding box center [257, 87] width 100 height 20
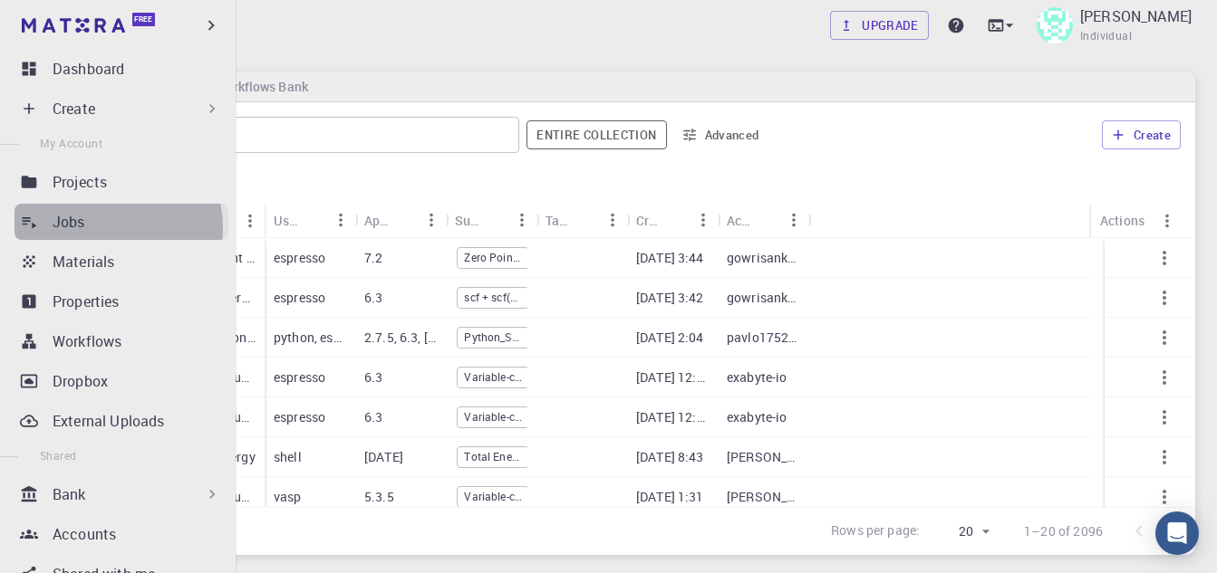
click at [90, 229] on div "Jobs" at bounding box center [141, 222] width 176 height 22
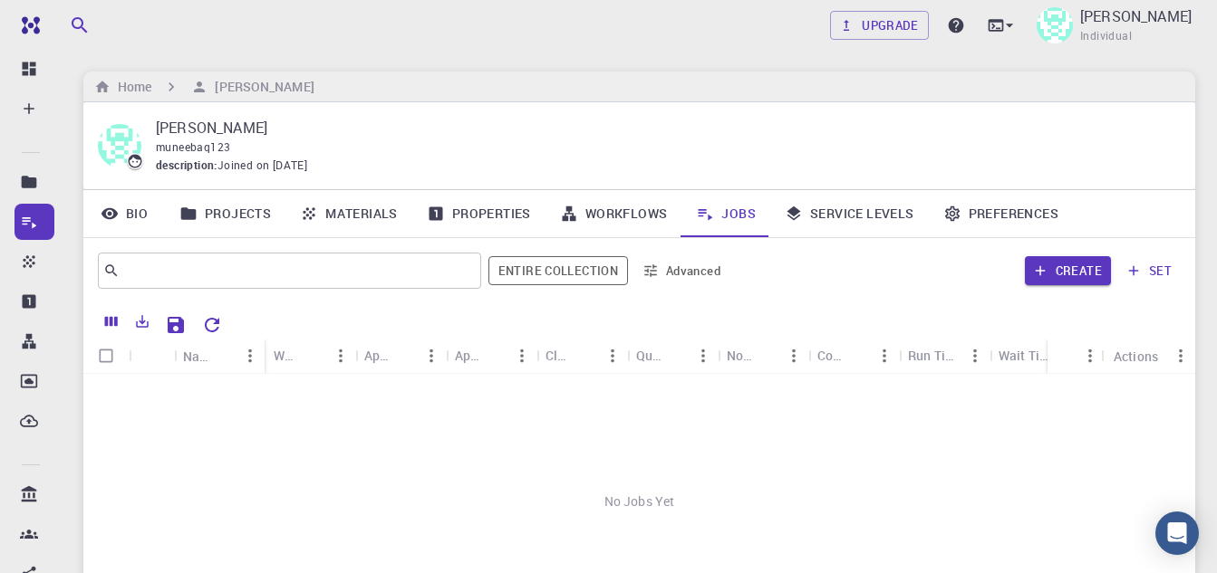
click at [542, 267] on button "Entire collection" at bounding box center [557, 270] width 139 height 29
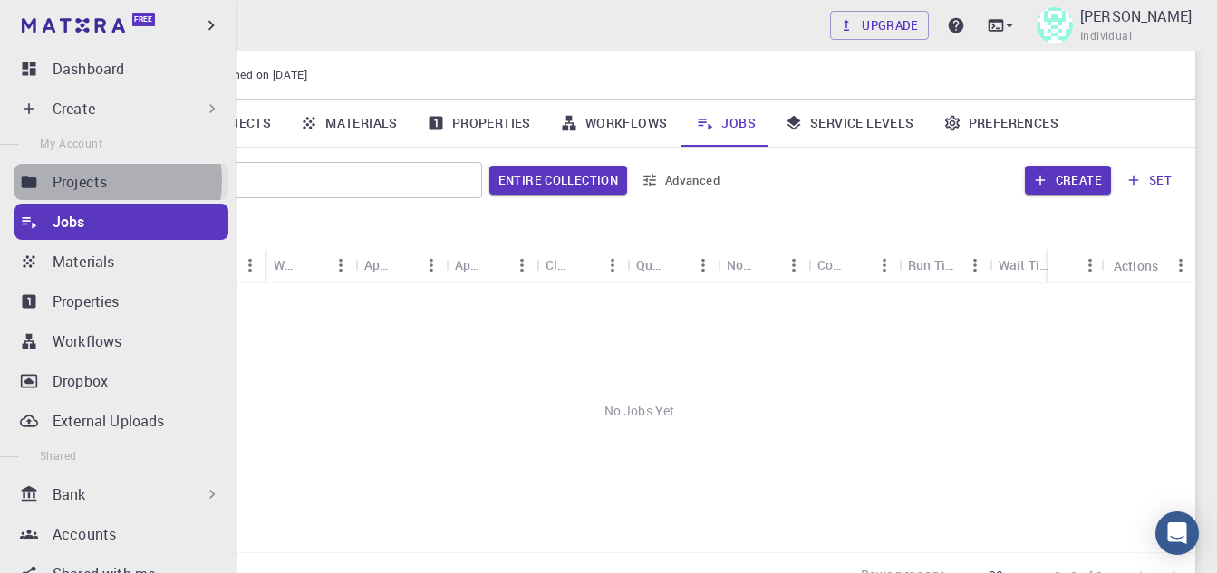
click at [101, 181] on p "Projects" at bounding box center [80, 182] width 54 height 22
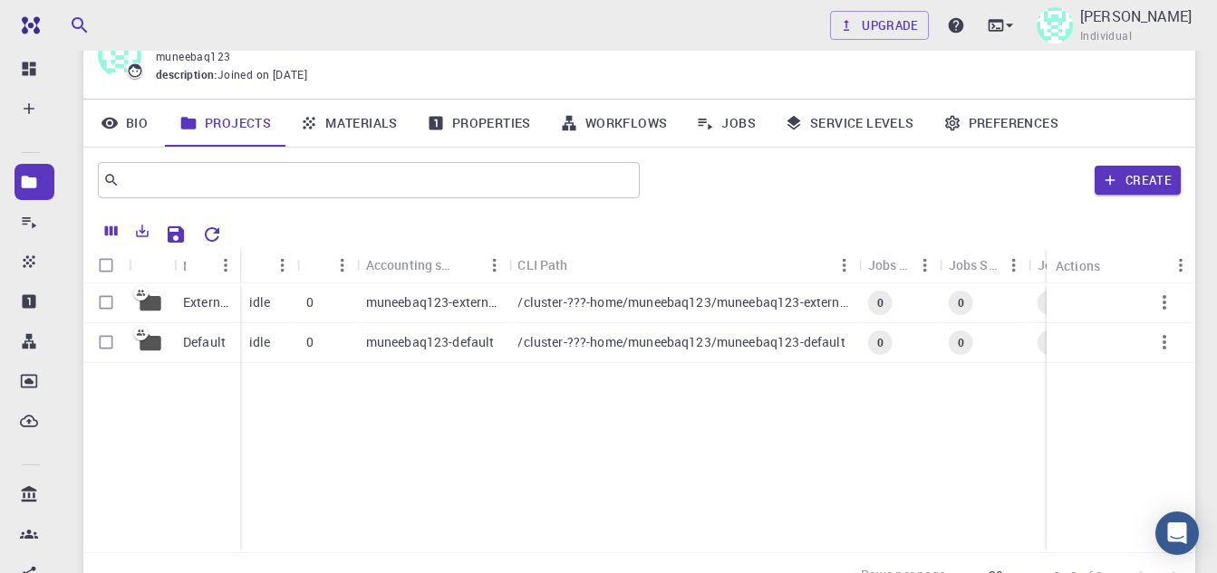
click at [457, 454] on div "External Default idle 0 muneebaq123-external /cluster-???-home/muneebaq123/mune…" at bounding box center [704, 418] width 1242 height 269
click at [209, 300] on p "External" at bounding box center [207, 302] width 48 height 18
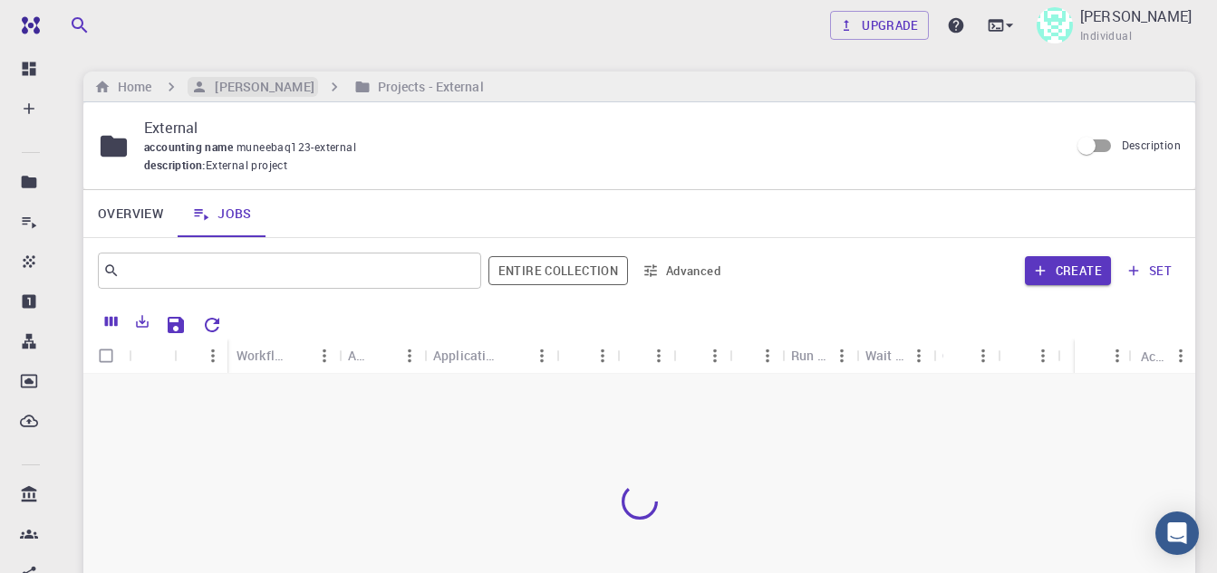
click at [245, 80] on h6 "[PERSON_NAME]" at bounding box center [260, 87] width 106 height 20
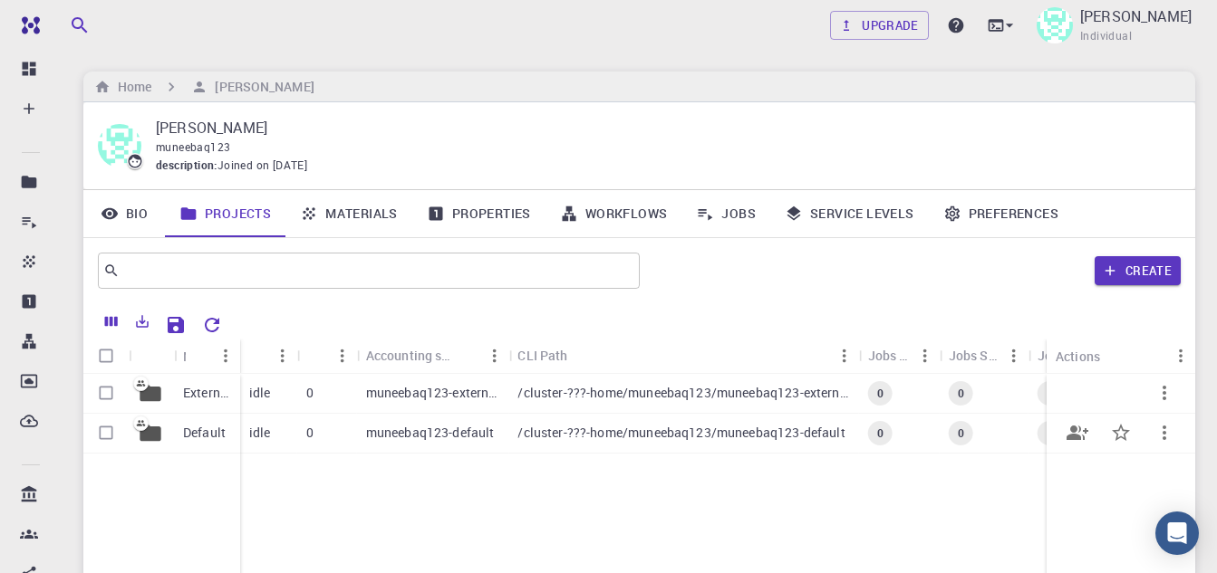
click at [196, 438] on p "Default" at bounding box center [204, 433] width 43 height 18
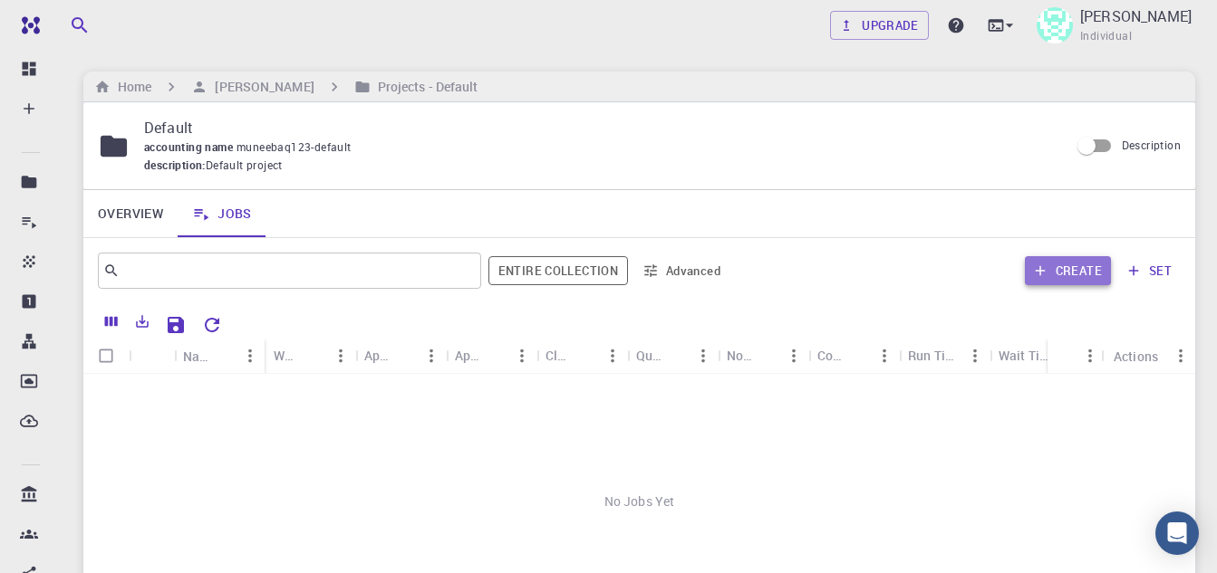
click at [1082, 280] on button "Create" at bounding box center [1067, 270] width 86 height 29
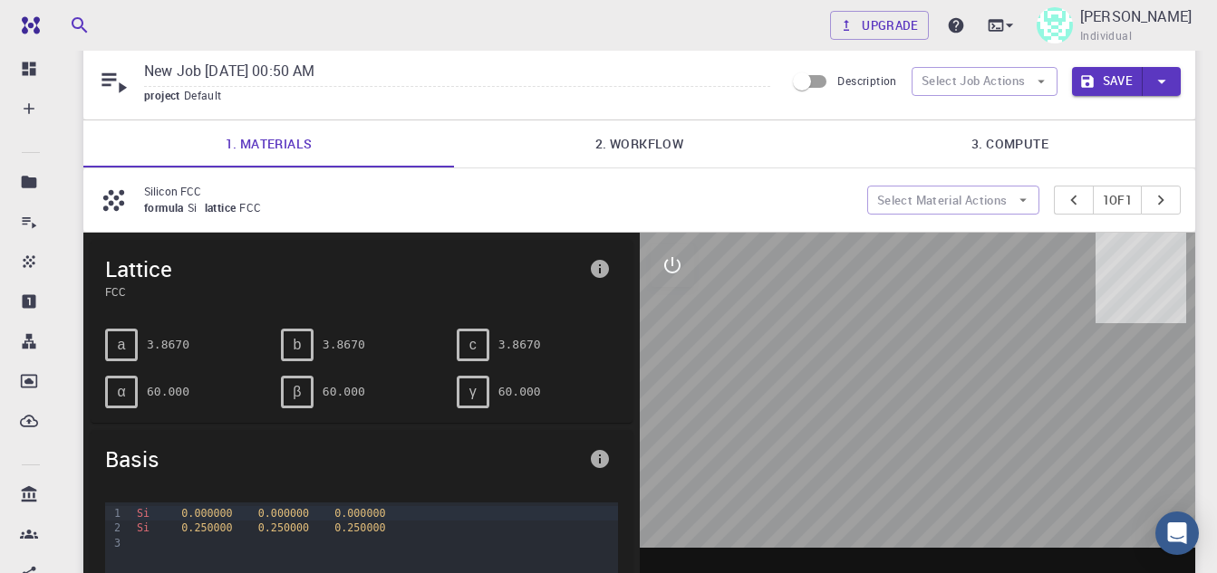
scroll to position [43, 0]
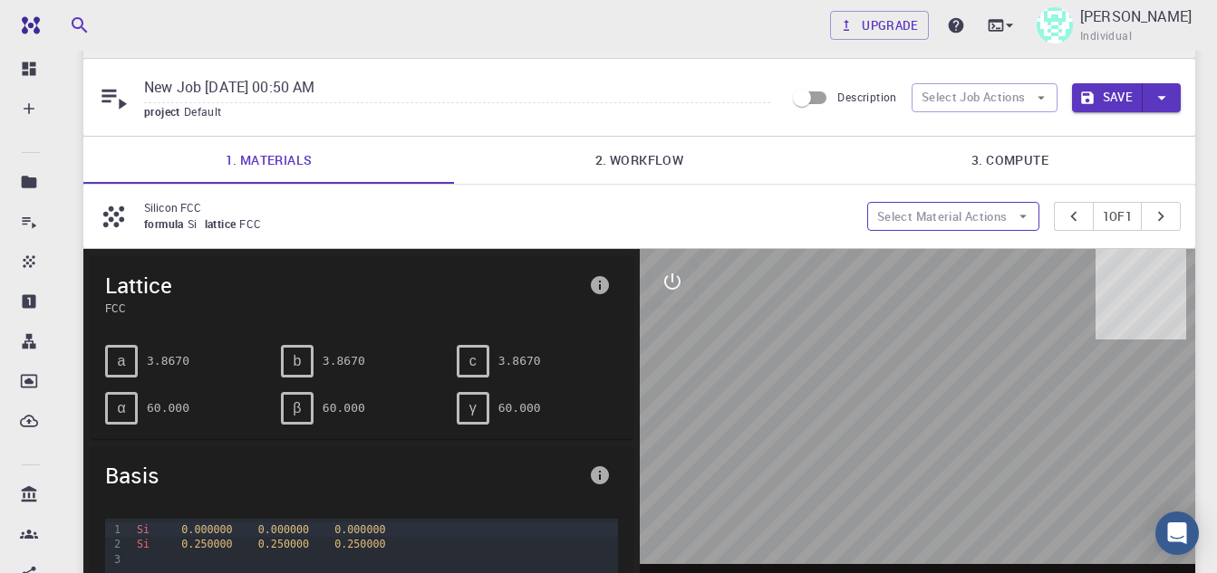
click at [979, 211] on button "Select Material Actions" at bounding box center [953, 216] width 172 height 29
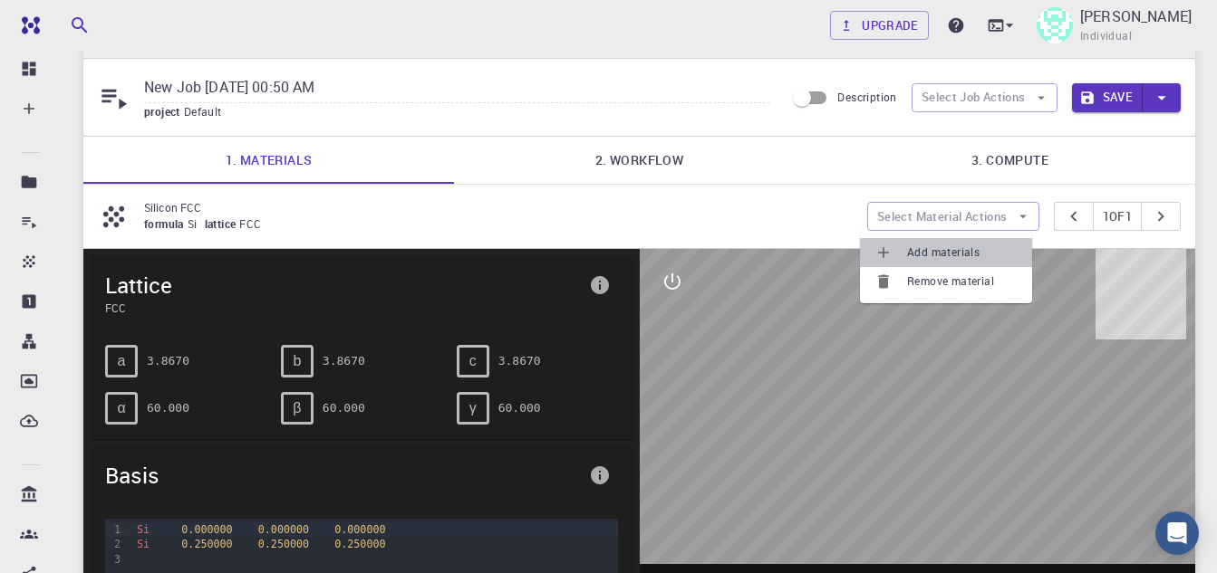
click at [964, 252] on span "Add materials" at bounding box center [962, 253] width 111 height 18
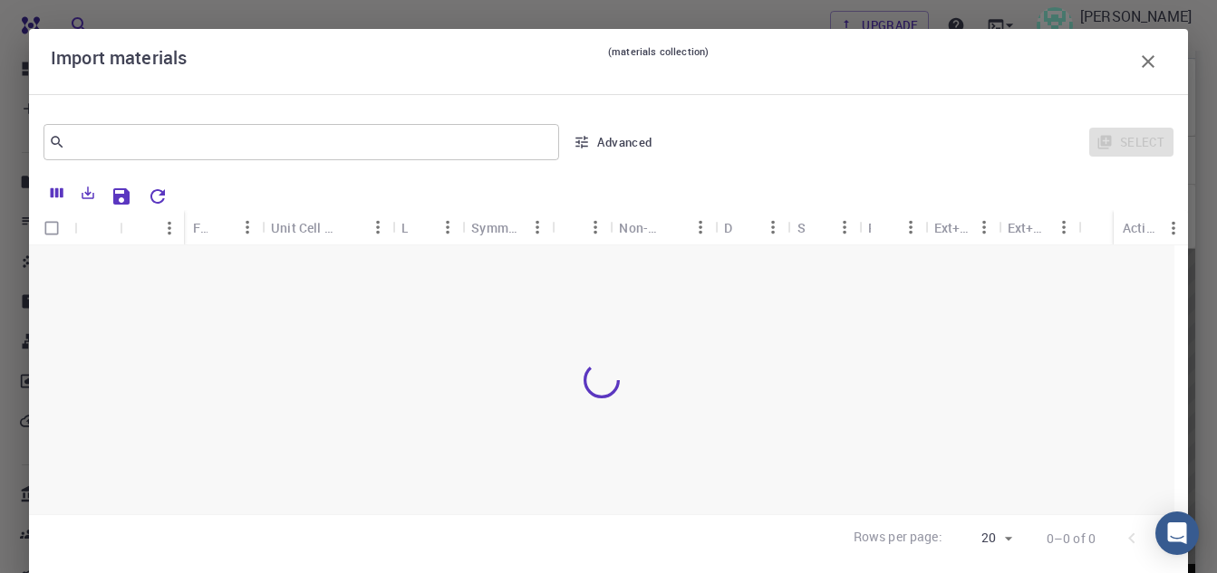
click at [318, 311] on div at bounding box center [601, 379] width 1145 height 269
click at [94, 194] on icon "Export" at bounding box center [88, 193] width 13 height 13
click at [584, 427] on div at bounding box center [601, 379] width 1145 height 269
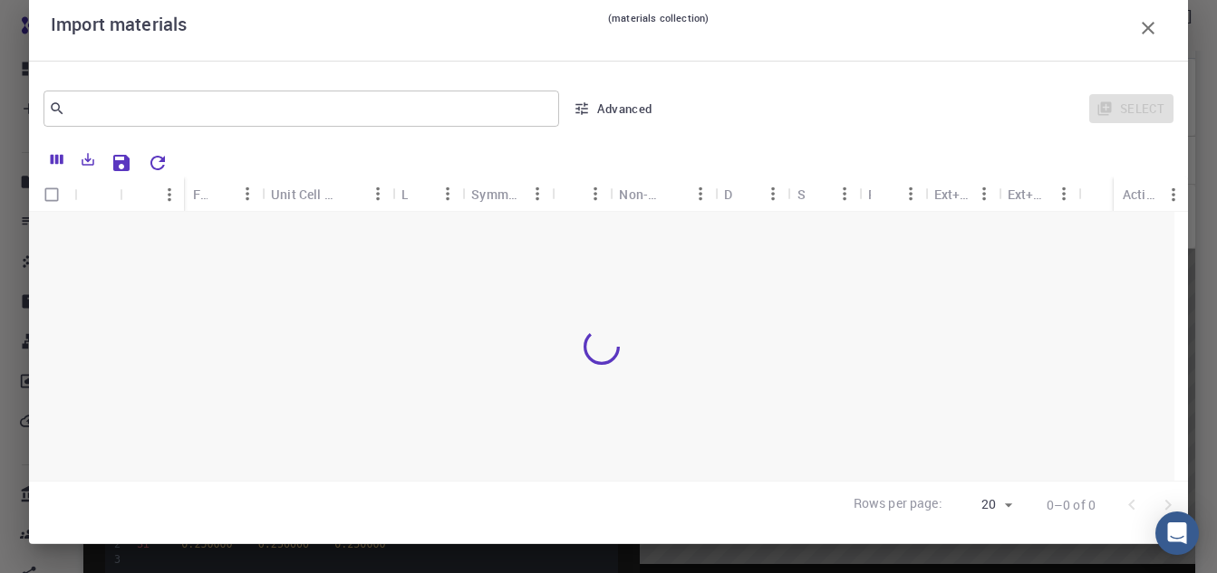
scroll to position [0, 0]
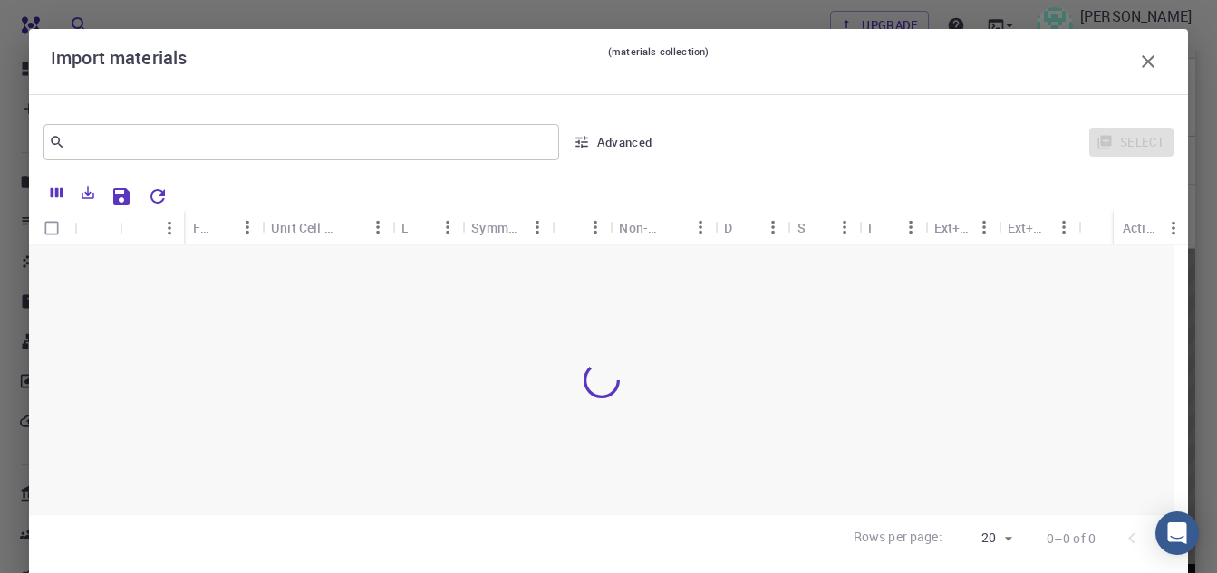
click at [1150, 59] on button "button" at bounding box center [1148, 61] width 36 height 36
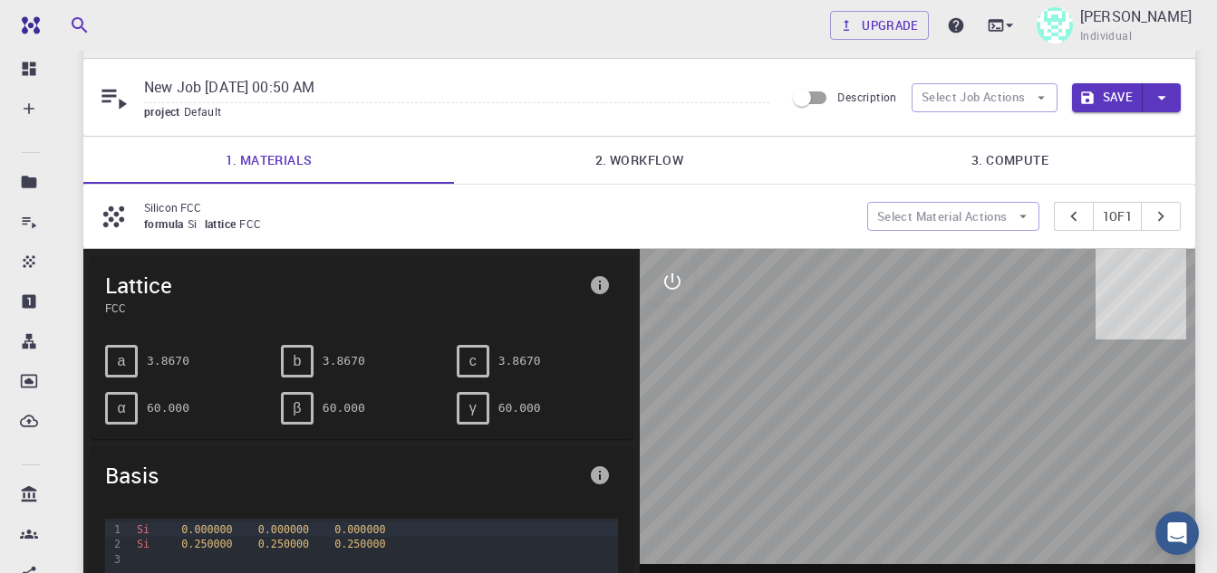
click at [645, 154] on link "2. Workflow" at bounding box center [639, 160] width 370 height 47
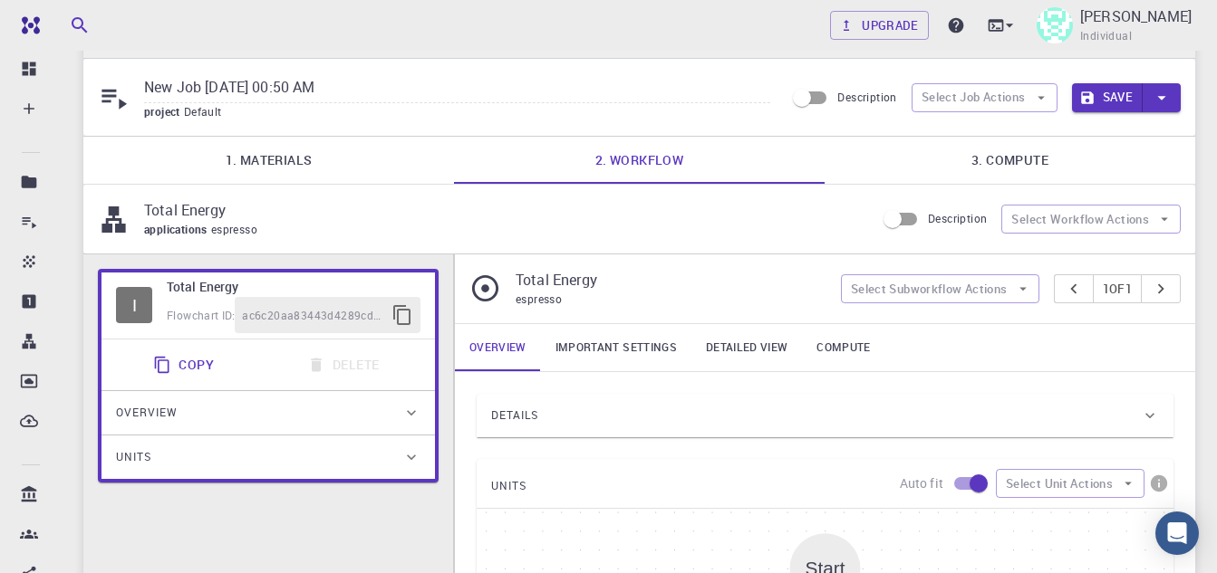
click at [1021, 164] on link "3. Compute" at bounding box center [1009, 160] width 370 height 47
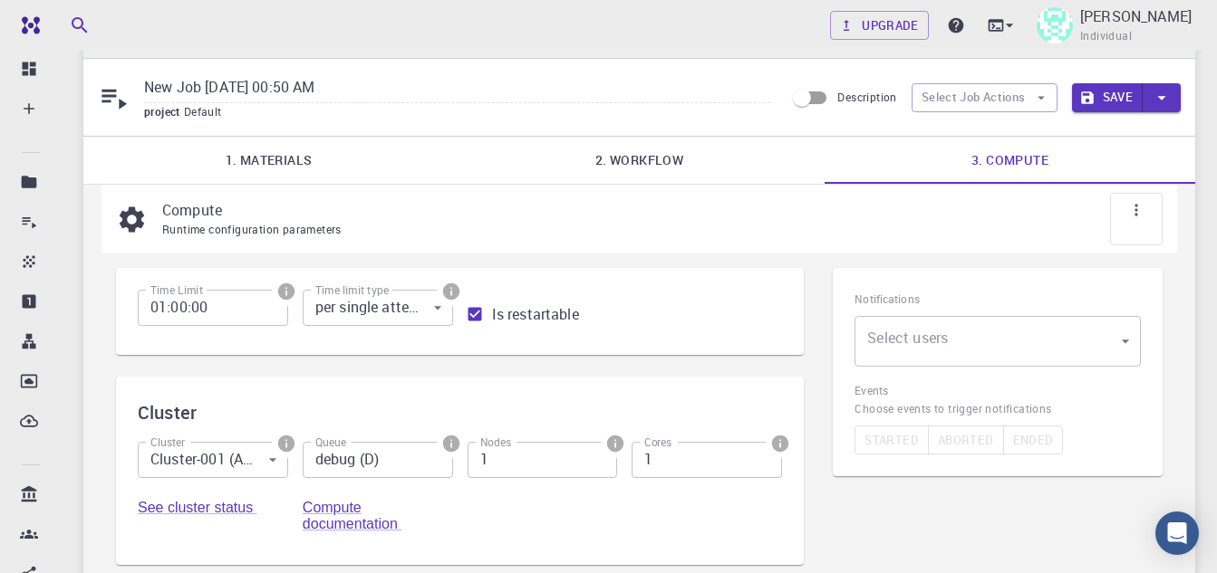
click at [264, 469] on body "Free Dashboard Create New Job New Material Create Material Upload File Import f…" at bounding box center [608, 459] width 1217 height 1005
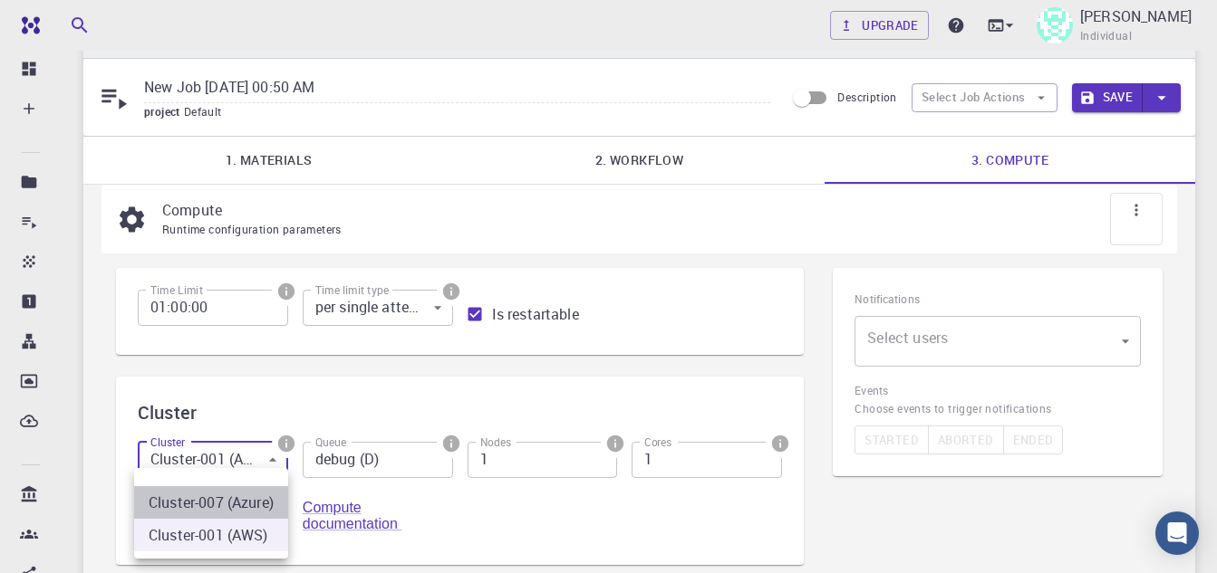
click at [242, 501] on li "Cluster-007 (Azure)" at bounding box center [211, 502] width 154 height 33
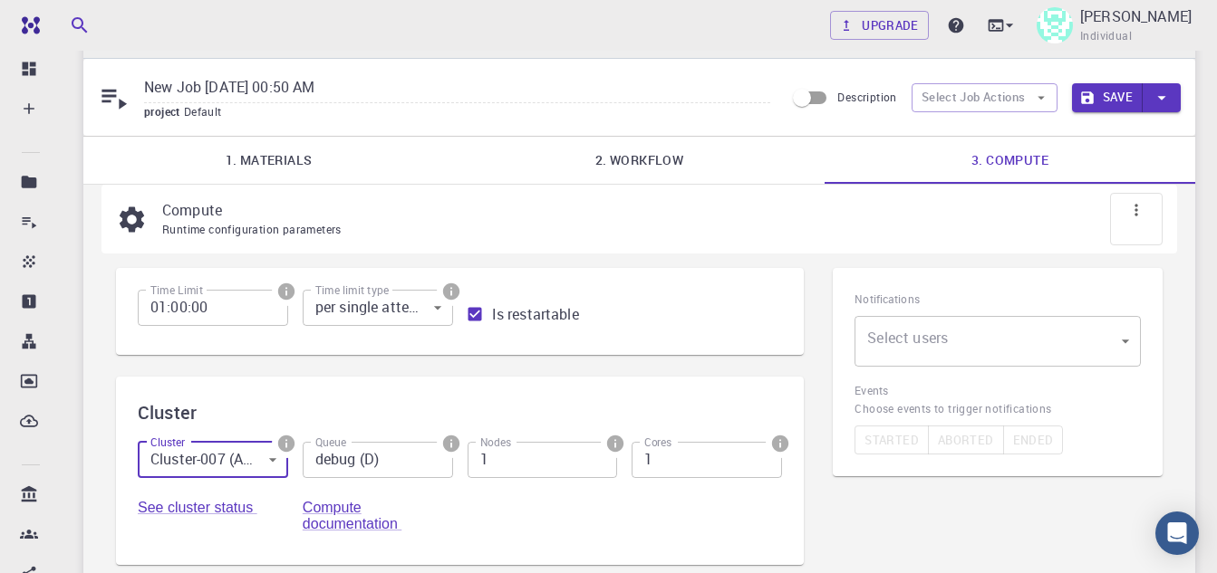
click at [409, 466] on input "debug (D)" at bounding box center [378, 460] width 150 height 36
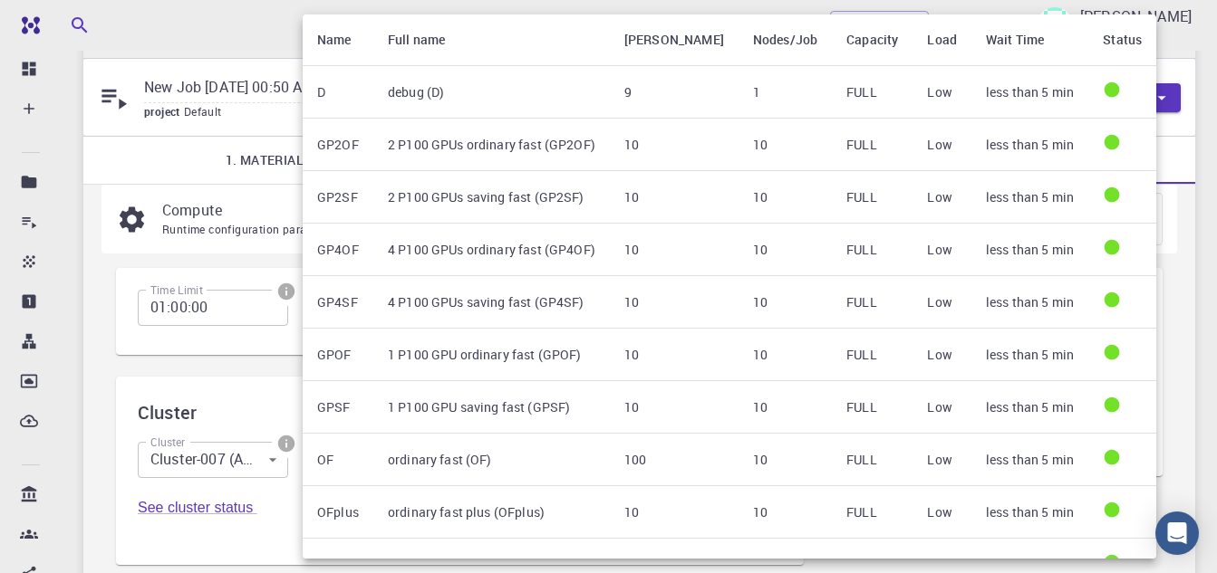
click at [197, 476] on div at bounding box center [608, 286] width 1217 height 573
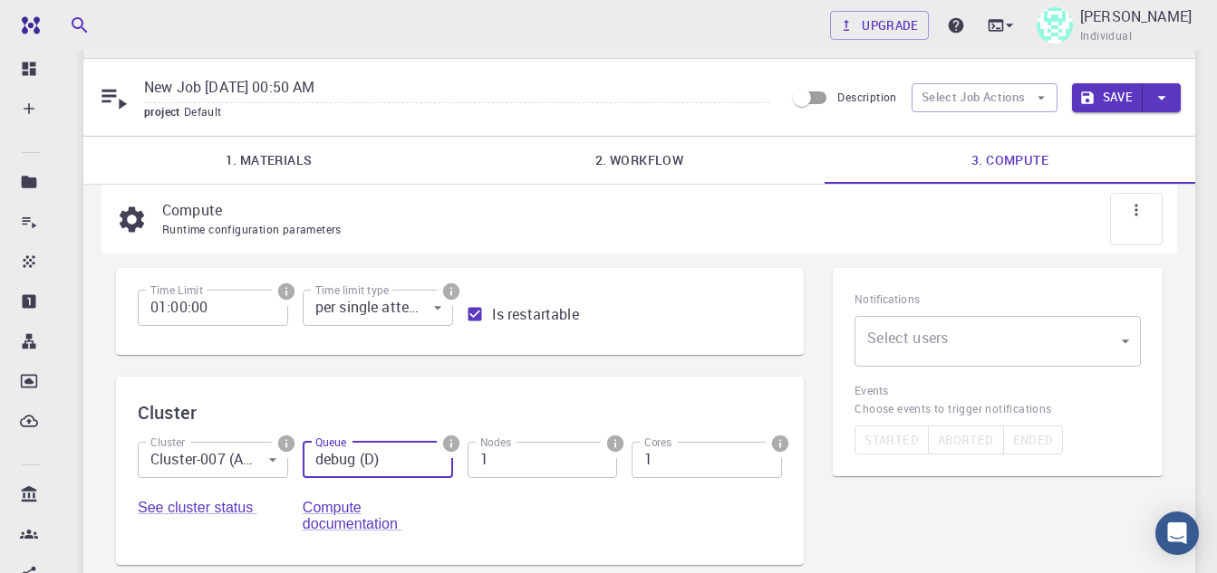
click at [200, 460] on body "Free Dashboard Create New Job New Material Create Material Upload File Import f…" at bounding box center [608, 459] width 1217 height 1005
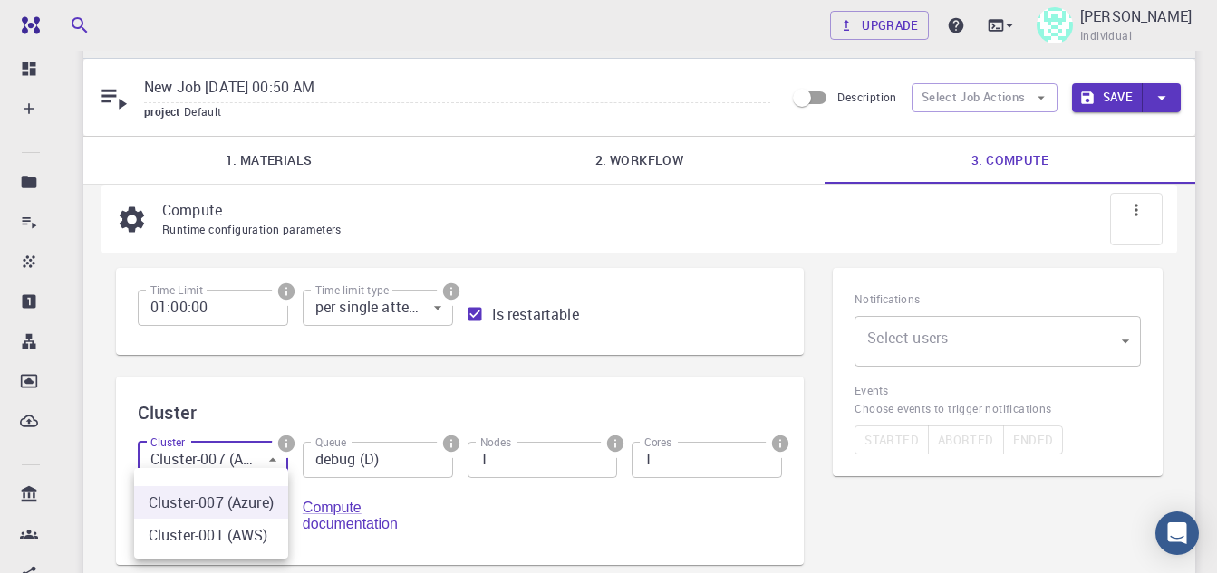
click at [198, 540] on li "Cluster-001 (AWS)" at bounding box center [211, 535] width 154 height 33
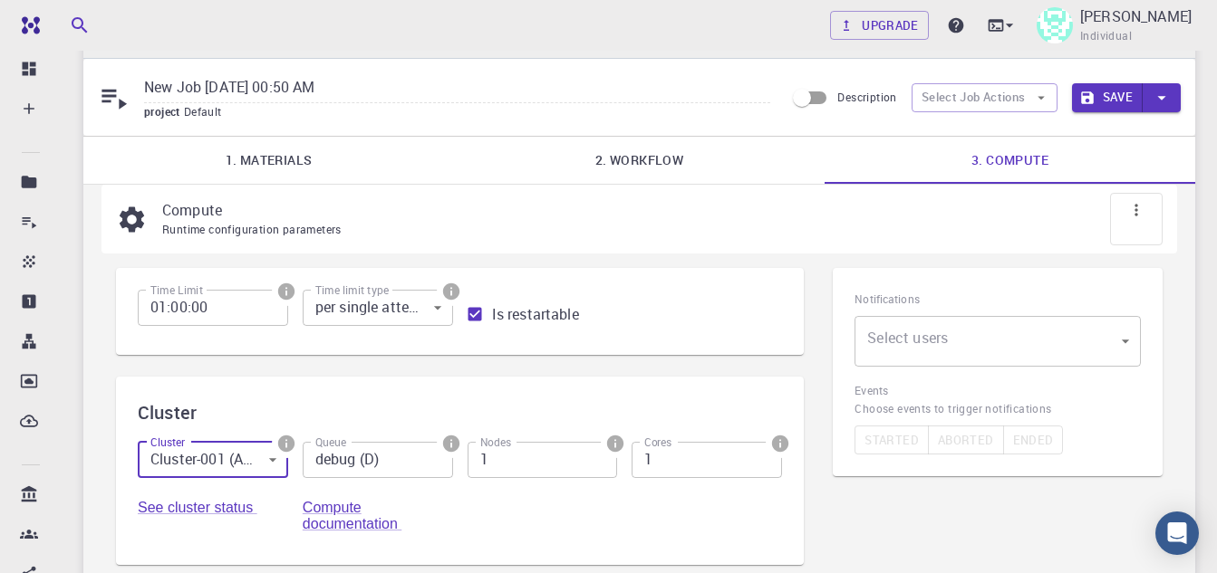
type input "1"
click at [391, 453] on input "debug (D)" at bounding box center [378, 460] width 150 height 36
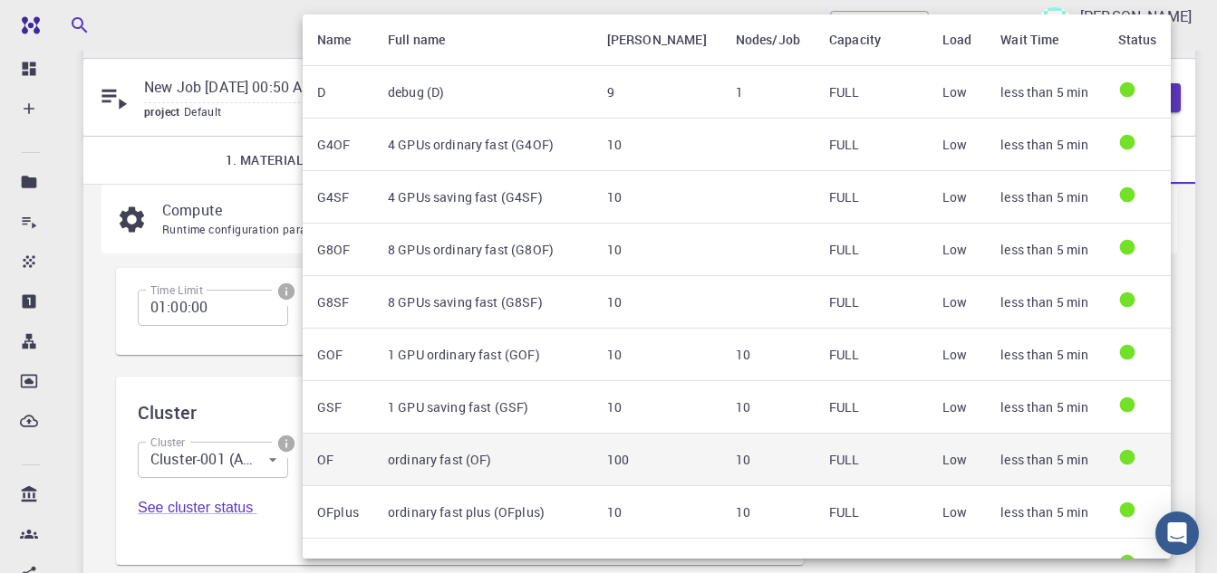
click at [370, 459] on th "OF" at bounding box center [338, 460] width 71 height 53
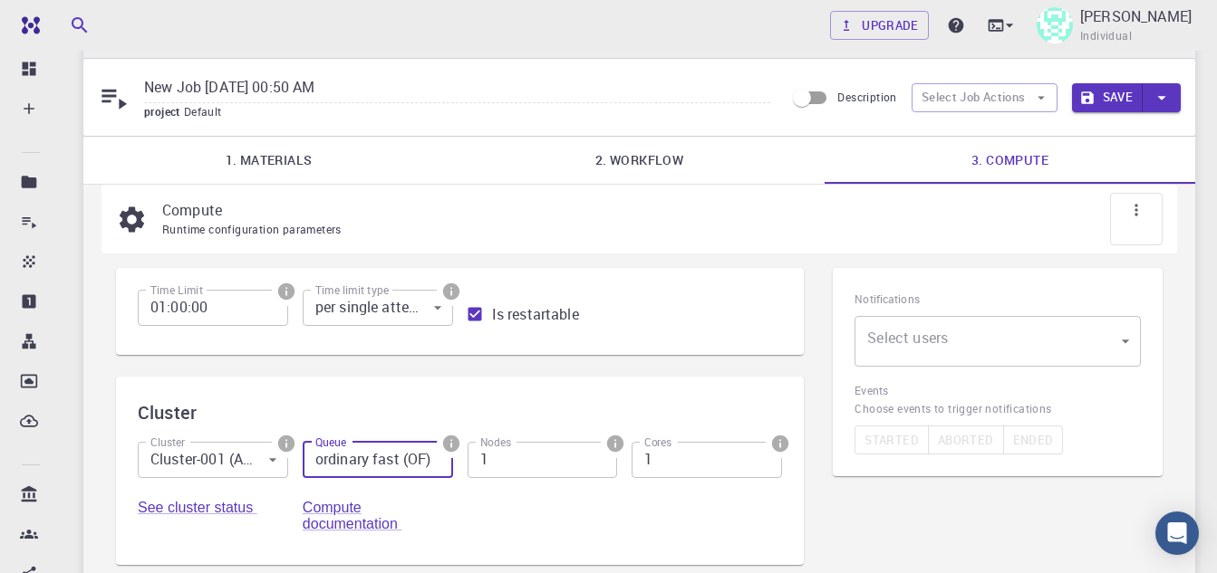
type input "ordinary fast (OF)"
click at [692, 463] on input "1" at bounding box center [706, 460] width 150 height 36
type input "16"
click at [1112, 99] on button "Save" at bounding box center [1108, 97] width 72 height 29
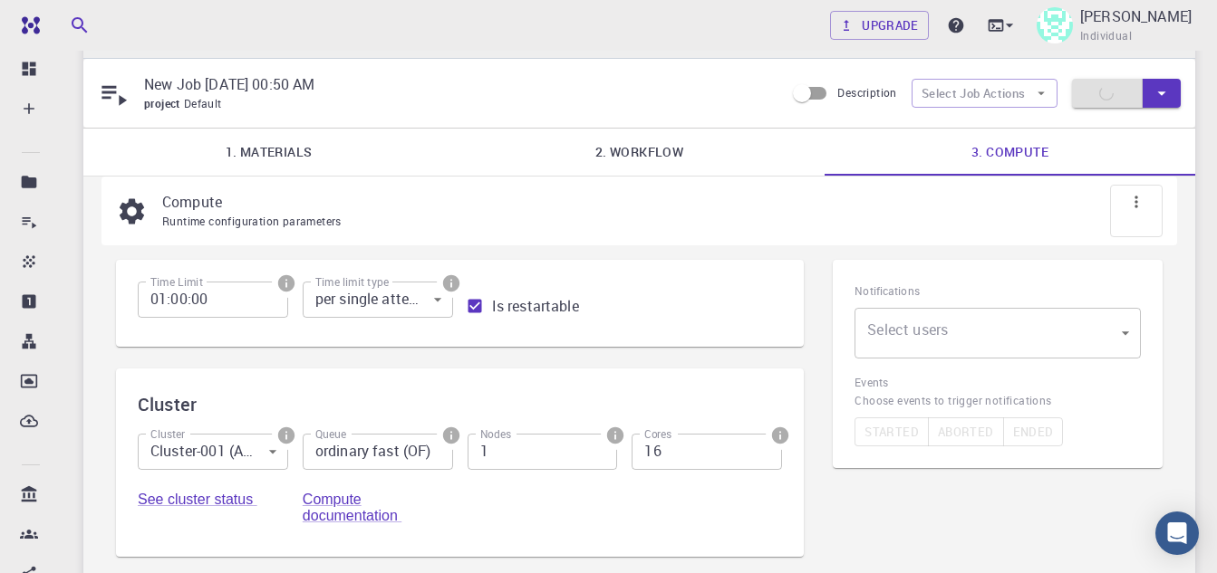
click at [1159, 90] on icon "button" at bounding box center [1161, 93] width 20 height 20
click at [1128, 133] on li "Save & Exit" at bounding box center [1122, 131] width 103 height 33
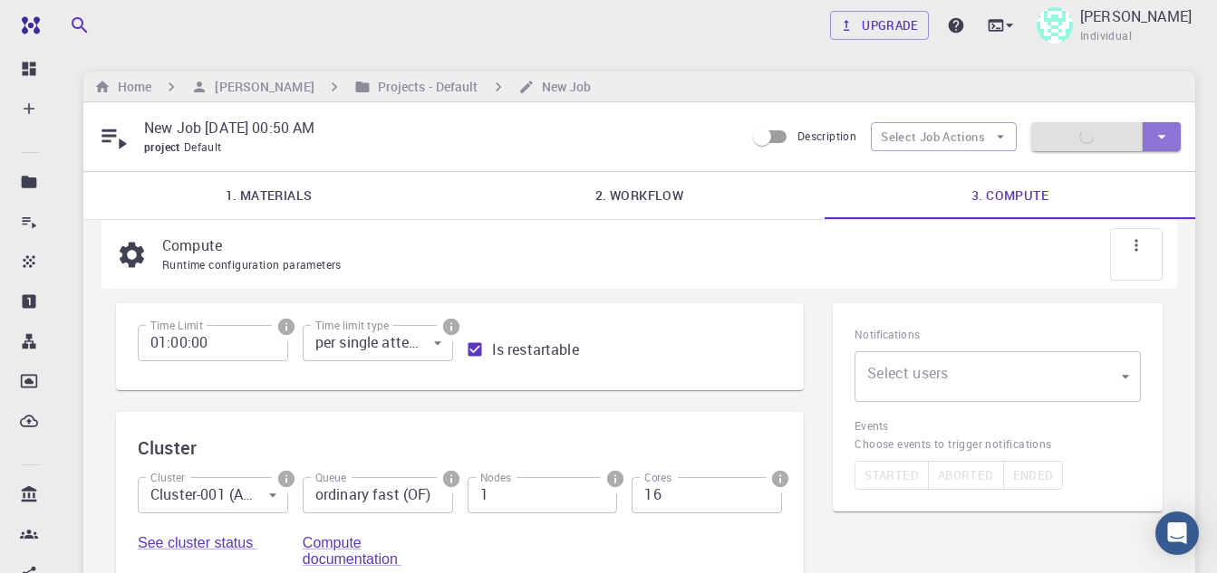
click at [1166, 138] on icon "button" at bounding box center [1161, 137] width 20 height 20
click at [1058, 173] on li "Save & Exit" at bounding box center [1082, 175] width 103 height 33
click at [1005, 23] on icon at bounding box center [1009, 25] width 18 height 18
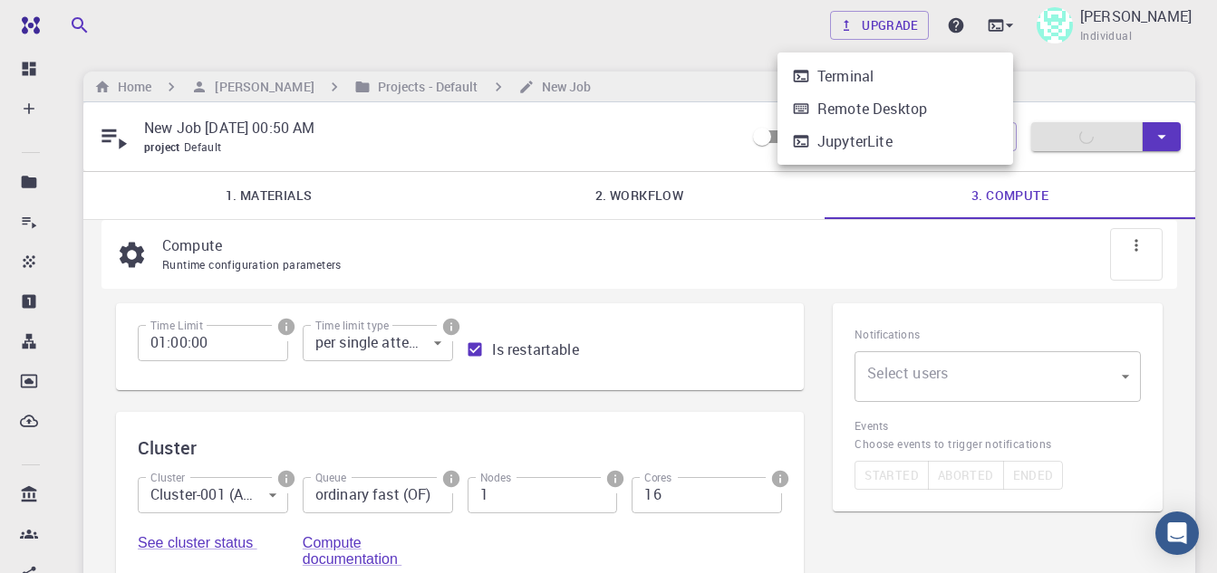
click at [1126, 79] on div at bounding box center [608, 286] width 1217 height 573
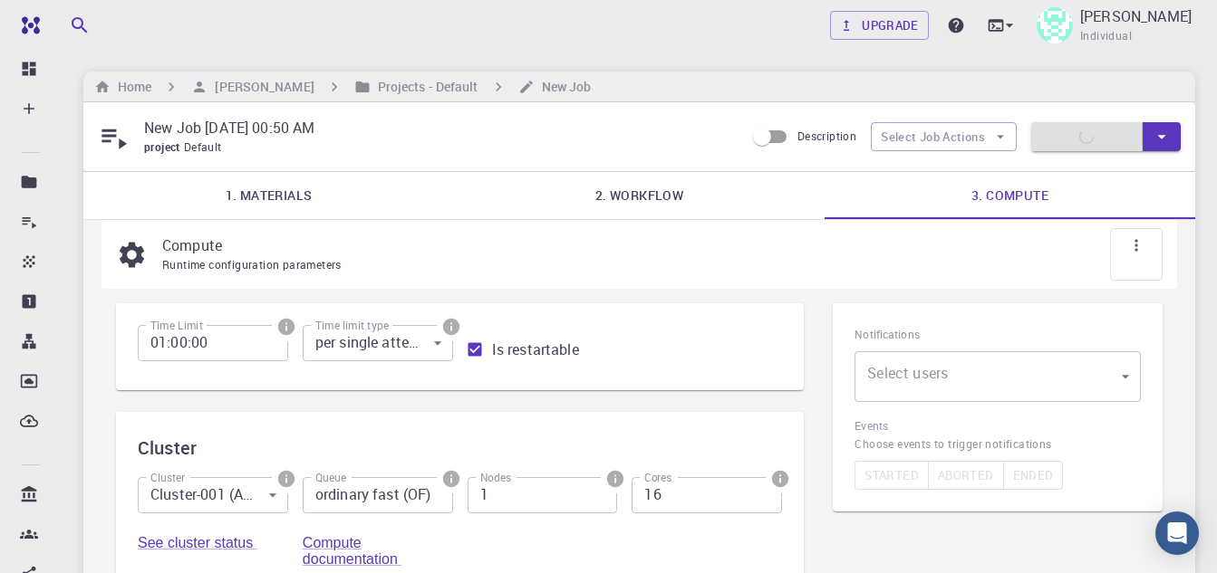
click at [1159, 137] on icon "button" at bounding box center [1161, 137] width 8 height 5
click at [791, 273] on div at bounding box center [608, 286] width 1217 height 573
click at [1166, 130] on icon "button" at bounding box center [1161, 137] width 20 height 20
click at [1094, 176] on li "Save & Exit" at bounding box center [1082, 175] width 103 height 33
click at [1011, 204] on link "3. Compute" at bounding box center [1009, 195] width 370 height 47
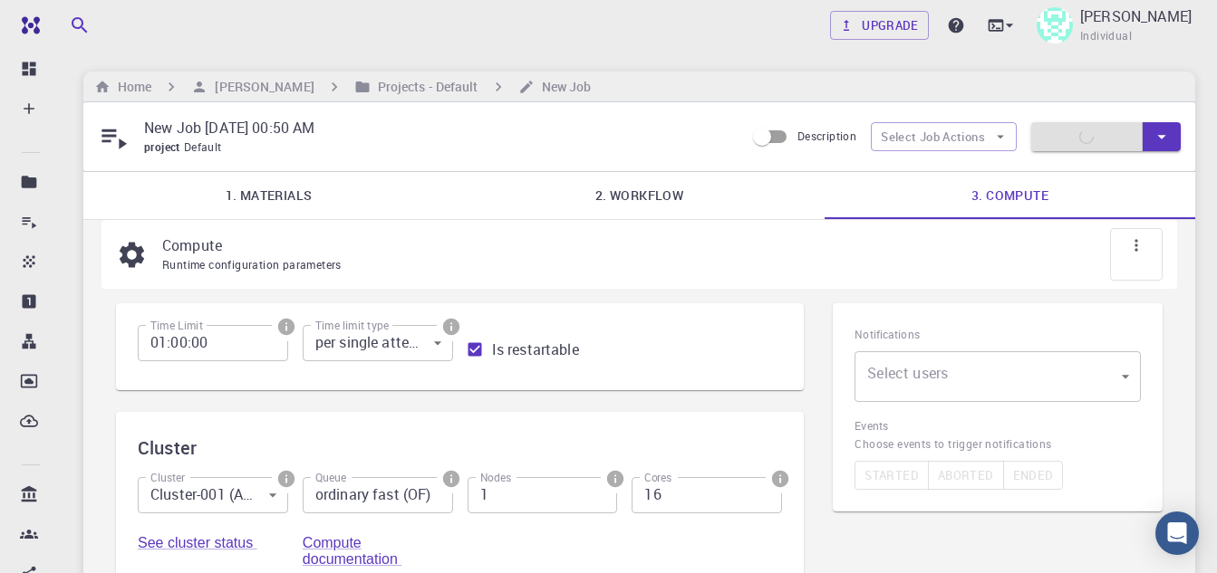
click at [1120, 245] on div at bounding box center [1136, 254] width 53 height 53
click at [1170, 306] on span "Auto set" at bounding box center [1178, 302] width 43 height 18
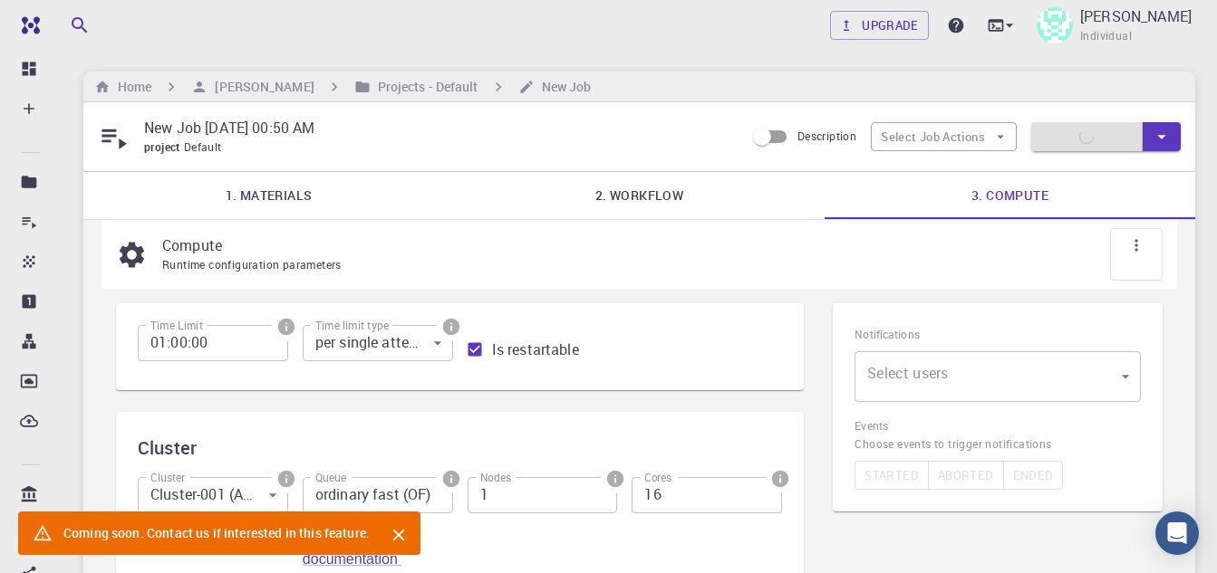
click at [870, 269] on div "Runtime configuration parameters" at bounding box center [655, 265] width 986 height 18
click at [481, 352] on input "Is restartable" at bounding box center [474, 349] width 34 height 34
checkbox input "false"
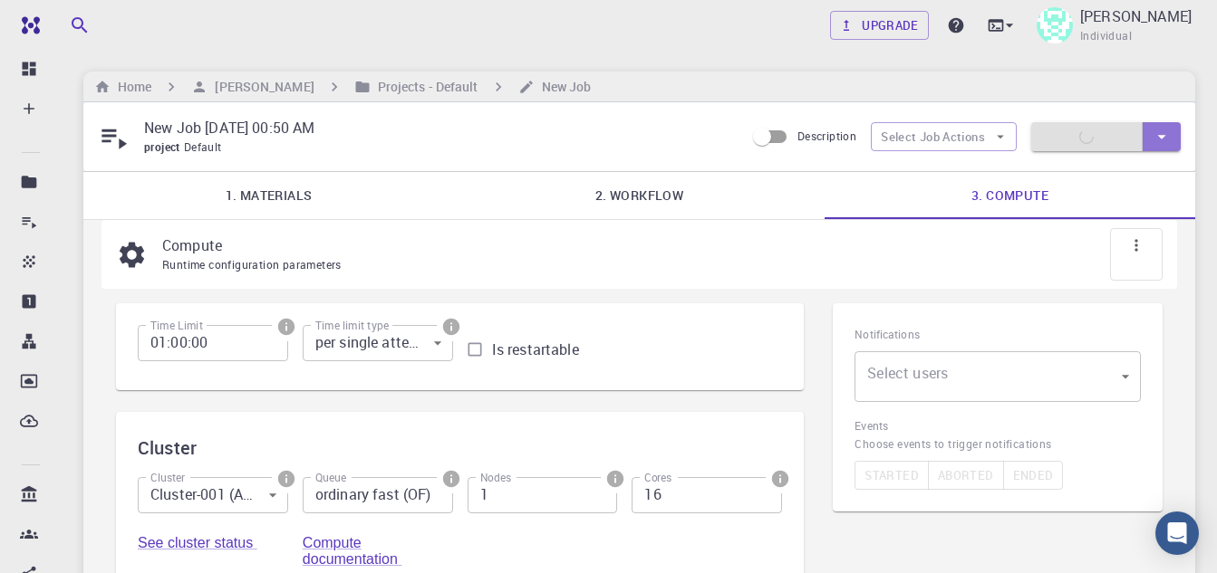
click at [1162, 134] on icon "button" at bounding box center [1161, 137] width 20 height 20
click at [1089, 171] on li "Save & Exit" at bounding box center [1082, 175] width 103 height 33
click at [449, 91] on h6 "Projects - Default" at bounding box center [424, 87] width 108 height 20
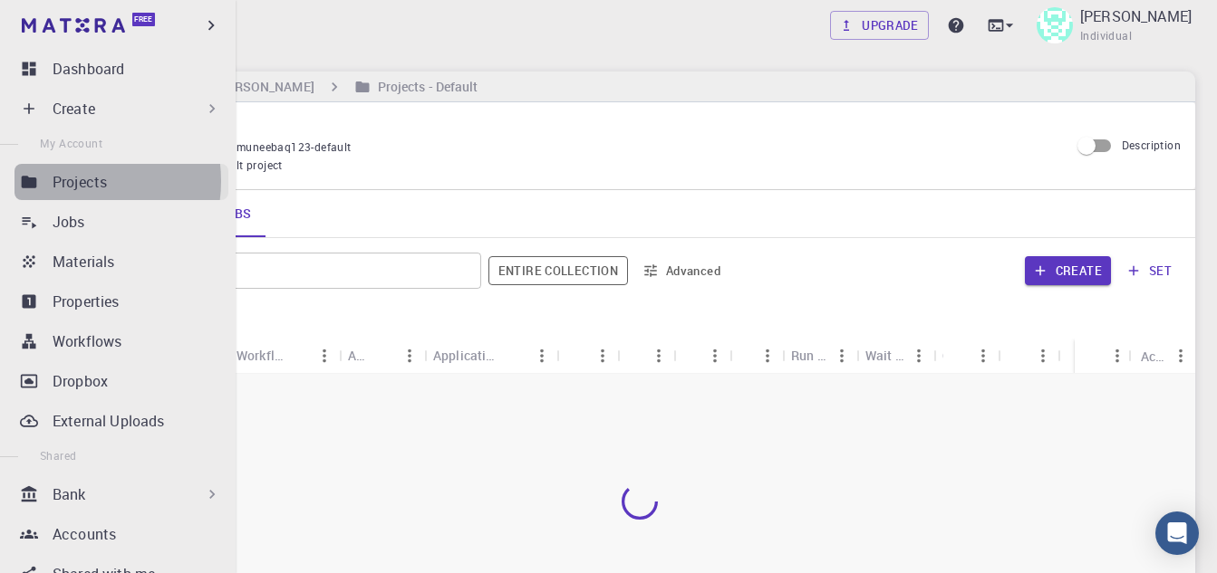
click at [69, 181] on p "Projects" at bounding box center [80, 182] width 54 height 22
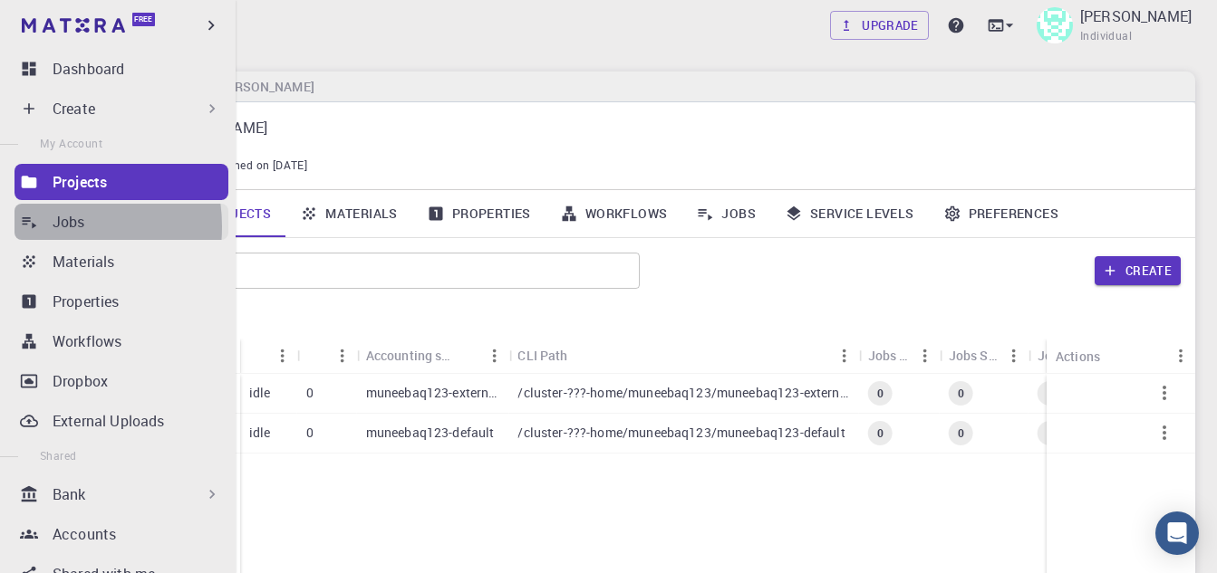
click at [51, 226] on link "Jobs" at bounding box center [121, 222] width 214 height 36
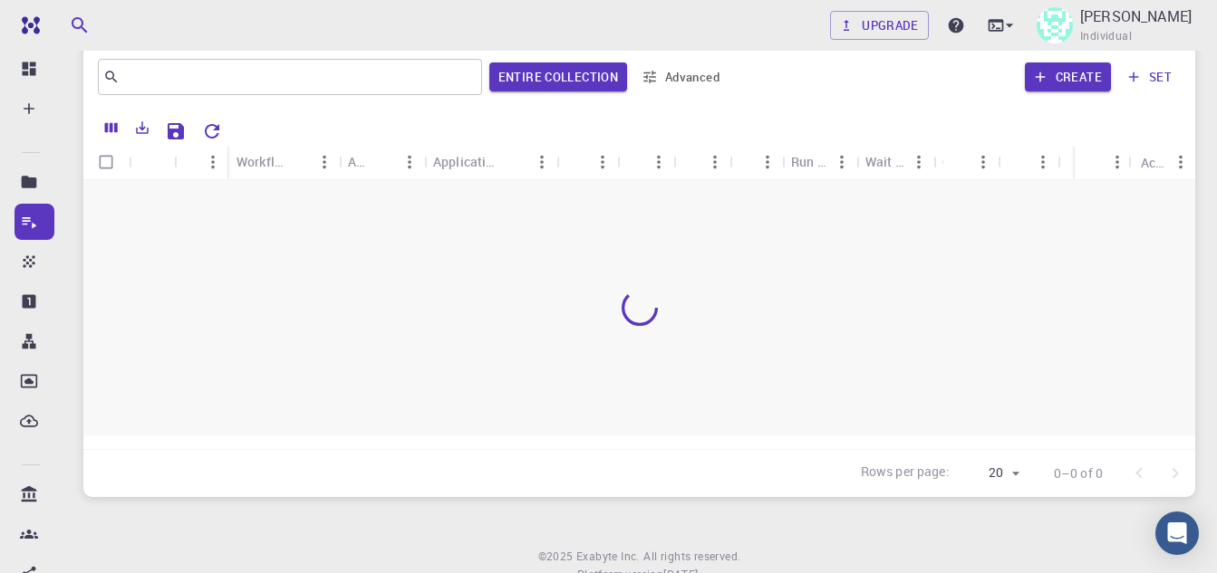
scroll to position [77, 0]
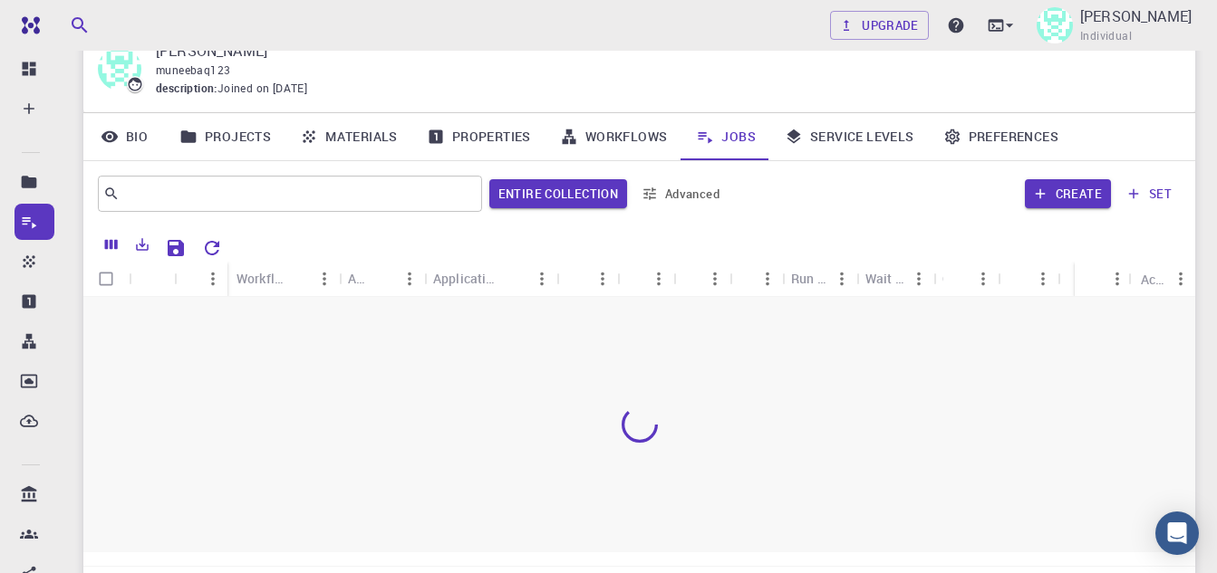
click at [890, 137] on link "Service Levels" at bounding box center [849, 136] width 159 height 47
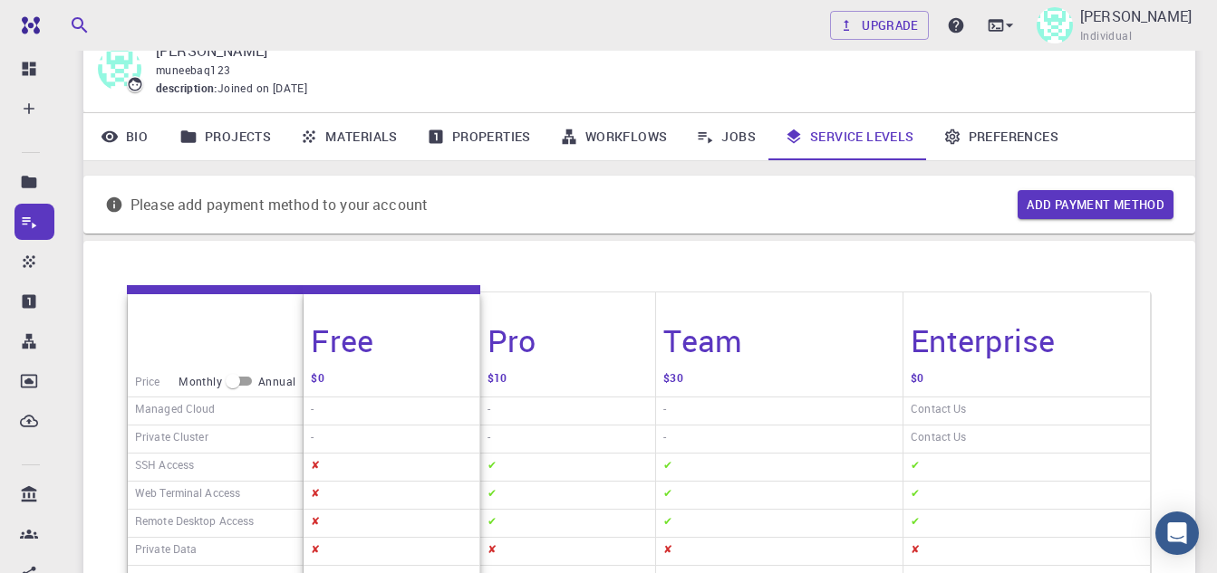
click at [990, 130] on link "Preferences" at bounding box center [1000, 136] width 144 height 47
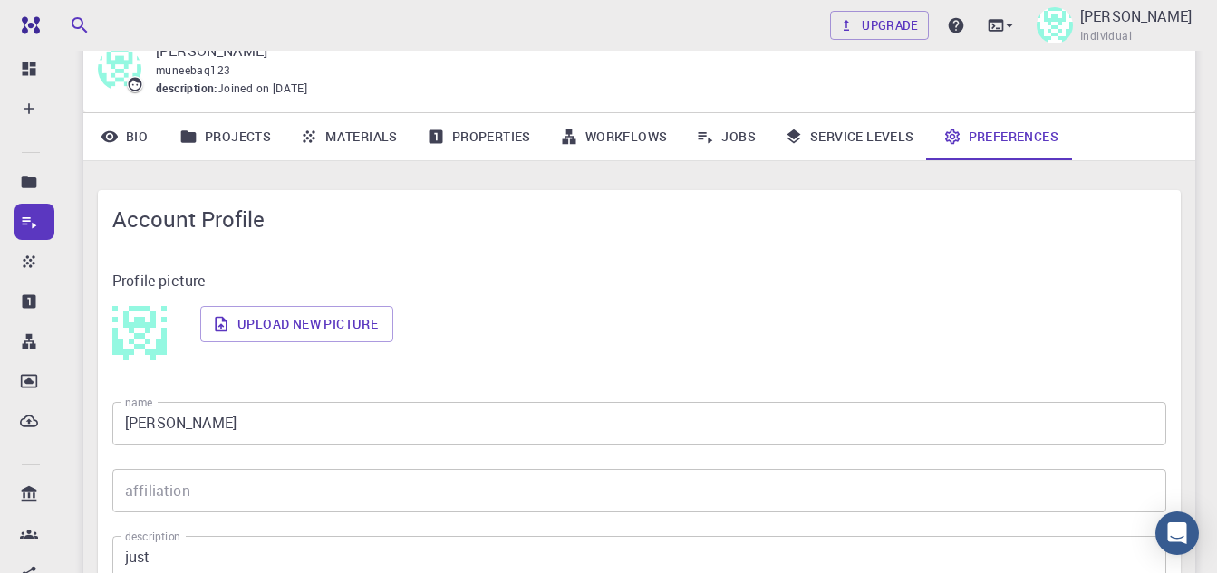
click at [740, 122] on link "Jobs" at bounding box center [725, 136] width 89 height 47
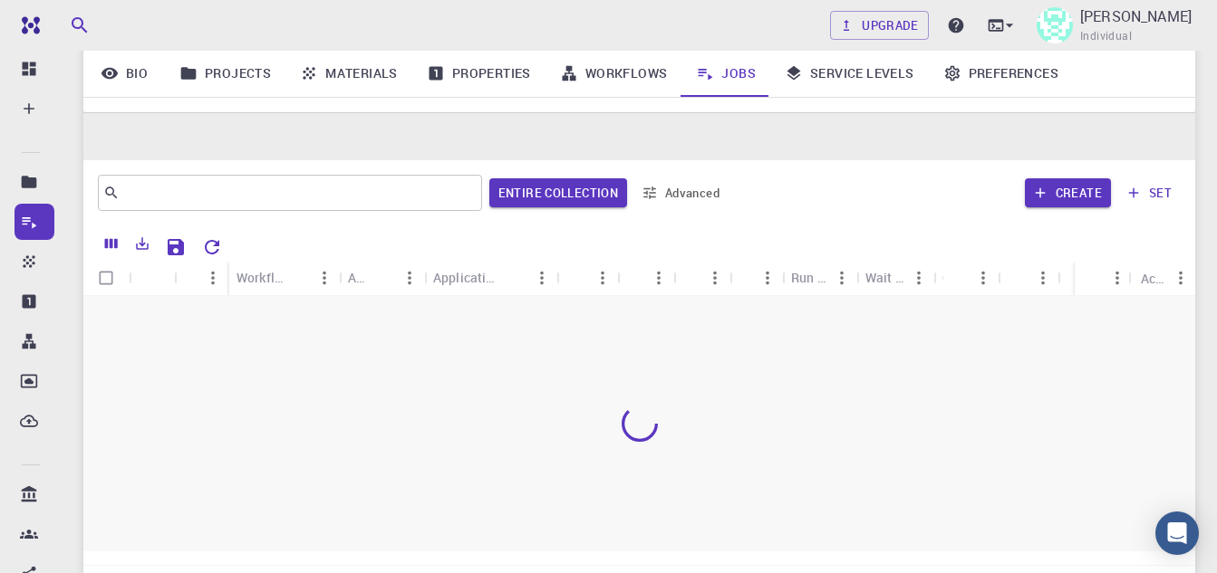
scroll to position [258, 0]
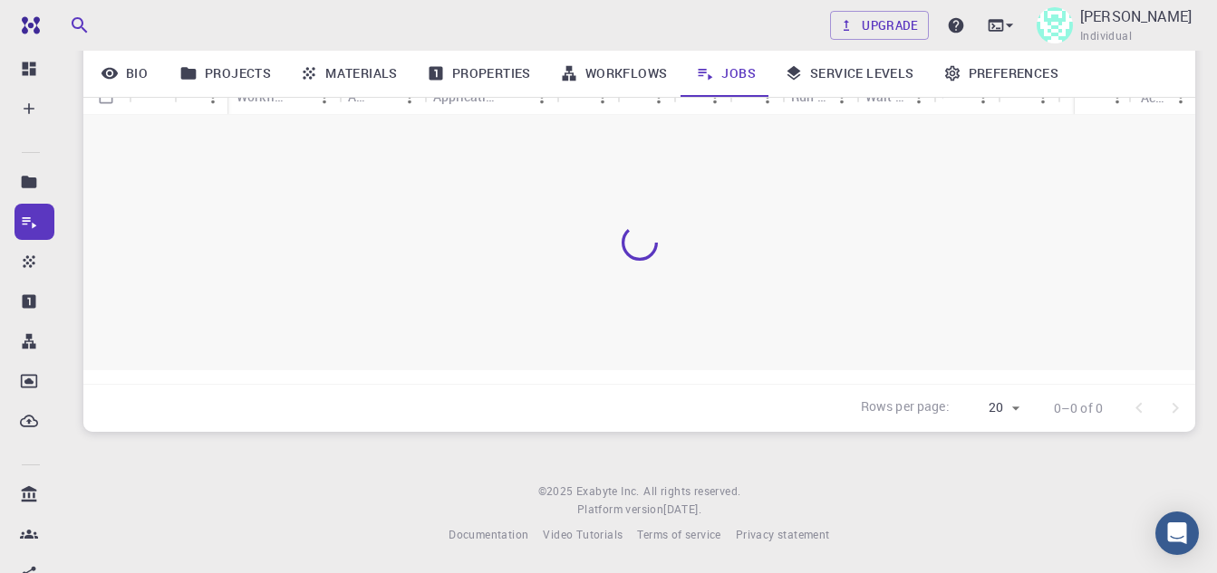
click at [493, 54] on link "Properties" at bounding box center [478, 73] width 133 height 47
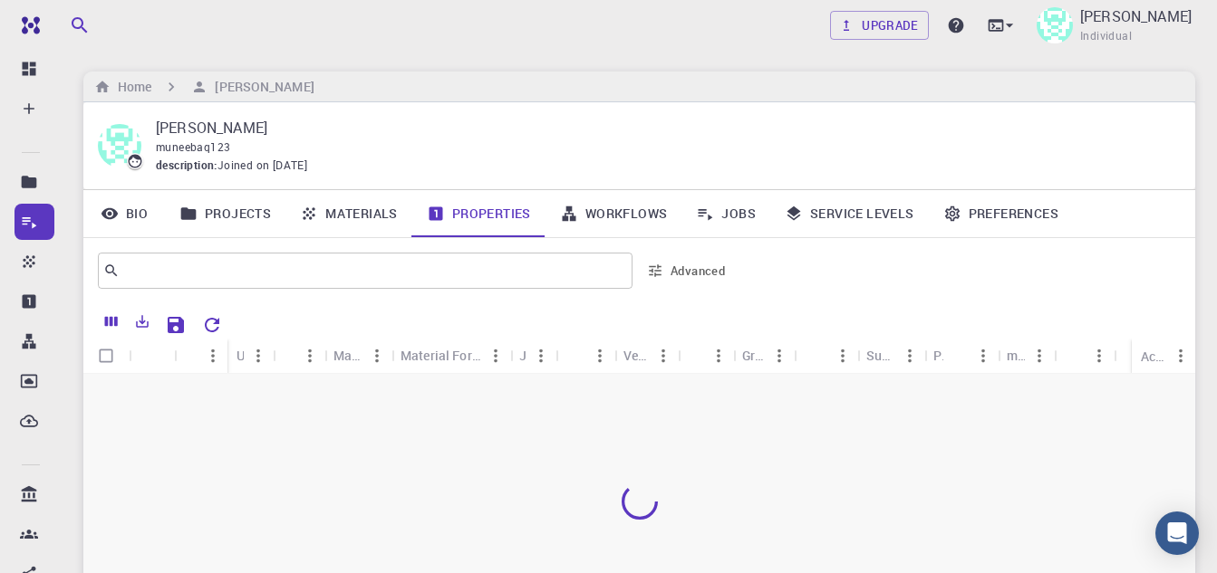
click at [630, 206] on link "Workflows" at bounding box center [613, 213] width 137 height 47
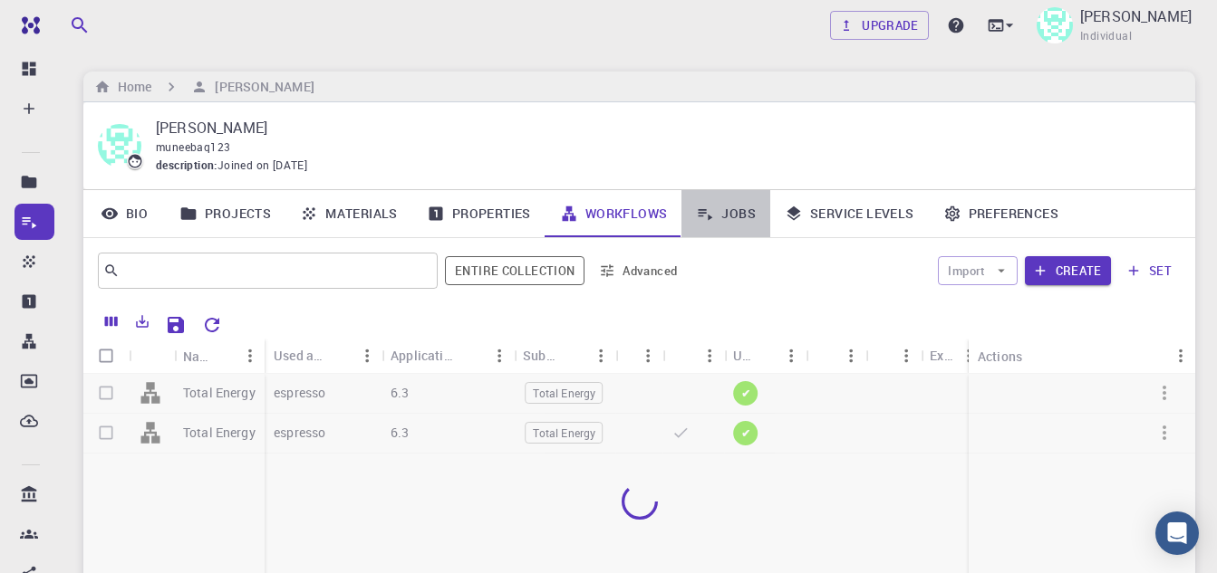
click at [741, 207] on link "Jobs" at bounding box center [725, 213] width 89 height 47
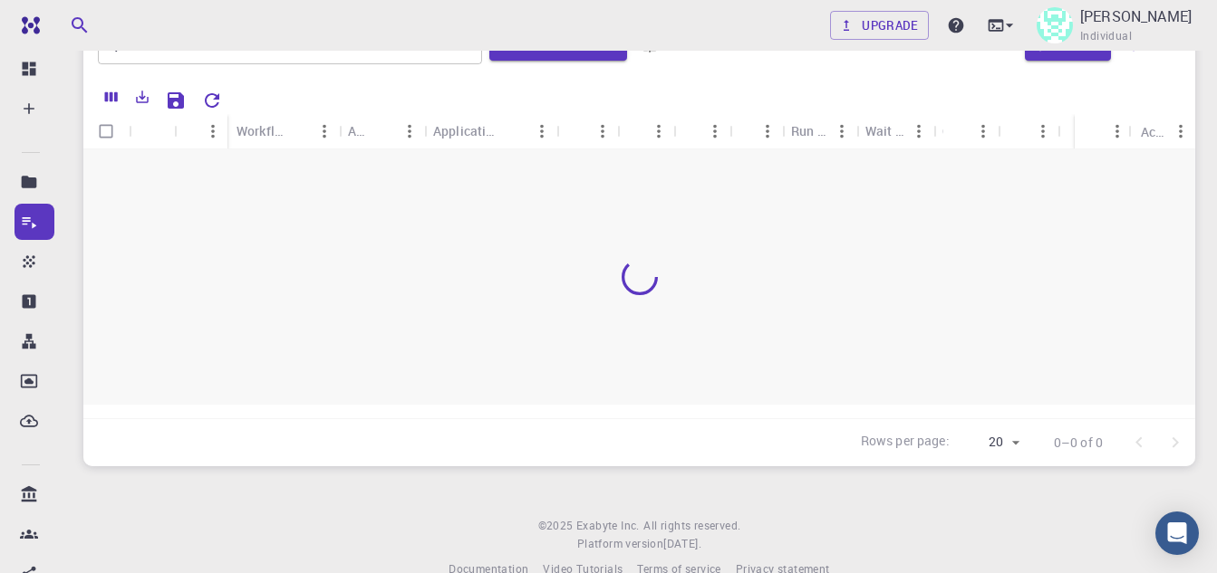
scroll to position [77, 0]
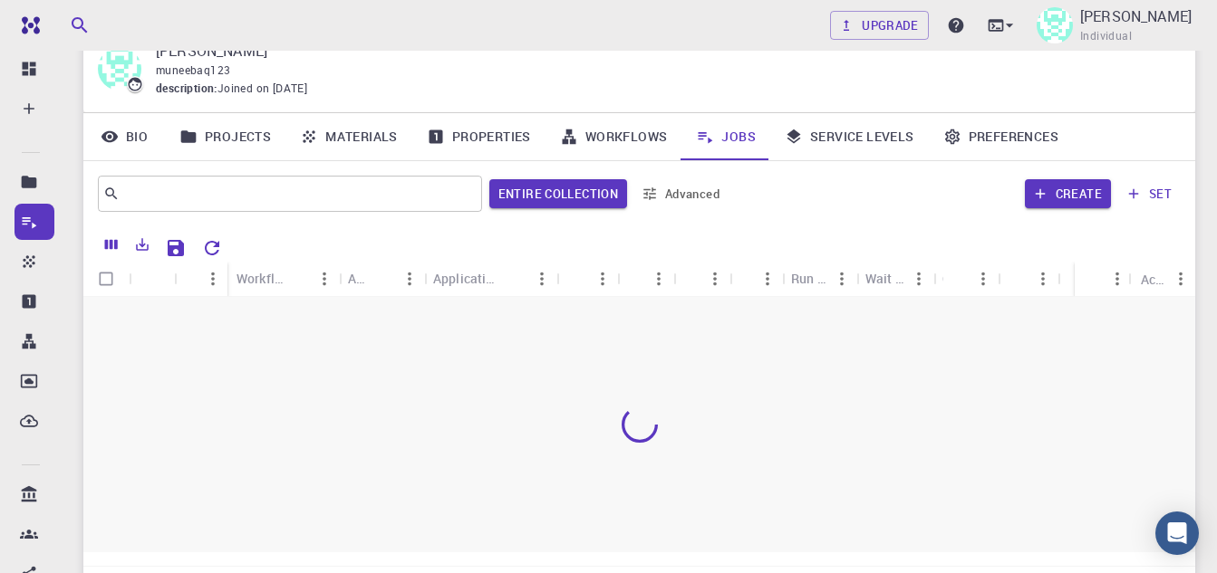
click at [1035, 177] on div "Create set" at bounding box center [958, 193] width 445 height 43
click at [1046, 182] on button "Create" at bounding box center [1067, 193] width 86 height 29
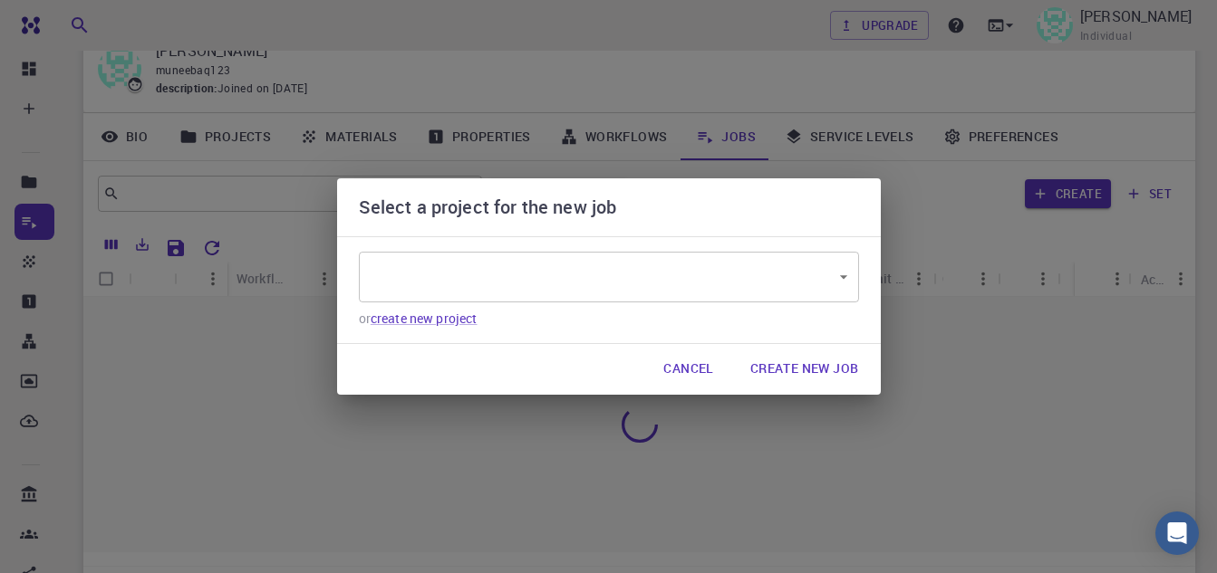
click at [816, 372] on button "Create New Job" at bounding box center [805, 369] width 138 height 36
drag, startPoint x: 816, startPoint y: 372, endPoint x: 727, endPoint y: 394, distance: 91.4
click at [767, 383] on button "Create New Job" at bounding box center [805, 369] width 138 height 36
click at [680, 371] on button "Cancel" at bounding box center [688, 369] width 79 height 36
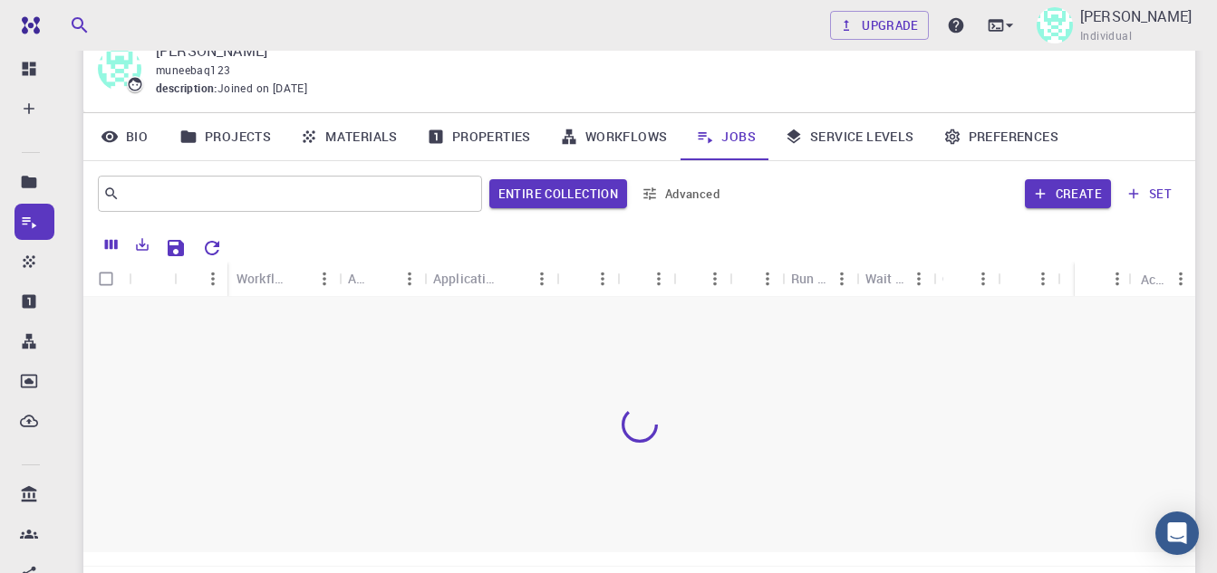
click at [630, 139] on link "Workflows" at bounding box center [613, 136] width 137 height 47
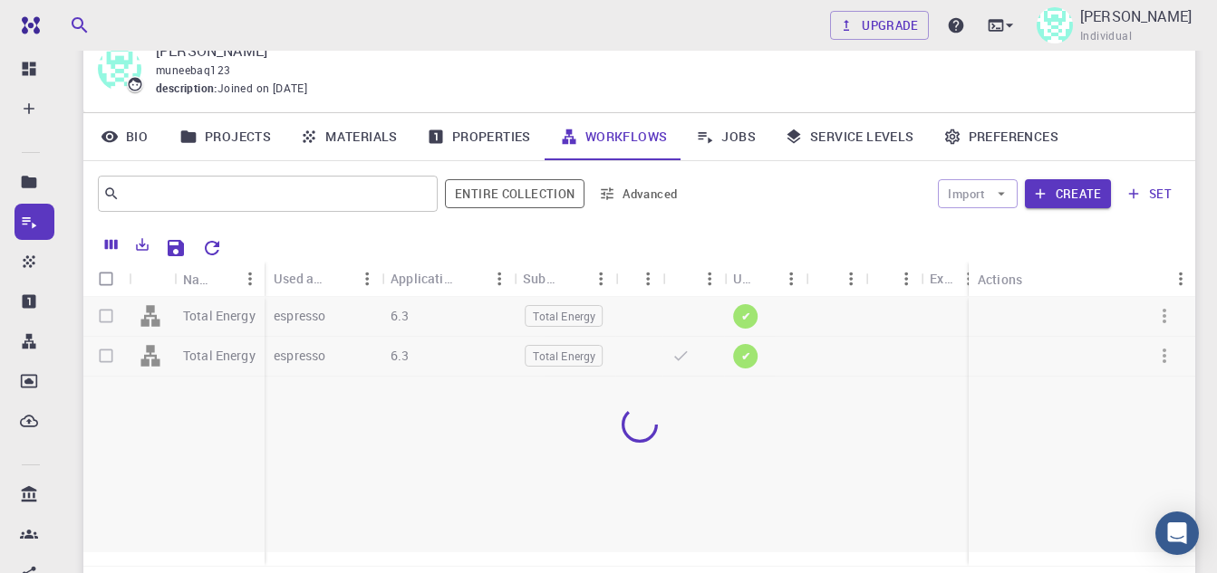
click at [169, 354] on div at bounding box center [638, 424] width 1111 height 255
